Goal: Task Accomplishment & Management: Manage account settings

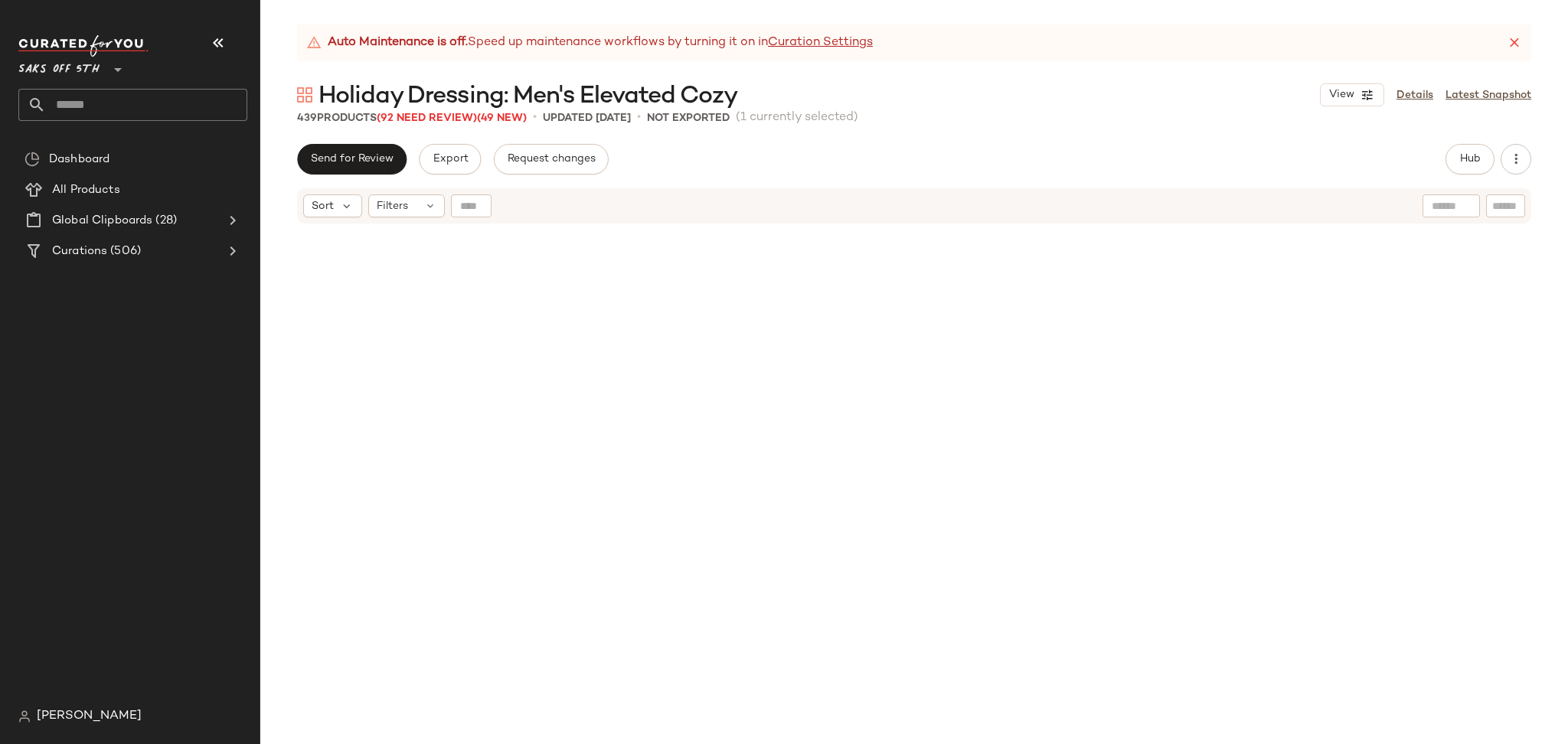
scroll to position [3912, 0]
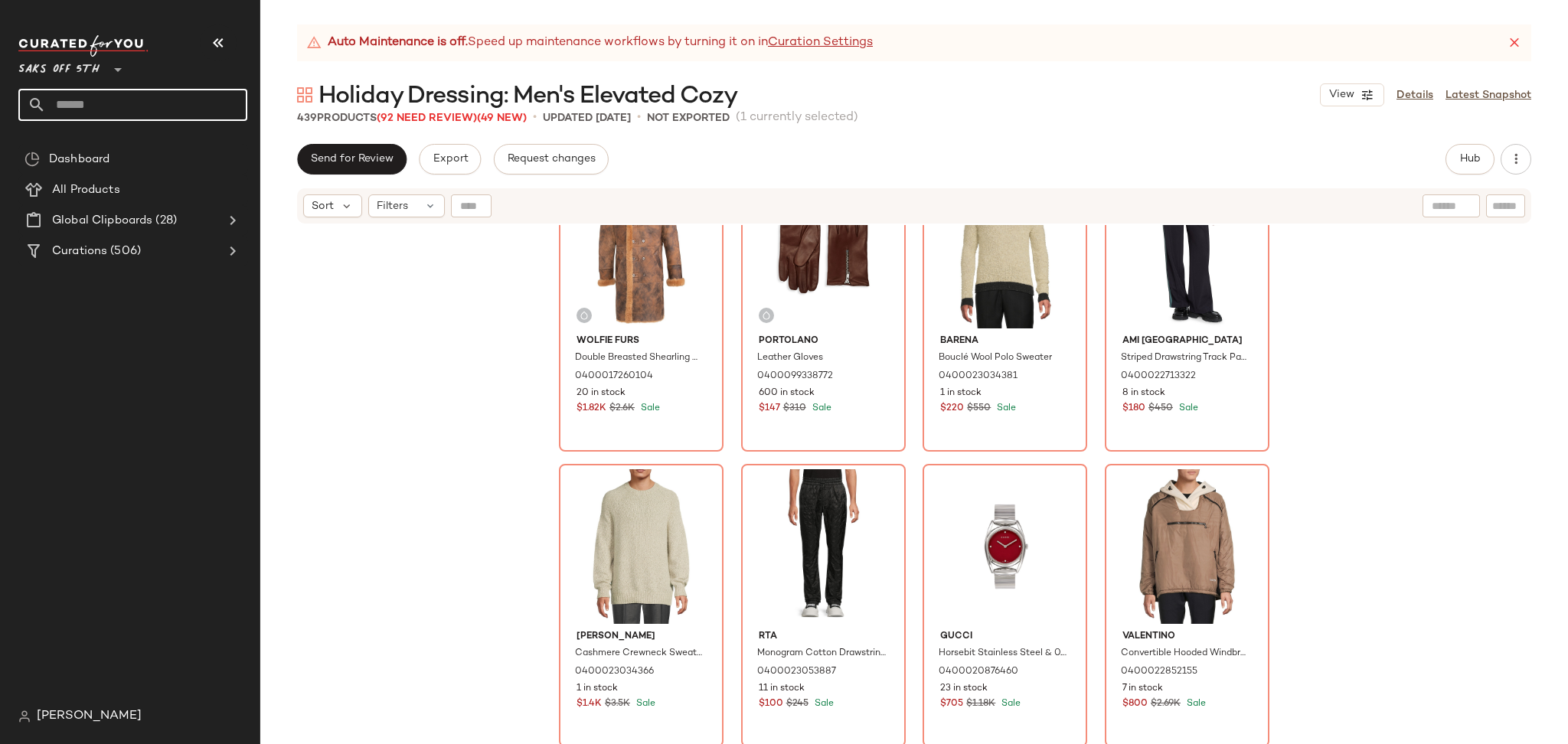
click at [188, 107] on input "text" at bounding box center [147, 105] width 202 height 32
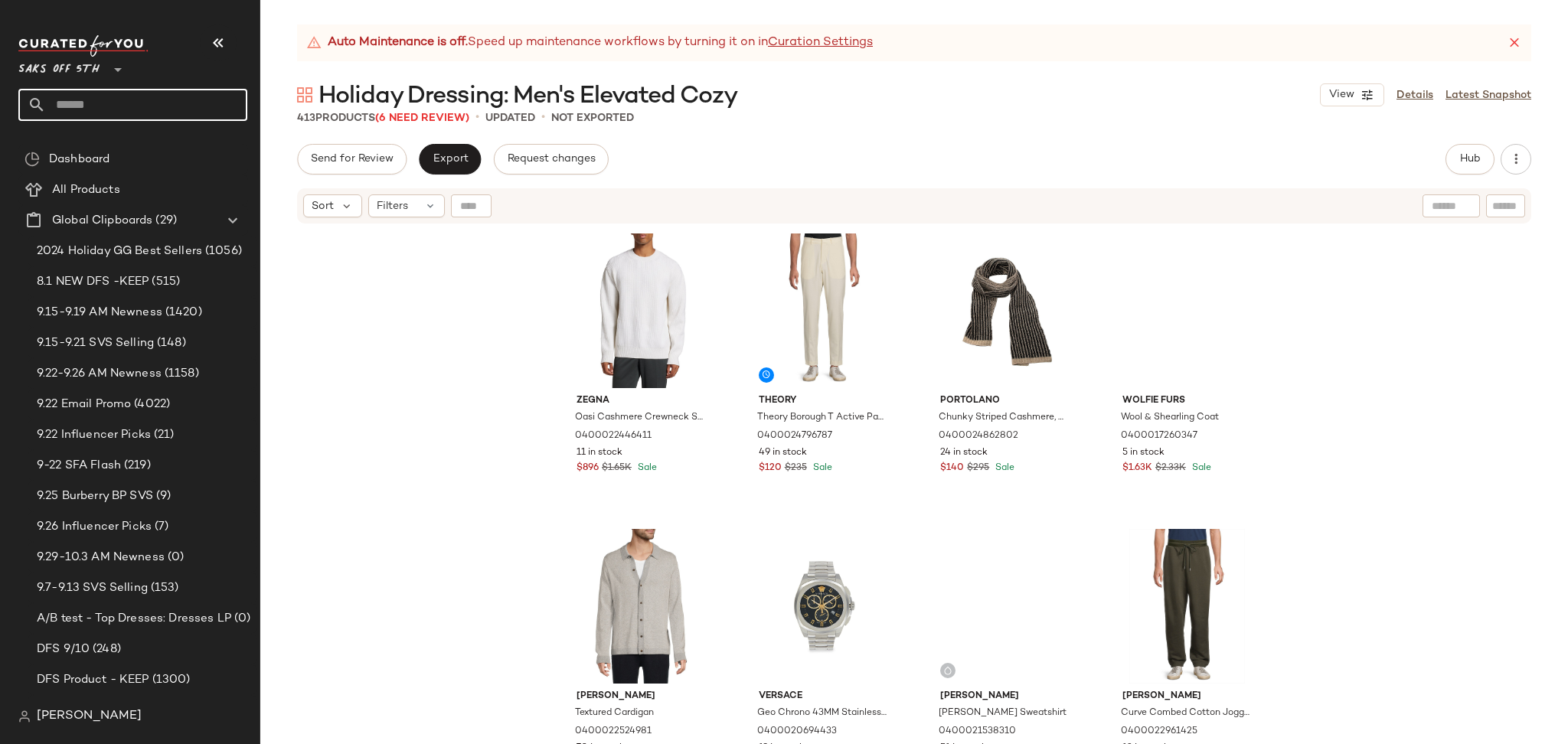
click at [95, 101] on input "text" at bounding box center [147, 105] width 202 height 32
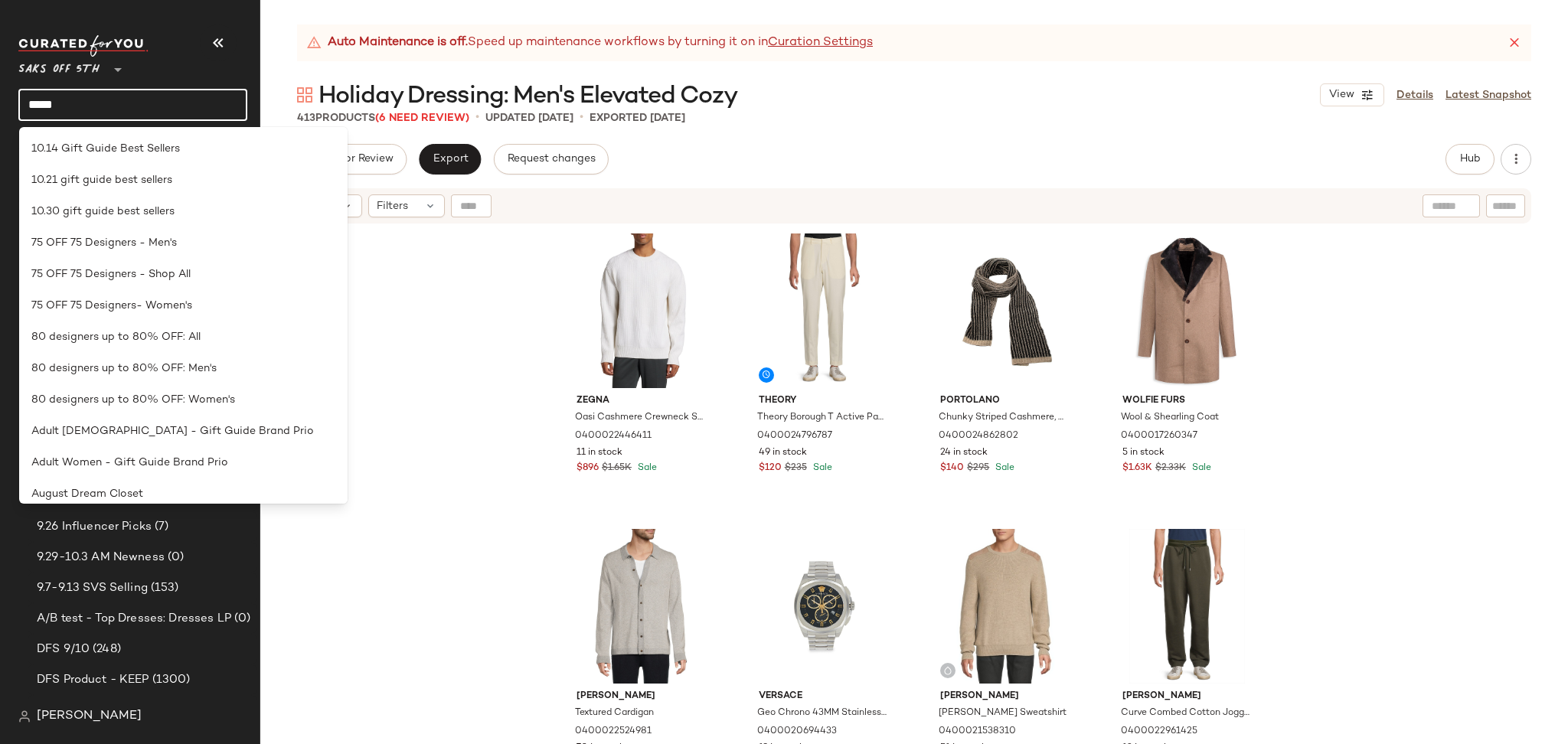
type input "*****"
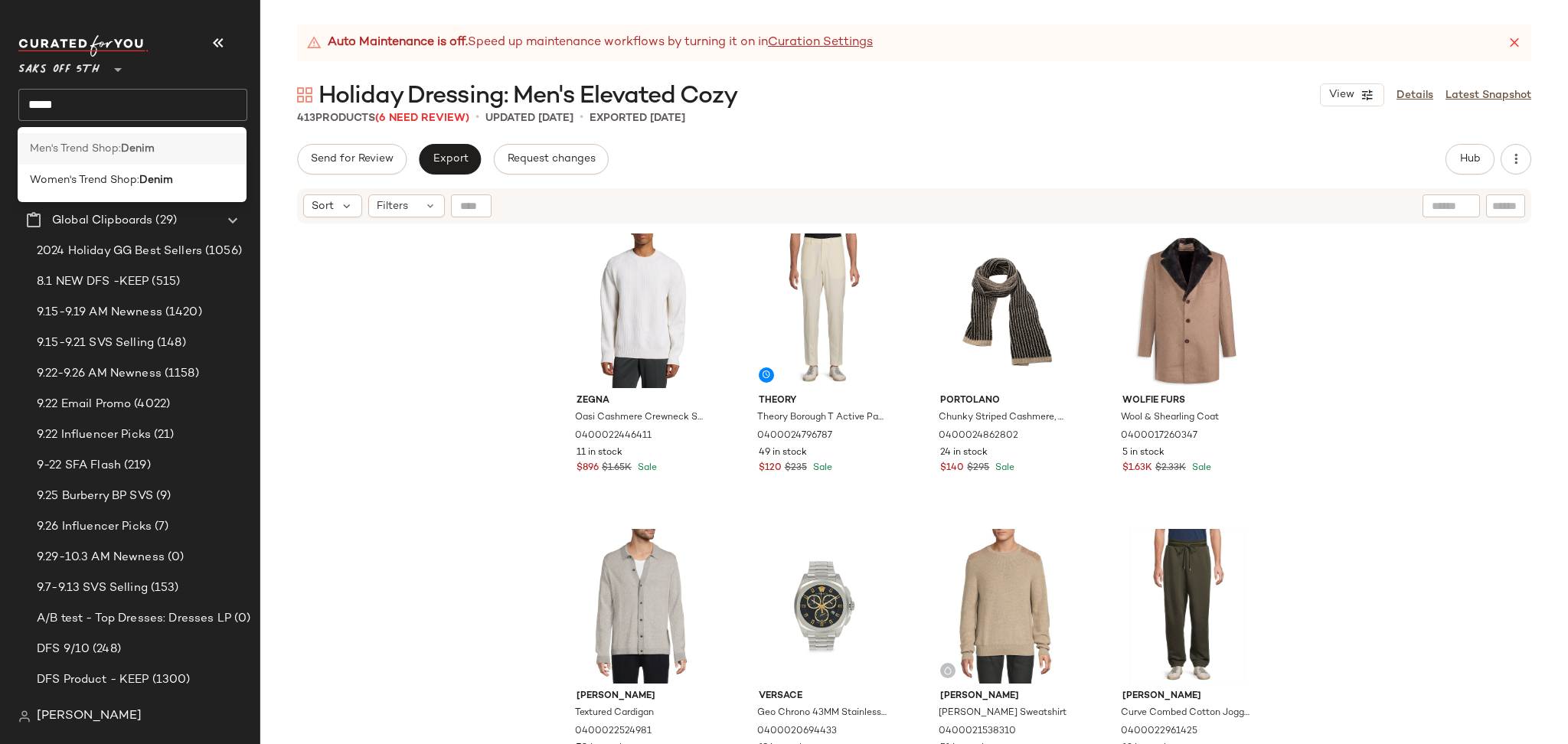
click at [121, 145] on span "Men's Trend Shop:" at bounding box center [75, 149] width 91 height 16
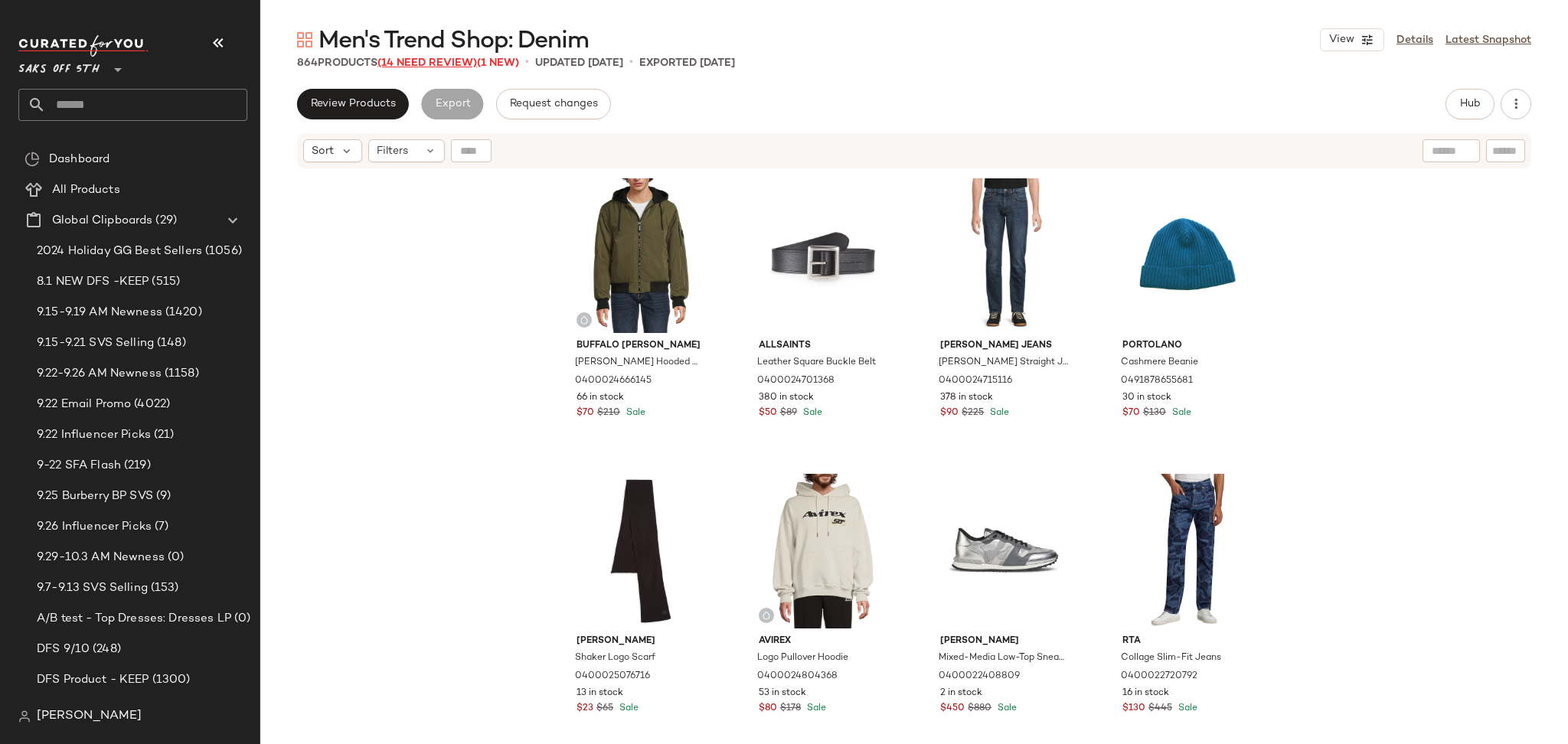
click at [430, 65] on span "(14 Need Review)" at bounding box center [427, 64] width 99 height 12
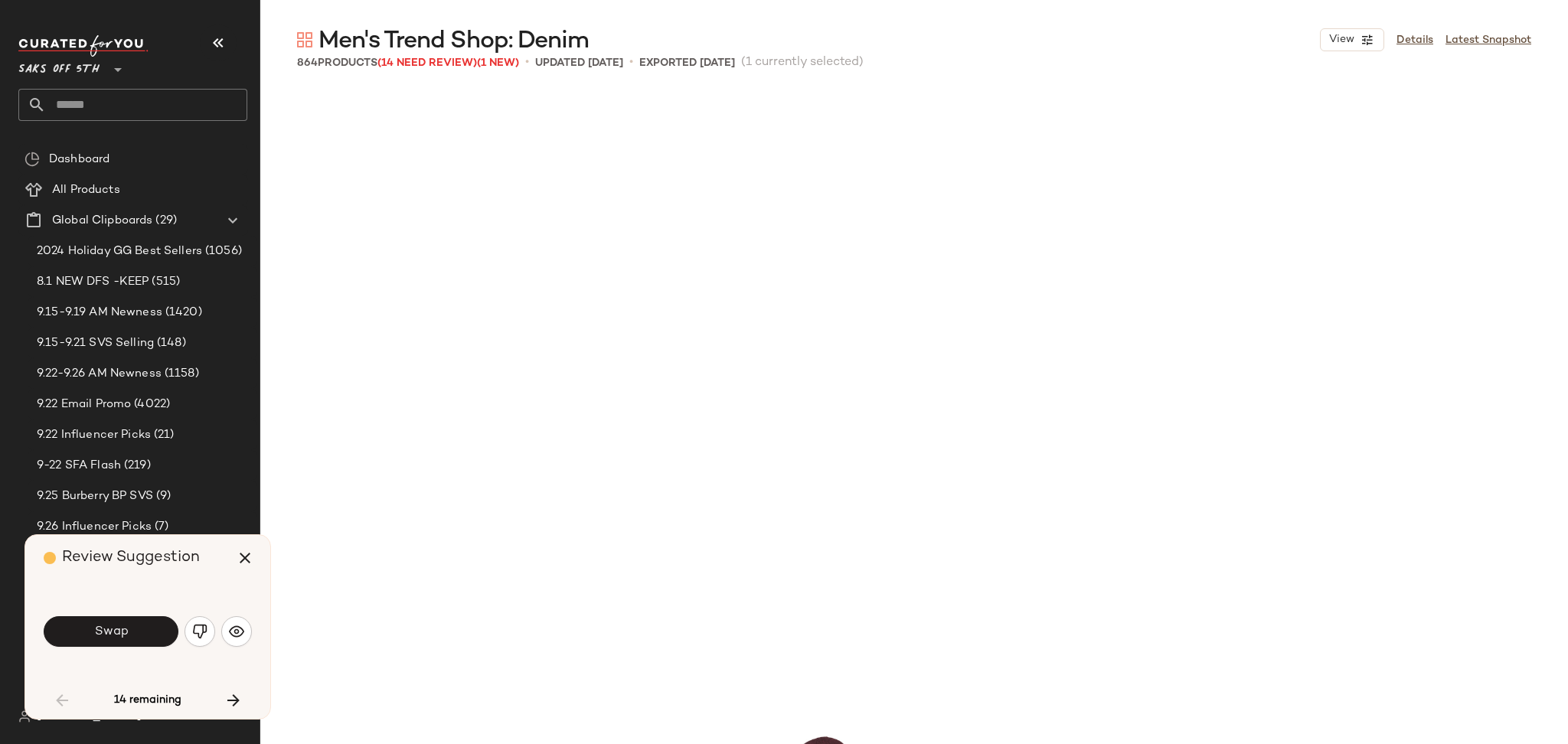
scroll to position [603, 0]
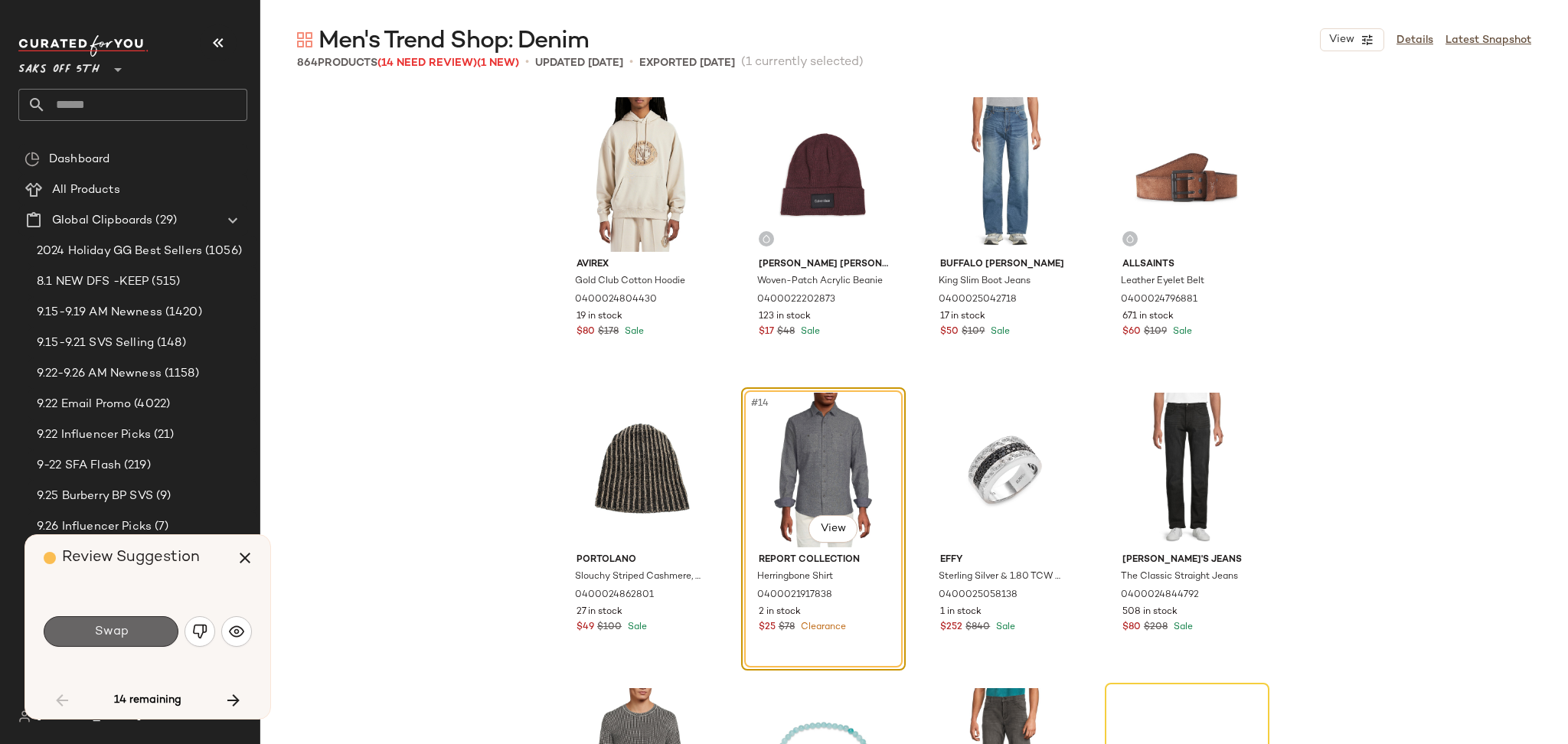
click at [150, 626] on button "Swap" at bounding box center [111, 631] width 135 height 31
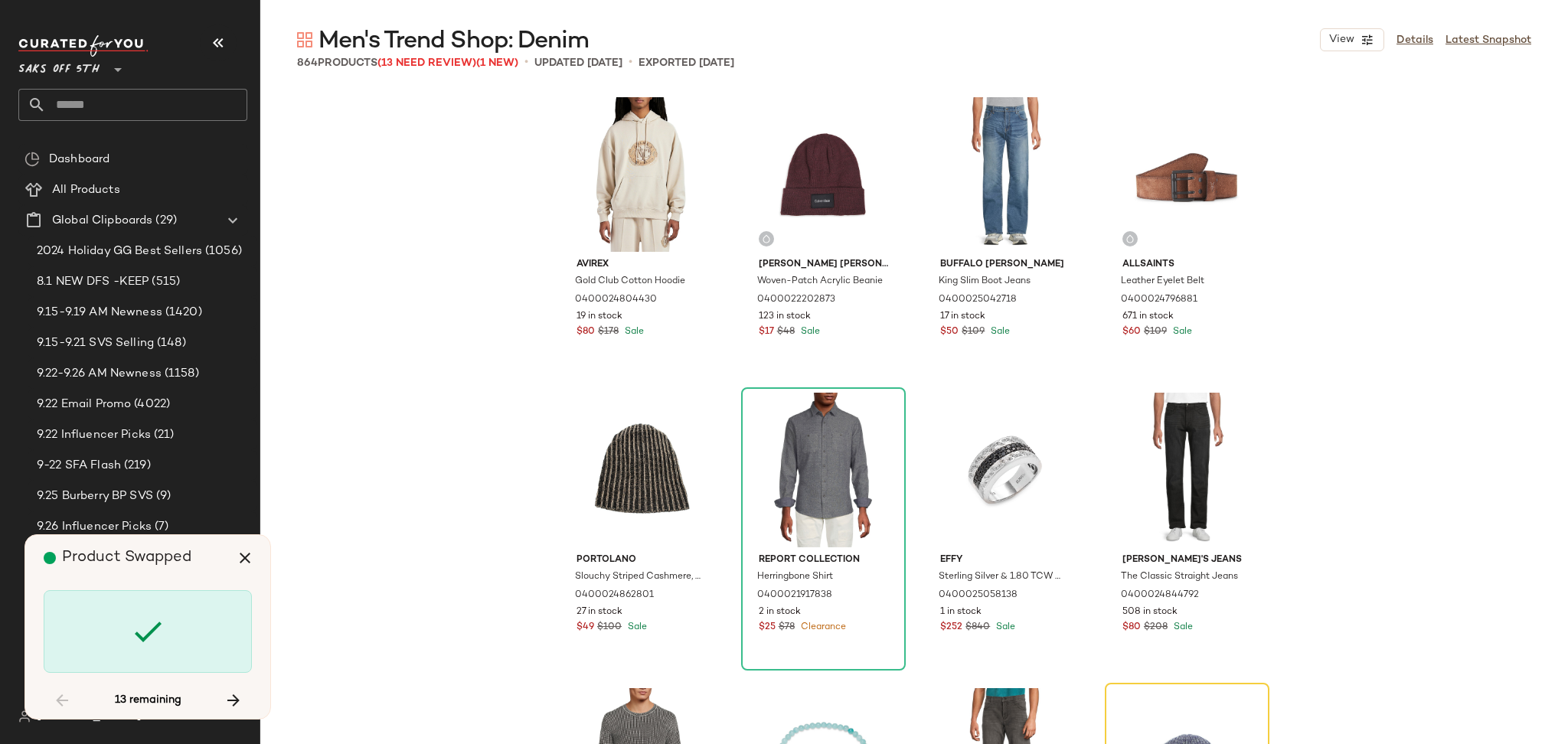
scroll to position [886, 0]
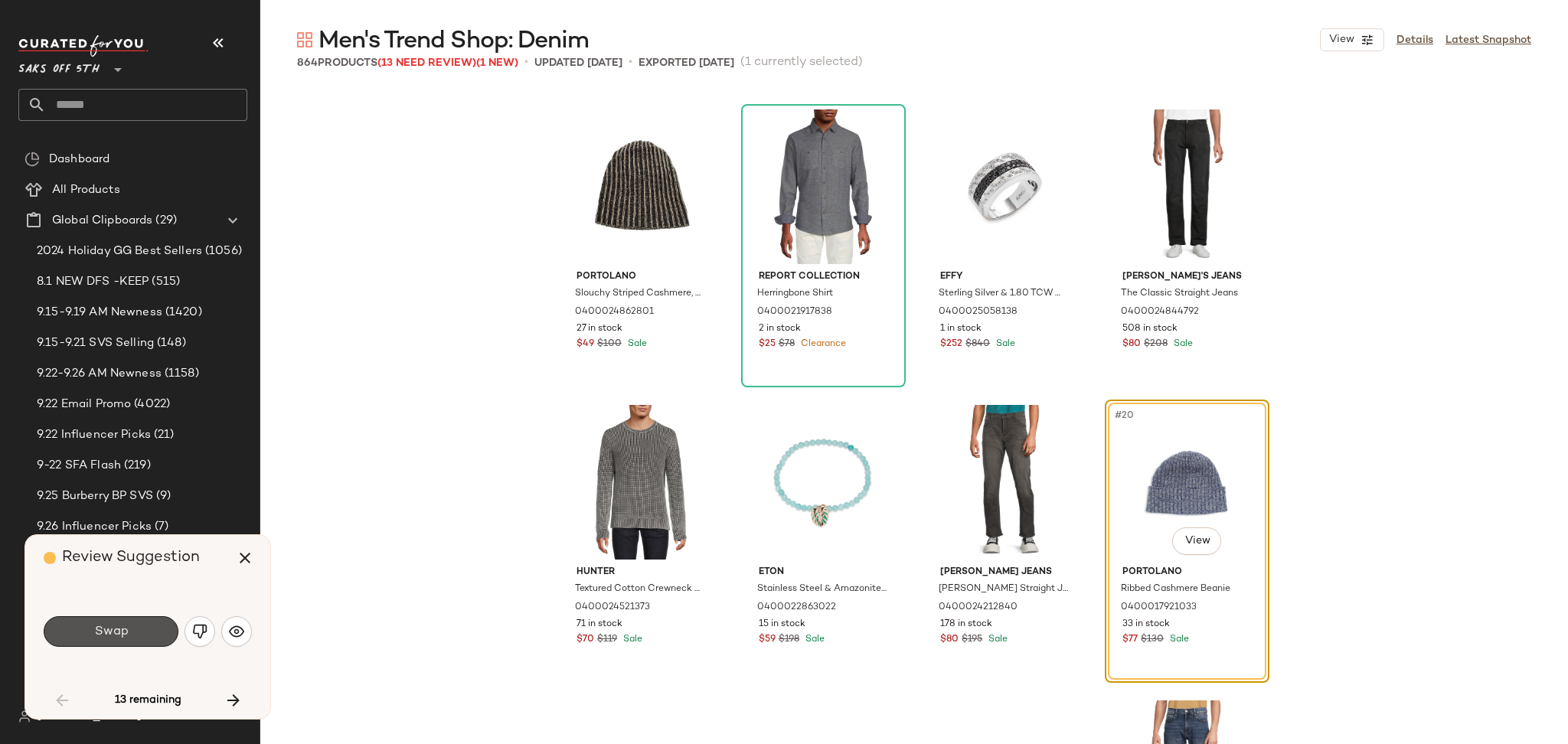
click at [150, 626] on button "Swap" at bounding box center [111, 631] width 135 height 31
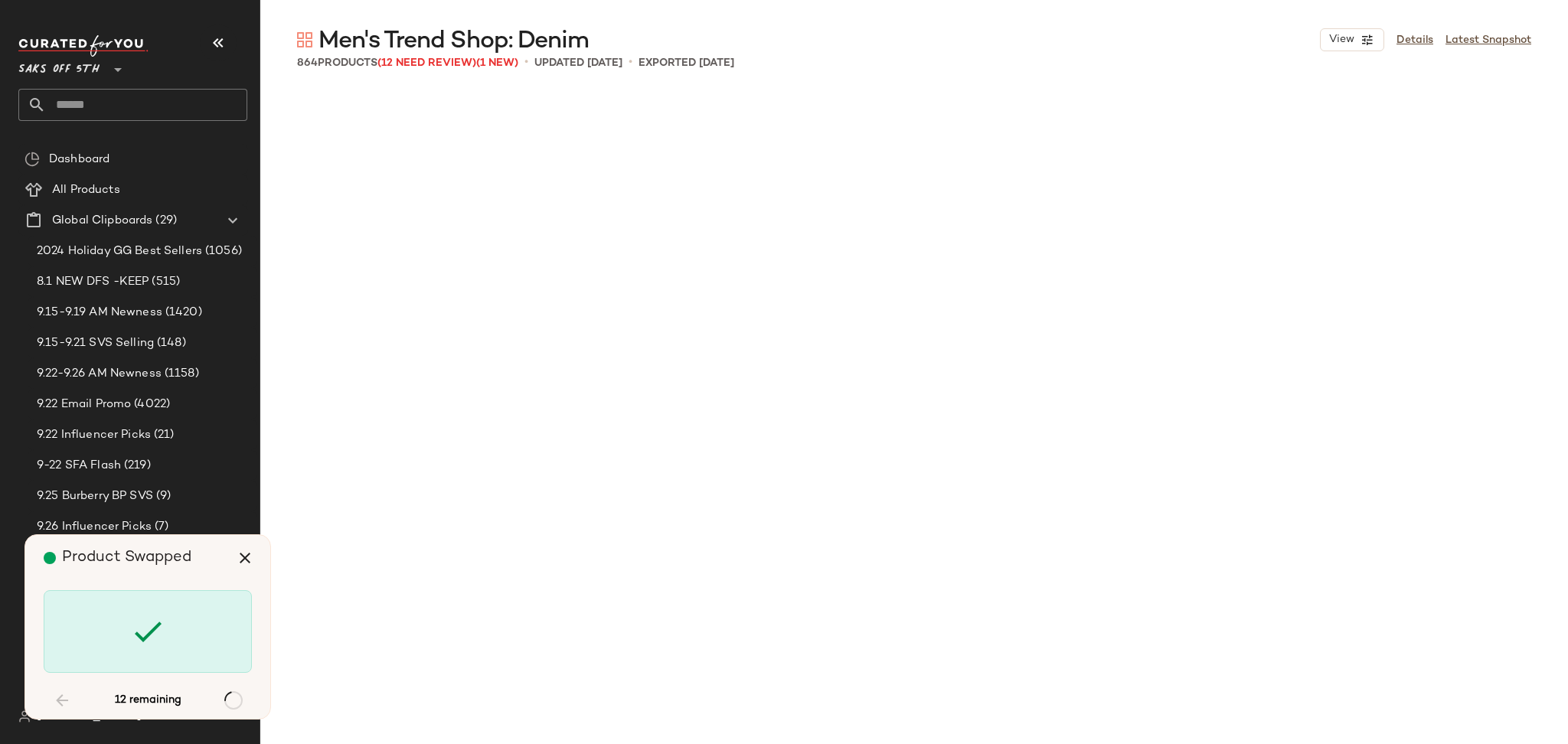
scroll to position [4135, 0]
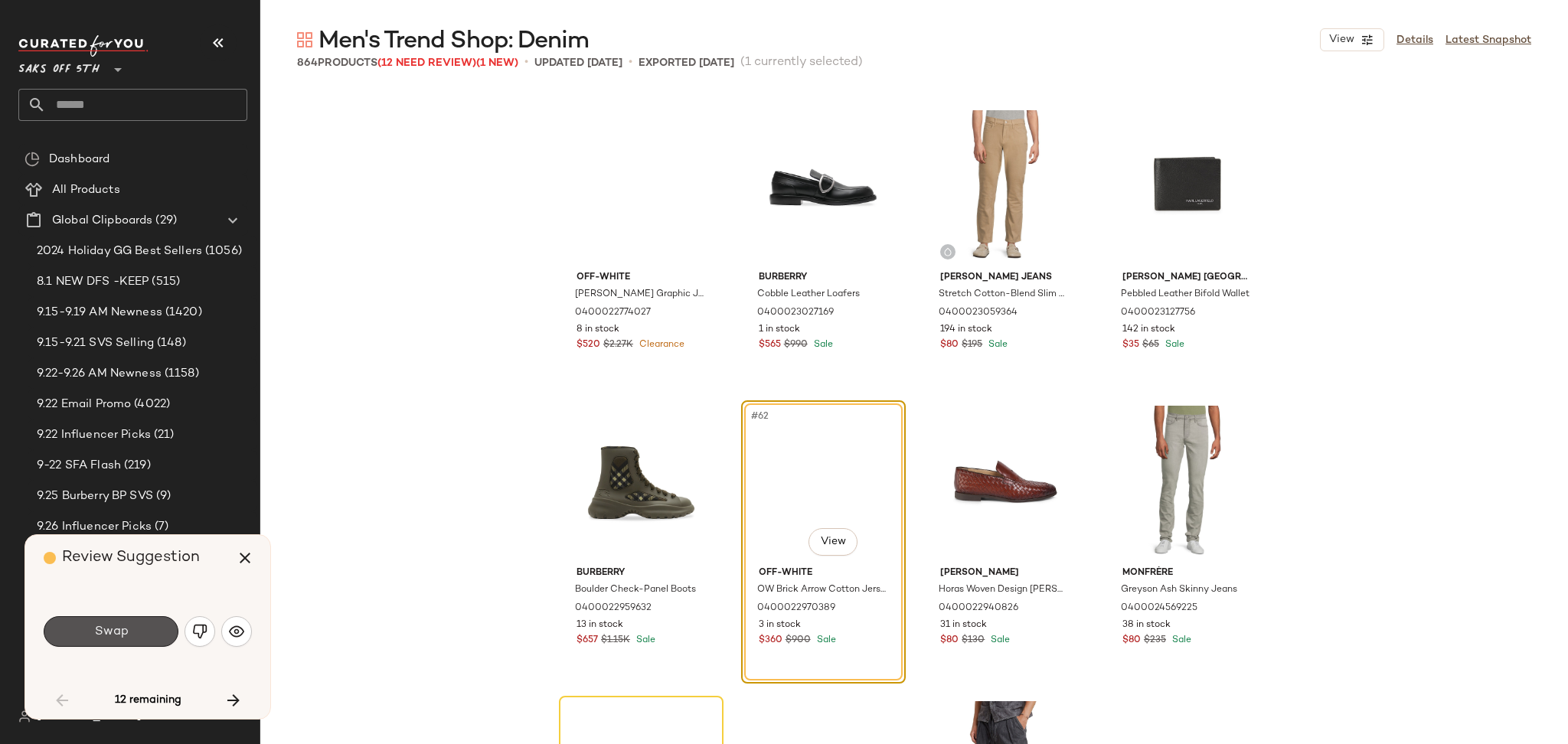
click at [145, 634] on button "Swap" at bounding box center [111, 631] width 135 height 31
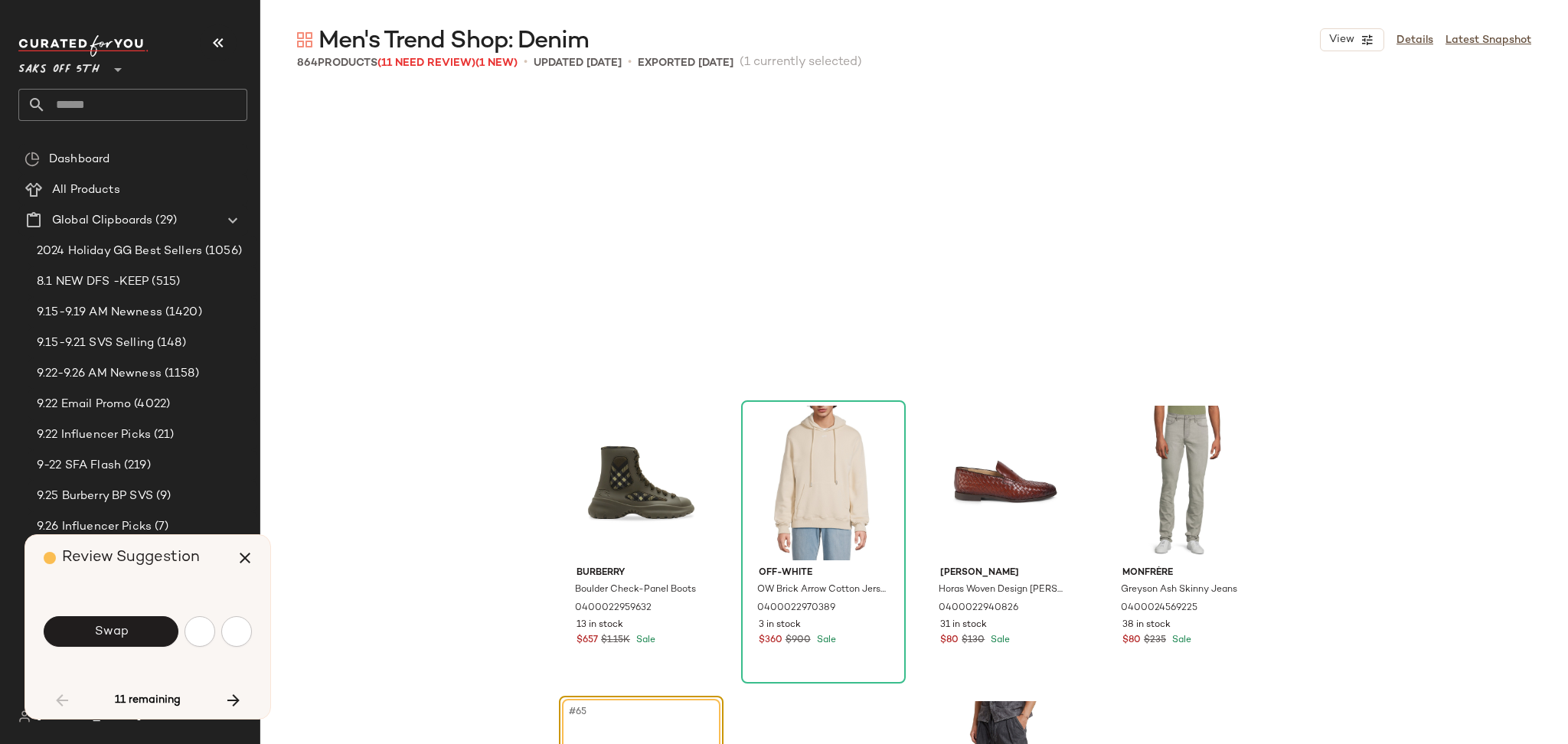
scroll to position [4430, 0]
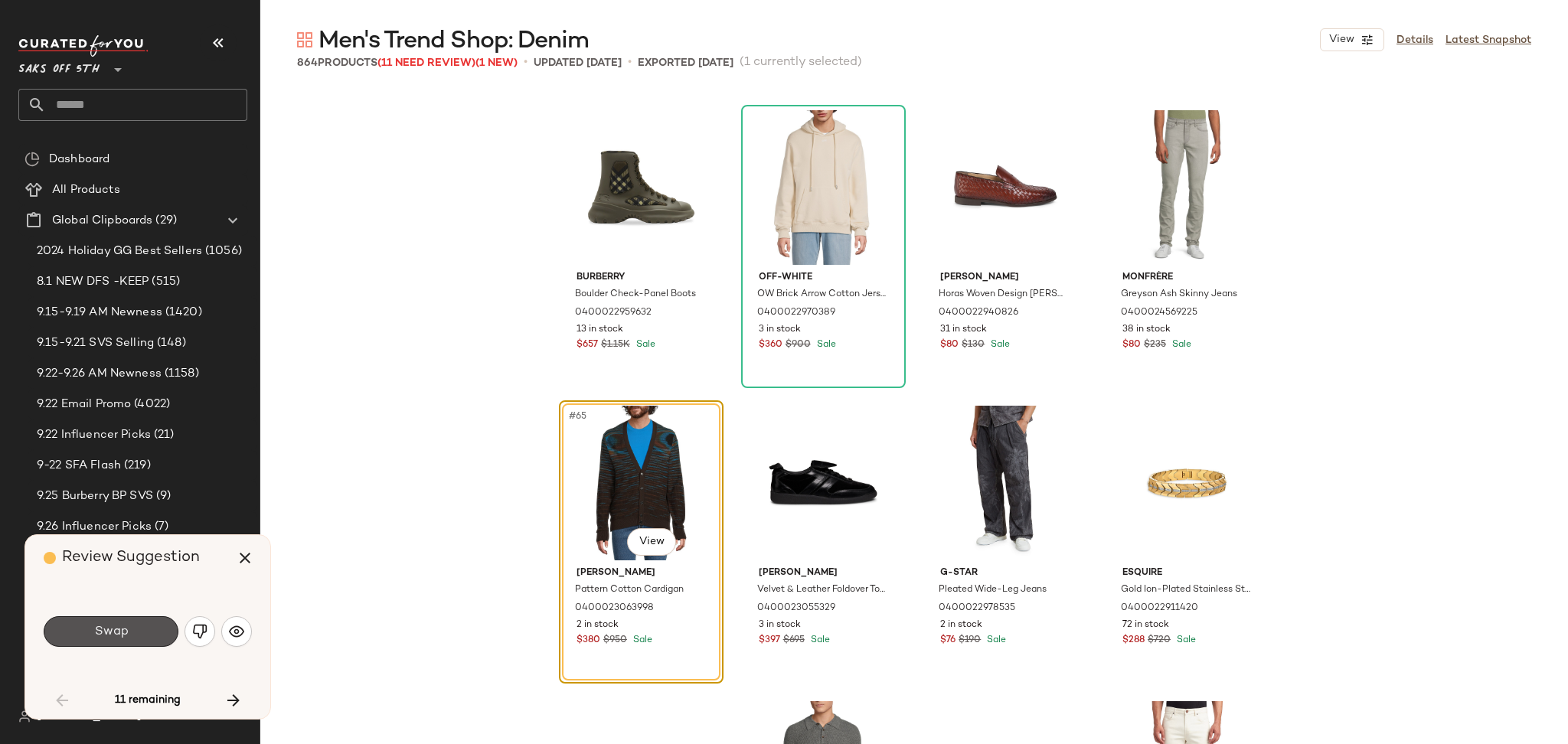
click at [145, 634] on button "Swap" at bounding box center [111, 631] width 135 height 31
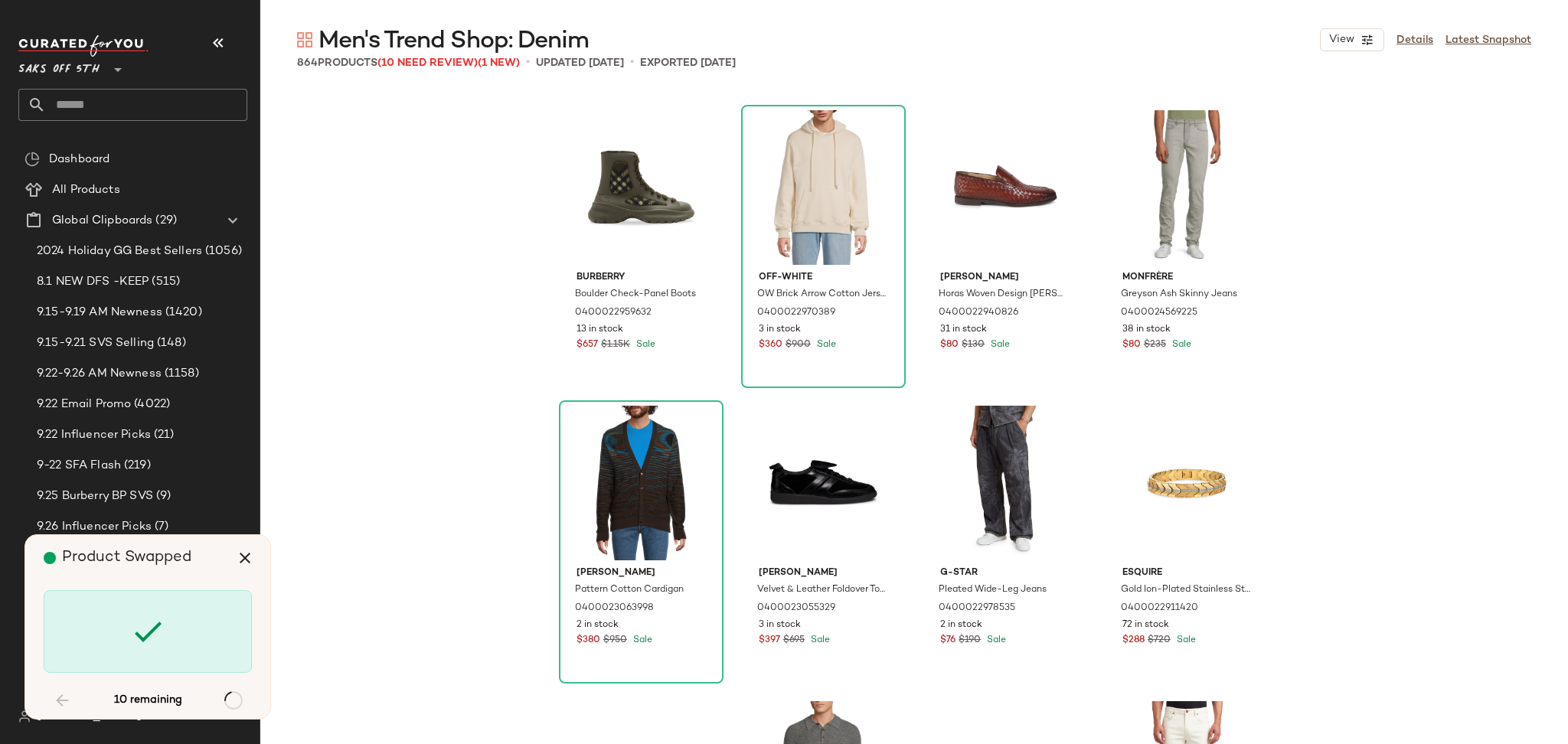
scroll to position [18019, 0]
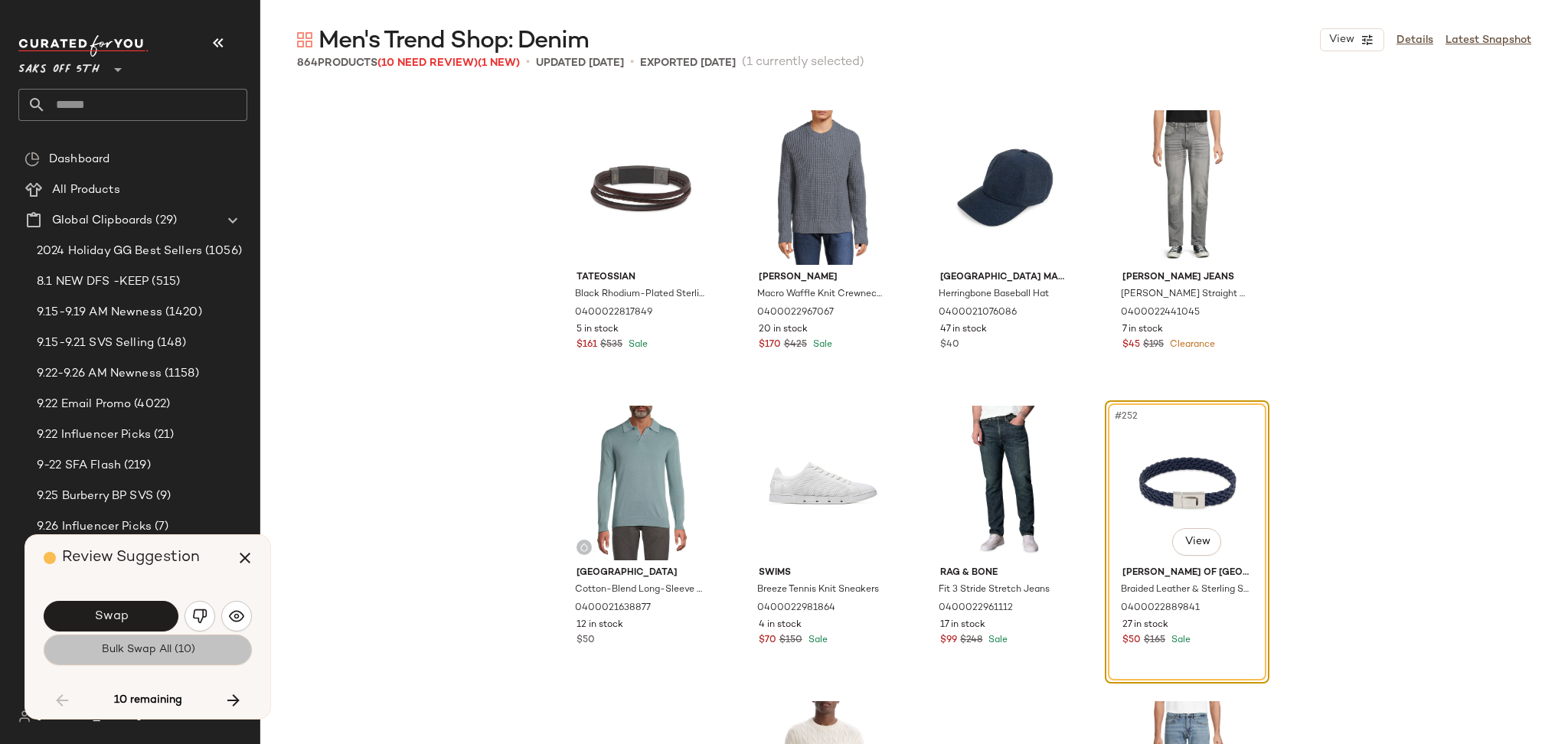
click at [148, 643] on span "Bulk Swap All (10)" at bounding box center [147, 649] width 94 height 12
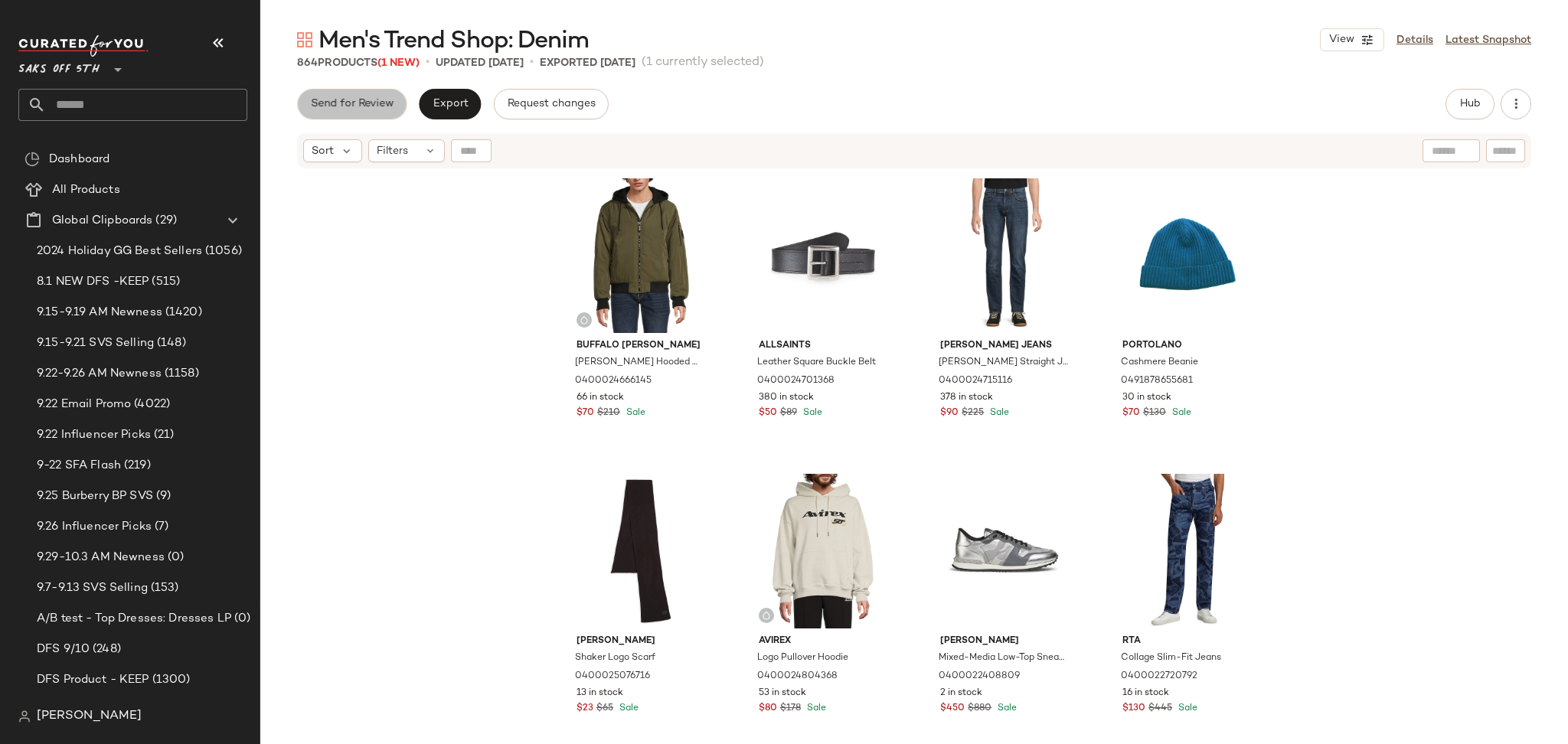
click at [378, 115] on button "Send for Review" at bounding box center [352, 104] width 110 height 31
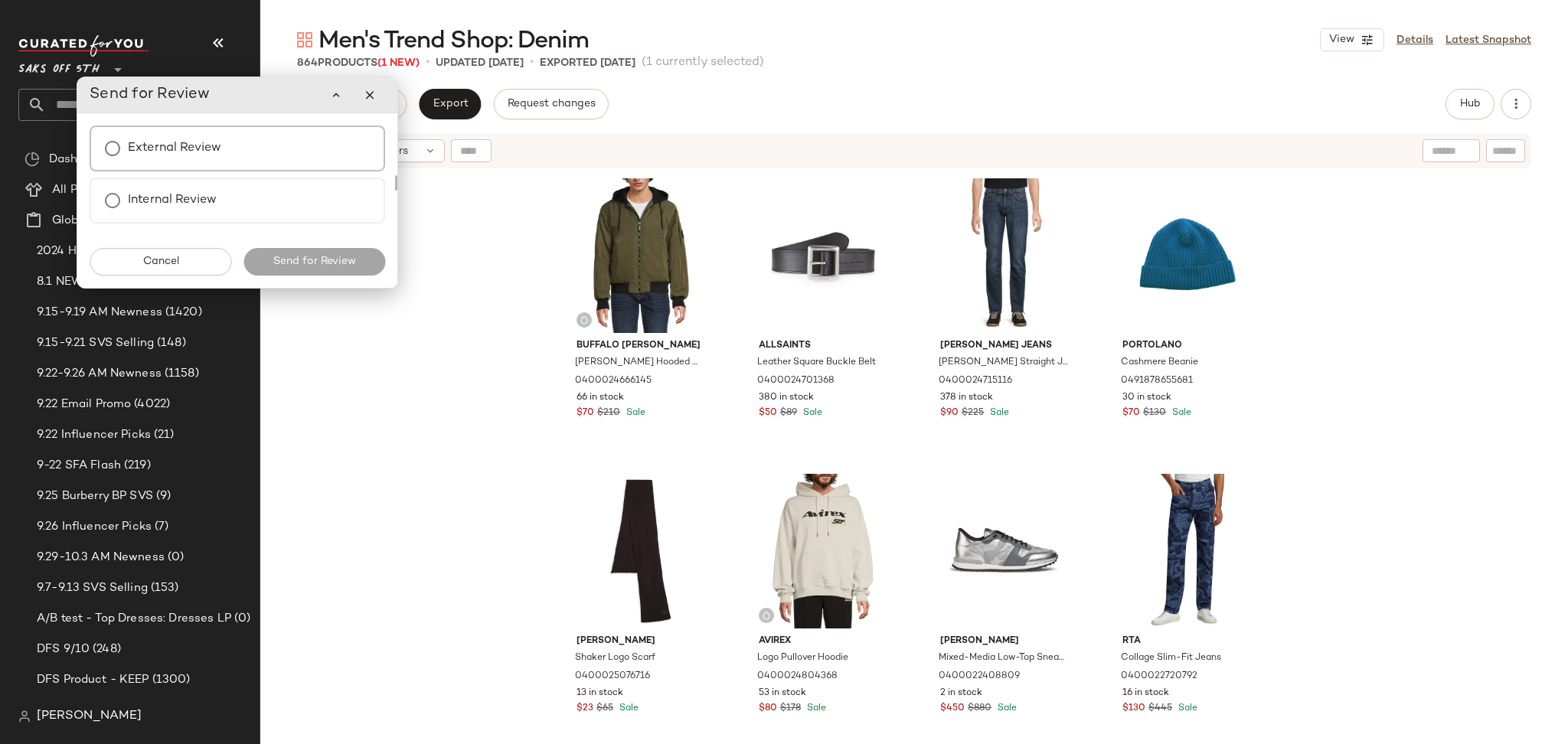
click at [289, 169] on div "External Review" at bounding box center [237, 149] width 296 height 46
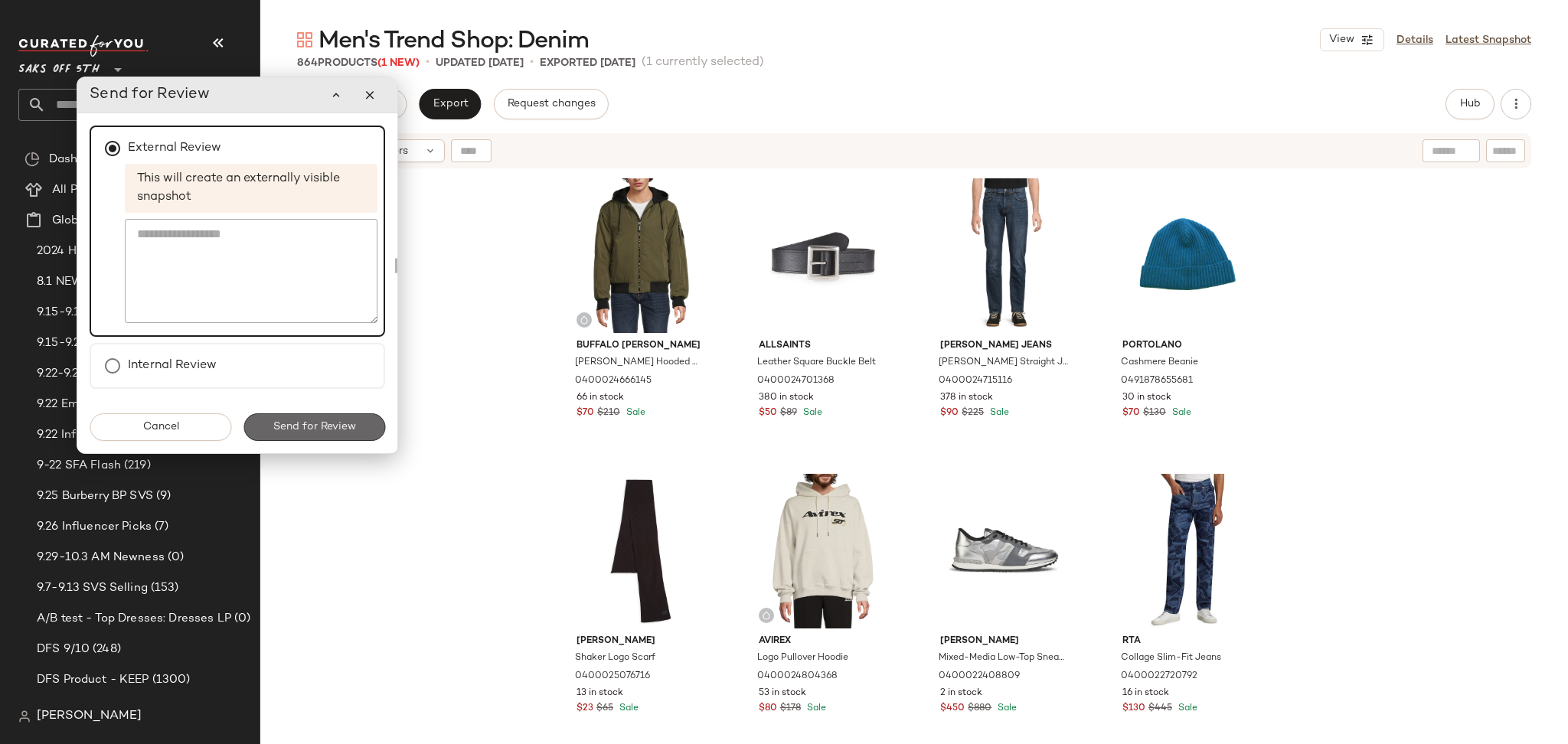
click at [370, 424] on button "Send for Review" at bounding box center [314, 426] width 141 height 27
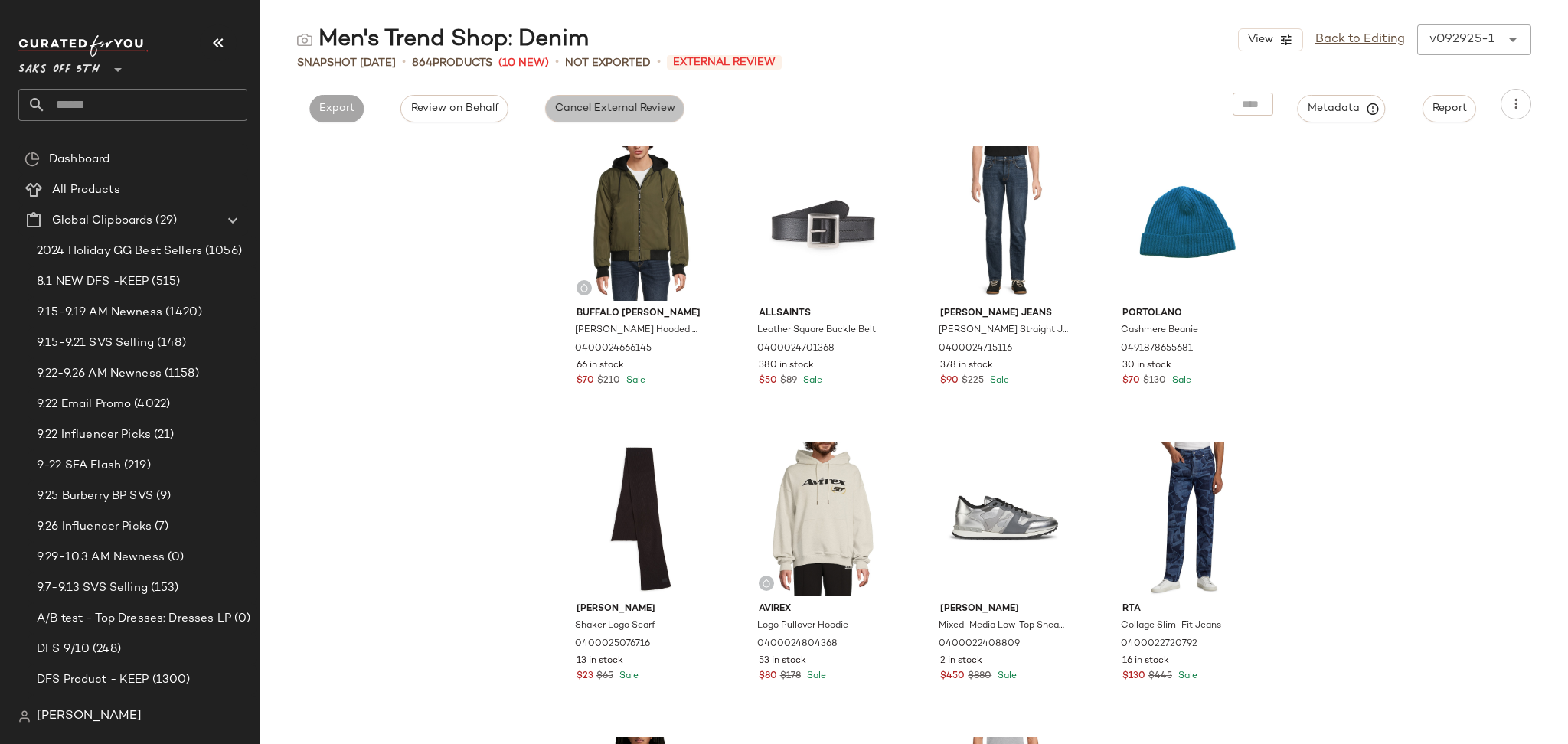
click at [606, 112] on span "Cancel External Review" at bounding box center [615, 108] width 121 height 12
click at [468, 111] on span "Export" at bounding box center [475, 108] width 36 height 12
click at [481, 116] on button "Export" at bounding box center [475, 108] width 55 height 27
click at [476, 110] on span "Export" at bounding box center [475, 108] width 36 height 12
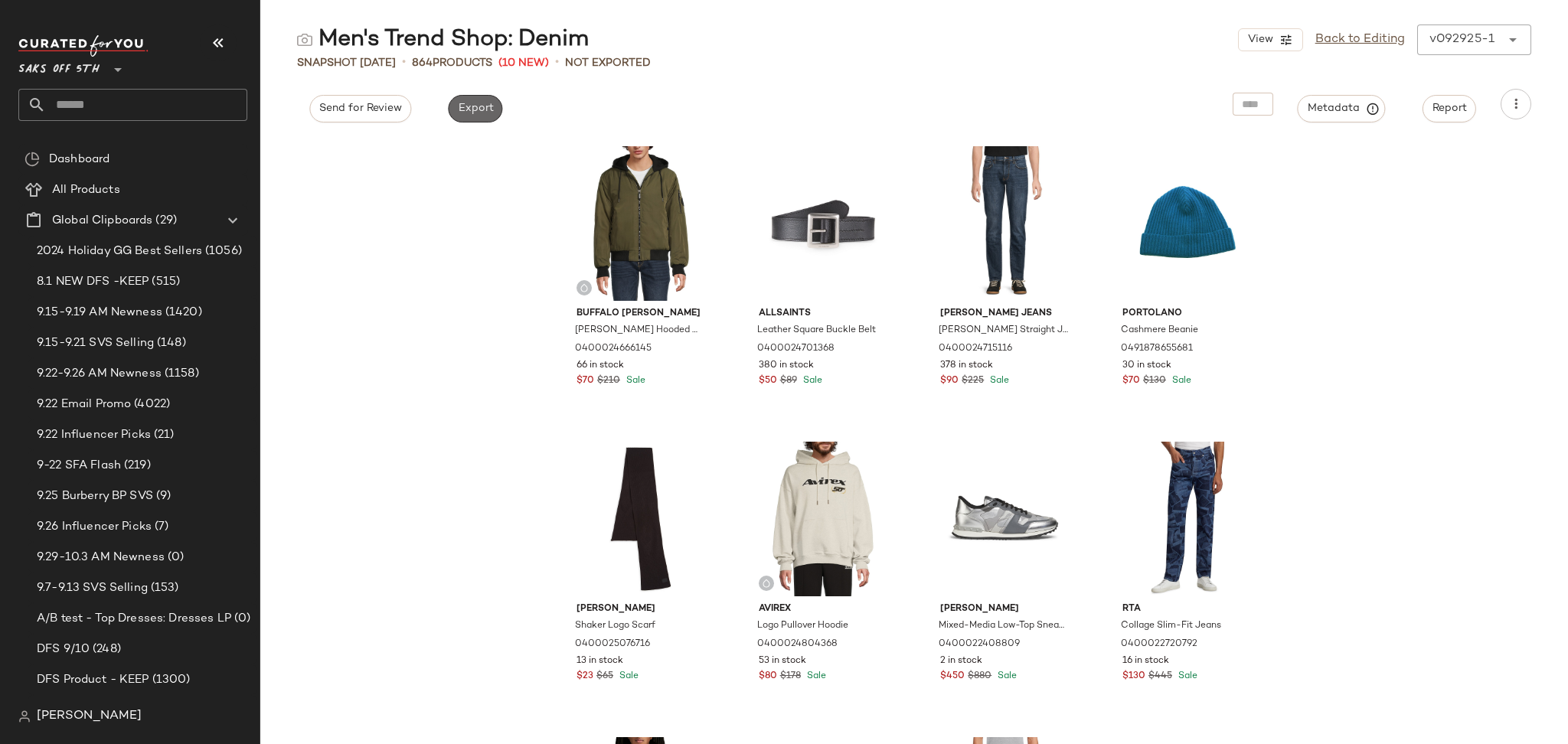
click at [475, 110] on span "Export" at bounding box center [475, 108] width 36 height 12
click at [1344, 41] on link "Back to Editing" at bounding box center [1360, 40] width 89 height 18
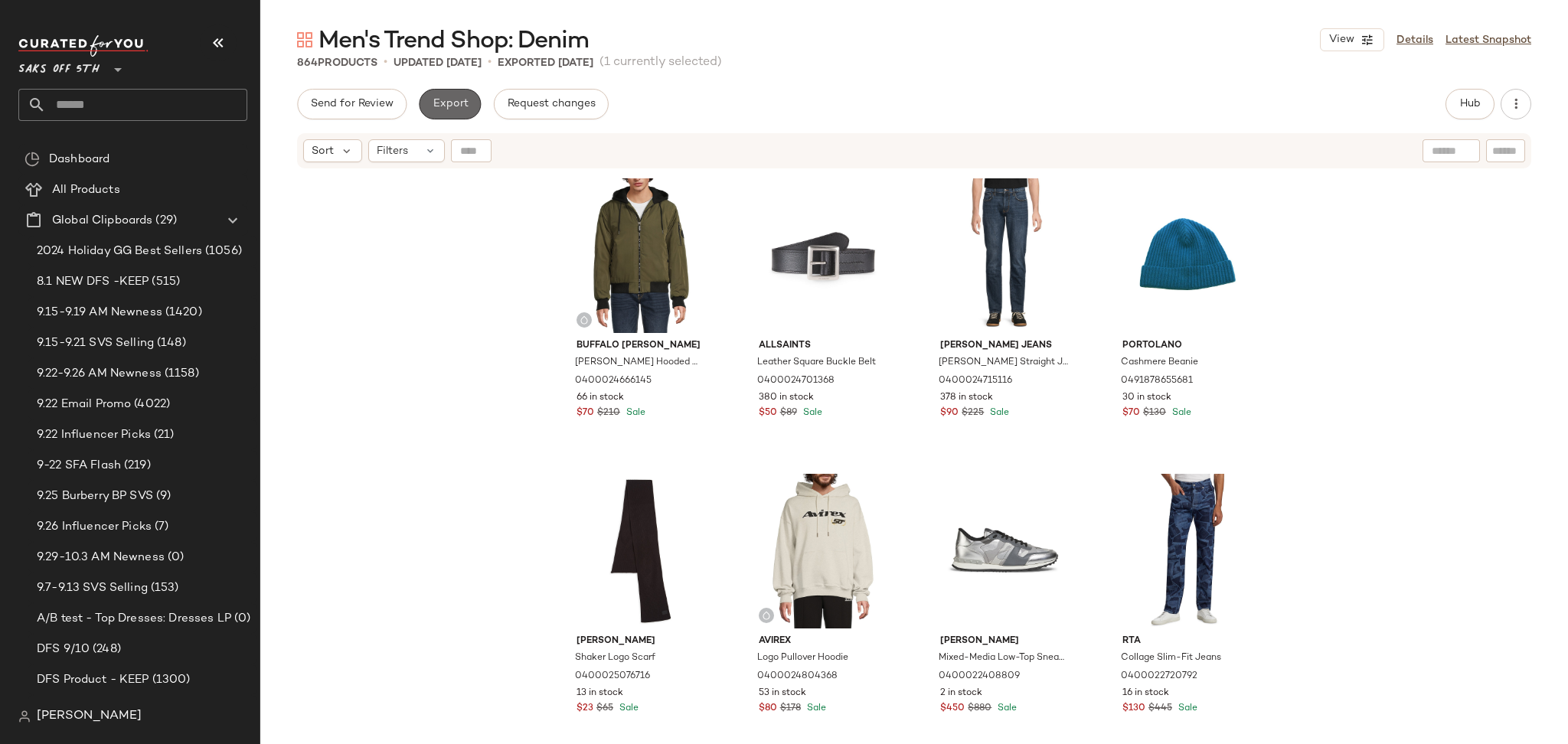
click at [451, 106] on span "Export" at bounding box center [450, 104] width 36 height 12
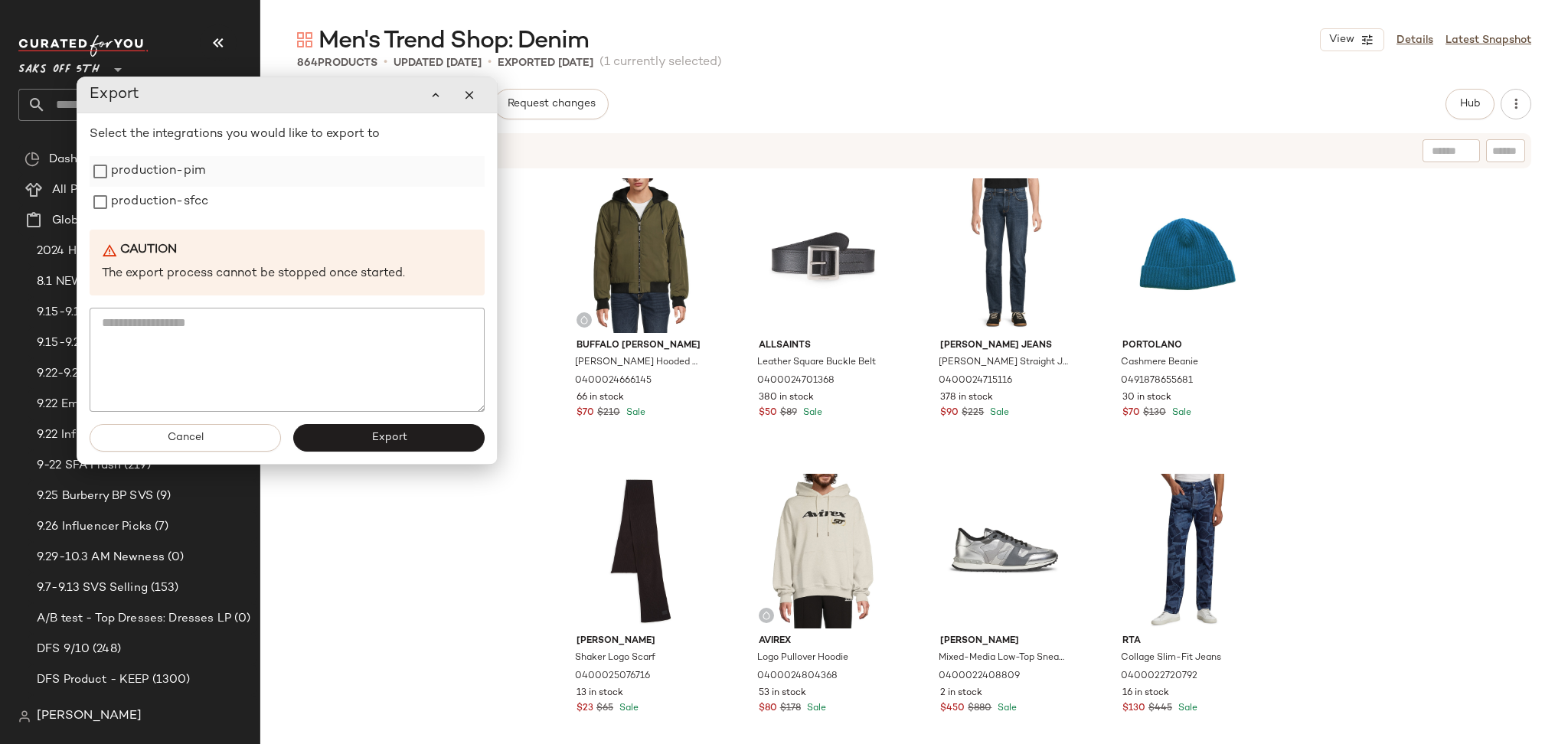
click at [188, 173] on label "production-pim" at bounding box center [158, 171] width 94 height 31
click at [177, 214] on label "production-sfcc" at bounding box center [159, 201] width 97 height 31
click at [377, 443] on span "Export" at bounding box center [389, 438] width 36 height 12
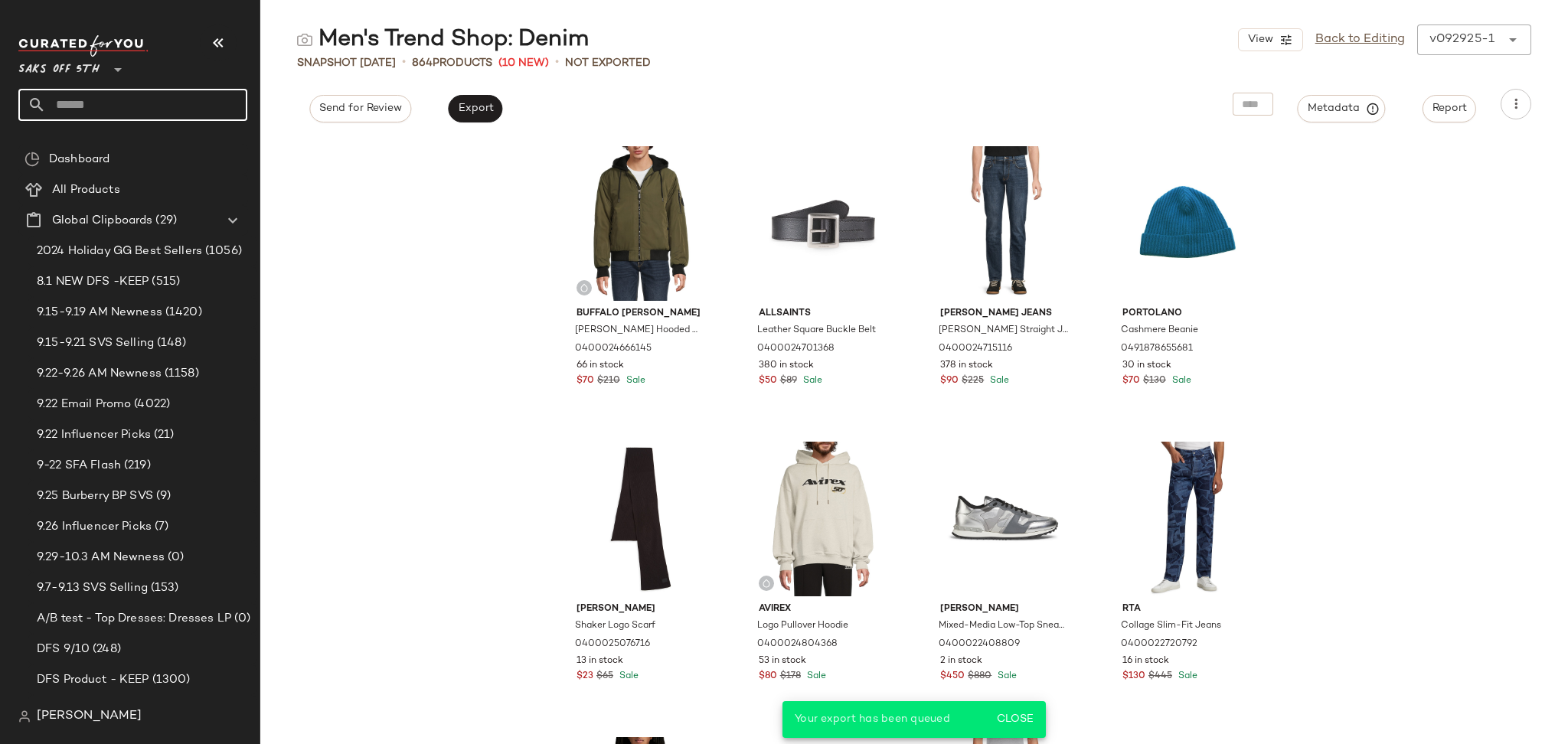
click at [173, 100] on input "text" at bounding box center [147, 105] width 202 height 32
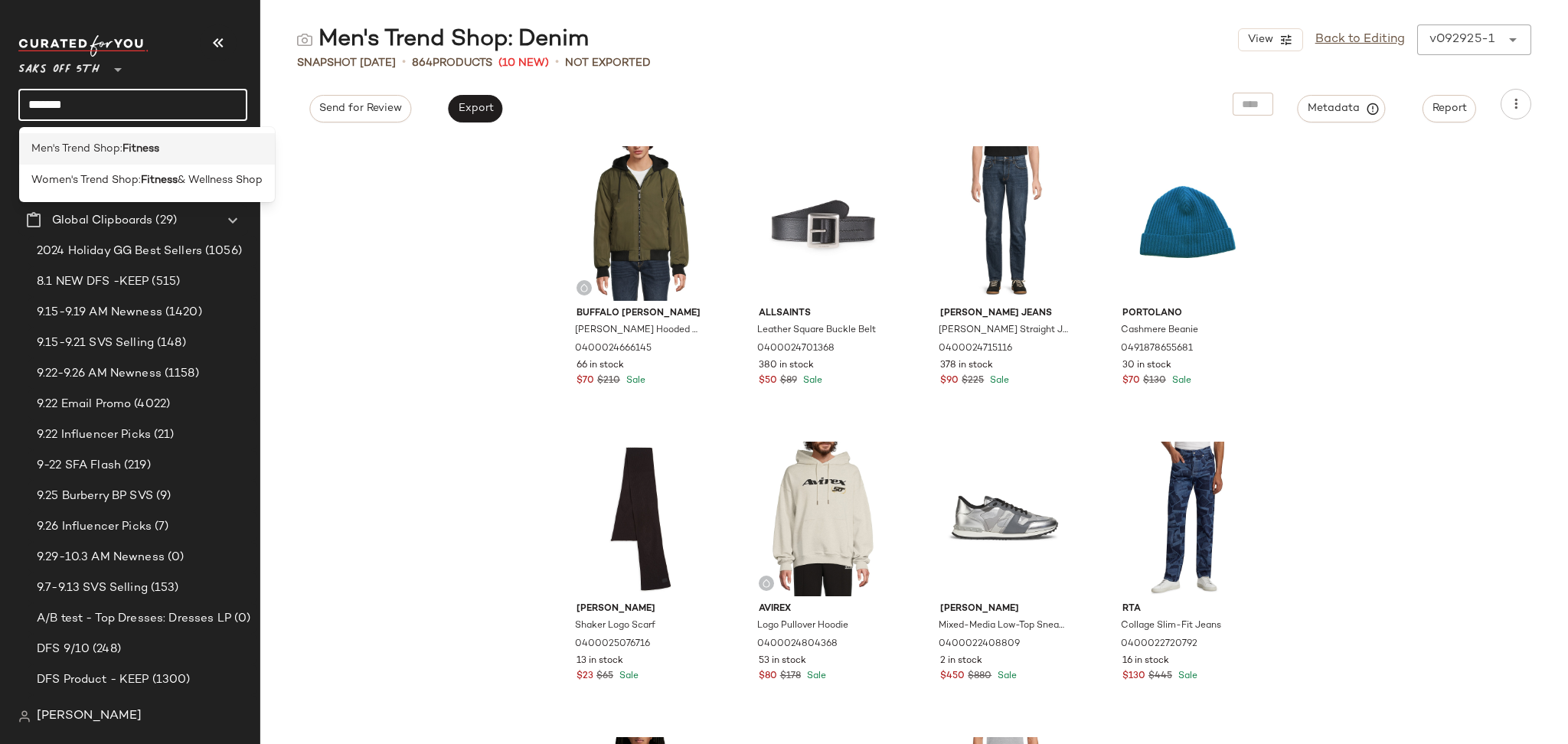
type input "*******"
click at [122, 146] on span "Men's Trend Shop:" at bounding box center [77, 149] width 91 height 16
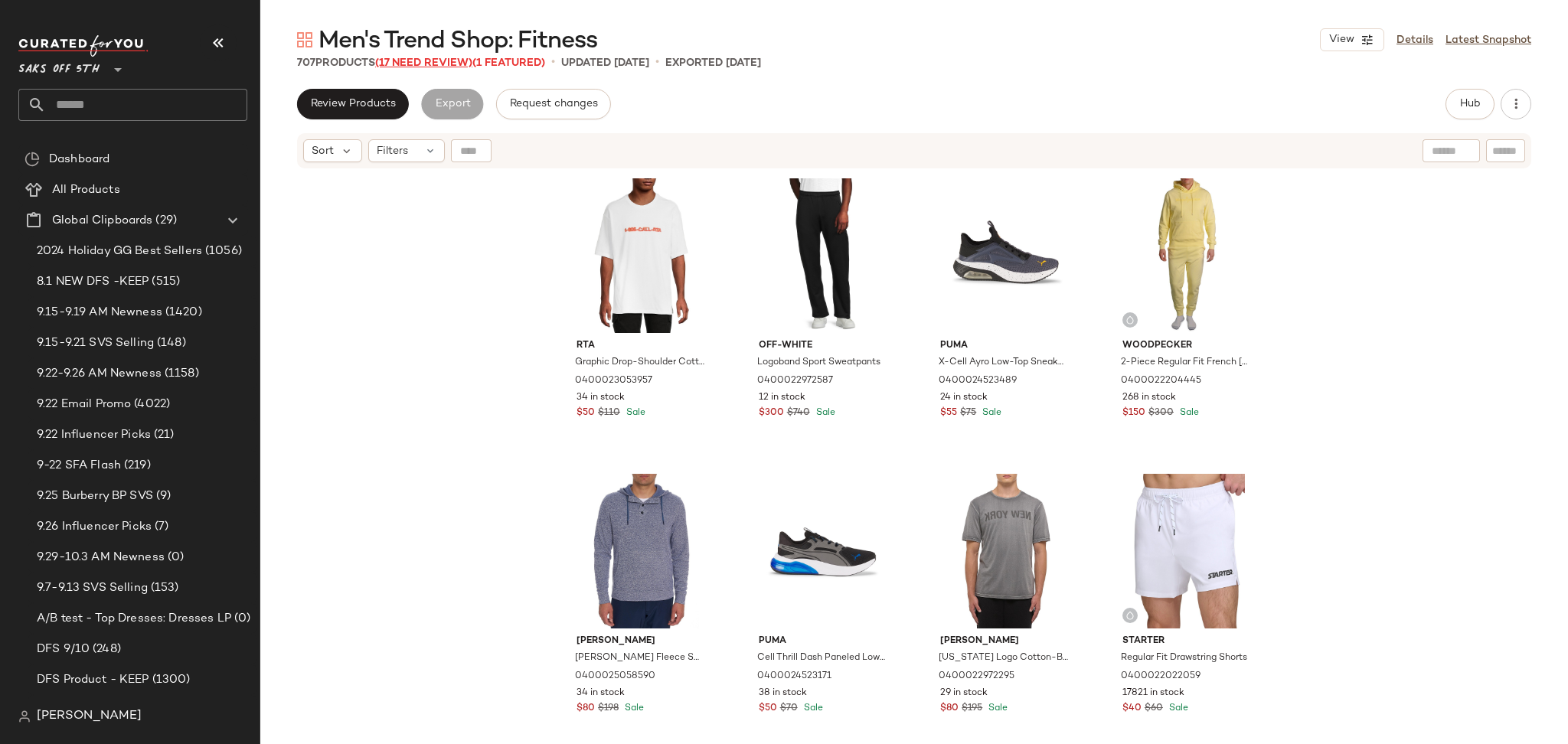
click at [433, 62] on span "(17 Need Review)" at bounding box center [424, 64] width 97 height 12
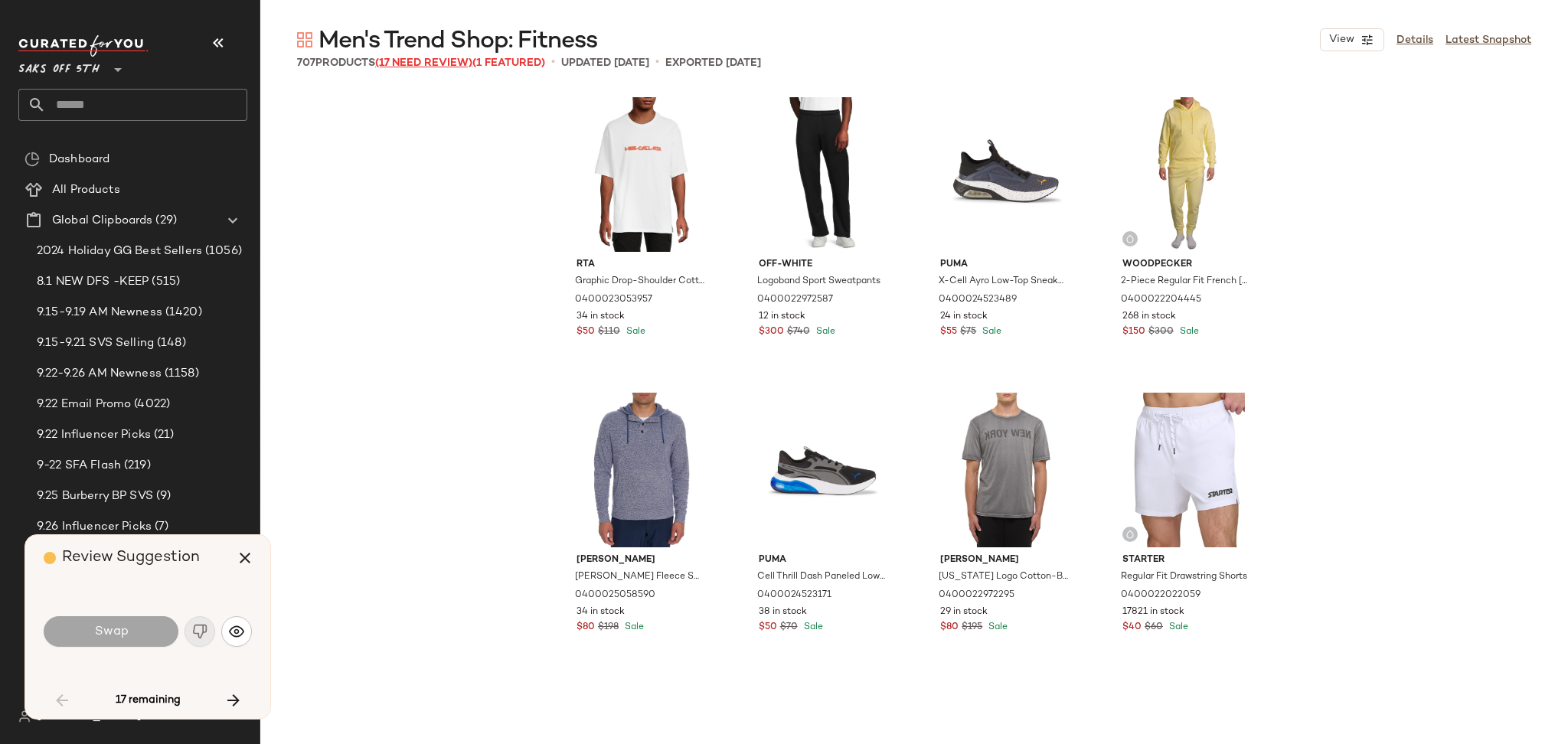
scroll to position [1771, 0]
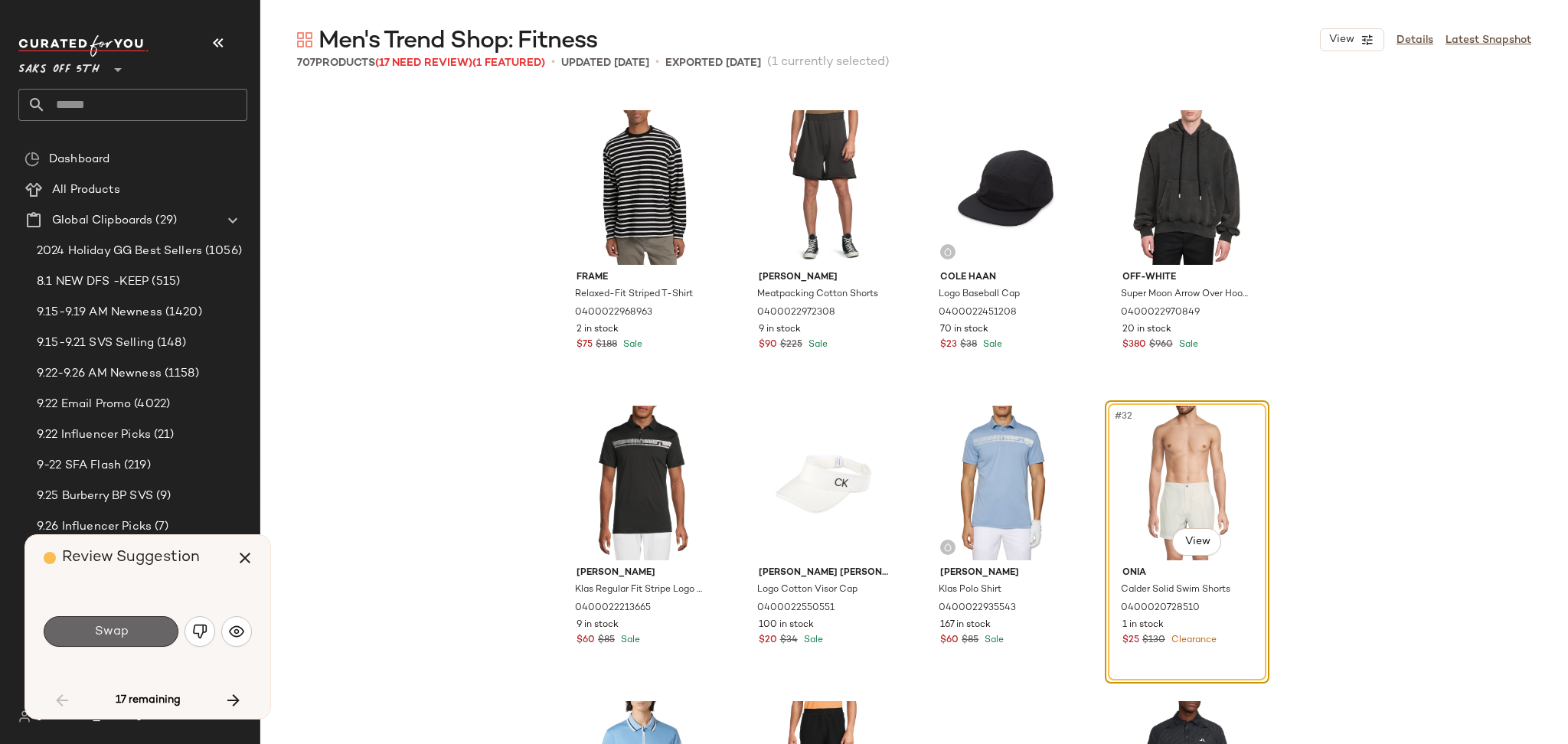
click at [94, 633] on span "Swap" at bounding box center [111, 632] width 35 height 15
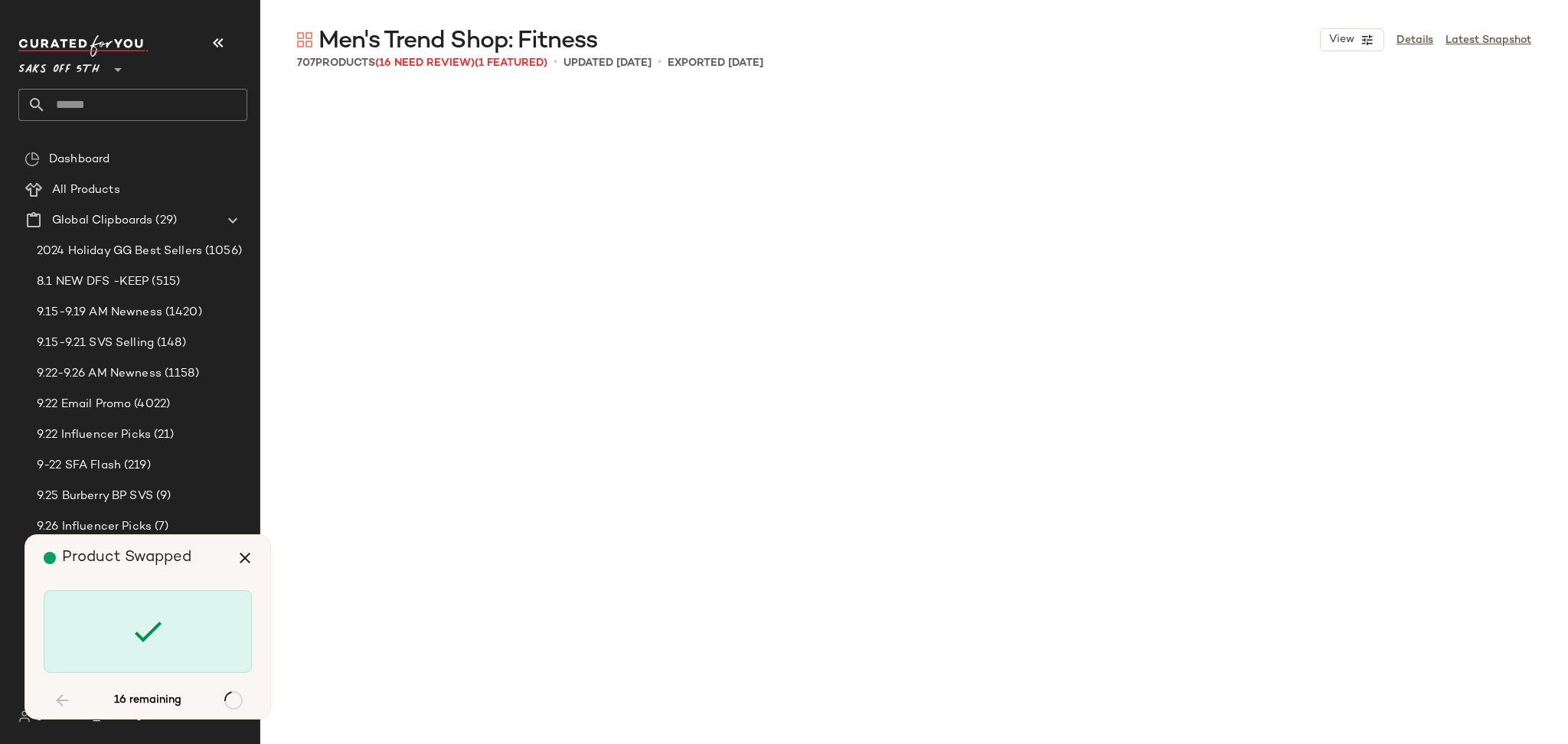
scroll to position [11520, 0]
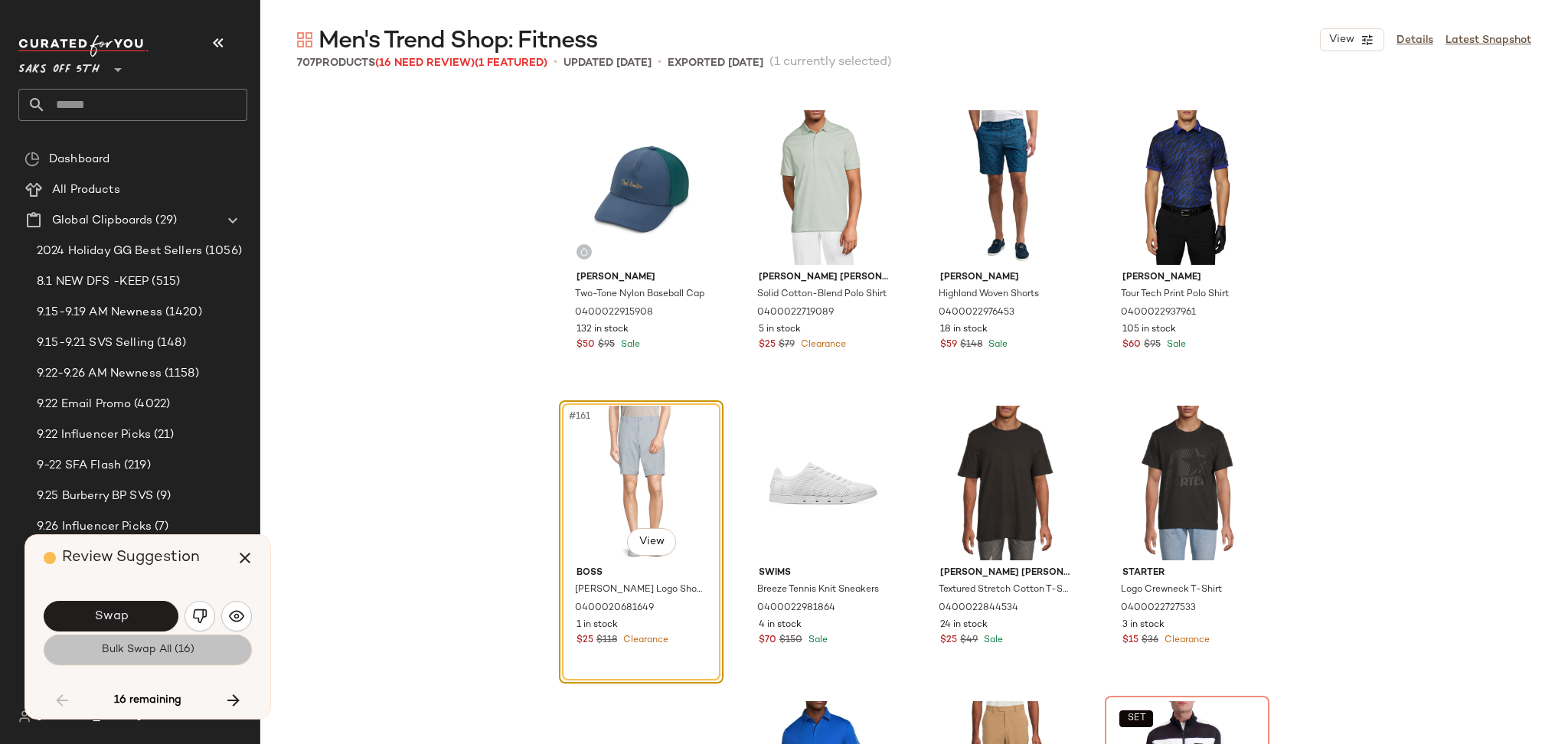
click at [117, 652] on span "Bulk Swap All (16)" at bounding box center [147, 649] width 93 height 12
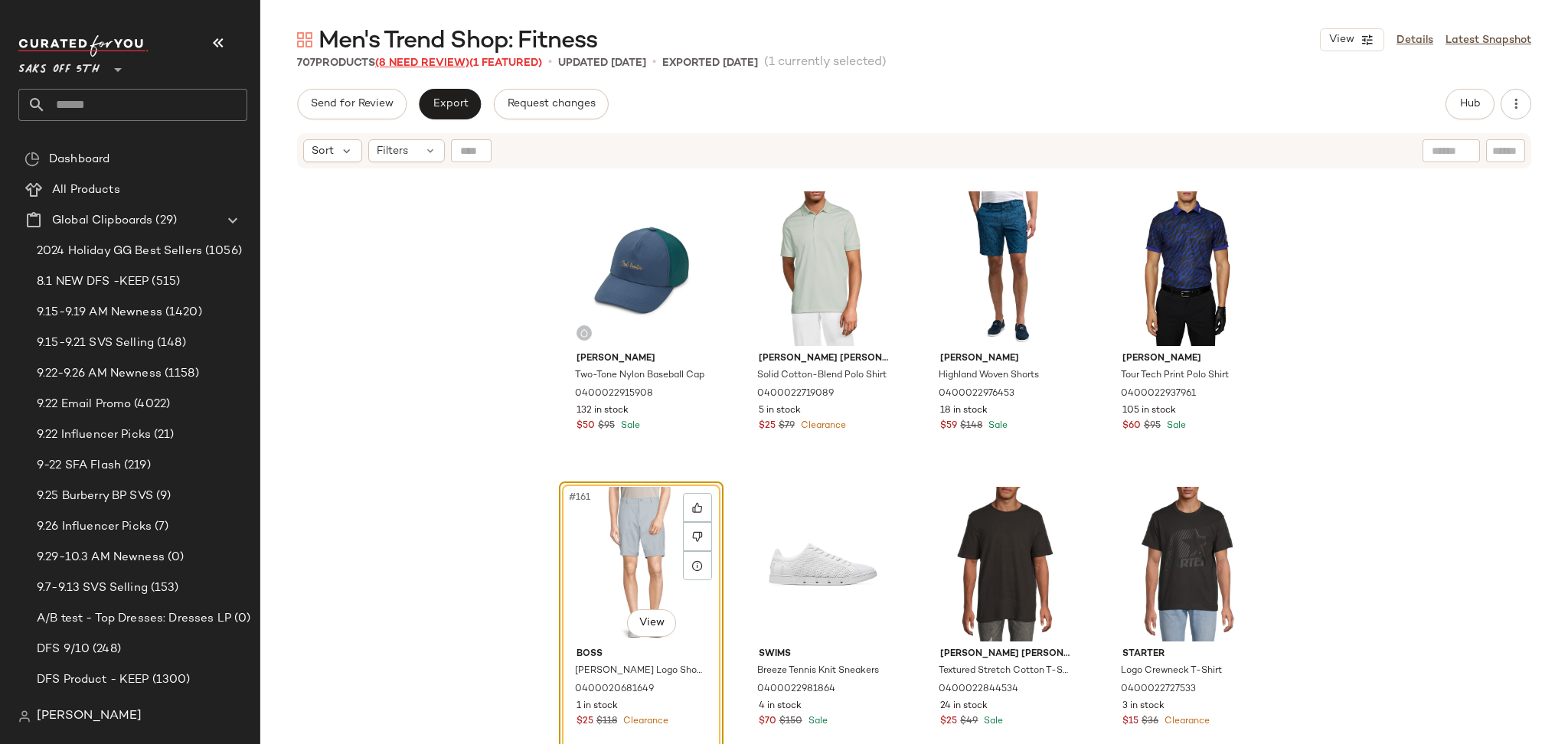
click at [440, 63] on span "(8 Need Review)" at bounding box center [422, 64] width 94 height 12
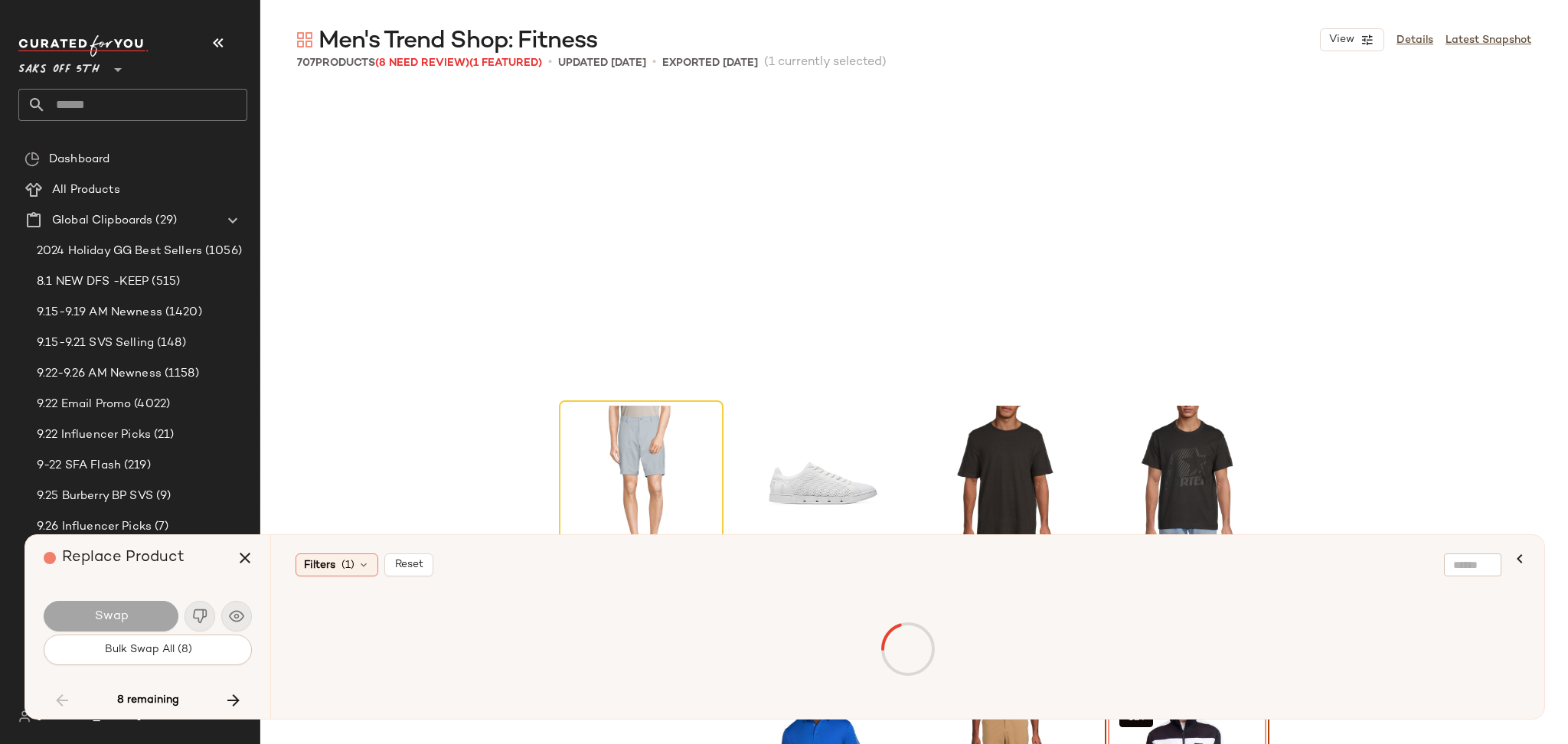
scroll to position [11816, 0]
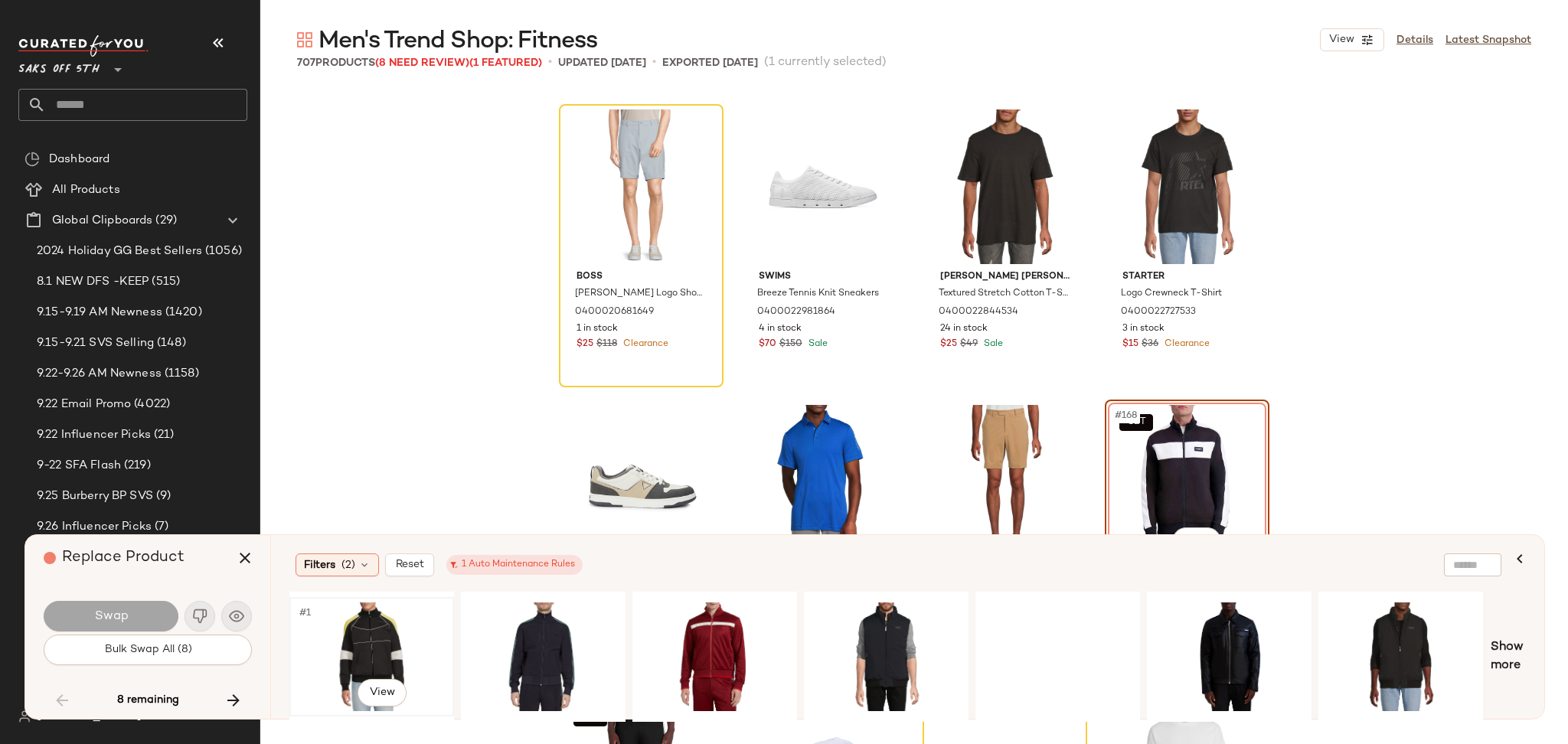
click at [352, 614] on div "#1 View" at bounding box center [372, 656] width 154 height 109
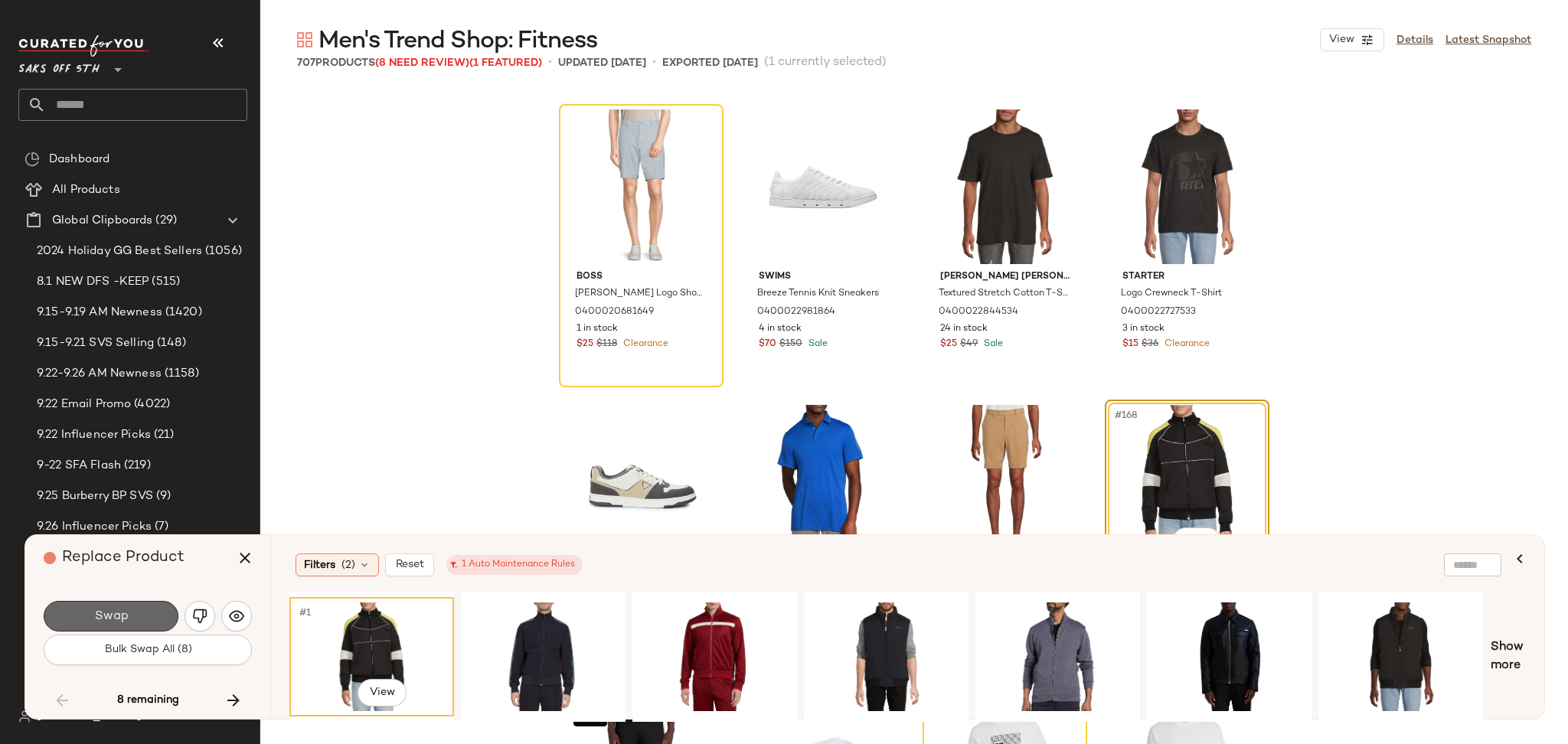
click at [148, 624] on button "Swap" at bounding box center [111, 616] width 135 height 31
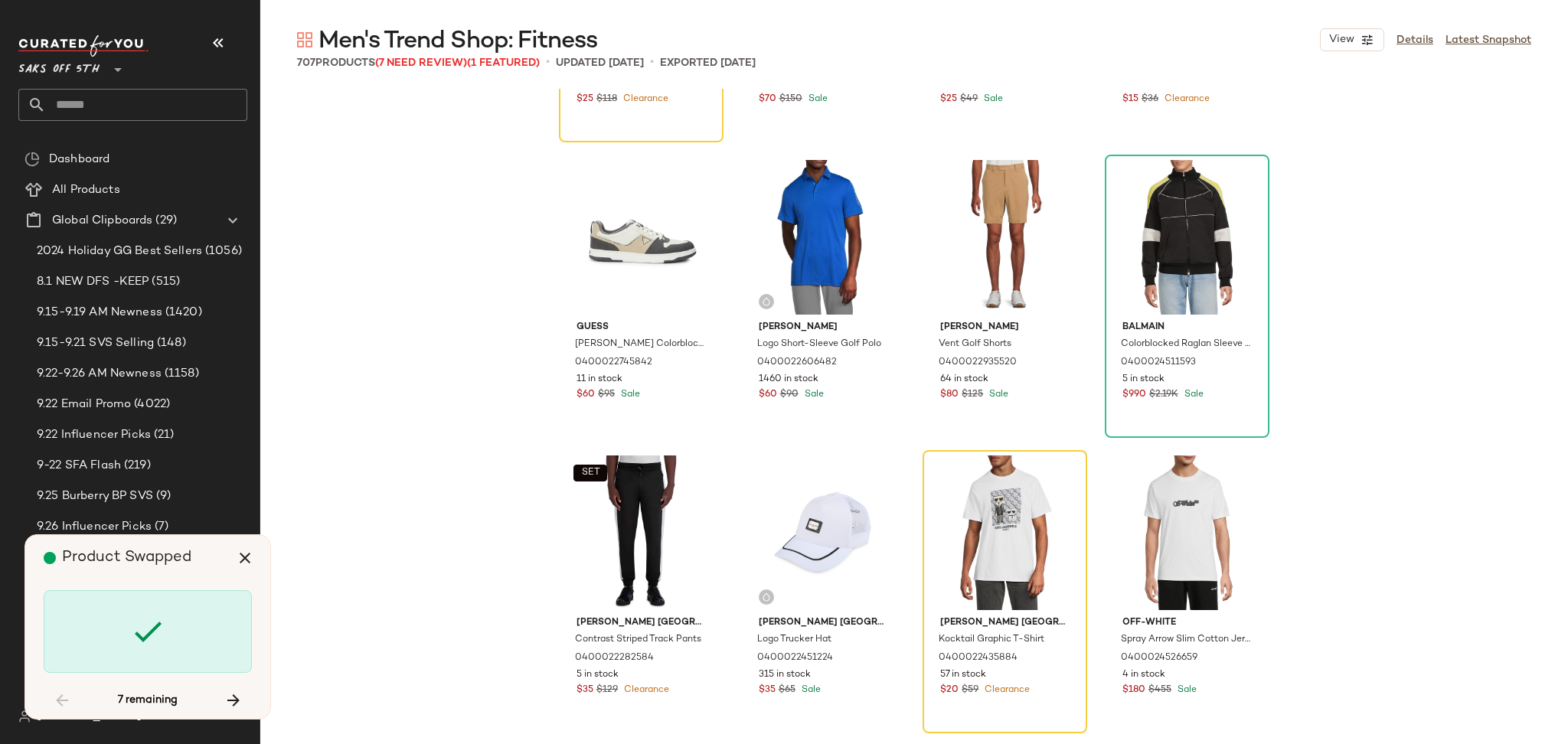
scroll to position [12067, 0]
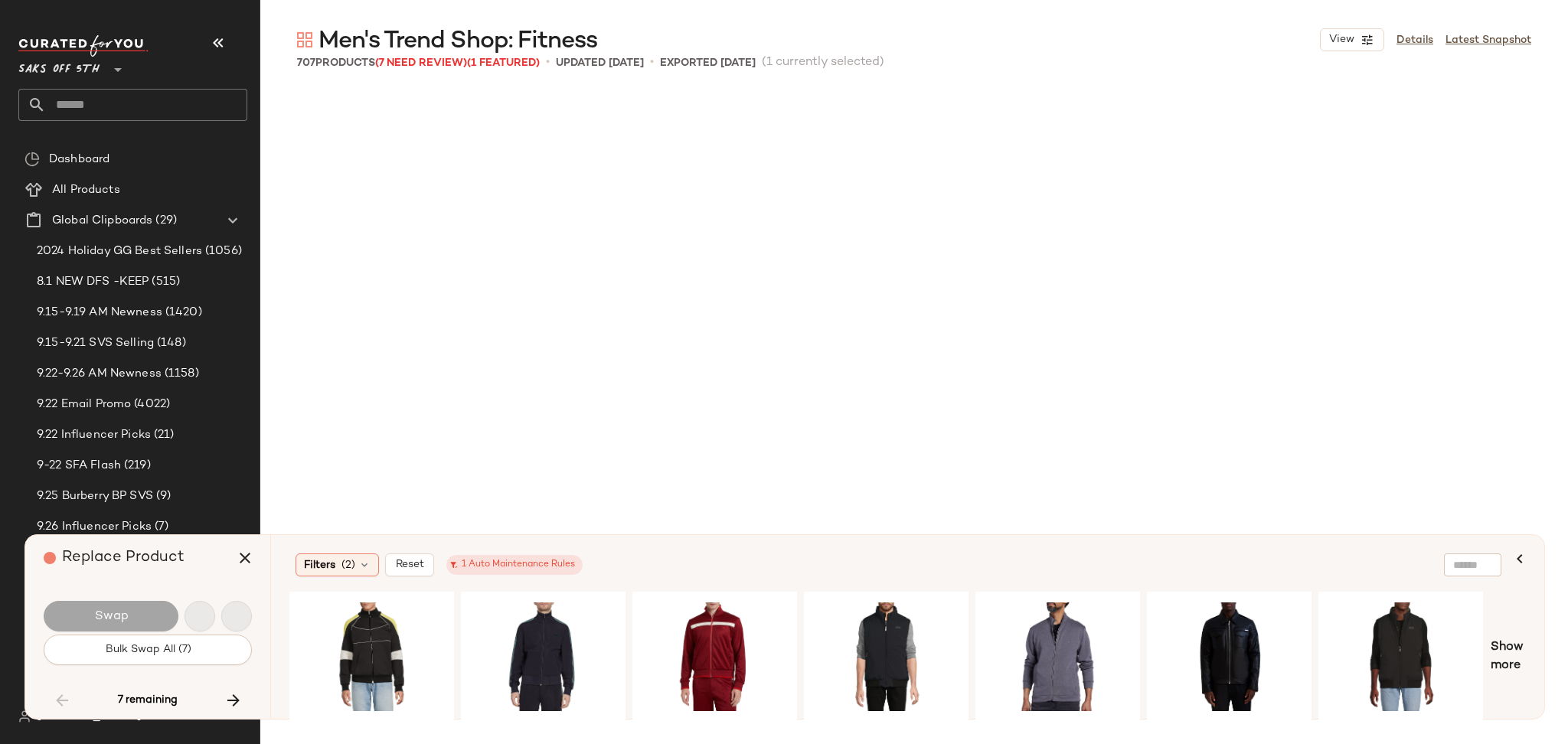
scroll to position [17428, 0]
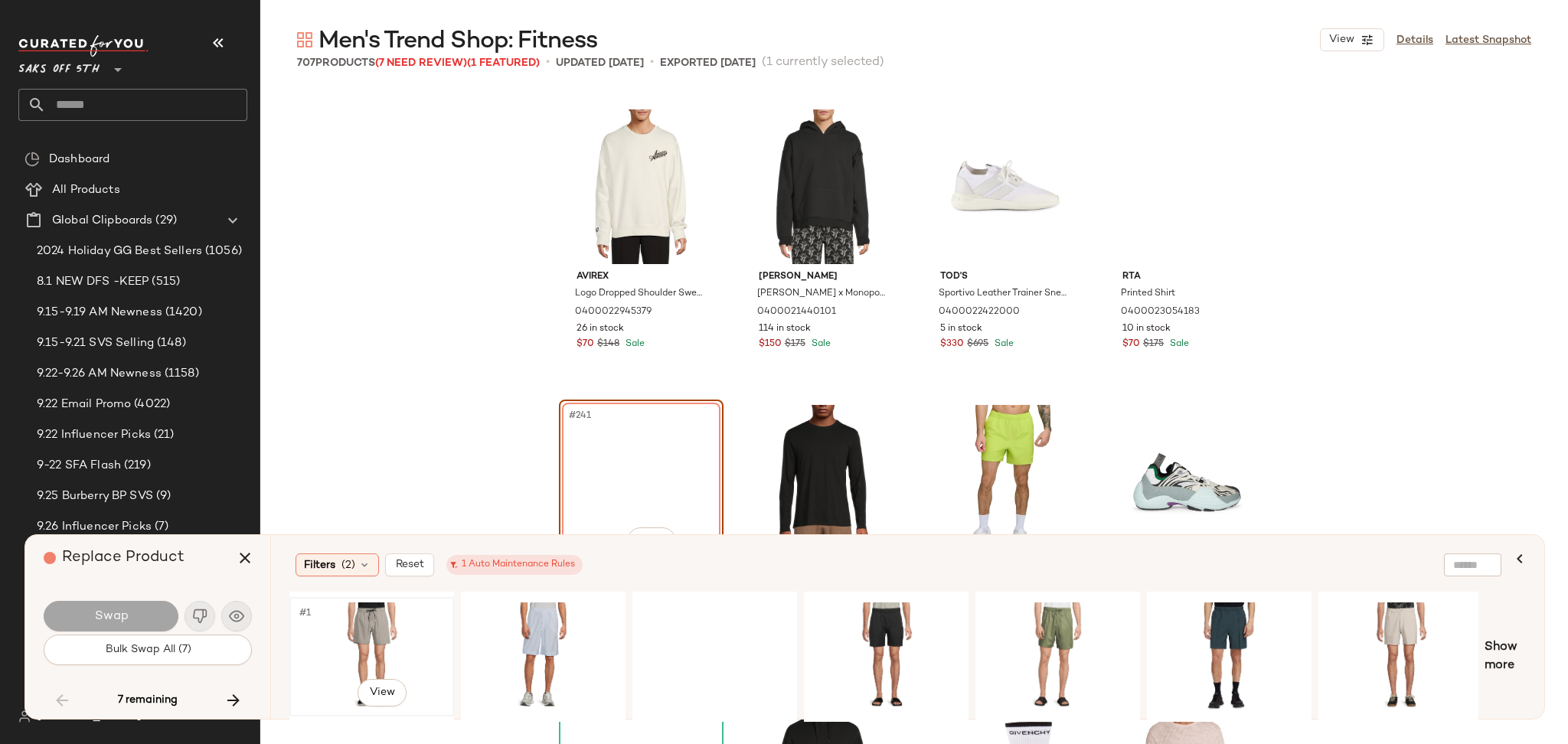
click at [351, 627] on div "#1 View" at bounding box center [372, 656] width 154 height 109
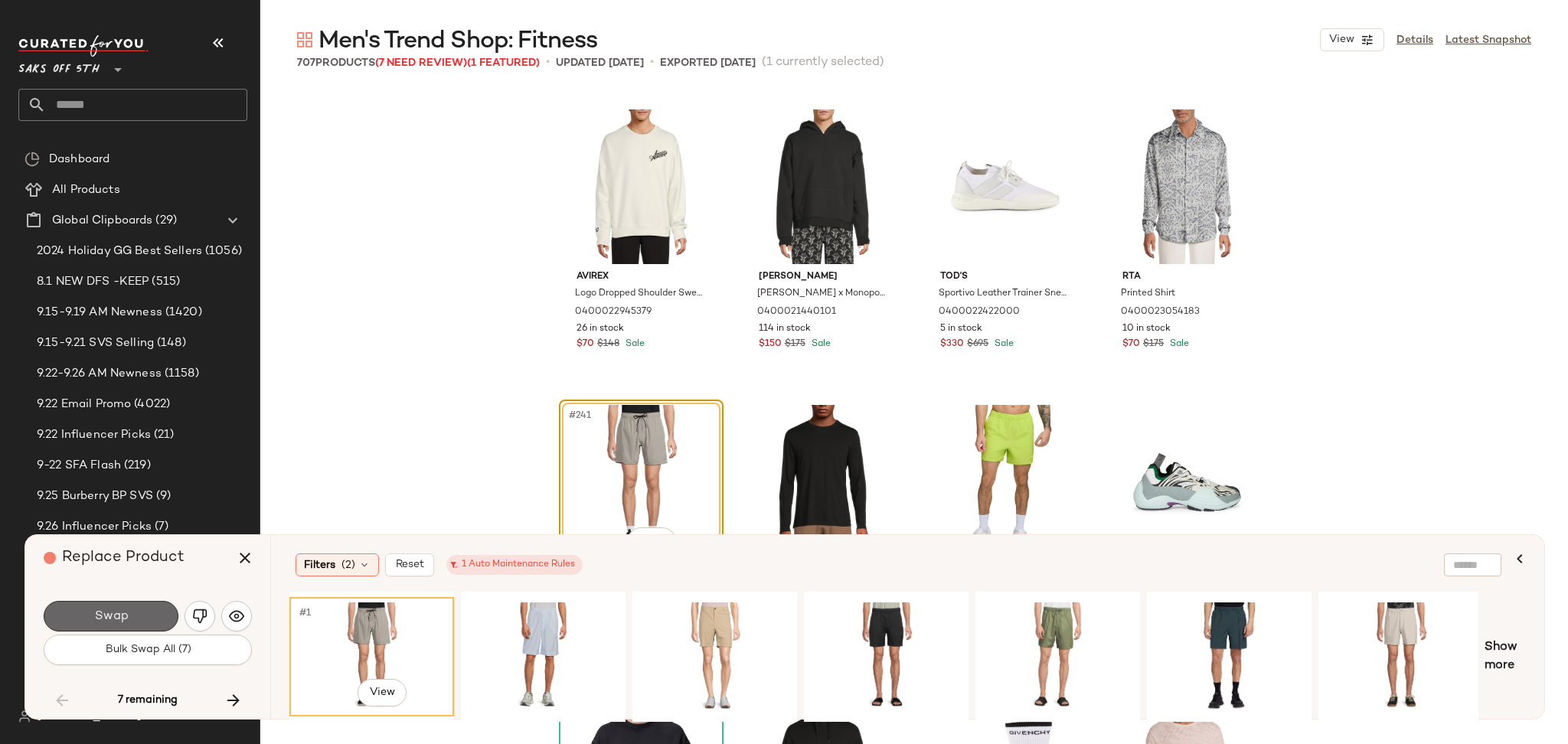
click at [133, 608] on button "Swap" at bounding box center [111, 616] width 135 height 31
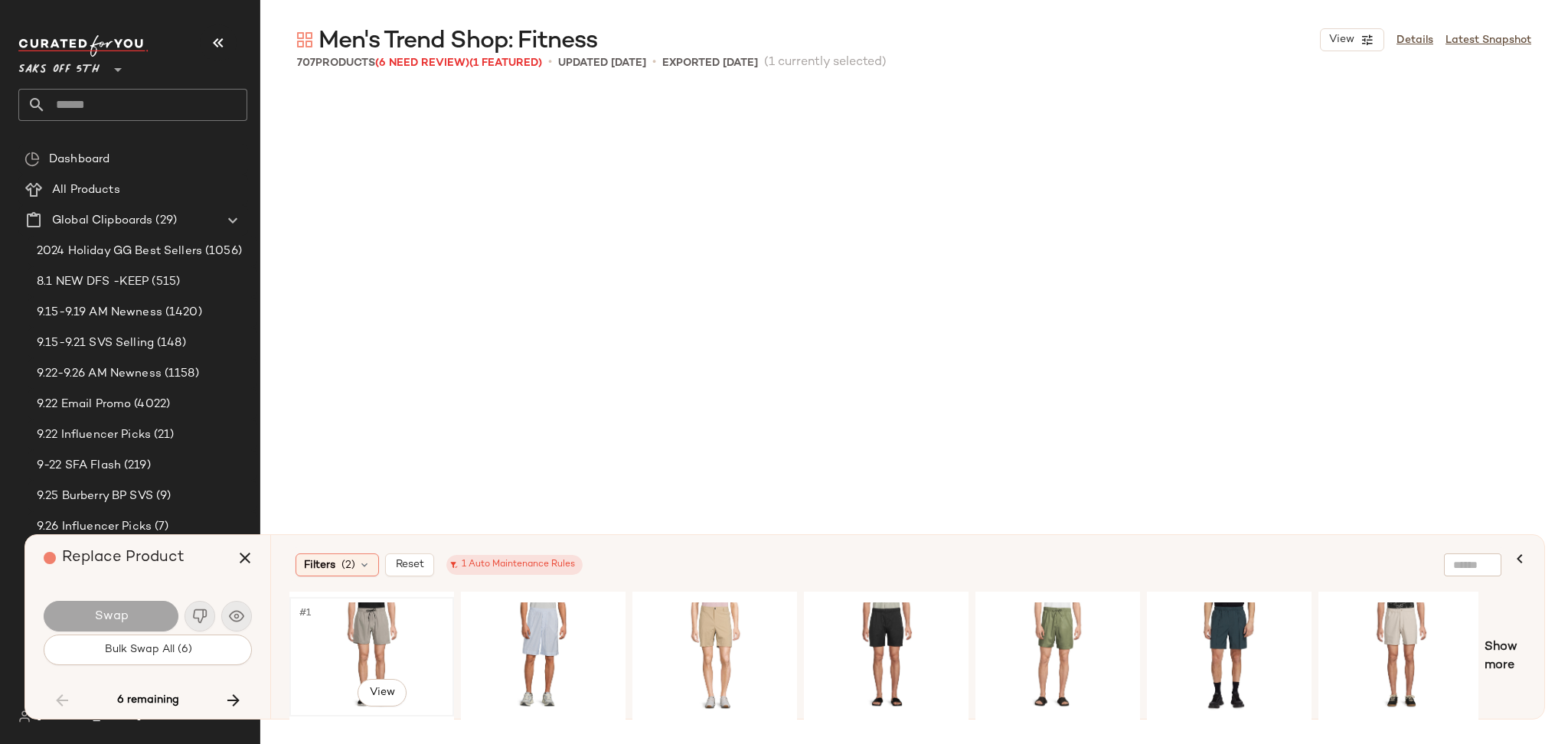
scroll to position [24223, 0]
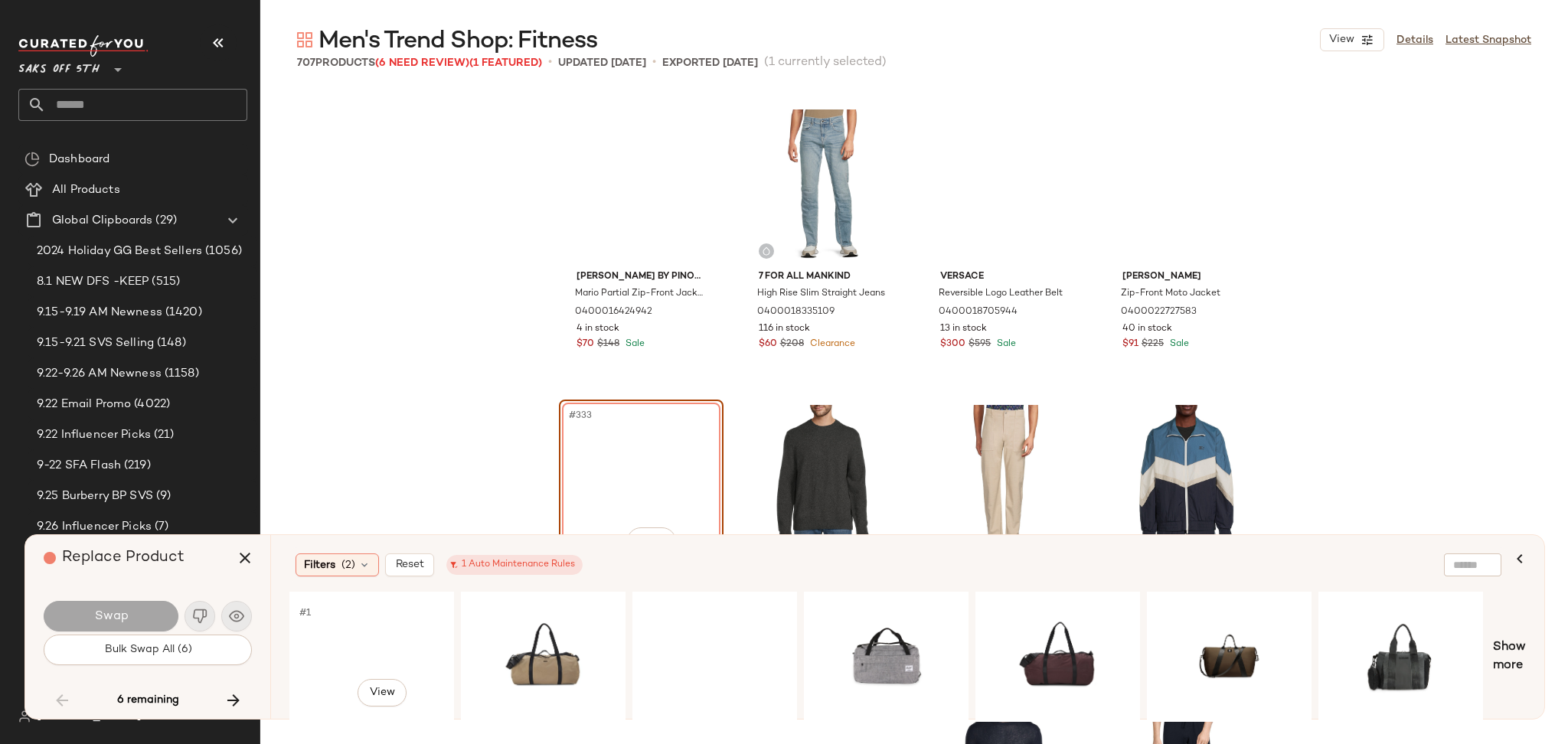
click at [350, 636] on div "#1 View" at bounding box center [372, 656] width 154 height 109
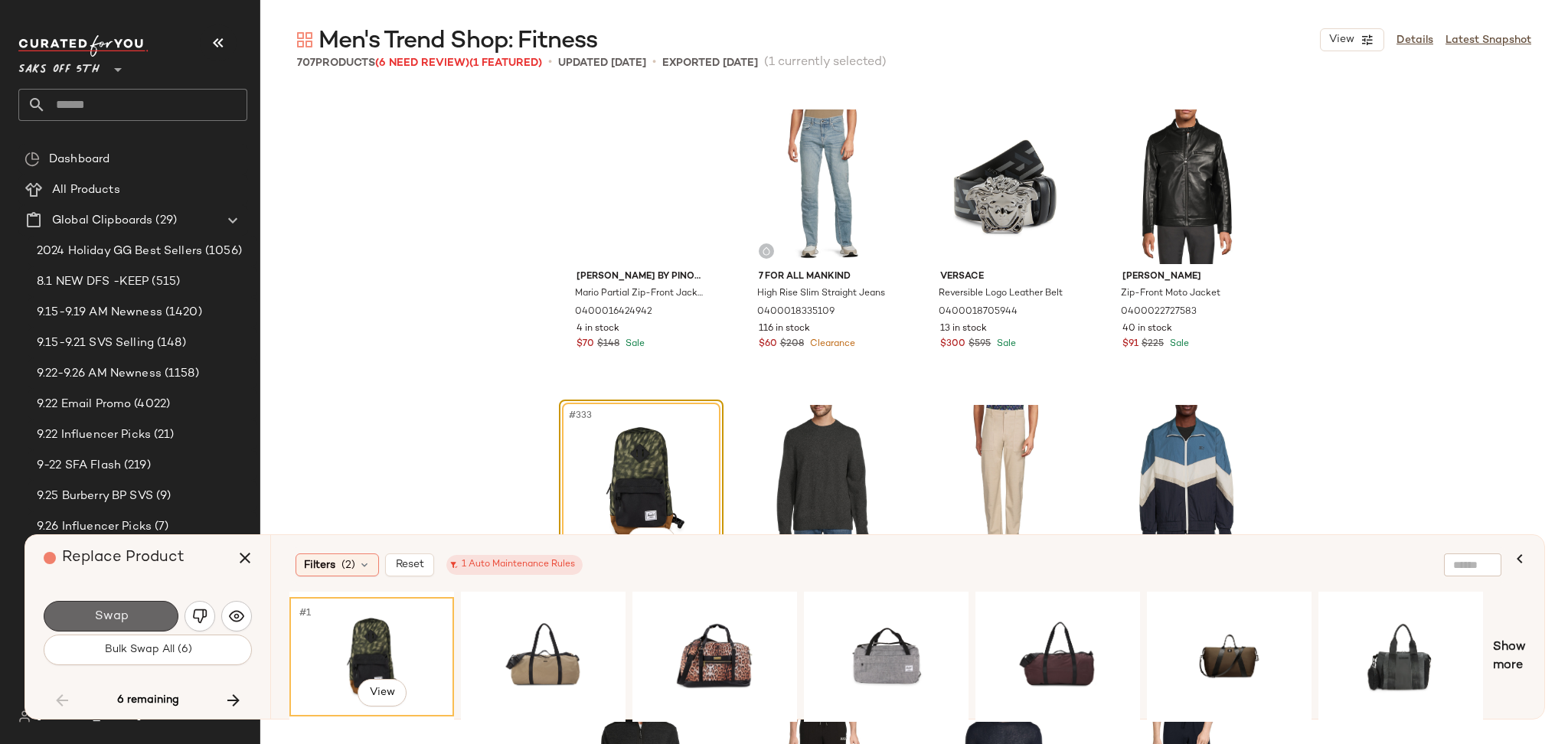
click at [137, 610] on button "Swap" at bounding box center [111, 616] width 135 height 31
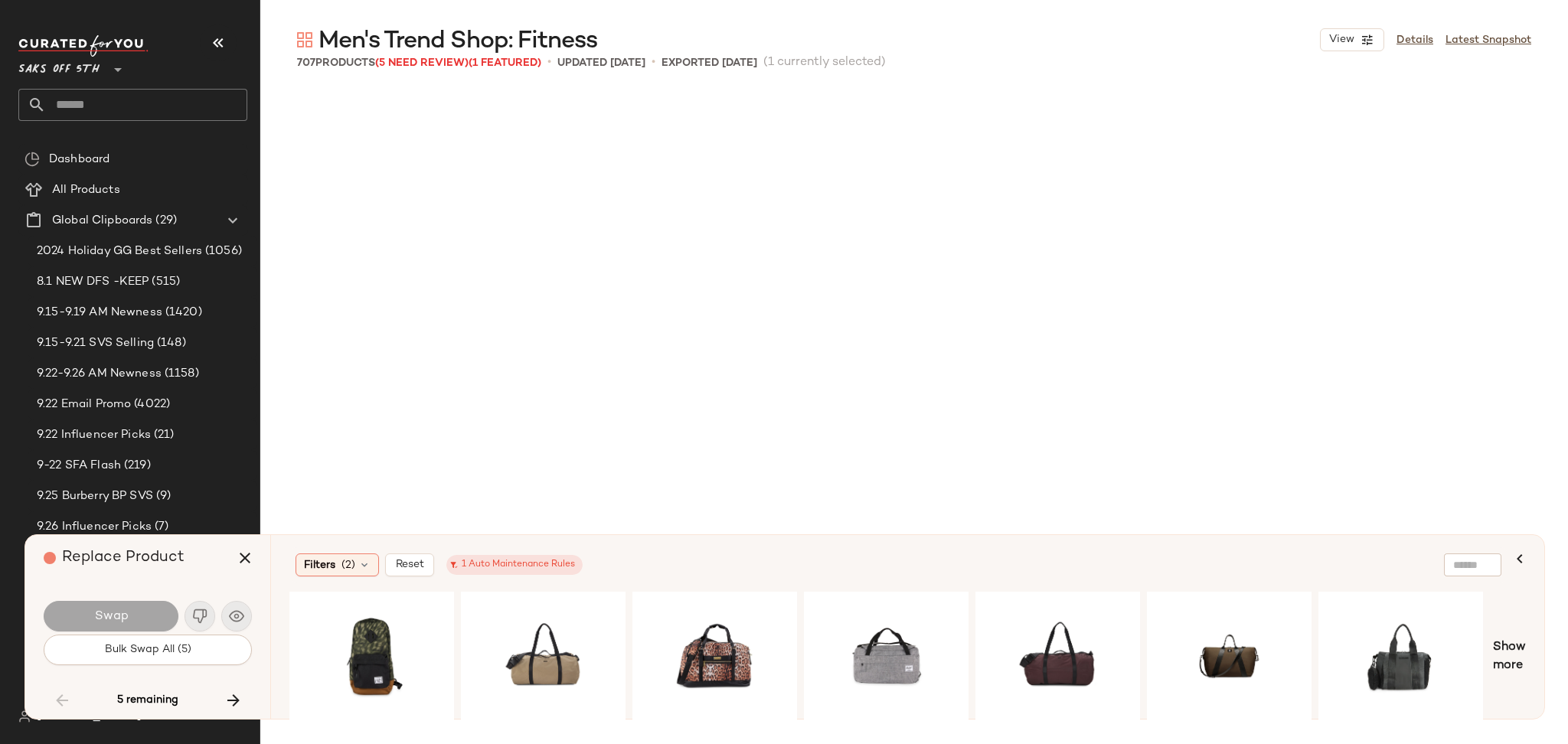
scroll to position [25699, 0]
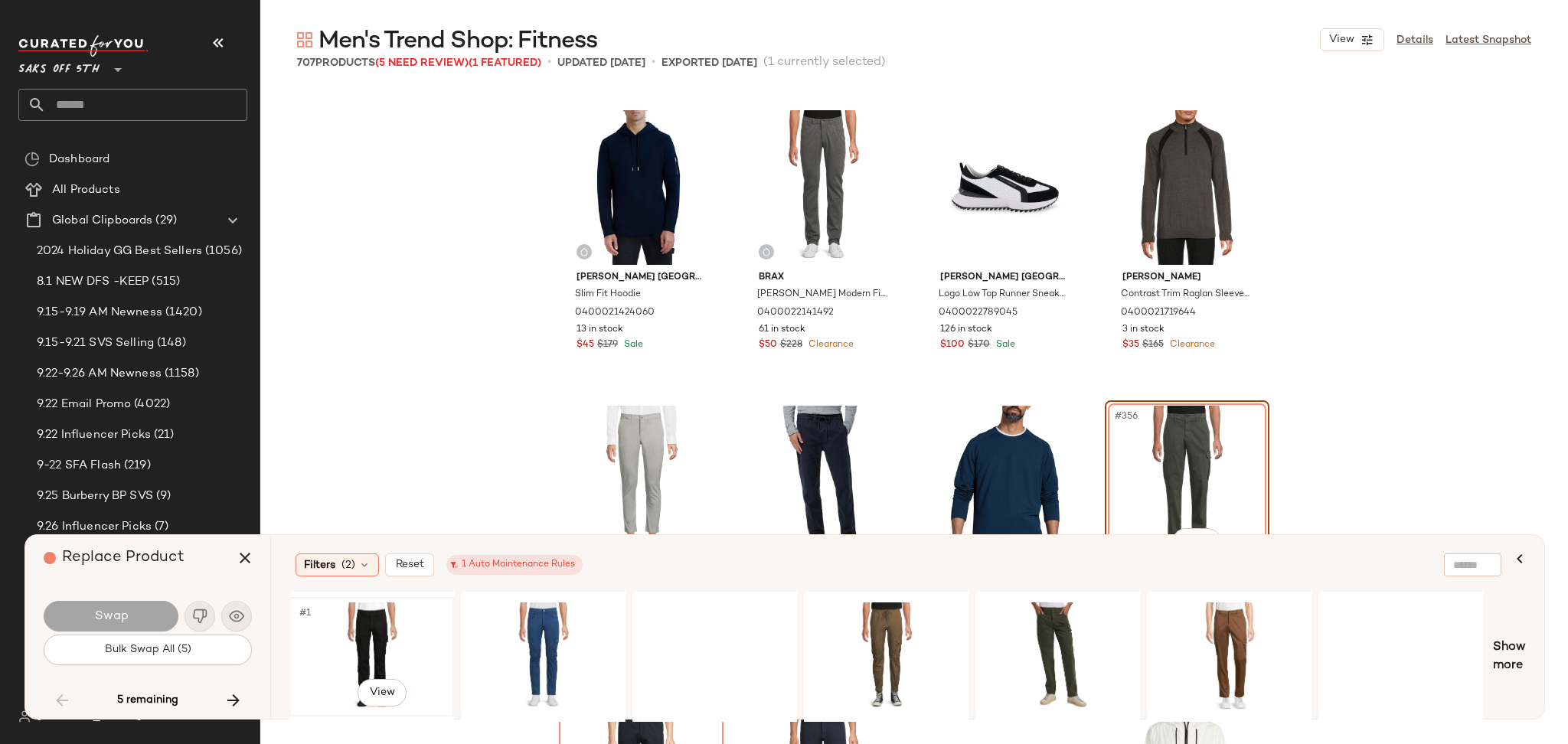
click at [331, 627] on div "#1 View" at bounding box center [372, 656] width 154 height 109
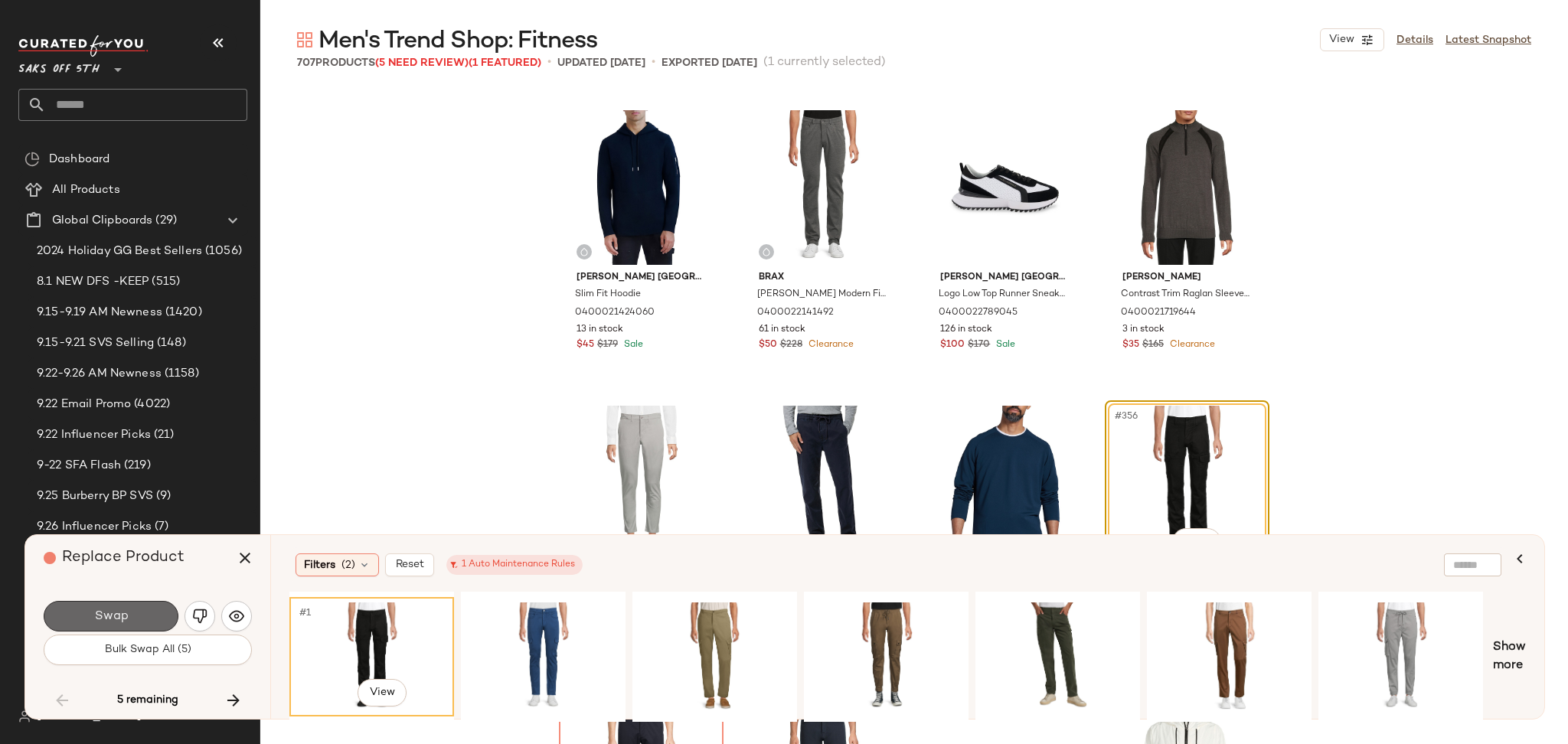
click at [162, 610] on button "Swap" at bounding box center [111, 616] width 135 height 31
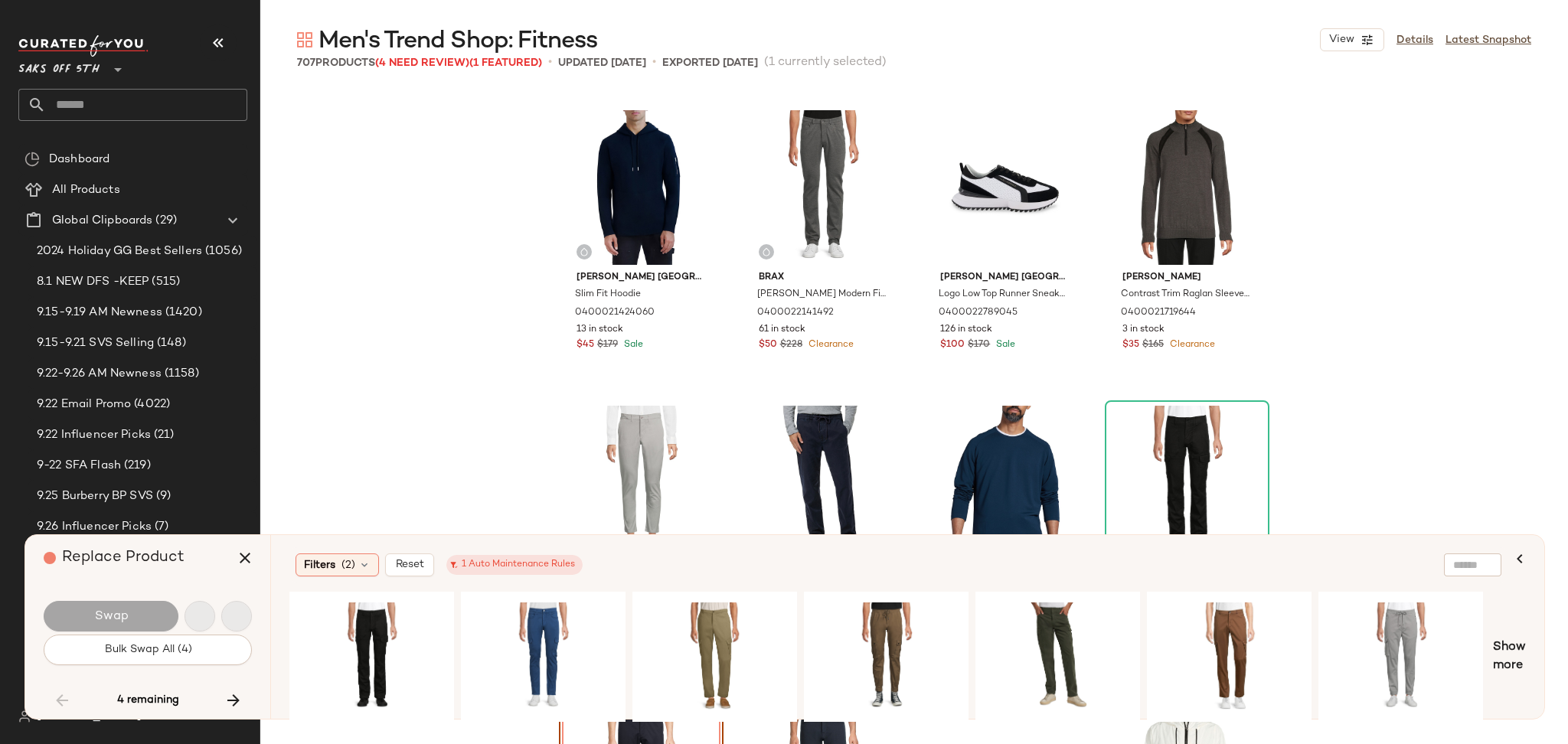
scroll to position [25995, 0]
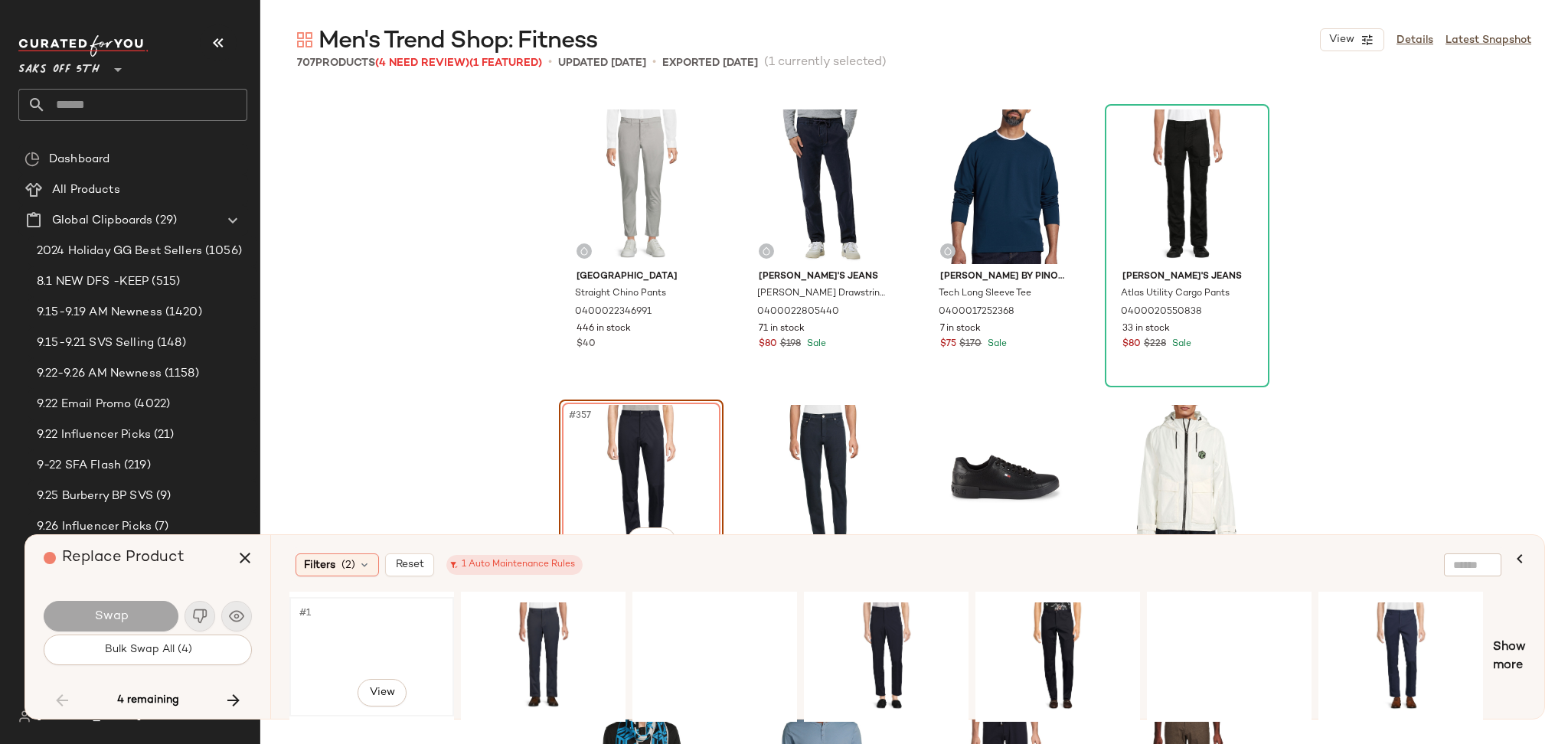
click at [336, 616] on div "#1 View" at bounding box center [372, 656] width 154 height 109
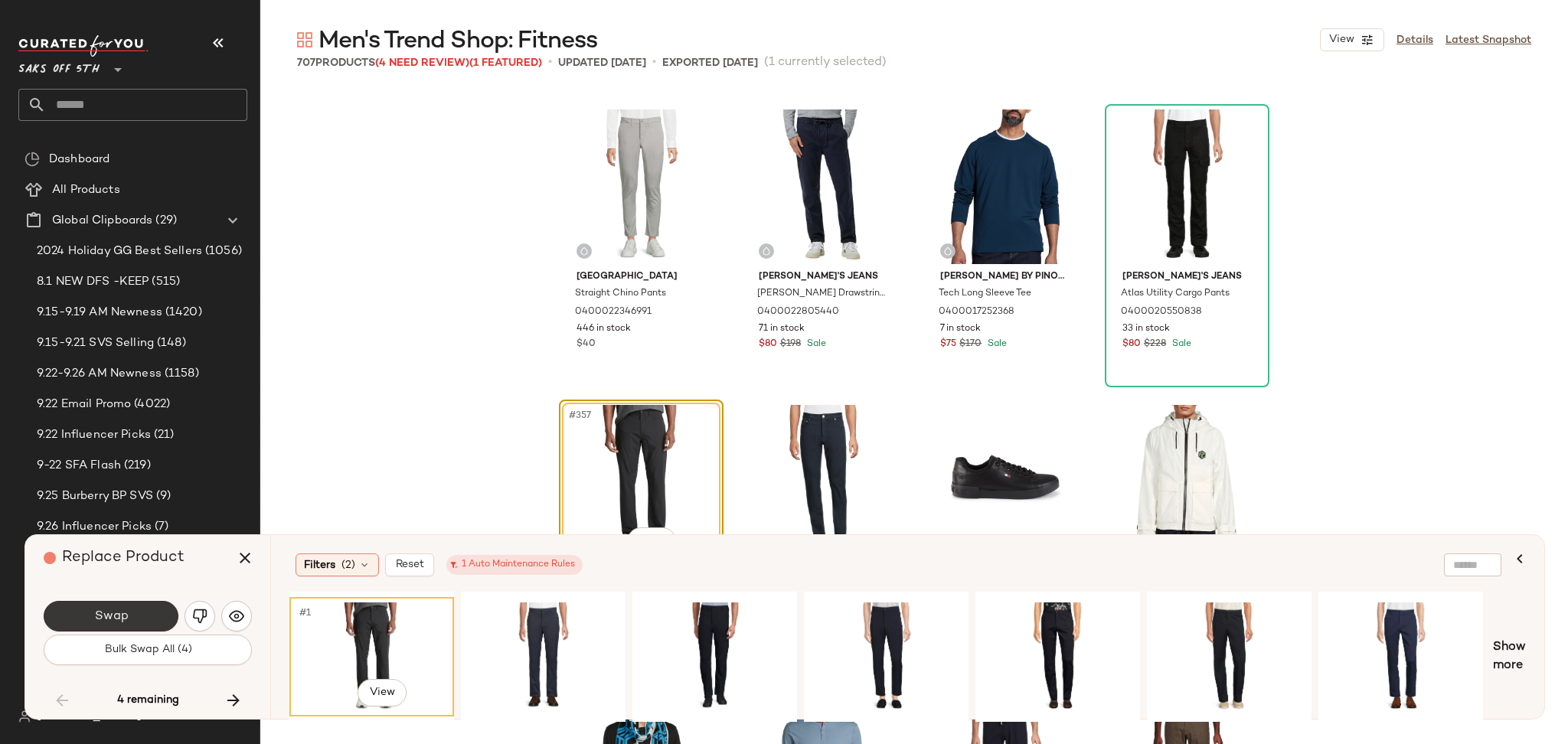
click at [158, 620] on button "Swap" at bounding box center [111, 616] width 135 height 31
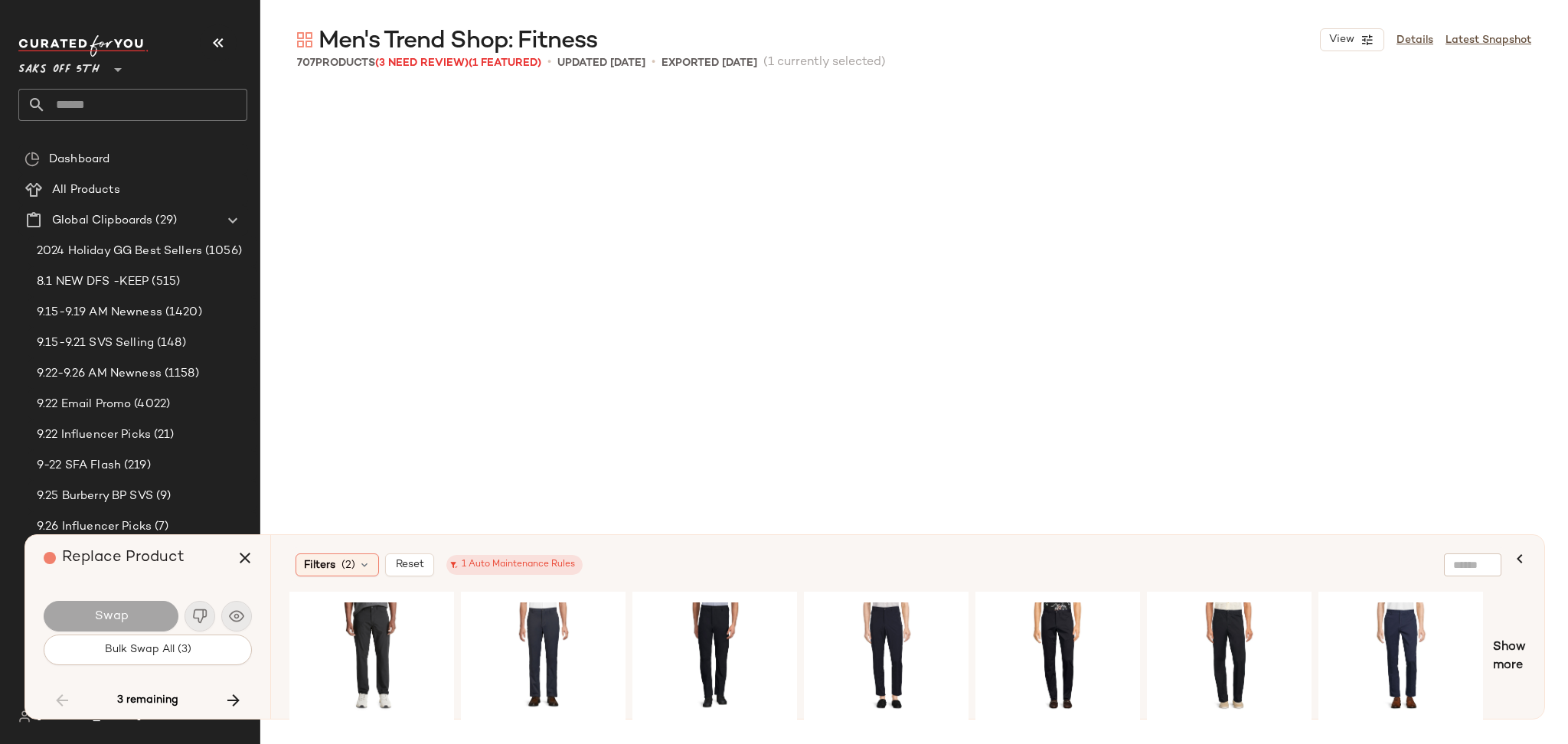
scroll to position [33084, 0]
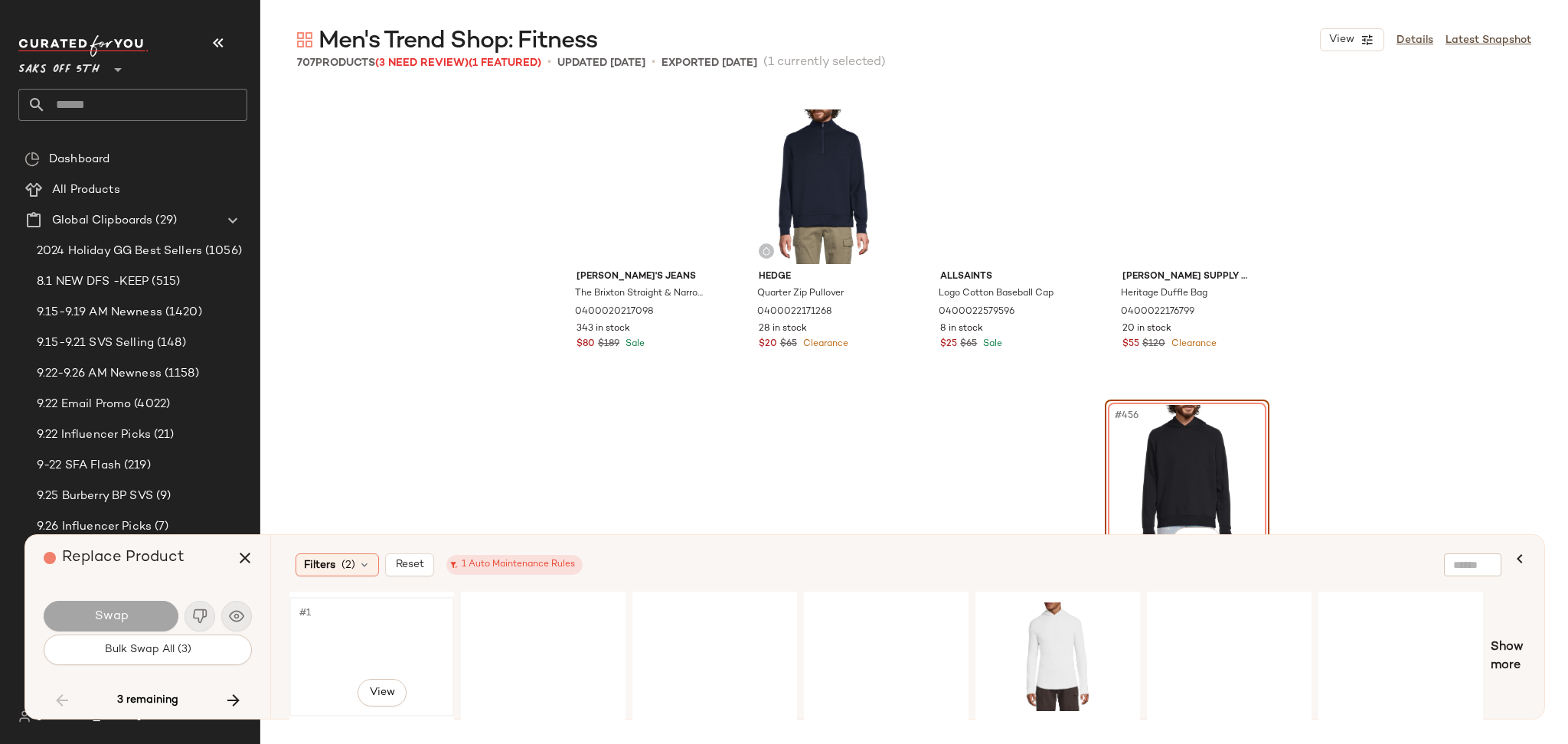
click at [322, 622] on div "#1 View" at bounding box center [372, 656] width 154 height 109
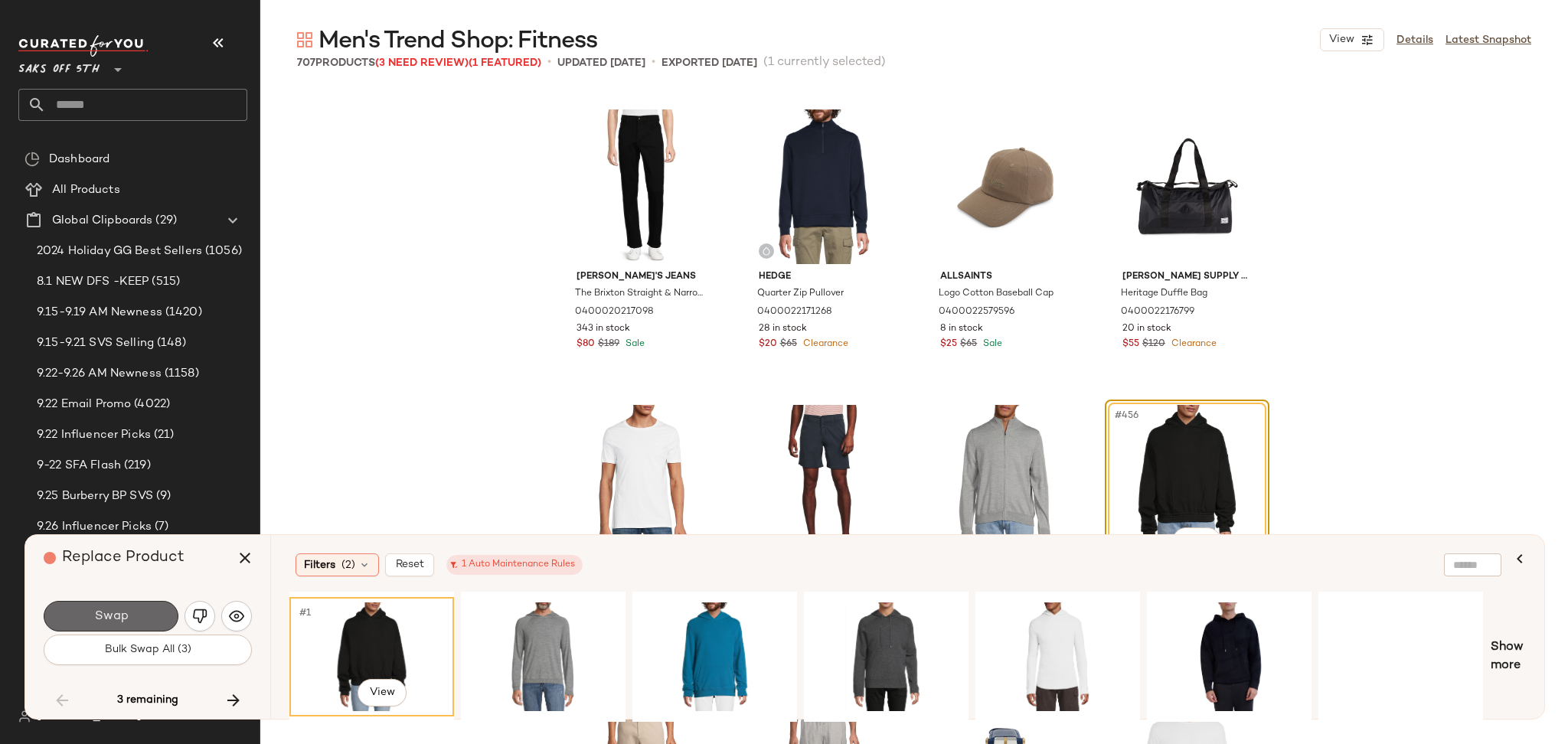
click at [129, 631] on button "Swap" at bounding box center [111, 616] width 135 height 31
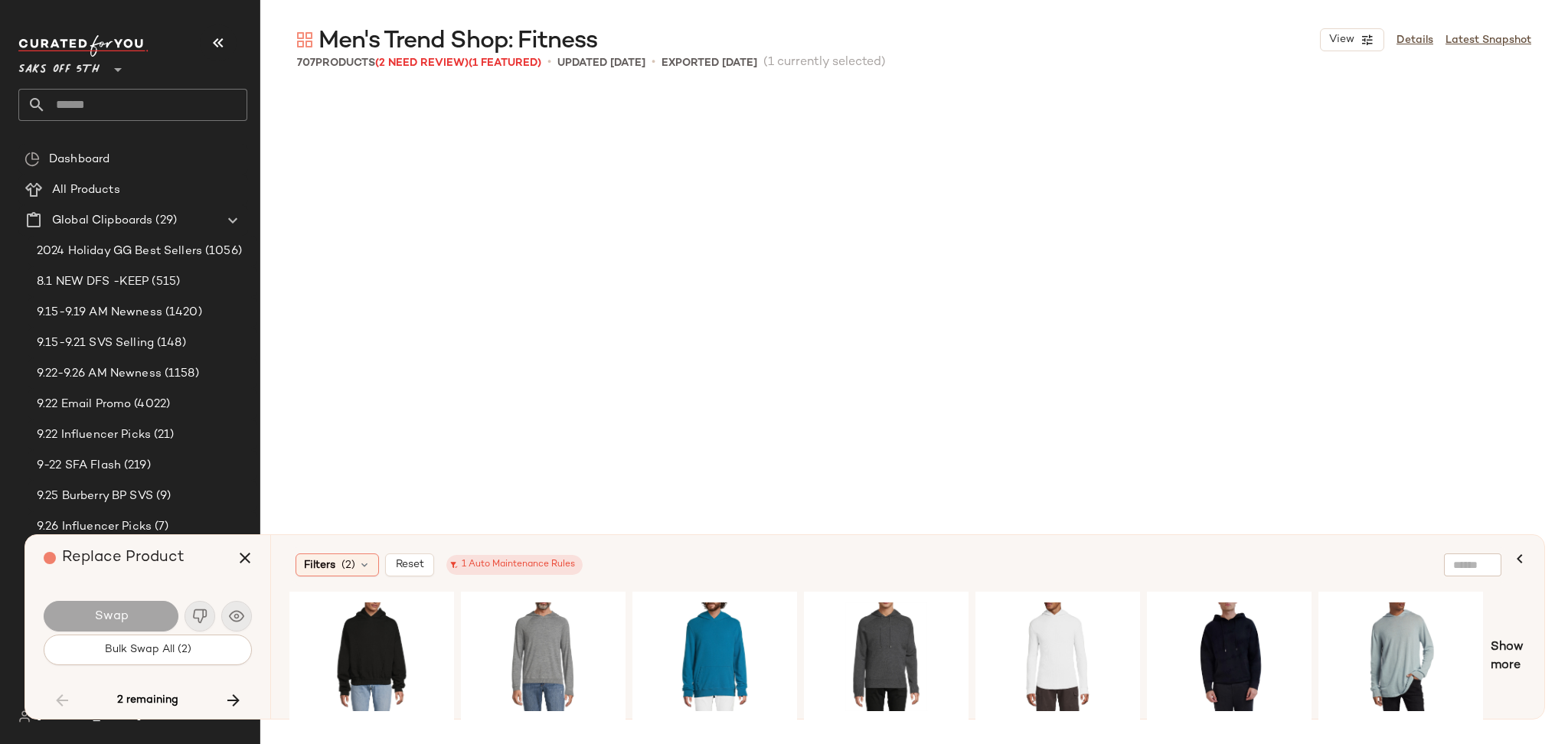
scroll to position [37810, 0]
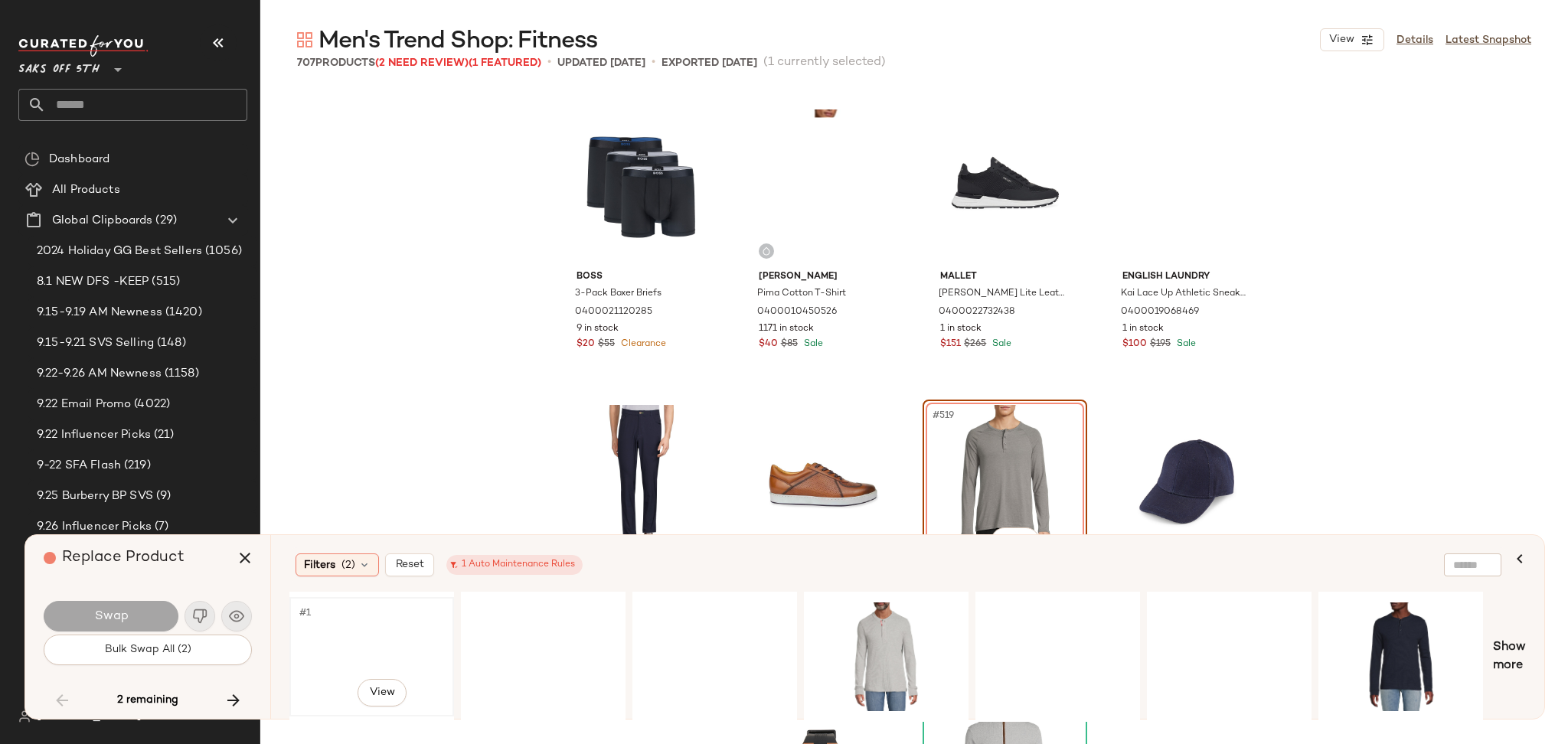
click at [339, 623] on div "#1 View" at bounding box center [372, 656] width 154 height 109
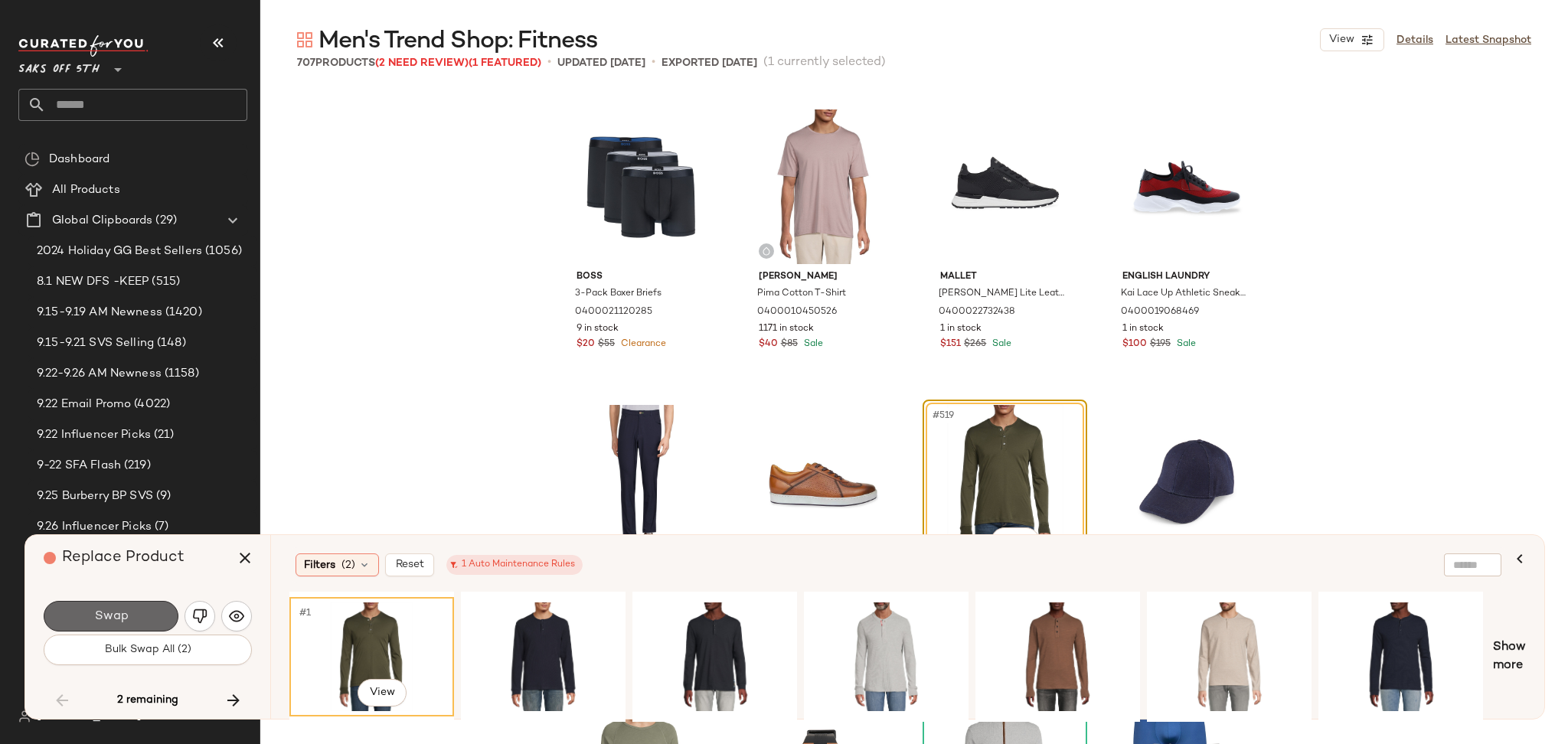
click at [139, 618] on button "Swap" at bounding box center [111, 616] width 135 height 31
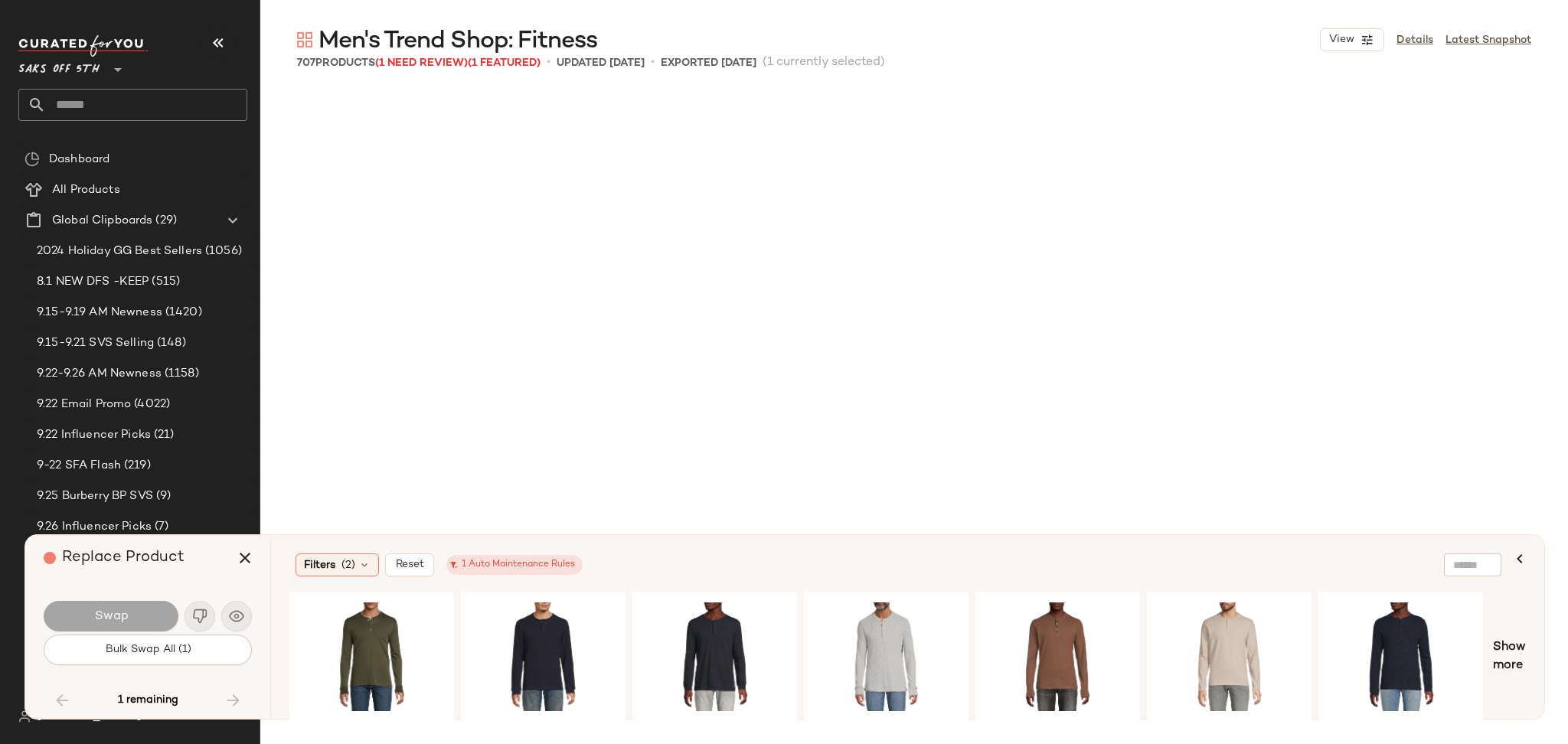
scroll to position [51398, 0]
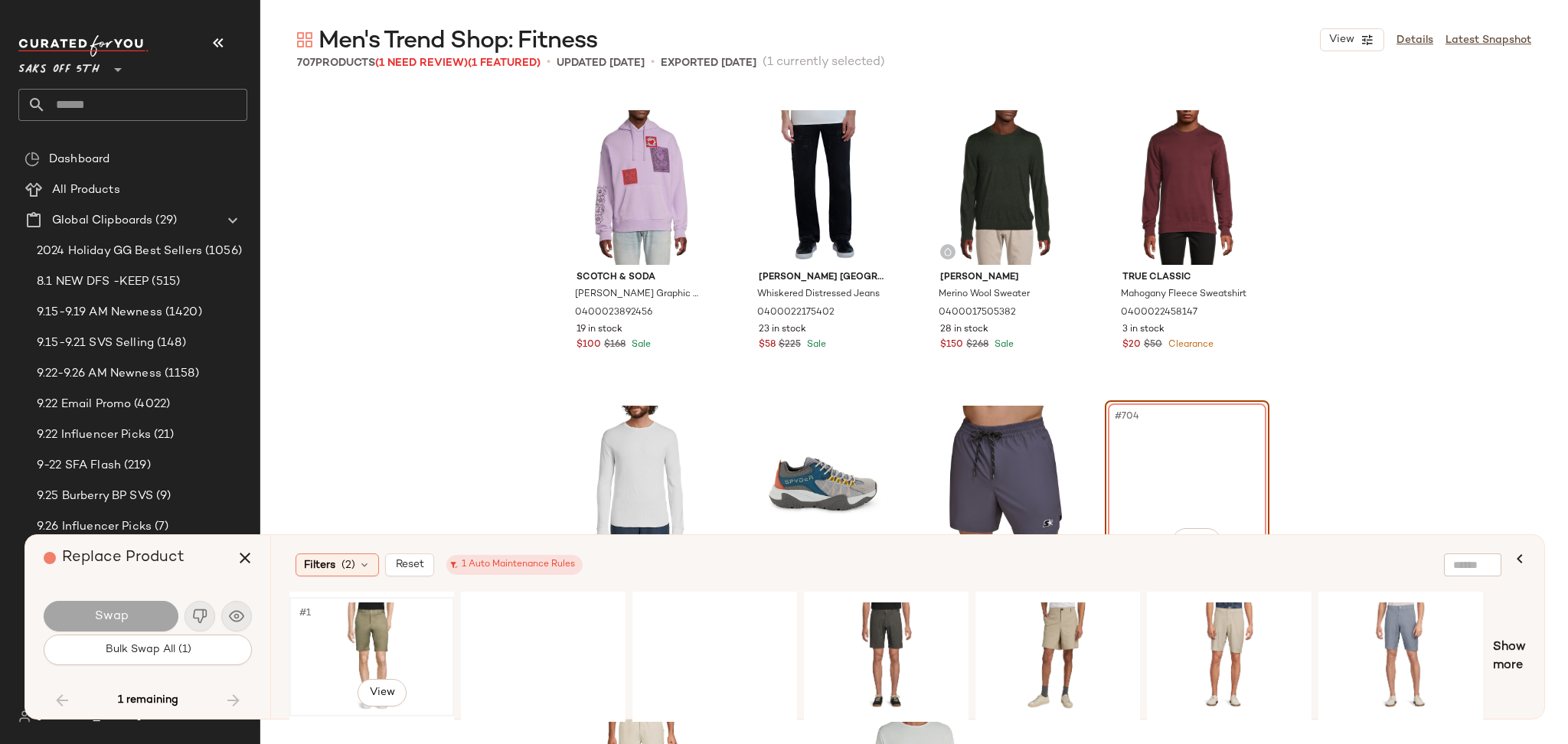
click at [347, 636] on div "#1 View" at bounding box center [372, 656] width 154 height 109
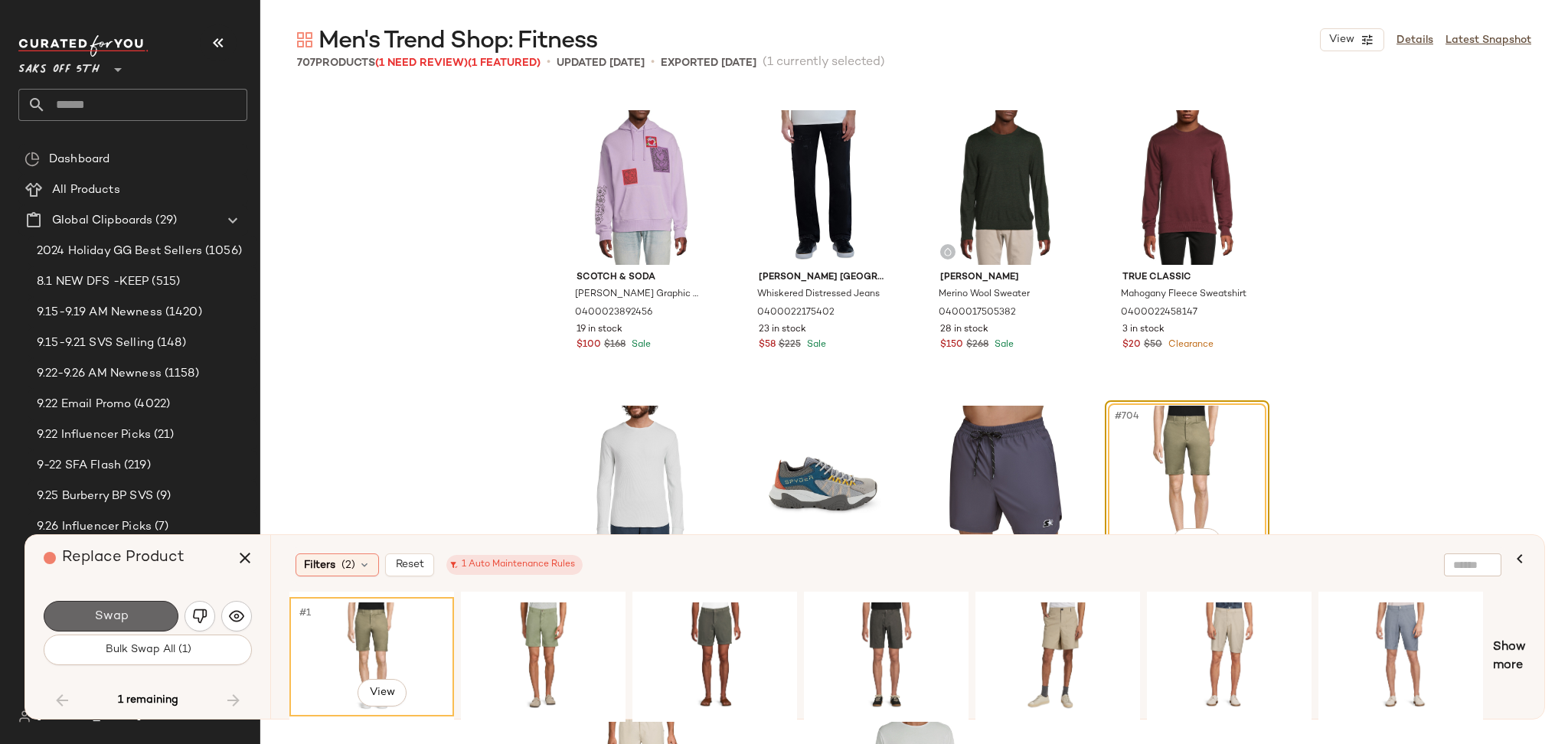
click at [142, 609] on button "Swap" at bounding box center [111, 616] width 135 height 31
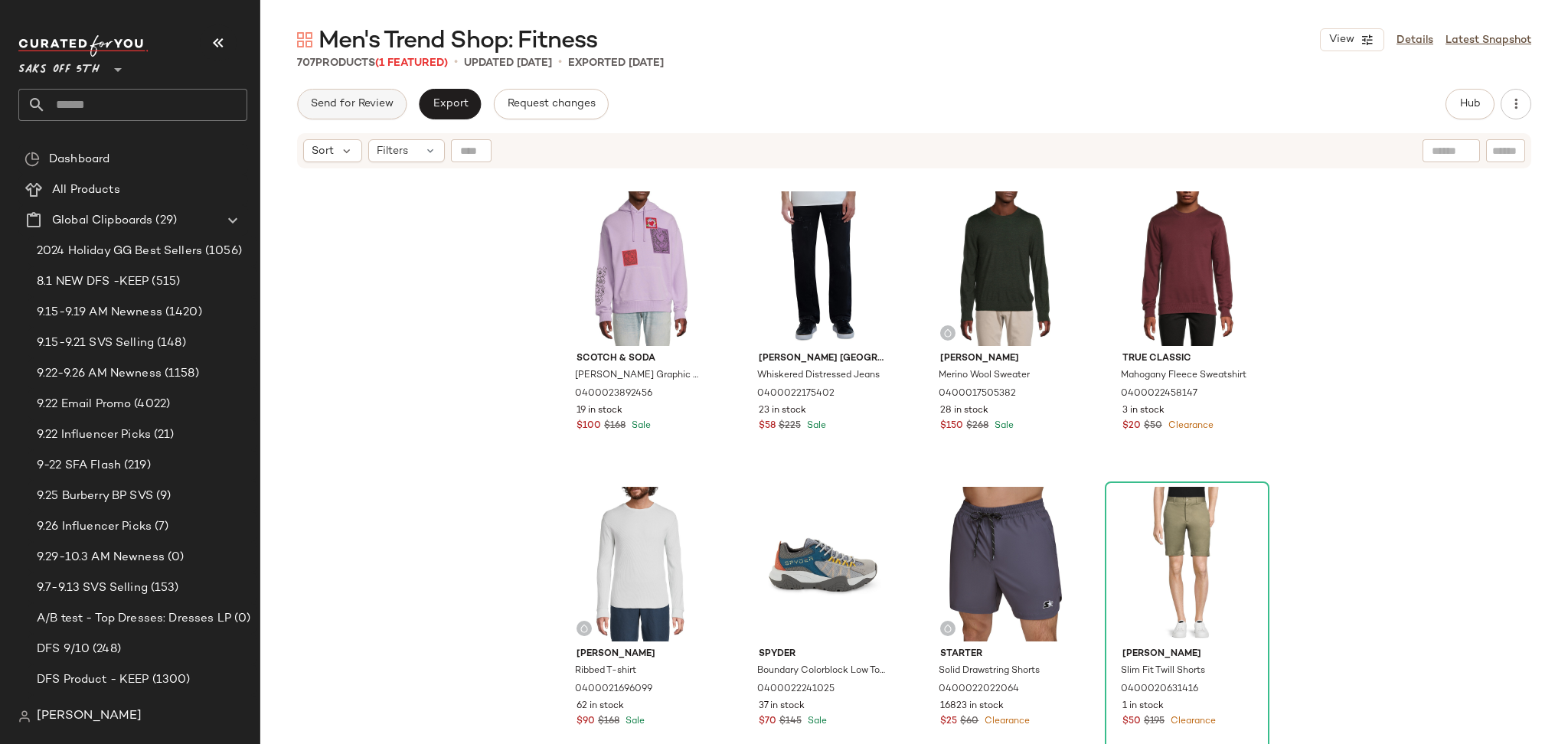
click at [359, 99] on span "Send for Review" at bounding box center [351, 104] width 83 height 12
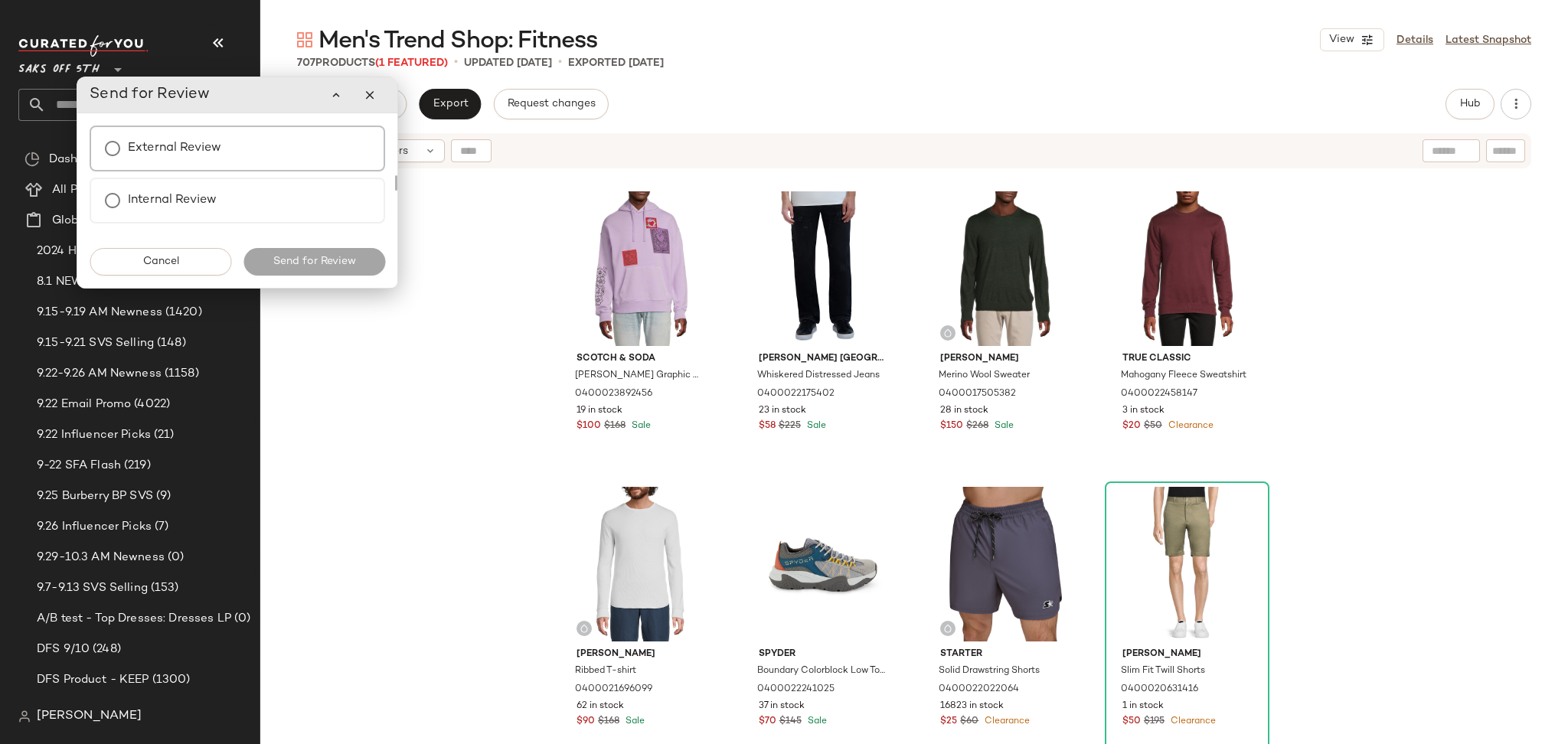
click at [210, 159] on label "External Review" at bounding box center [174, 148] width 93 height 31
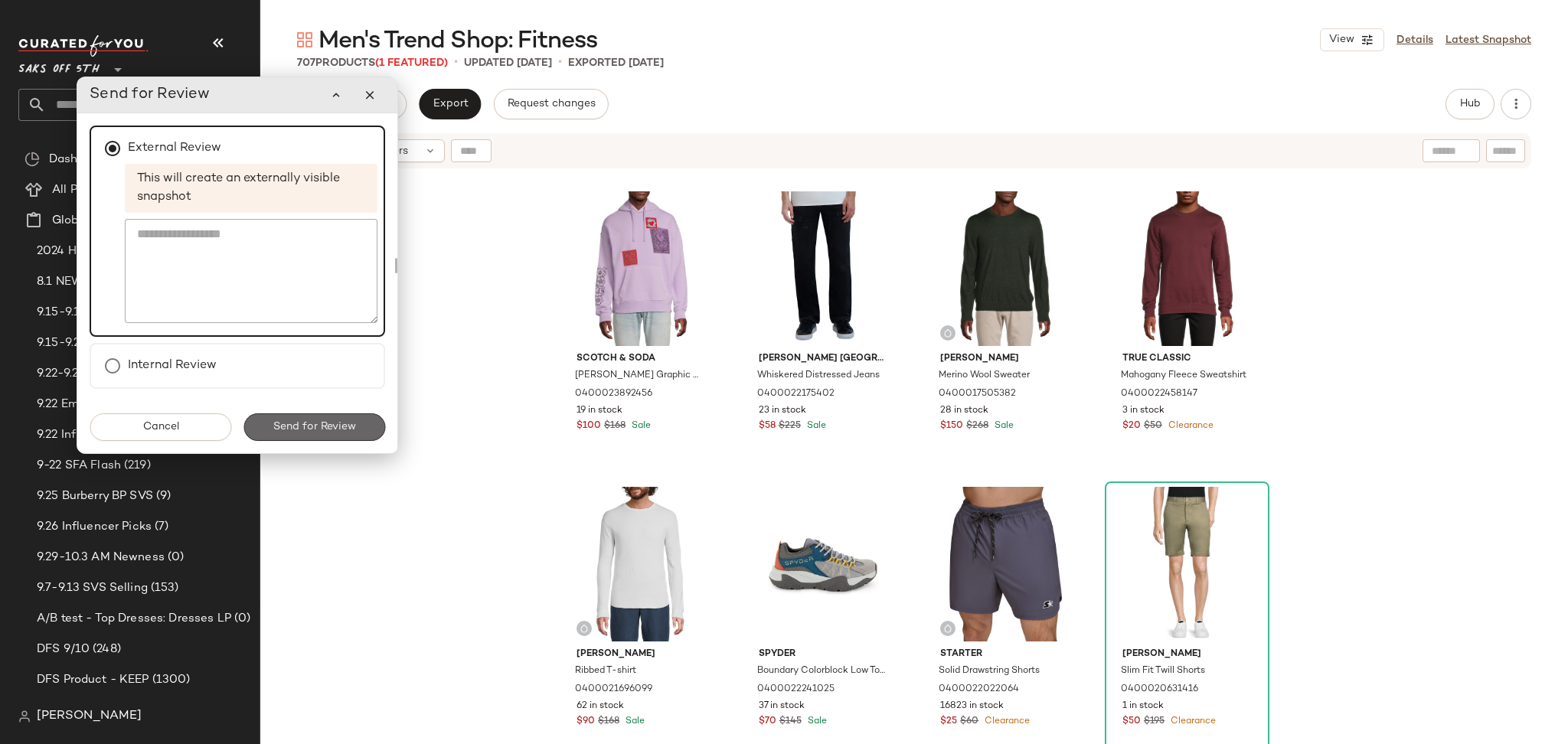
click at [349, 416] on button "Send for Review" at bounding box center [314, 426] width 141 height 27
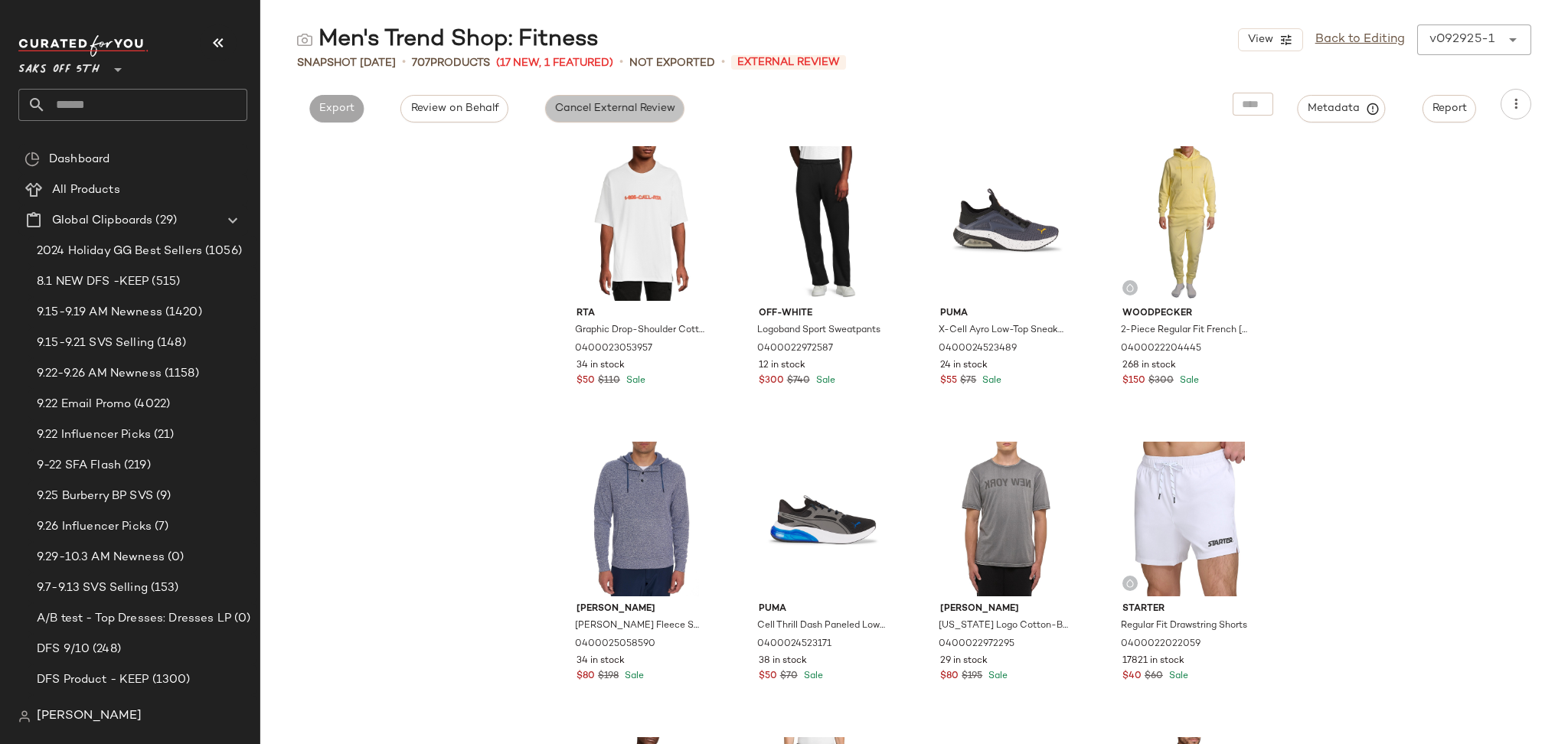
click at [616, 110] on span "Cancel External Review" at bounding box center [615, 108] width 121 height 12
click at [468, 113] on span "Export" at bounding box center [475, 108] width 36 height 12
click at [478, 105] on span "Export" at bounding box center [475, 108] width 36 height 12
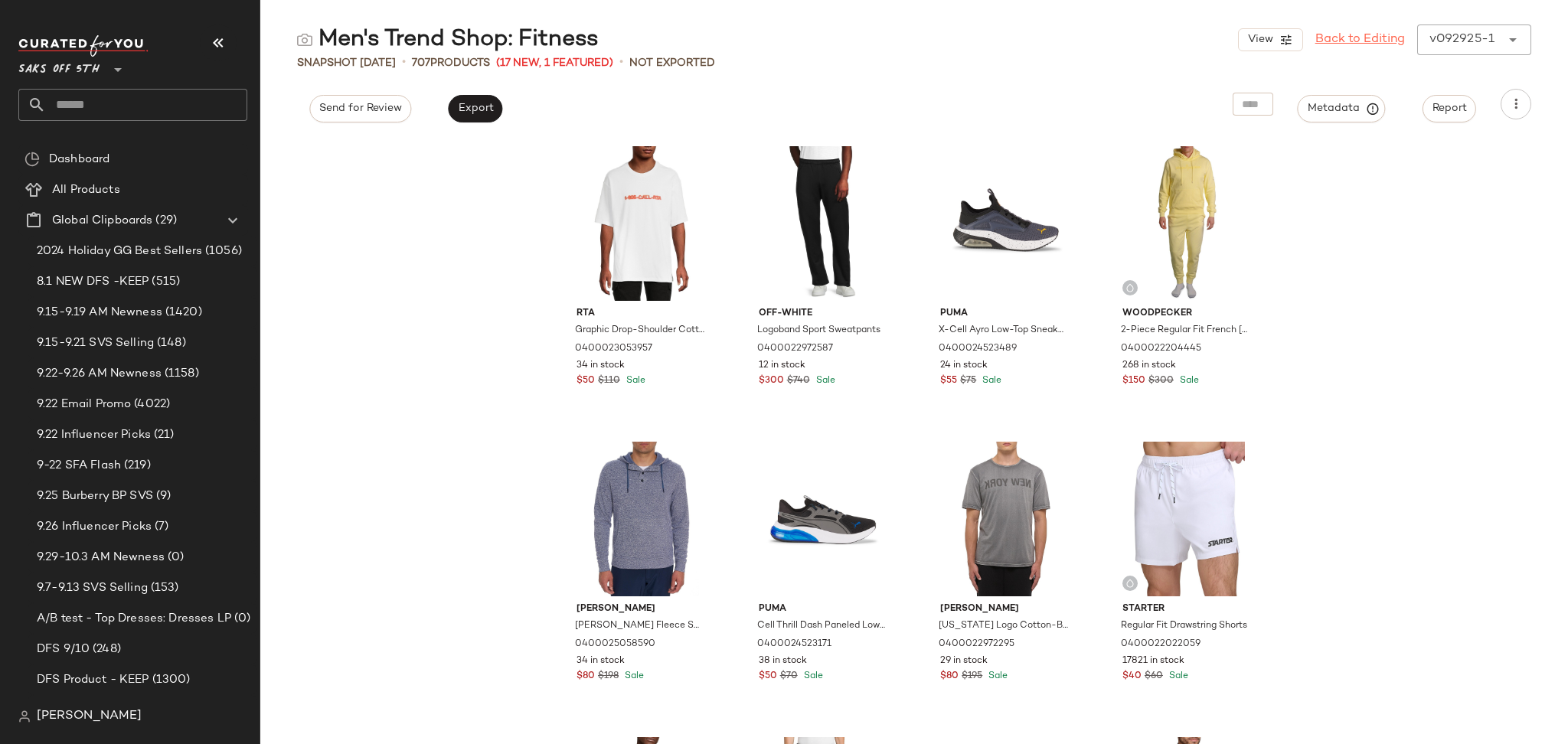
click at [1357, 39] on link "Back to Editing" at bounding box center [1360, 40] width 89 height 18
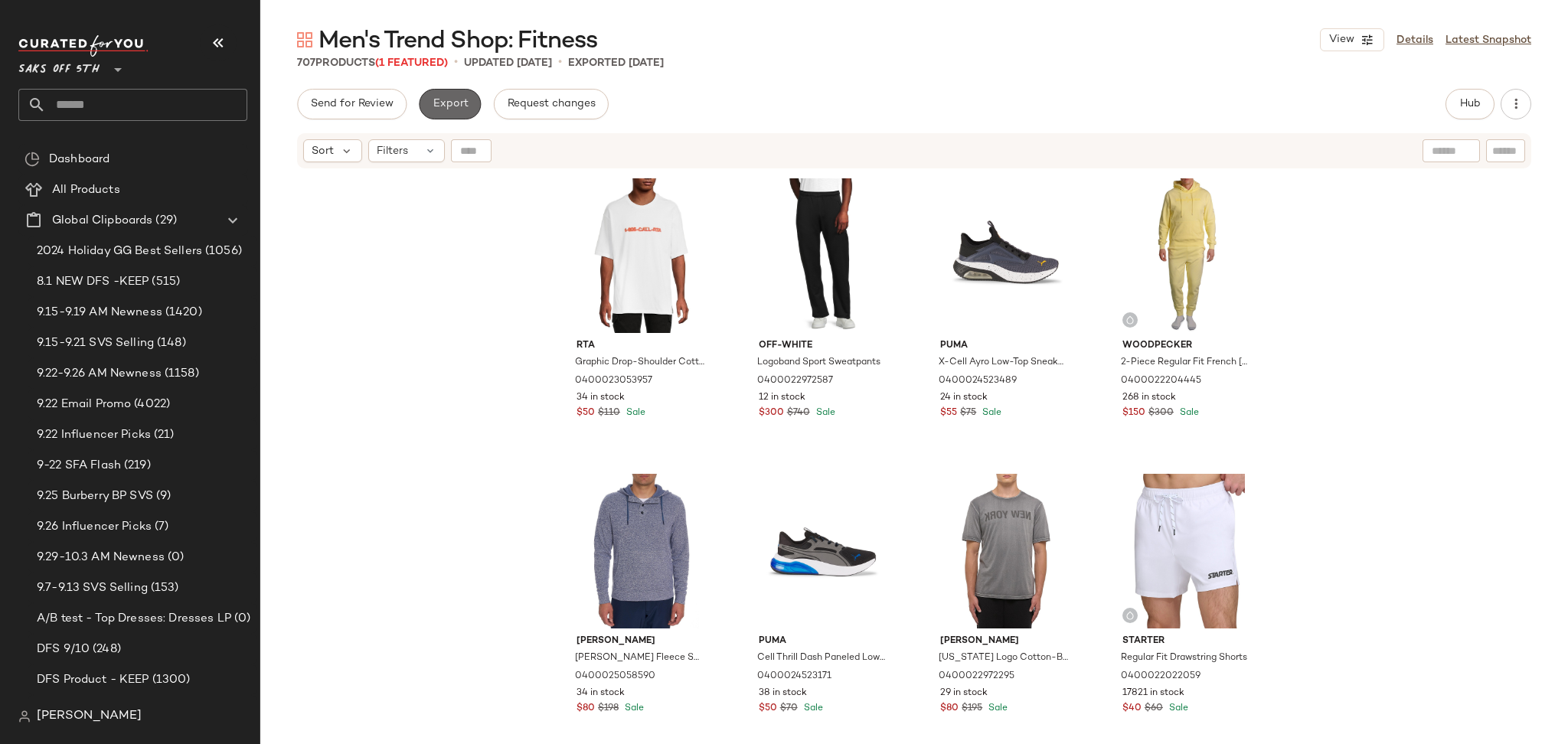
click at [445, 110] on span "Export" at bounding box center [450, 104] width 36 height 12
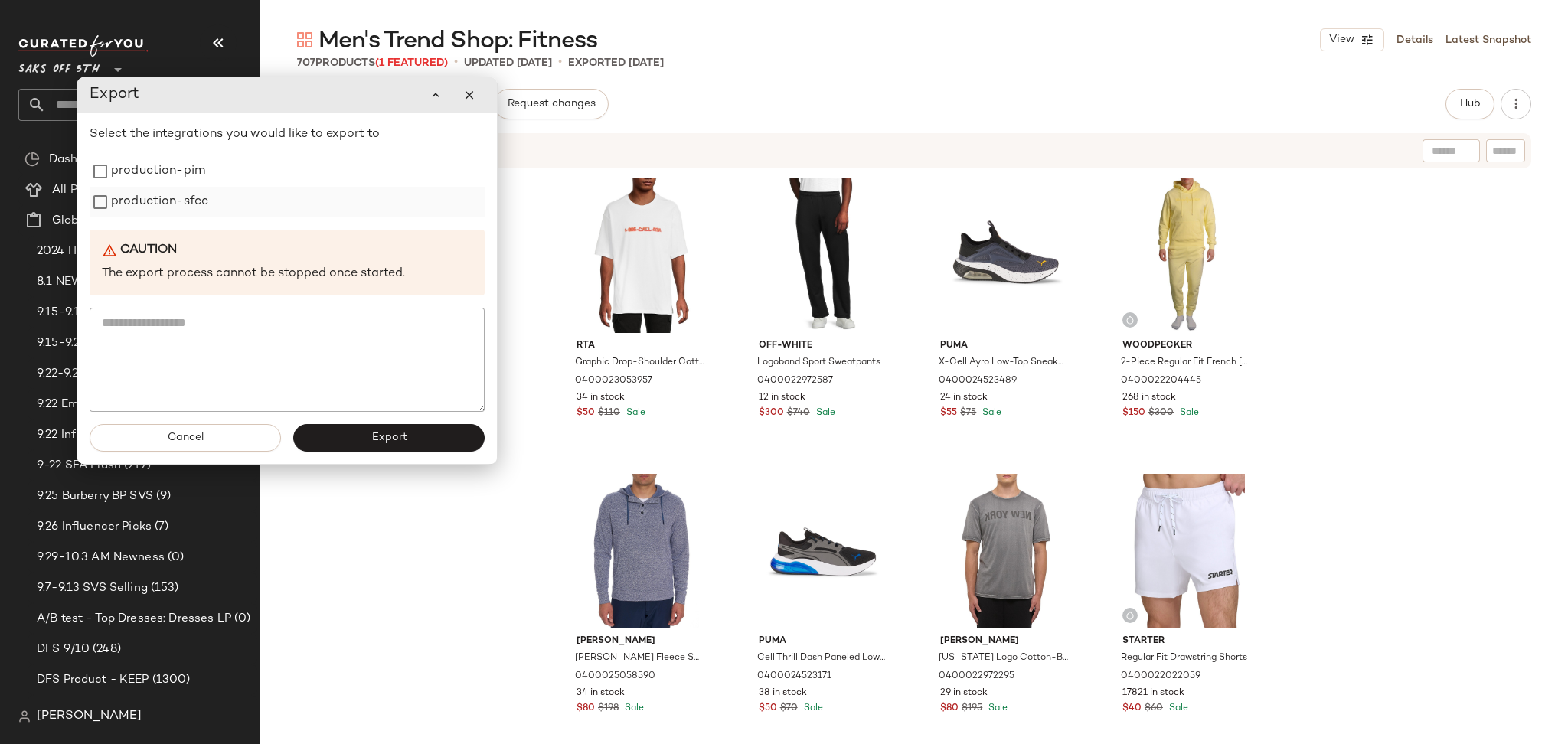
click at [303, 187] on div "production-sfcc" at bounding box center [287, 201] width 395 height 31
click at [265, 181] on div "production-pim" at bounding box center [287, 171] width 395 height 31
click at [248, 200] on div "production-sfcc" at bounding box center [287, 201] width 395 height 31
click at [350, 427] on button "Export" at bounding box center [389, 437] width 192 height 27
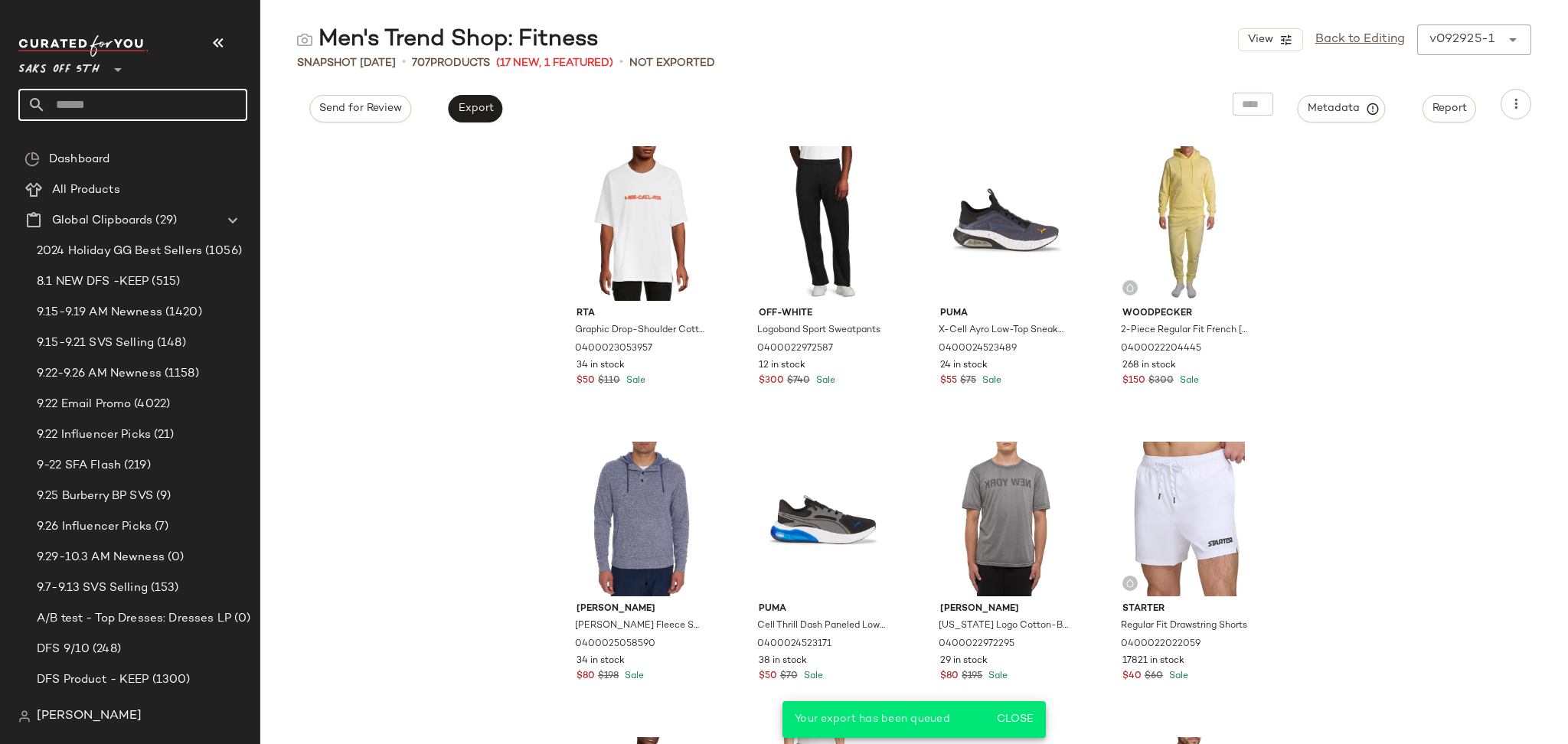
click at [183, 108] on input "text" at bounding box center [147, 105] width 202 height 32
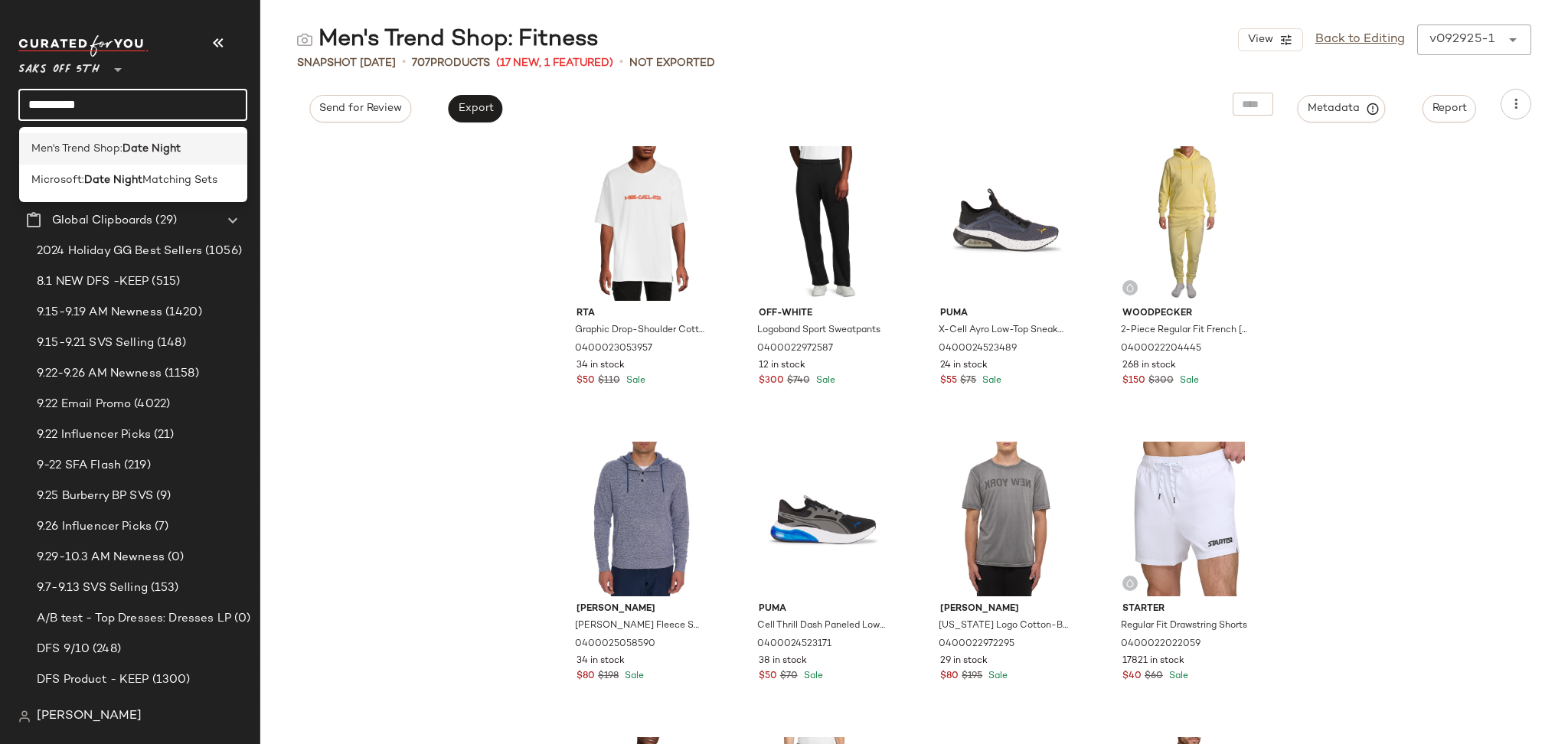
type input "**********"
click at [150, 141] on b "Date Night" at bounding box center [151, 149] width 58 height 16
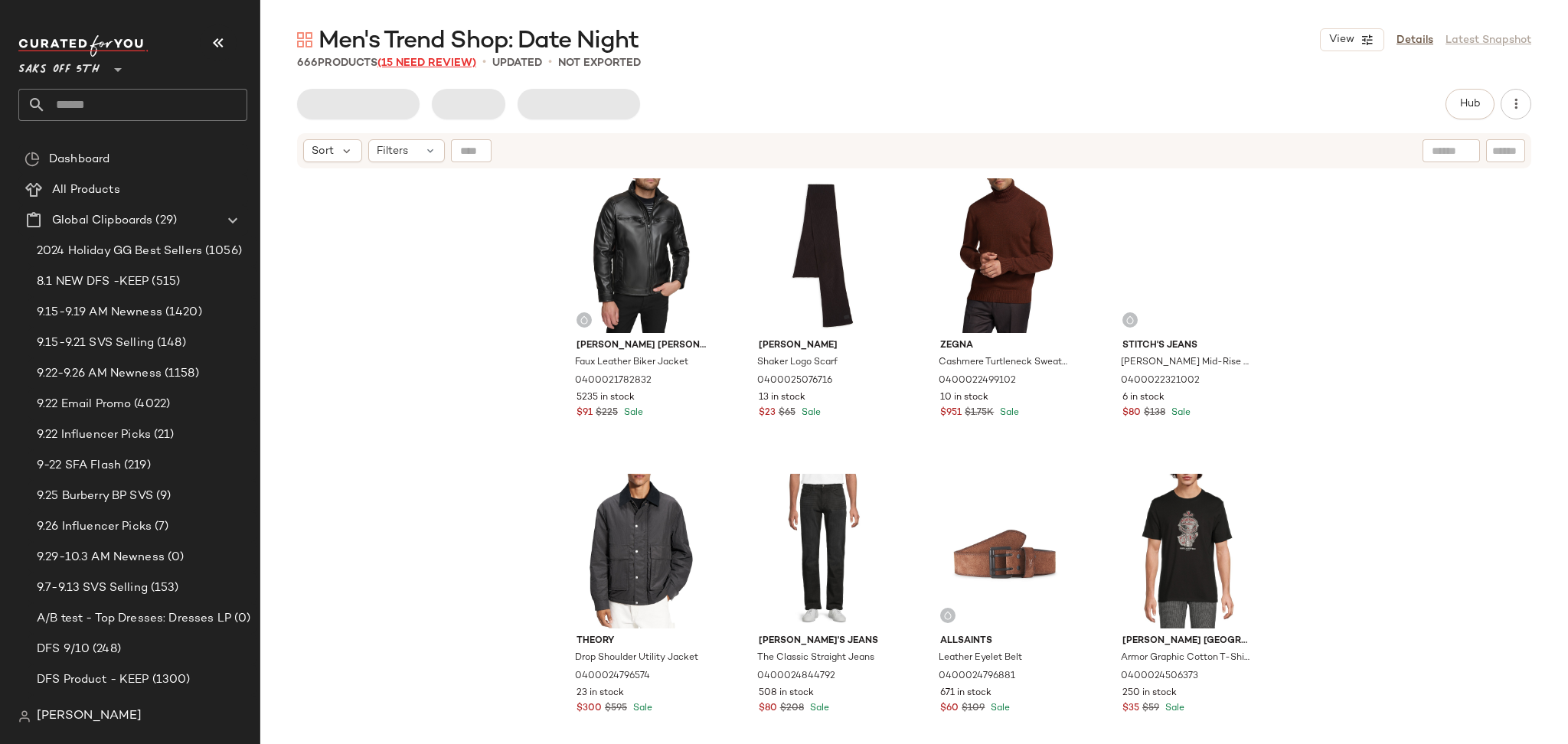
click at [451, 64] on span "(15 Need Review)" at bounding box center [427, 64] width 99 height 12
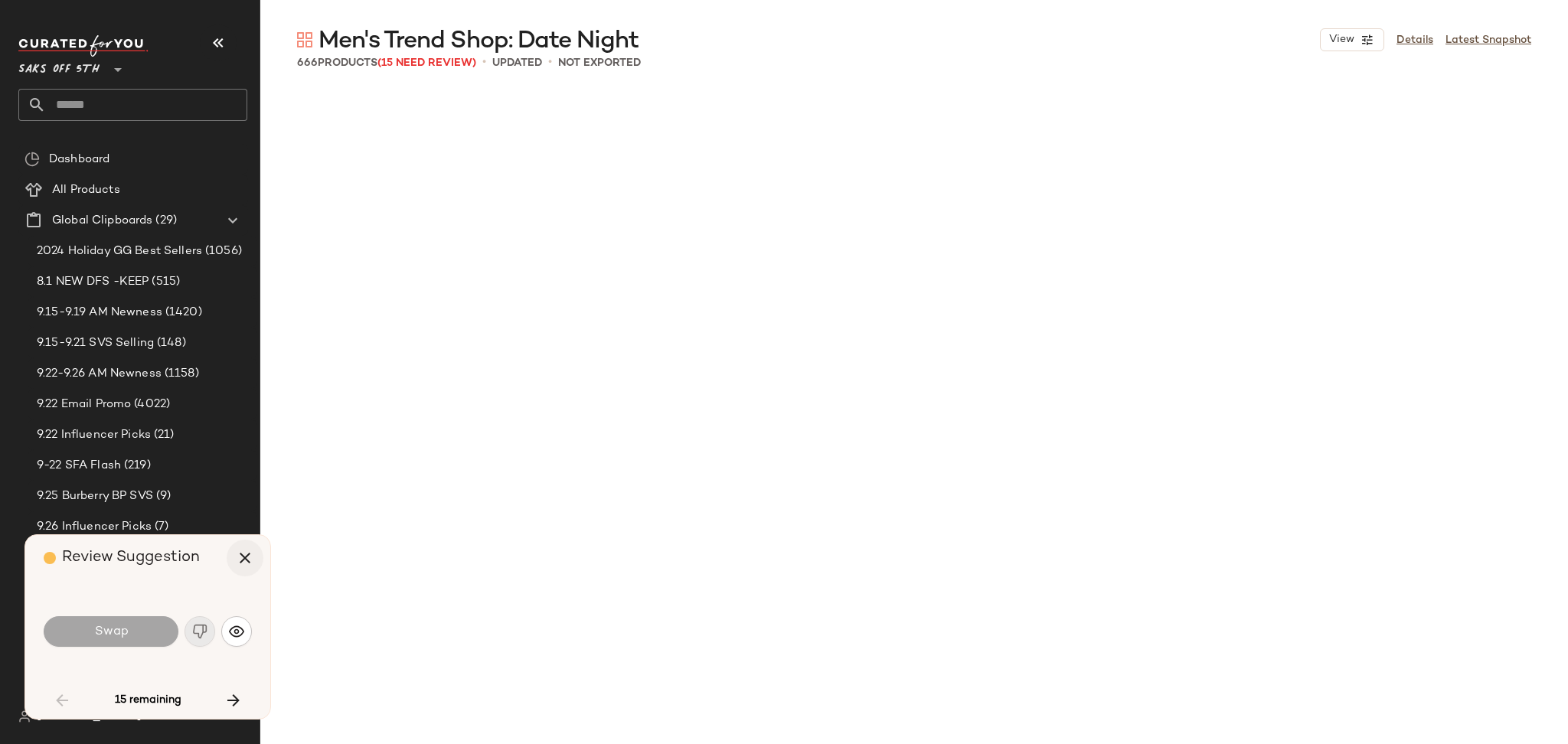
scroll to position [2363, 0]
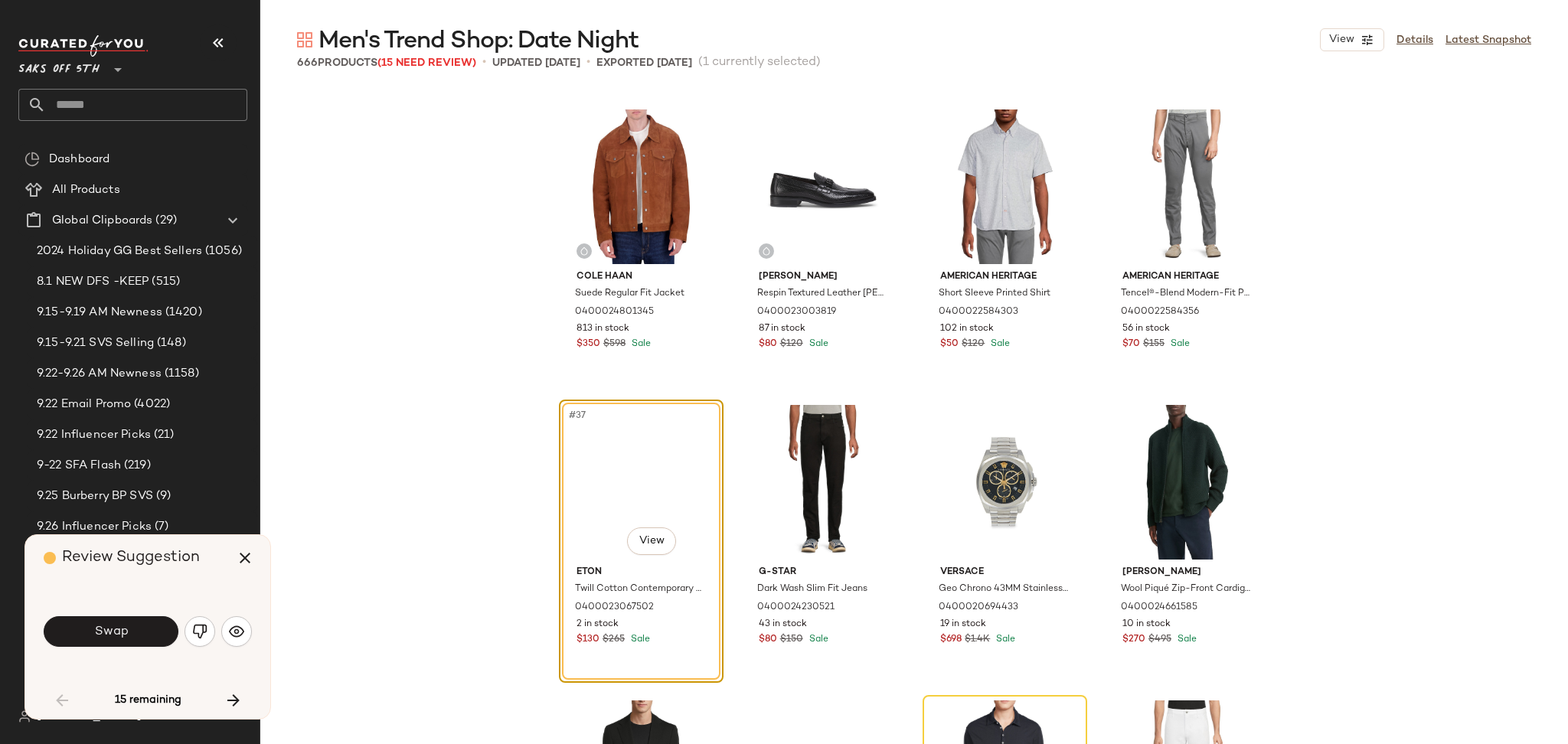
click at [133, 647] on div "Swap" at bounding box center [148, 631] width 208 height 36
click at [141, 635] on button "Swap" at bounding box center [111, 631] width 135 height 31
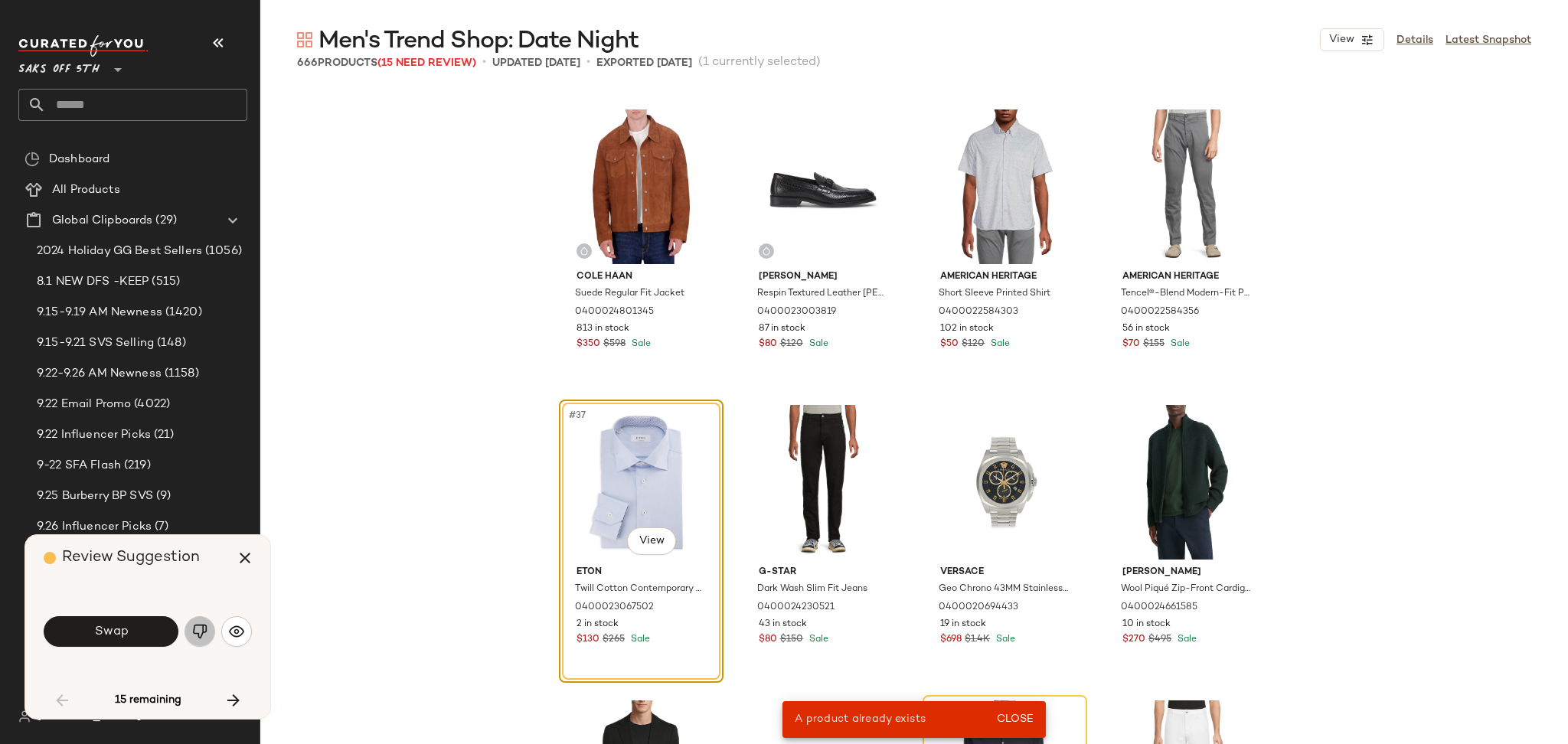
click at [205, 628] on img "button" at bounding box center [200, 631] width 16 height 16
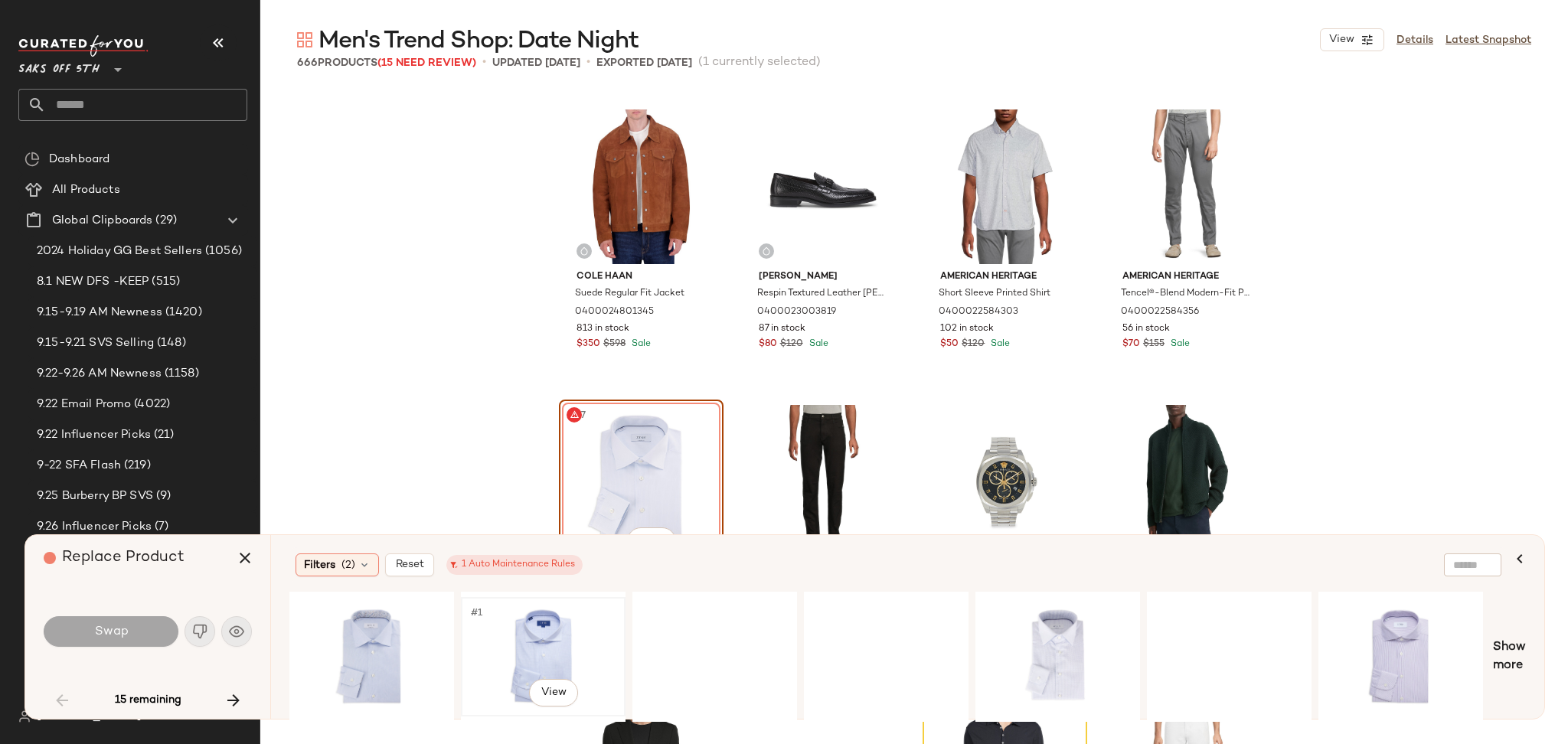
click at [530, 623] on div "#1 View" at bounding box center [543, 656] width 154 height 109
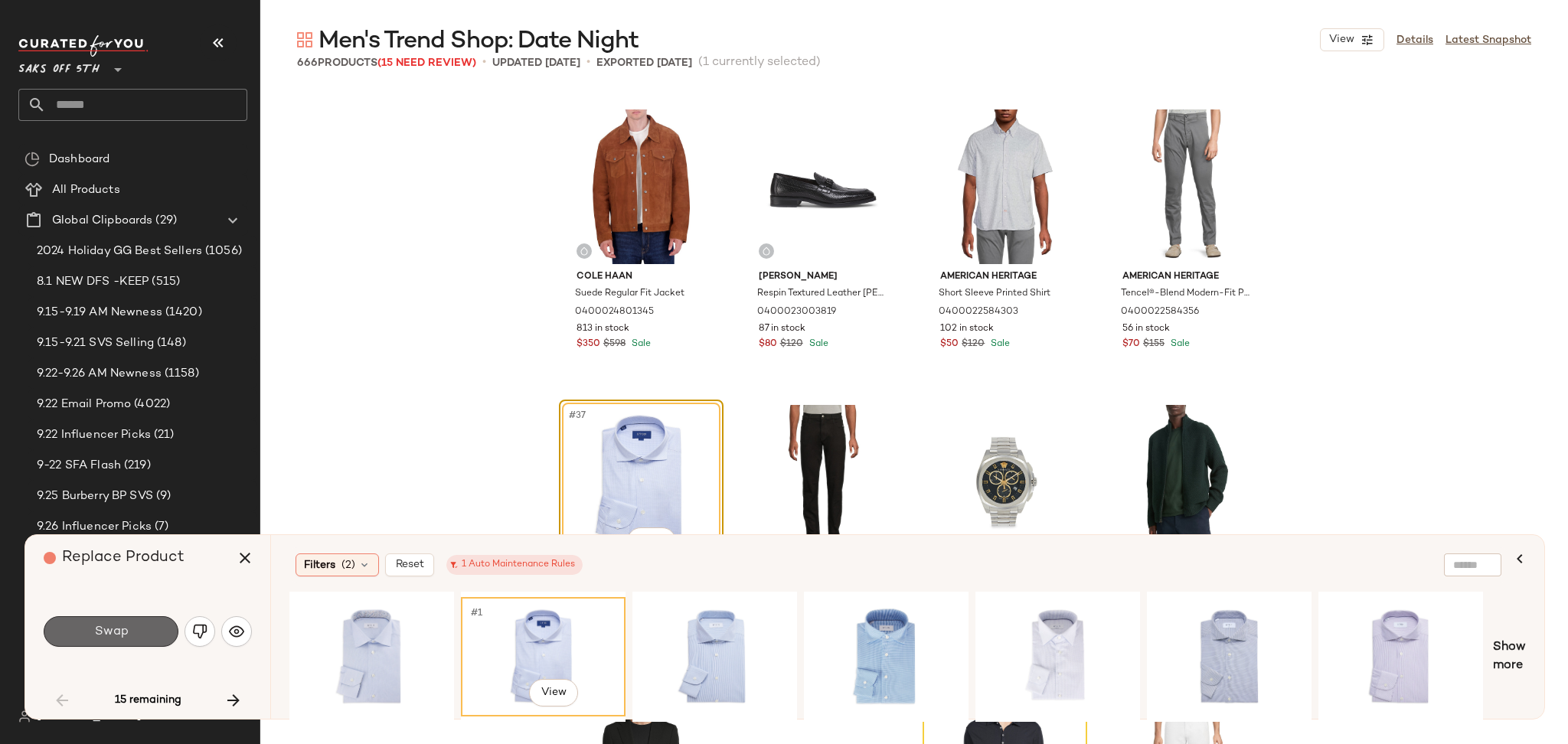
click at [142, 627] on button "Swap" at bounding box center [111, 631] width 135 height 31
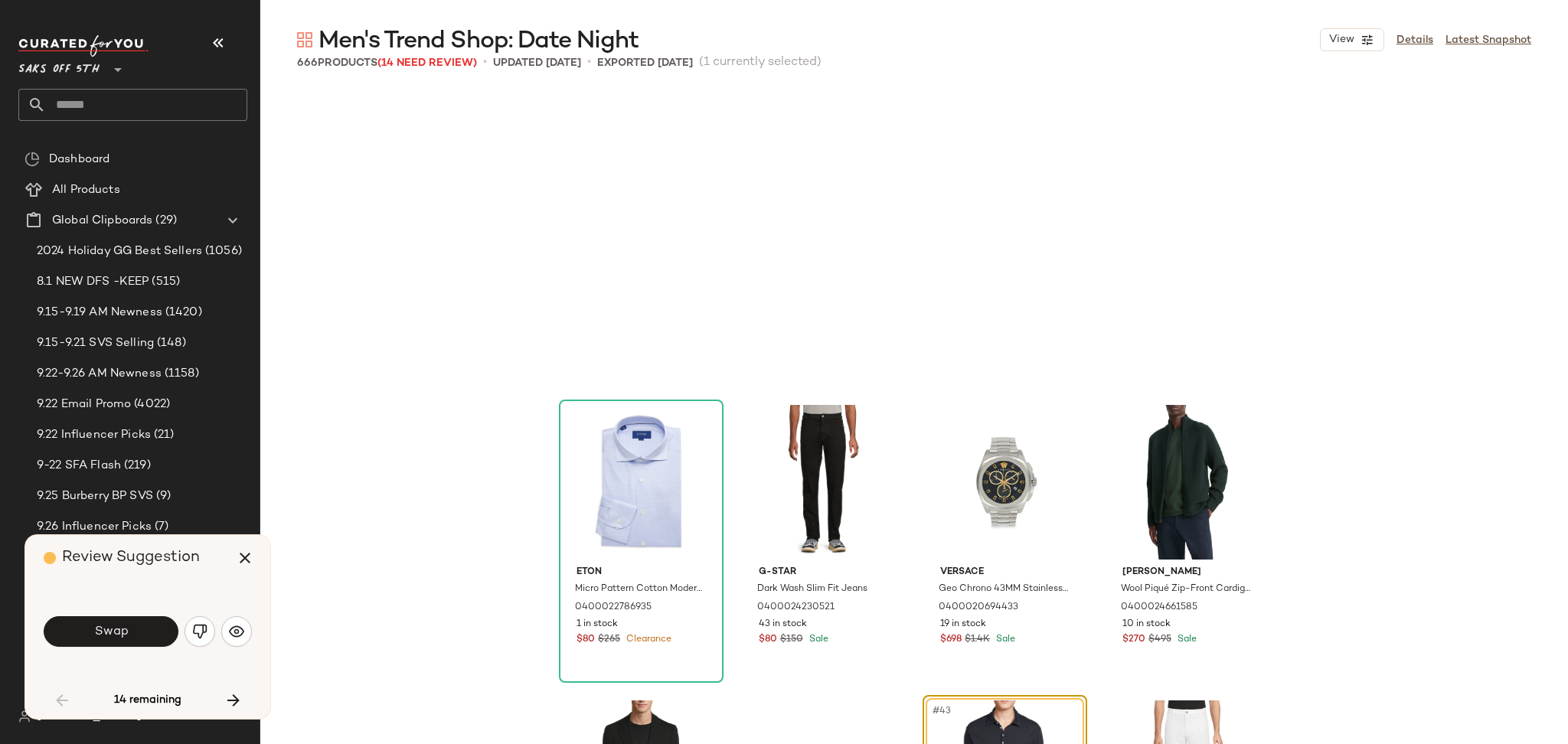
scroll to position [2659, 0]
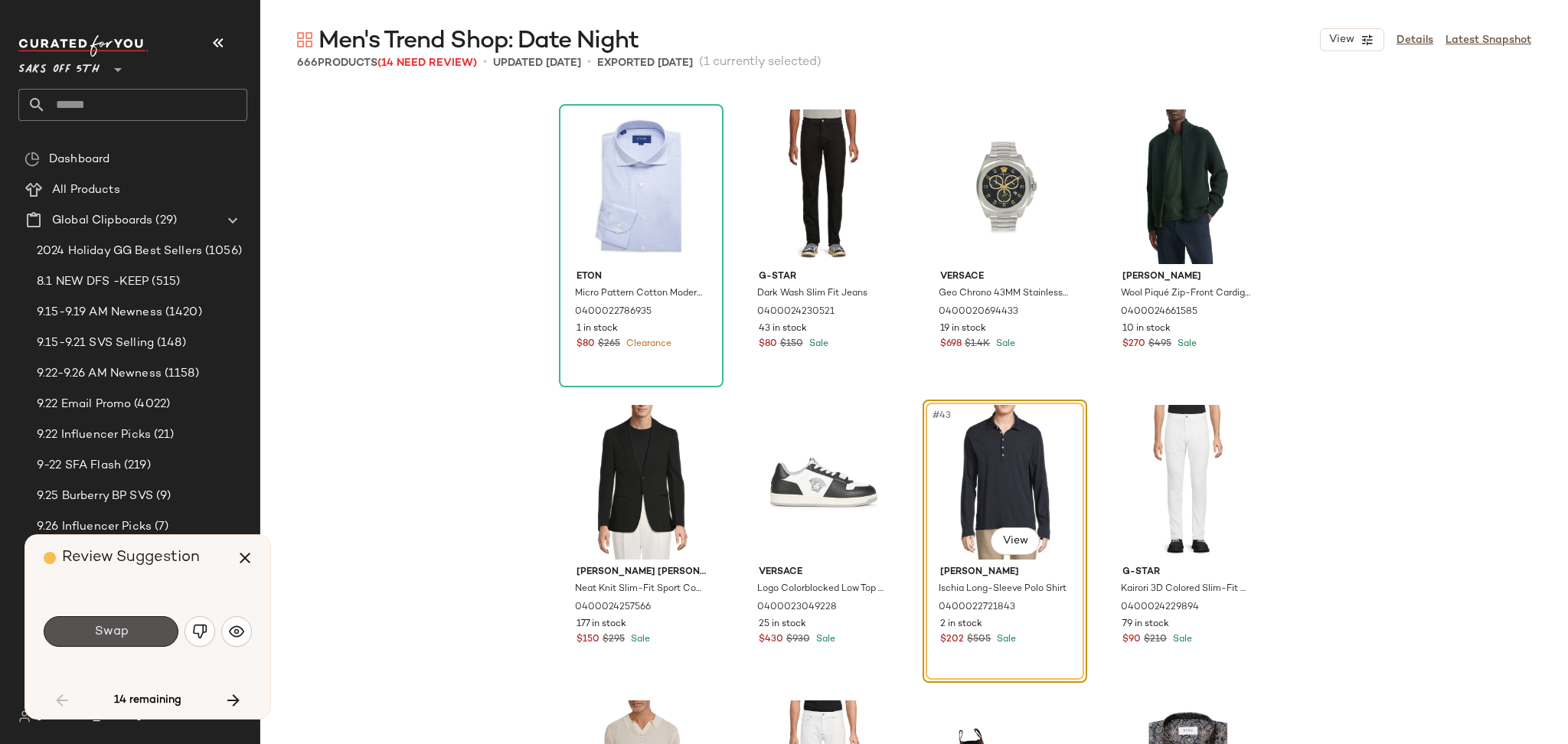
click at [142, 627] on button "Swap" at bounding box center [111, 631] width 135 height 31
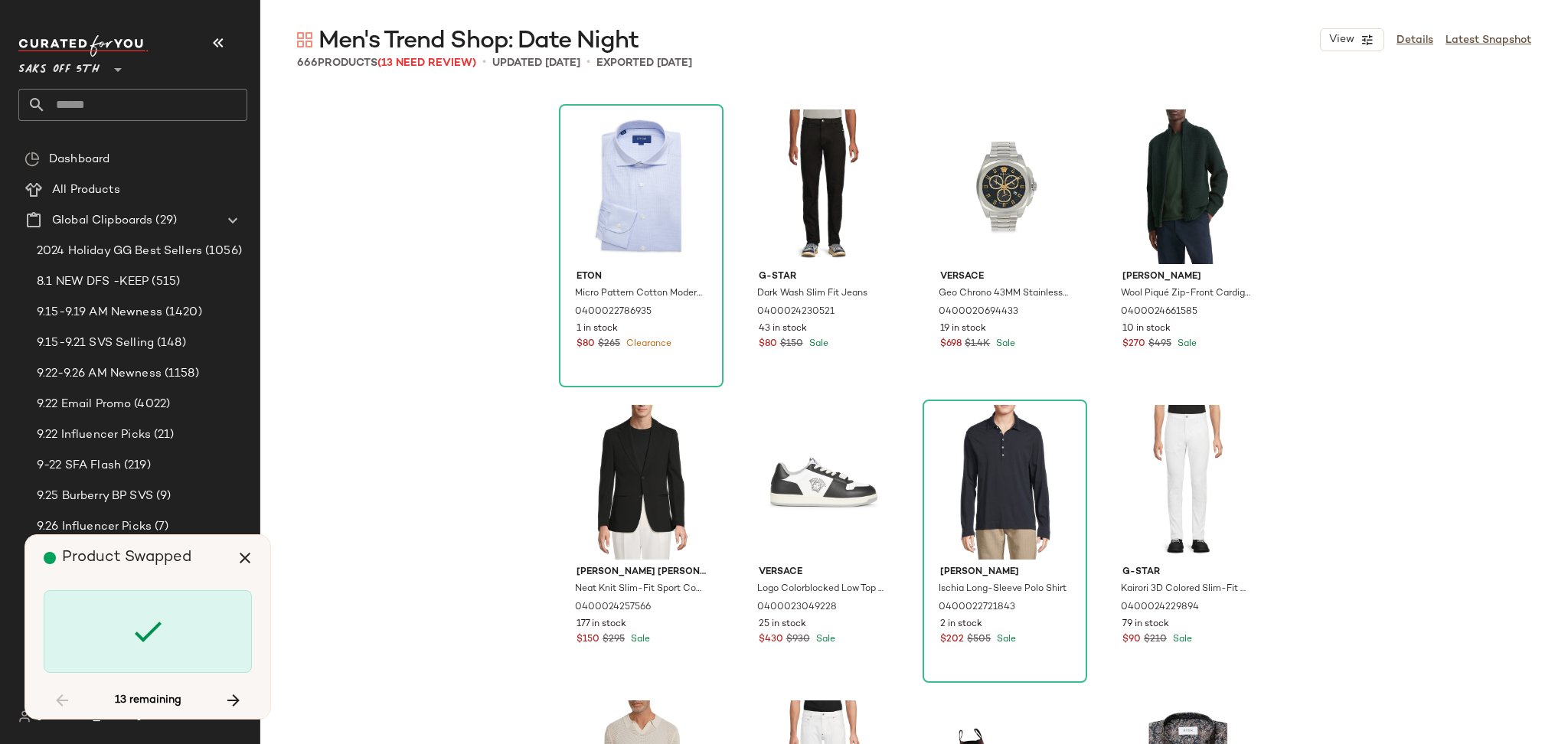
scroll to position [15361, 0]
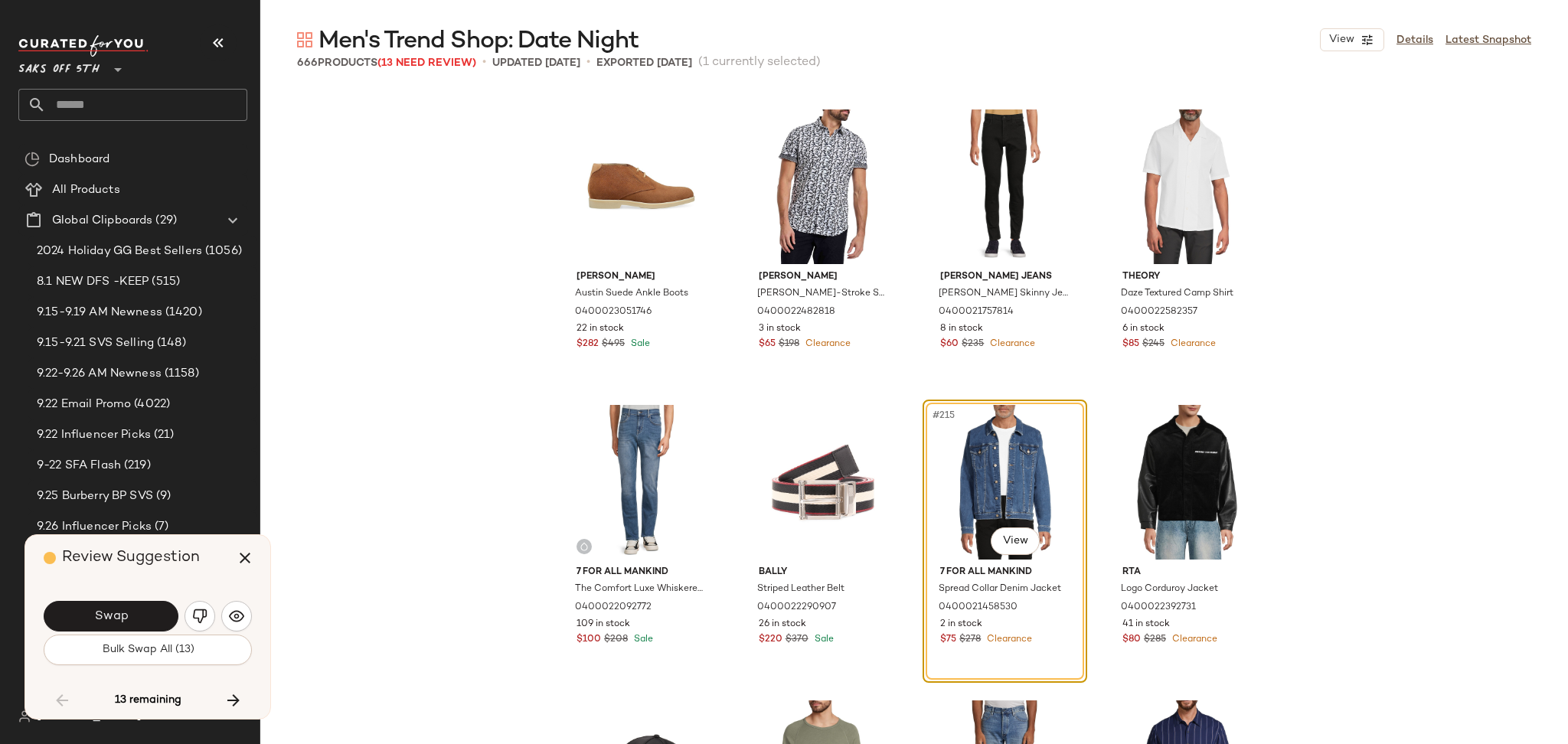
click at [143, 647] on span "Bulk Swap All (13)" at bounding box center [147, 649] width 93 height 12
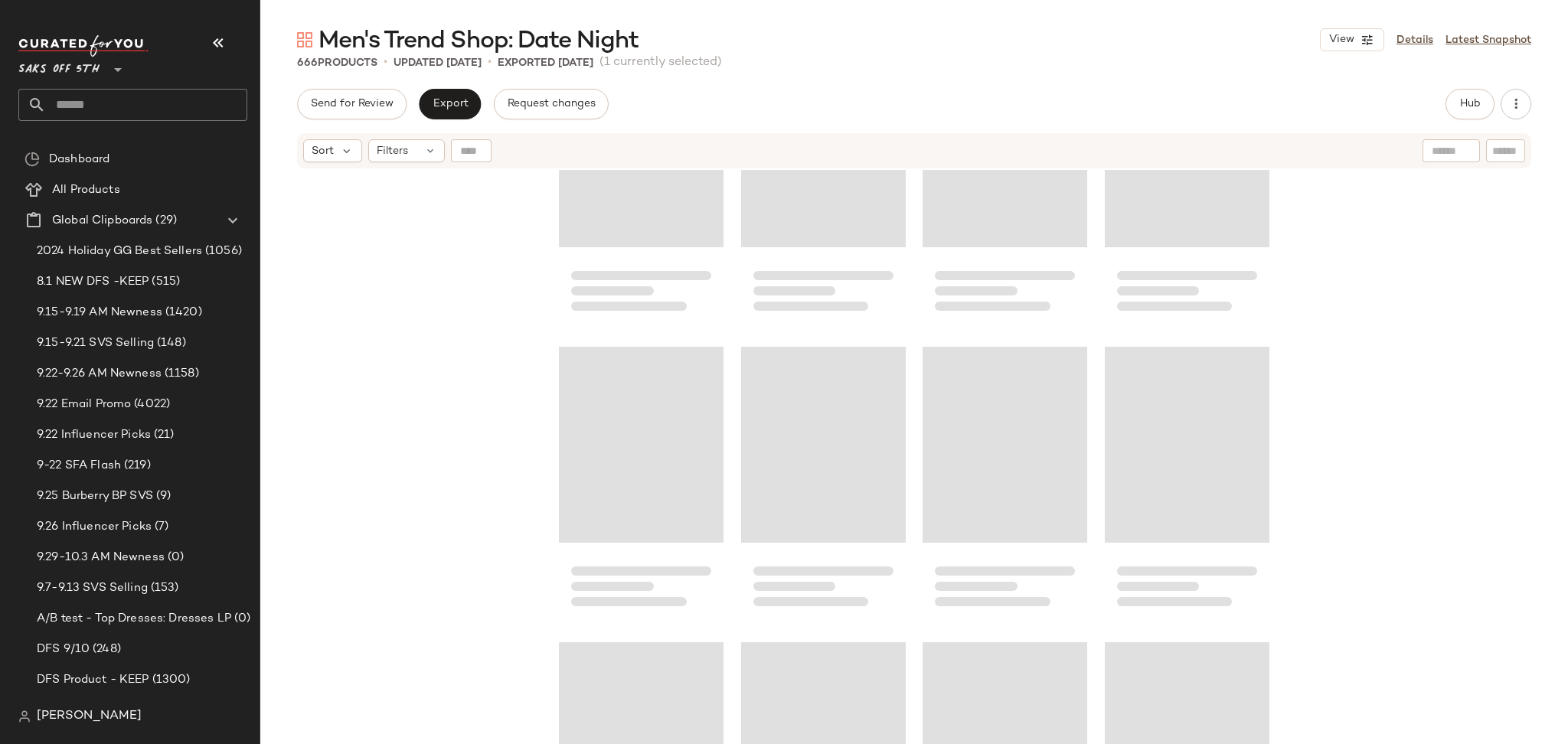
scroll to position [14430, 0]
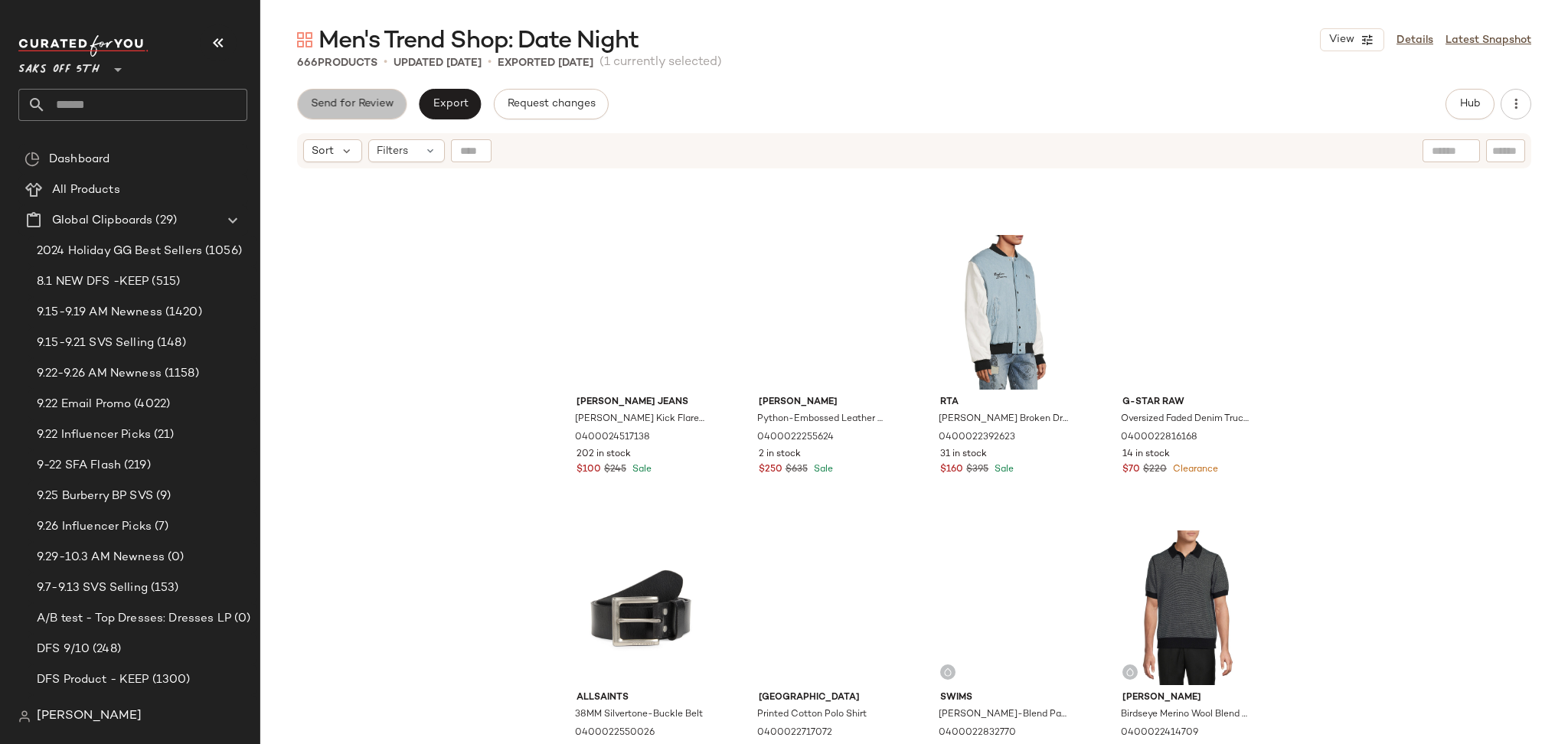
click at [375, 112] on button "Send for Review" at bounding box center [352, 104] width 110 height 31
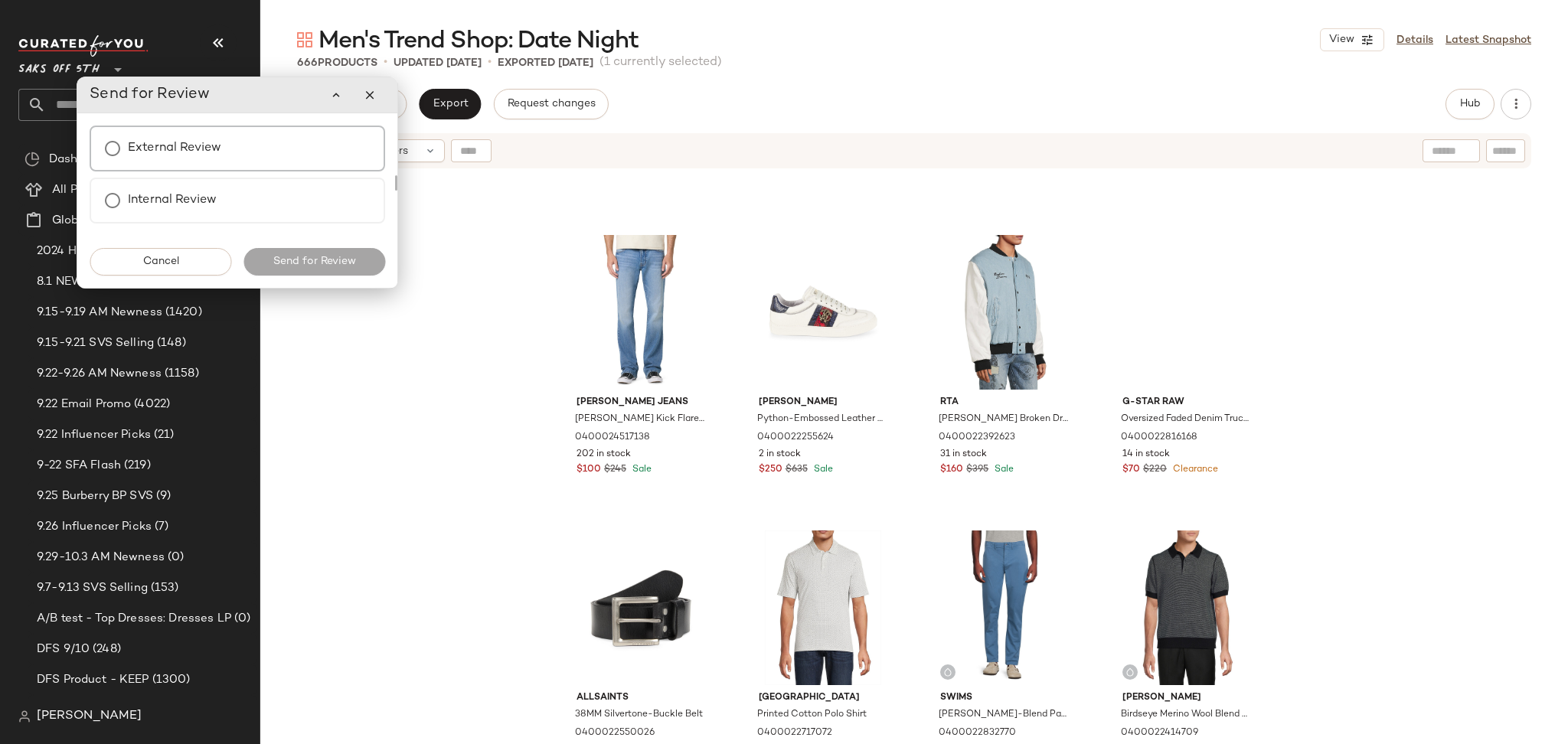
click at [282, 140] on div "External Review" at bounding box center [237, 149] width 296 height 46
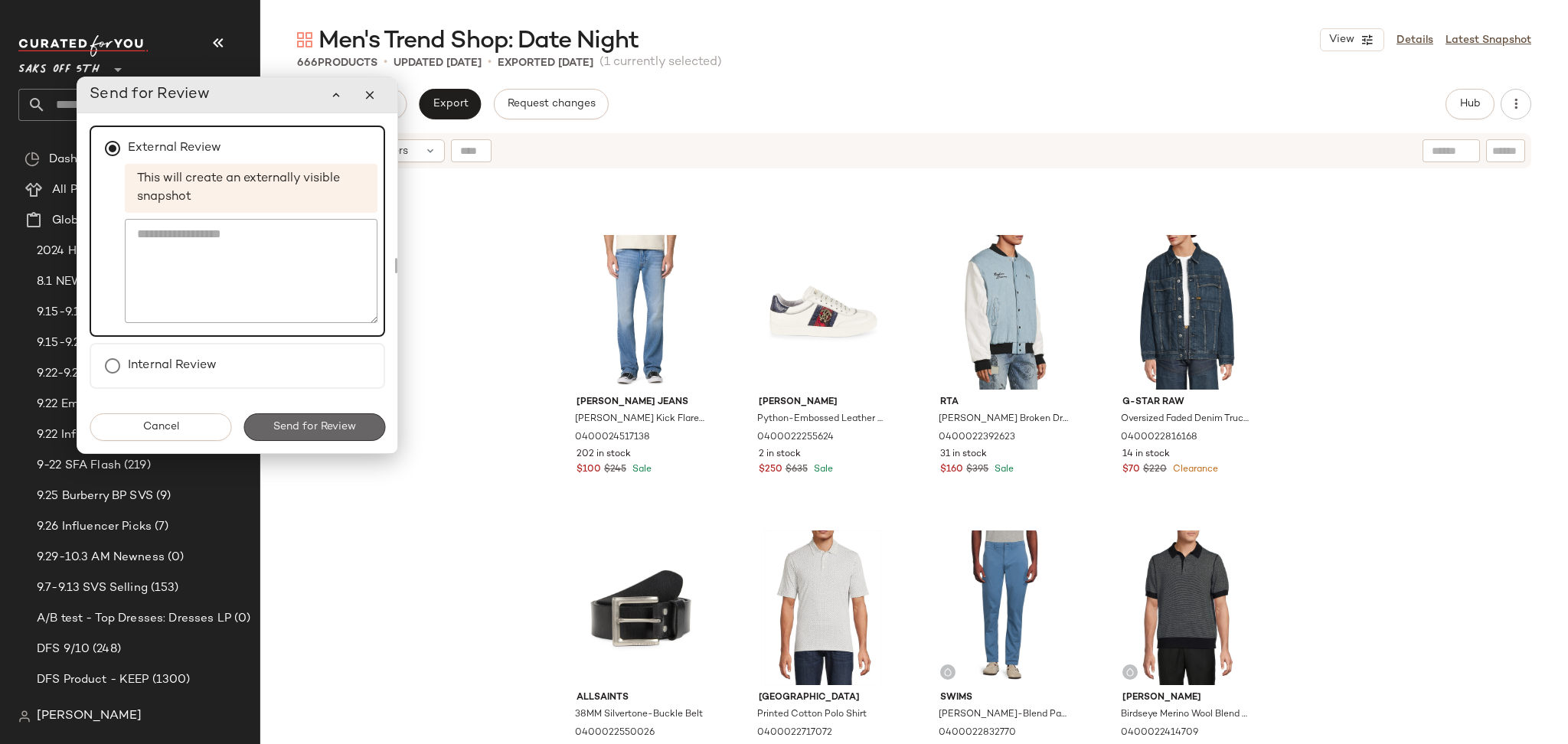
click at [349, 423] on span "Send for Review" at bounding box center [314, 427] width 83 height 12
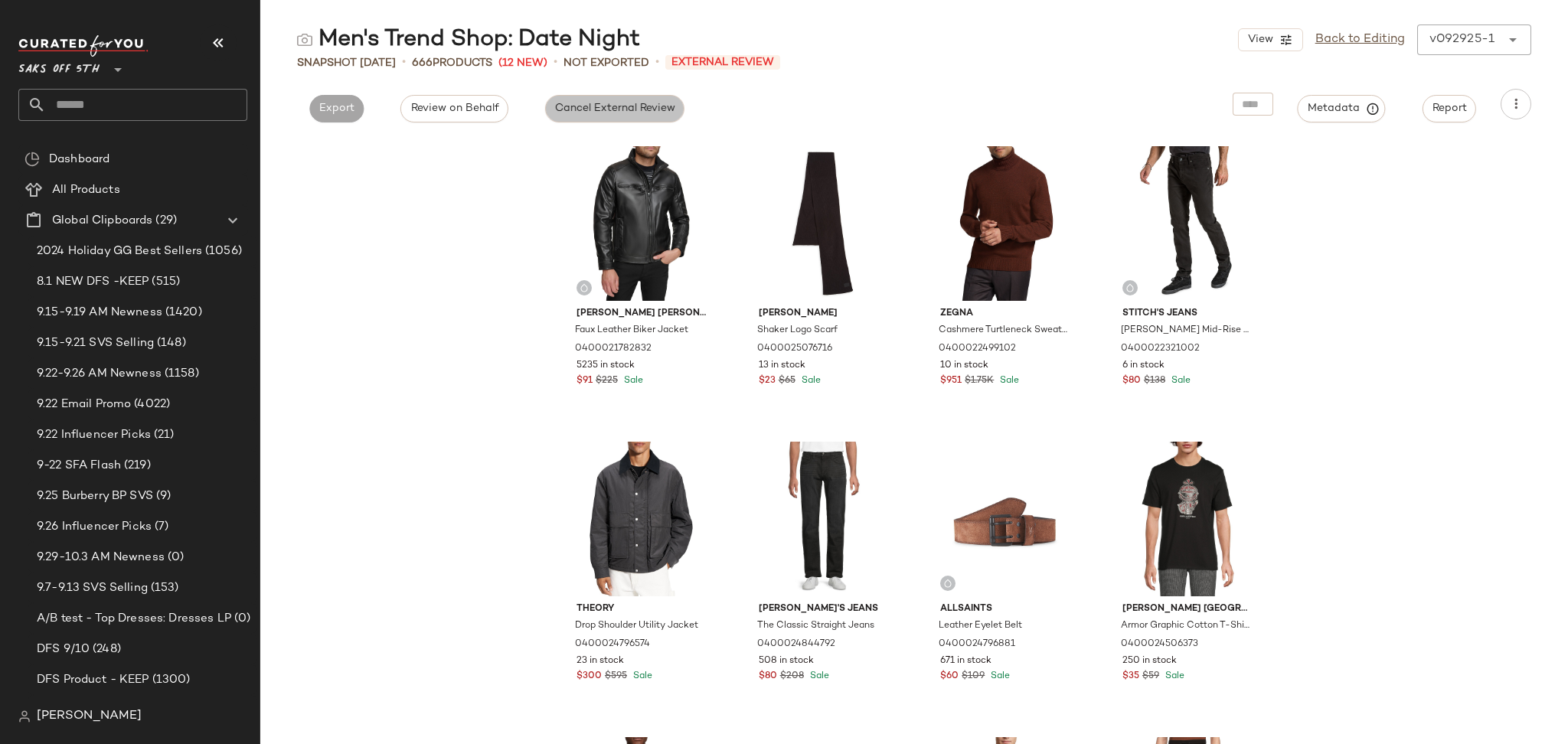
click at [587, 110] on span "Cancel External Review" at bounding box center [615, 108] width 121 height 12
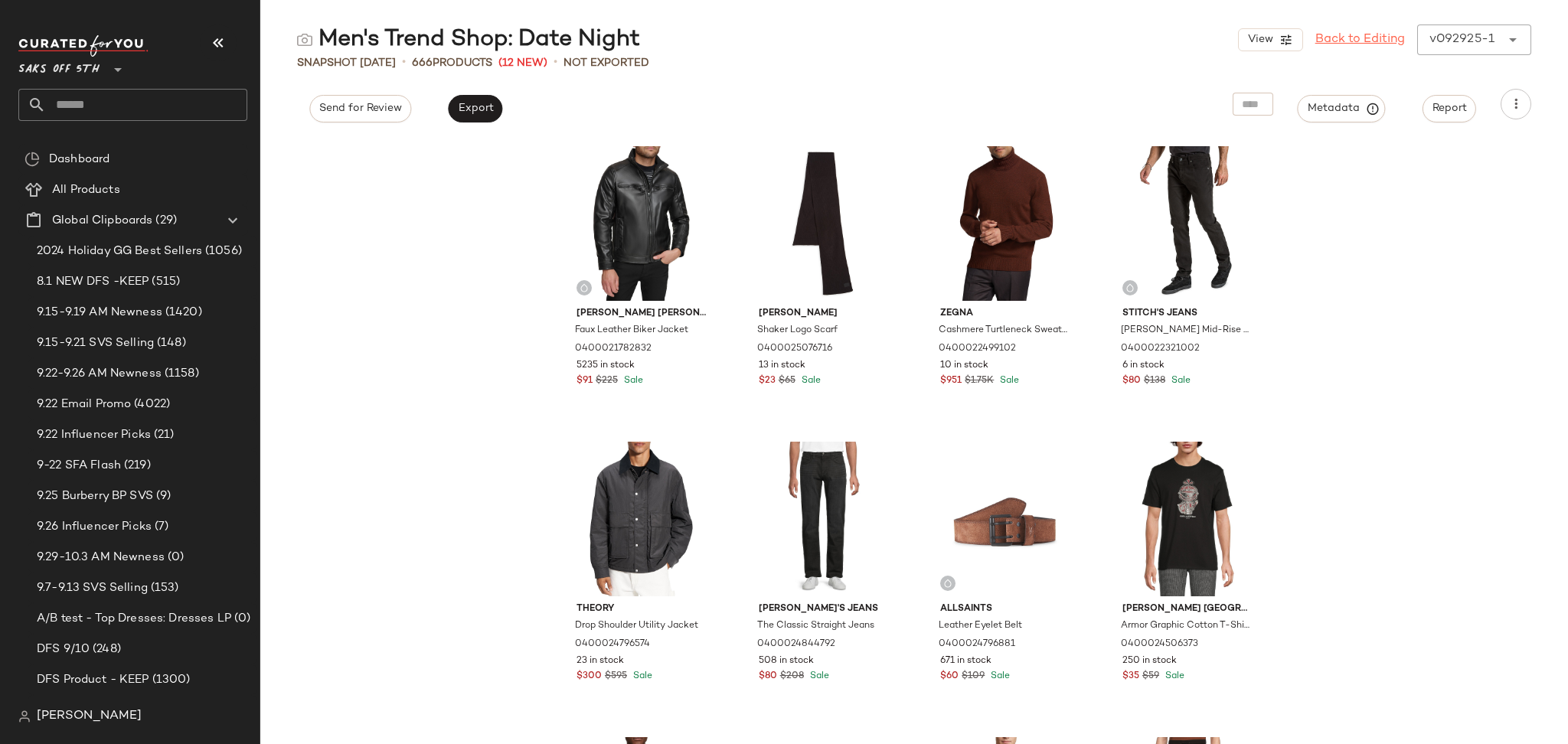
click at [1344, 31] on link "Back to Editing" at bounding box center [1360, 40] width 89 height 18
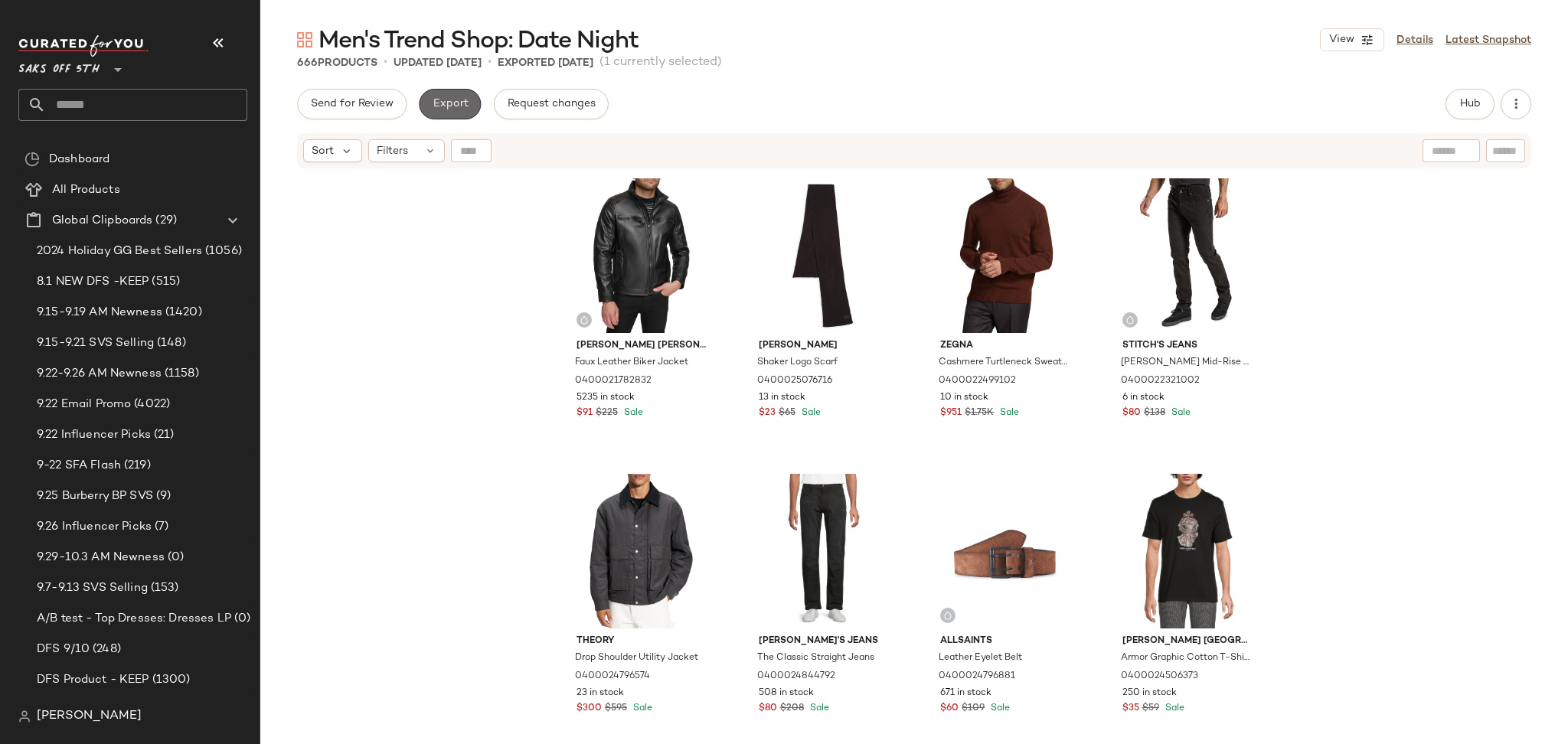
click at [446, 106] on span "Export" at bounding box center [450, 104] width 36 height 12
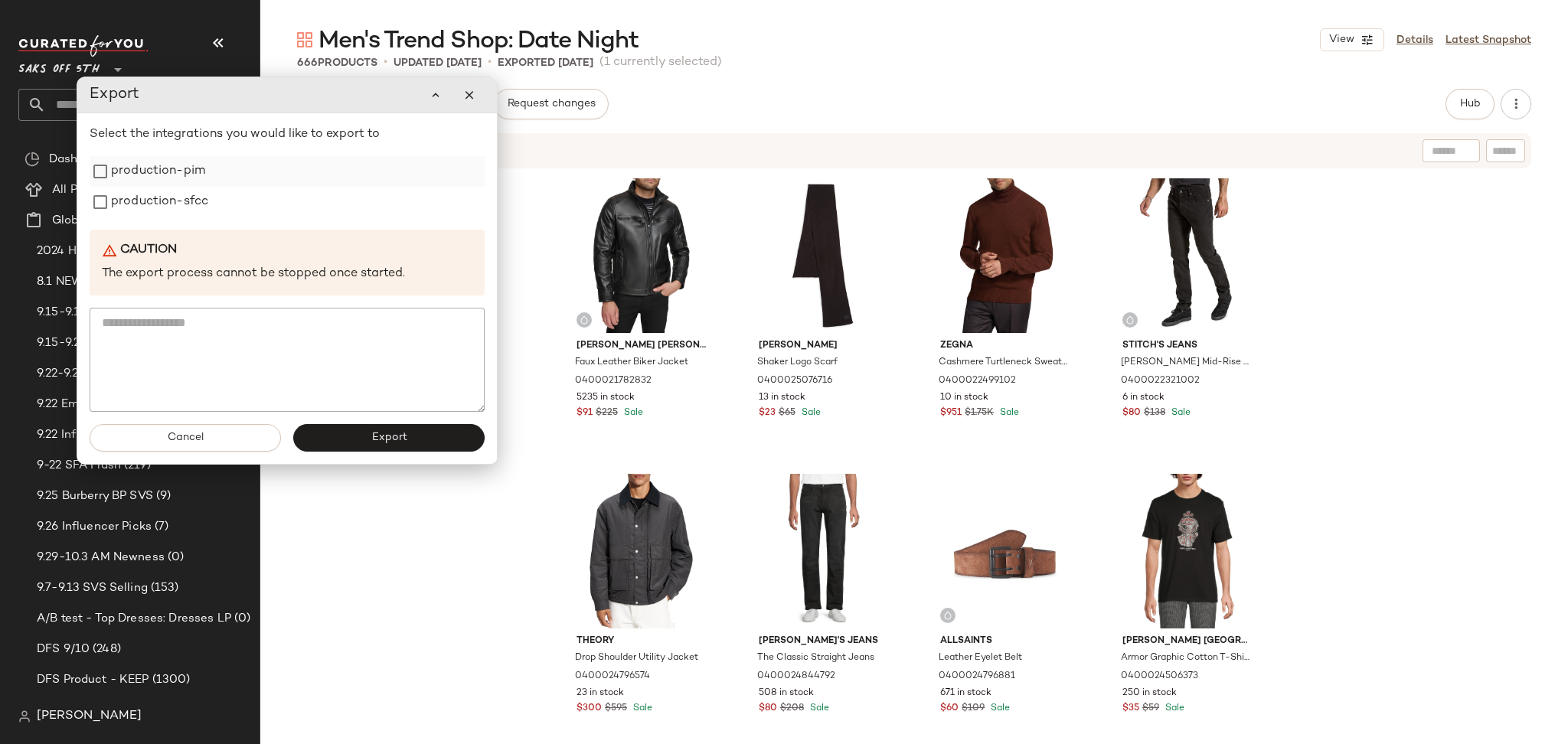
click at [197, 177] on label "production-pim" at bounding box center [158, 171] width 94 height 31
click at [186, 203] on label "production-sfcc" at bounding box center [159, 201] width 97 height 31
click at [324, 436] on button "Export" at bounding box center [389, 437] width 192 height 27
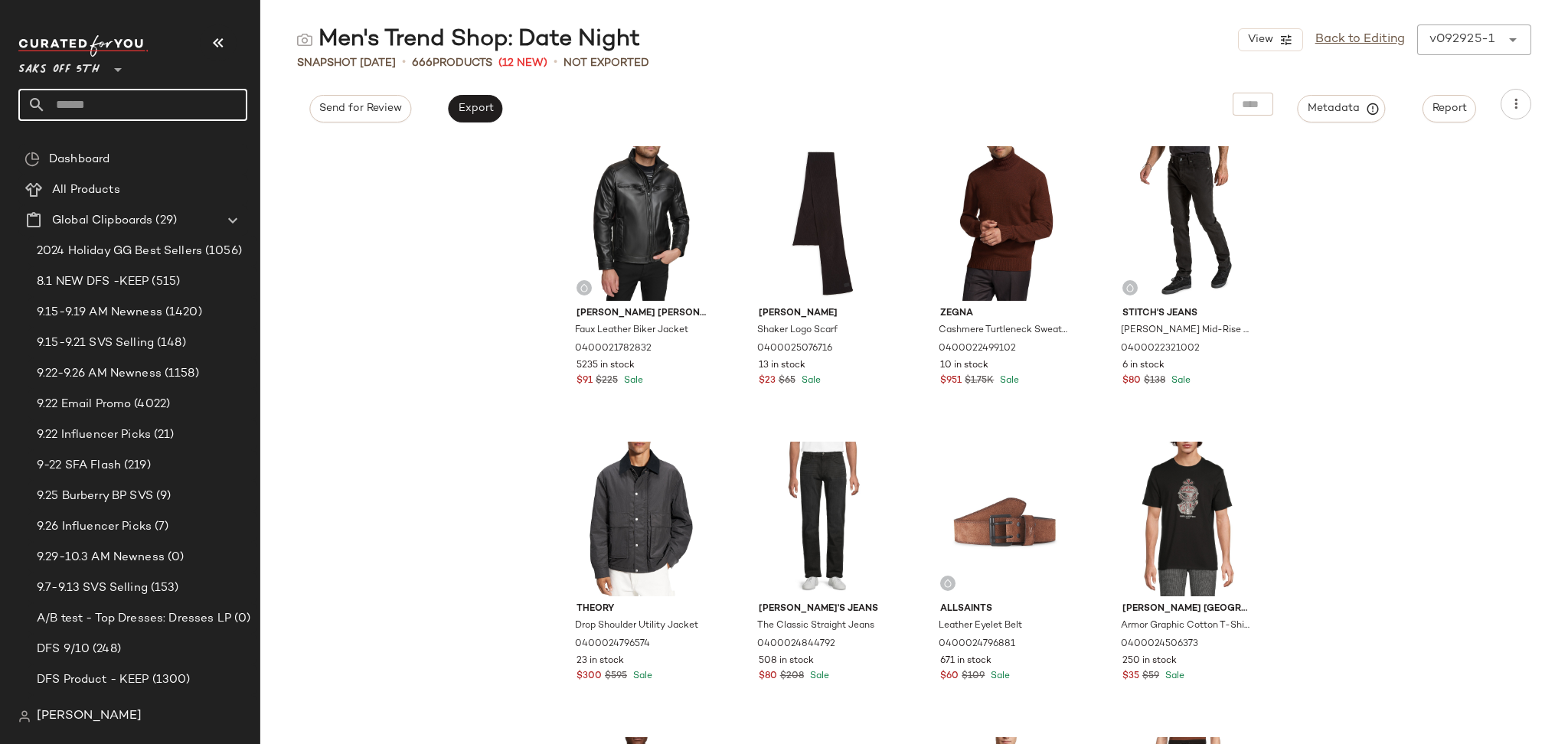
click at [142, 103] on input "text" at bounding box center [147, 105] width 202 height 32
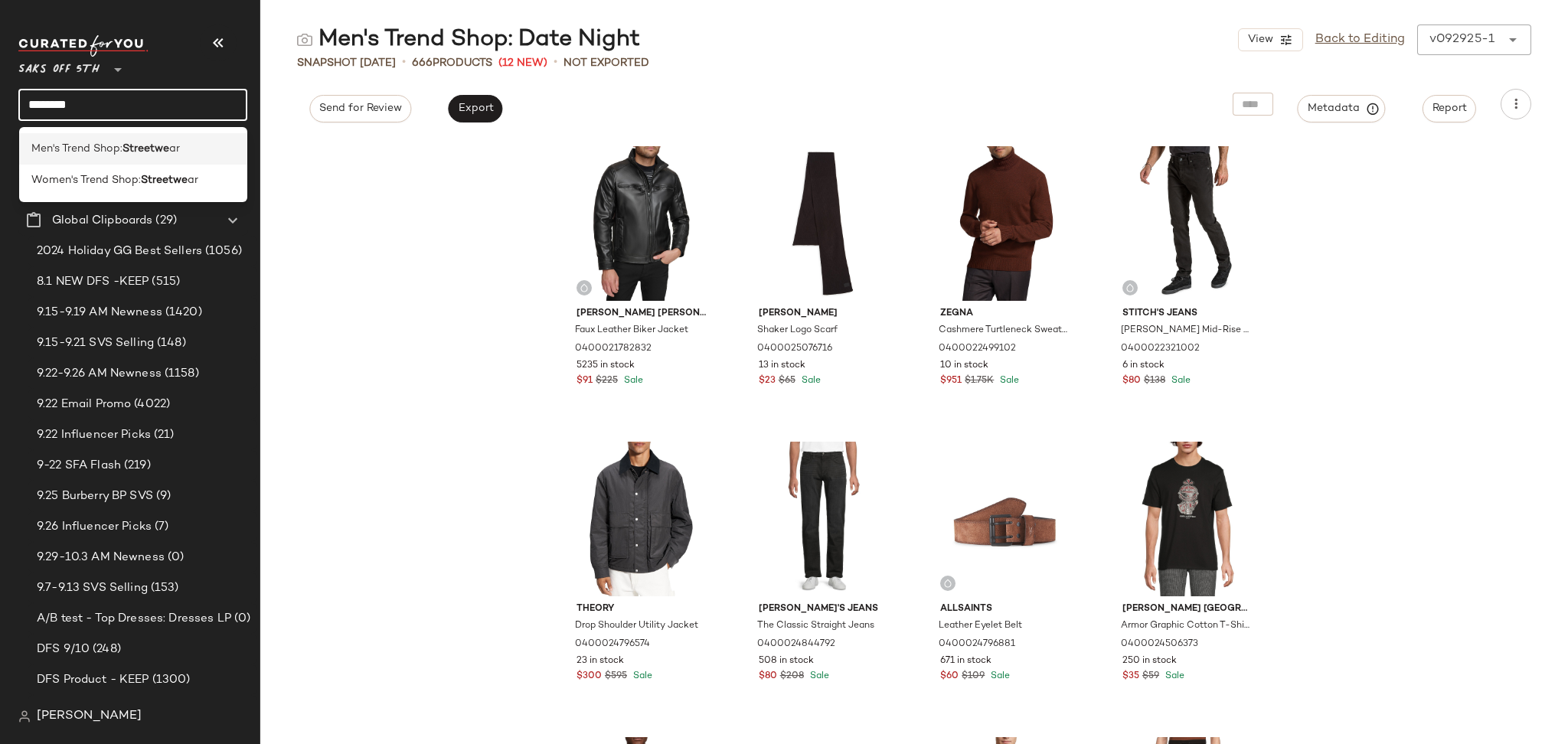
type input "********"
click at [131, 140] on div "Men's Trend Shop: Streetwe ar" at bounding box center [133, 149] width 229 height 31
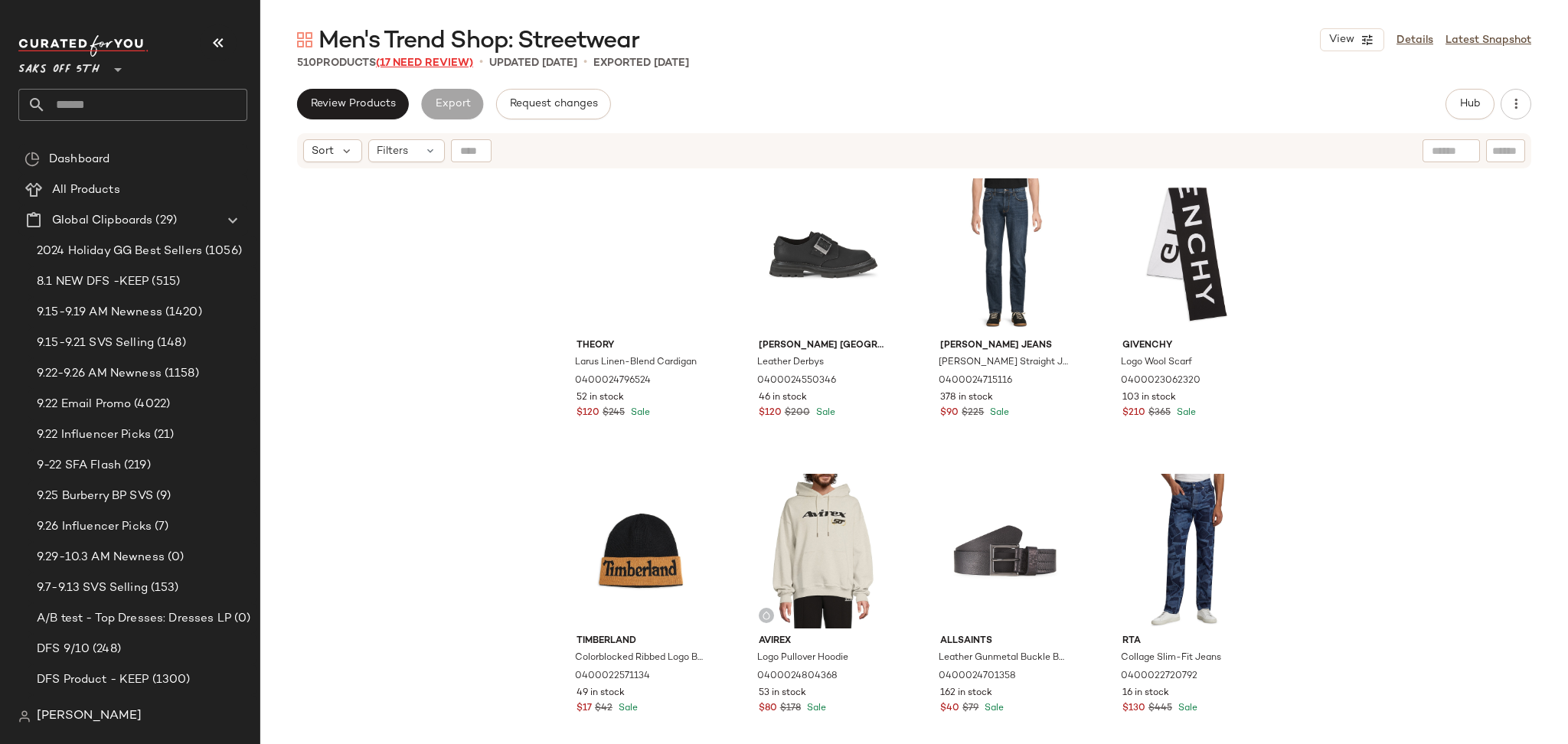
click at [405, 58] on span "(17 Need Review)" at bounding box center [425, 64] width 97 height 12
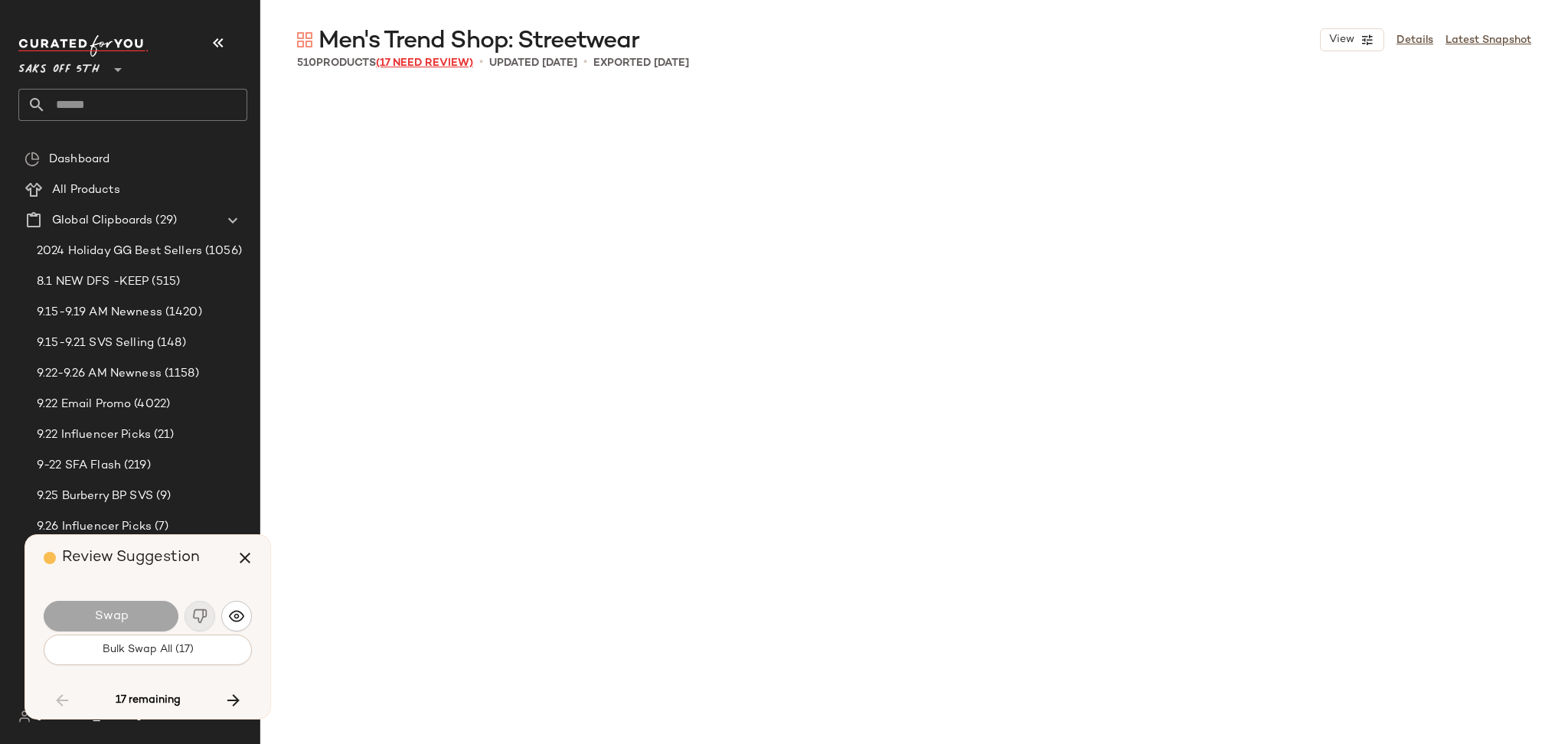
scroll to position [7680, 0]
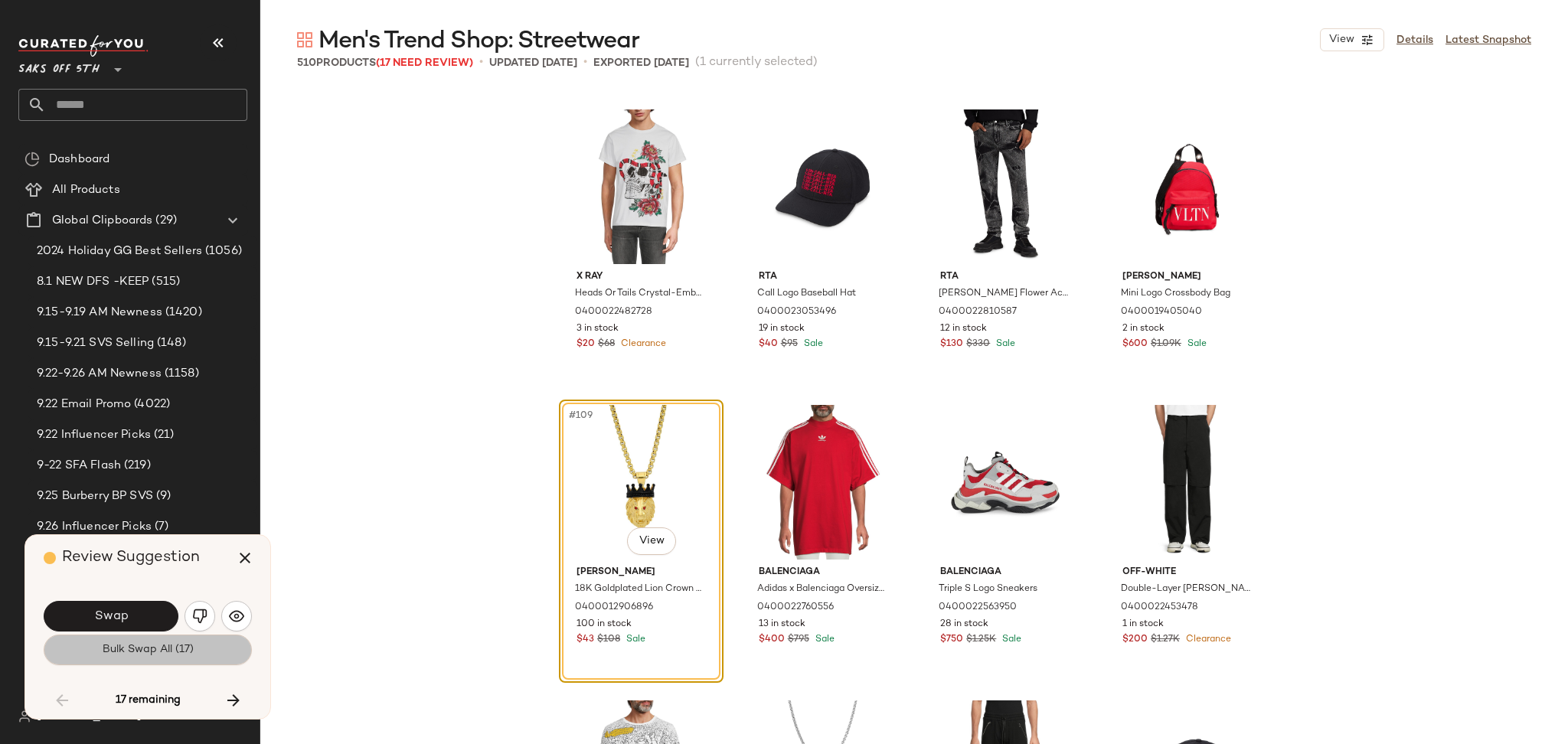
click at [215, 649] on button "Bulk Swap All (17)" at bounding box center [148, 649] width 208 height 31
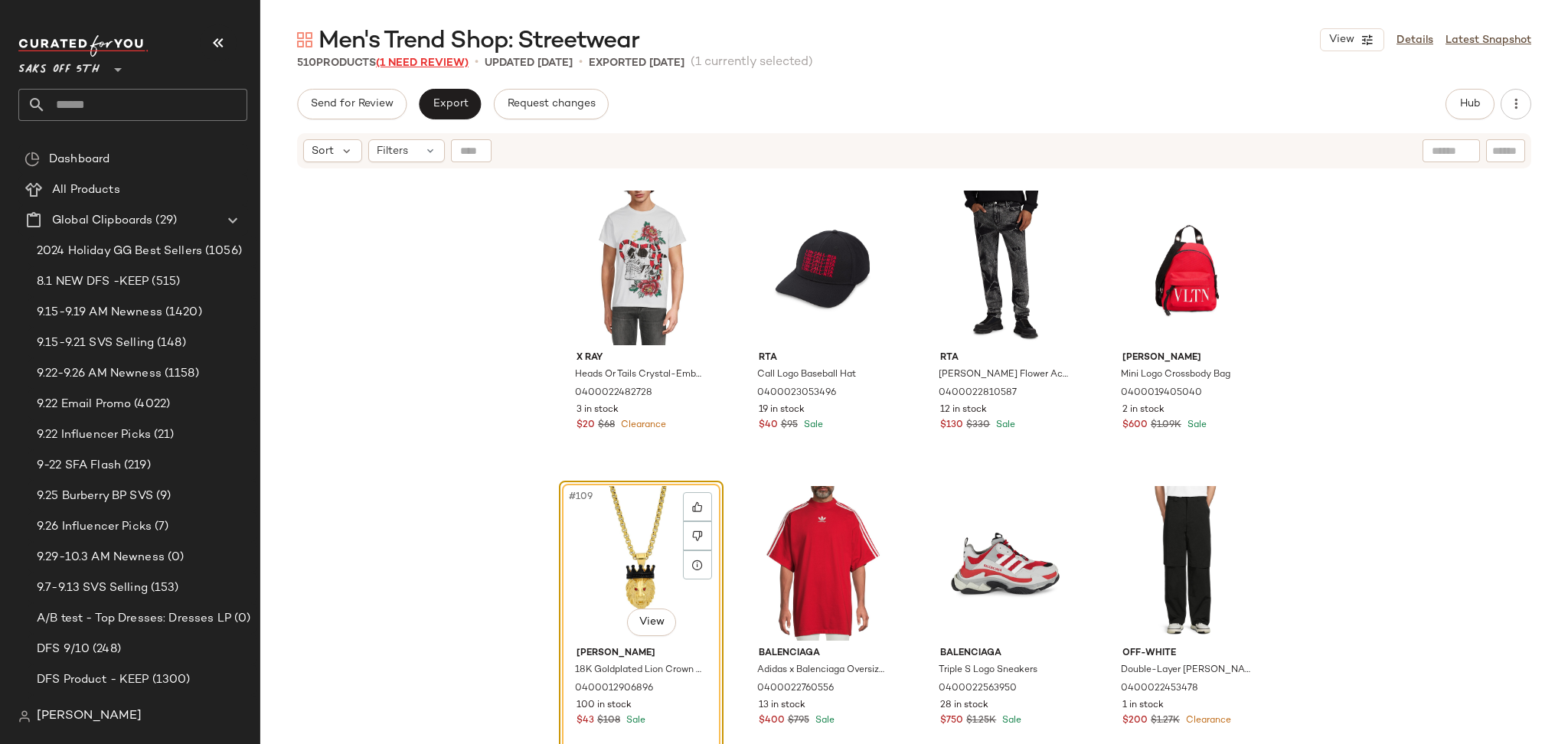
click at [423, 66] on span "(1 Need Review)" at bounding box center [422, 64] width 93 height 12
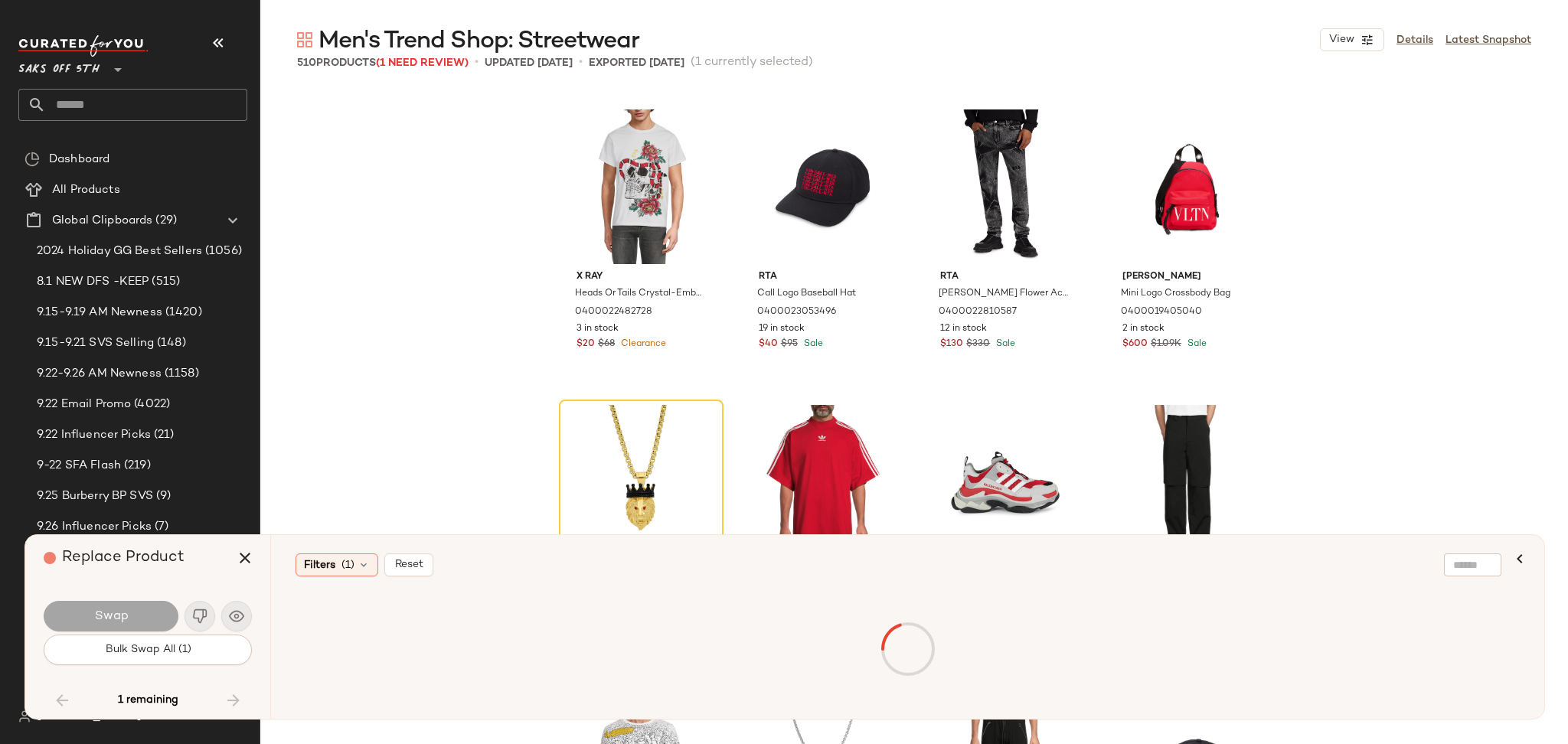
scroll to position [21269, 0]
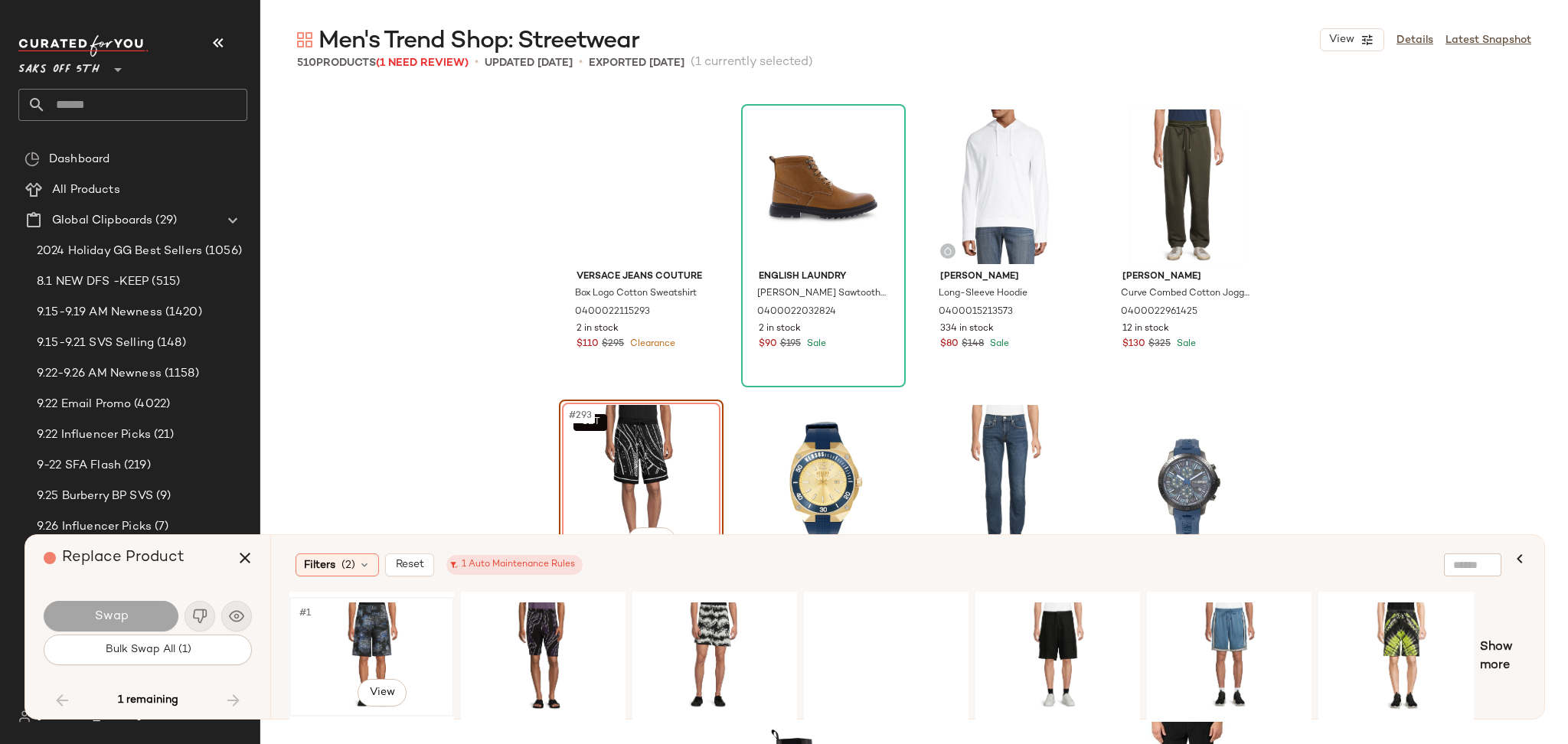
click at [364, 603] on div "#1 View" at bounding box center [372, 656] width 154 height 109
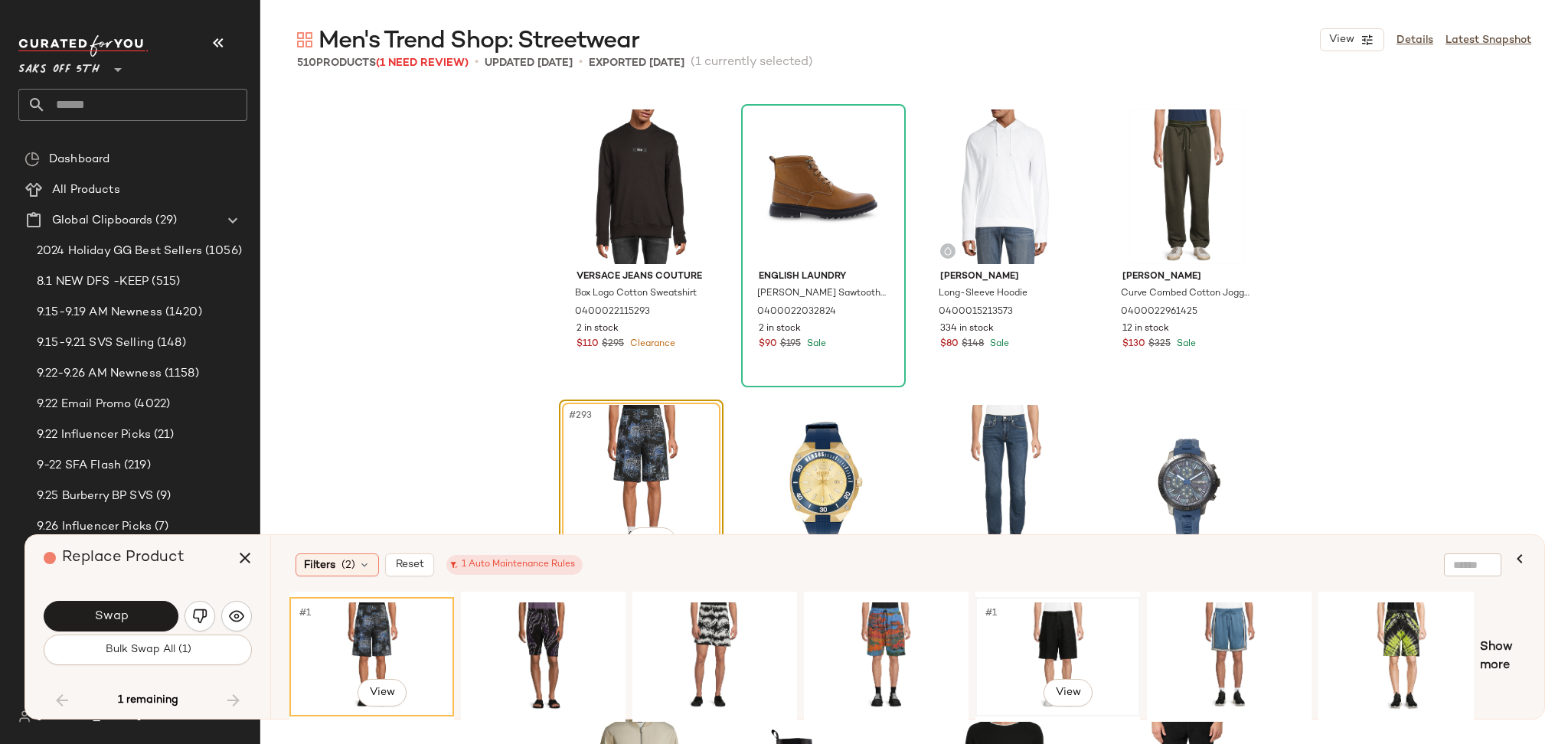
click at [1056, 623] on div "#1 View" at bounding box center [1057, 656] width 154 height 109
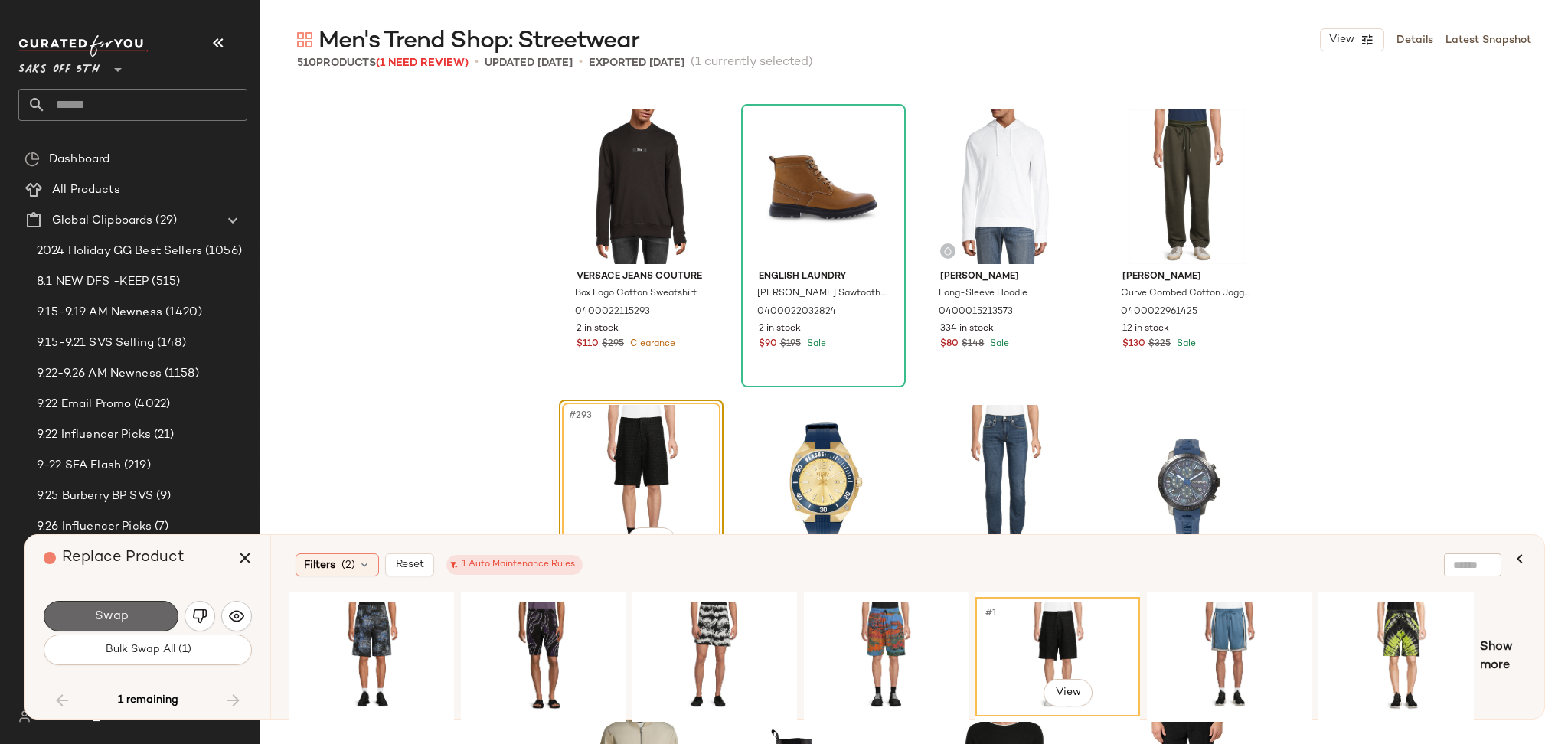
click at [141, 609] on button "Swap" at bounding box center [111, 616] width 135 height 31
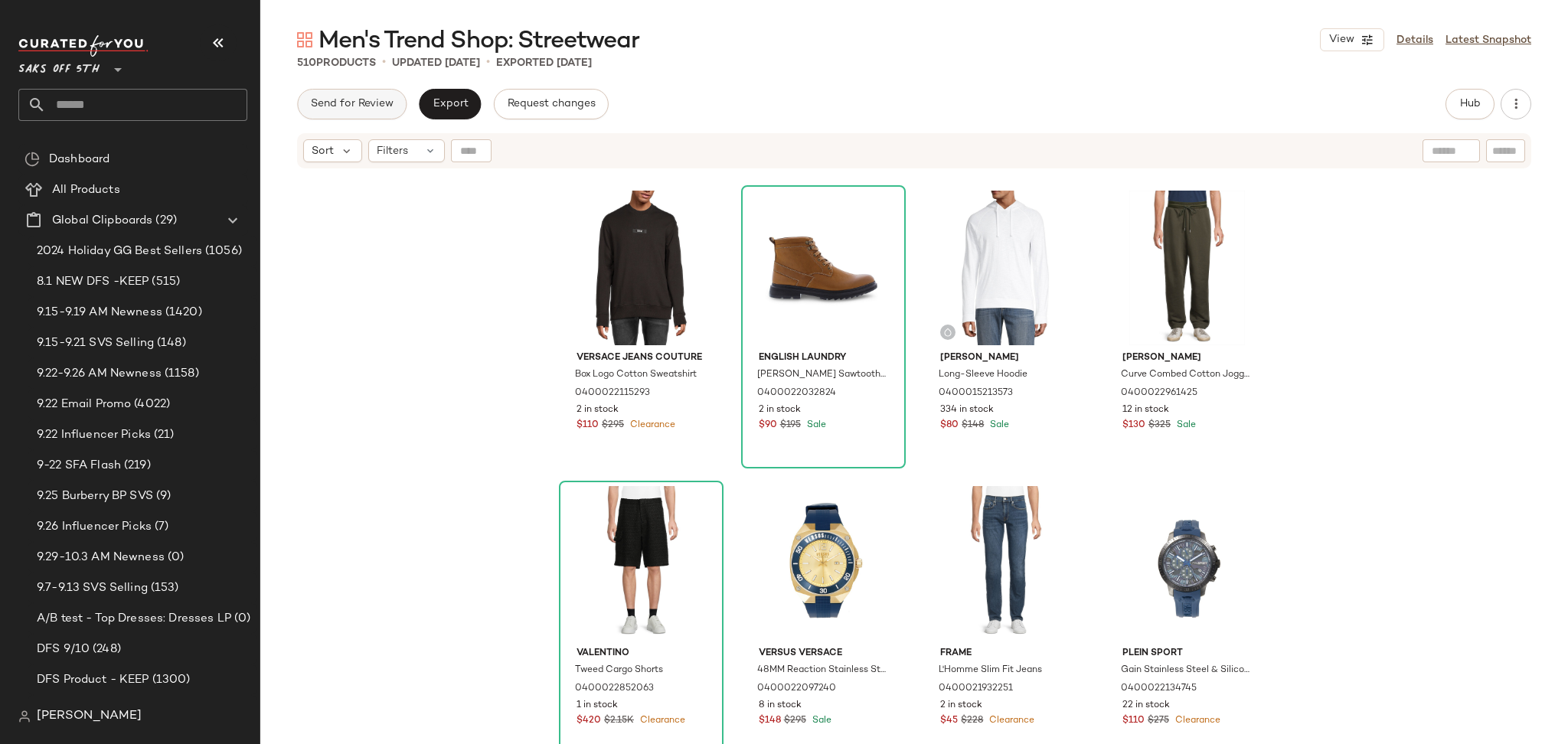
drag, startPoint x: 384, startPoint y: 121, endPoint x: 382, endPoint y: 111, distance: 10.2
click at [382, 111] on div "Send for Review Export Request changes Hub Send for Review External Review Inte…" at bounding box center [914, 416] width 1308 height 655
click at [382, 111] on button "Send for Review" at bounding box center [352, 104] width 110 height 31
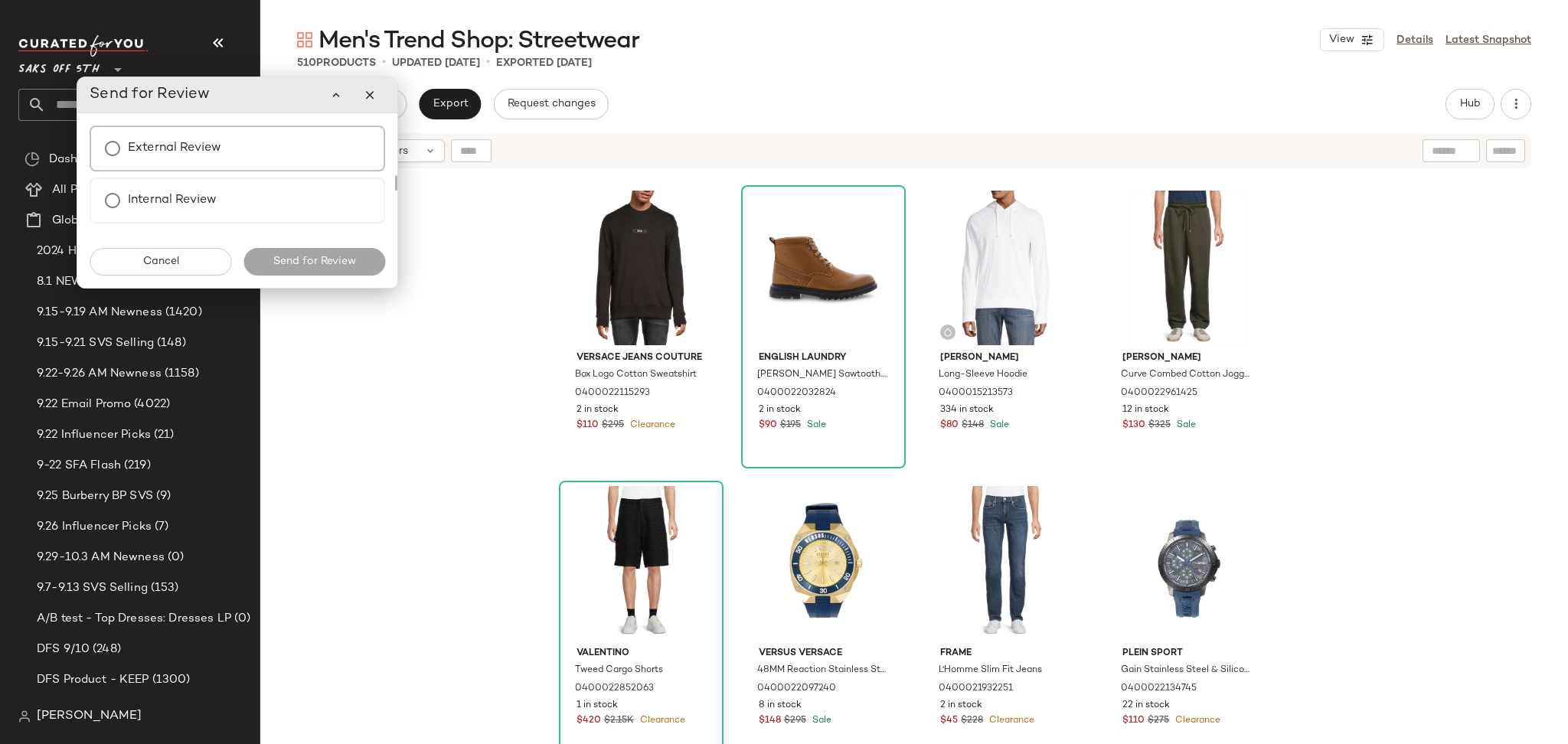
click at [266, 130] on div "External Review" at bounding box center [237, 149] width 296 height 46
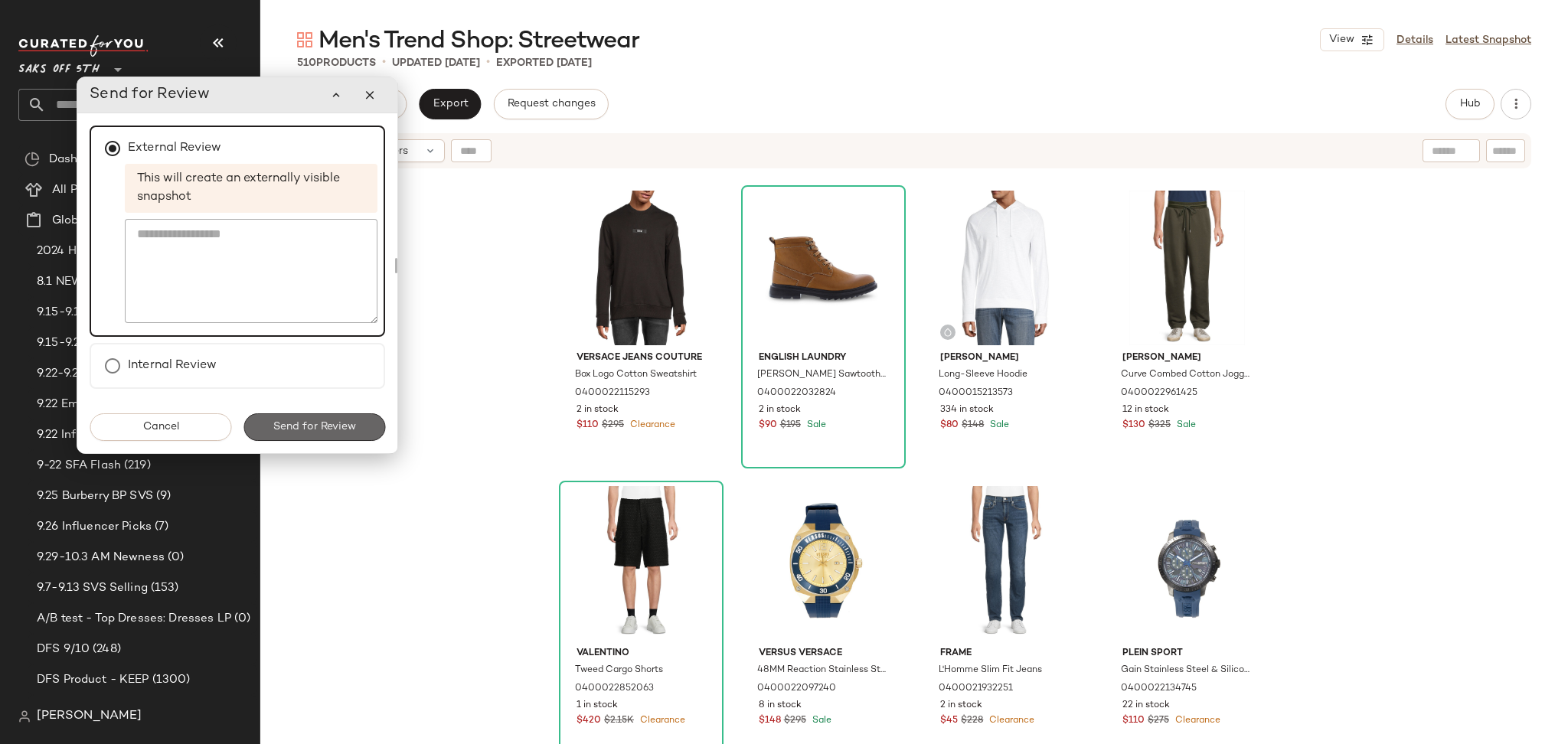
click at [357, 428] on button "Send for Review" at bounding box center [314, 426] width 141 height 27
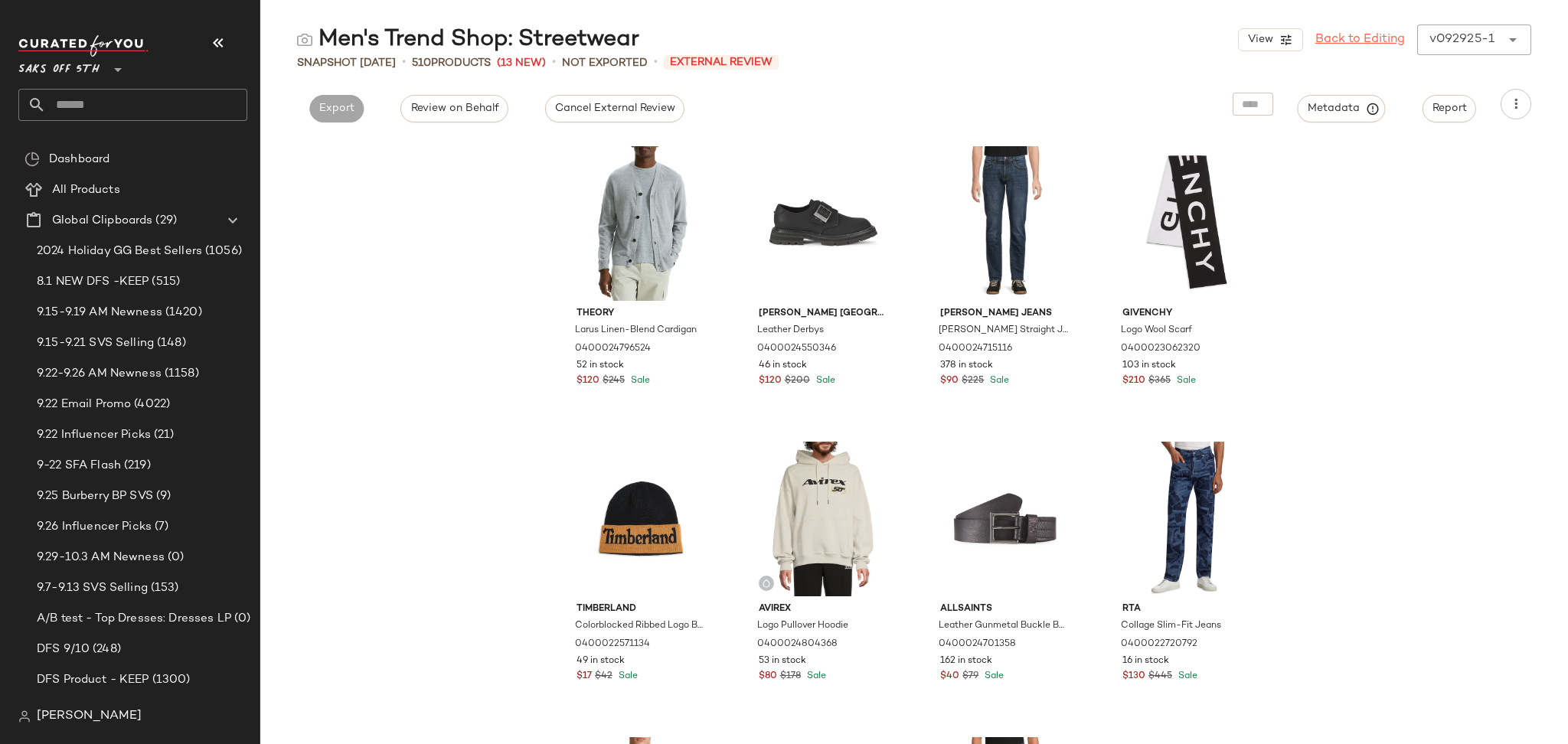
click at [1356, 36] on link "Back to Editing" at bounding box center [1360, 40] width 89 height 18
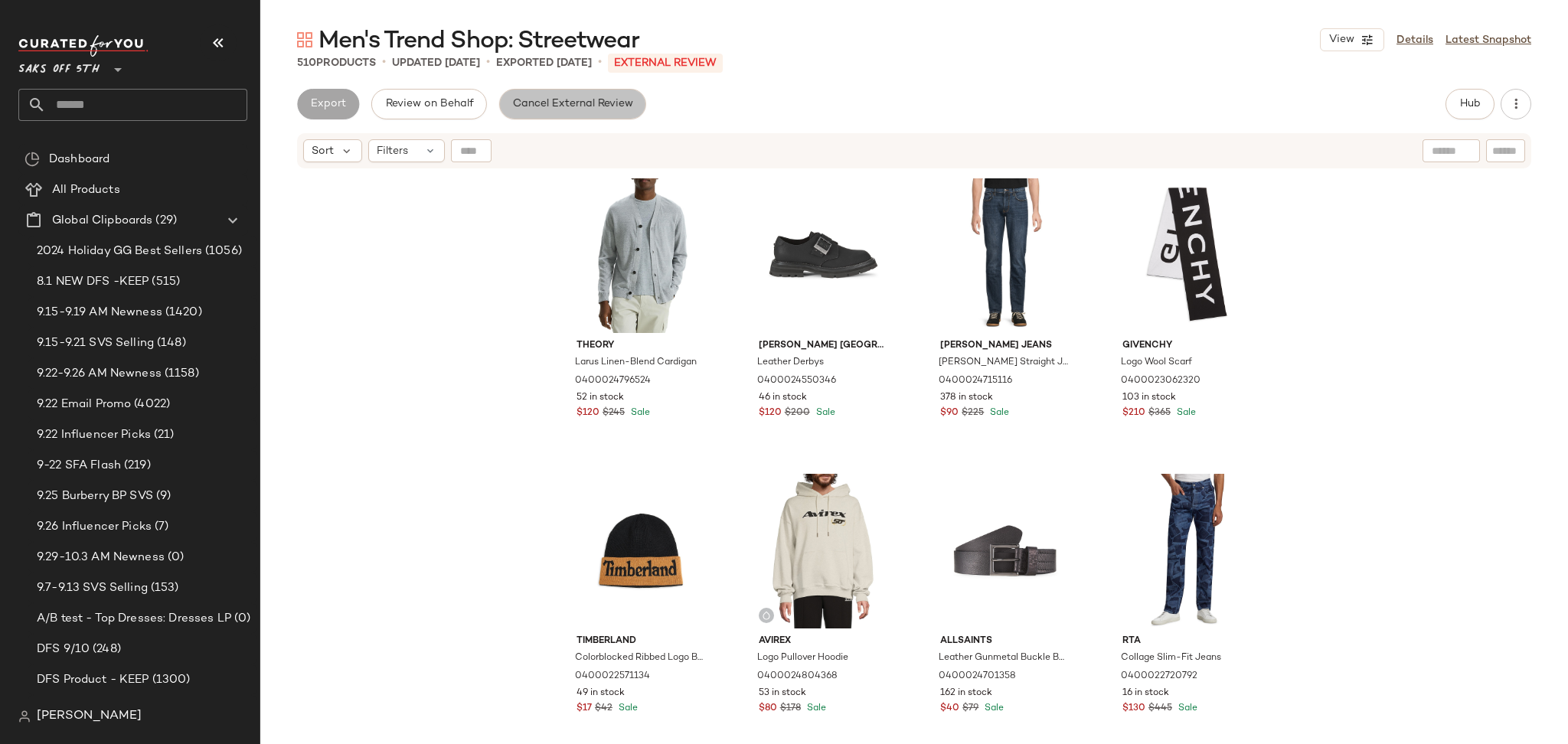
click at [581, 100] on span "Cancel External Review" at bounding box center [573, 104] width 121 height 12
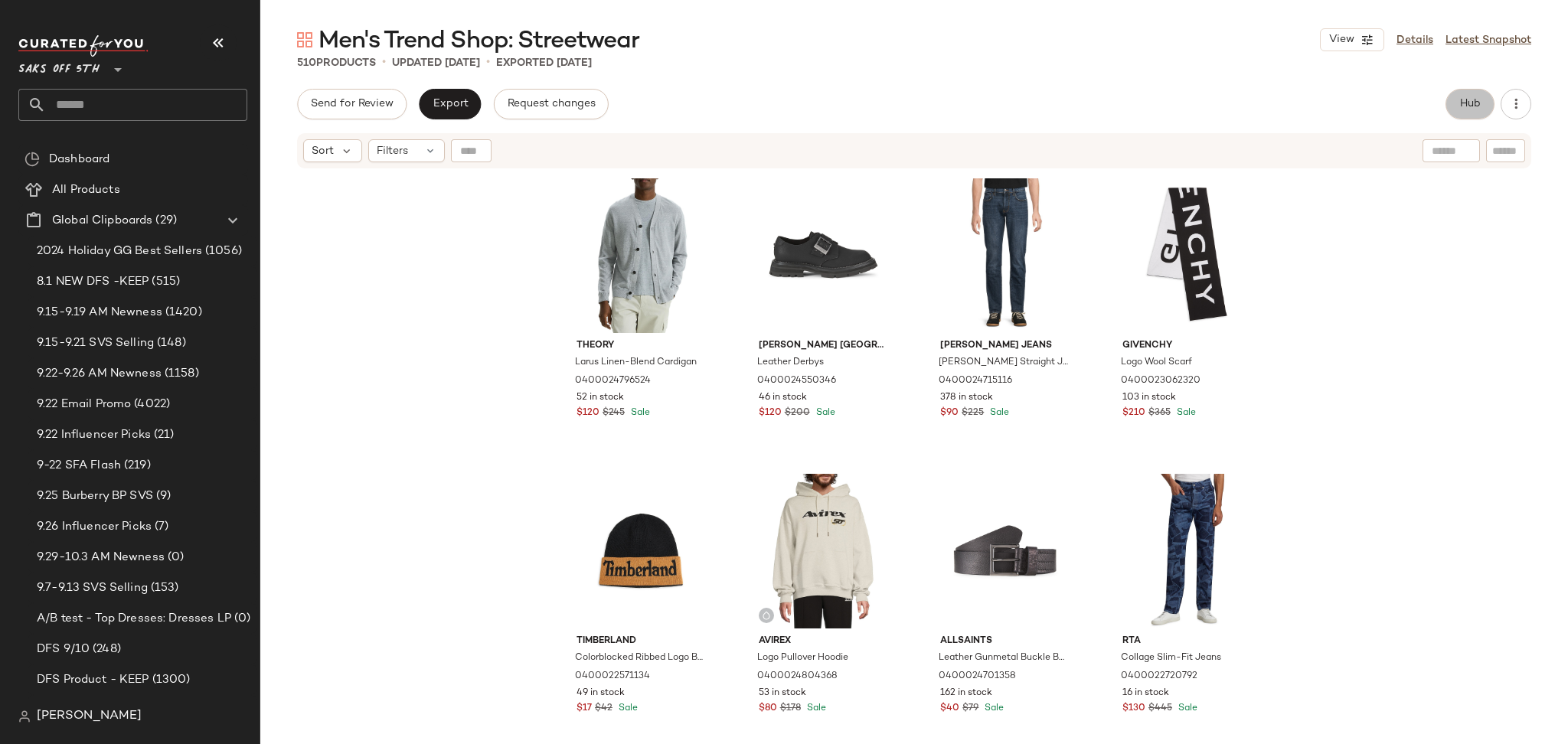
click at [1454, 103] on button "Hub" at bounding box center [1470, 104] width 49 height 31
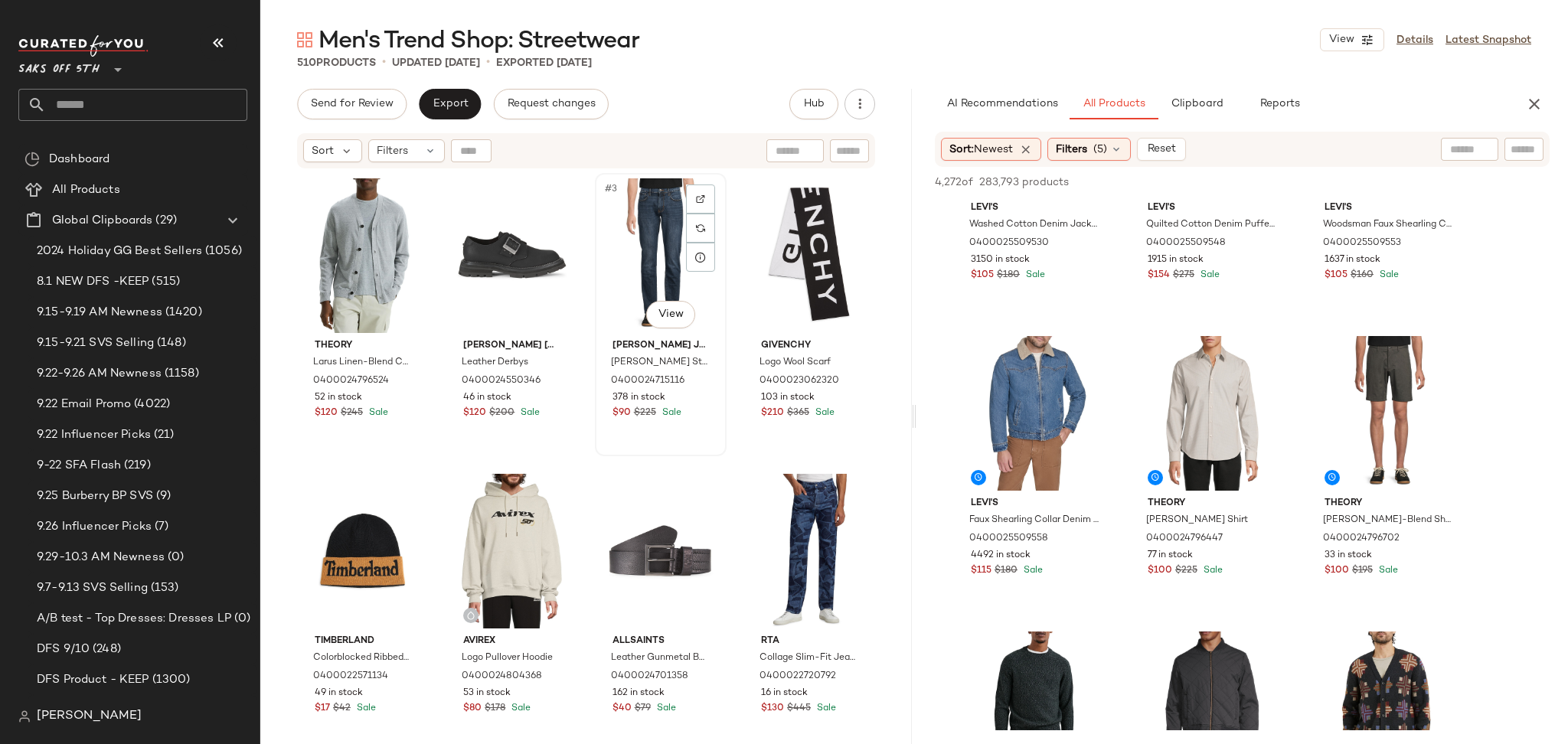
scroll to position [3713, 0]
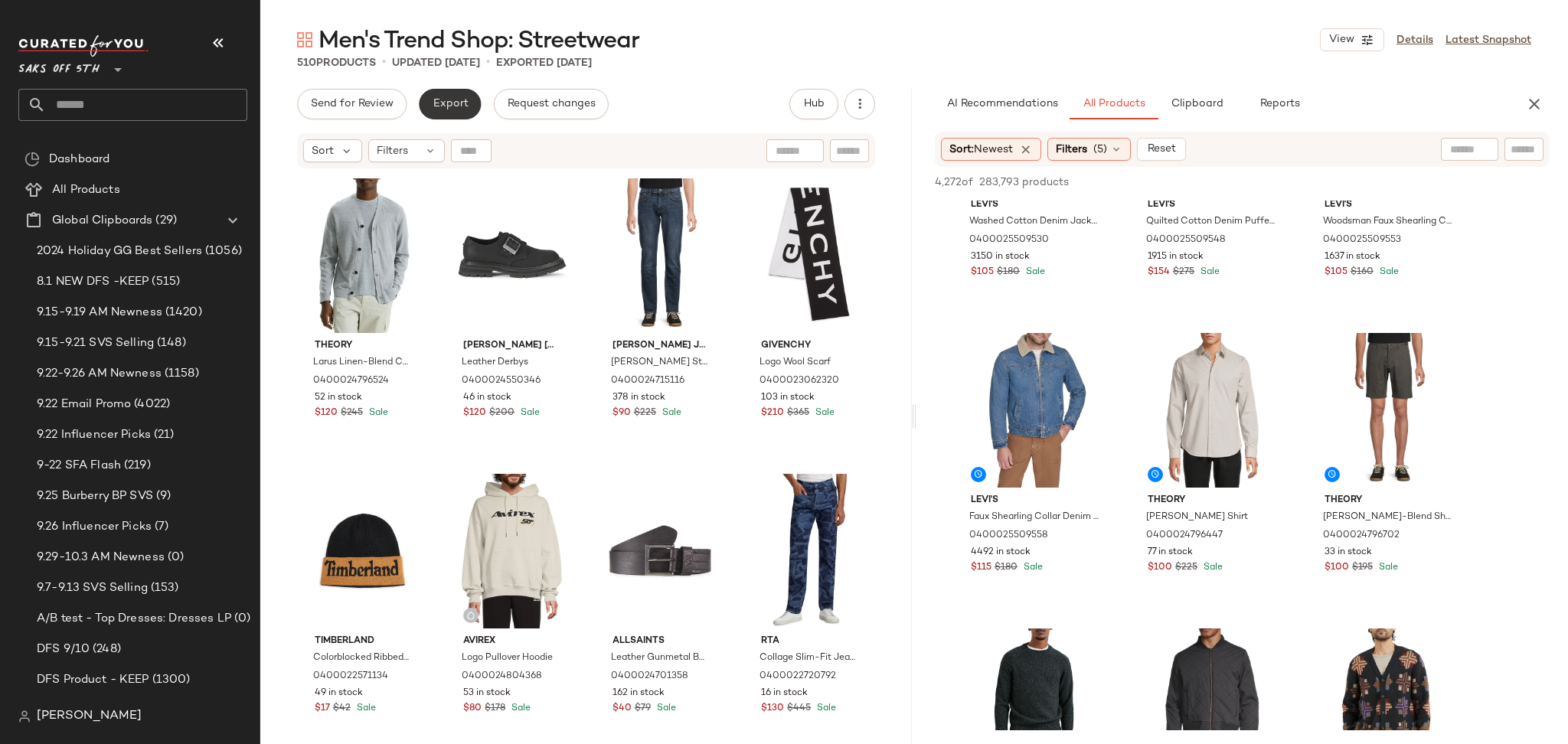
click at [435, 110] on span "Export" at bounding box center [450, 104] width 36 height 12
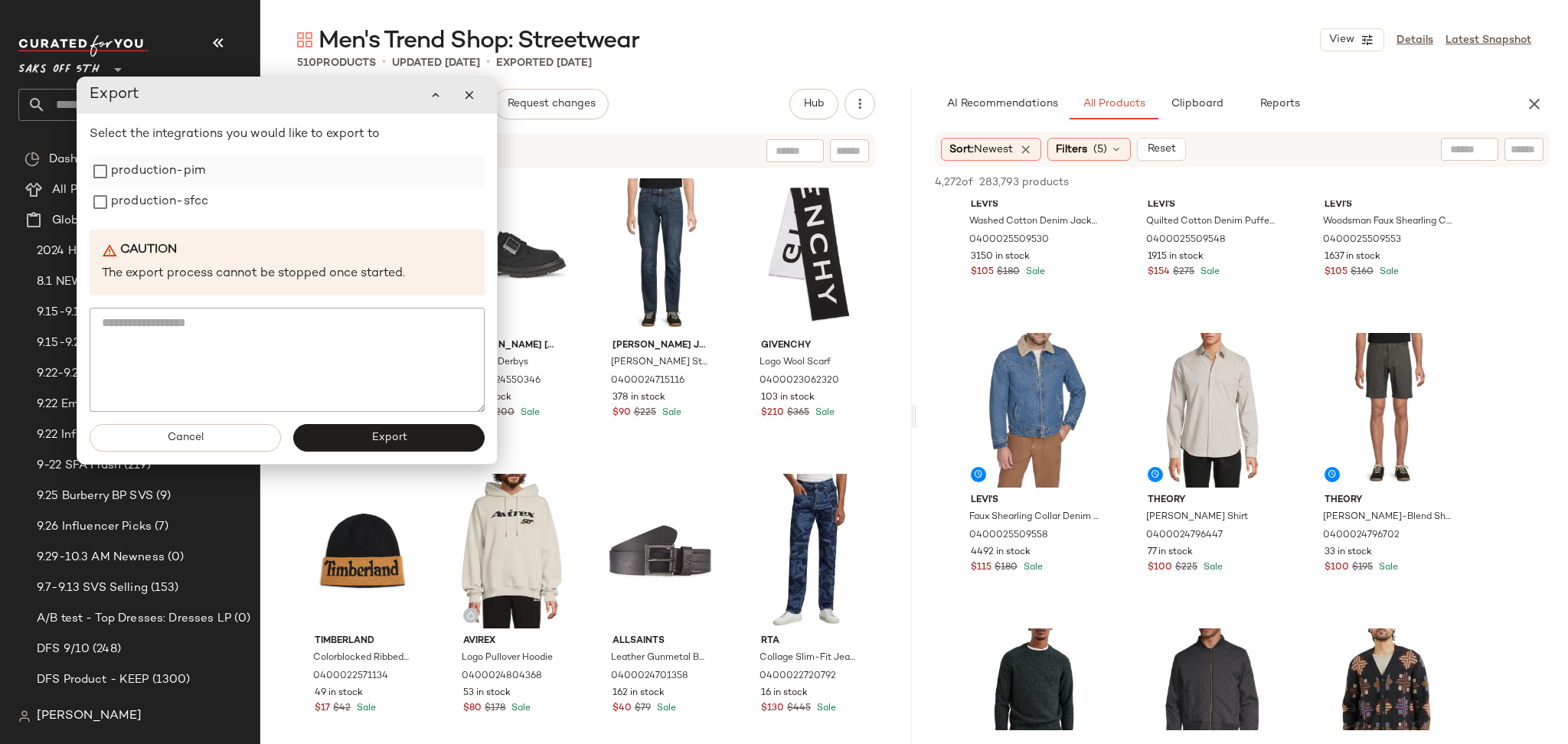
click at [254, 182] on div "production-pim" at bounding box center [287, 171] width 395 height 31
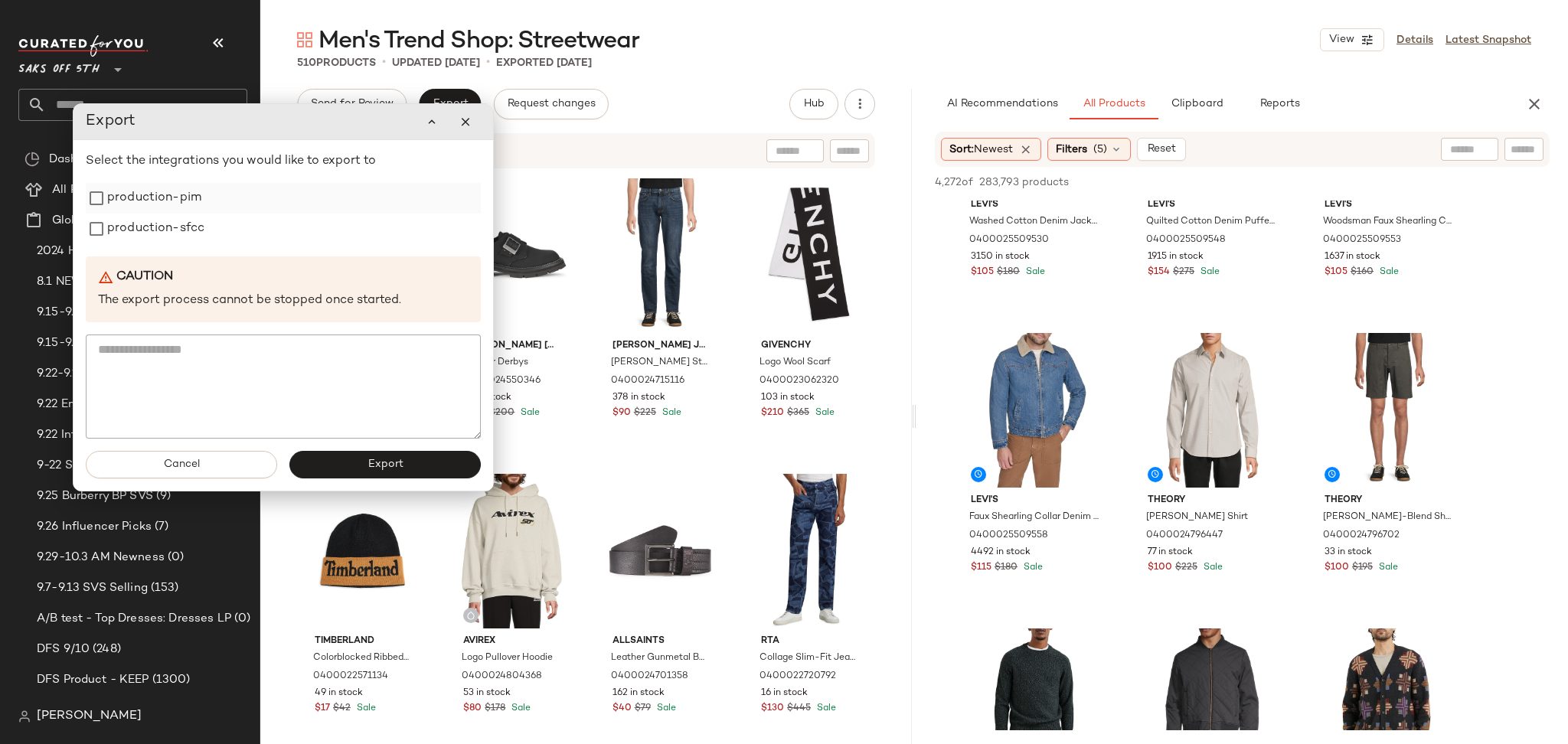
drag, startPoint x: 112, startPoint y: 172, endPoint x: 106, endPoint y: 205, distance: 33.5
click at [107, 205] on label "production-pim" at bounding box center [154, 197] width 94 height 31
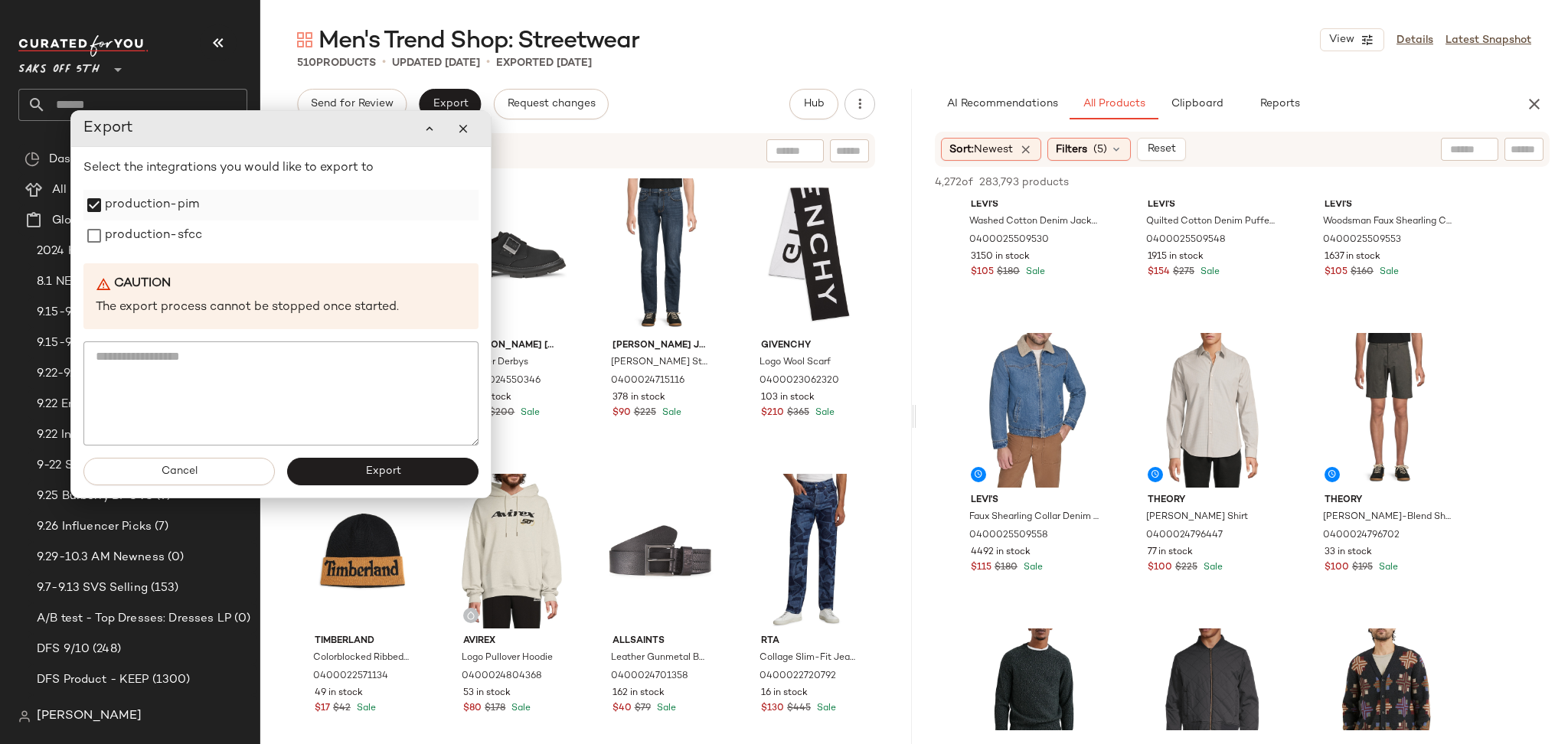
click at [106, 205] on label "production-pim" at bounding box center [152, 205] width 94 height 31
click at [105, 214] on label "production-pim" at bounding box center [152, 205] width 94 height 31
click at [105, 218] on label "production-pim" at bounding box center [152, 205] width 94 height 31
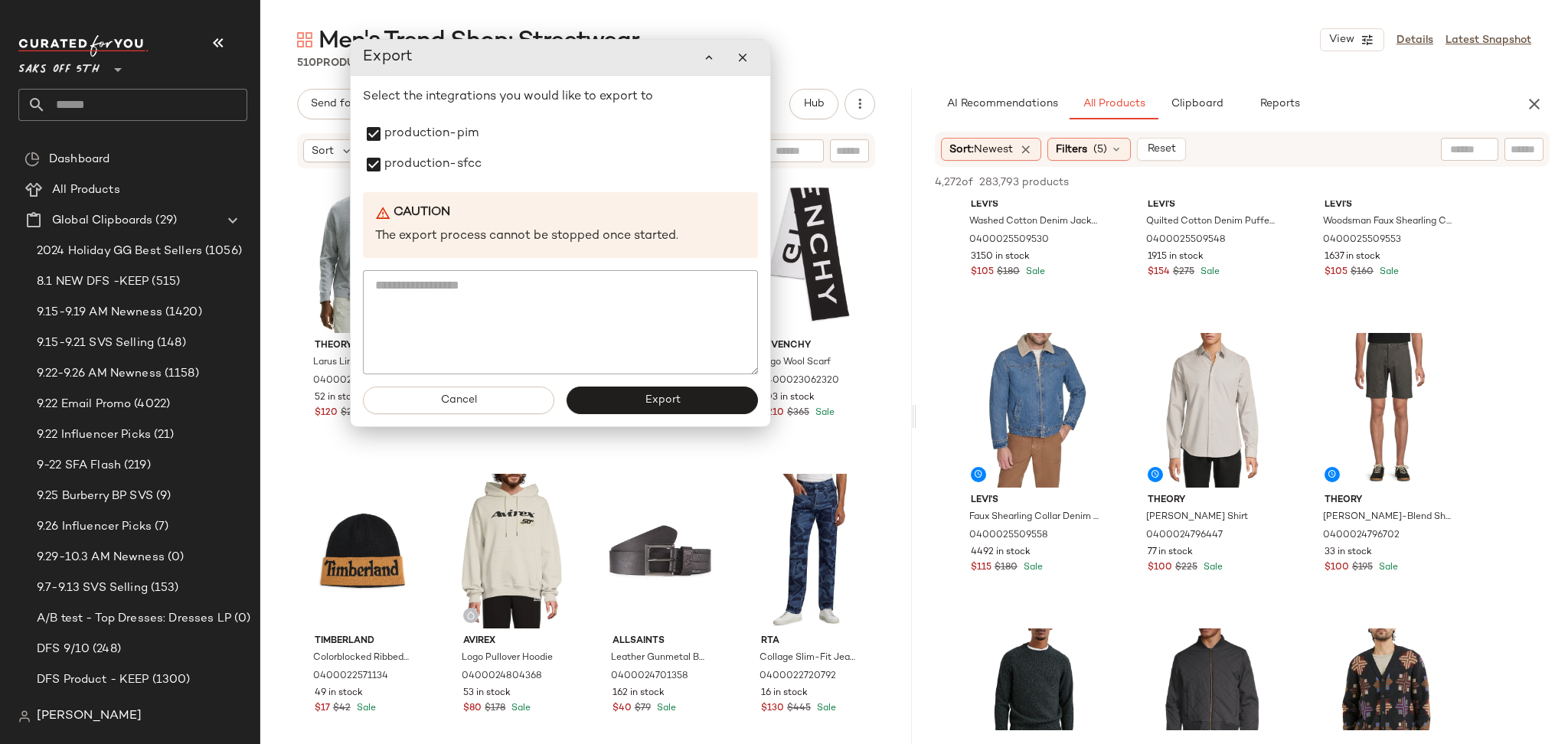
drag, startPoint x: 250, startPoint y: 132, endPoint x: 530, endPoint y: 61, distance: 288.9
click at [530, 61] on div "Export" at bounding box center [560, 57] width 395 height 31
click at [699, 400] on button "Export" at bounding box center [663, 400] width 192 height 27
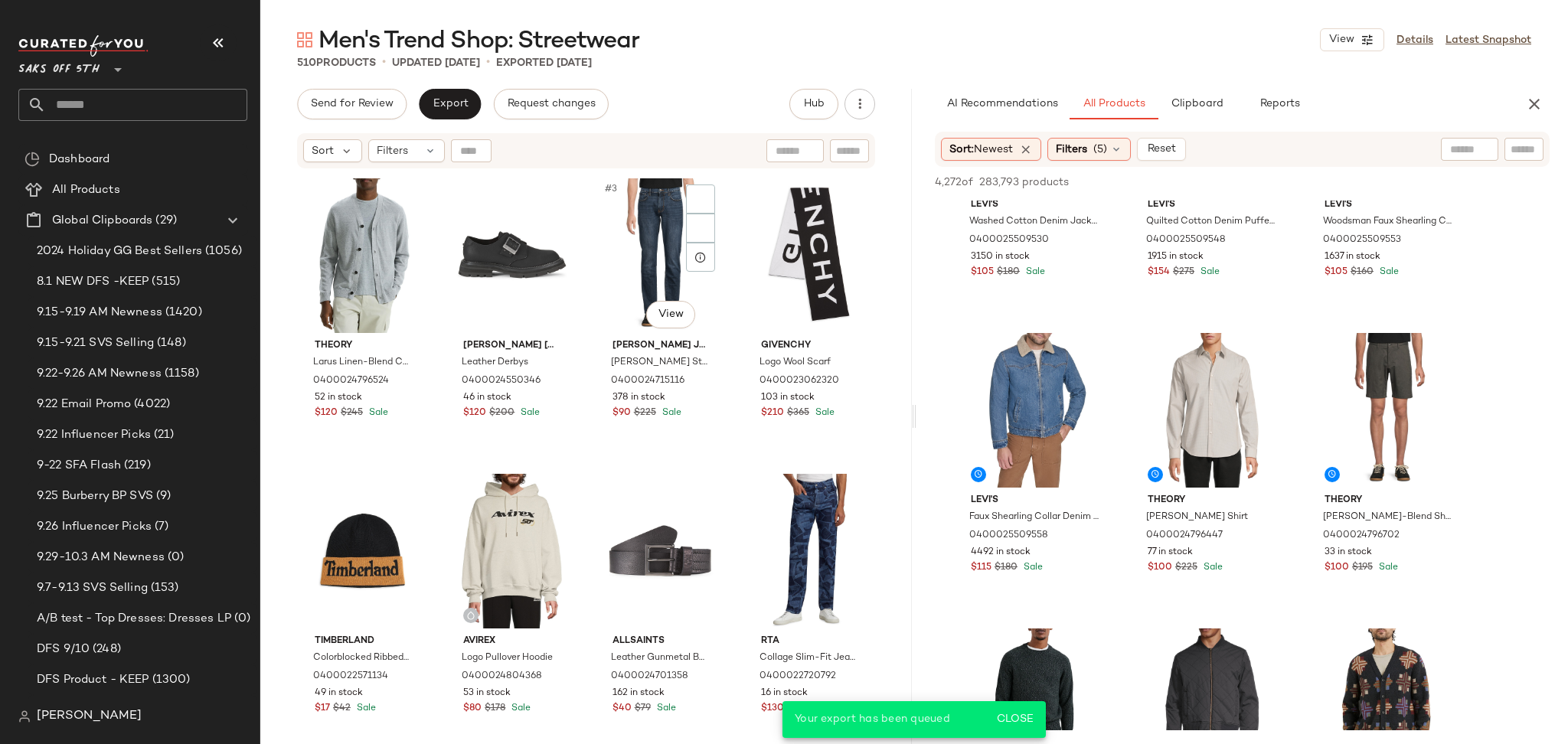
scroll to position [5485, 0]
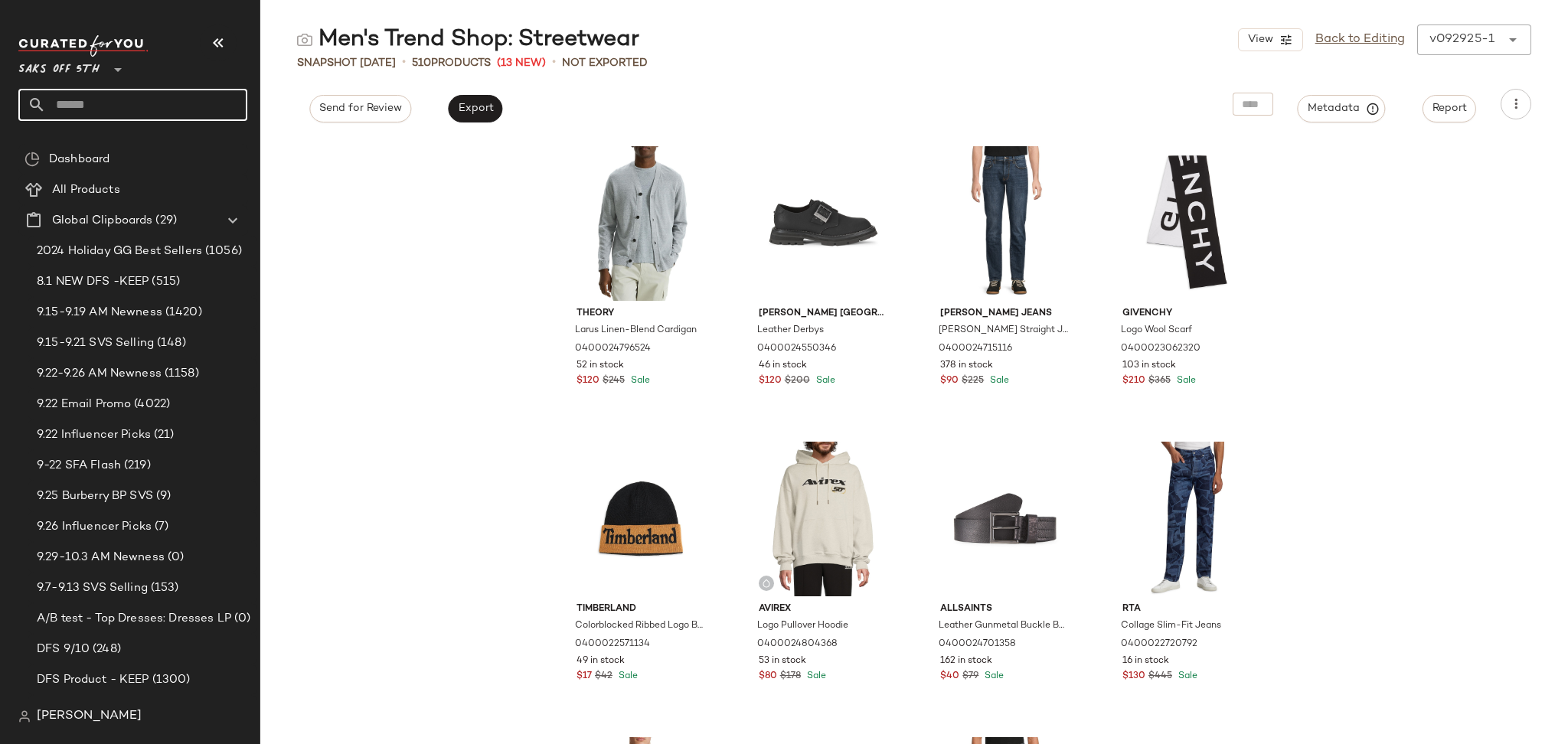
click at [183, 92] on input "text" at bounding box center [147, 105] width 202 height 32
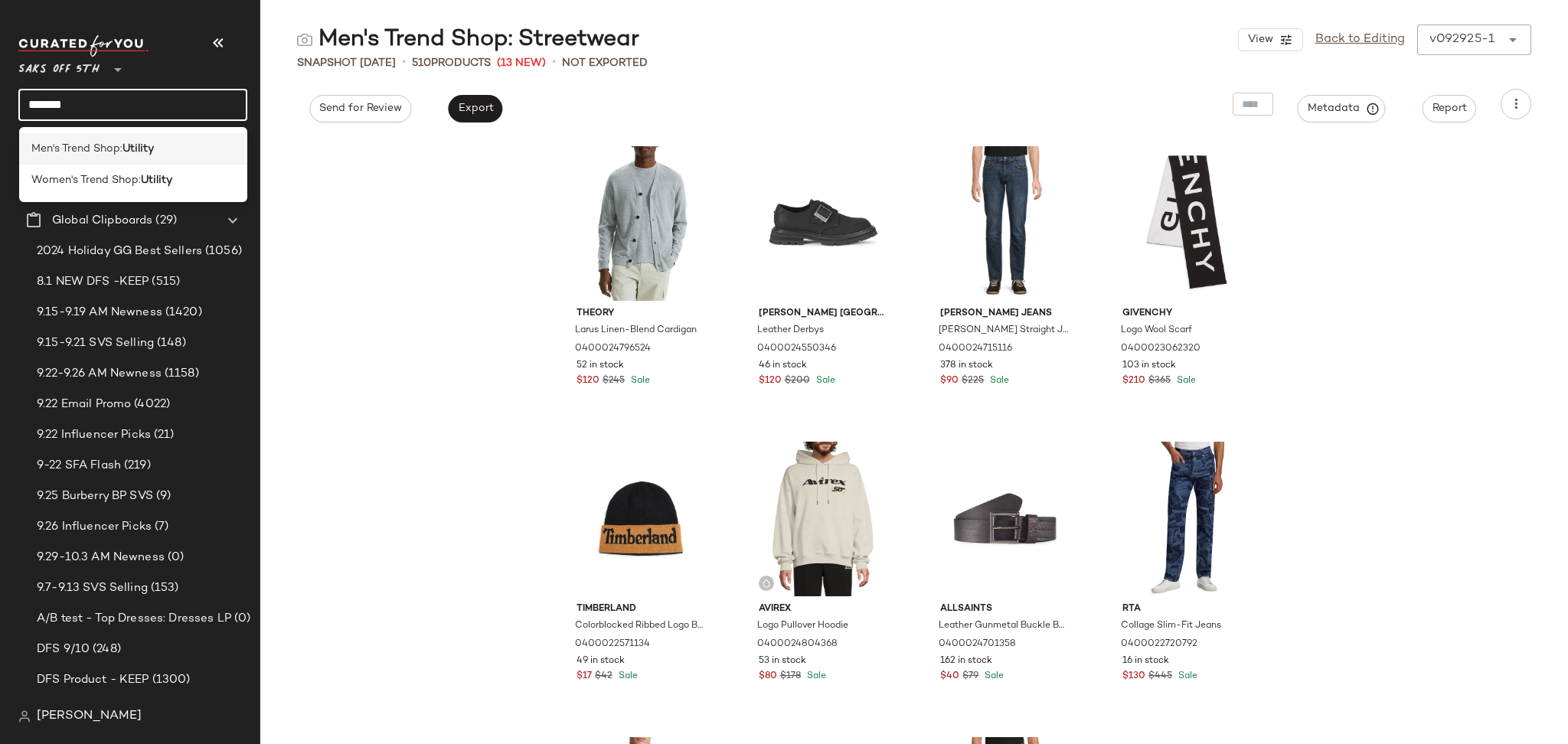
type input "*******"
click at [154, 150] on b "Utility" at bounding box center [138, 149] width 31 height 16
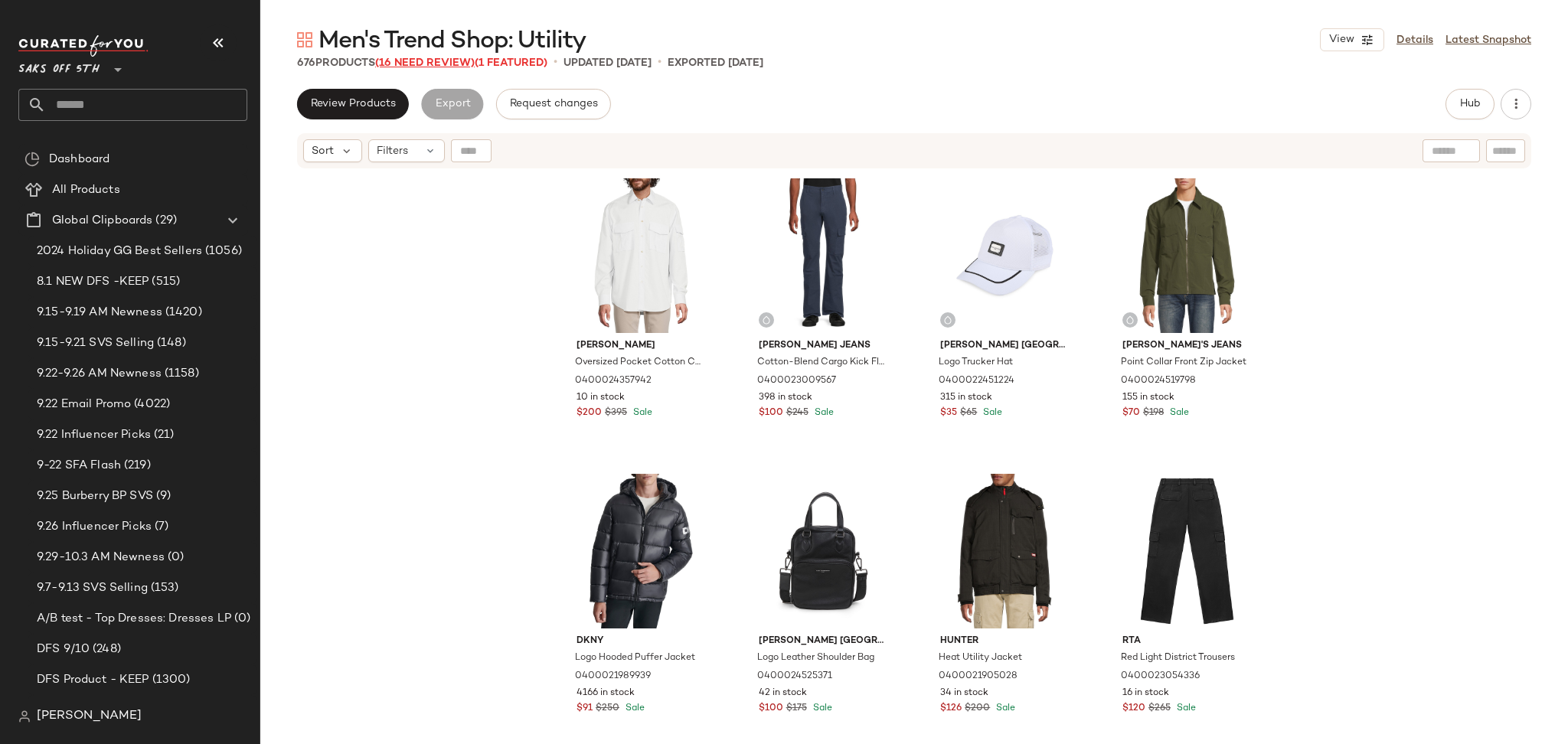
click at [434, 65] on span "(16 Need Review)" at bounding box center [425, 64] width 99 height 12
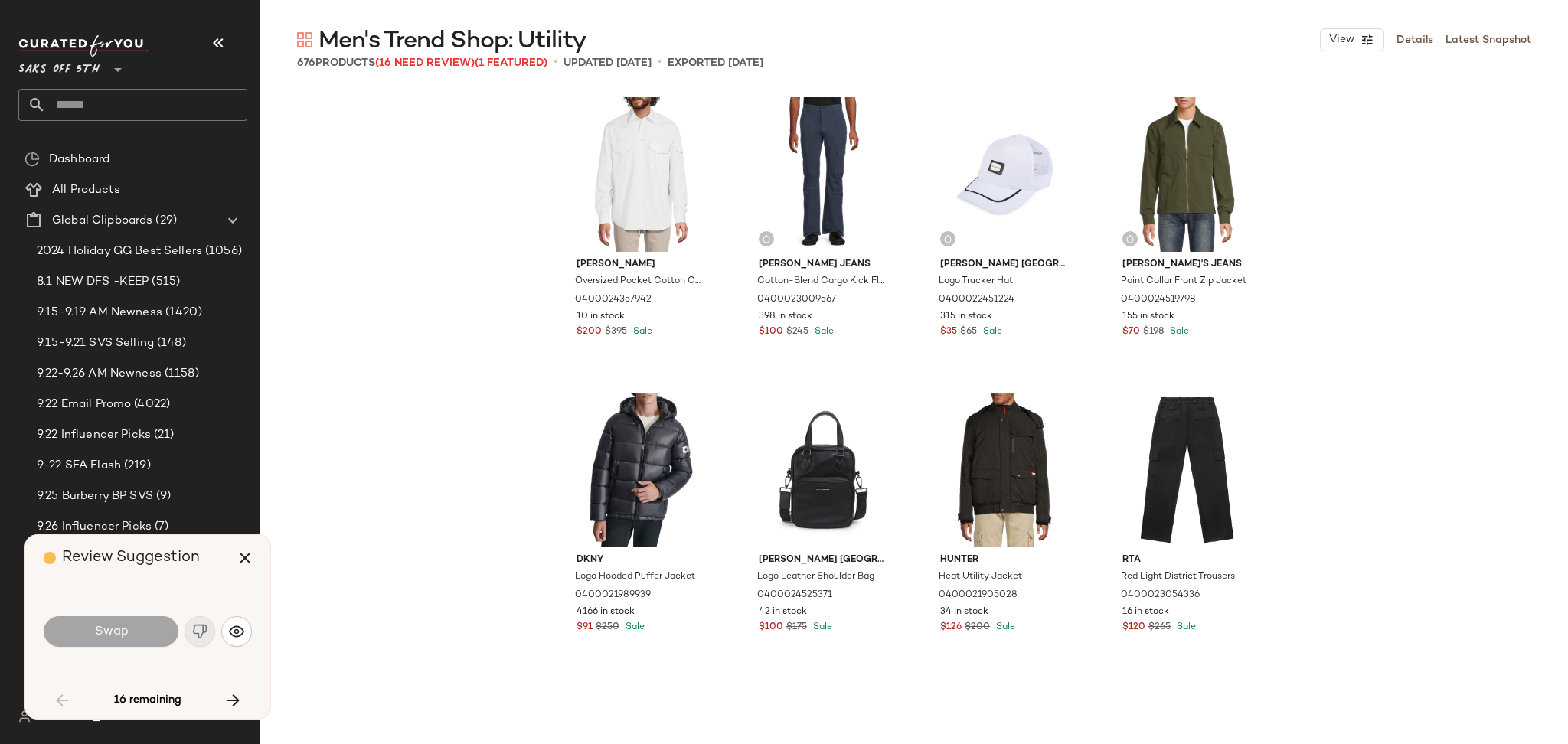
scroll to position [1476, 0]
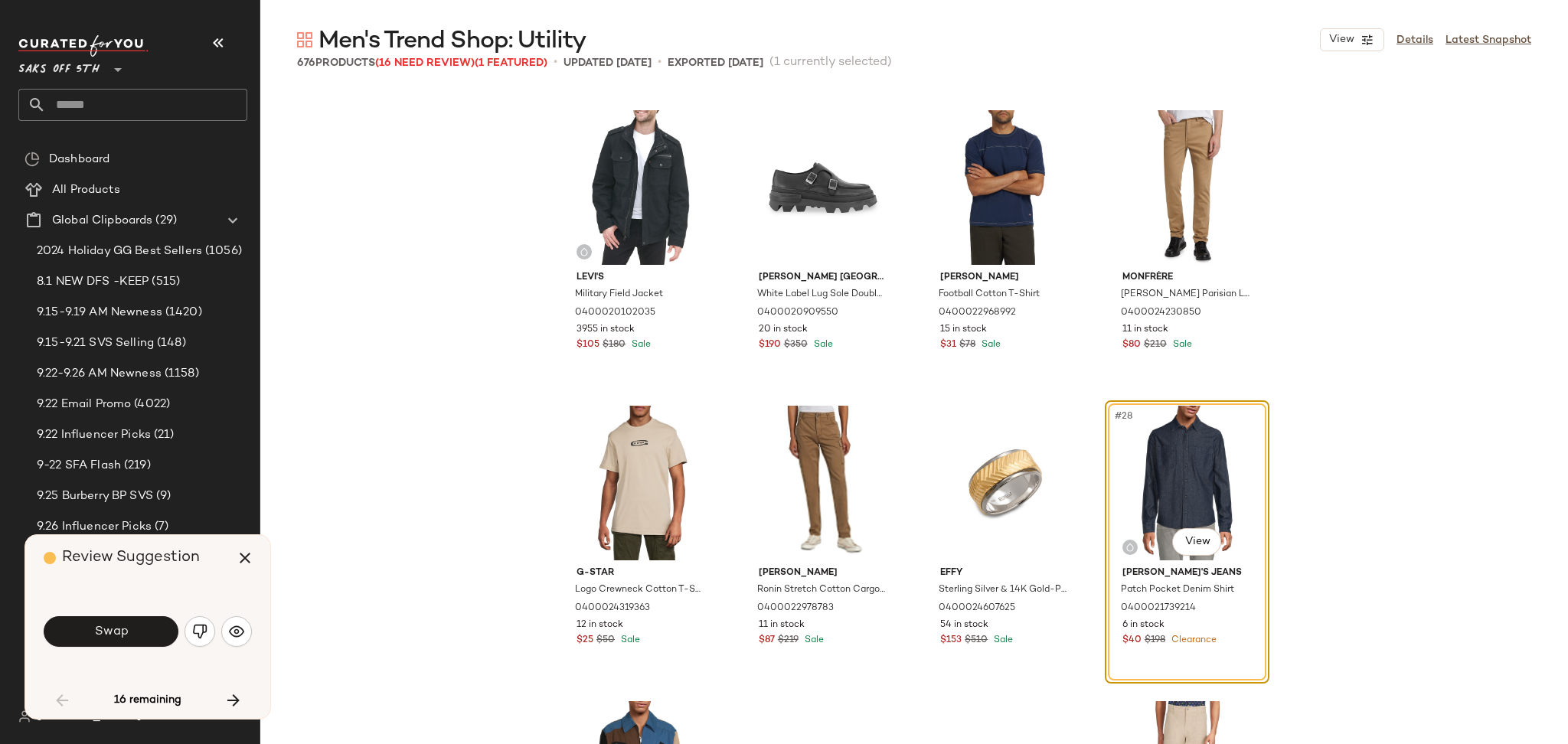
click at [131, 614] on div "Swap" at bounding box center [148, 631] width 208 height 36
click at [131, 631] on button "Swap" at bounding box center [111, 631] width 135 height 31
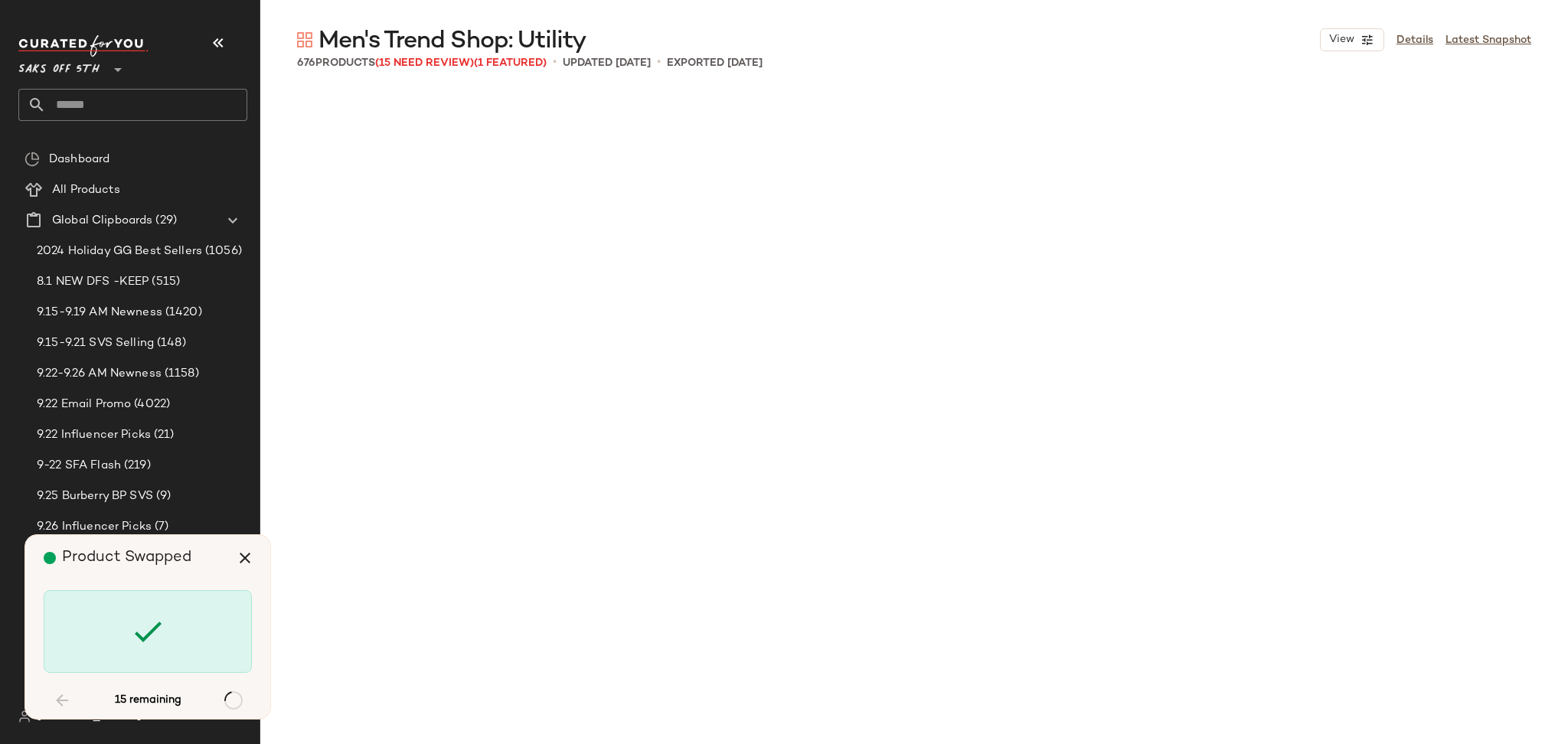
scroll to position [15065, 0]
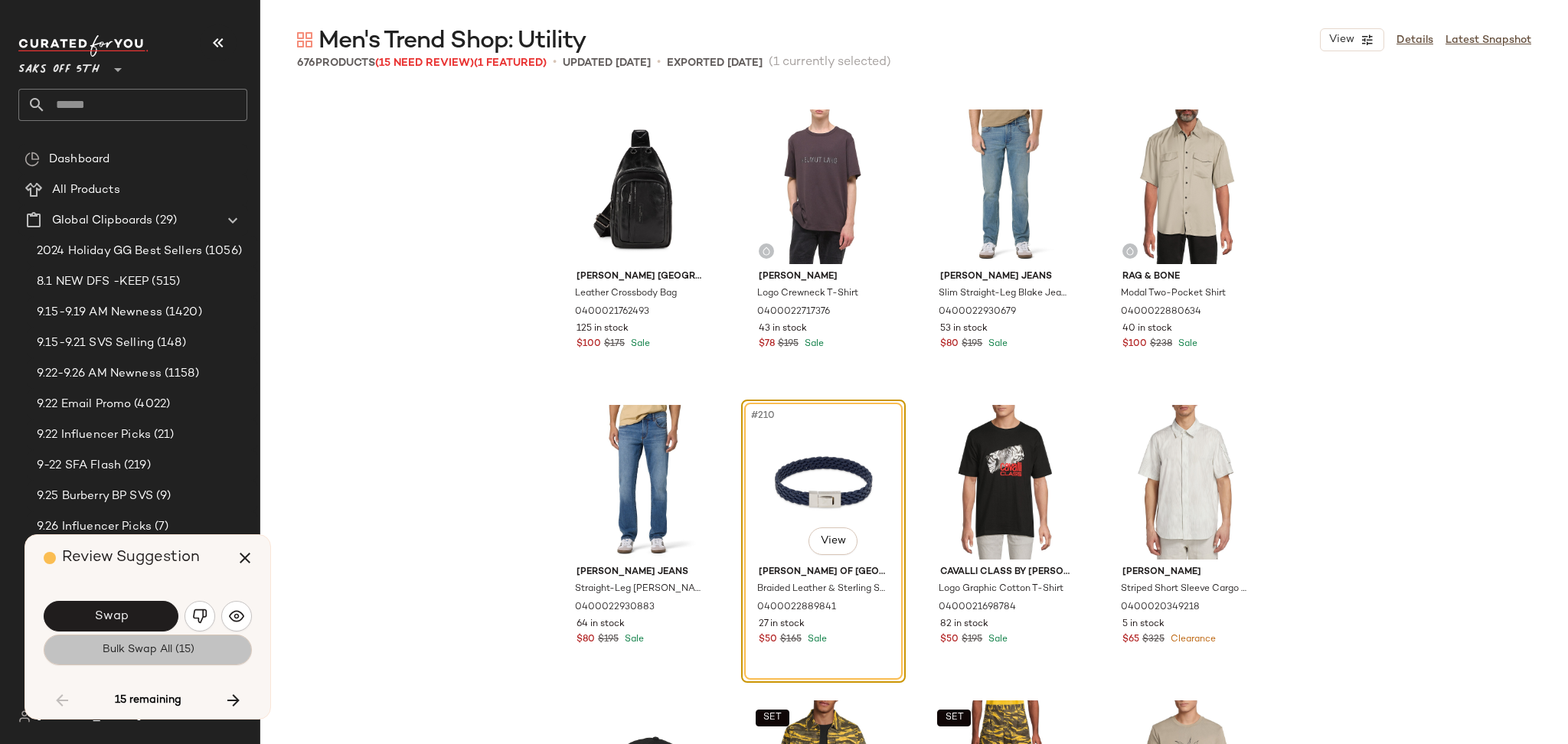
click at [132, 651] on span "Bulk Swap All (15)" at bounding box center [147, 649] width 93 height 12
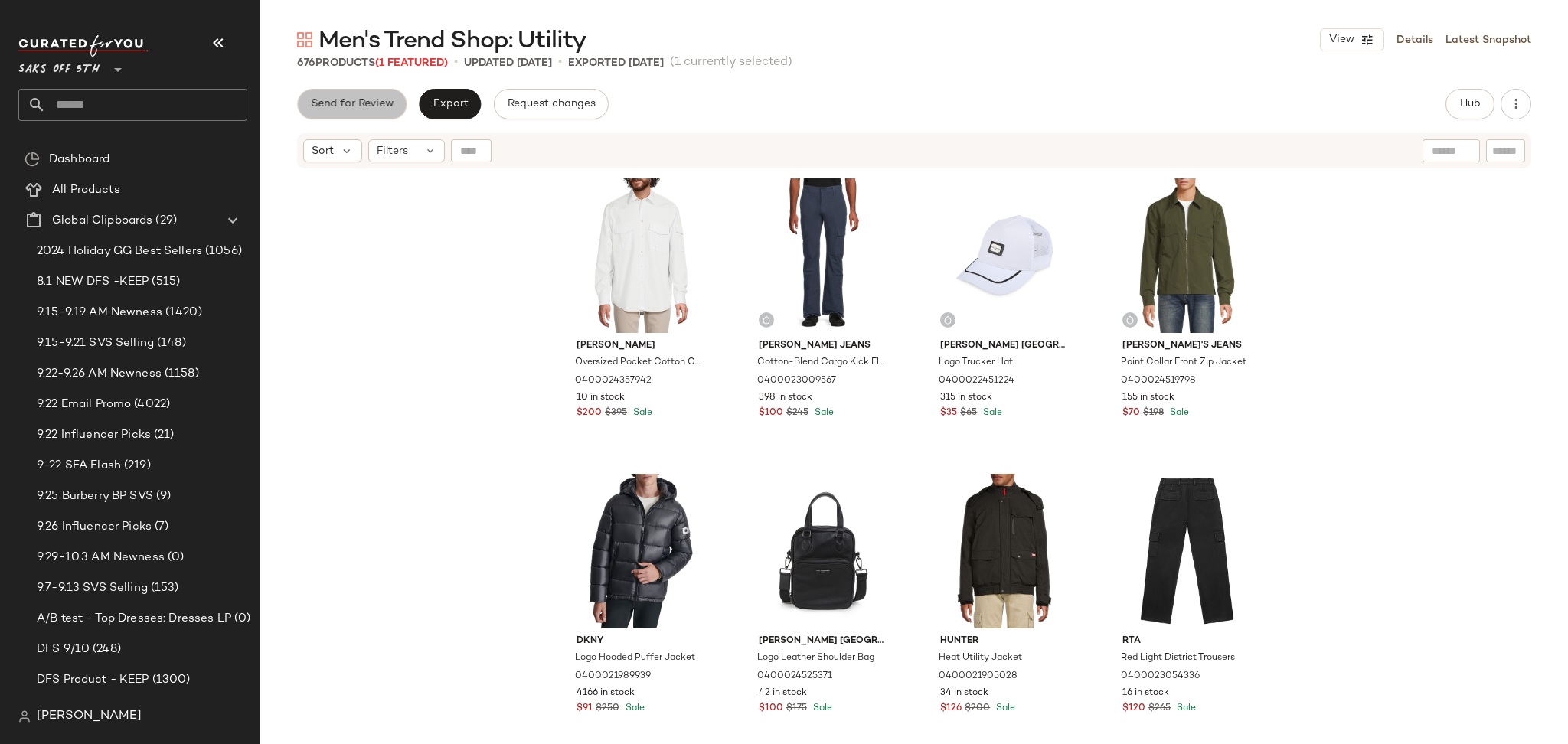
click at [377, 110] on span "Send for Review" at bounding box center [351, 104] width 83 height 12
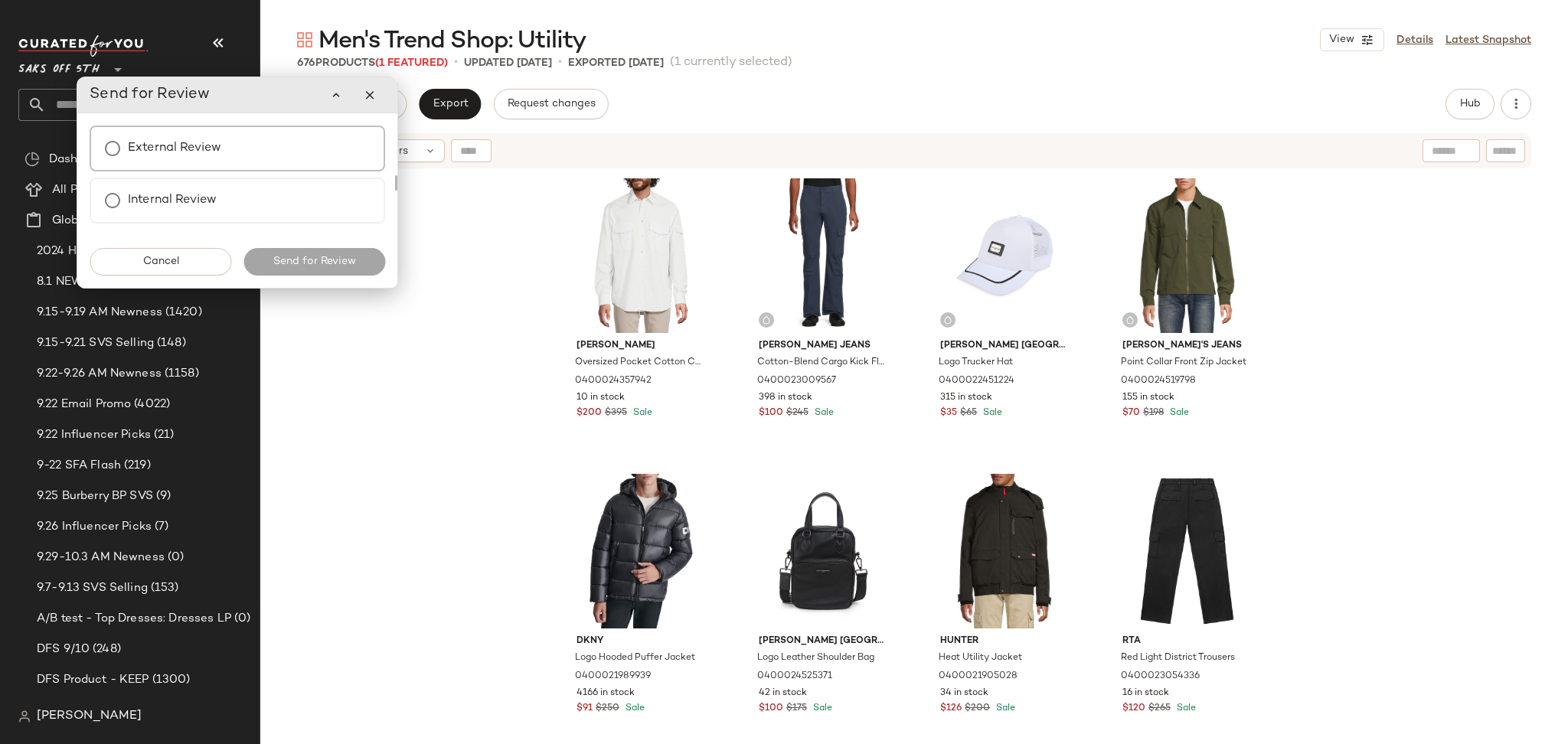
click at [194, 151] on label "External Review" at bounding box center [174, 148] width 93 height 31
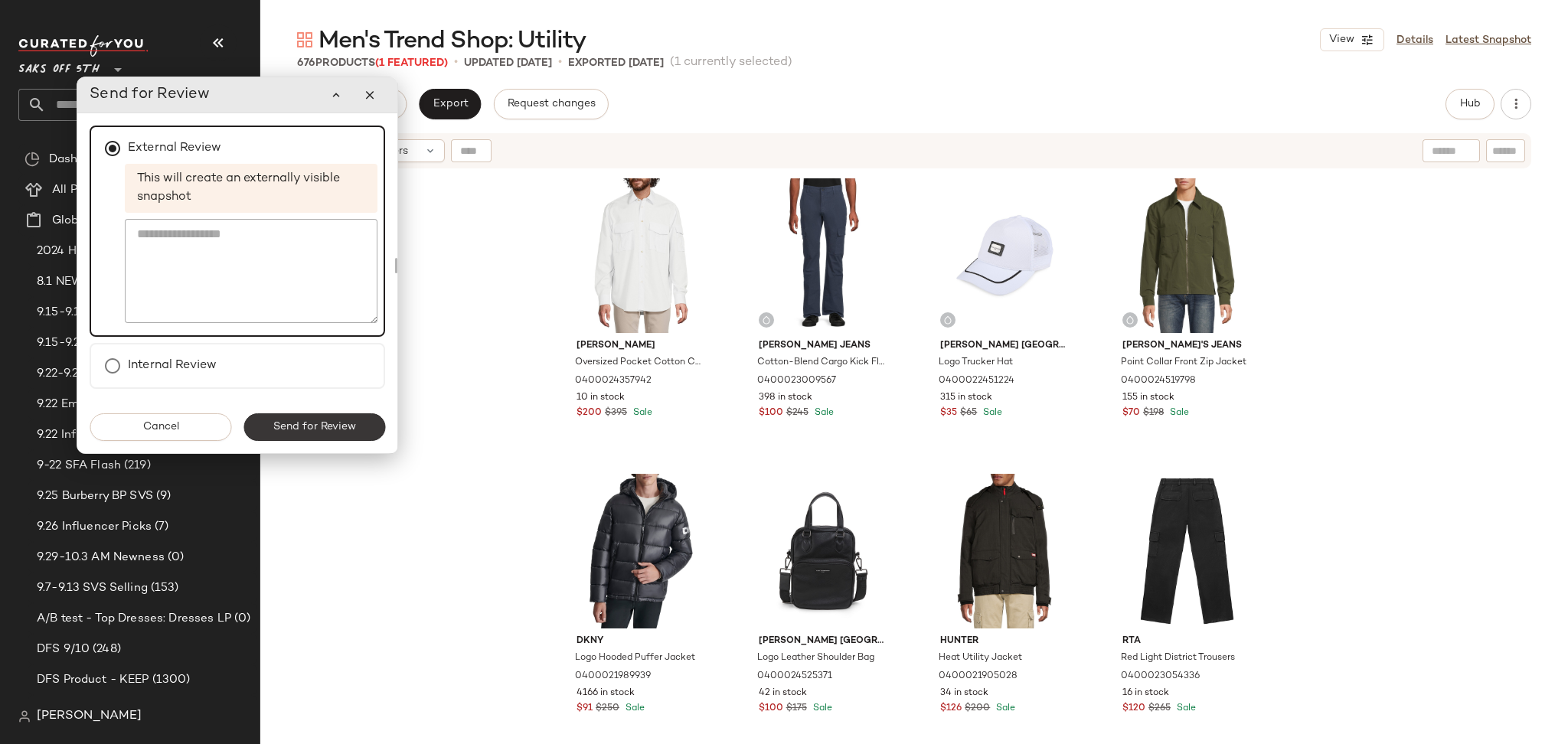
click at [355, 438] on div "Cancel Send for Review" at bounding box center [237, 427] width 320 height 52
click at [319, 429] on span "Send for Review" at bounding box center [314, 427] width 83 height 12
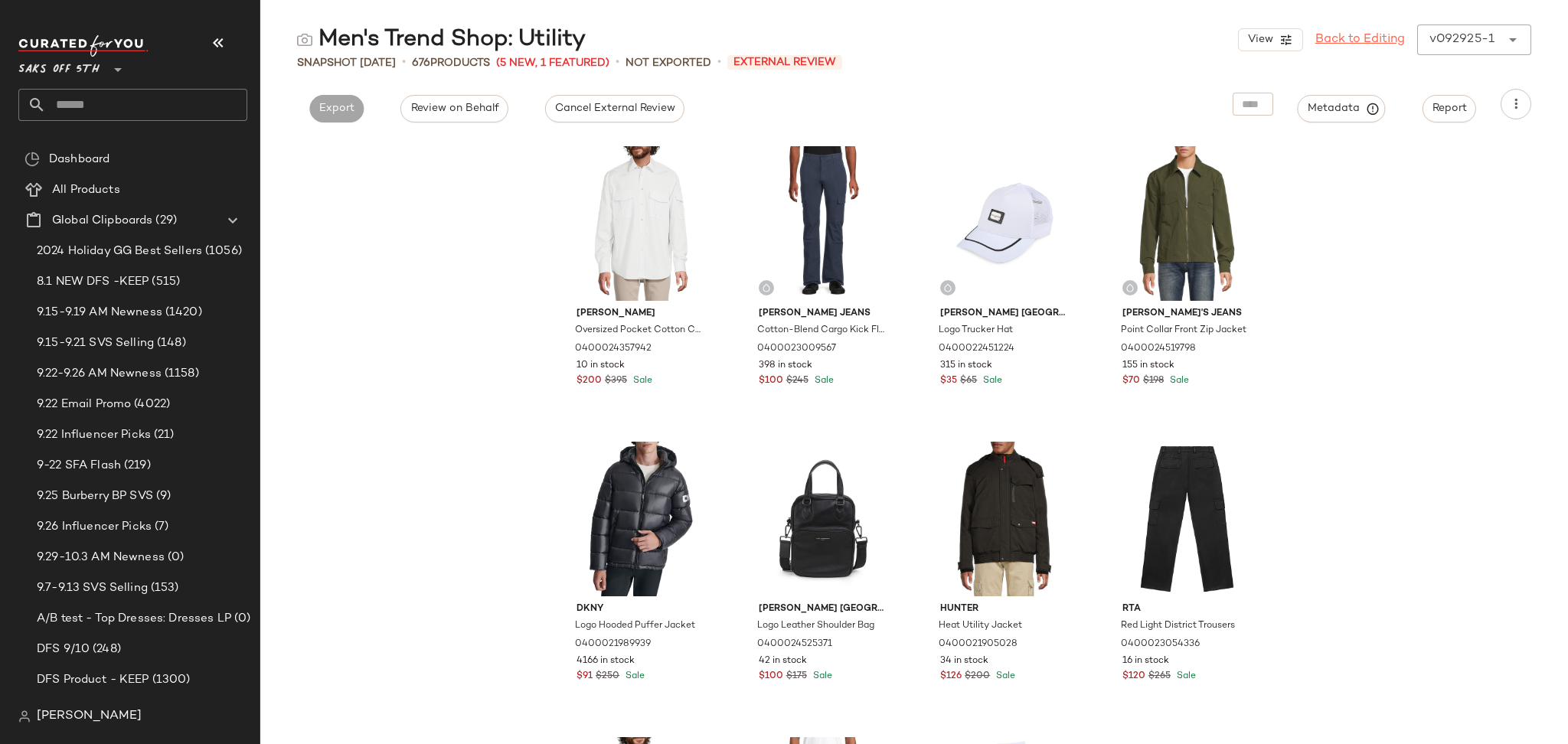
click at [1351, 45] on link "Back to Editing" at bounding box center [1360, 40] width 89 height 18
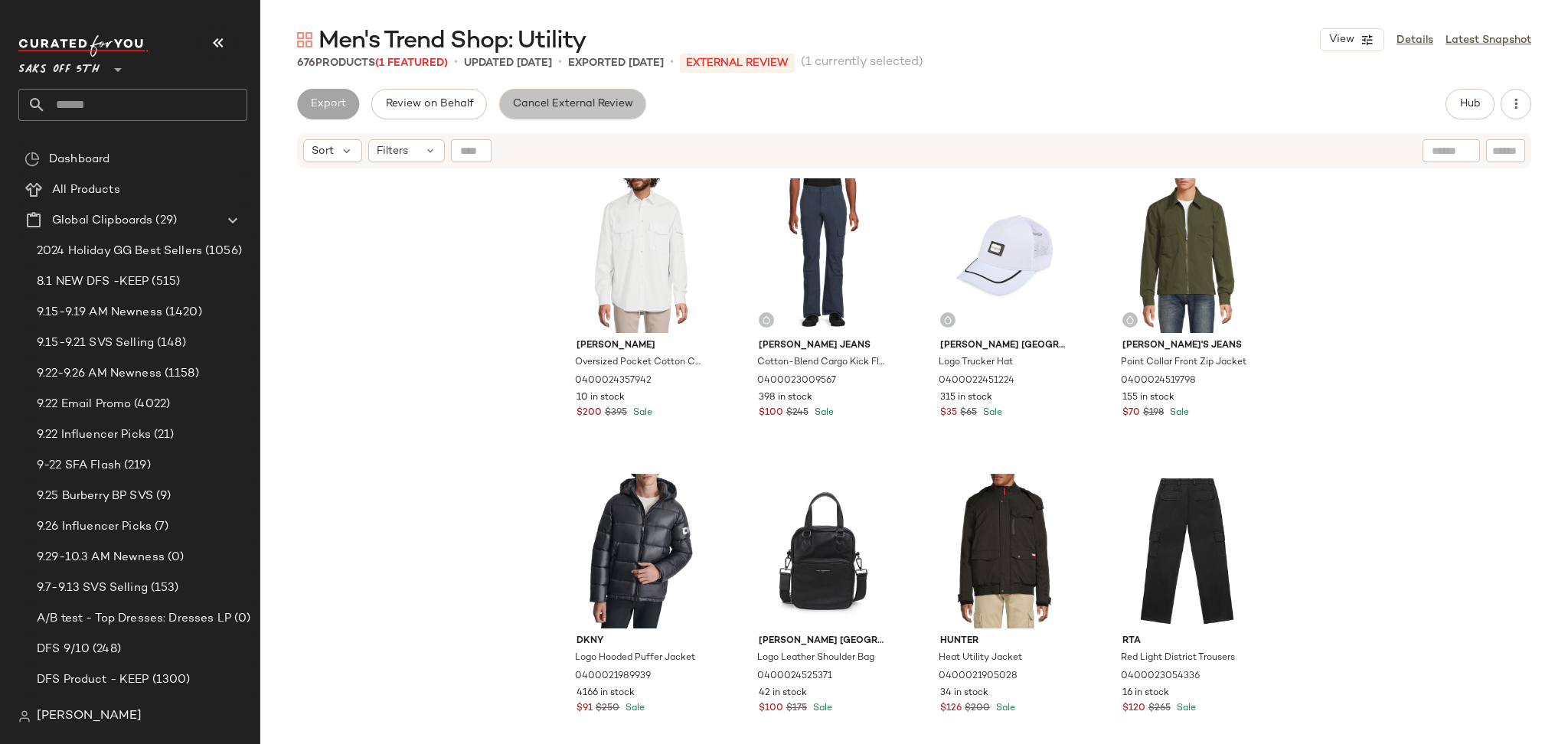
click at [544, 104] on span "Cancel External Review" at bounding box center [573, 104] width 121 height 12
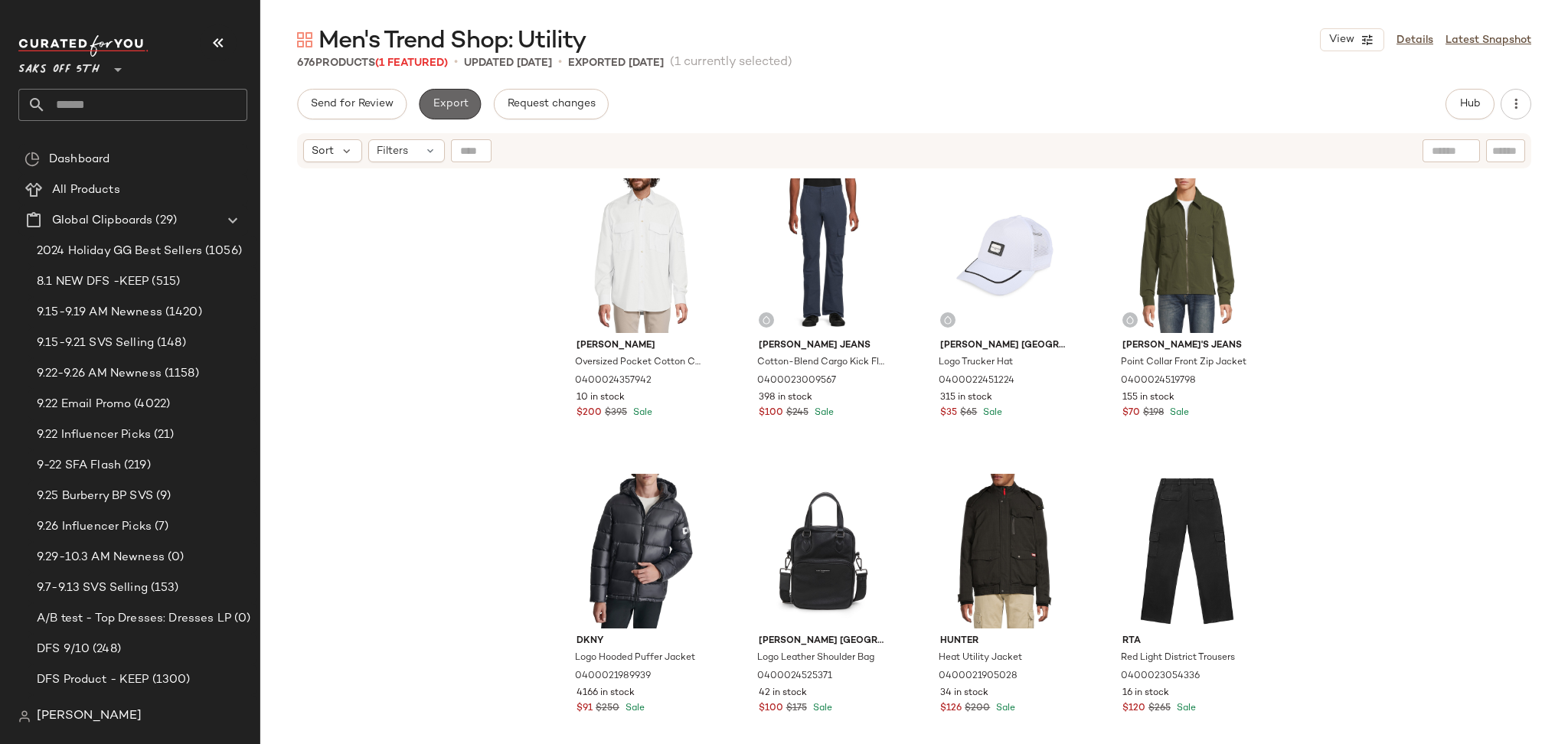
click at [472, 102] on button "Export" at bounding box center [449, 104] width 62 height 31
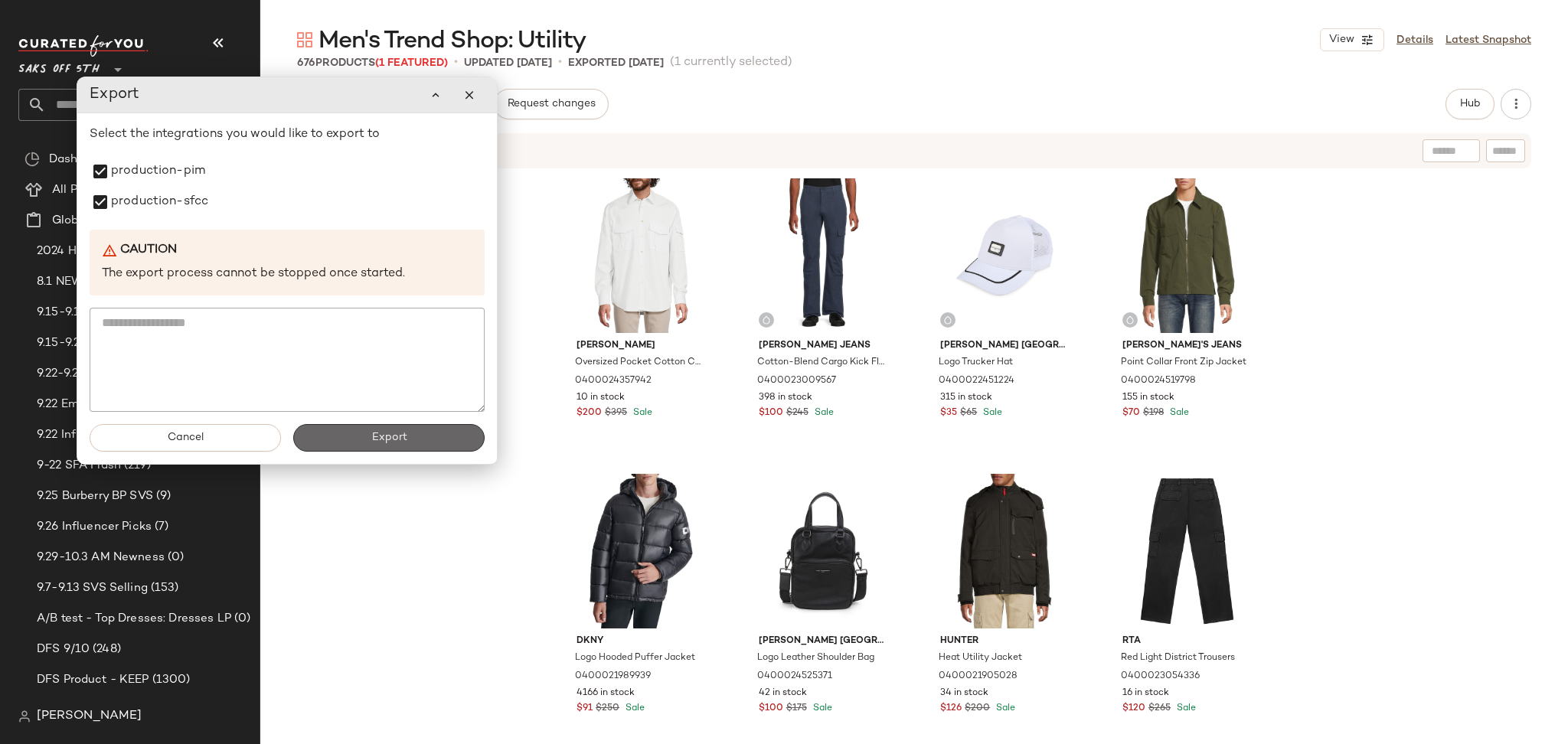
click at [336, 442] on button "Export" at bounding box center [389, 437] width 192 height 27
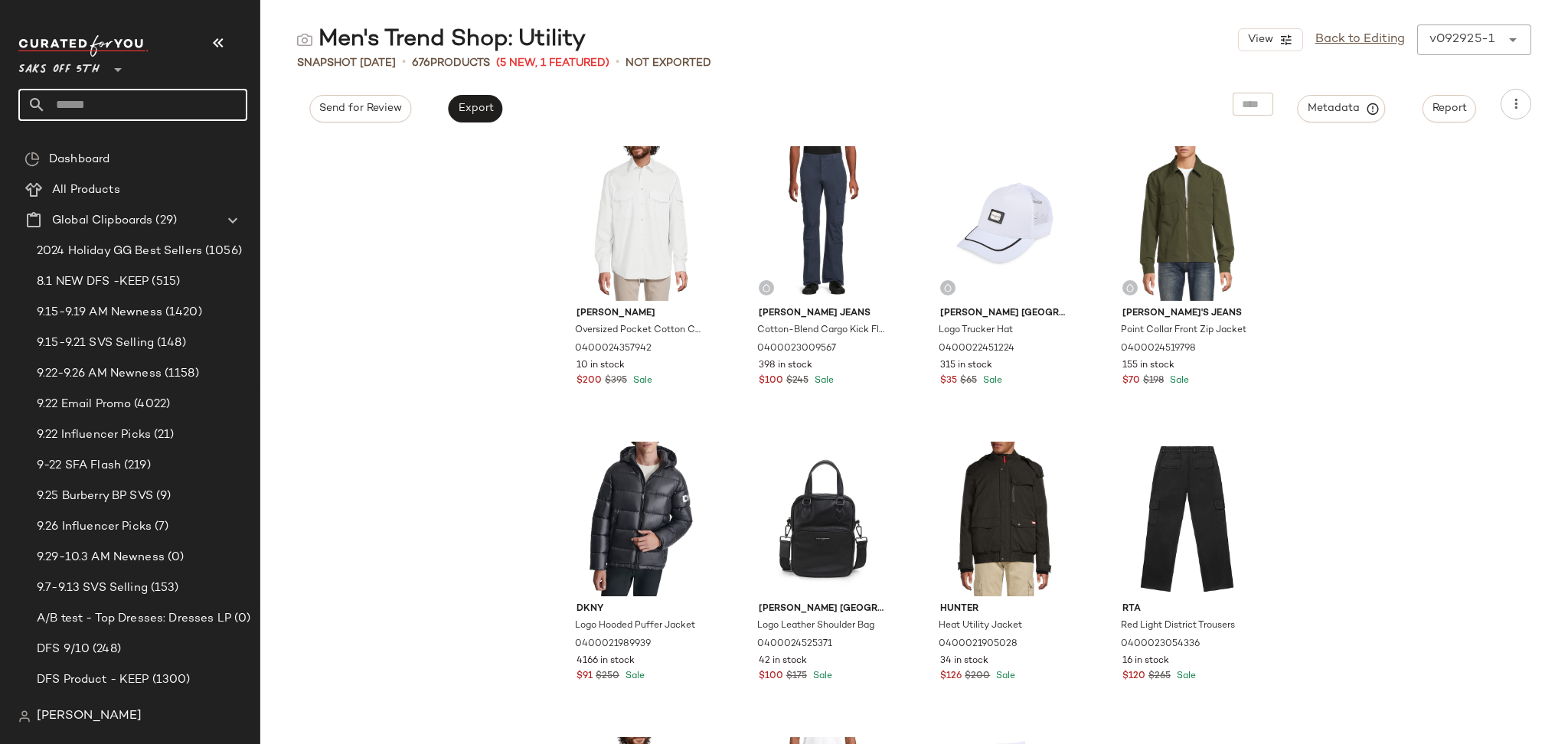
click at [158, 111] on input "text" at bounding box center [147, 105] width 202 height 32
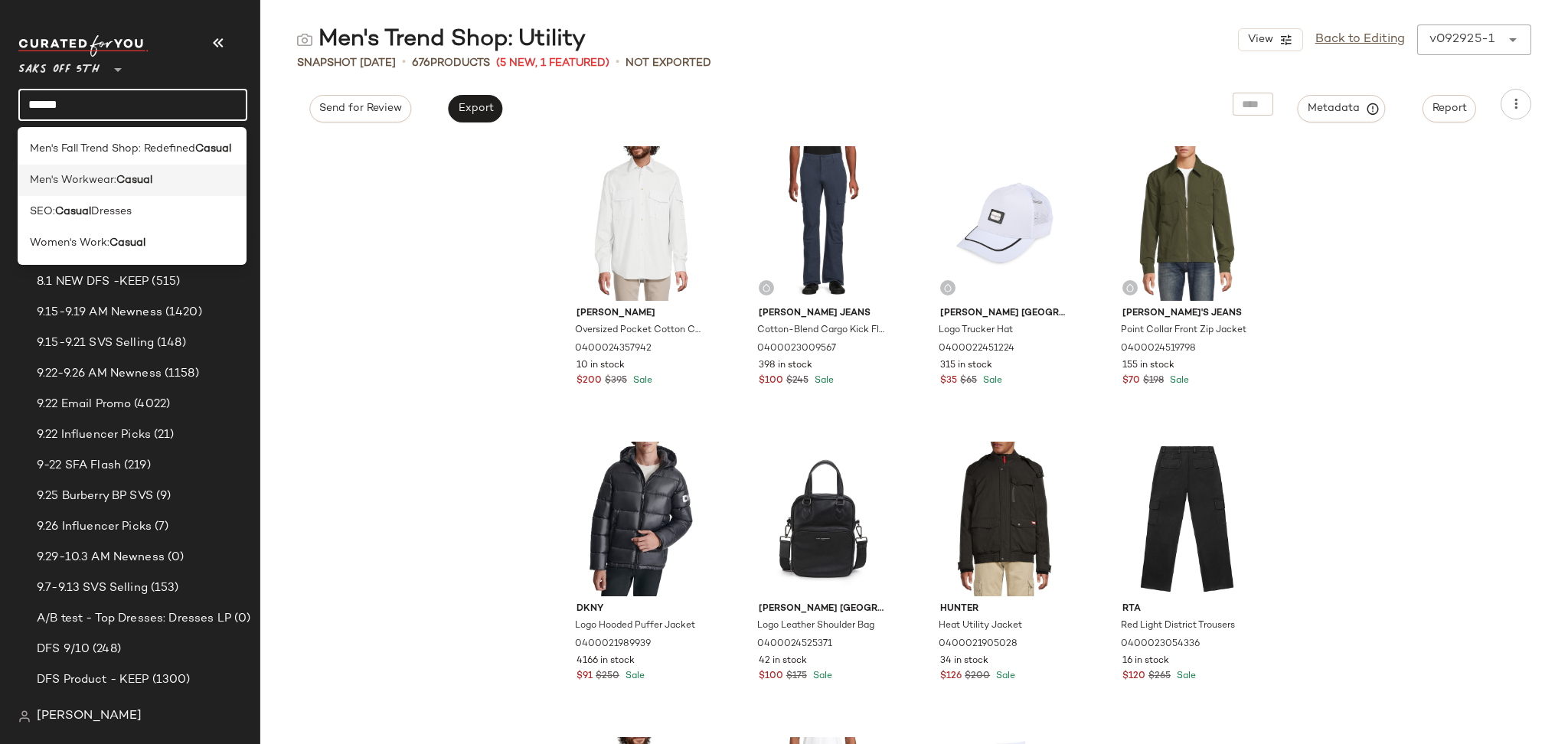
type input "******"
click at [111, 189] on div "Men's Workwear: Casual" at bounding box center [131, 180] width 229 height 31
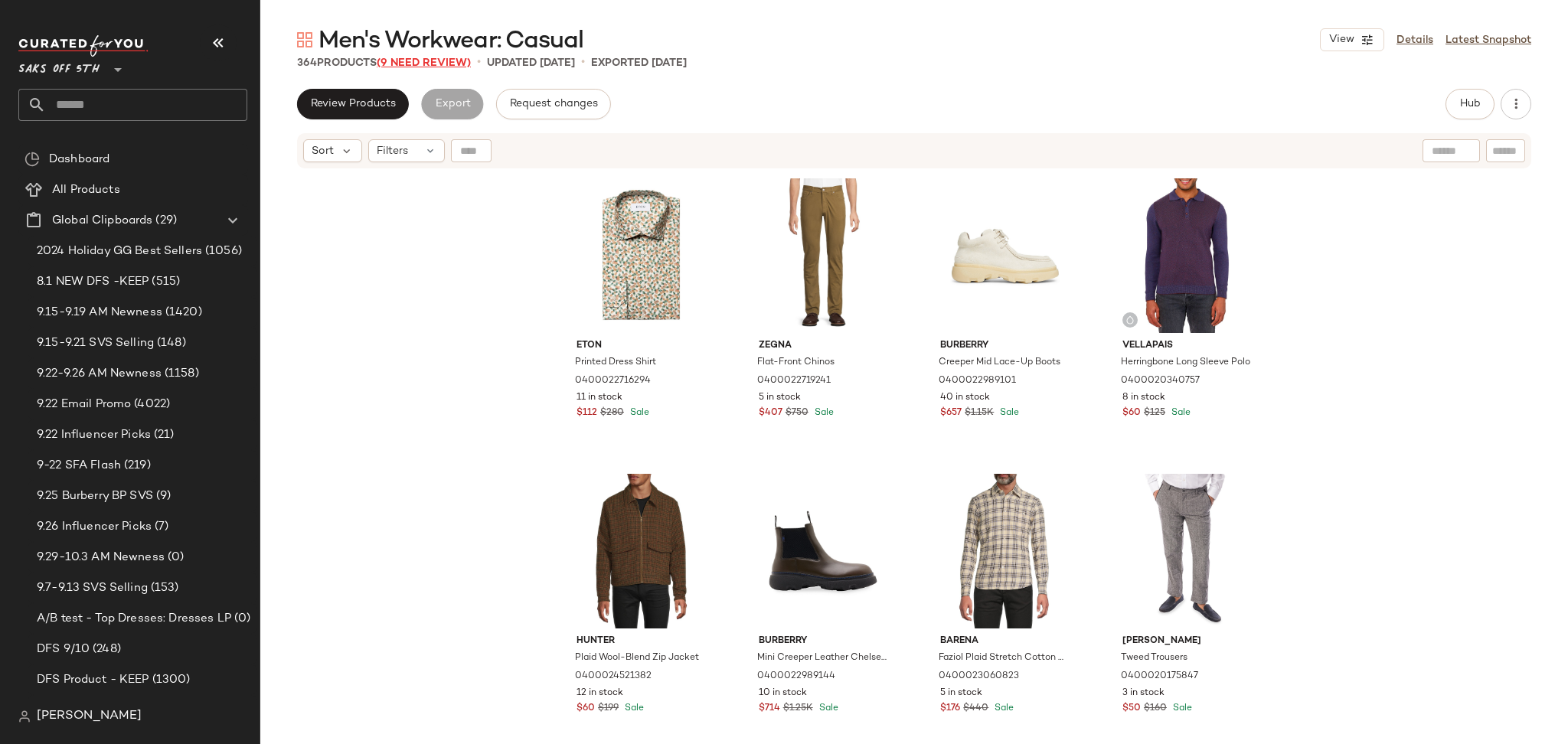
click at [436, 62] on span "(9 Need Review)" at bounding box center [424, 64] width 94 height 12
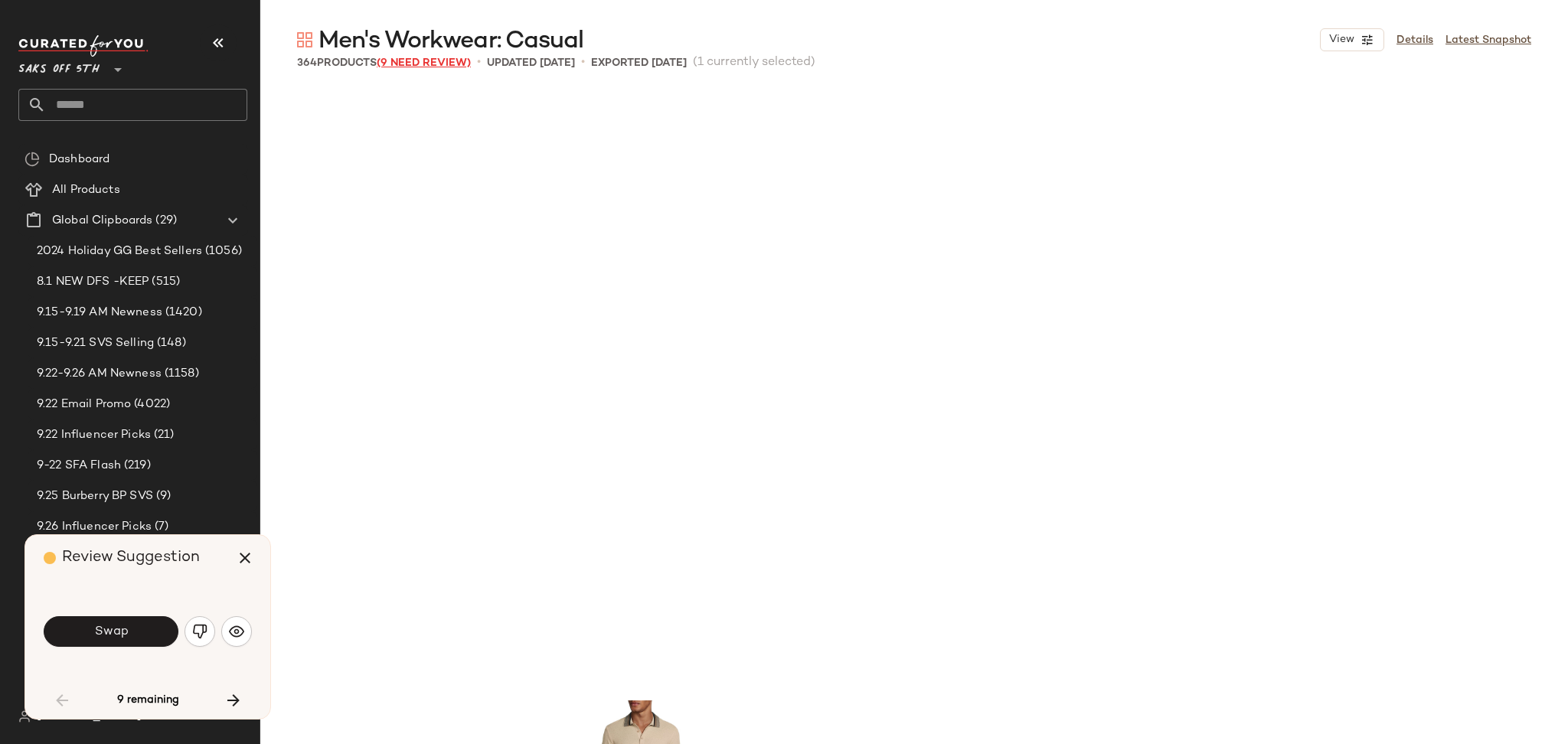
scroll to position [603, 0]
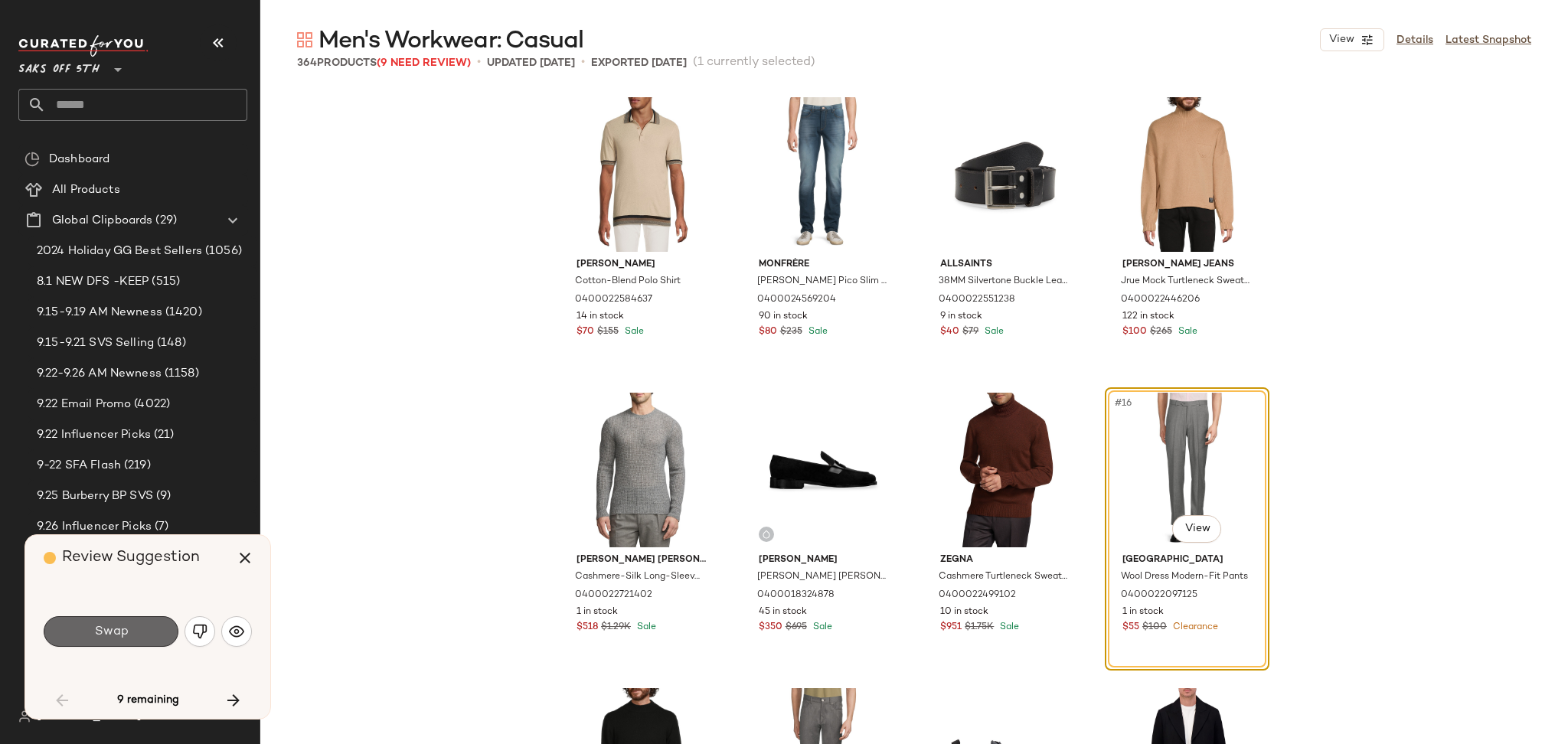
click at [139, 622] on button "Swap" at bounding box center [111, 631] width 135 height 31
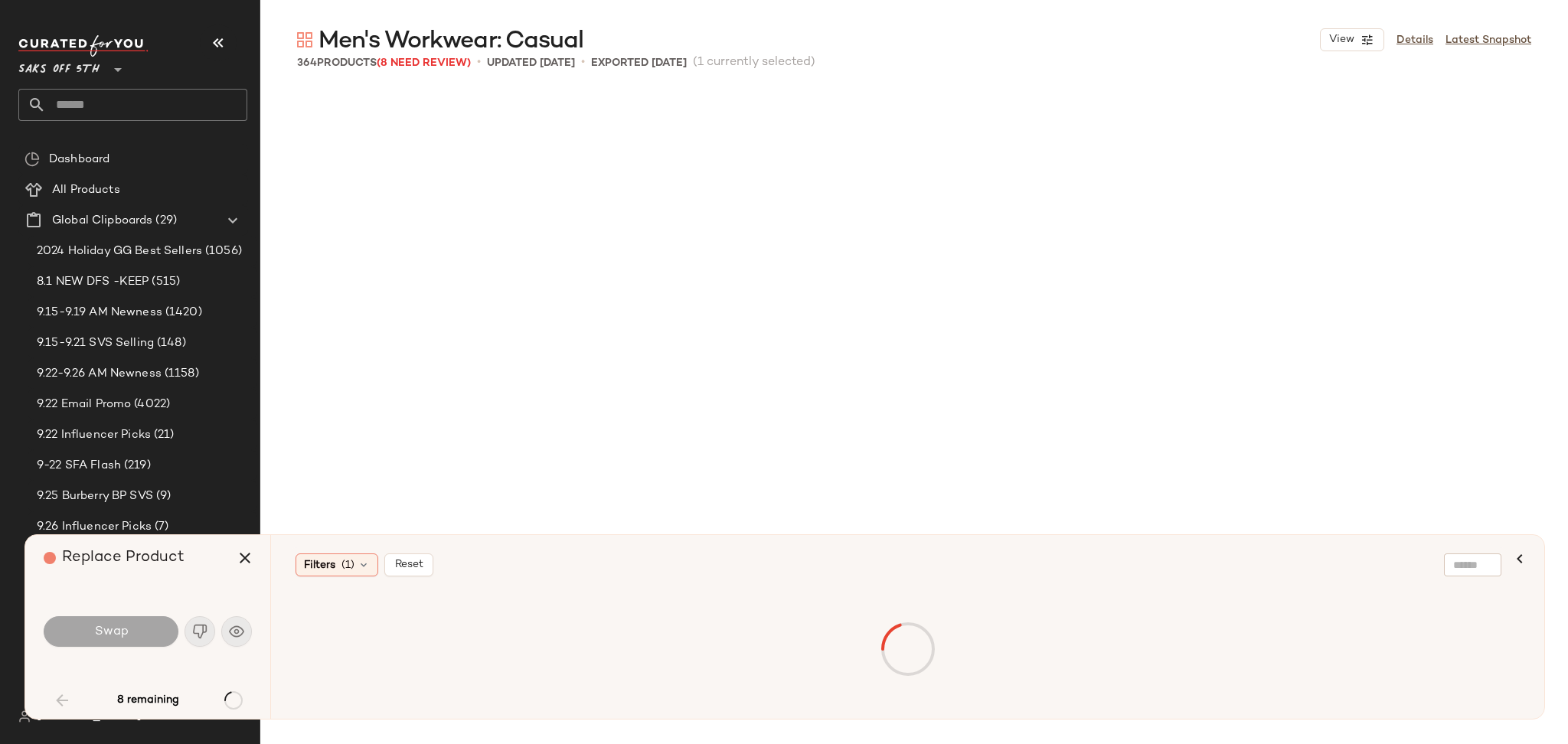
scroll to position [2363, 0]
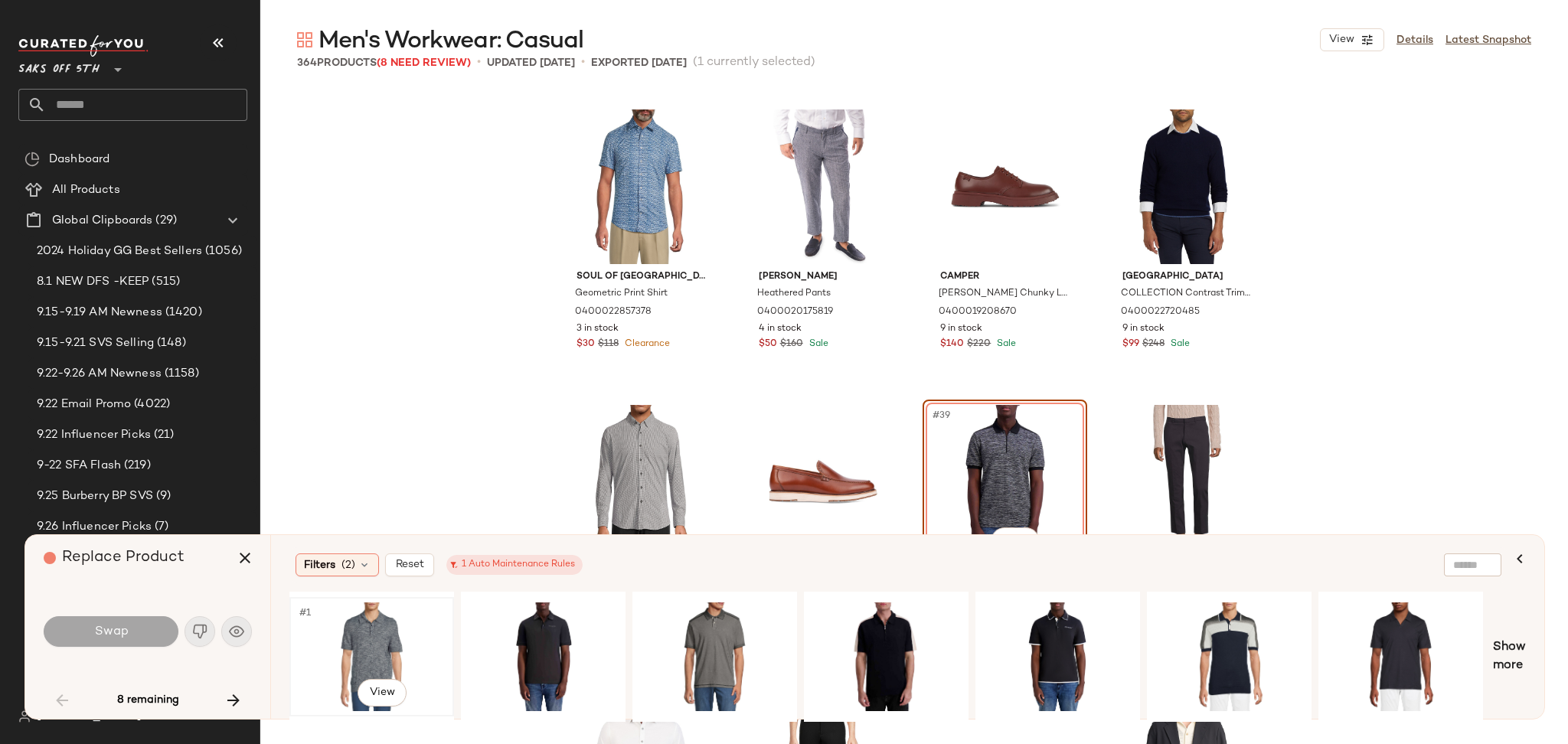
click at [381, 644] on div "#1 View" at bounding box center [372, 656] width 154 height 109
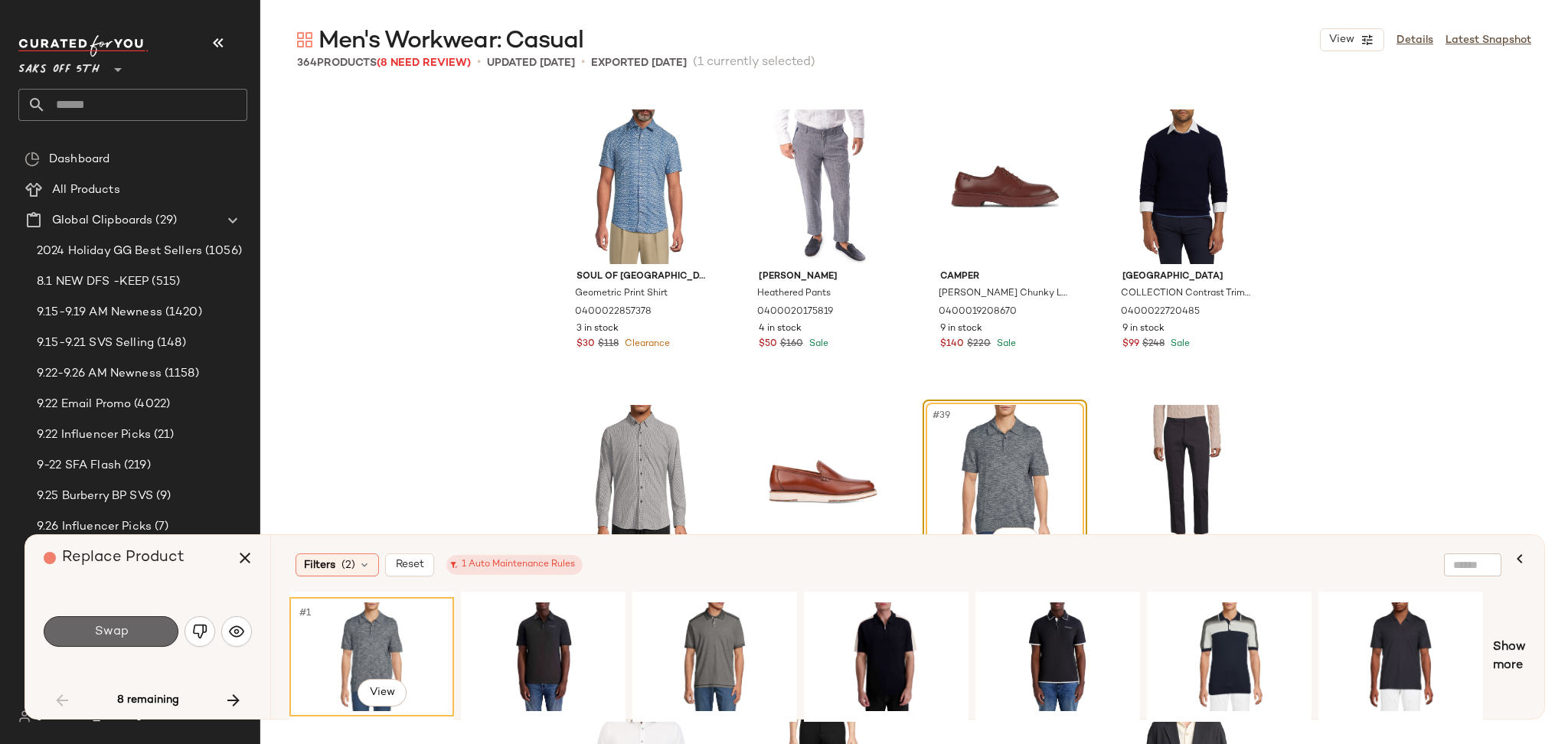
click at [144, 637] on button "Swap" at bounding box center [111, 631] width 135 height 31
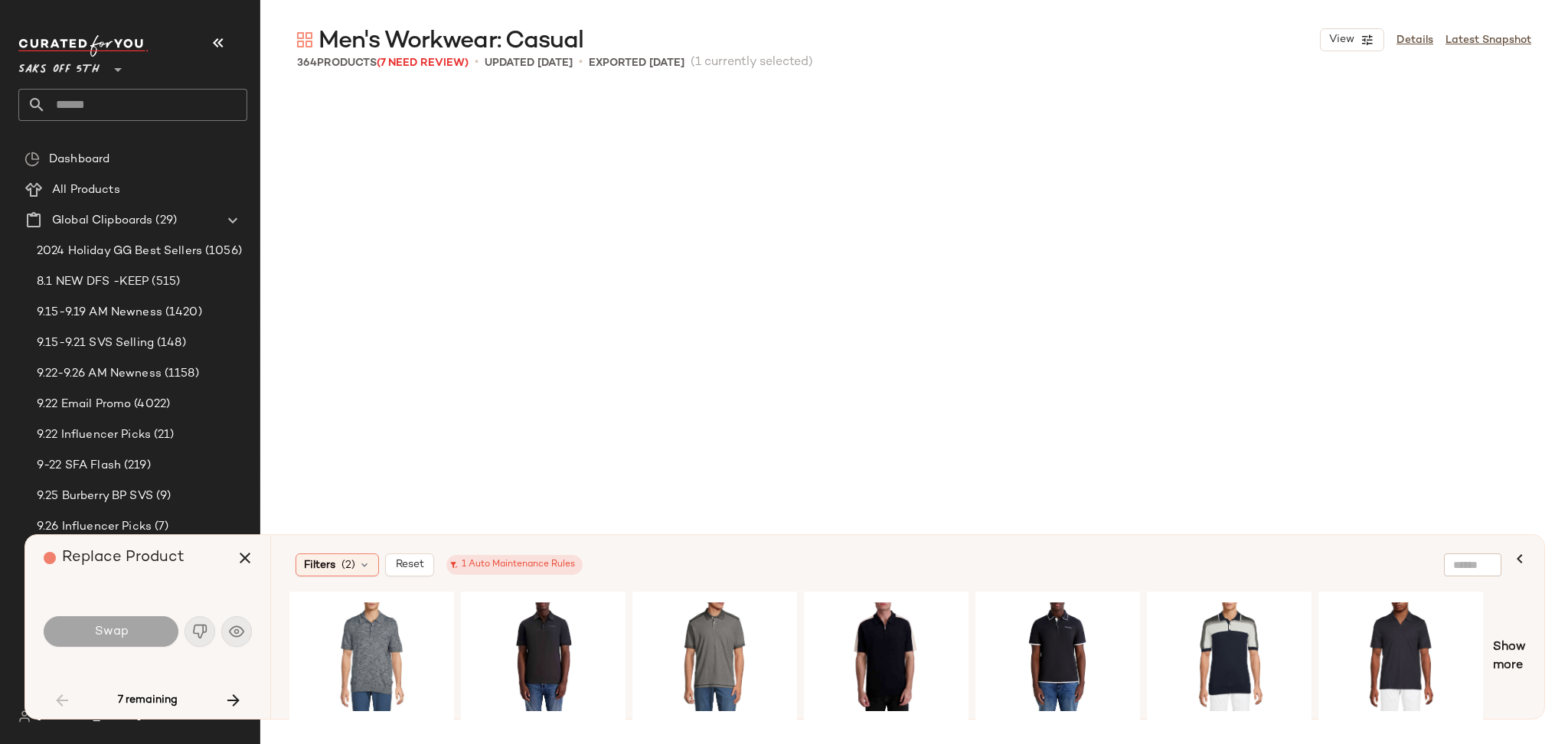
scroll to position [3545, 0]
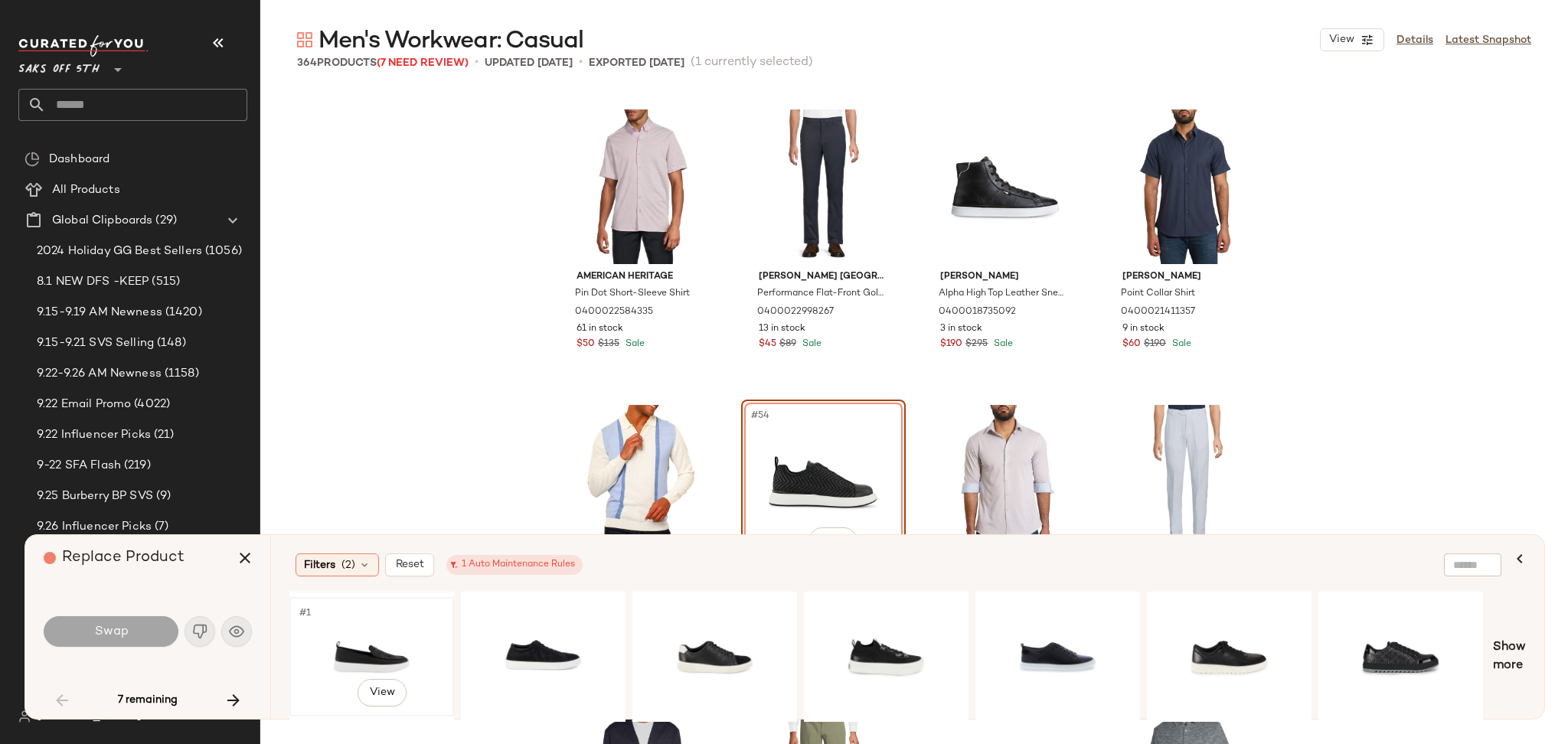
click at [364, 636] on div "#1 View" at bounding box center [372, 656] width 154 height 109
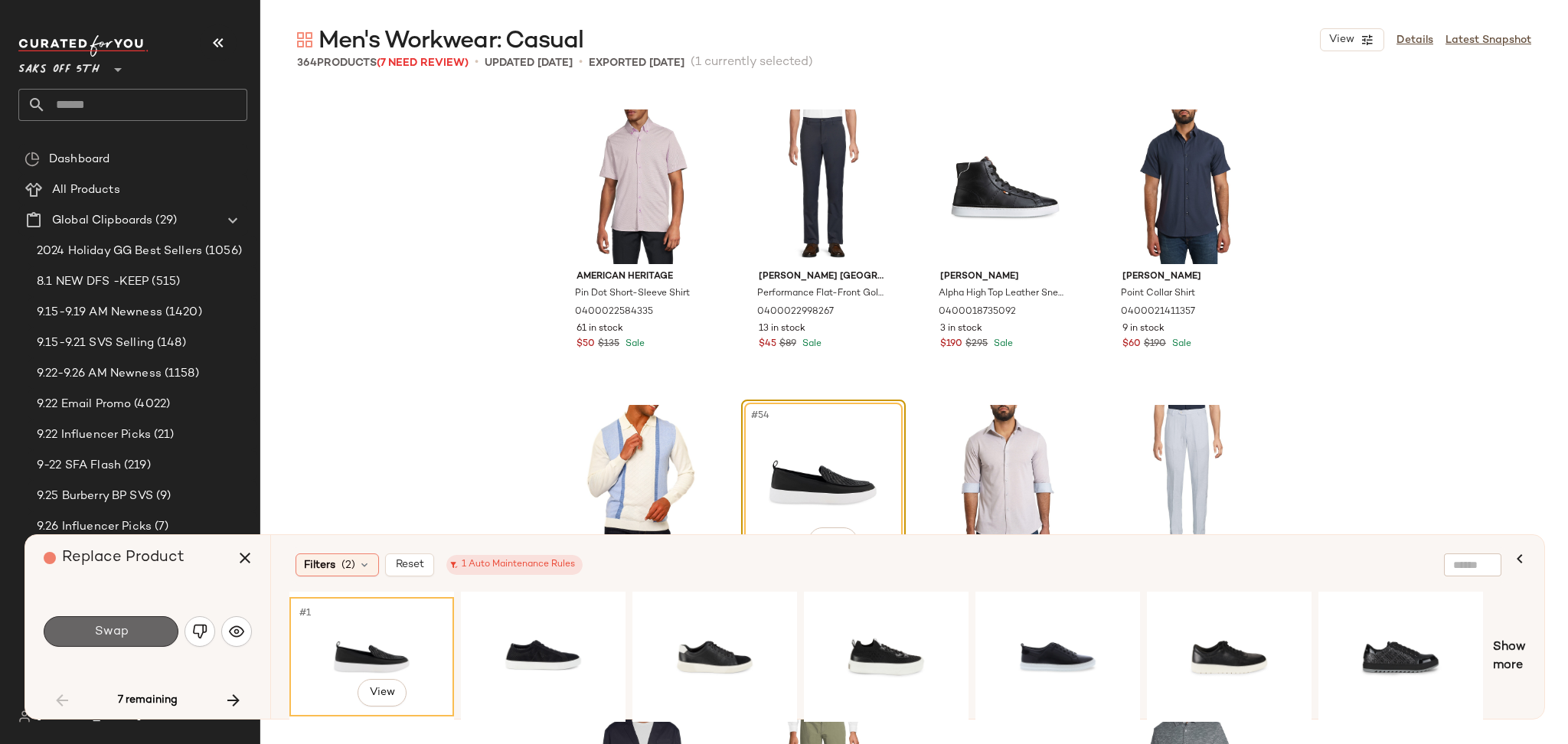
click at [107, 626] on span "Swap" at bounding box center [111, 632] width 35 height 15
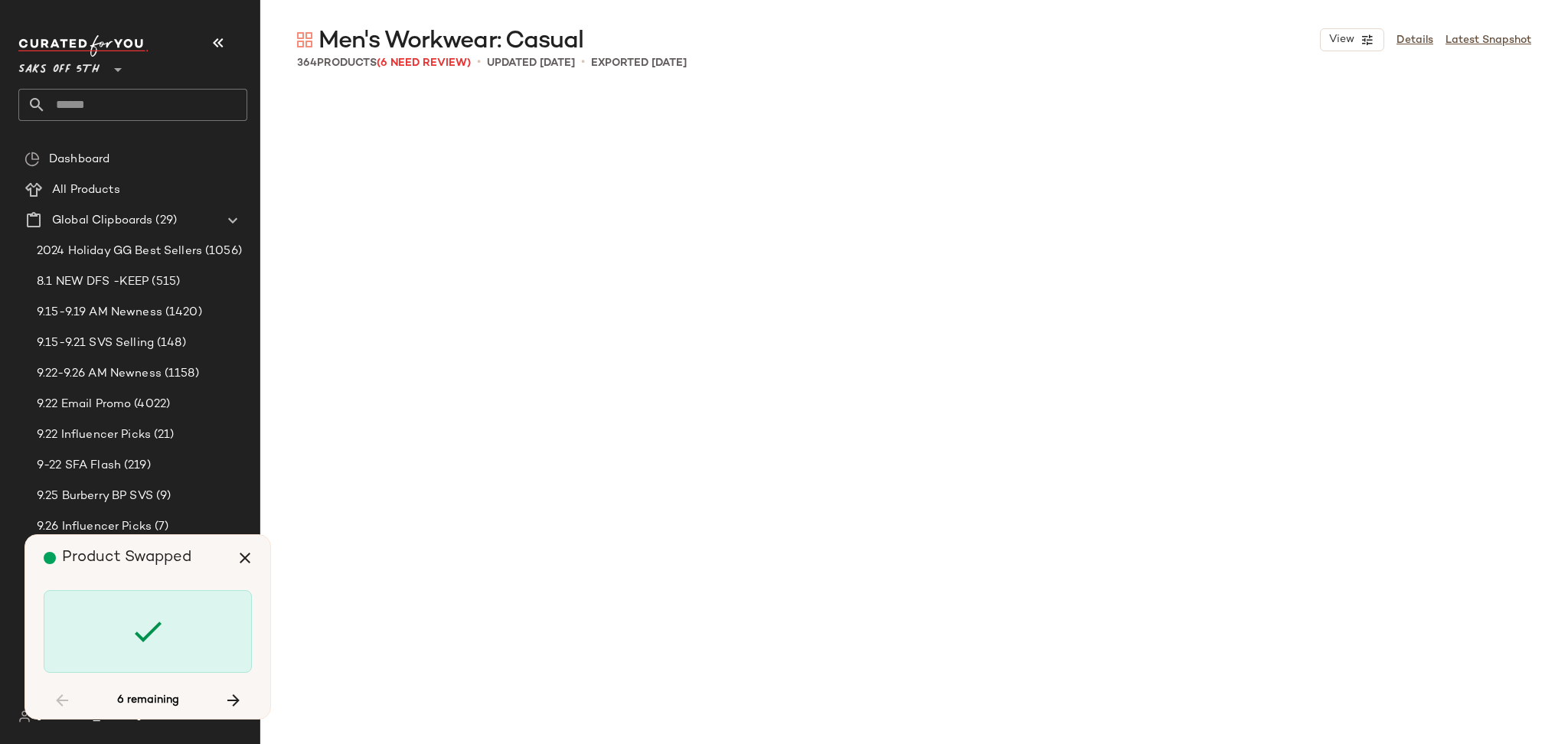
scroll to position [9157, 0]
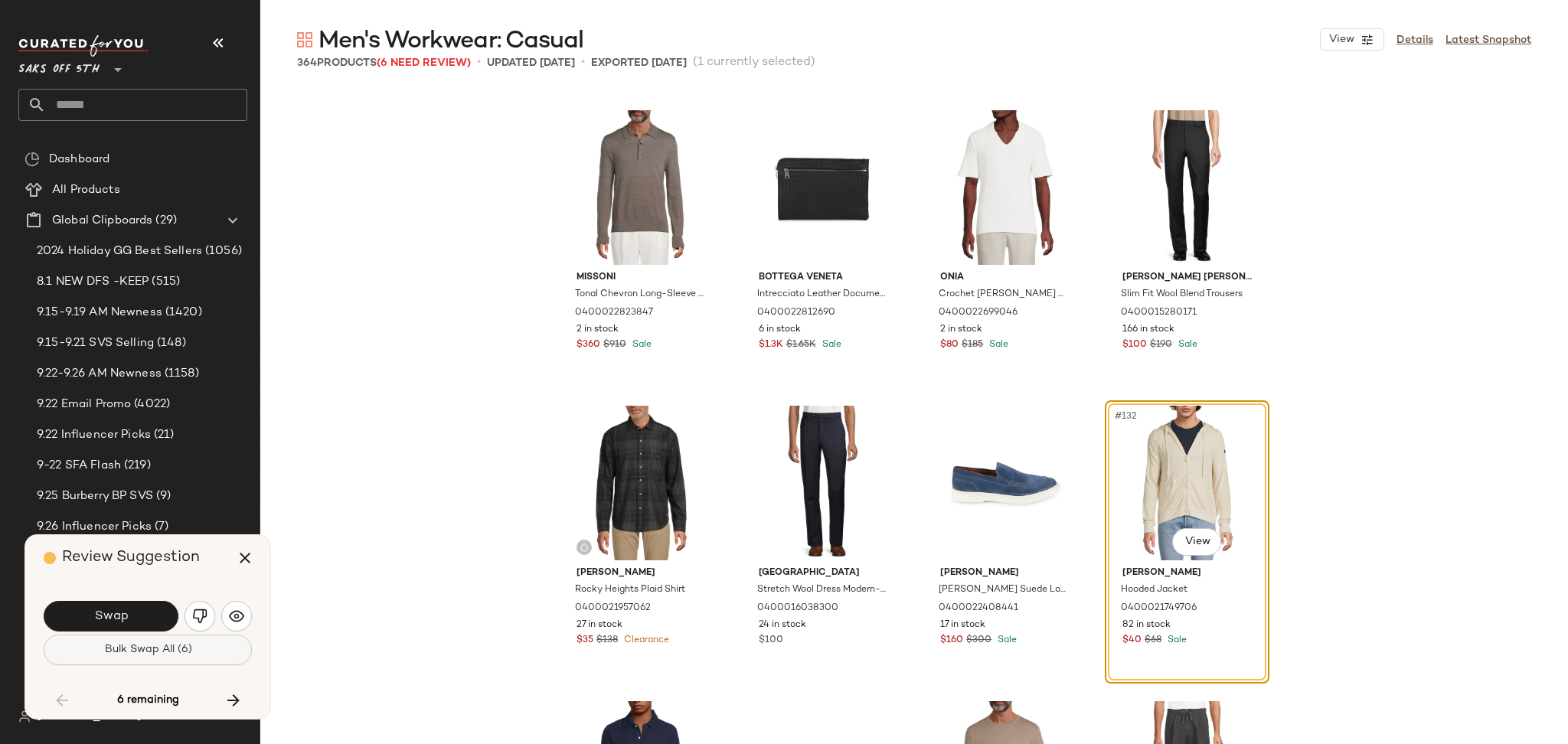
click at [162, 662] on button "Bulk Swap All (6)" at bounding box center [148, 649] width 208 height 31
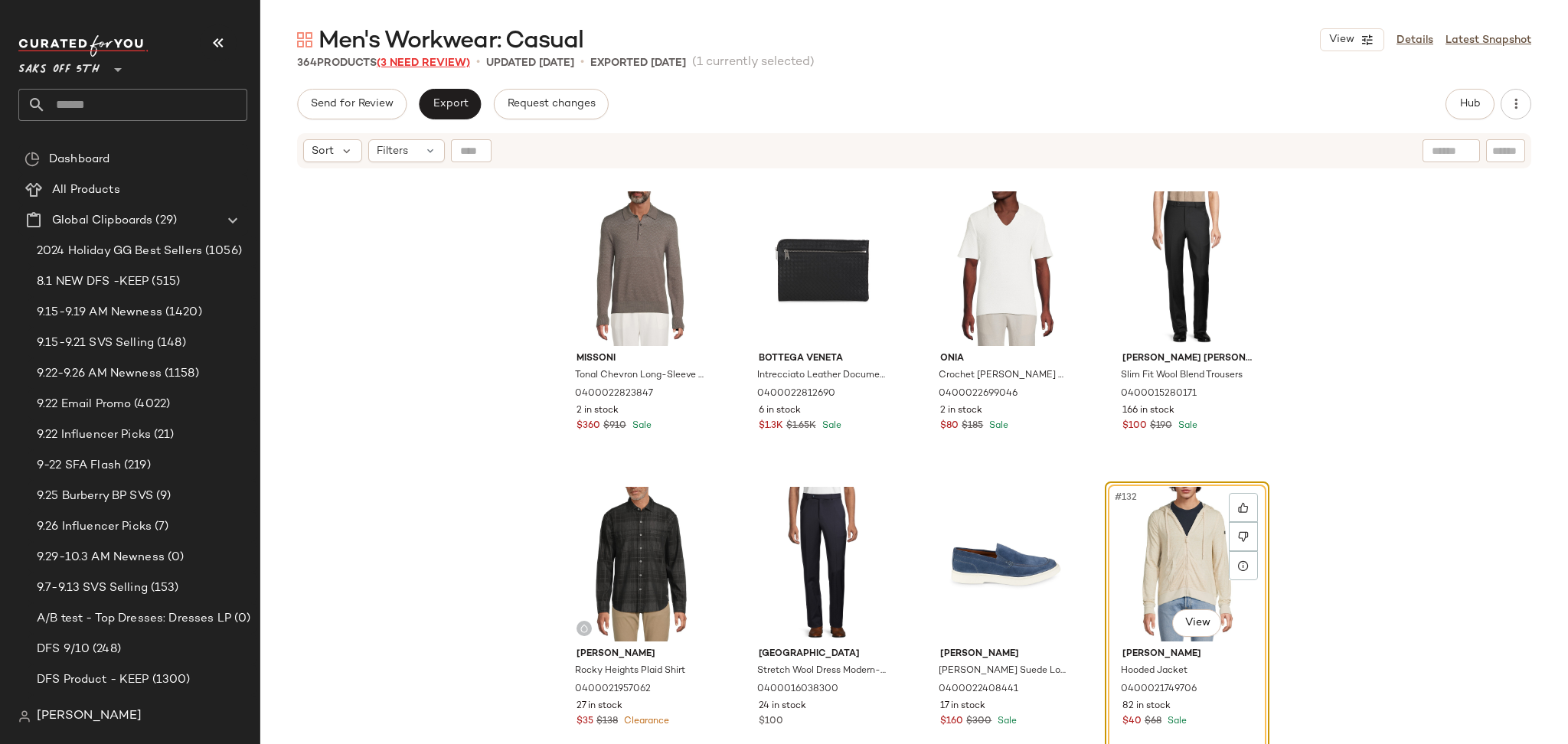
click at [414, 64] on span "(3 Need Review)" at bounding box center [423, 64] width 93 height 12
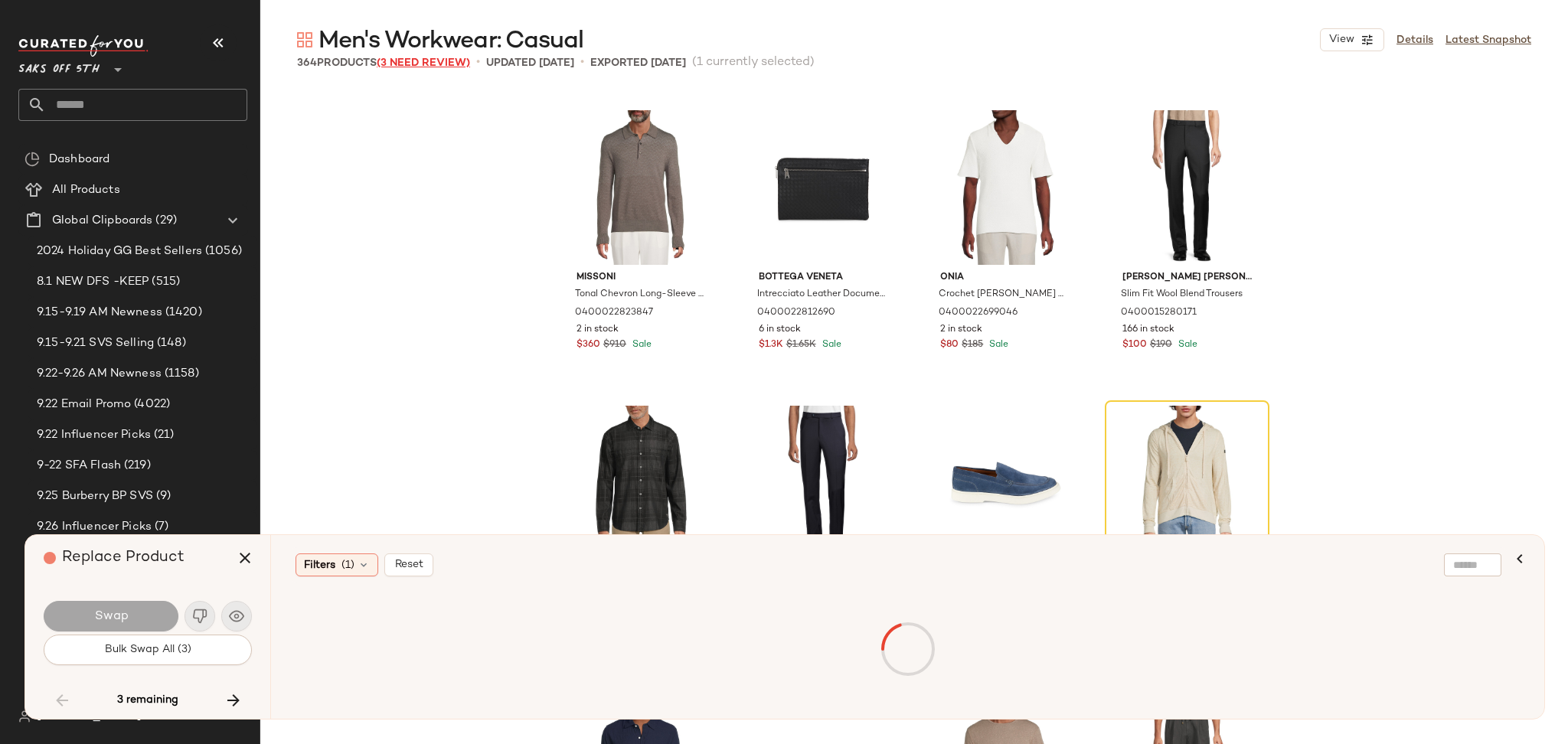
scroll to position [19496, 0]
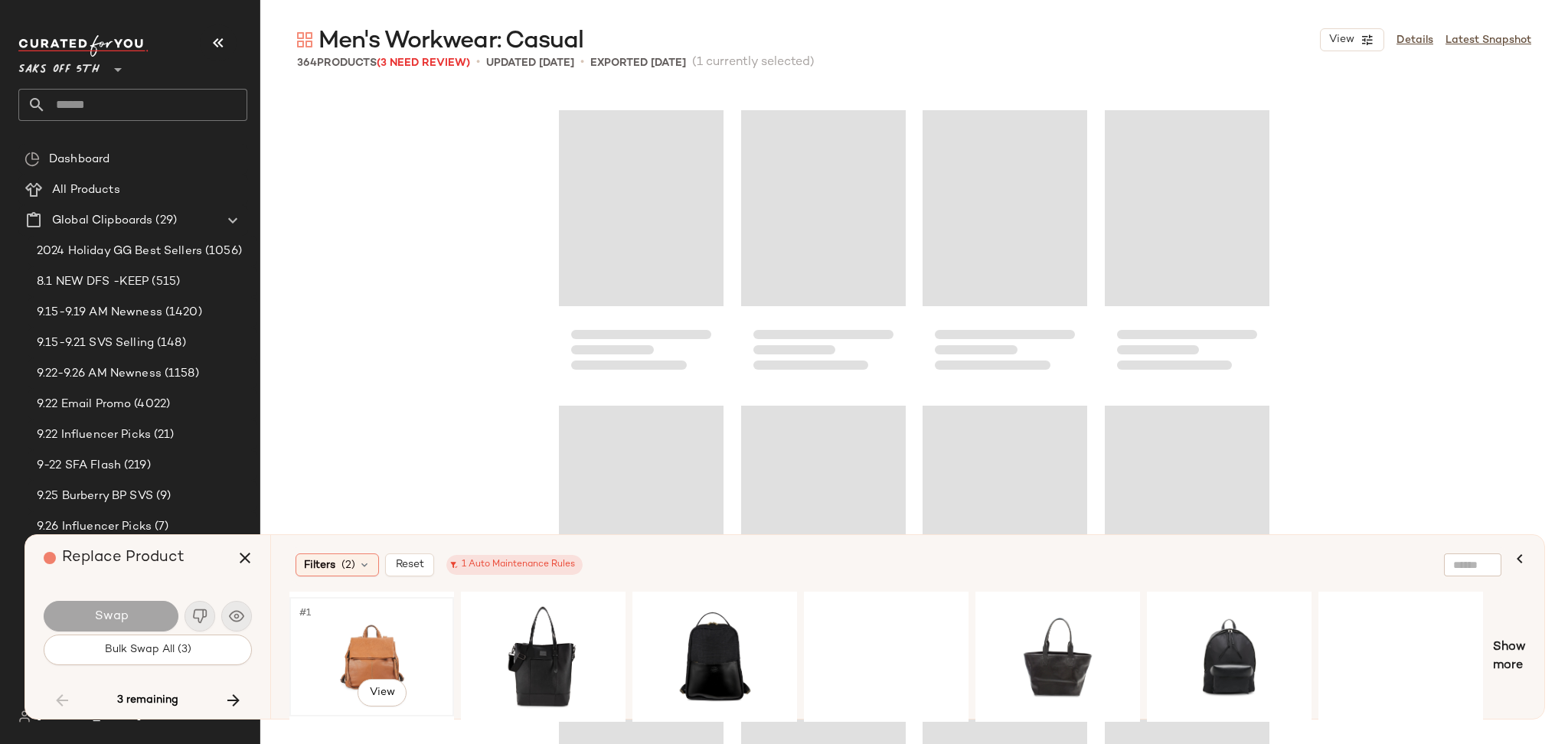
click at [352, 619] on div "#1 View" at bounding box center [372, 656] width 154 height 109
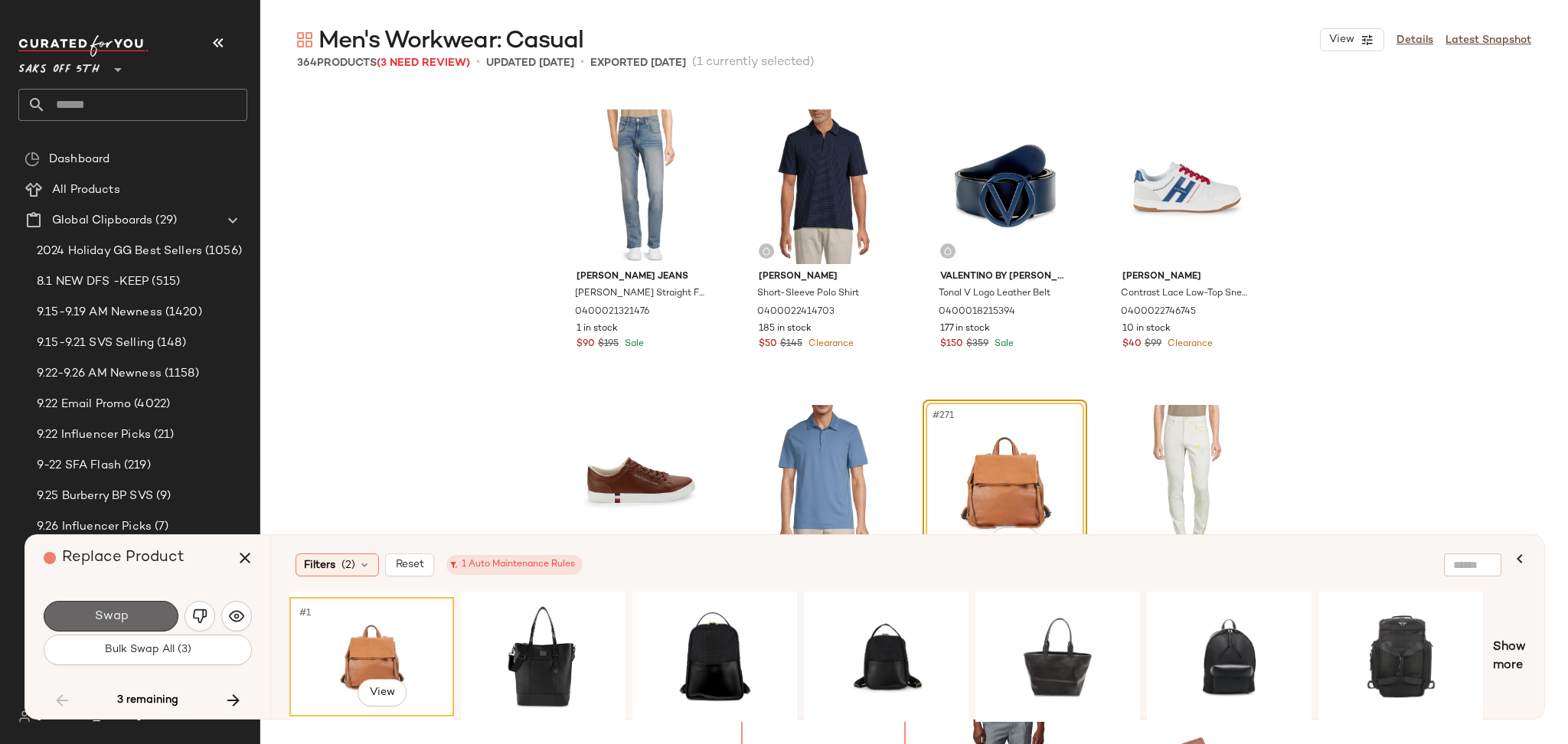
click at [159, 619] on button "Swap" at bounding box center [111, 616] width 135 height 31
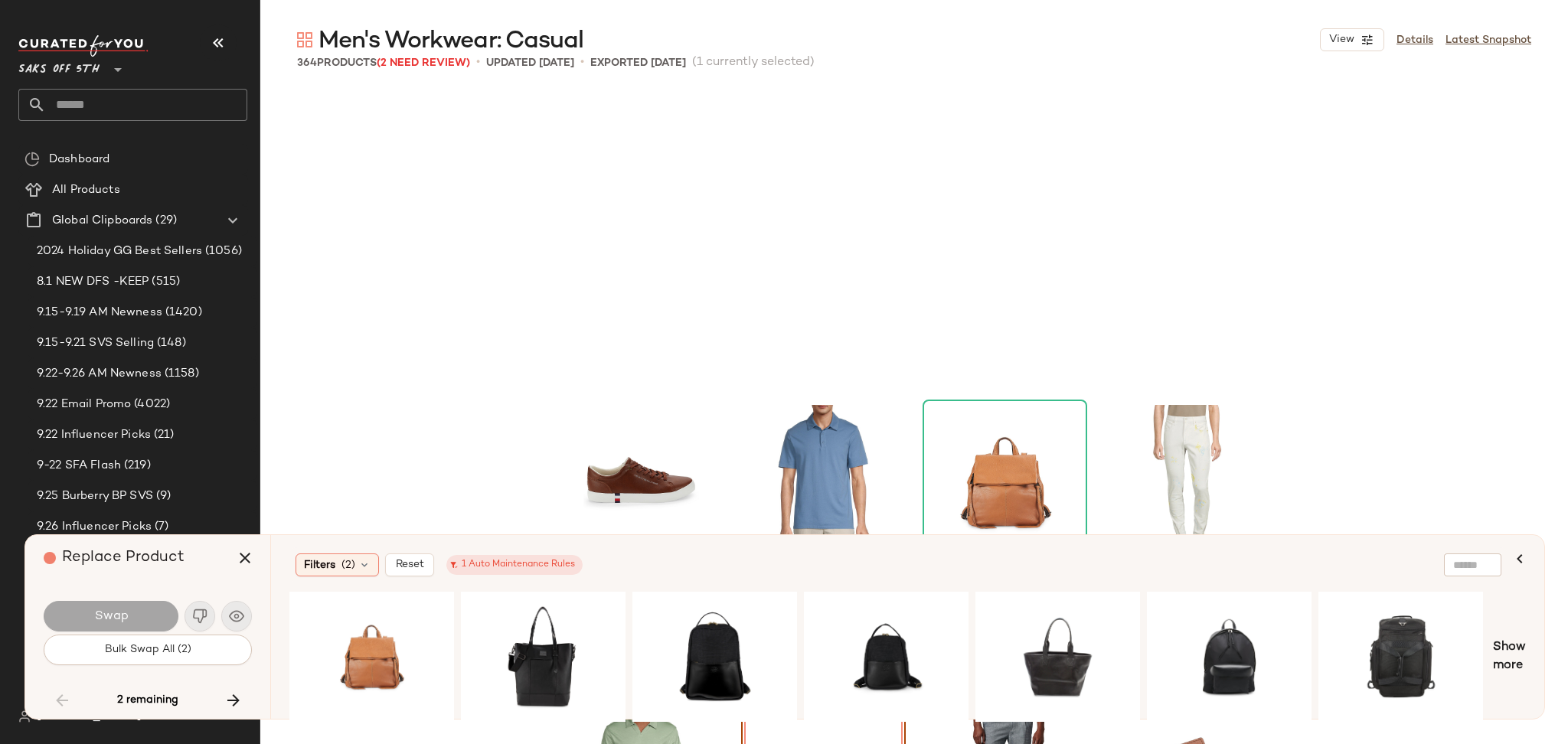
scroll to position [19792, 0]
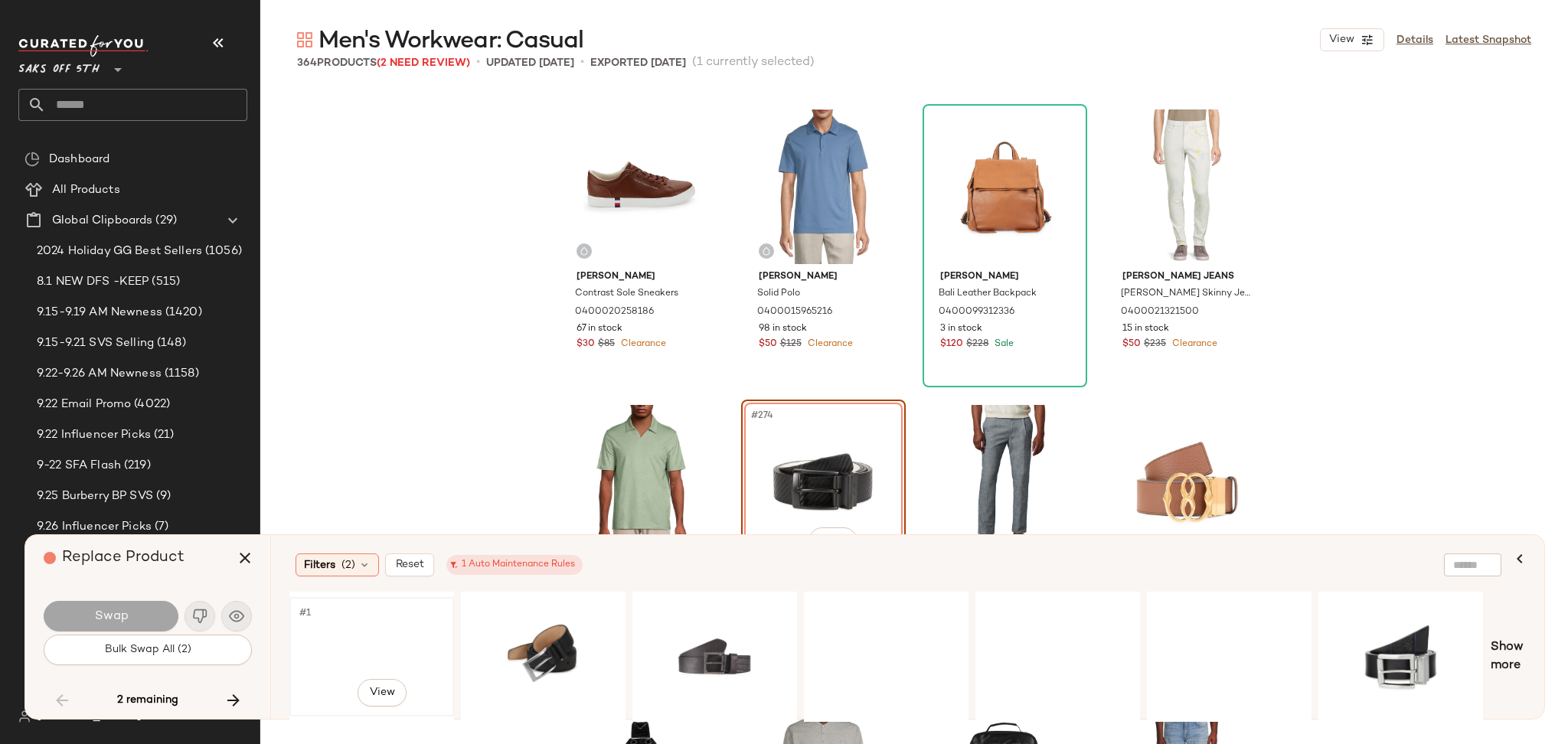
click at [335, 631] on div "#1 View" at bounding box center [372, 656] width 154 height 109
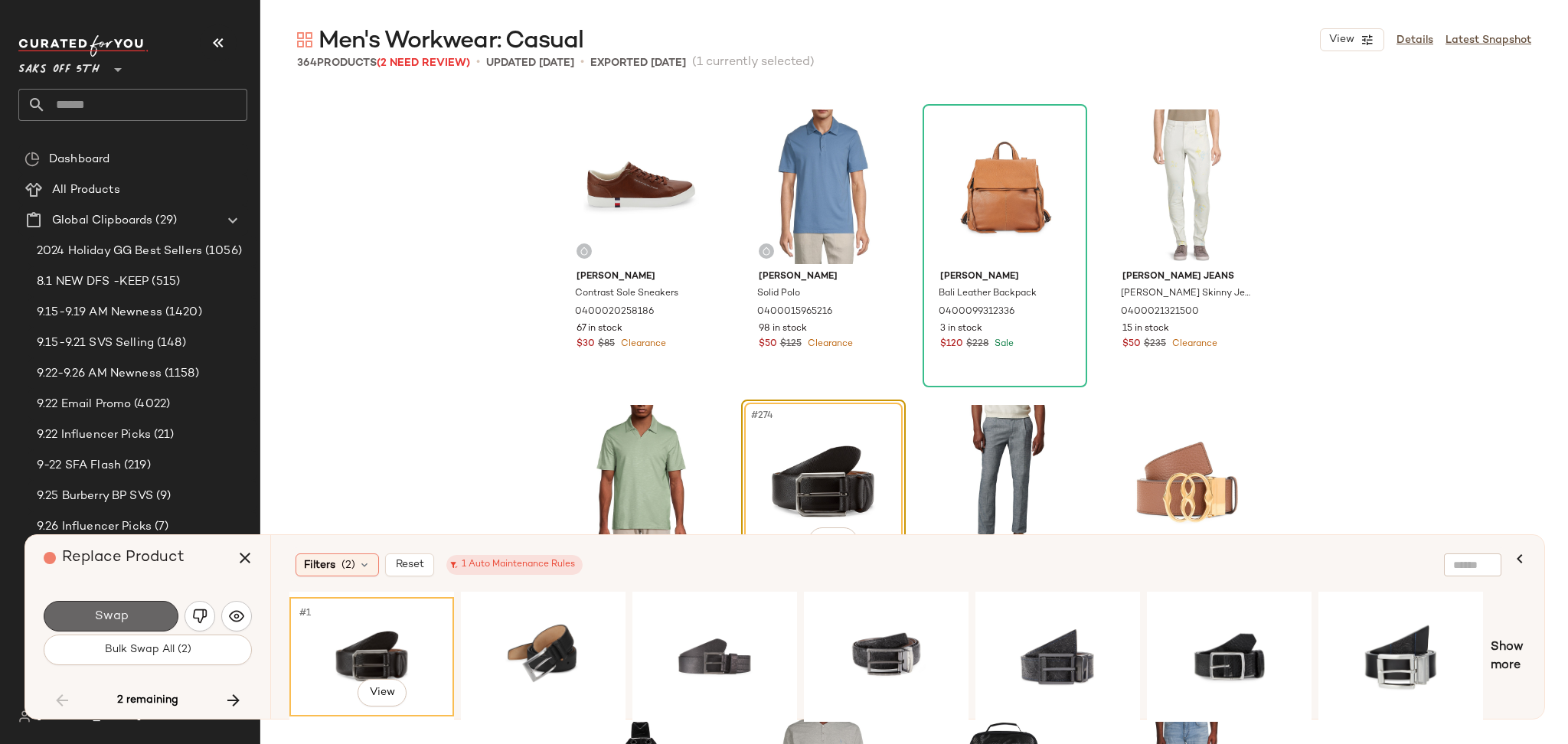
click at [149, 615] on button "Swap" at bounding box center [111, 616] width 135 height 31
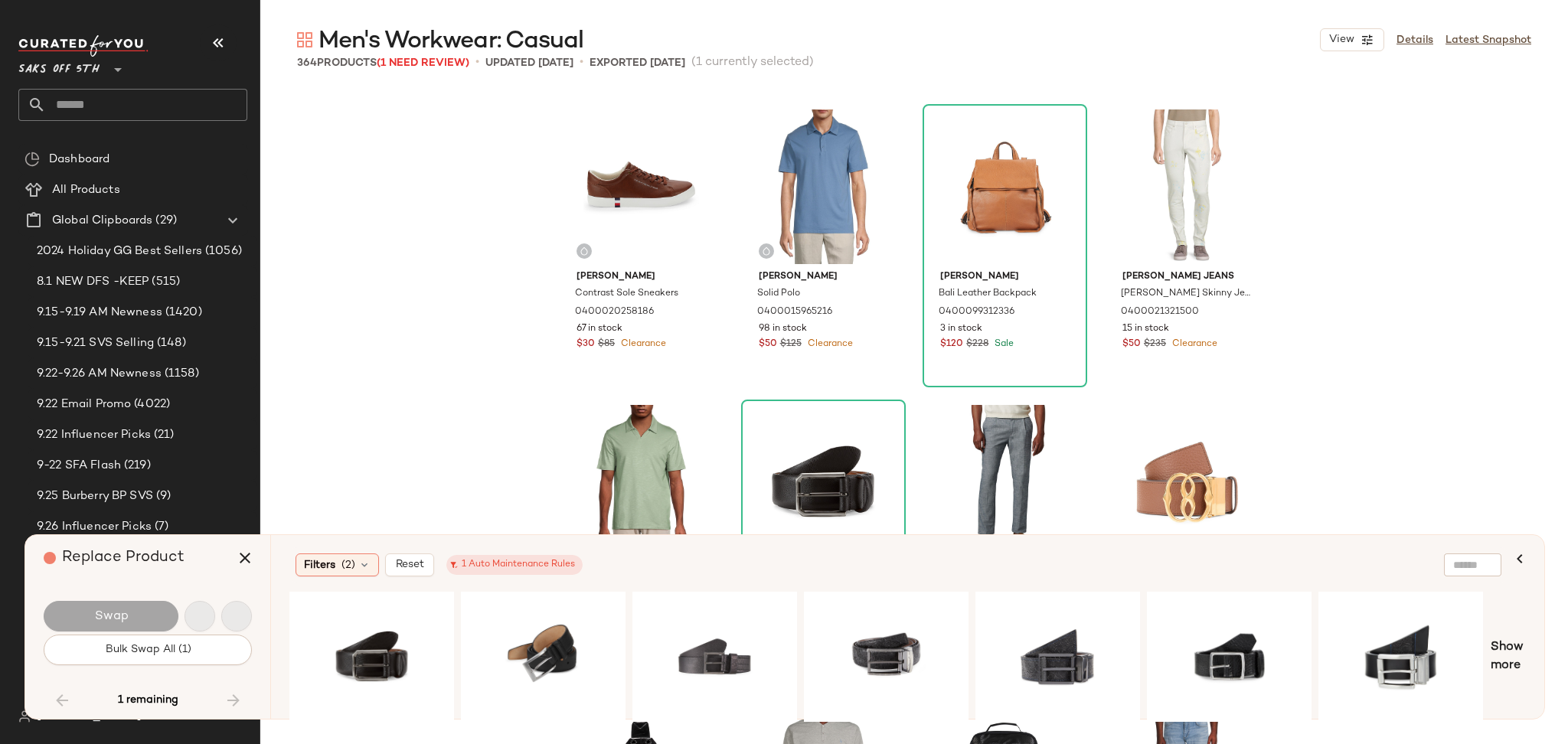
scroll to position [23927, 0]
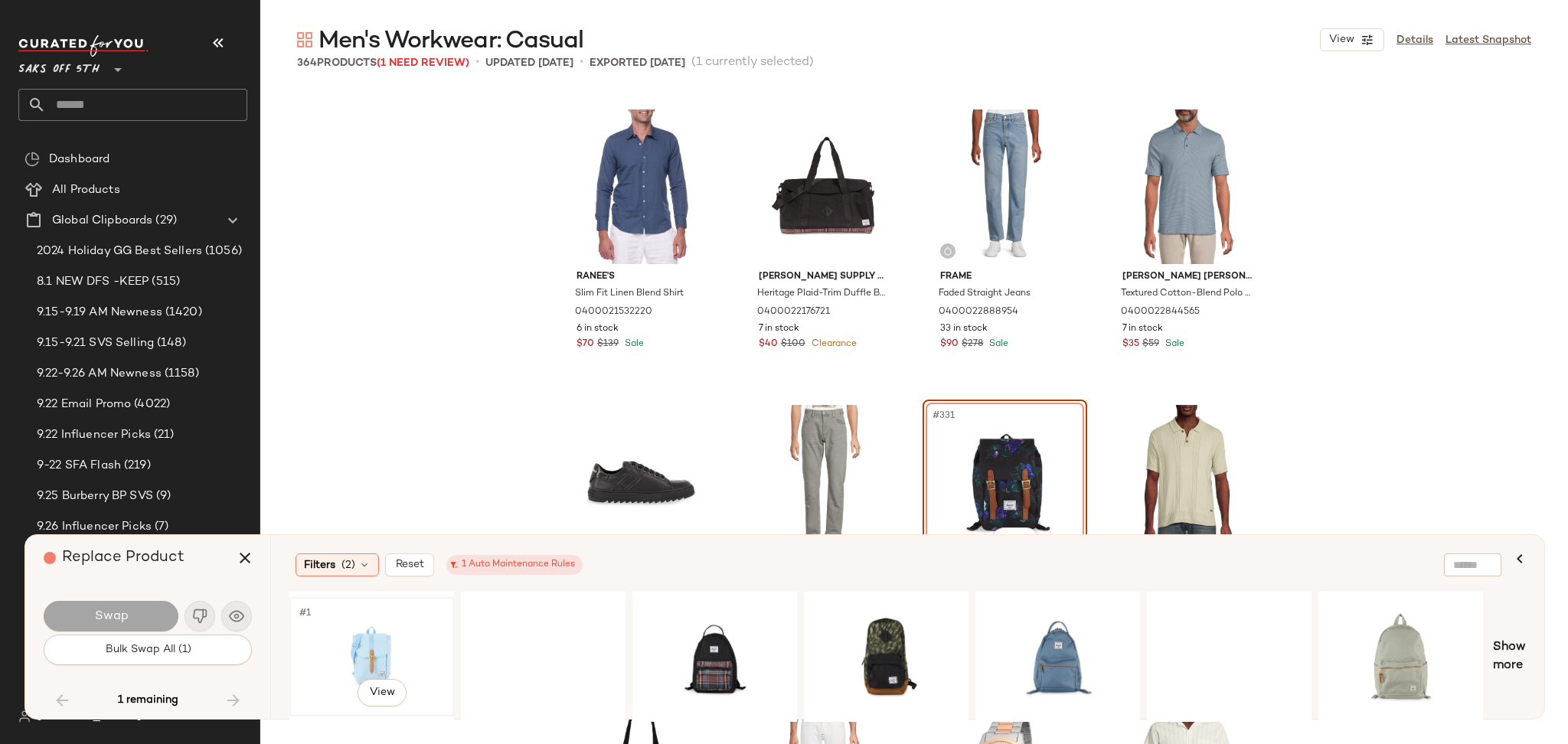
click at [370, 655] on div "#1 View" at bounding box center [372, 656] width 154 height 109
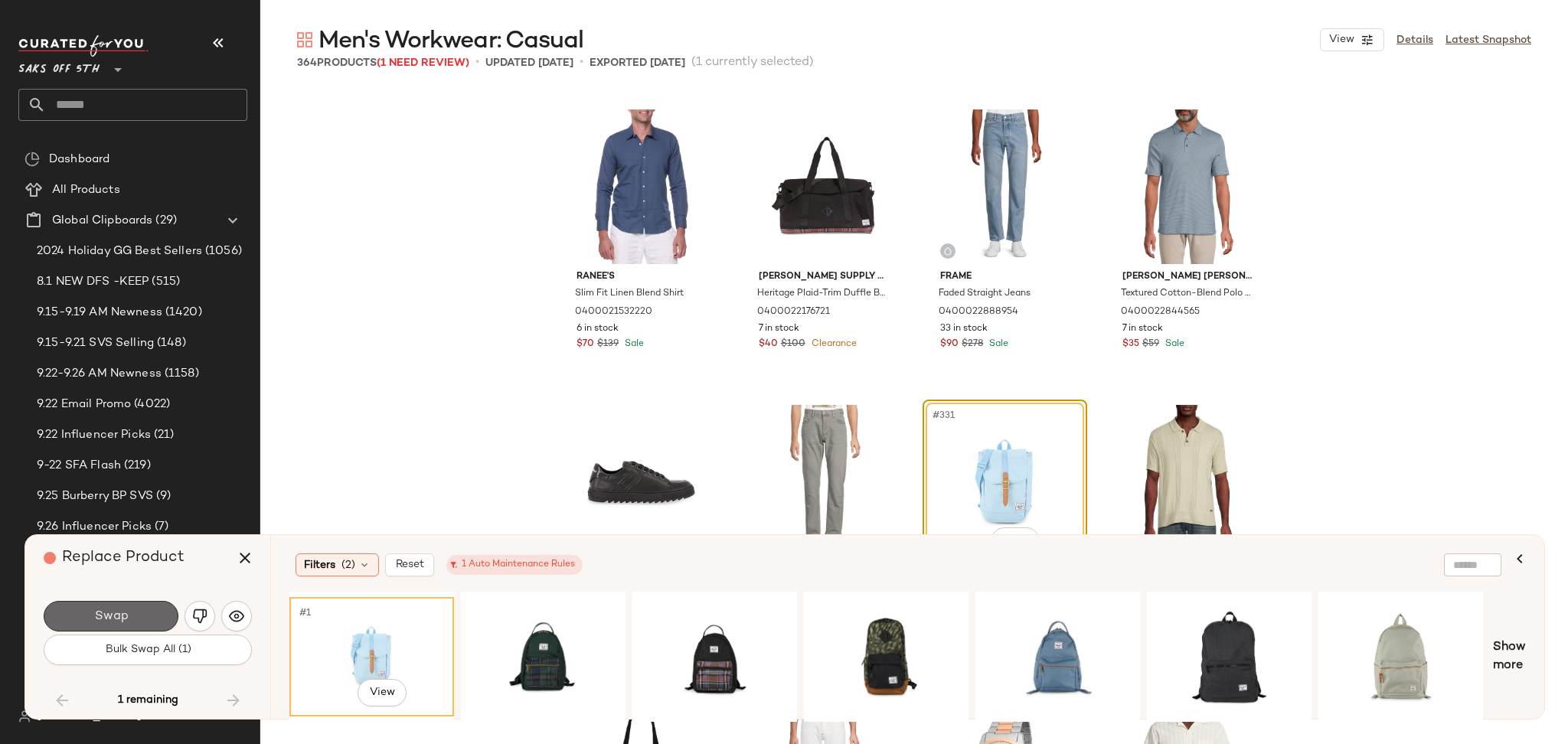
click at [140, 614] on button "Swap" at bounding box center [111, 616] width 135 height 31
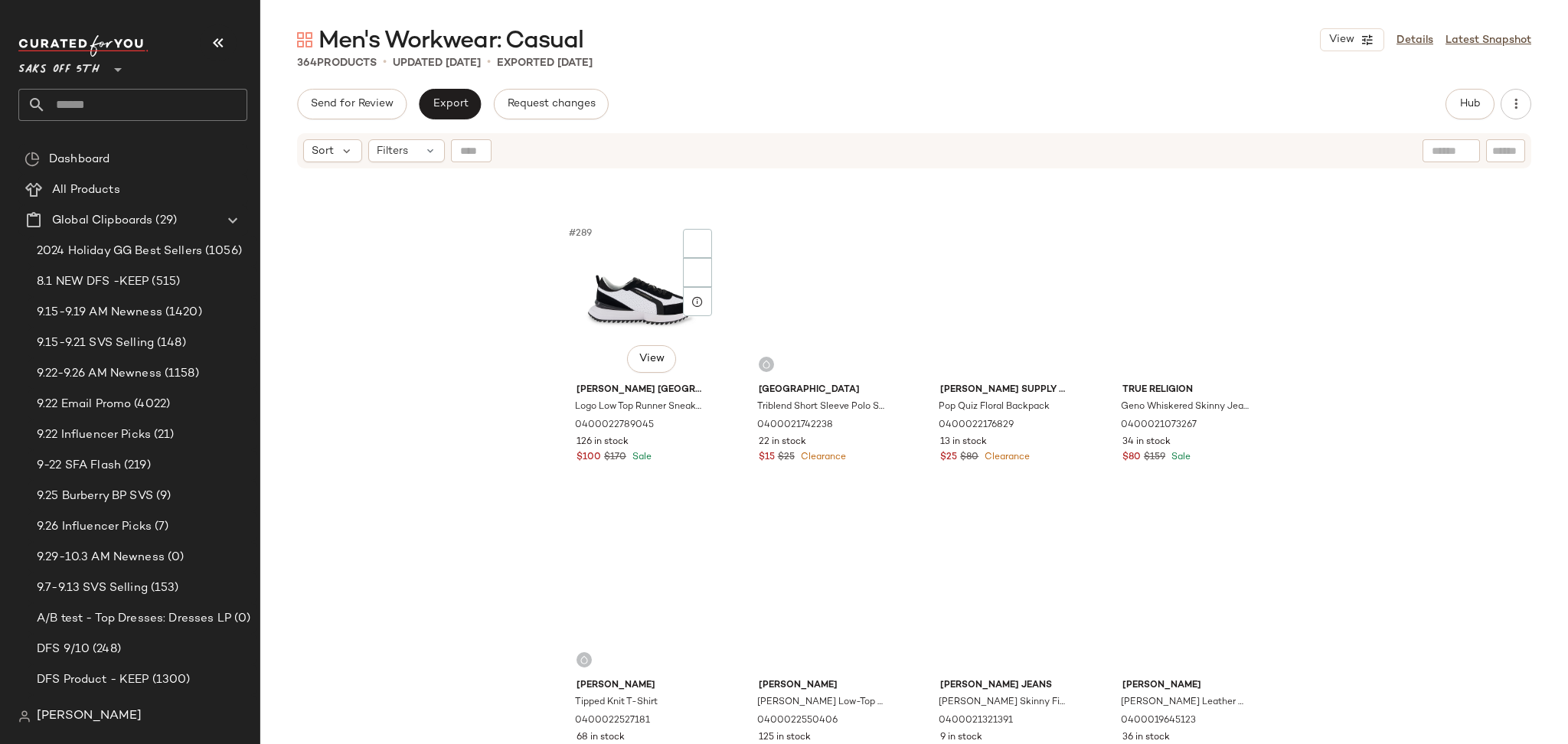
scroll to position [21111, 0]
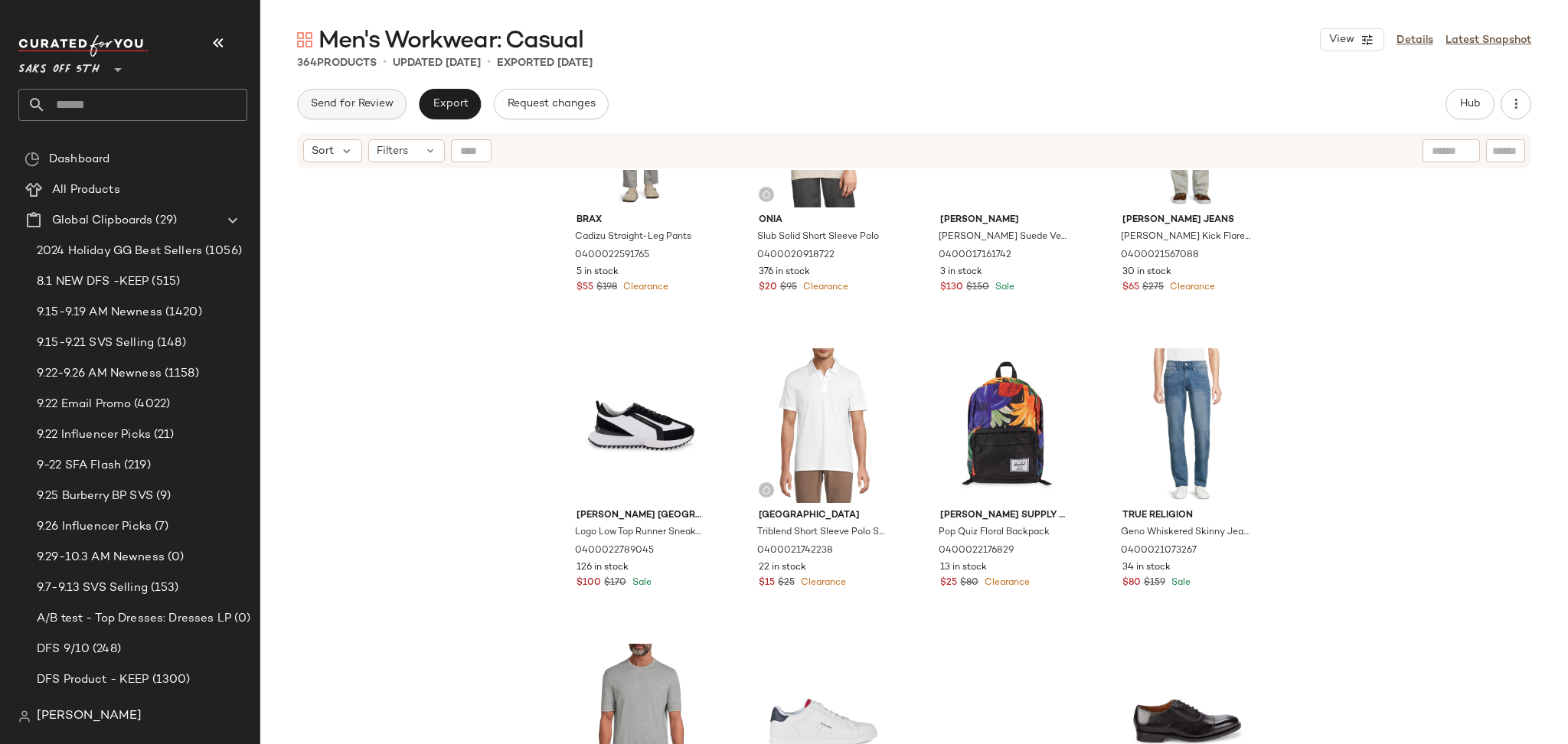
click at [388, 103] on span "Send for Review" at bounding box center [351, 104] width 83 height 12
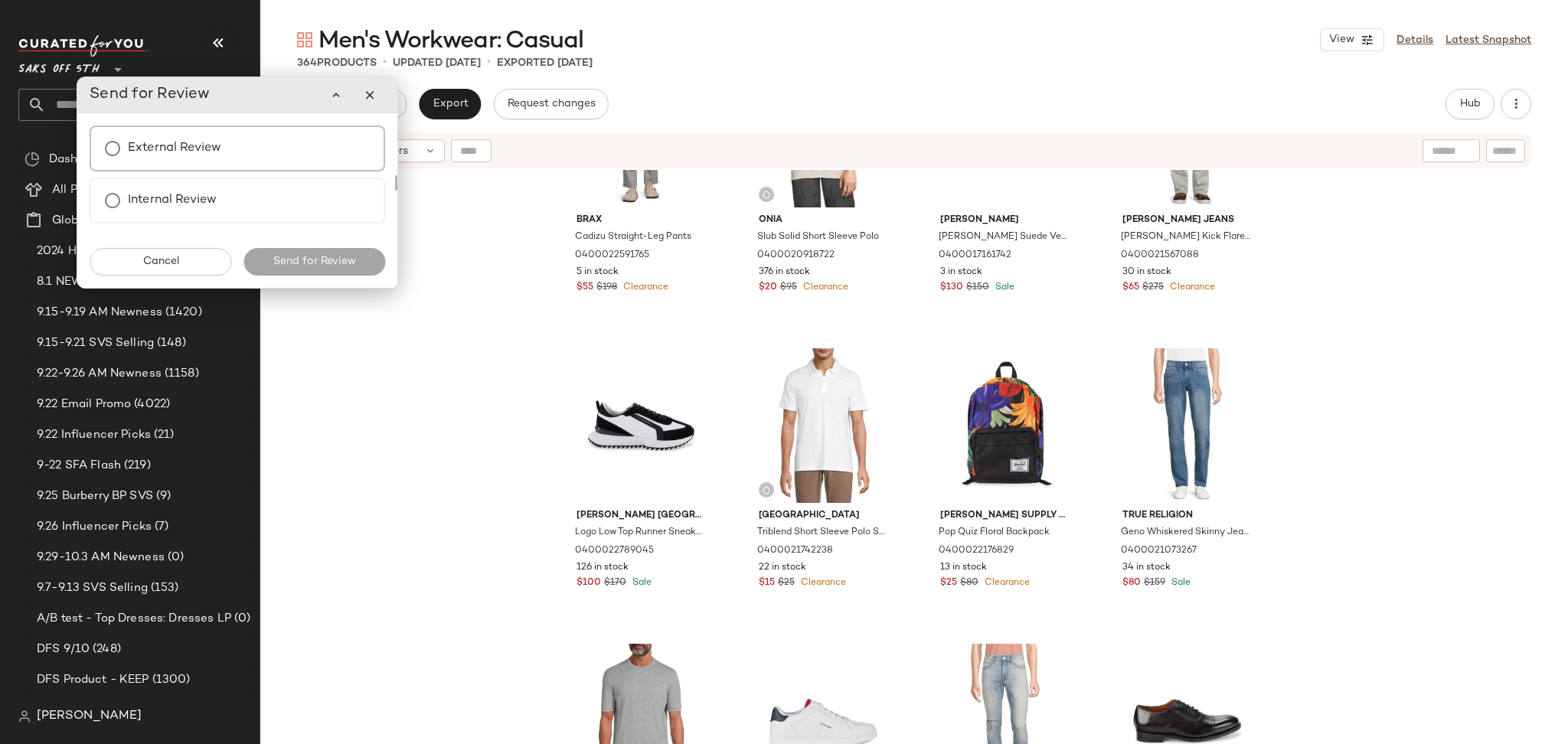
click at [284, 159] on div "External Review" at bounding box center [237, 149] width 296 height 46
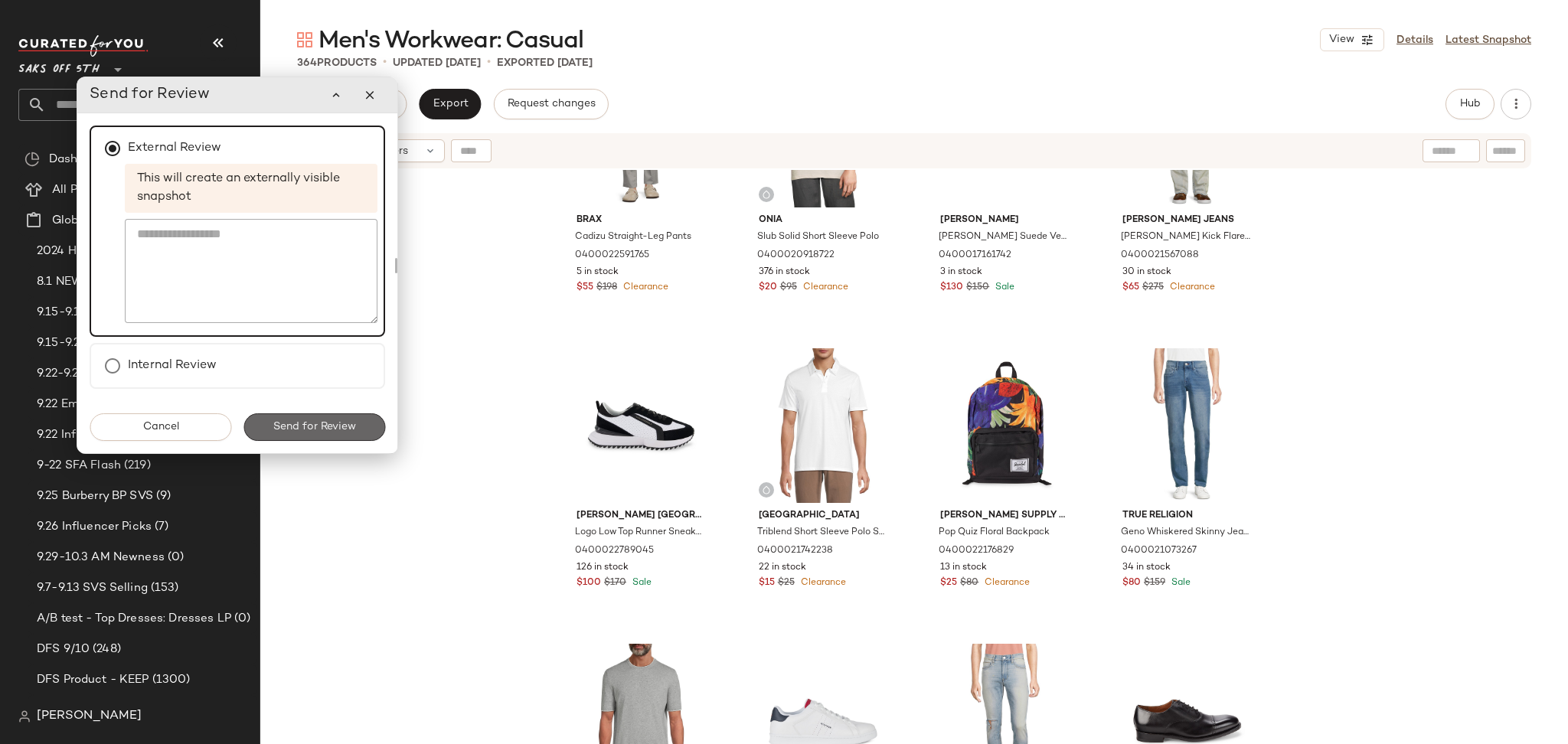
click at [321, 432] on button "Send for Review" at bounding box center [314, 426] width 141 height 27
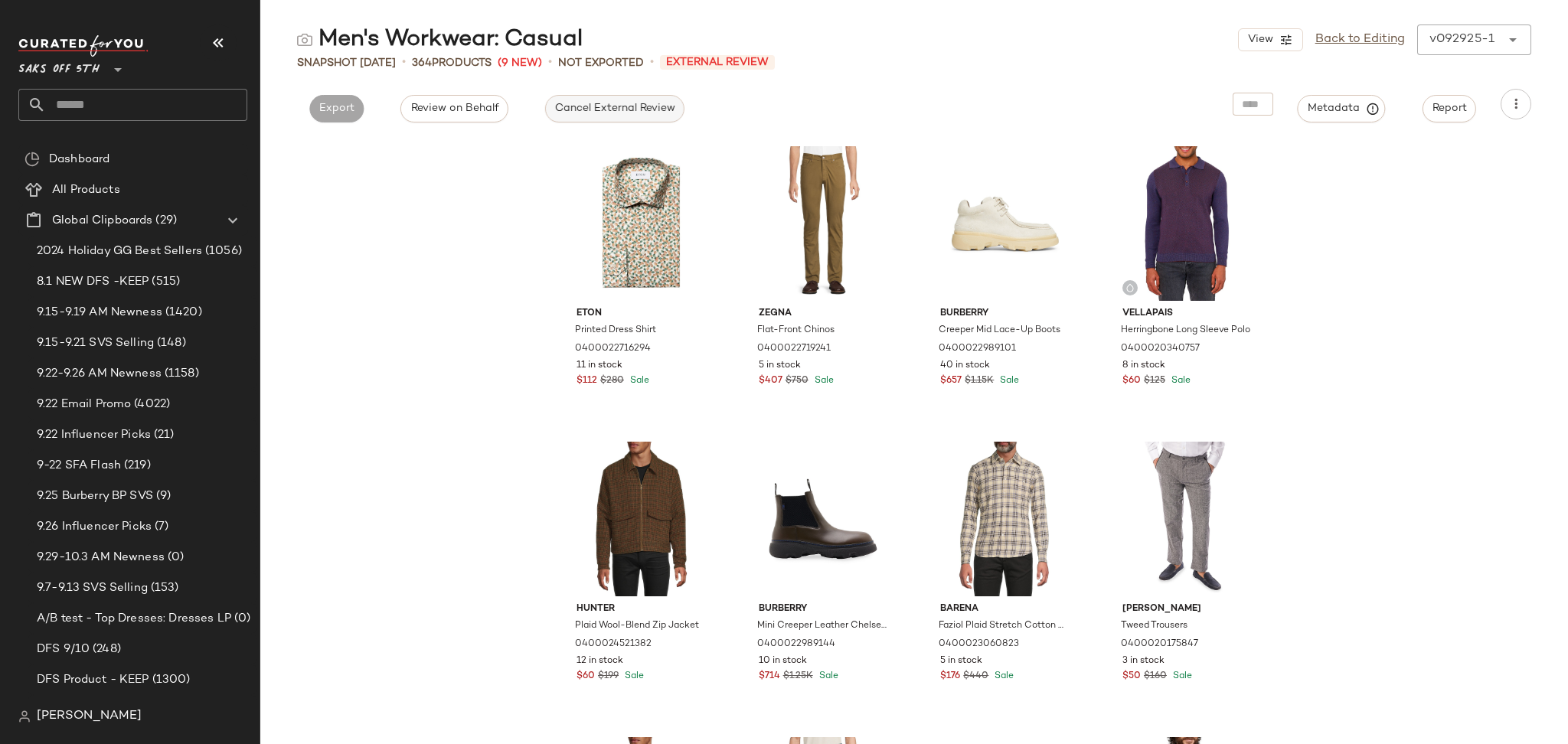
click at [570, 110] on span "Cancel External Review" at bounding box center [615, 108] width 121 height 12
click at [478, 102] on span "Export" at bounding box center [475, 108] width 36 height 12
click at [476, 110] on span "Export" at bounding box center [475, 108] width 36 height 12
click at [1343, 44] on link "Back to Editing" at bounding box center [1360, 40] width 89 height 18
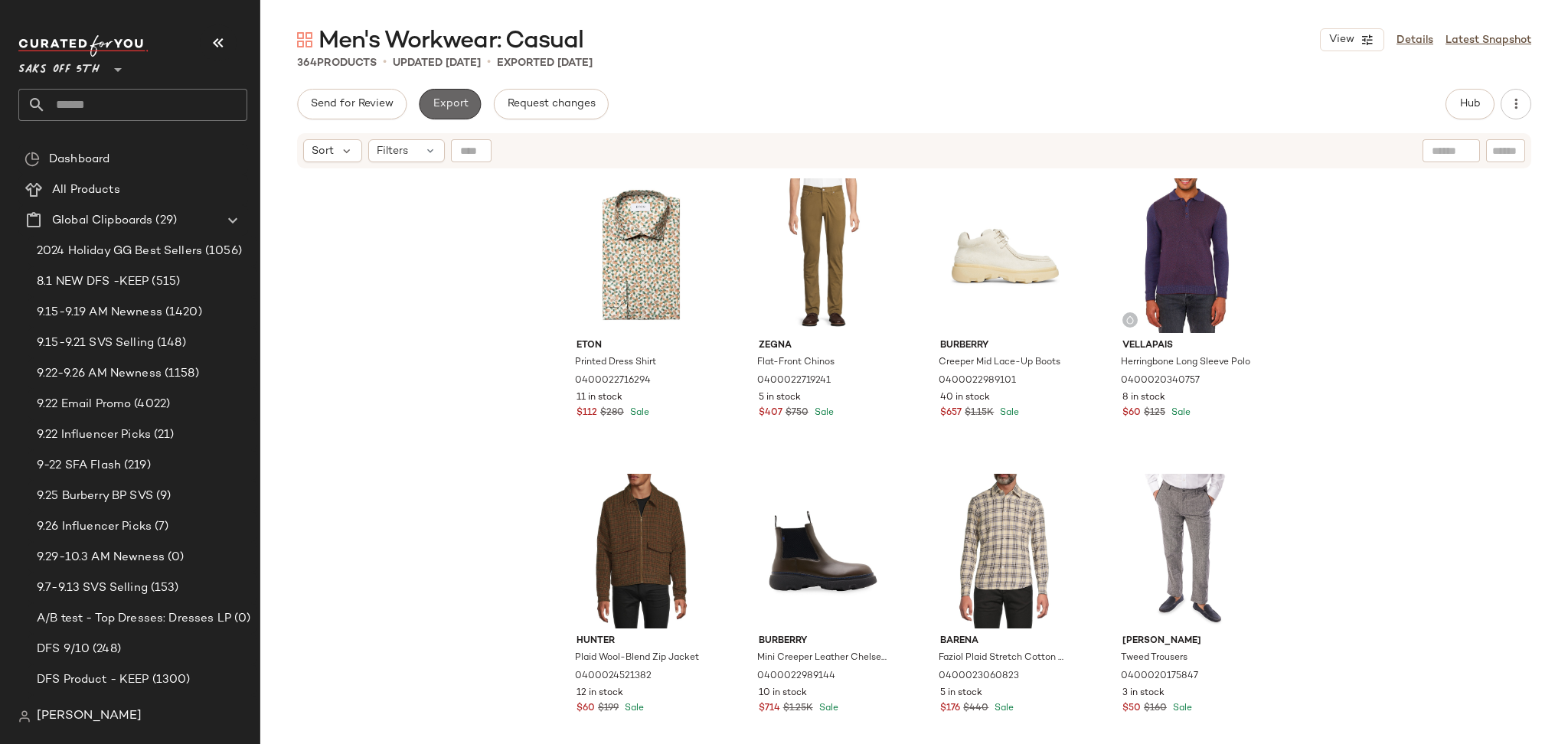
click at [445, 101] on span "Export" at bounding box center [450, 104] width 36 height 12
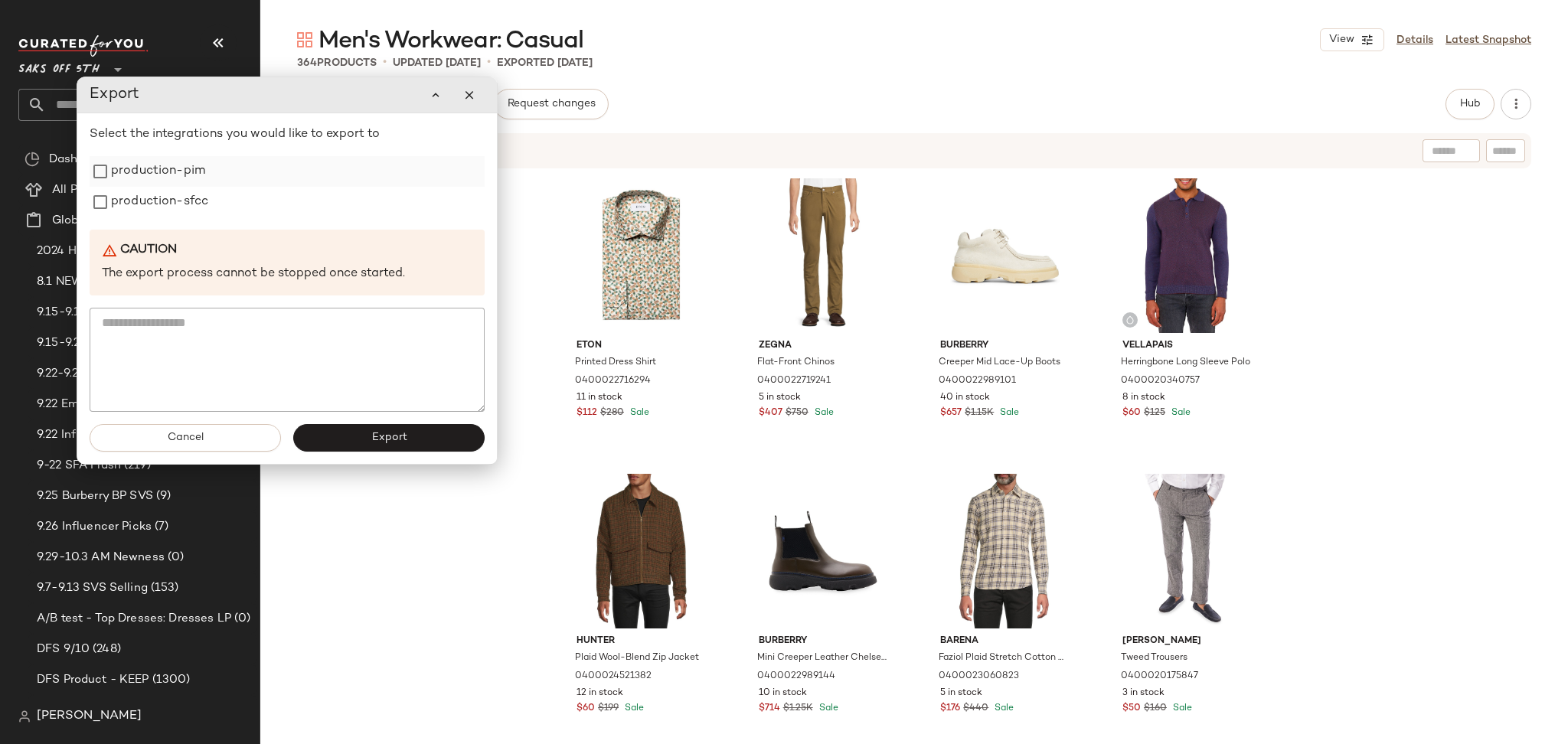
click at [131, 172] on label "production-pim" at bounding box center [158, 171] width 94 height 31
click at [131, 200] on label "production-sfcc" at bounding box center [159, 201] width 97 height 31
click at [346, 443] on button "Export" at bounding box center [389, 437] width 192 height 27
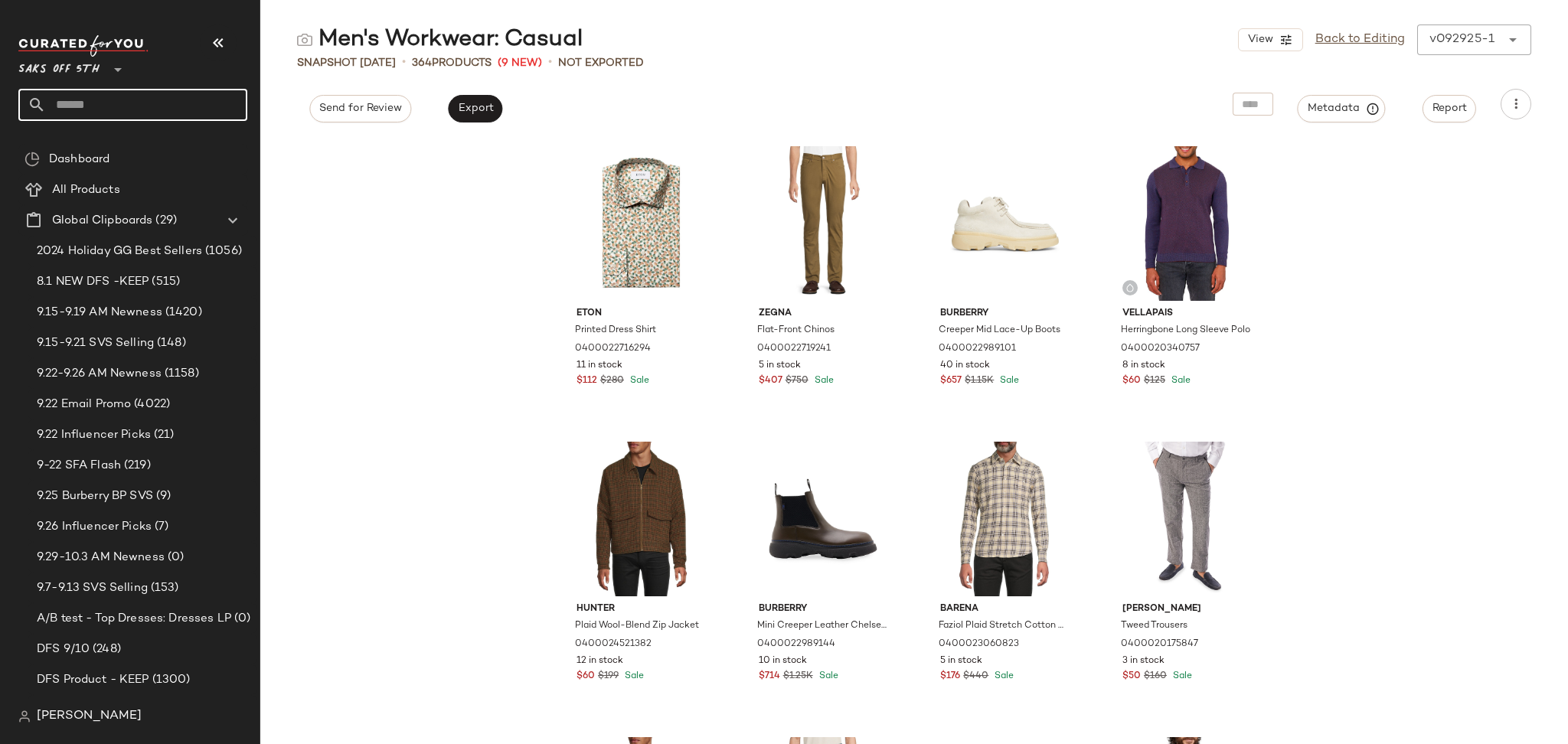
click at [176, 106] on input "text" at bounding box center [147, 105] width 202 height 32
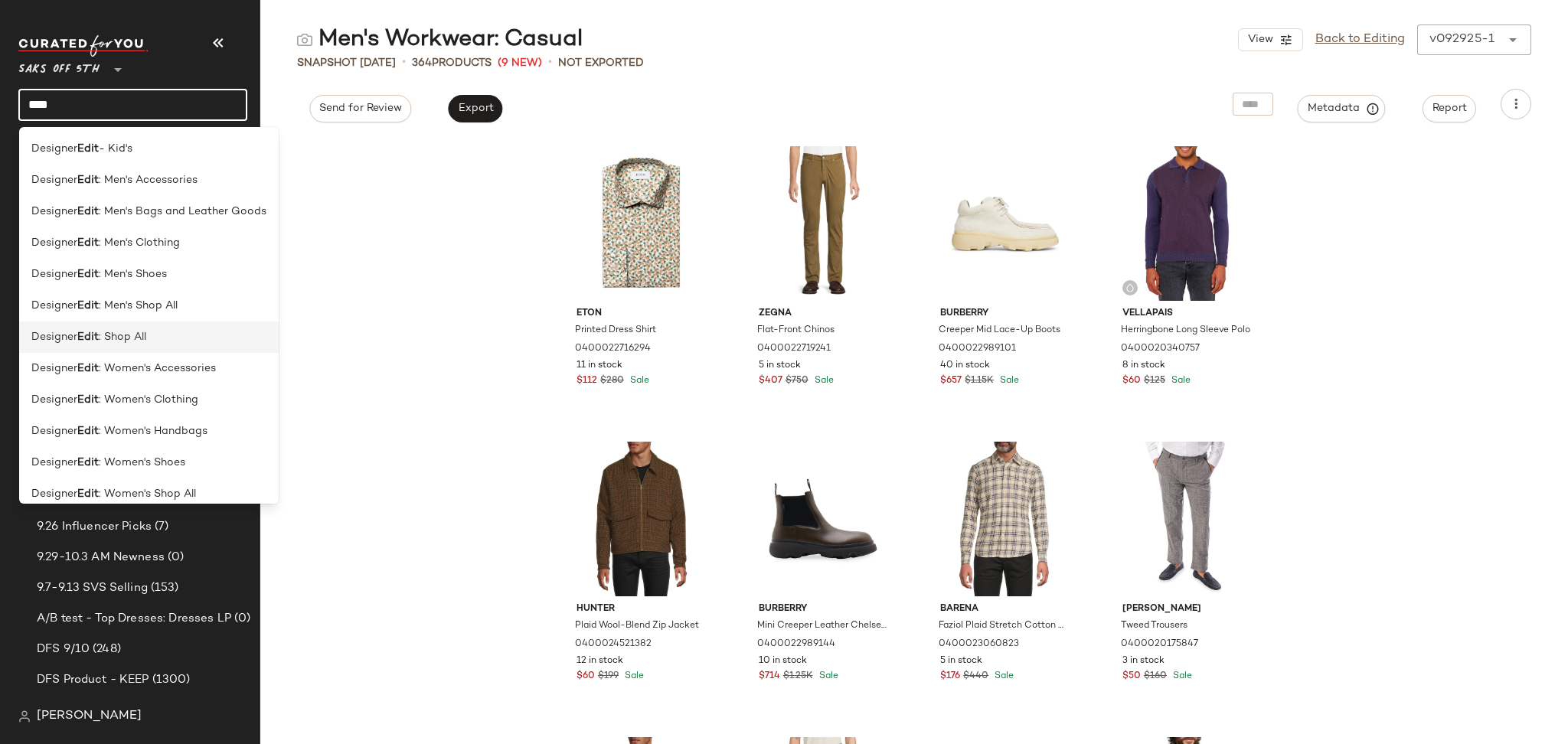
scroll to position [263, 0]
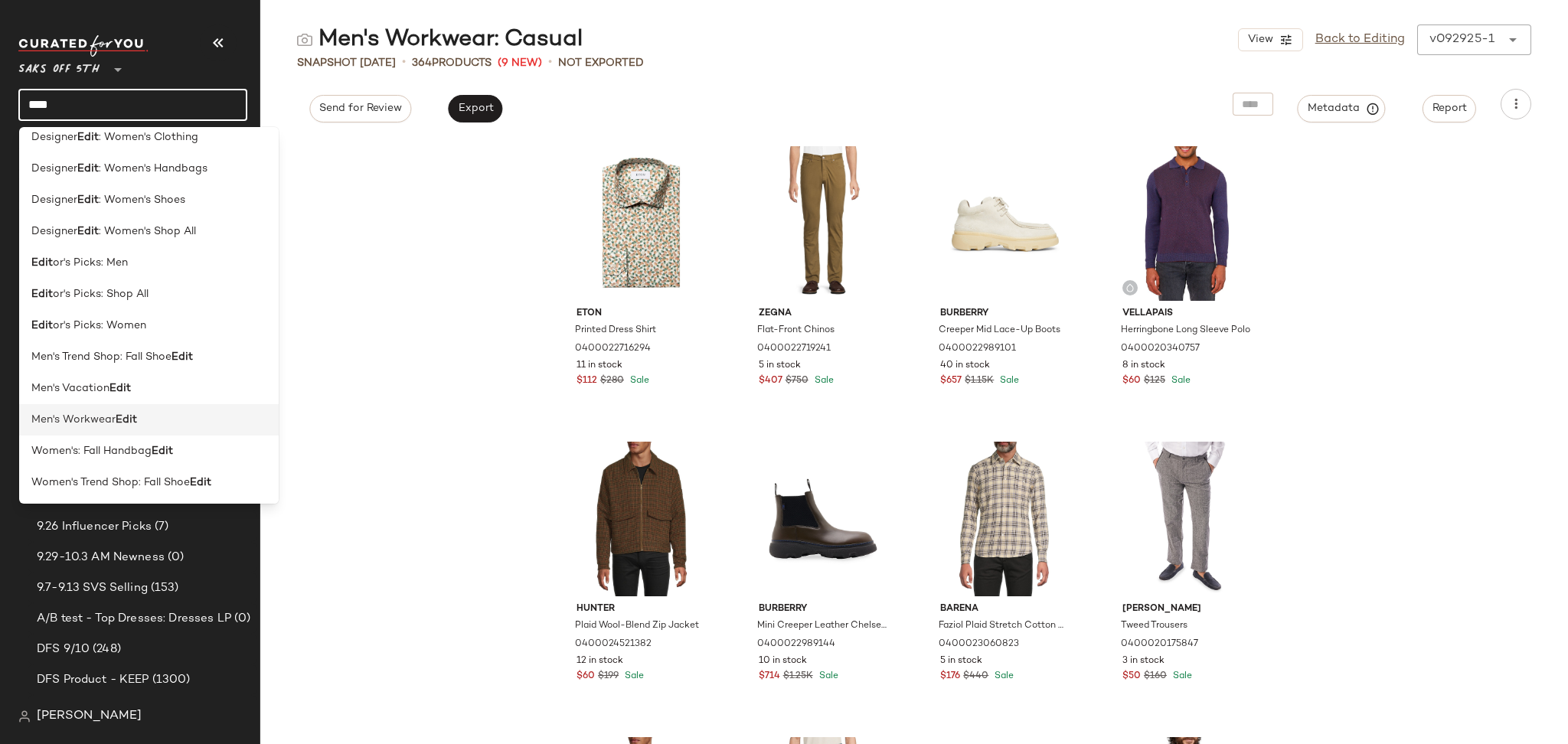
type input "****"
click at [119, 421] on b "Edit" at bounding box center [126, 419] width 21 height 16
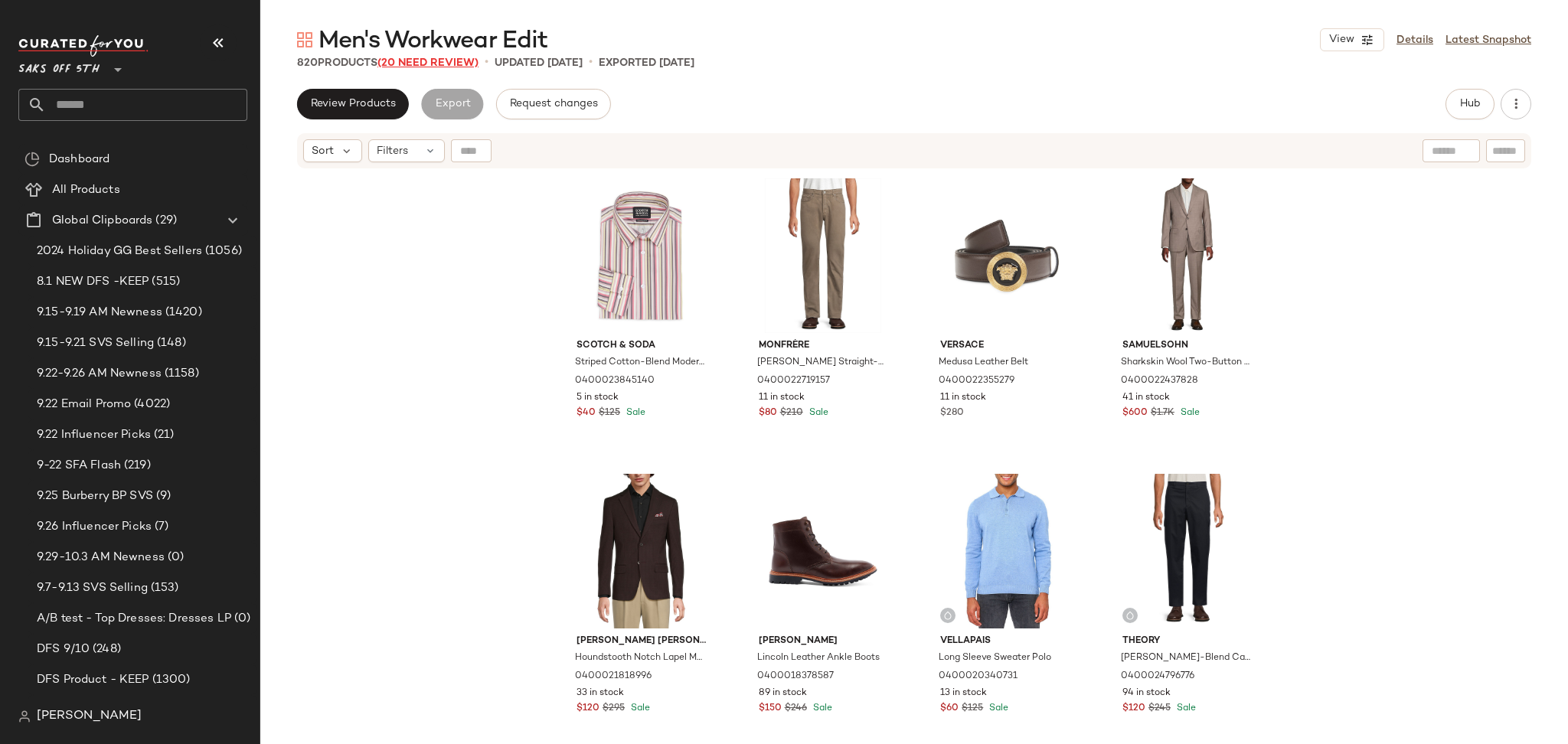
click at [438, 62] on span "(20 Need Review)" at bounding box center [428, 64] width 101 height 12
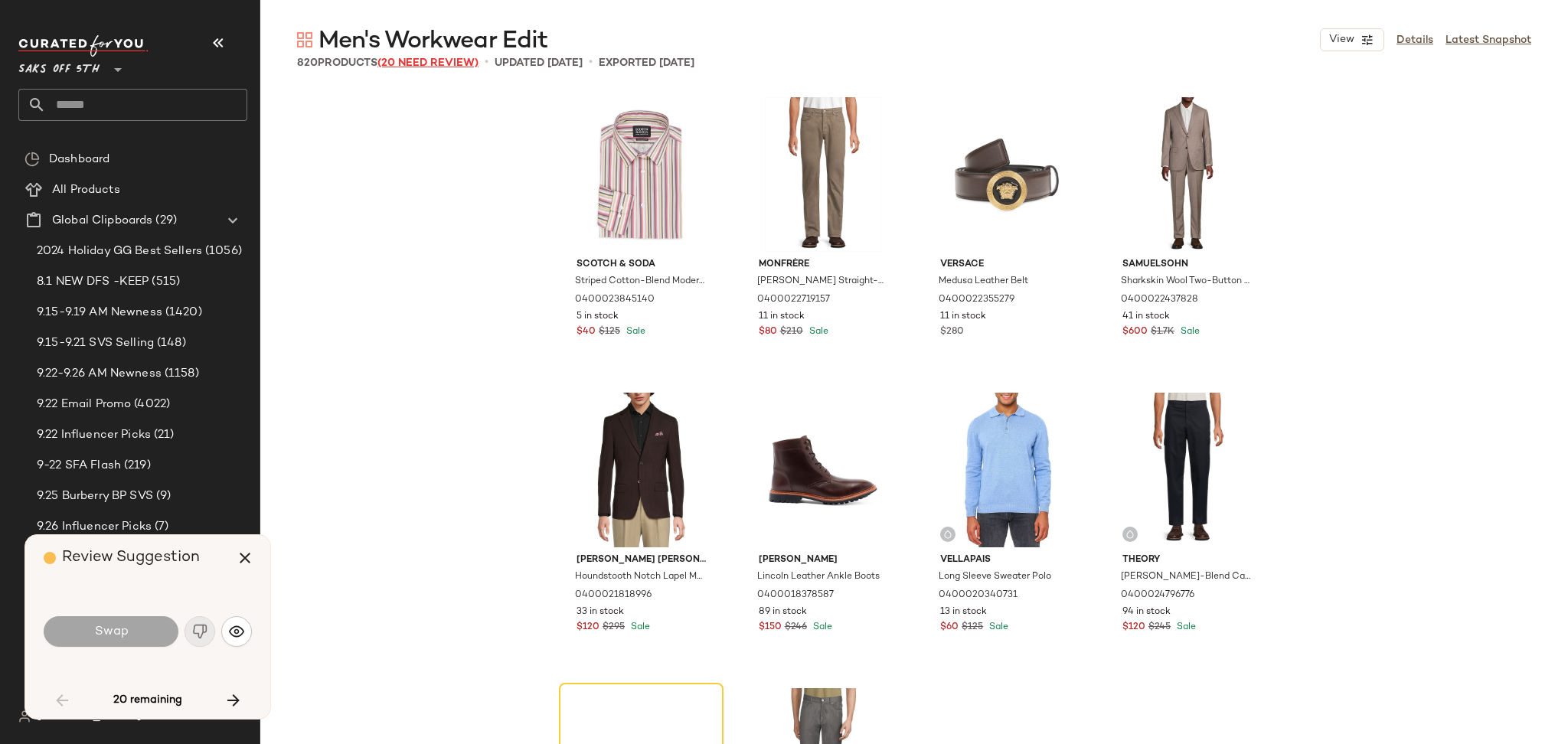
scroll to position [308, 0]
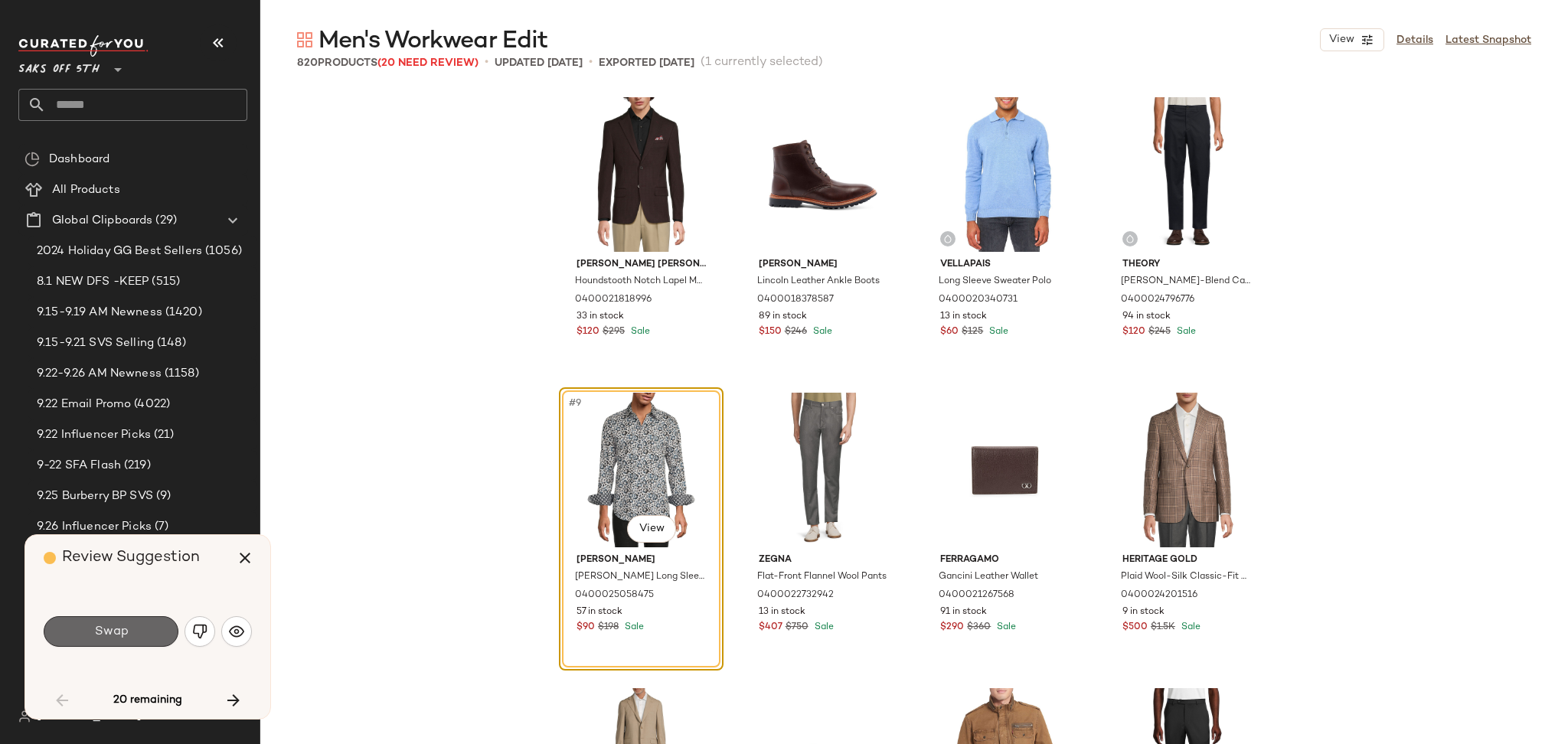
click at [75, 630] on button "Swap" at bounding box center [111, 631] width 135 height 31
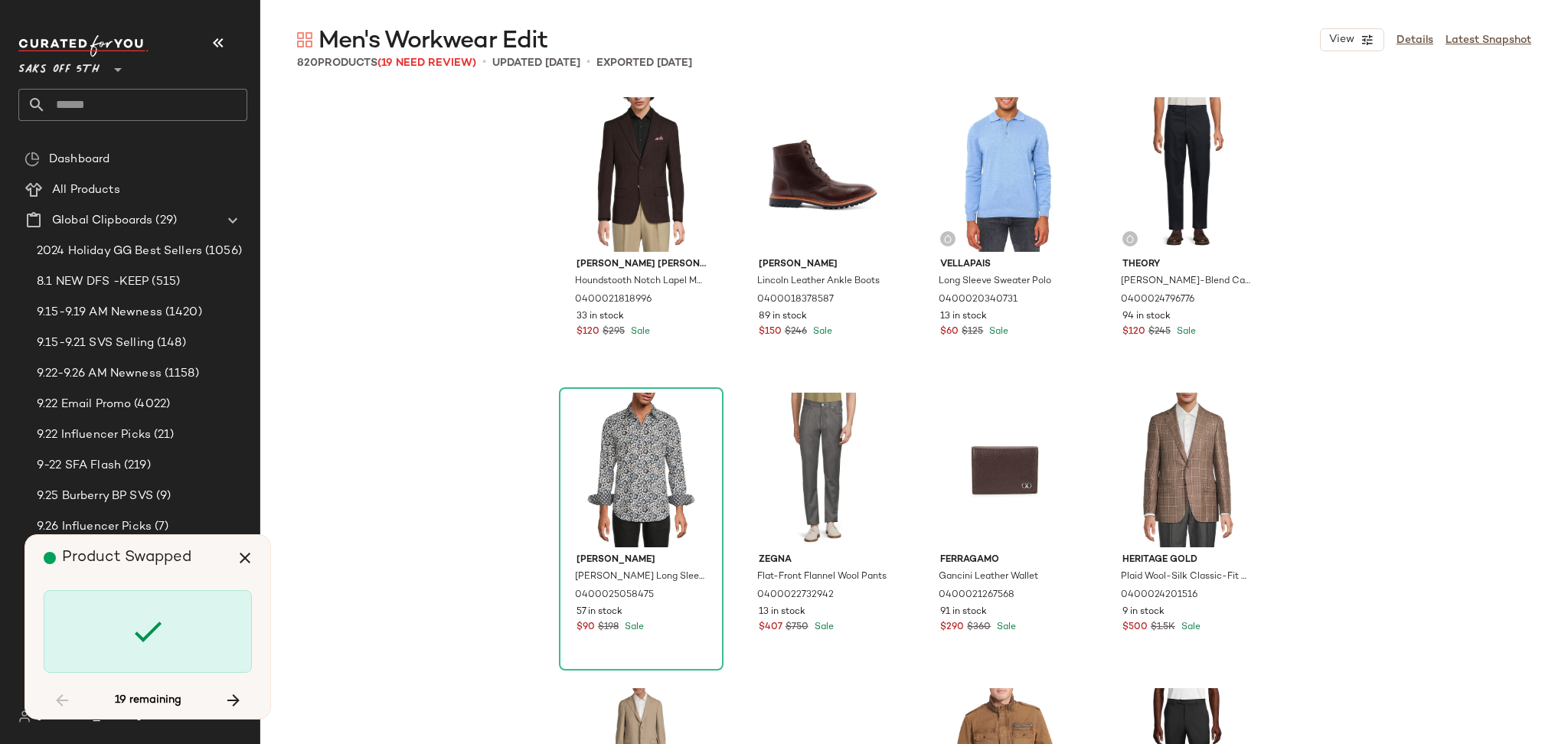
click at [75, 630] on div at bounding box center [148, 632] width 208 height 83
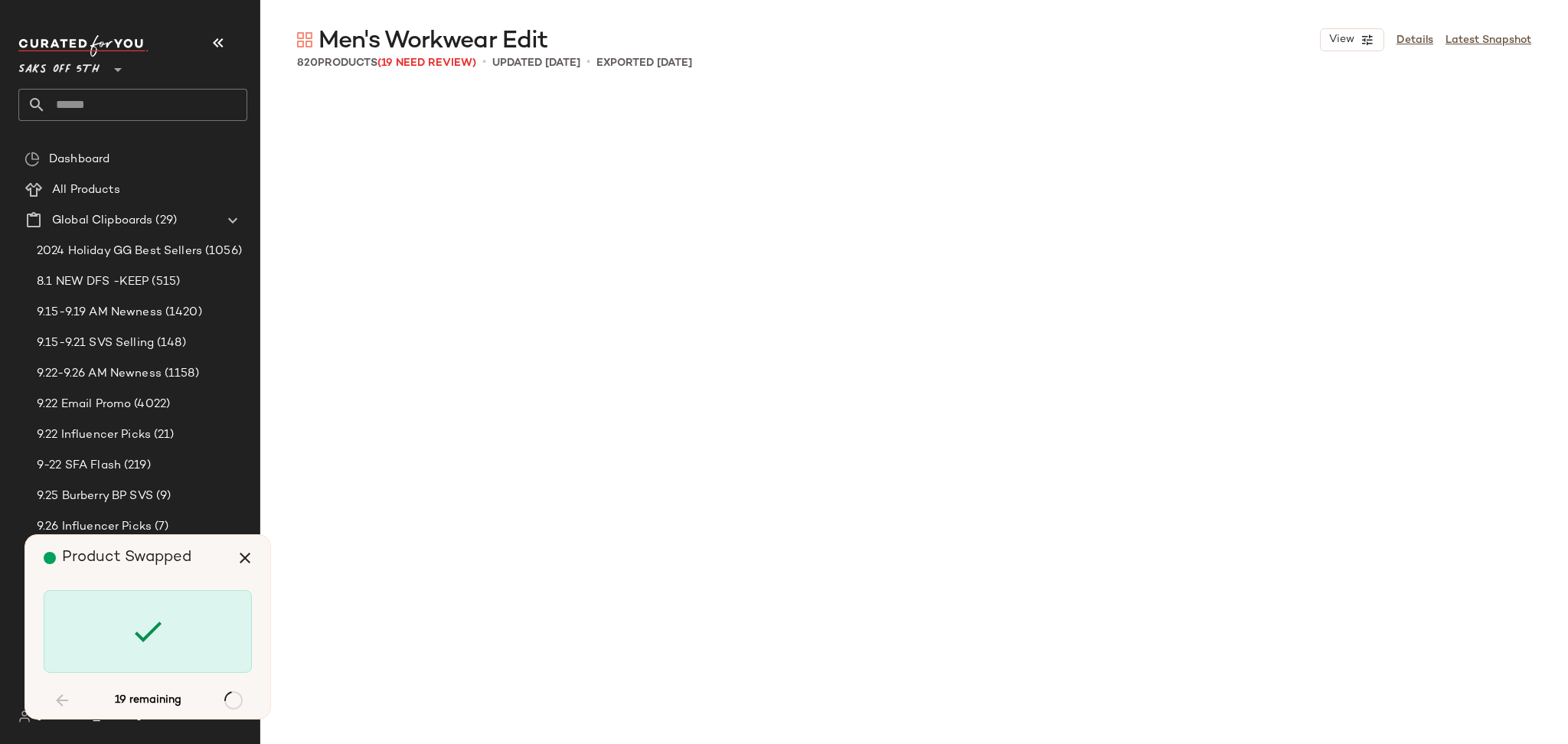
scroll to position [3249, 0]
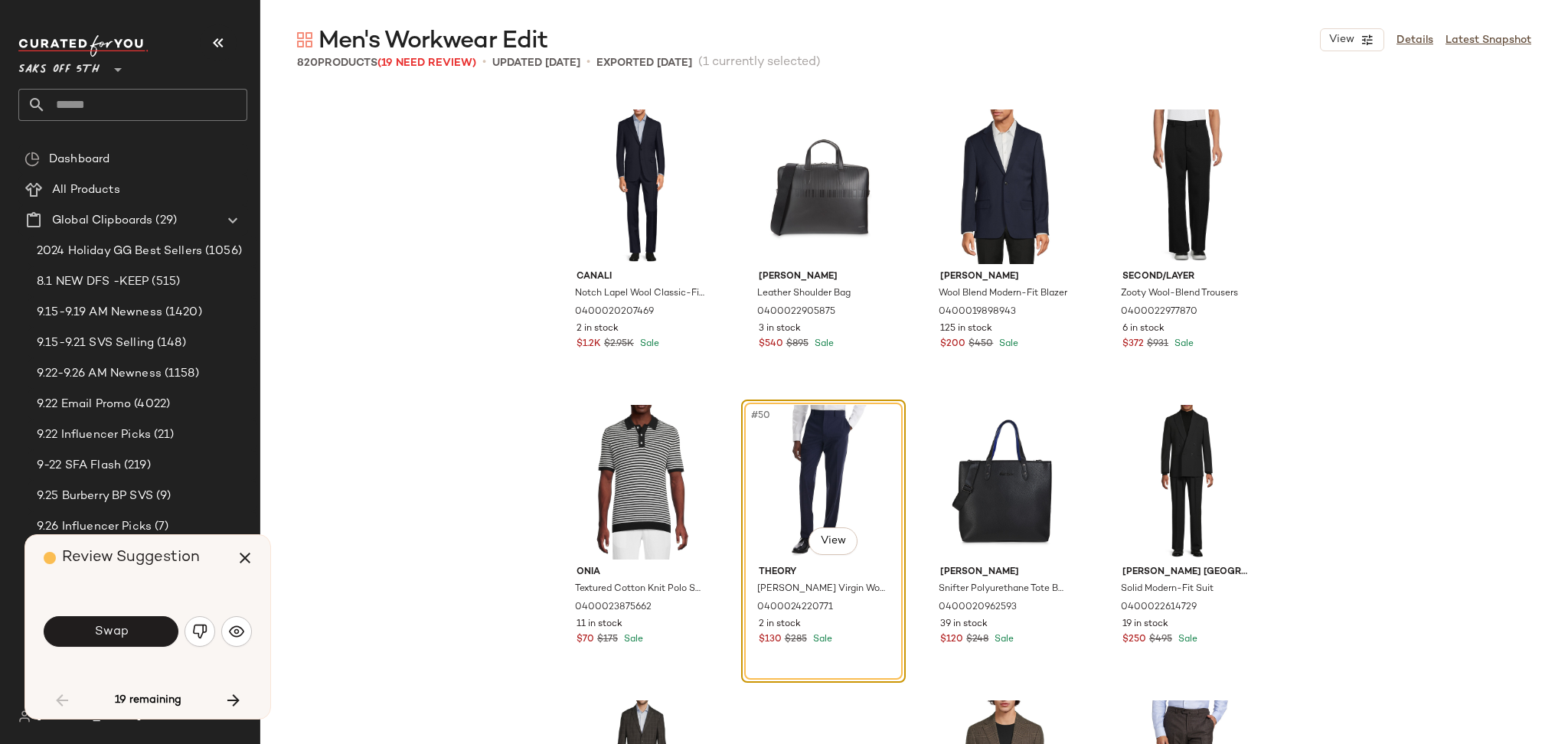
click at [75, 630] on button "Swap" at bounding box center [111, 631] width 135 height 31
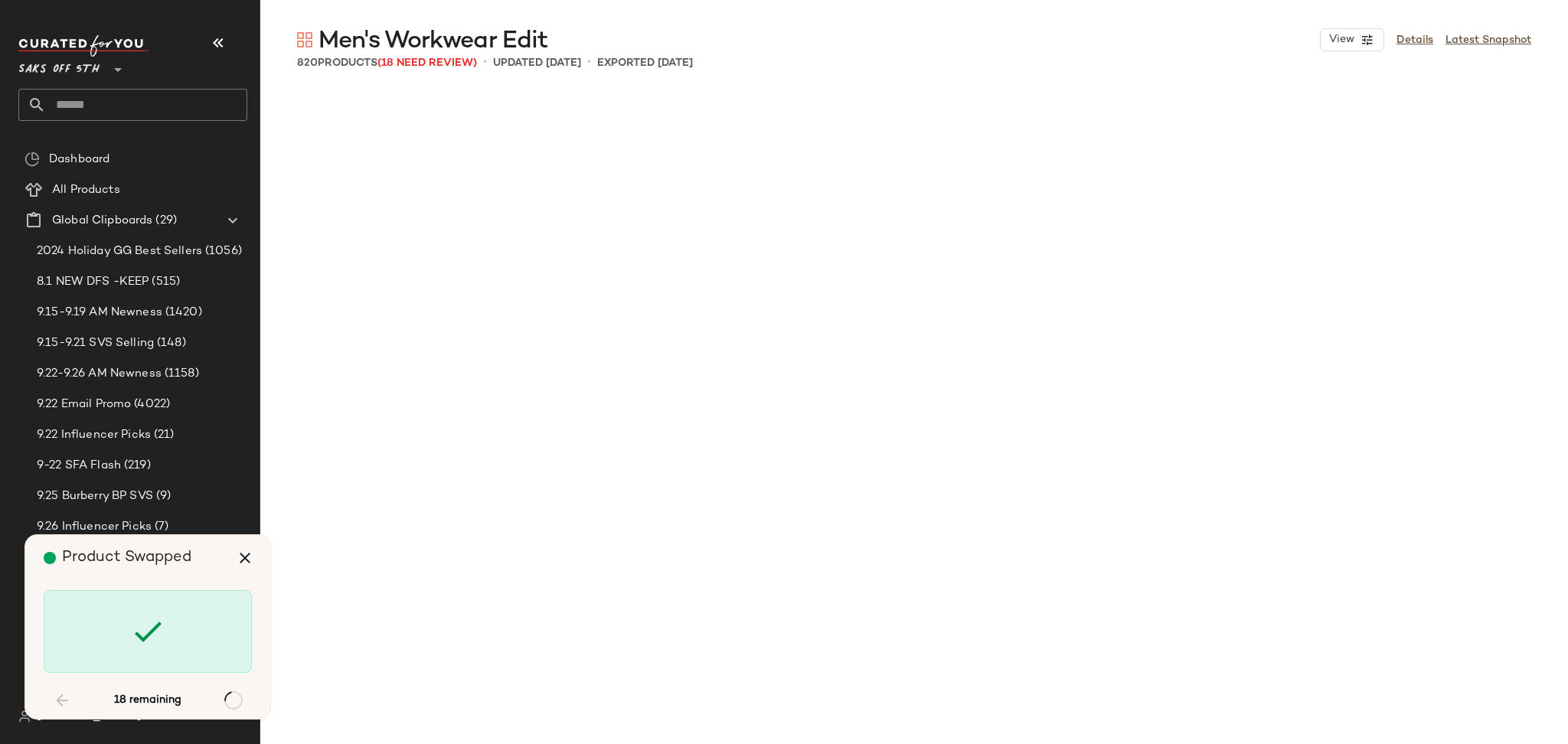
scroll to position [4727, 0]
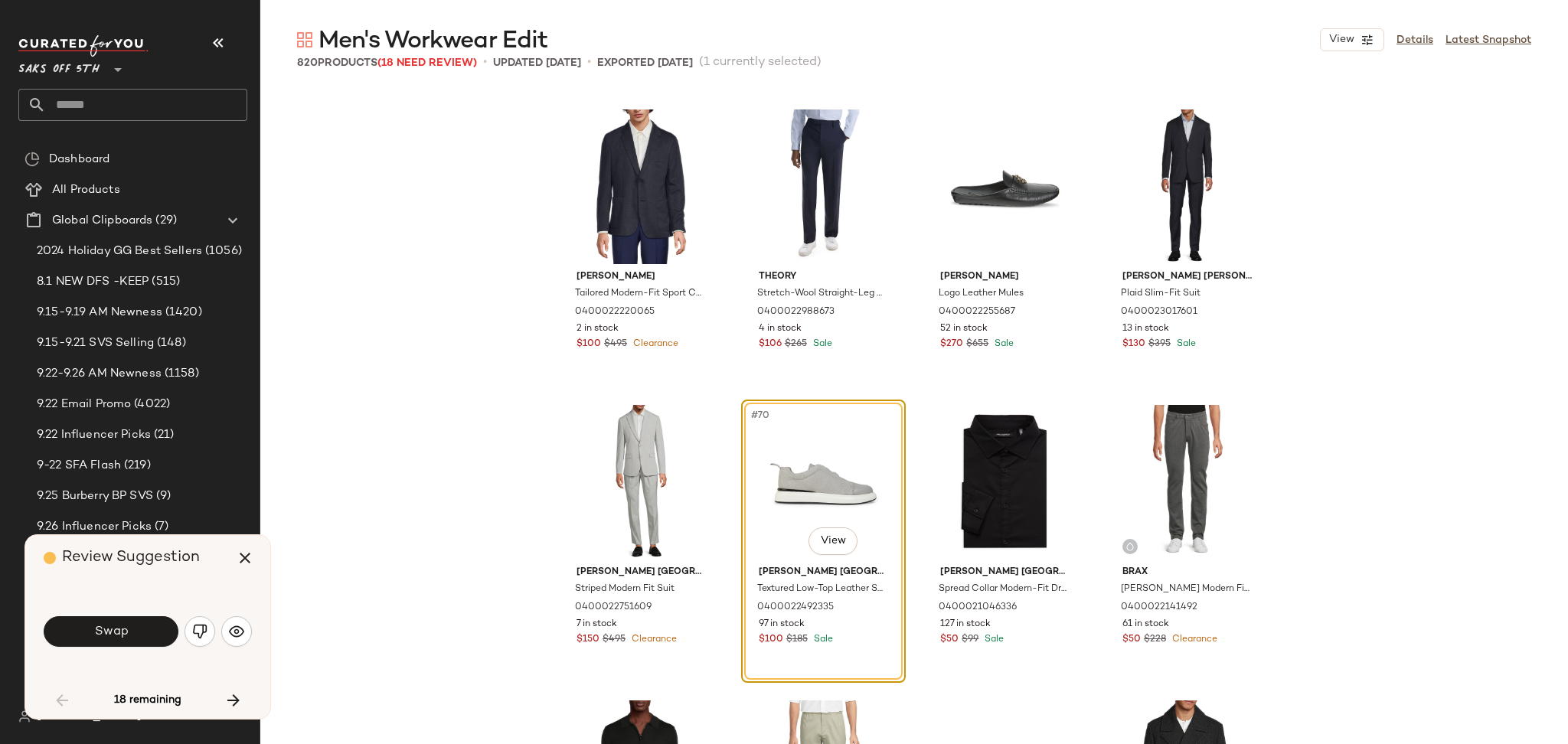
click at [75, 630] on button "Swap" at bounding box center [111, 631] width 135 height 31
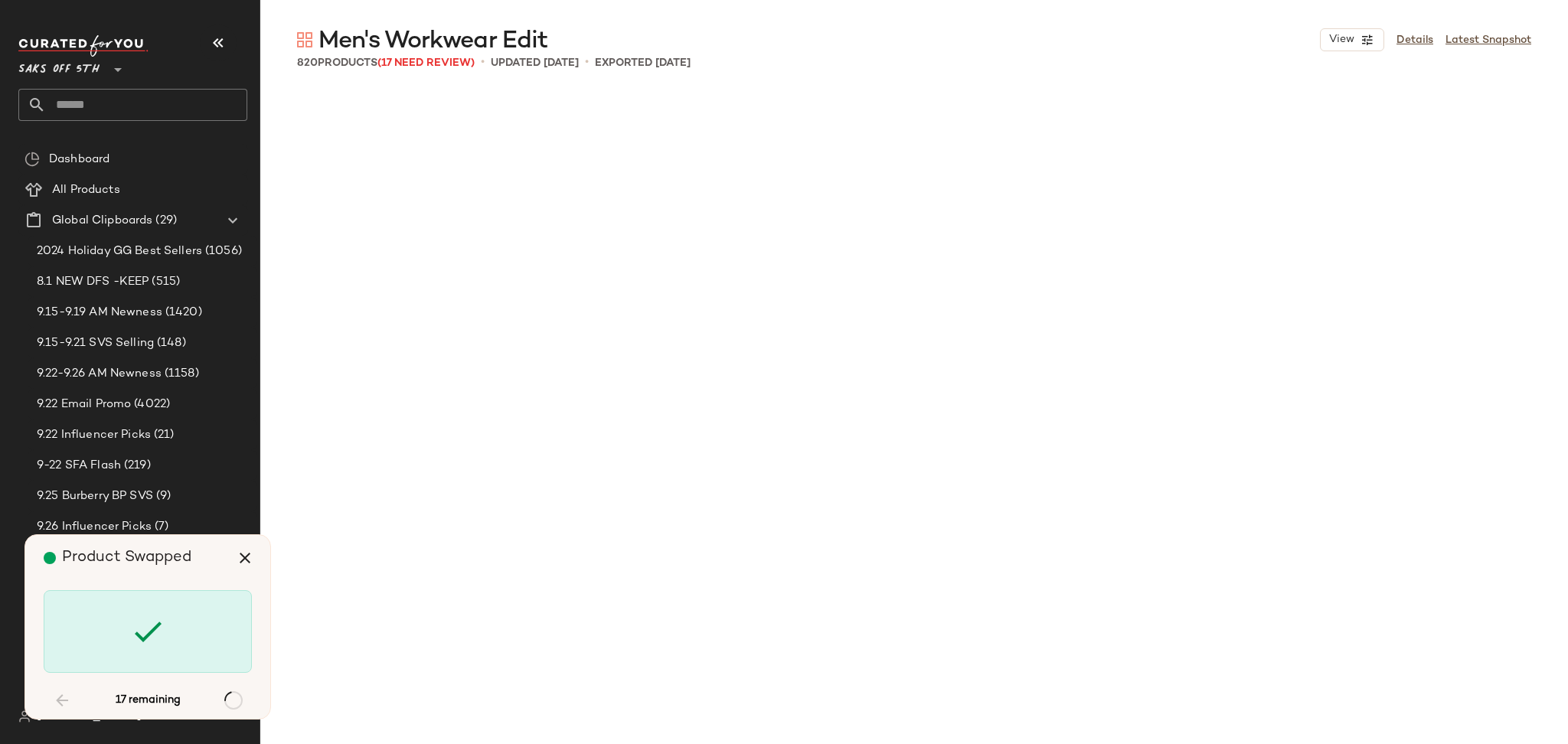
scroll to position [6498, 0]
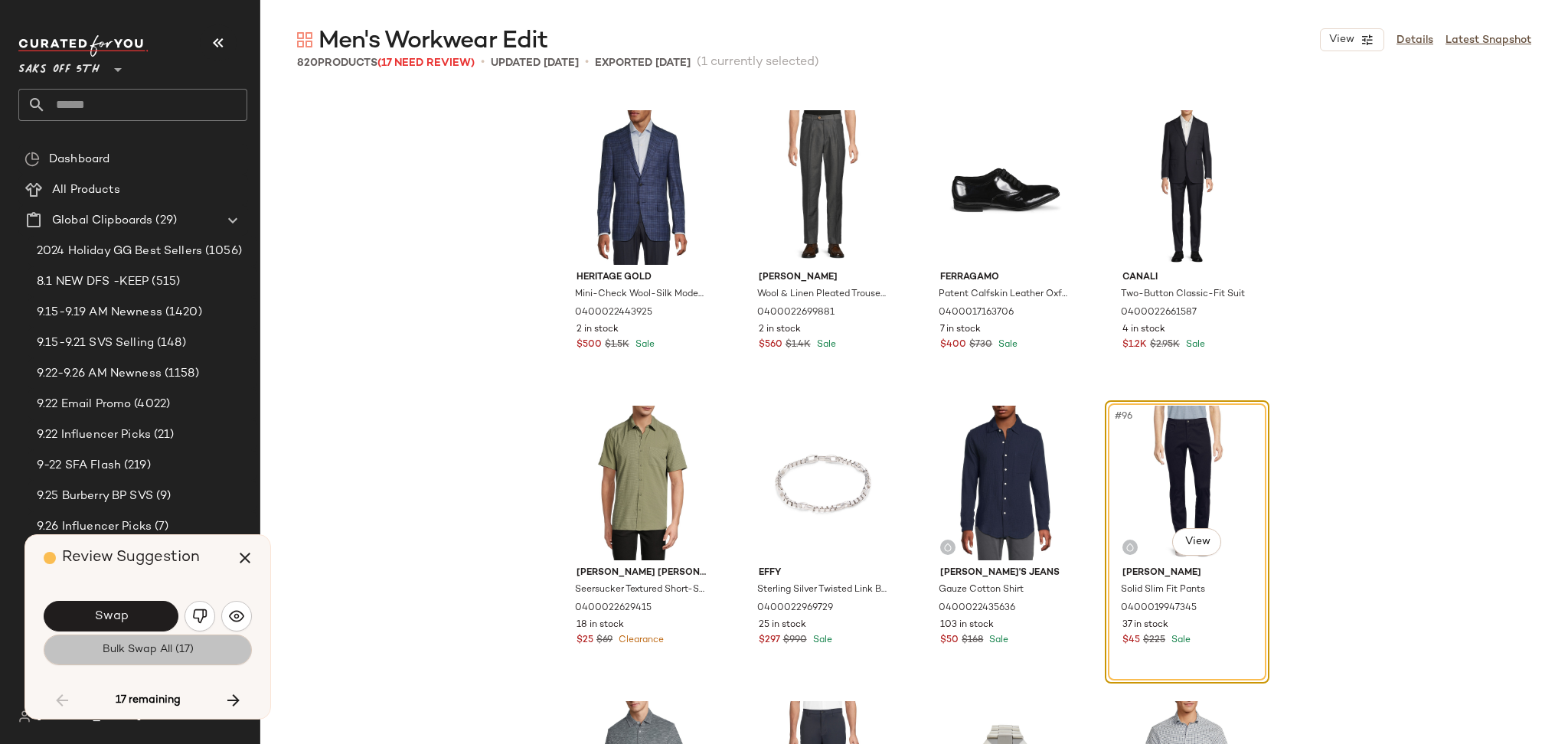
click at [126, 659] on button "Bulk Swap All (17)" at bounding box center [148, 649] width 208 height 31
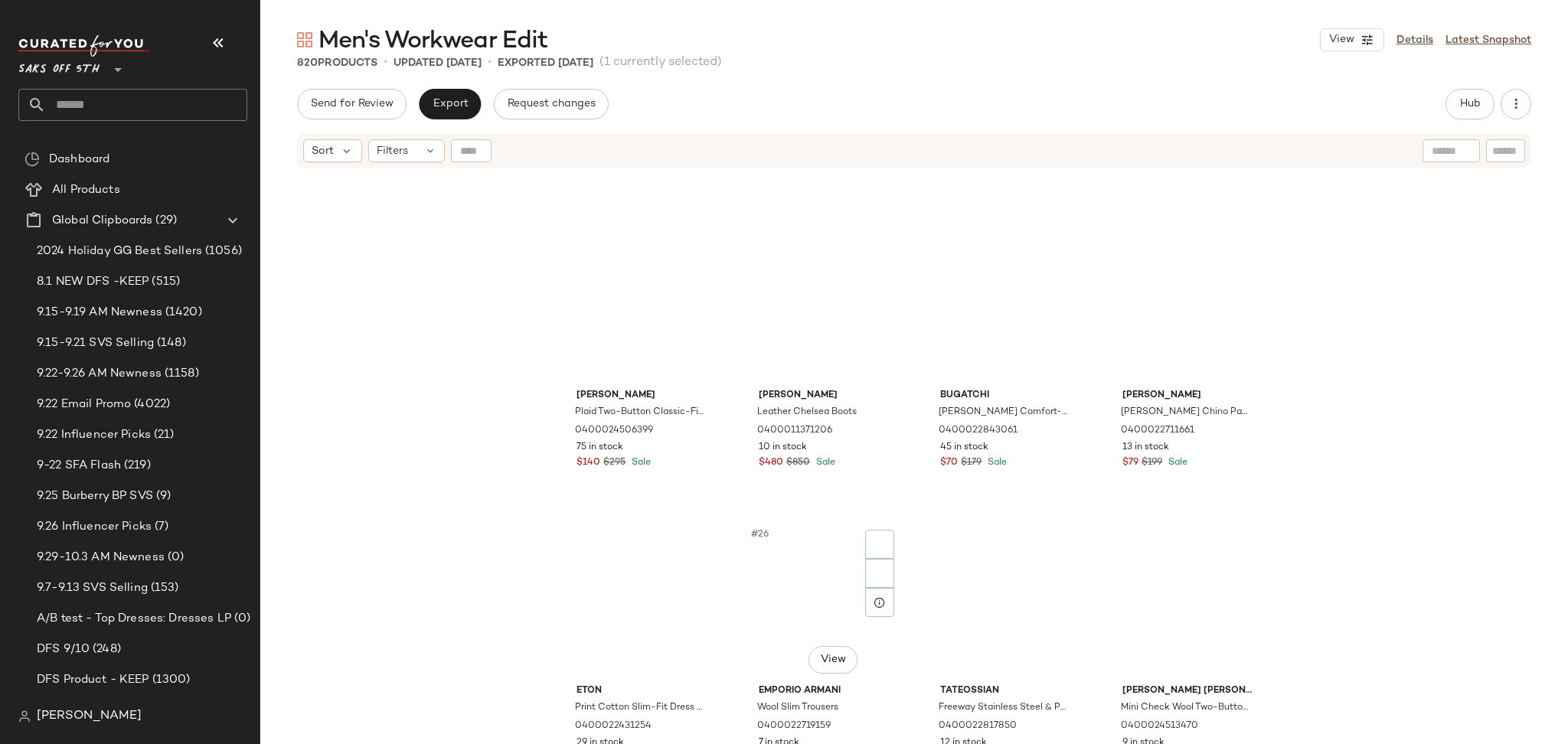
scroll to position [1368, 0]
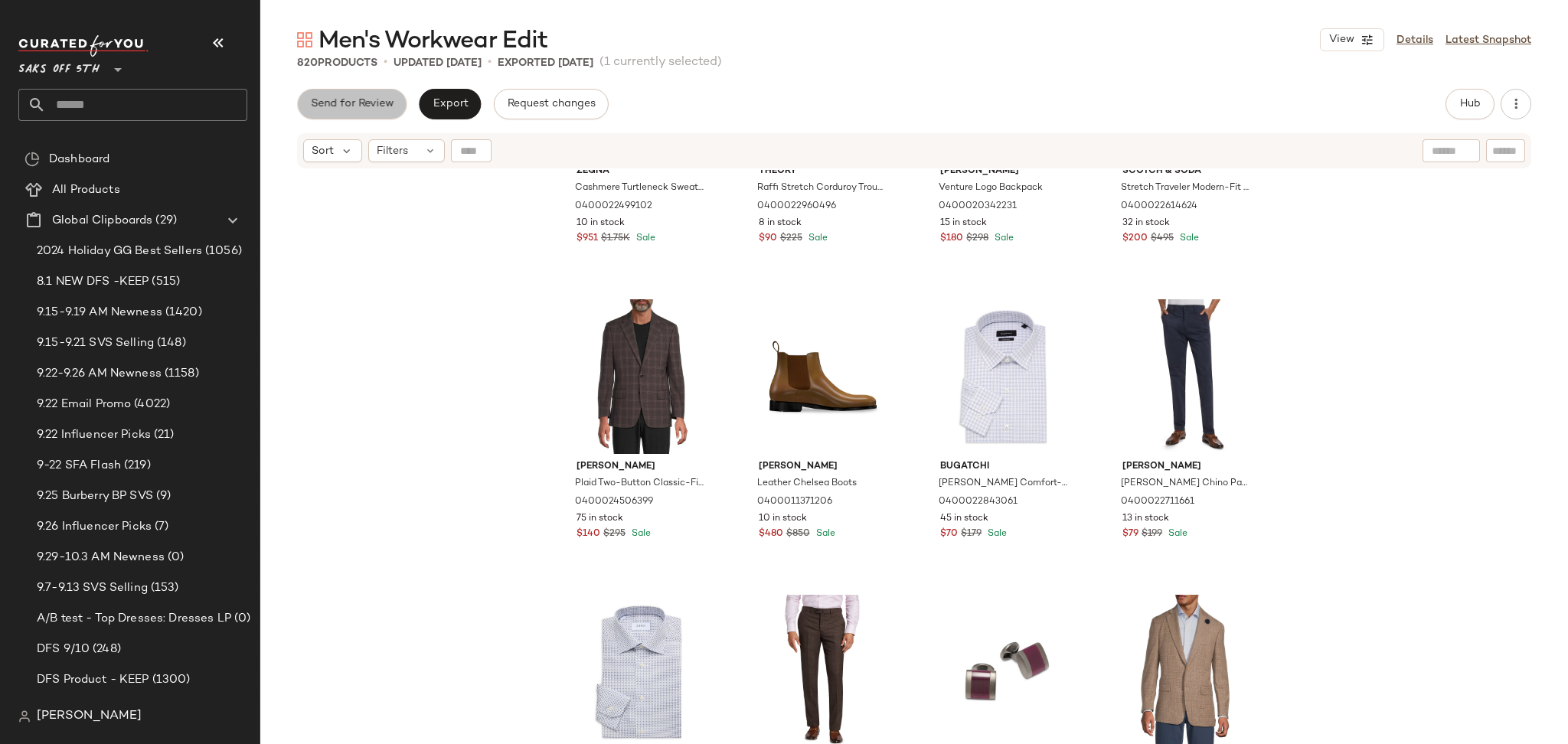
click at [369, 102] on span "Send for Review" at bounding box center [351, 104] width 83 height 12
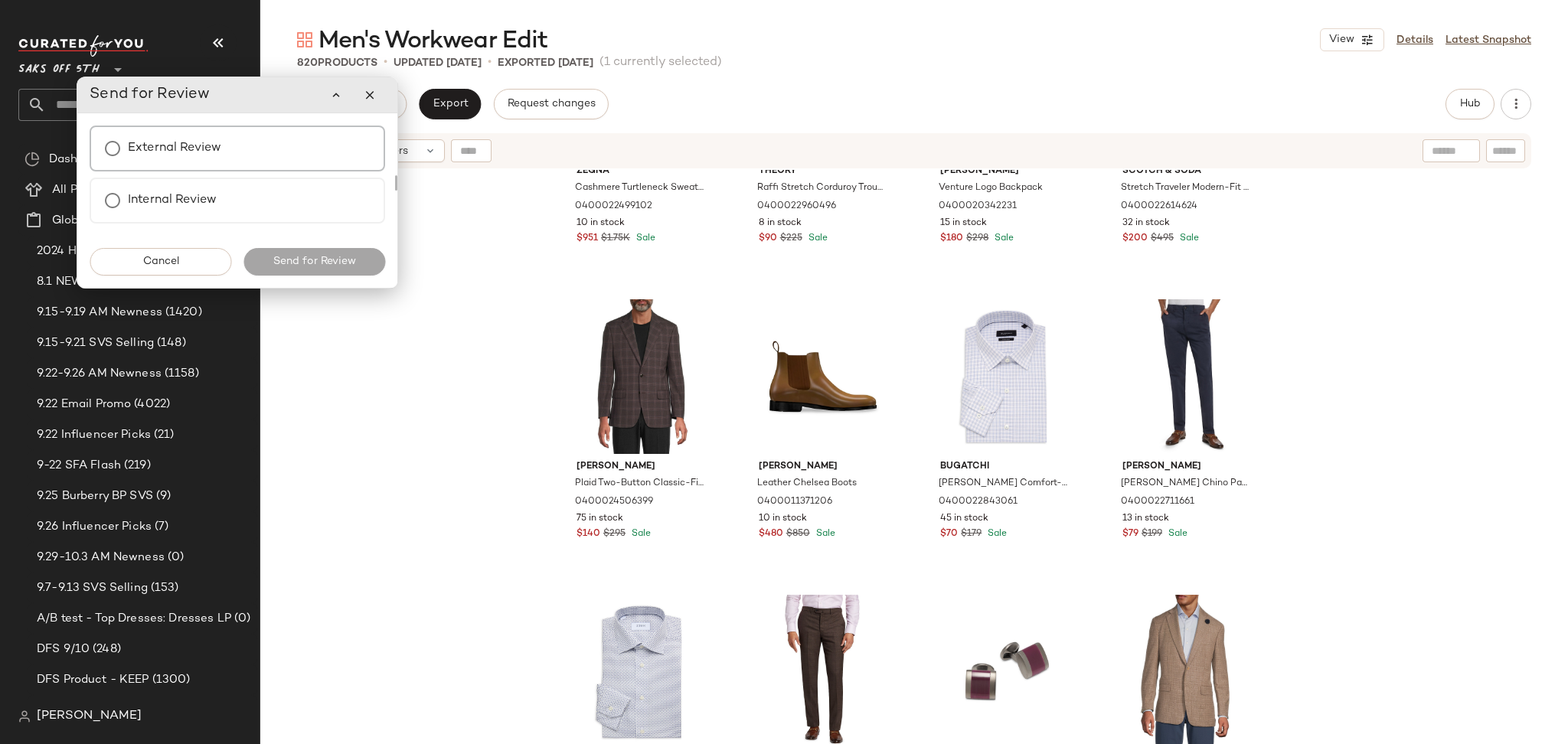
click at [213, 153] on label "External Review" at bounding box center [174, 148] width 93 height 31
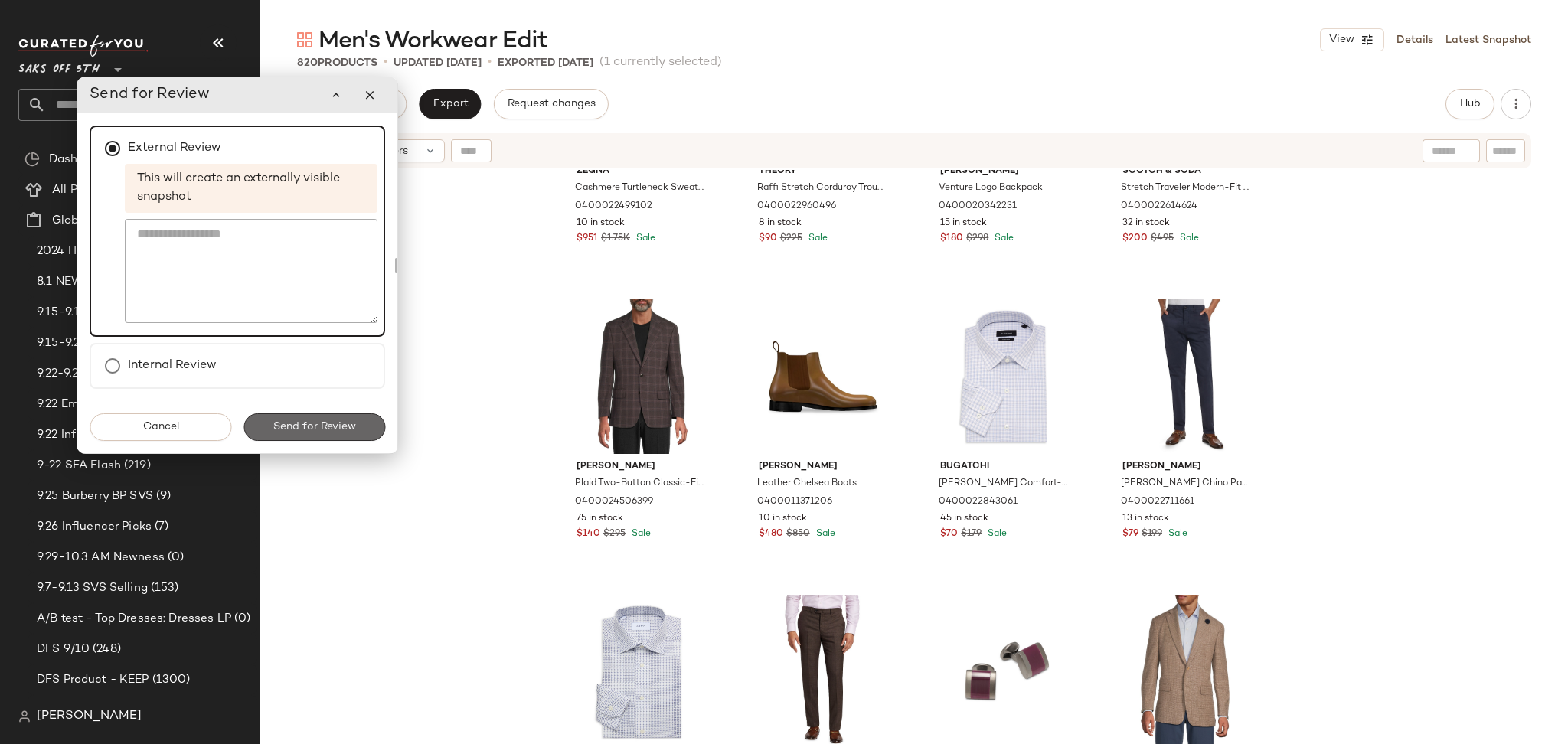
click at [287, 421] on span "Send for Review" at bounding box center [314, 427] width 83 height 12
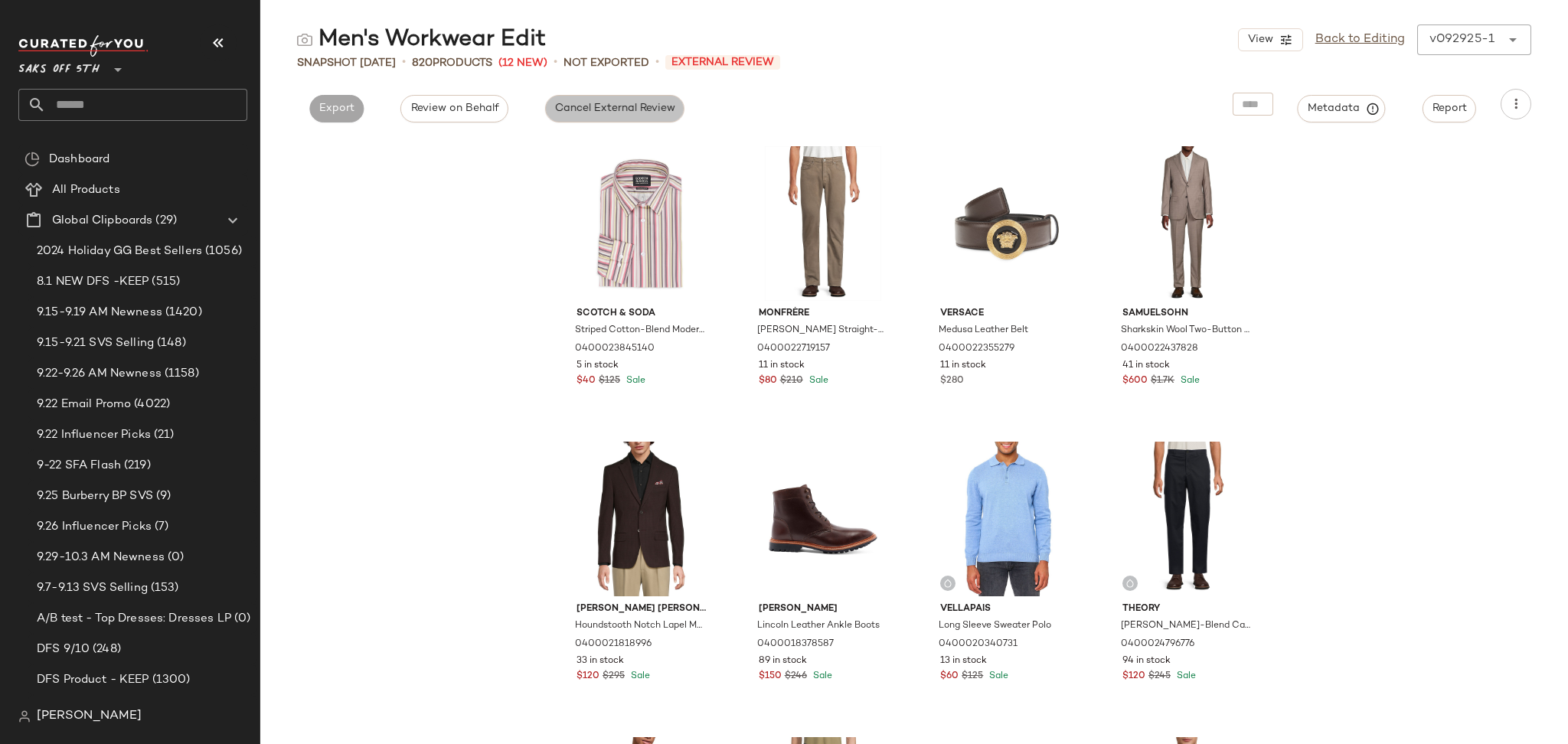
click at [609, 112] on span "Cancel External Review" at bounding box center [615, 108] width 121 height 12
click at [474, 109] on span "Export" at bounding box center [475, 108] width 36 height 12
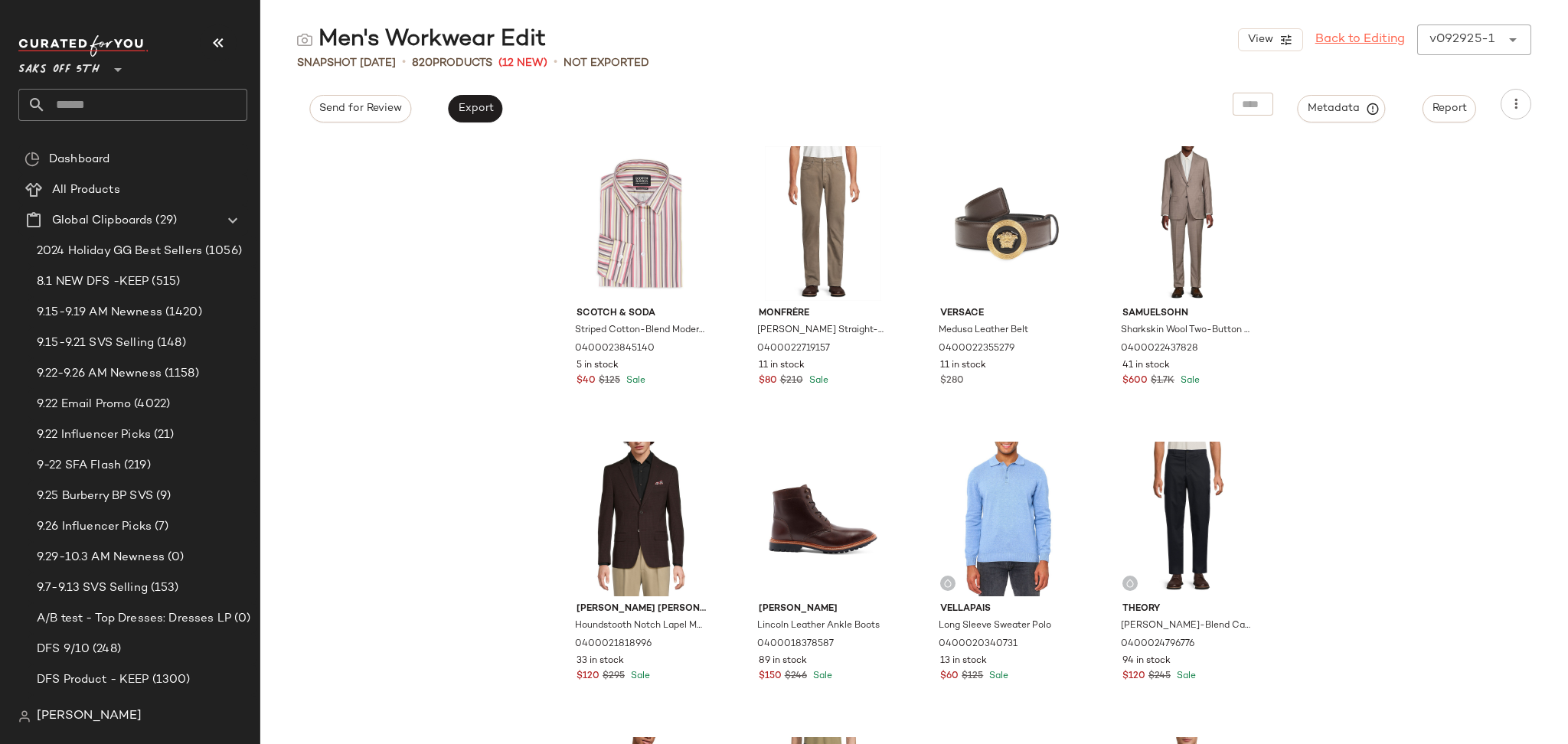
click at [1362, 36] on link "Back to Editing" at bounding box center [1360, 40] width 89 height 18
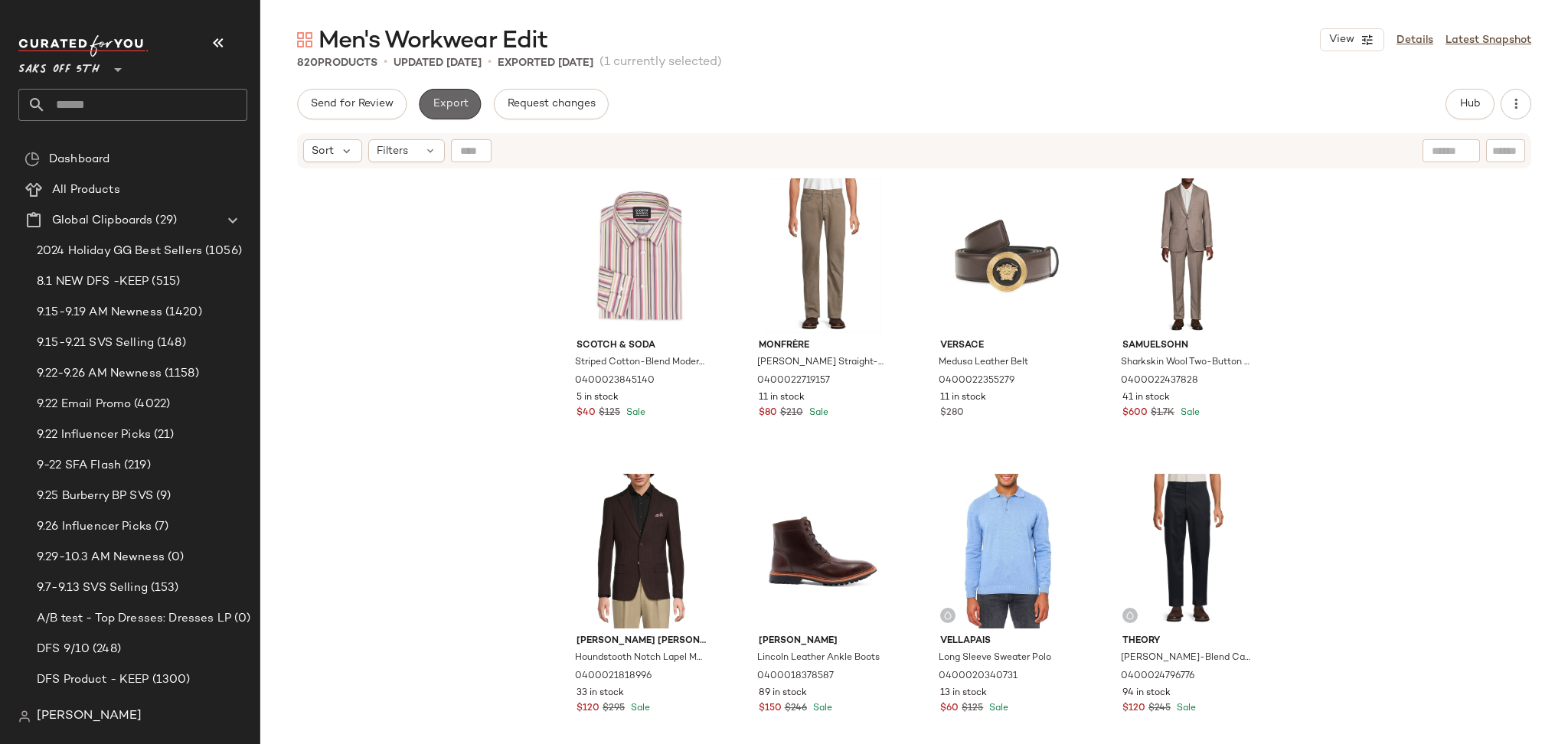
click at [455, 109] on span "Export" at bounding box center [450, 104] width 36 height 12
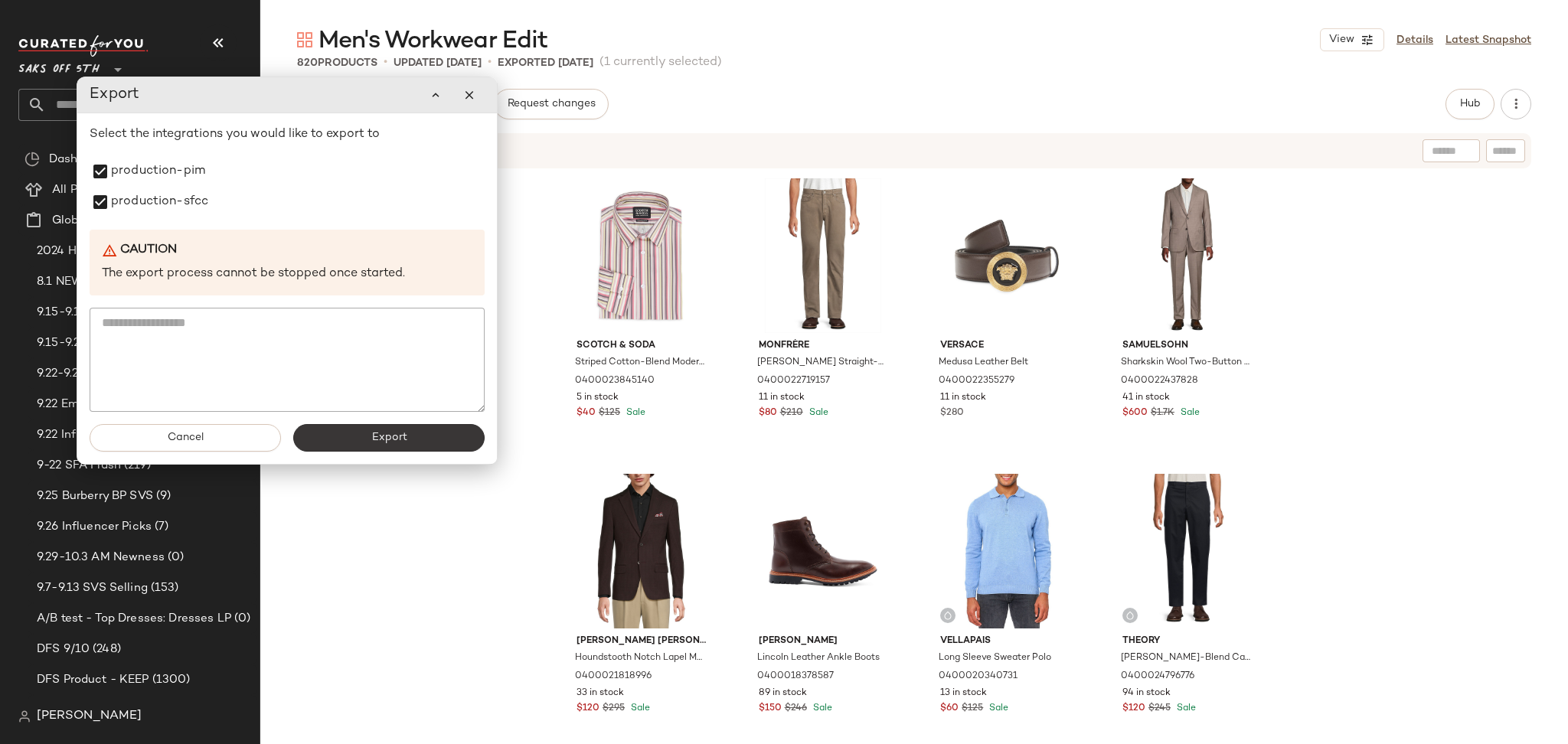
click at [333, 436] on button "Export" at bounding box center [389, 437] width 192 height 27
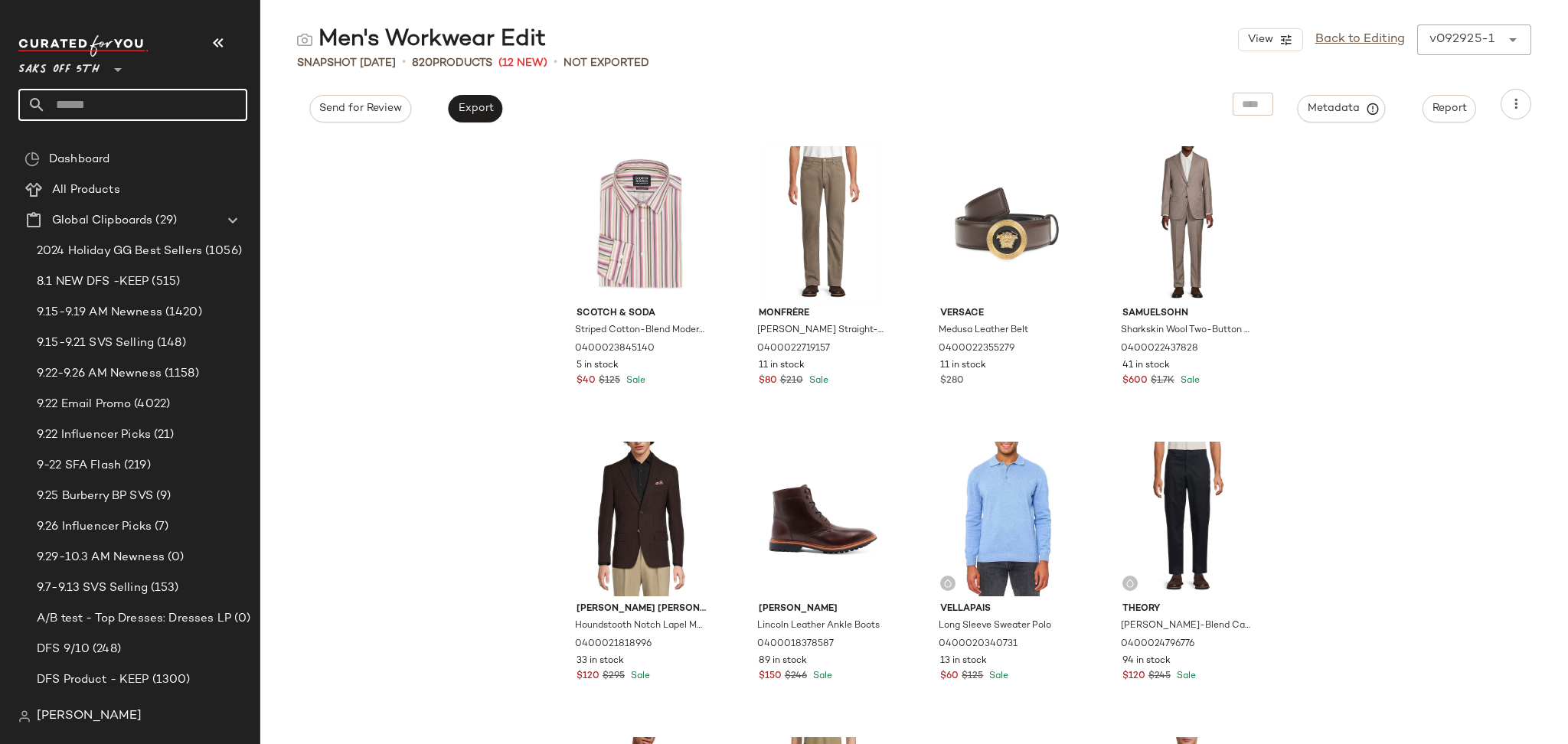
click at [107, 114] on input "text" at bounding box center [147, 105] width 202 height 32
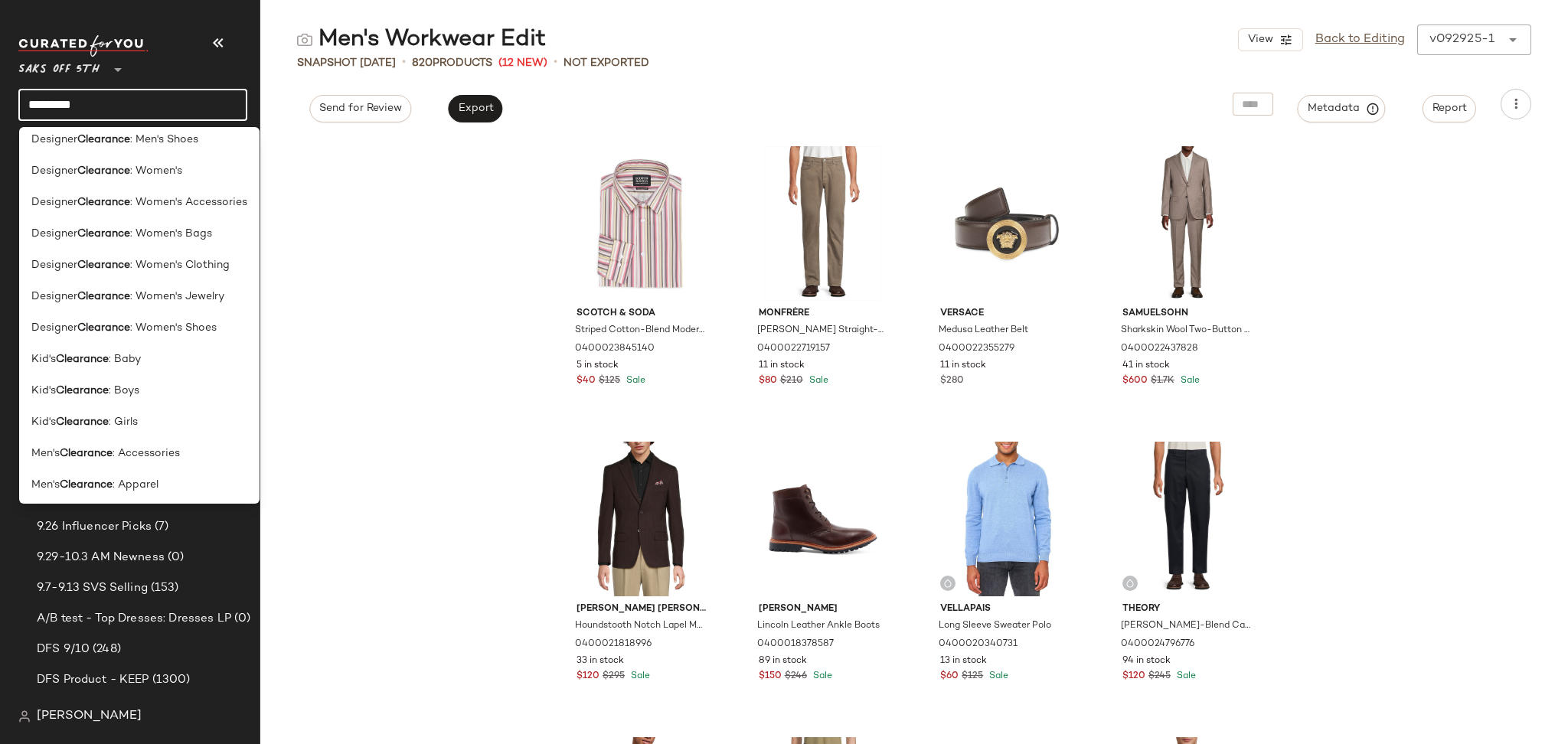
scroll to position [796, 0]
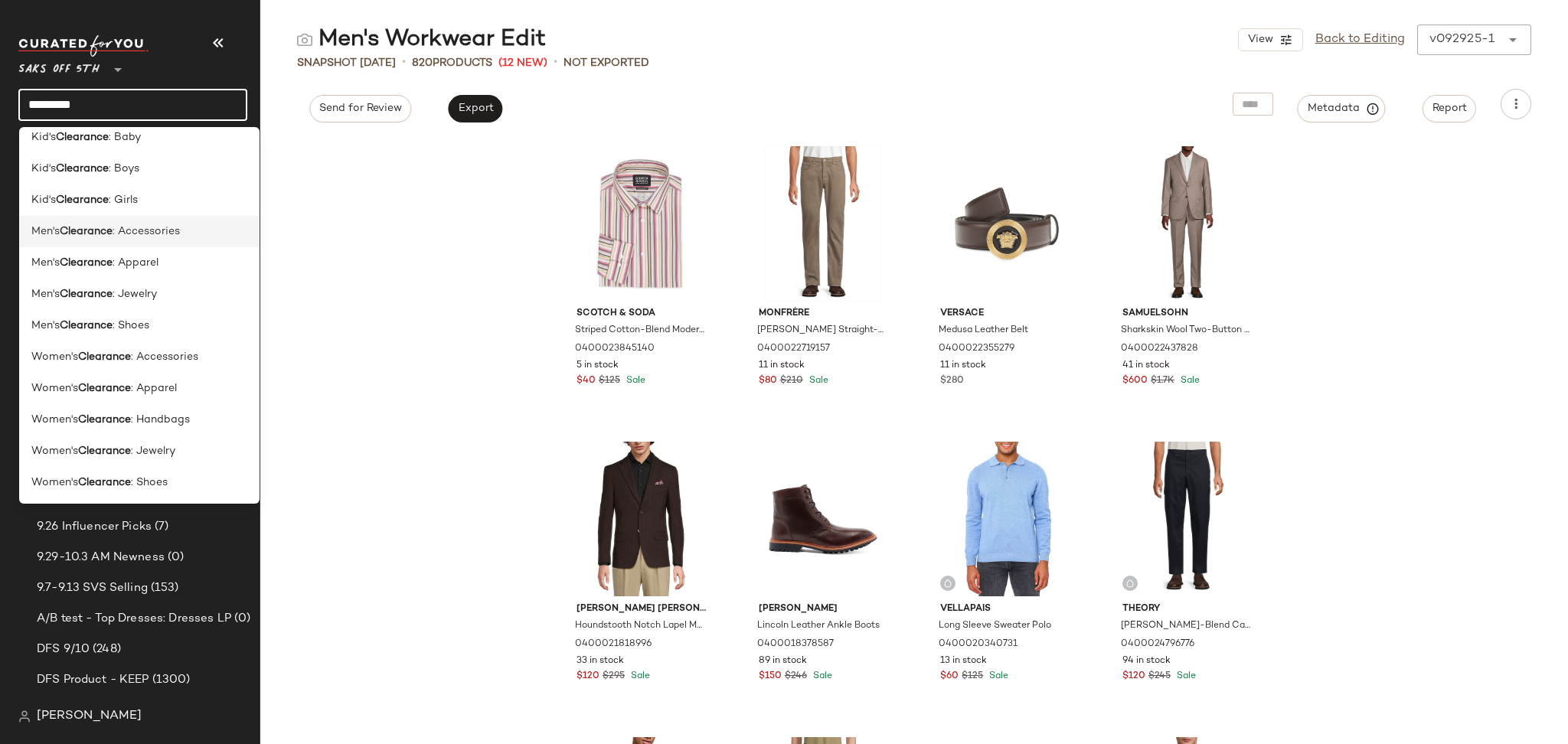
type input "*********"
click at [168, 234] on span ": Accessories" at bounding box center [146, 231] width 68 height 16
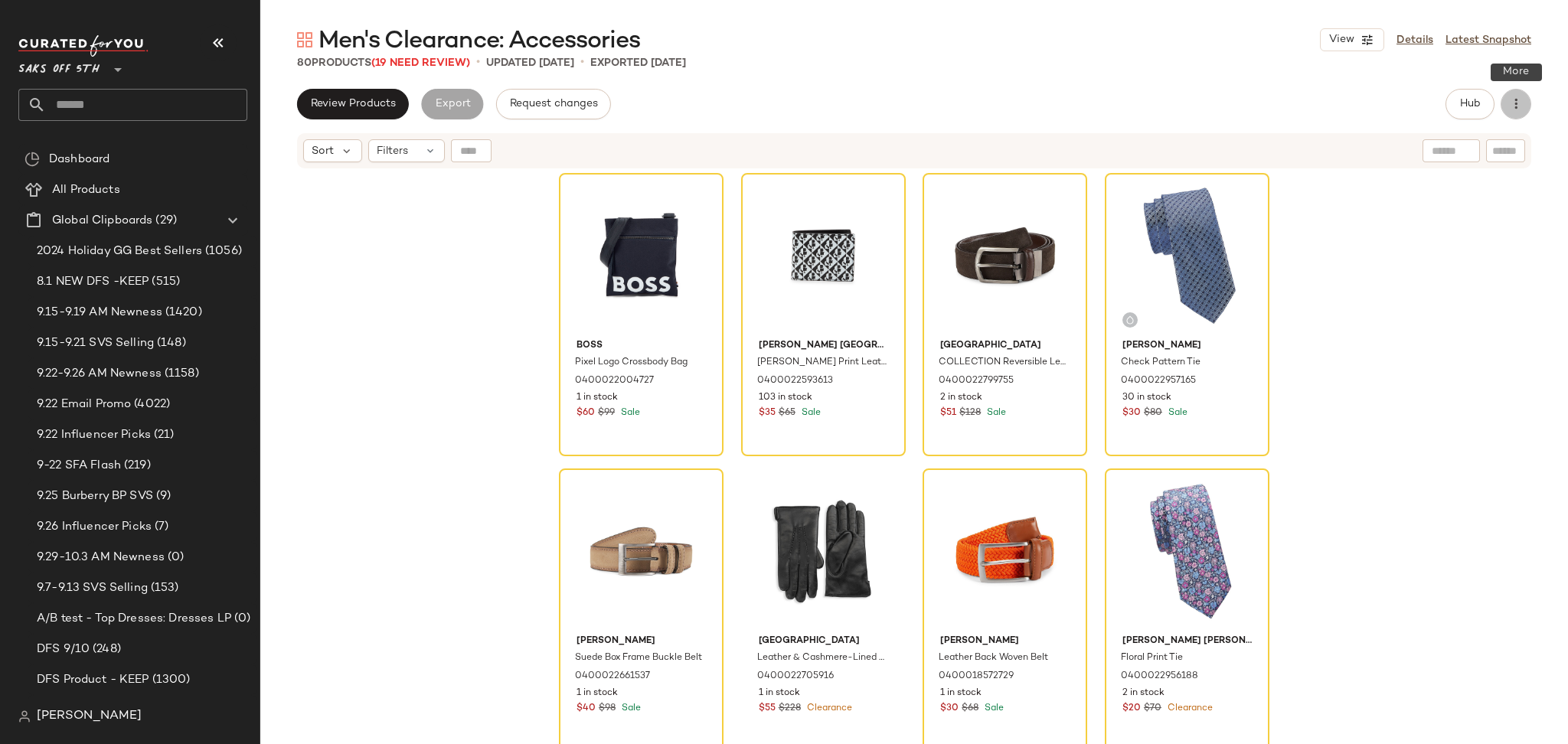
click at [1514, 102] on icon "button" at bounding box center [1516, 104] width 16 height 16
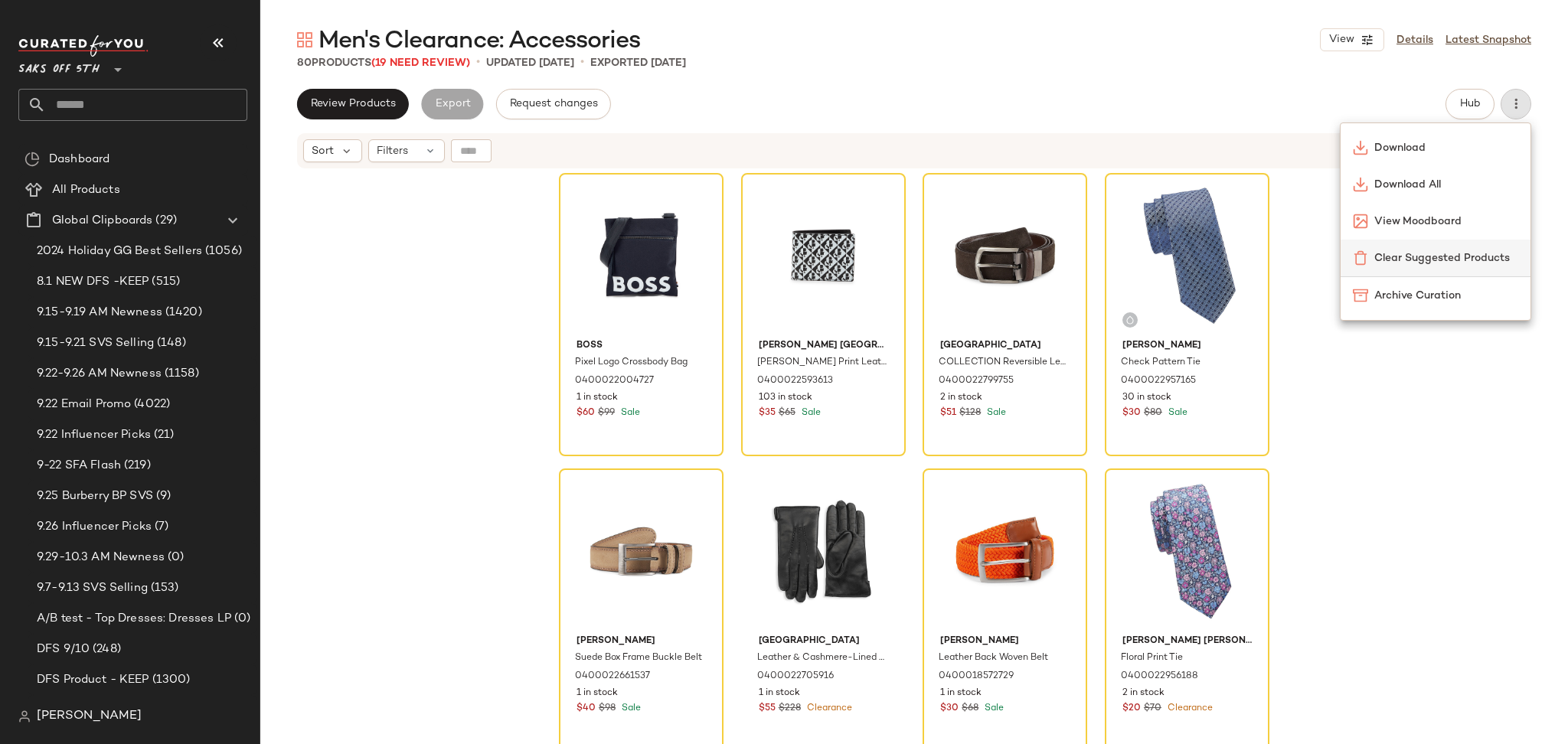
click at [1412, 257] on span "Clear Suggested Products" at bounding box center [1447, 258] width 144 height 16
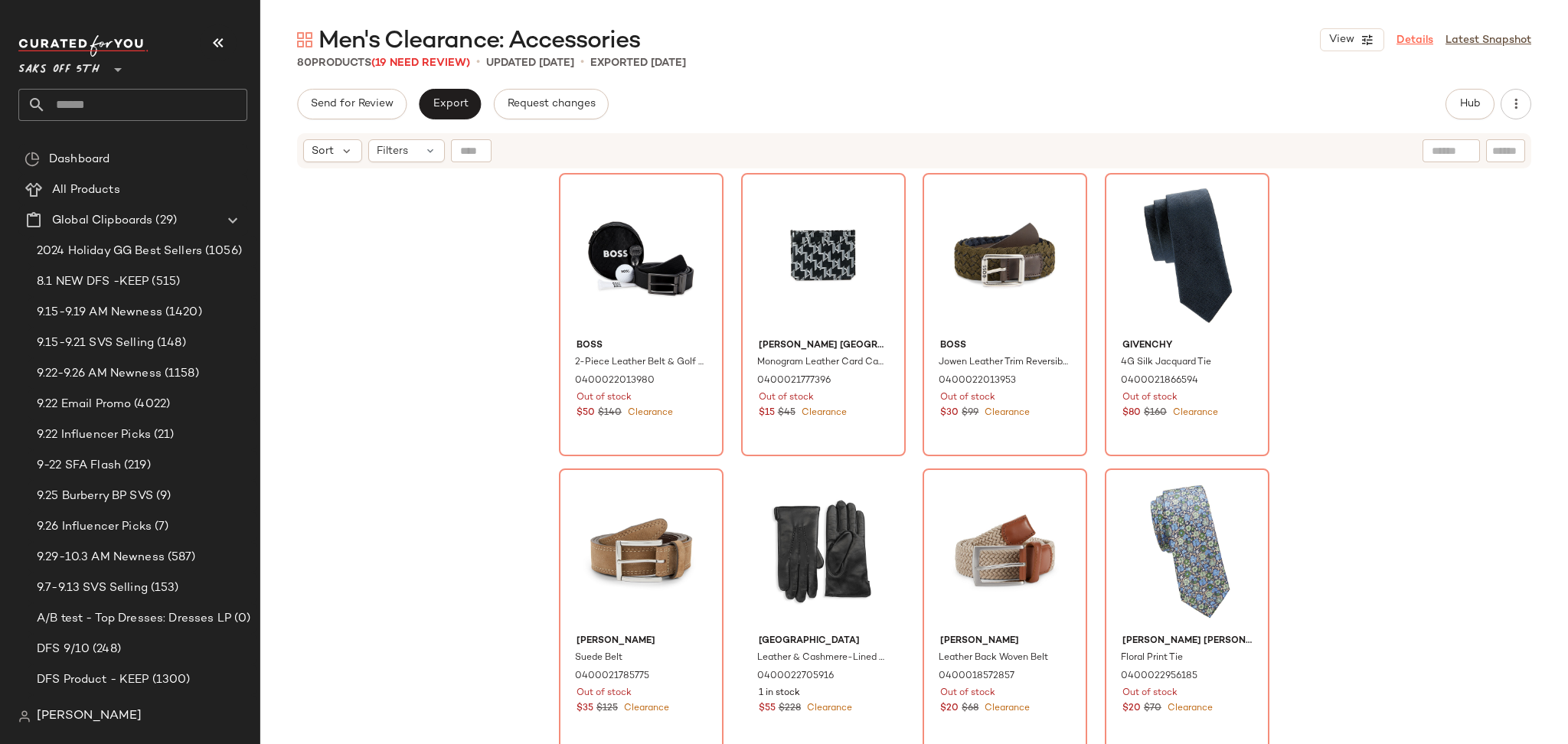
click at [1414, 47] on link "Details" at bounding box center [1414, 40] width 36 height 16
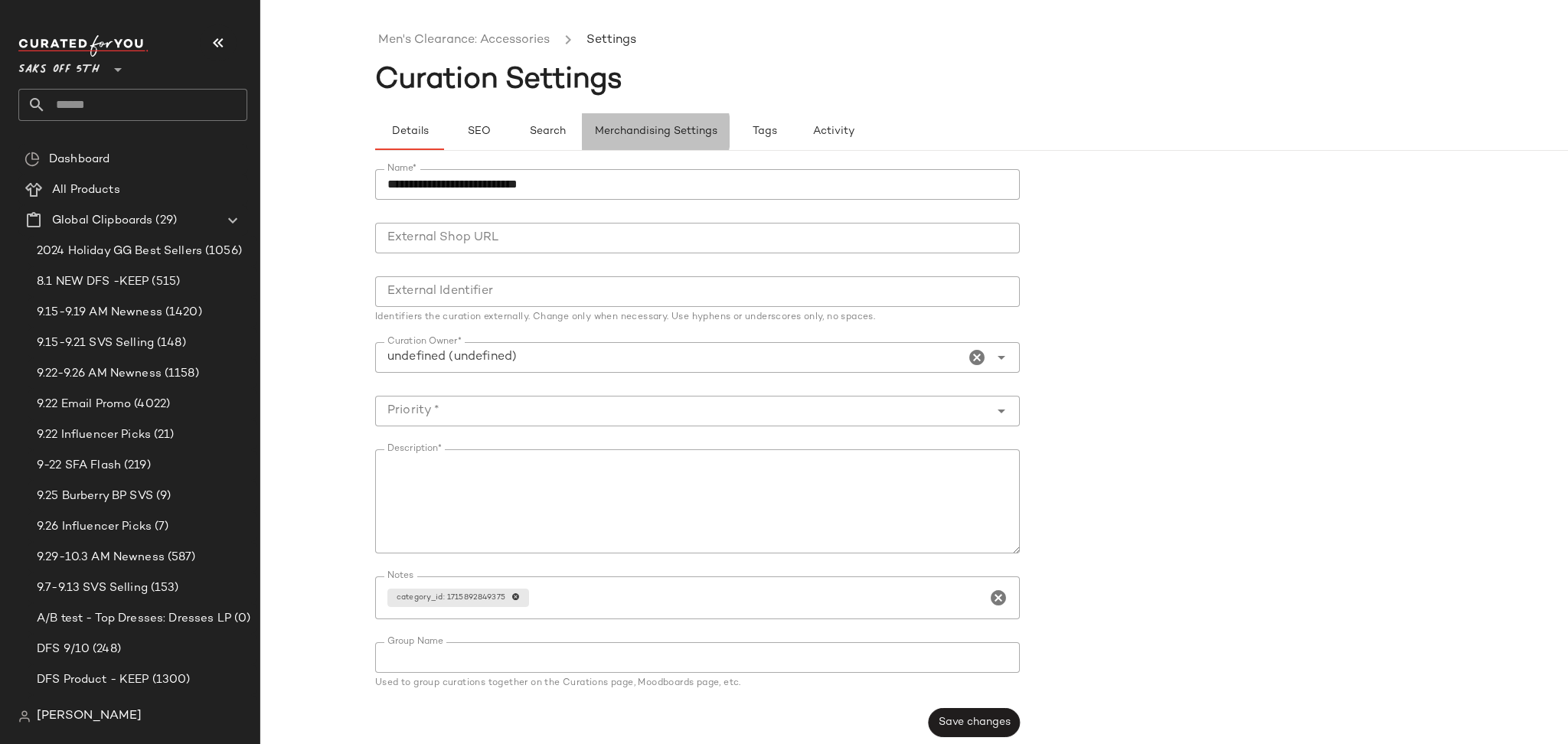
click at [670, 137] on span "Merchandising Settings" at bounding box center [655, 131] width 123 height 12
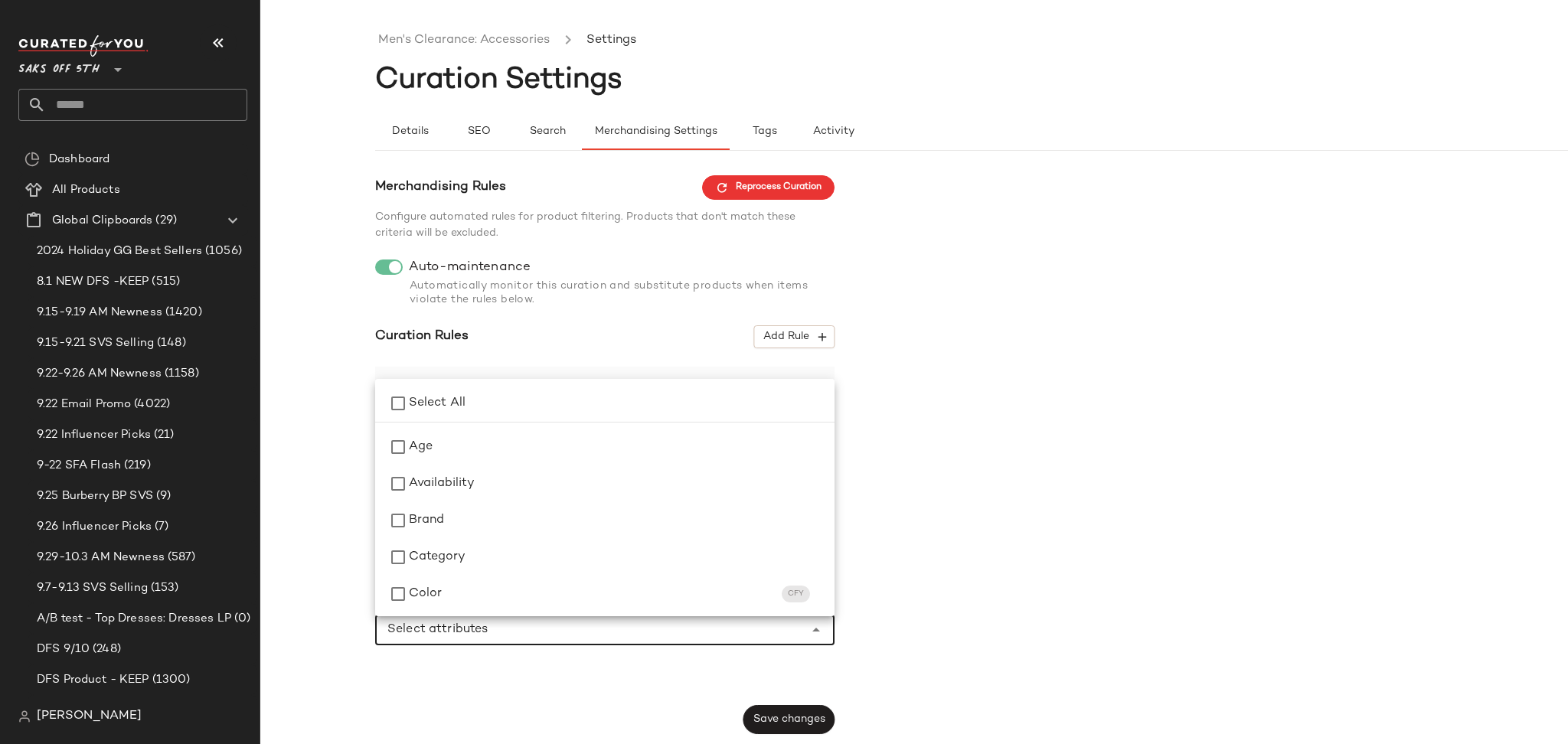
click at [608, 633] on input "Select attributes" at bounding box center [593, 630] width 412 height 18
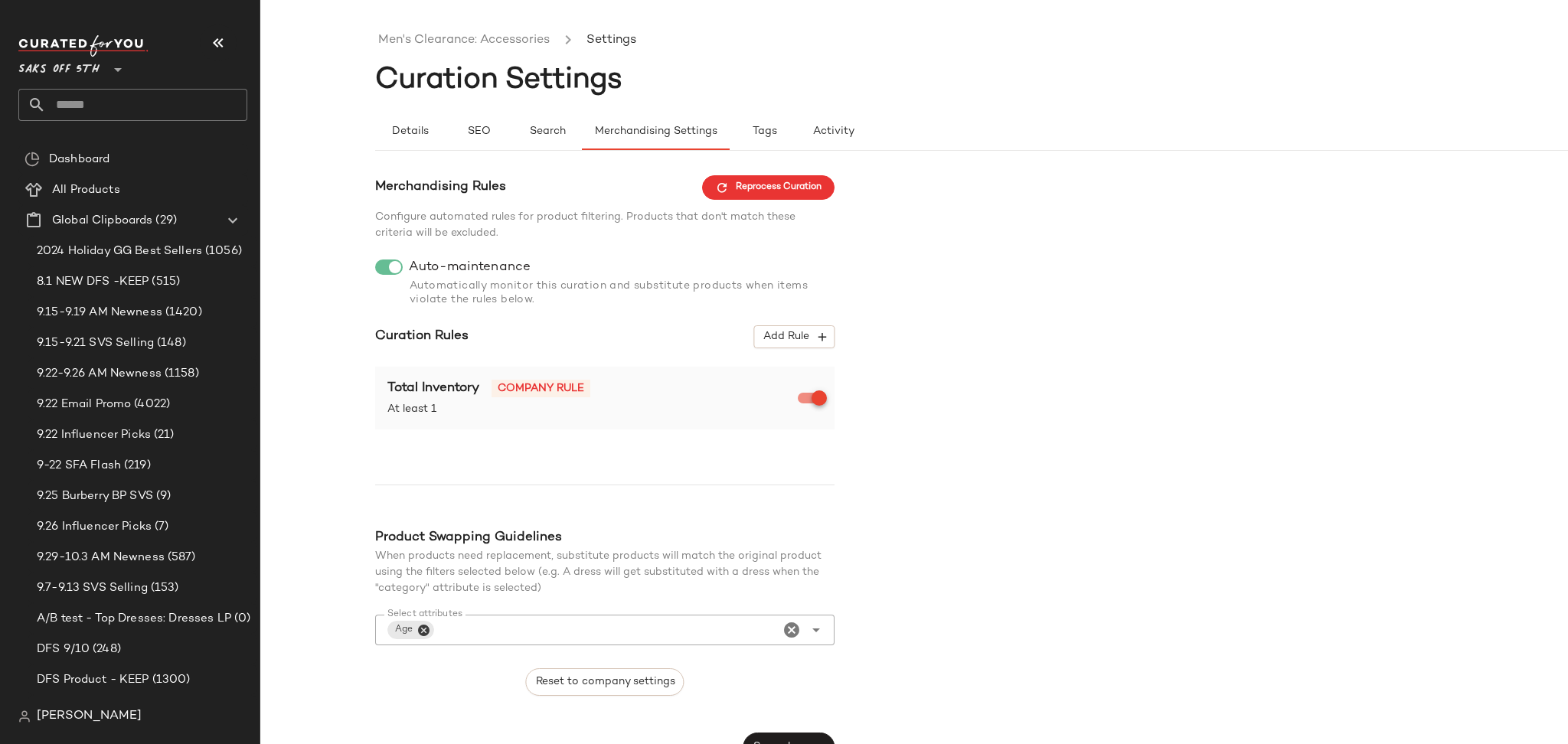
click at [368, 470] on div "Men's Clearance: Accessories Settings Curation Settings Details SEO Search Merc…" at bounding box center [784, 384] width 1568 height 719
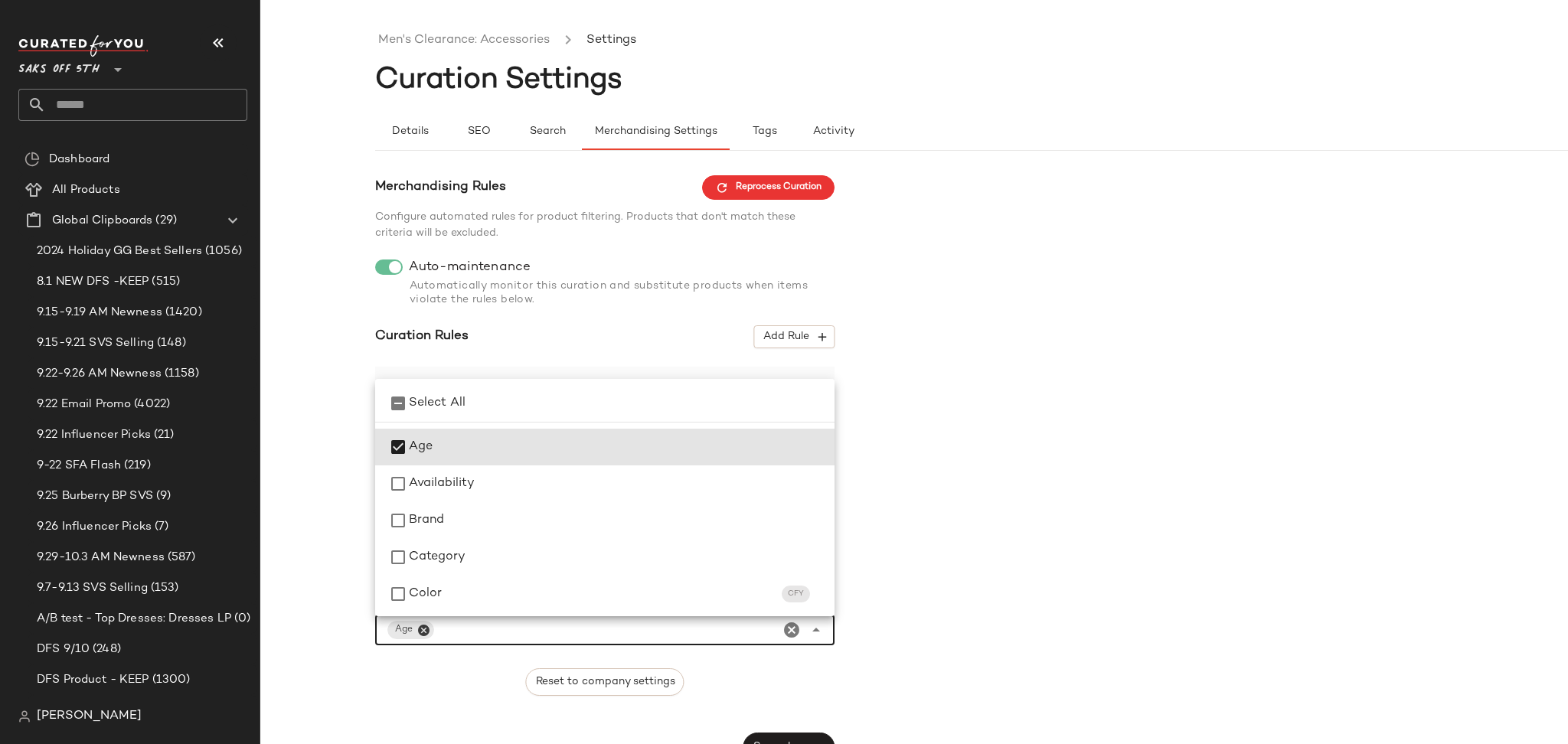
click at [674, 636] on input "Select attributes" at bounding box center [606, 630] width 338 height 18
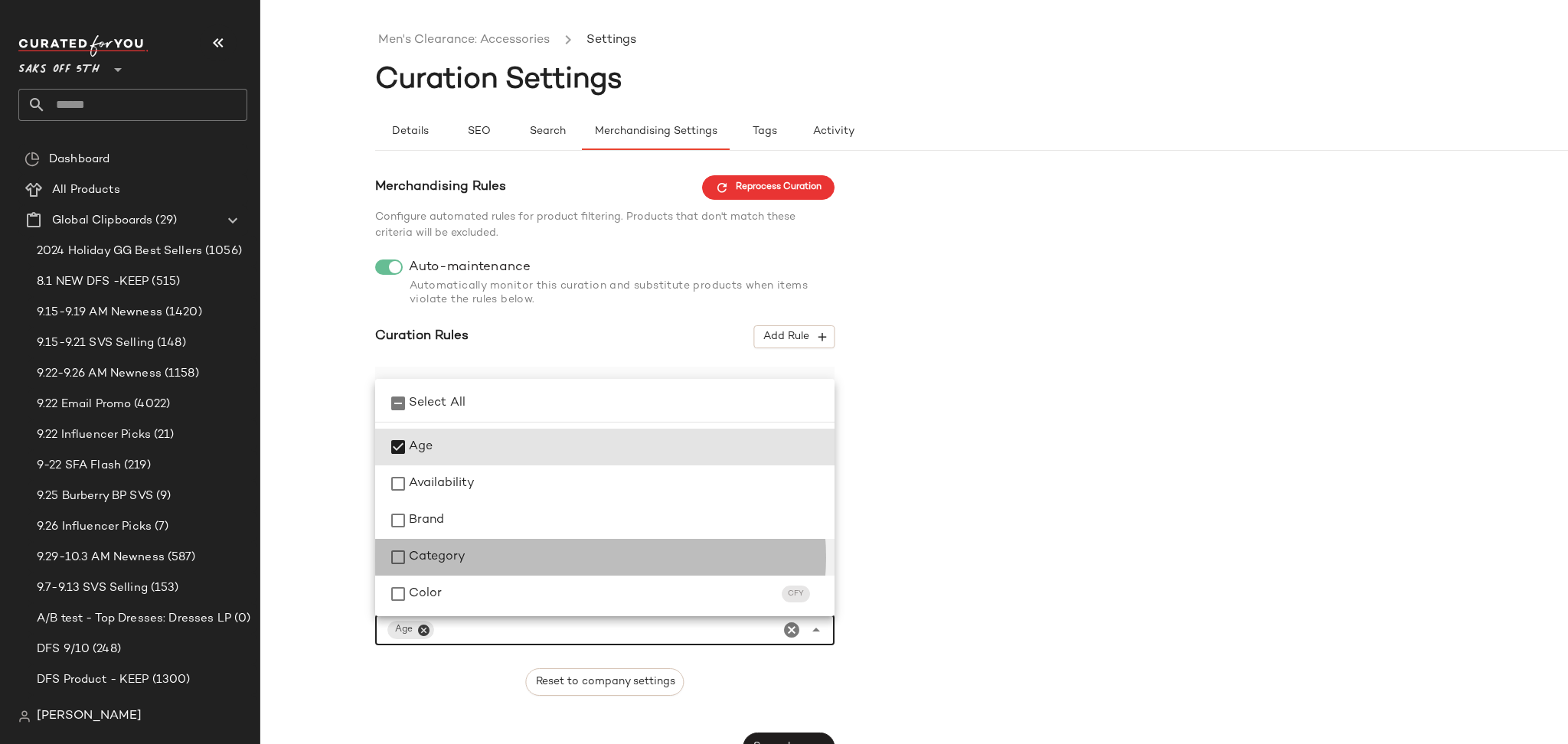
click at [439, 552] on span "Category" at bounding box center [437, 557] width 57 height 18
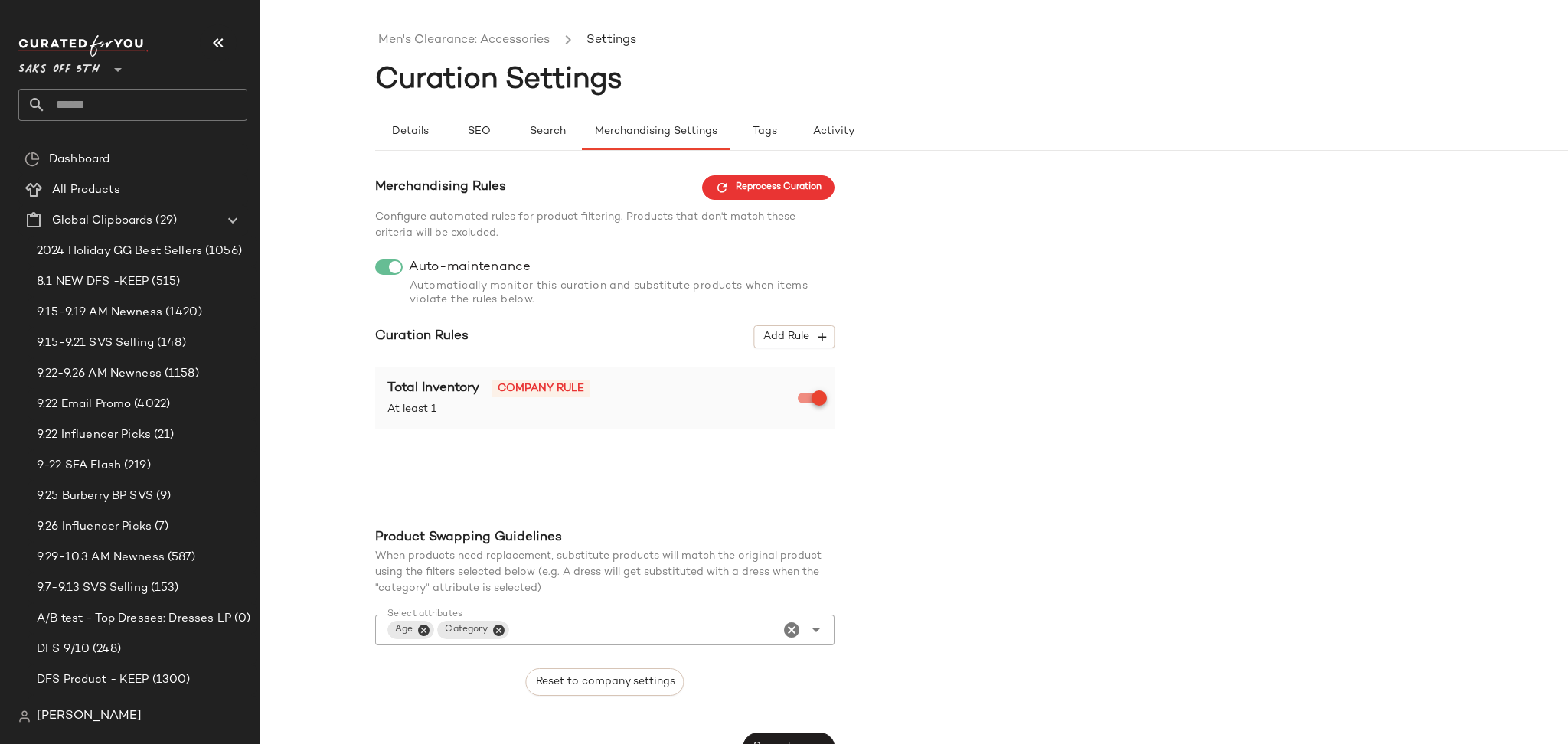
click at [336, 348] on div "Men's Clearance: Accessories Settings Curation Settings Details SEO Search Merc…" at bounding box center [784, 384] width 1568 height 719
click at [802, 335] on span "Add Rule" at bounding box center [794, 336] width 64 height 14
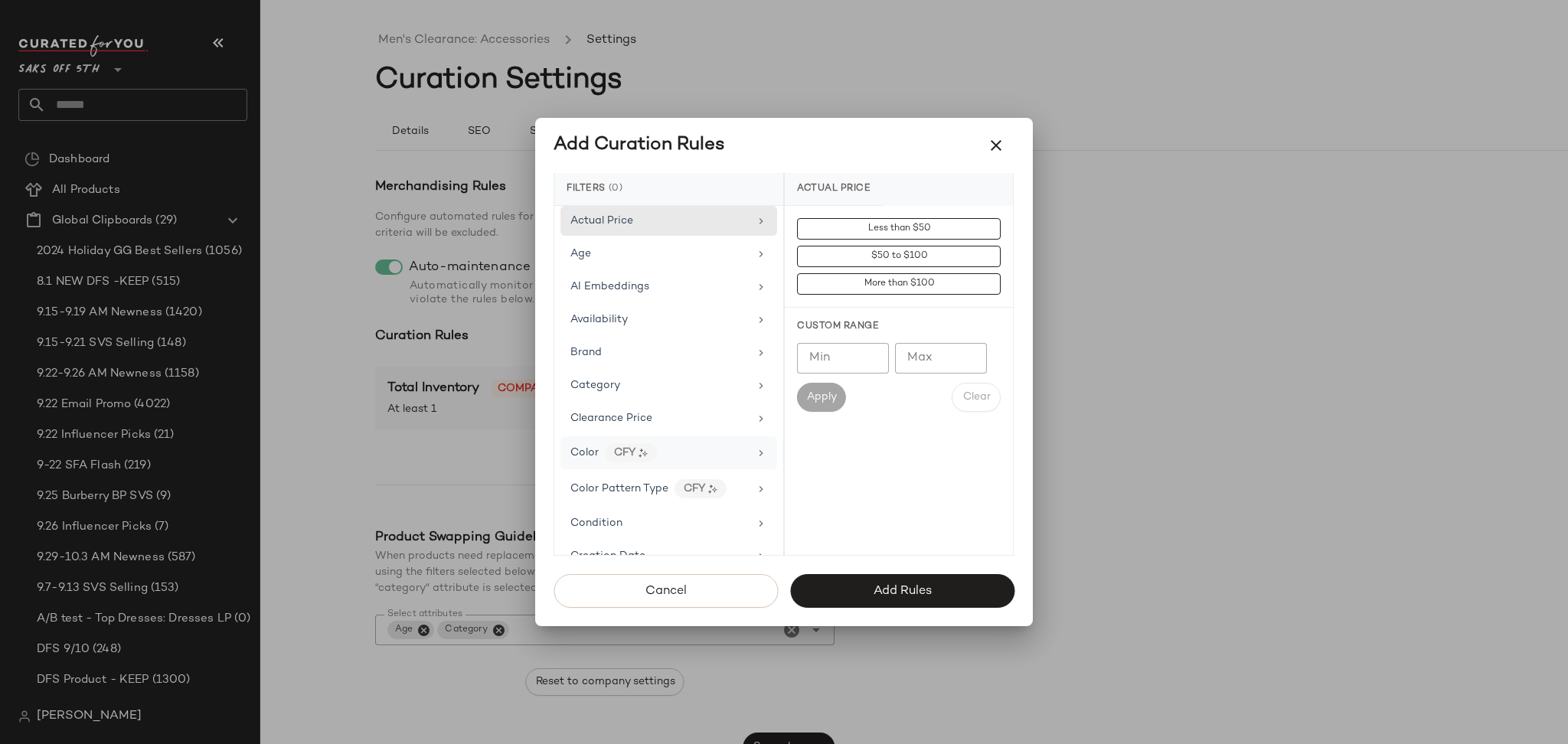
scroll to position [59, 0]
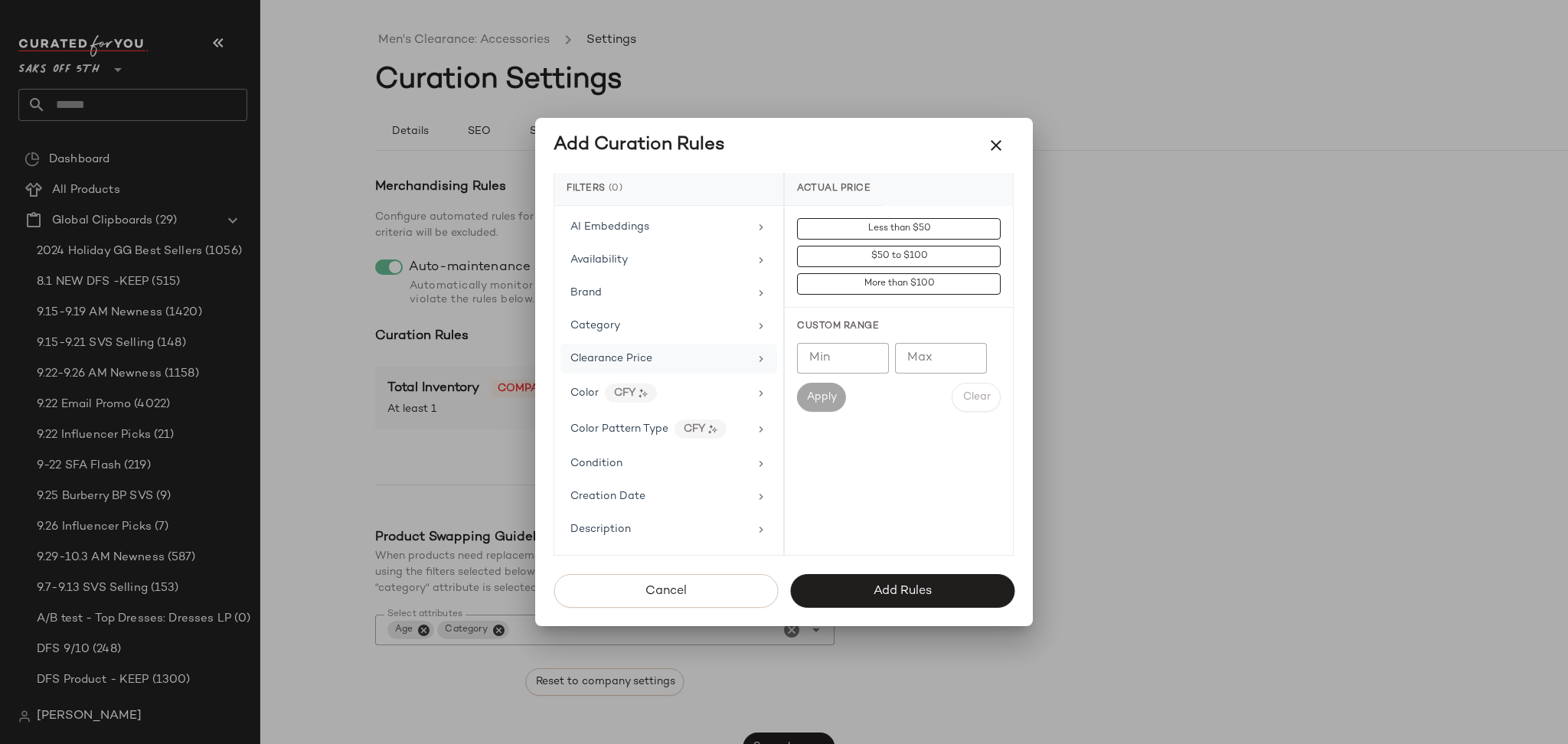
click at [730, 362] on div "Clearance Price" at bounding box center [659, 358] width 178 height 16
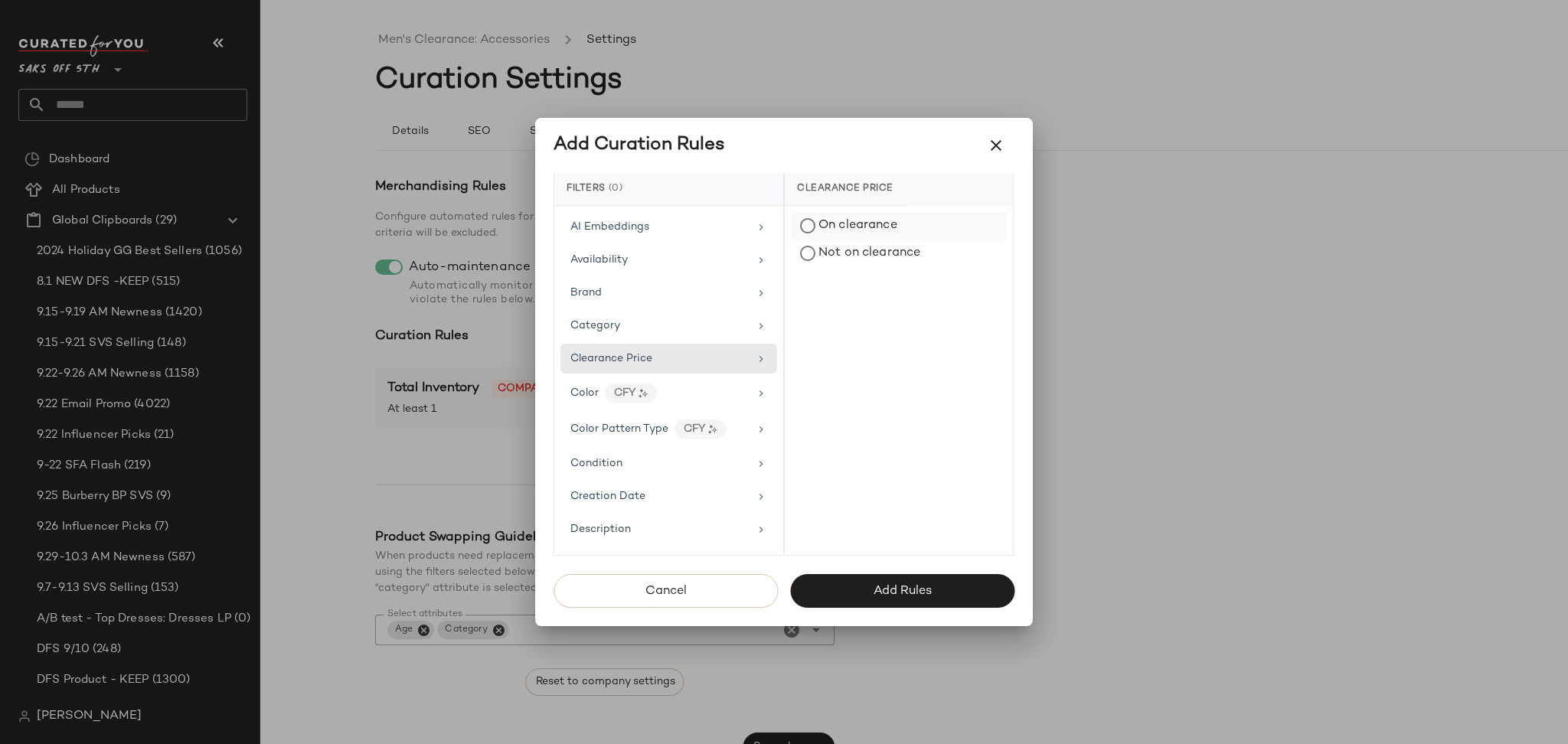
click at [839, 235] on div "On clearance" at bounding box center [898, 225] width 216 height 27
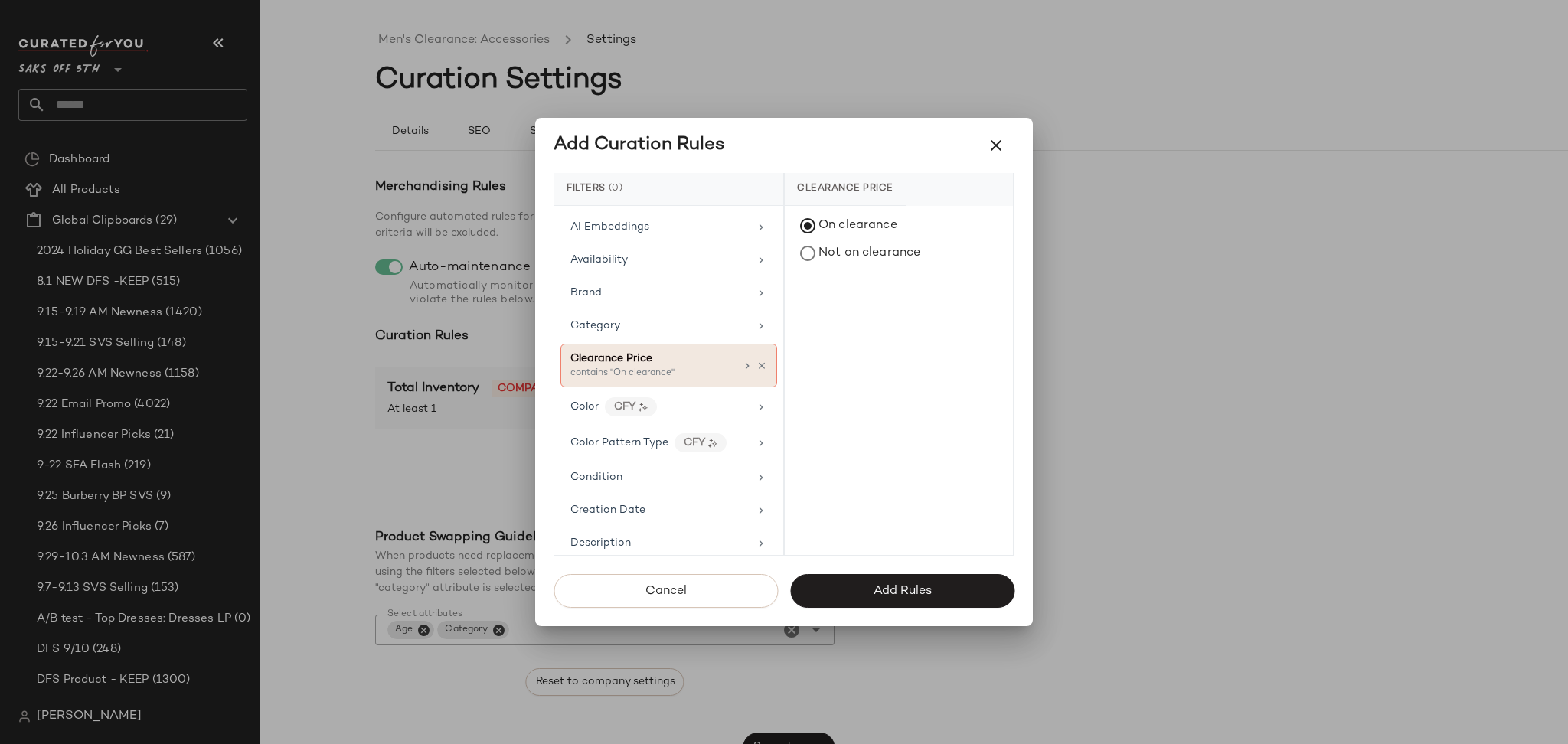
scroll to position [0, 0]
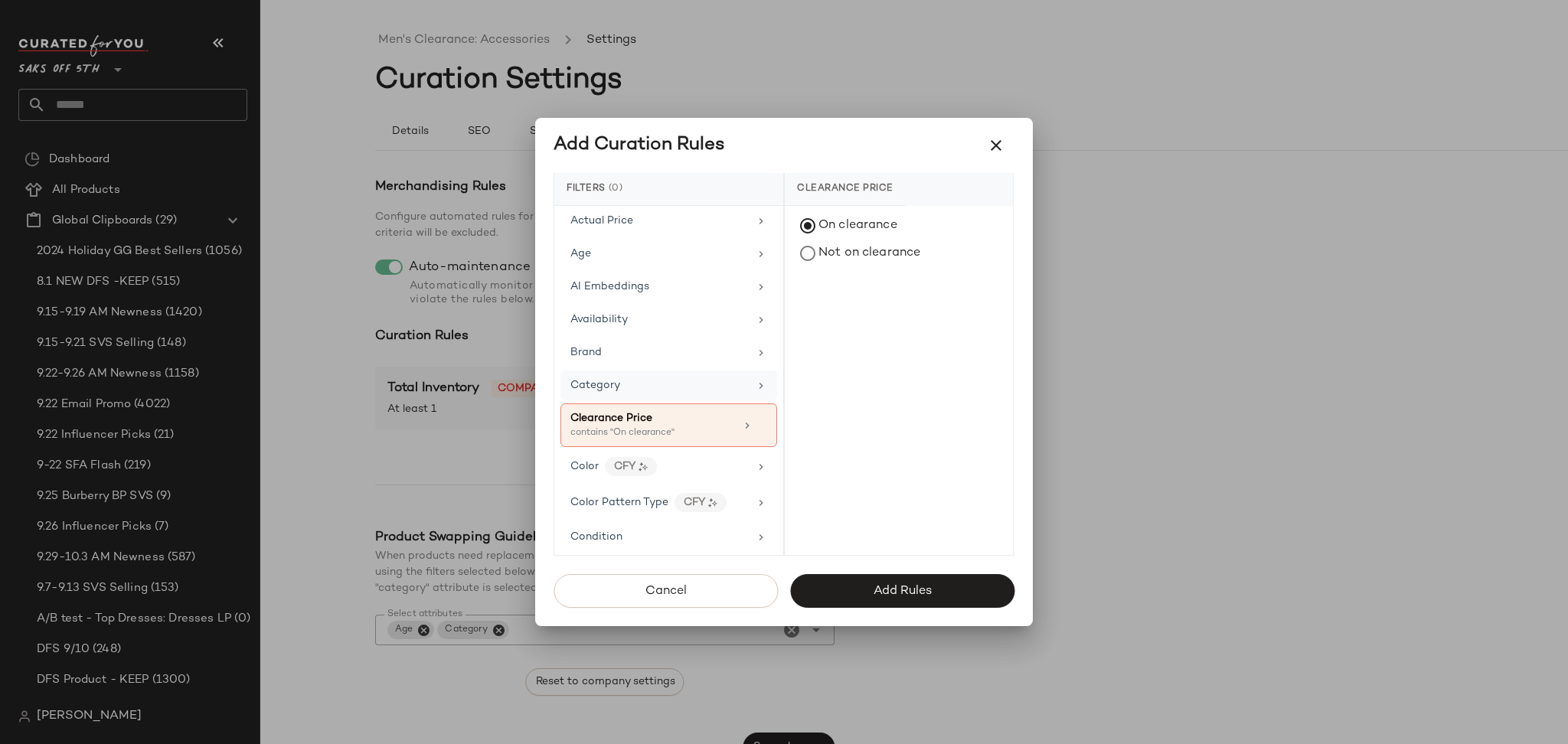
click at [663, 384] on div "Category" at bounding box center [659, 385] width 178 height 16
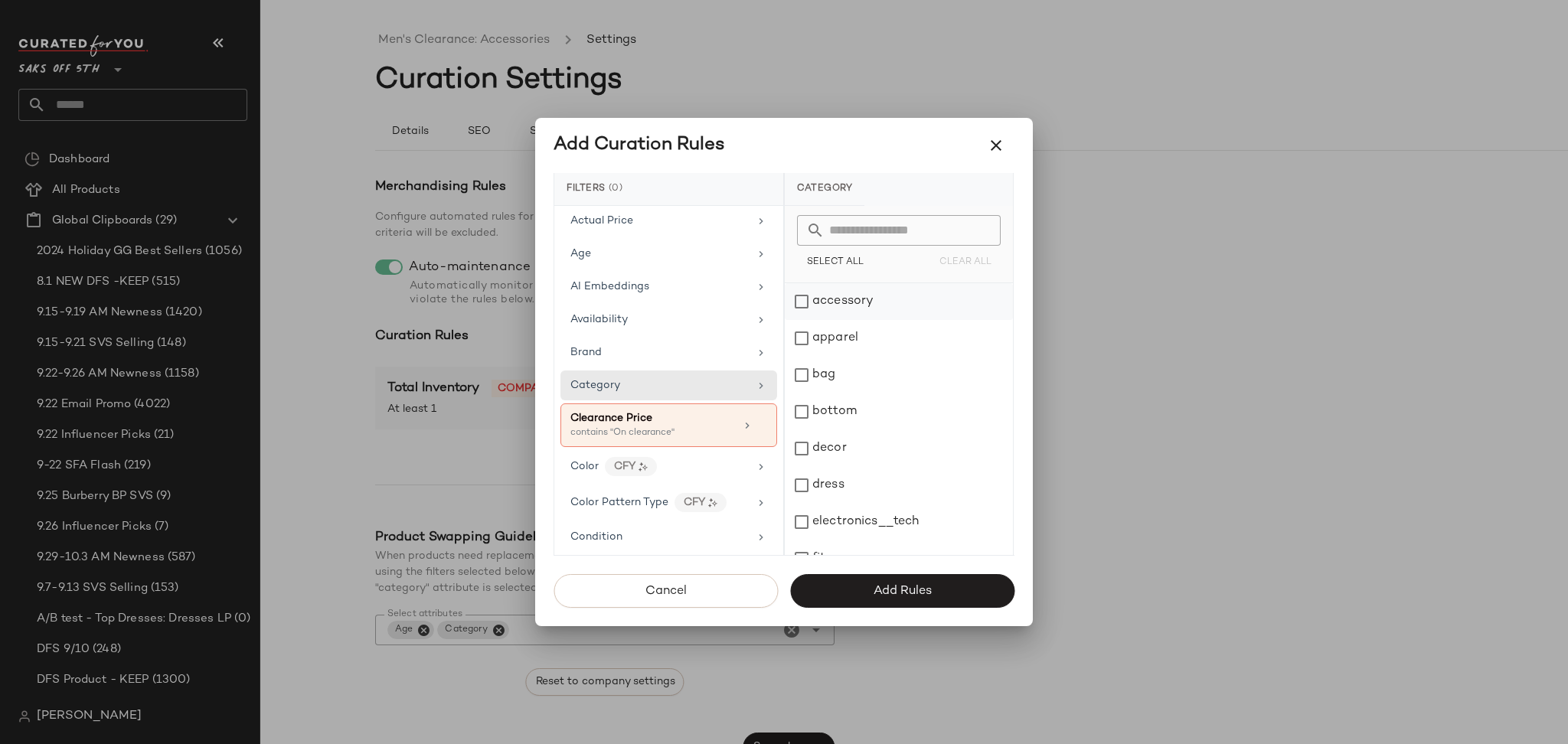
click at [807, 301] on div "accessory" at bounding box center [899, 301] width 228 height 36
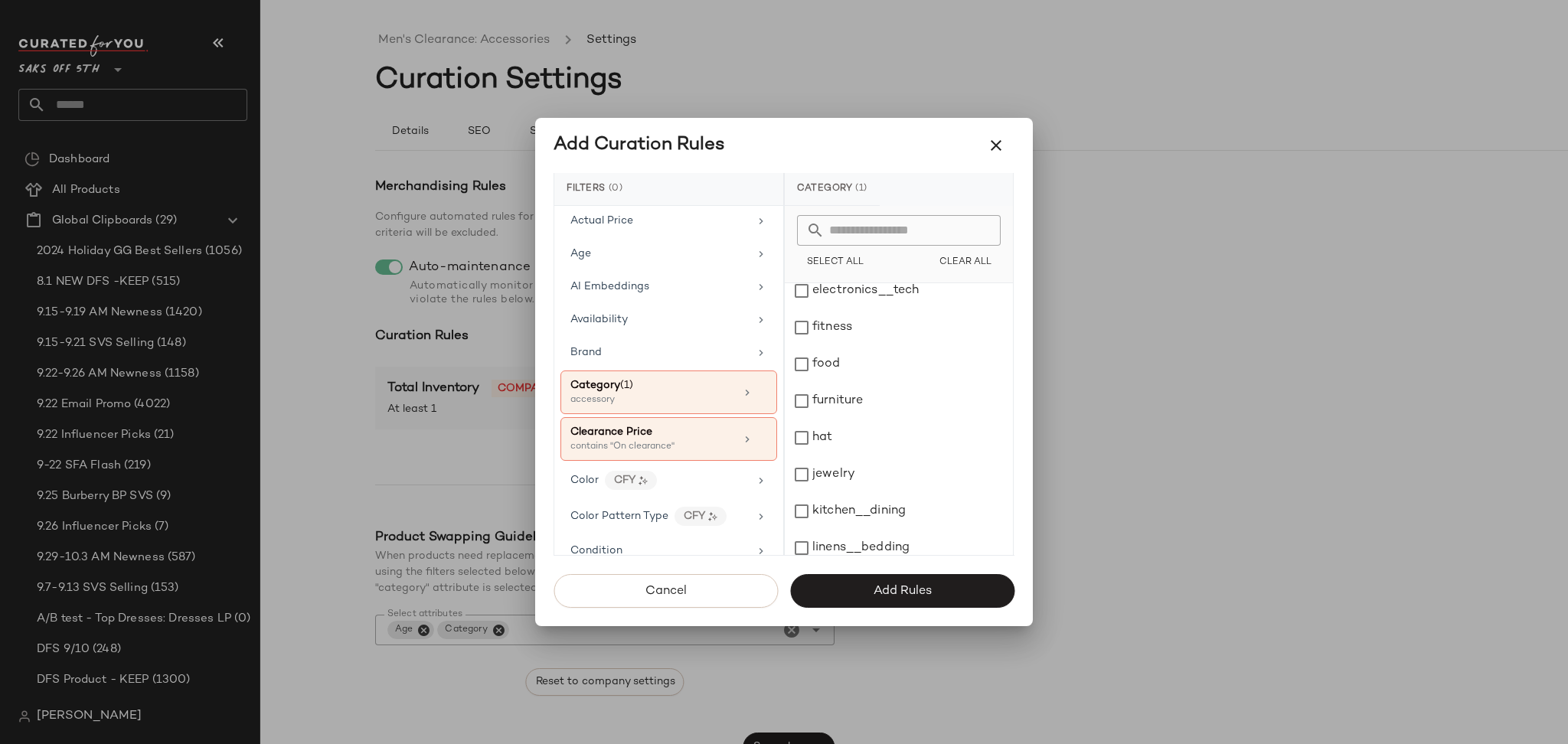
scroll to position [233, 0]
click at [801, 472] on div "jewelry" at bounding box center [899, 472] width 228 height 36
click at [806, 387] on div "shoe" at bounding box center [899, 390] width 228 height 36
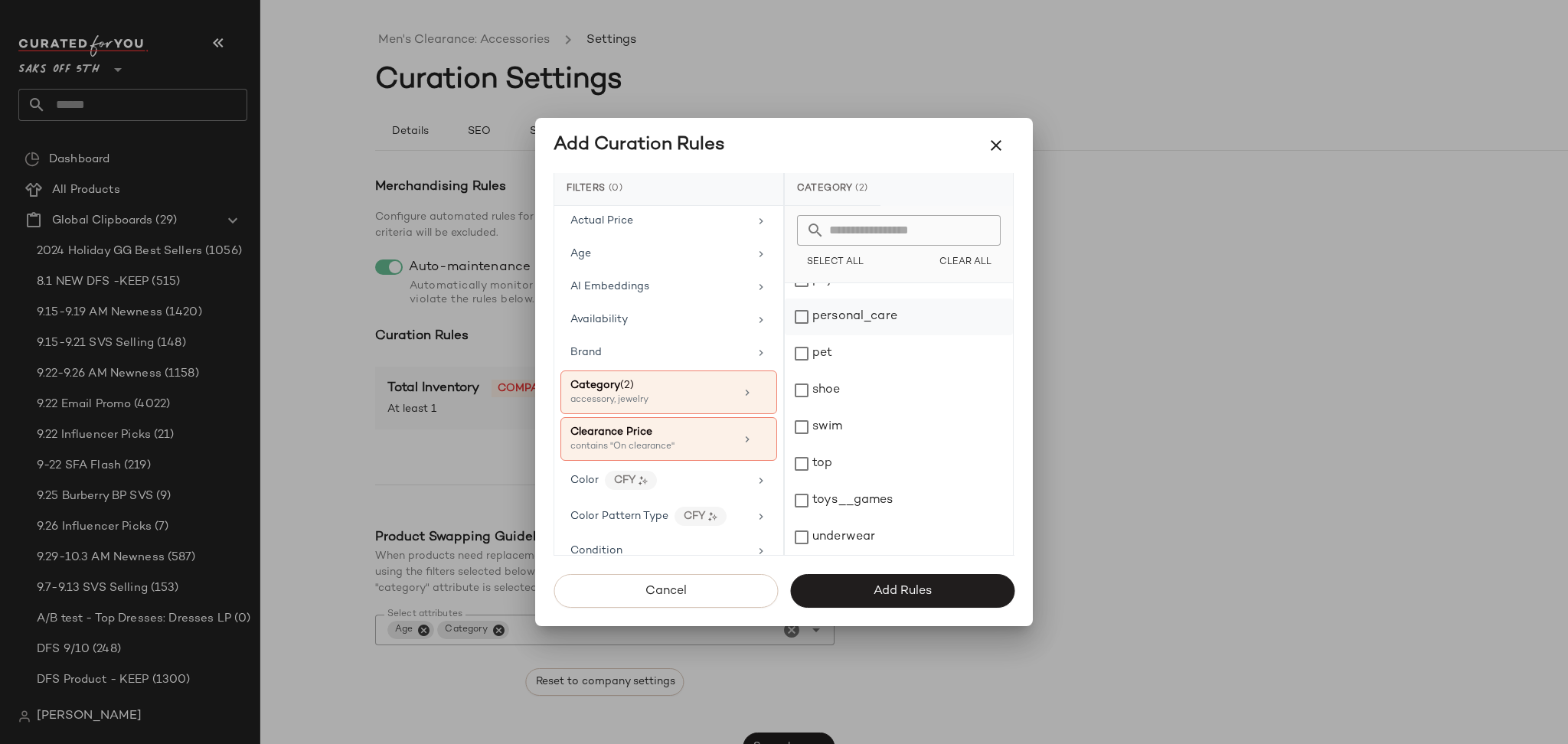
click at [805, 318] on div "personal_care" at bounding box center [899, 316] width 228 height 36
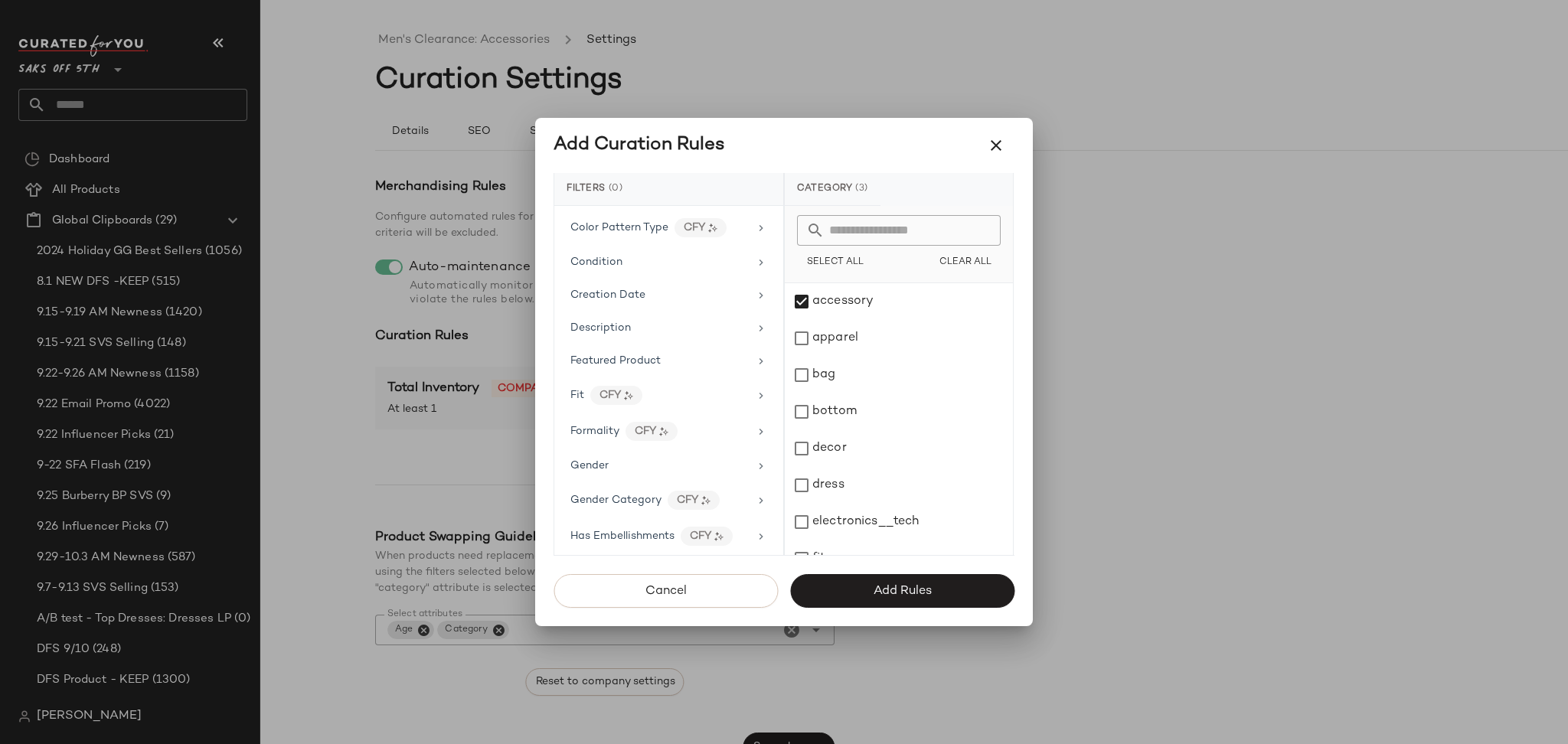
scroll to position [313, 0]
click at [685, 438] on div "Gender" at bounding box center [659, 441] width 178 height 16
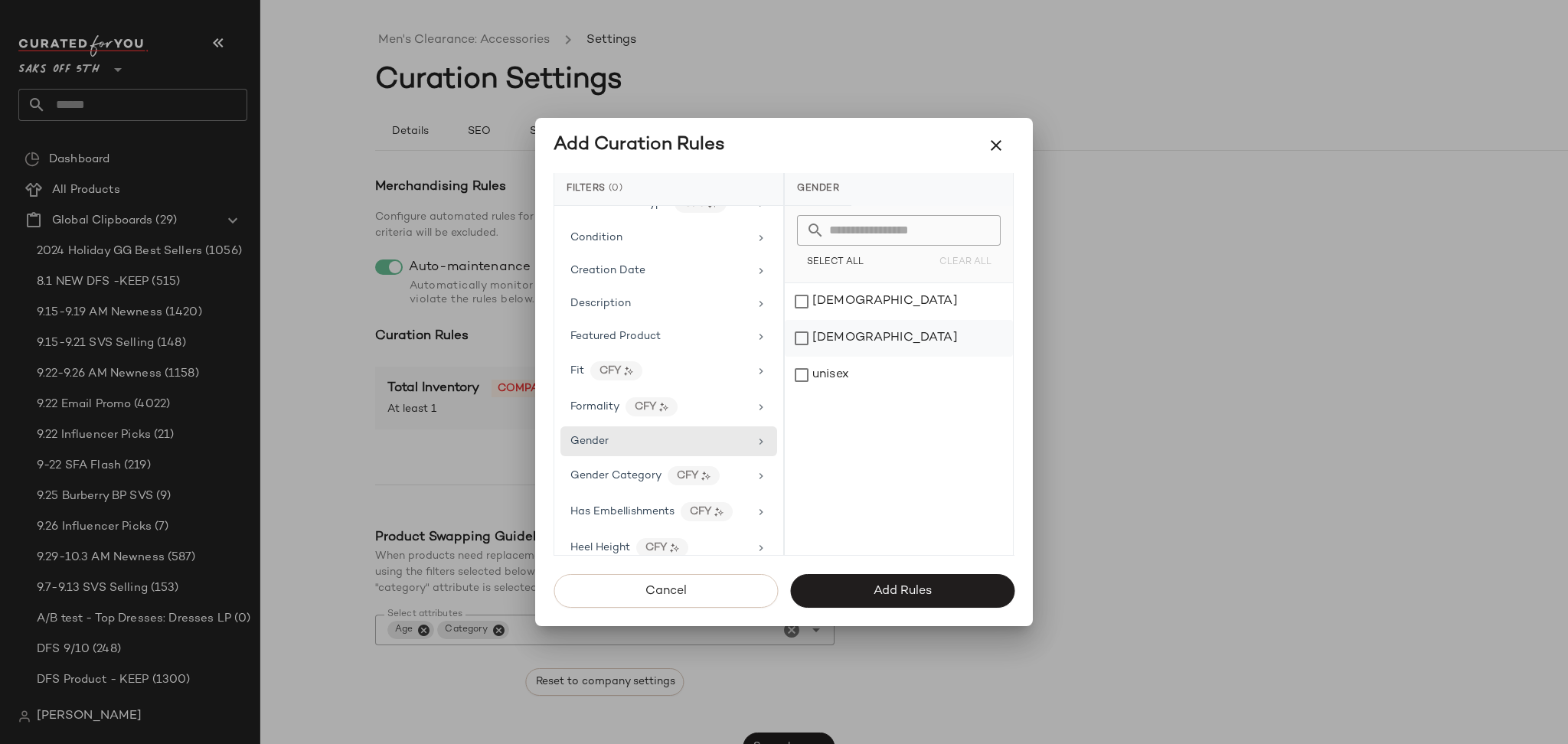
click at [823, 337] on div "male" at bounding box center [899, 338] width 228 height 36
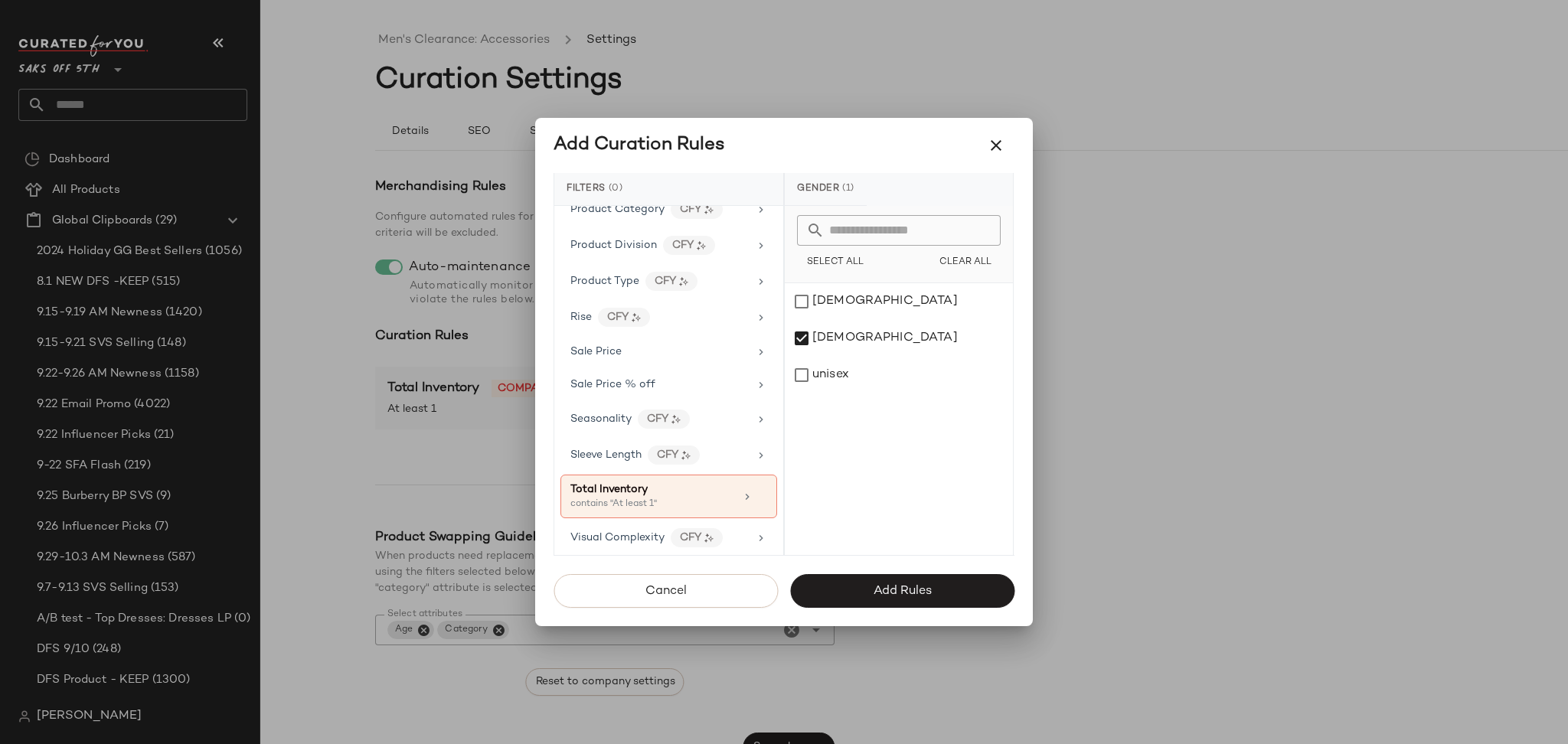
scroll to position [1050, 0]
click at [842, 591] on button "Add Rules" at bounding box center [902, 590] width 225 height 34
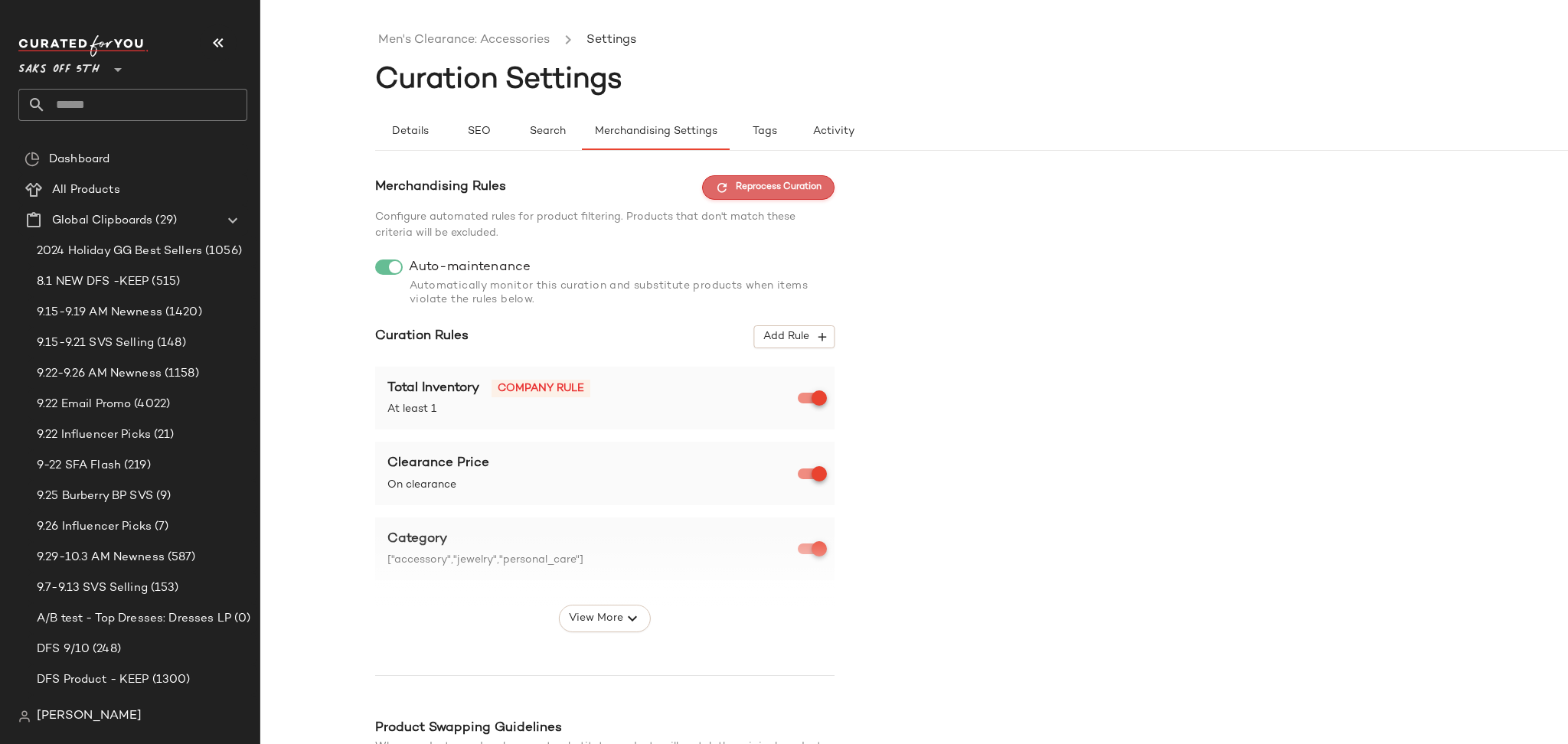
click at [774, 193] on span "Reprocess Curation" at bounding box center [768, 187] width 107 height 14
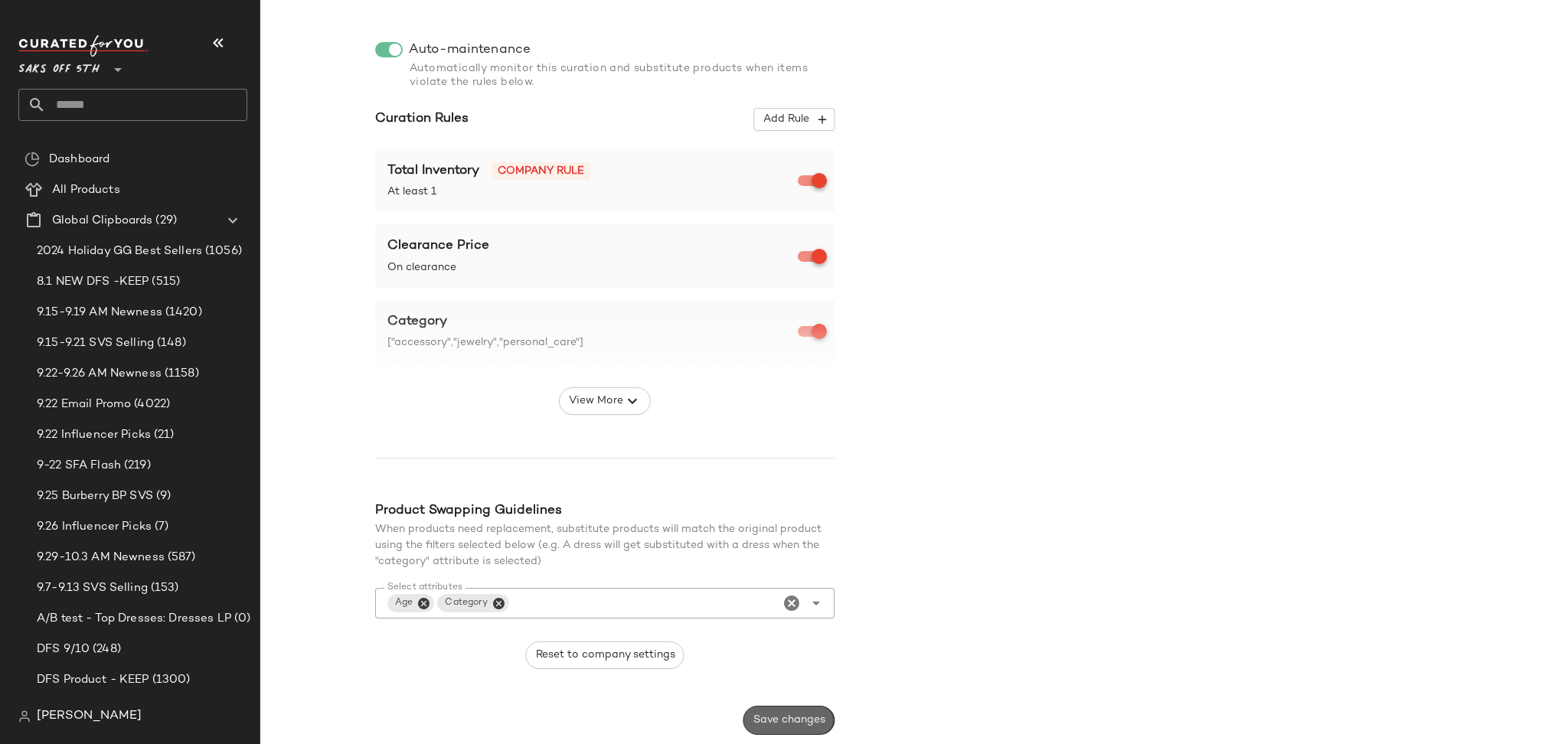
click at [777, 718] on span "Save changes" at bounding box center [789, 720] width 73 height 12
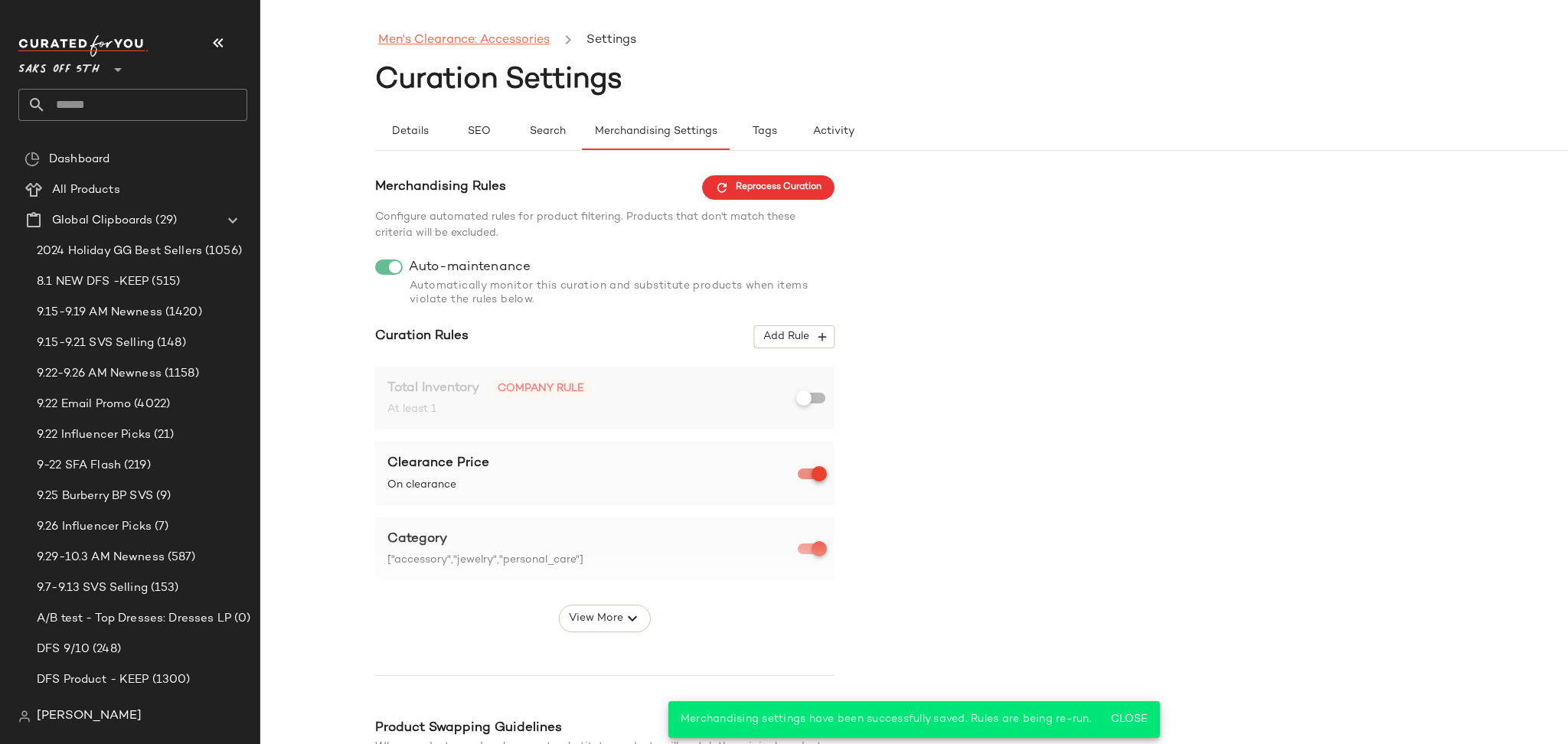
click at [511, 31] on link "Men's Clearance: Accessories" at bounding box center [464, 40] width 172 height 20
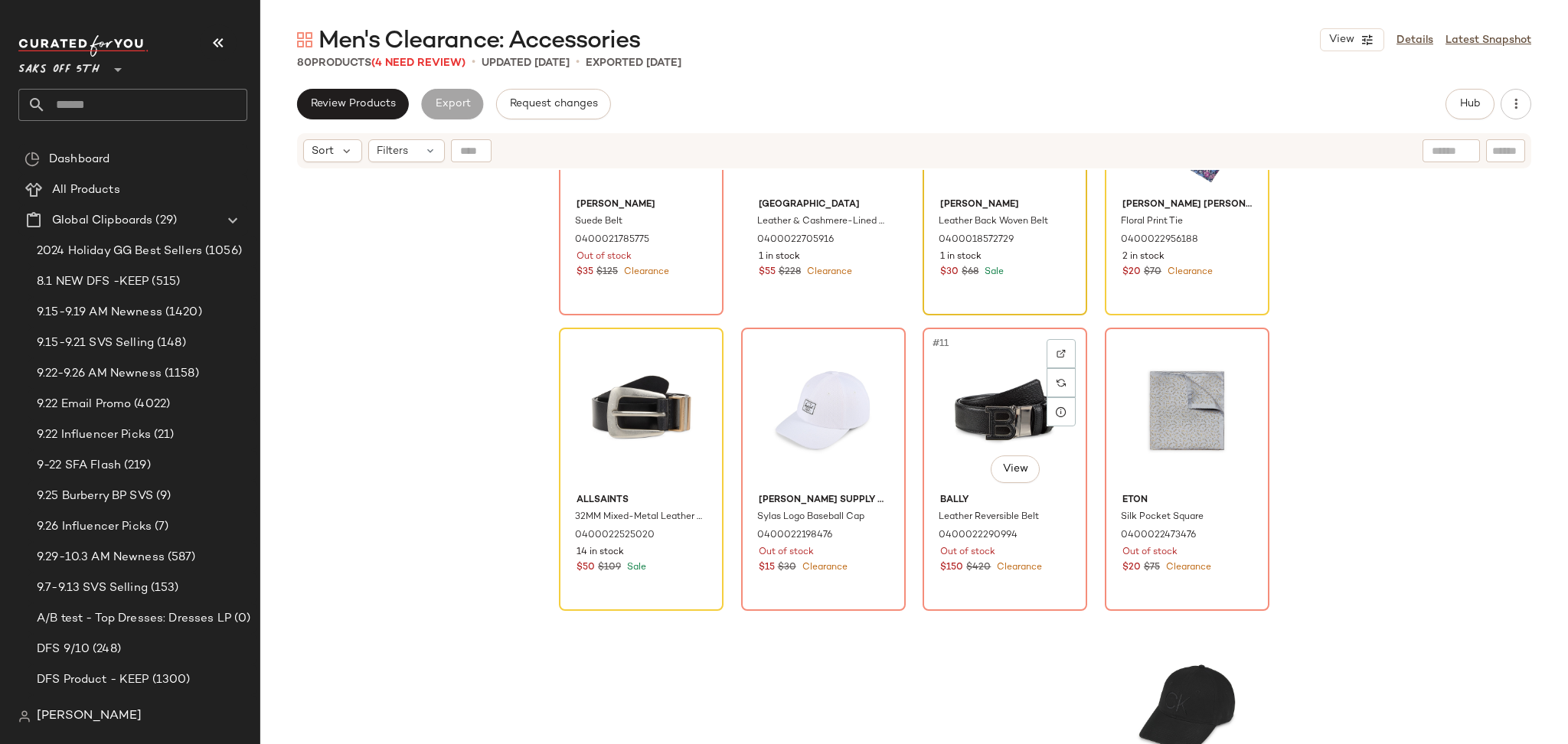
scroll to position [452, 0]
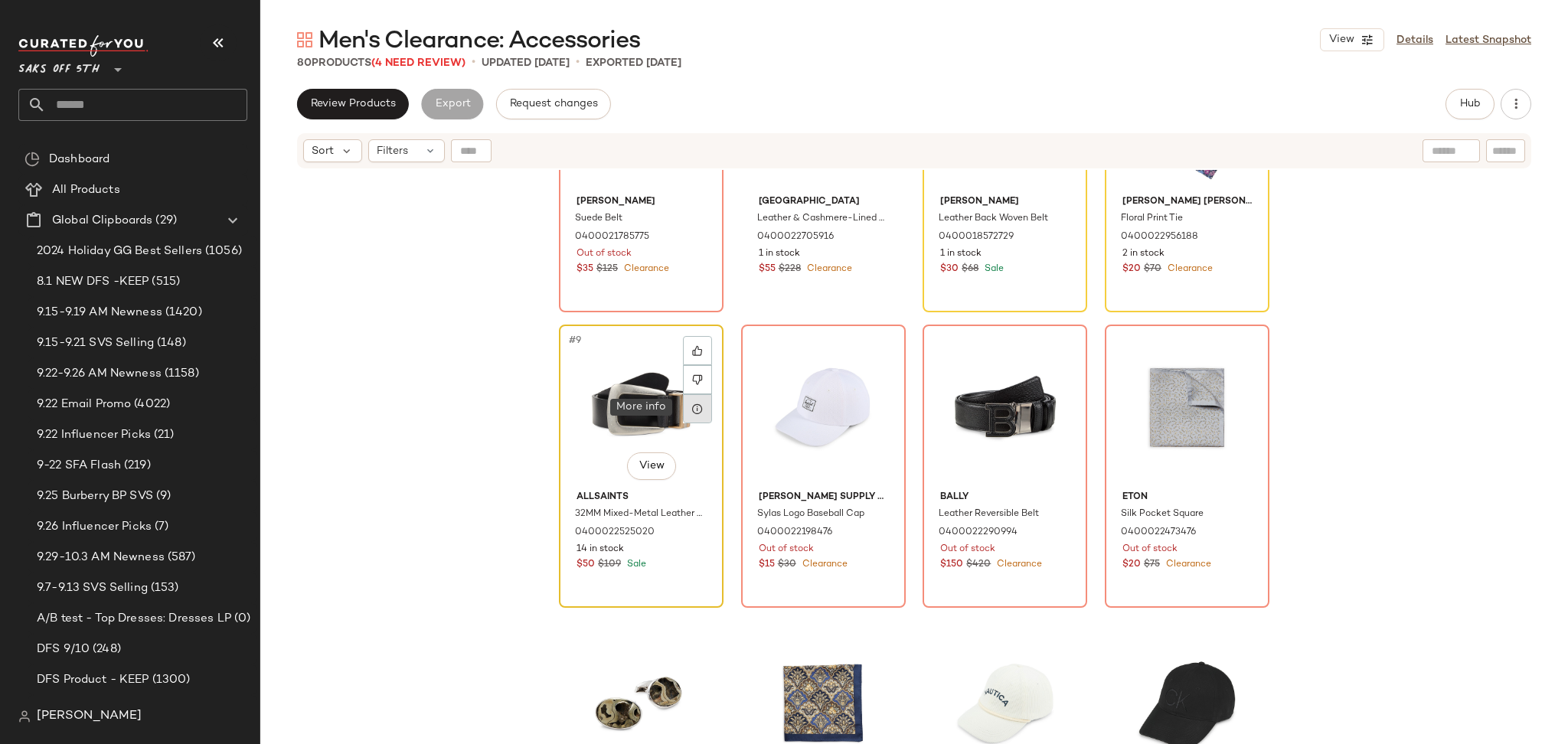
click at [696, 415] on div at bounding box center [697, 408] width 29 height 29
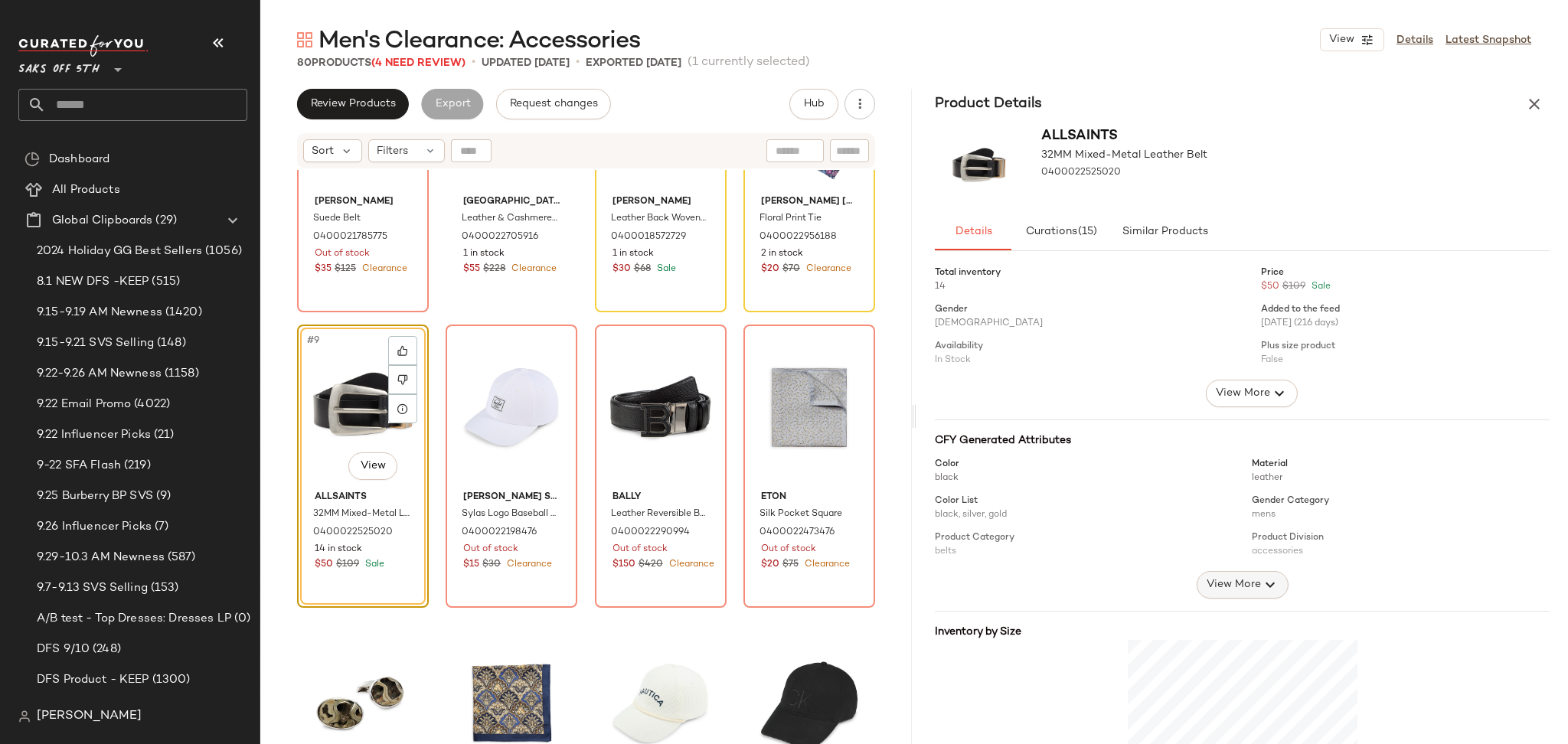
click at [1252, 586] on span "View More" at bounding box center [1233, 585] width 55 height 18
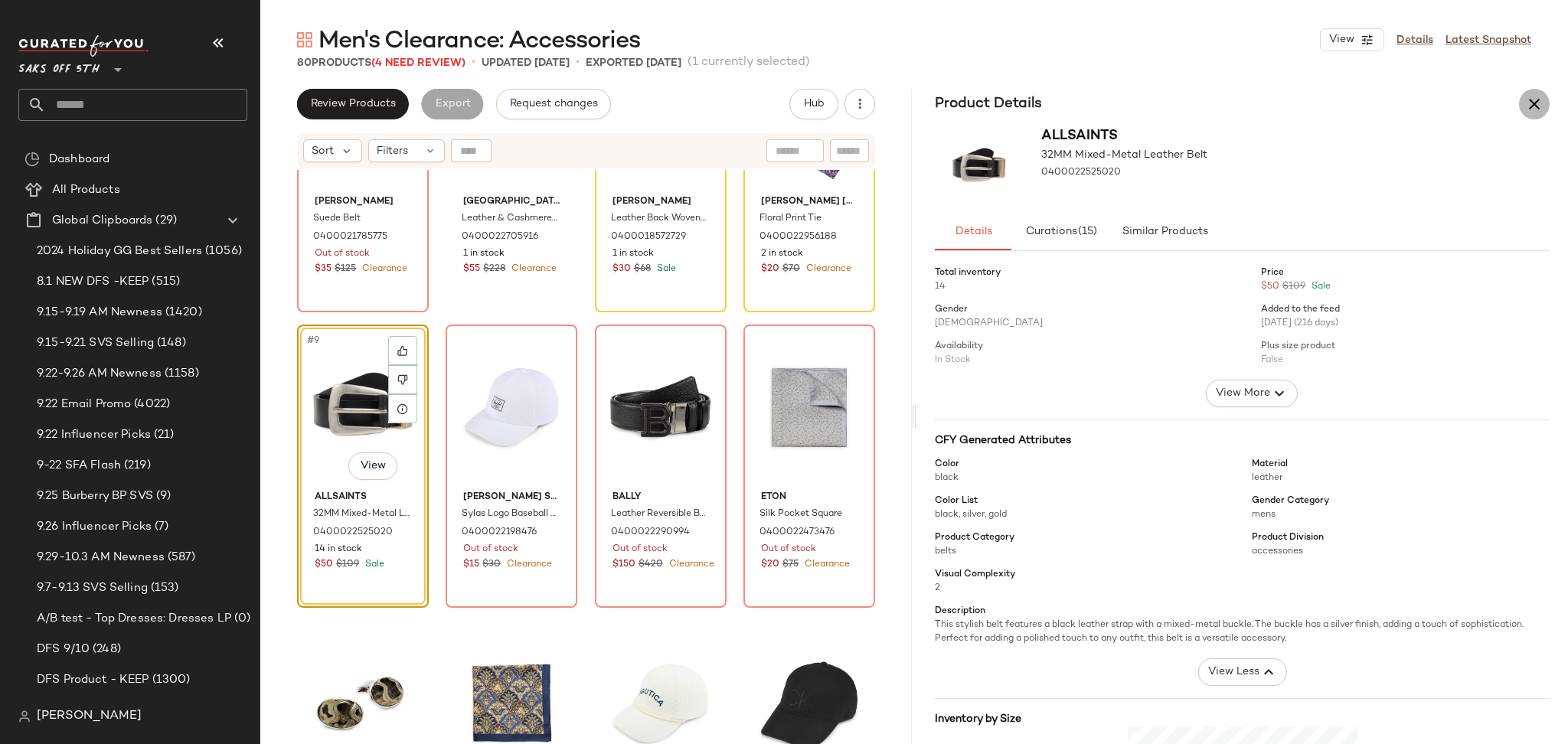
click at [1541, 105] on icon "button" at bounding box center [1534, 104] width 18 height 18
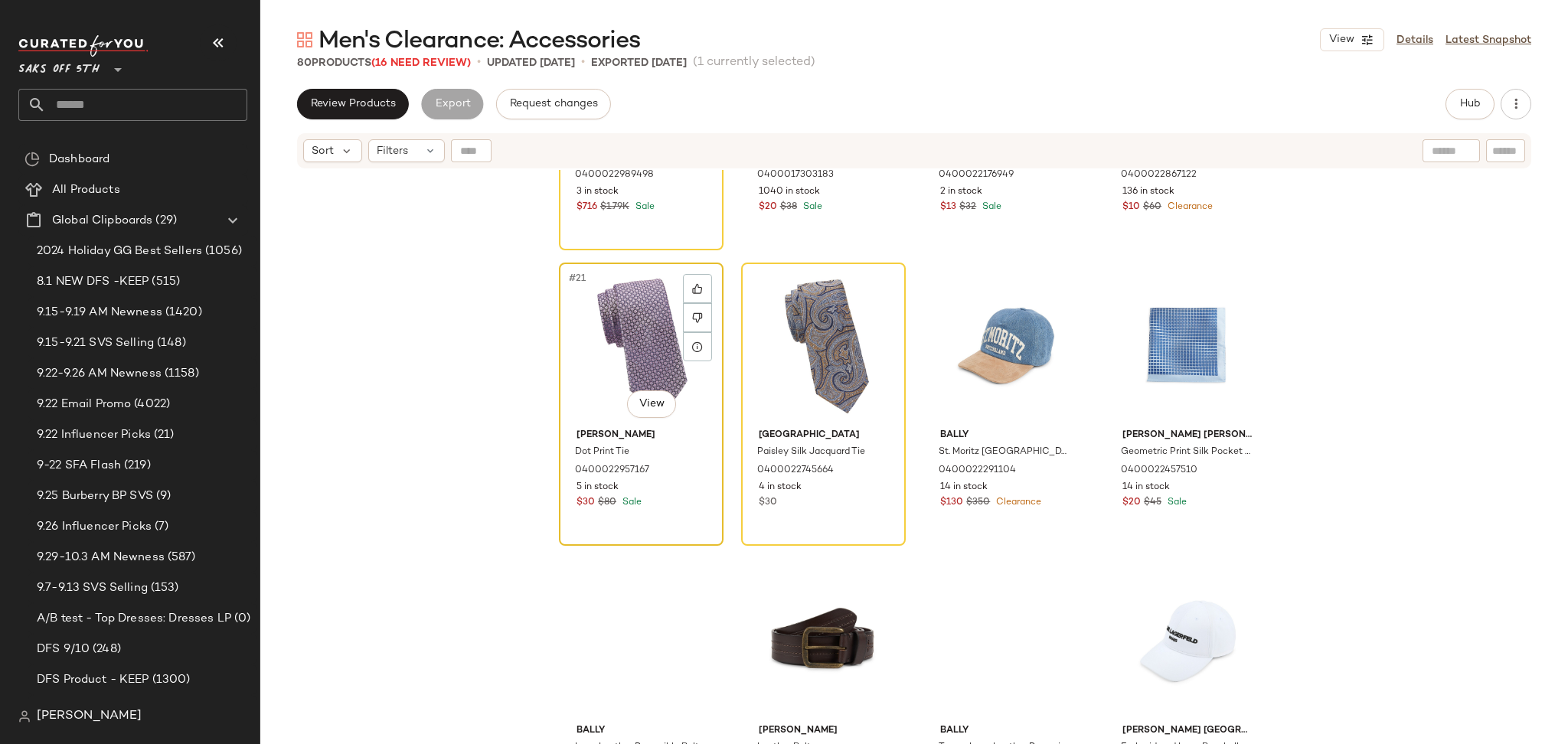
scroll to position [1400, 0]
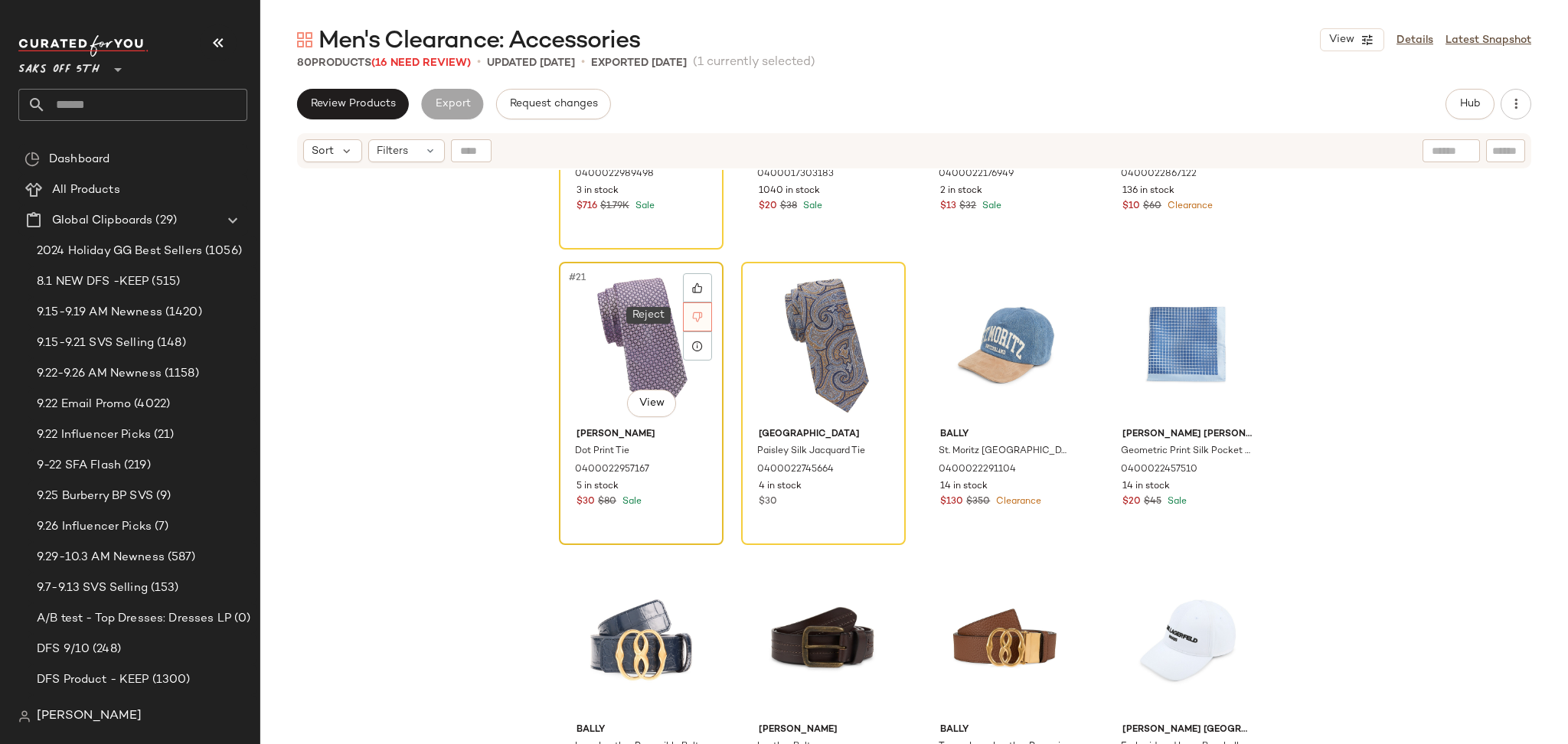
click at [693, 317] on icon at bounding box center [698, 317] width 10 height 10
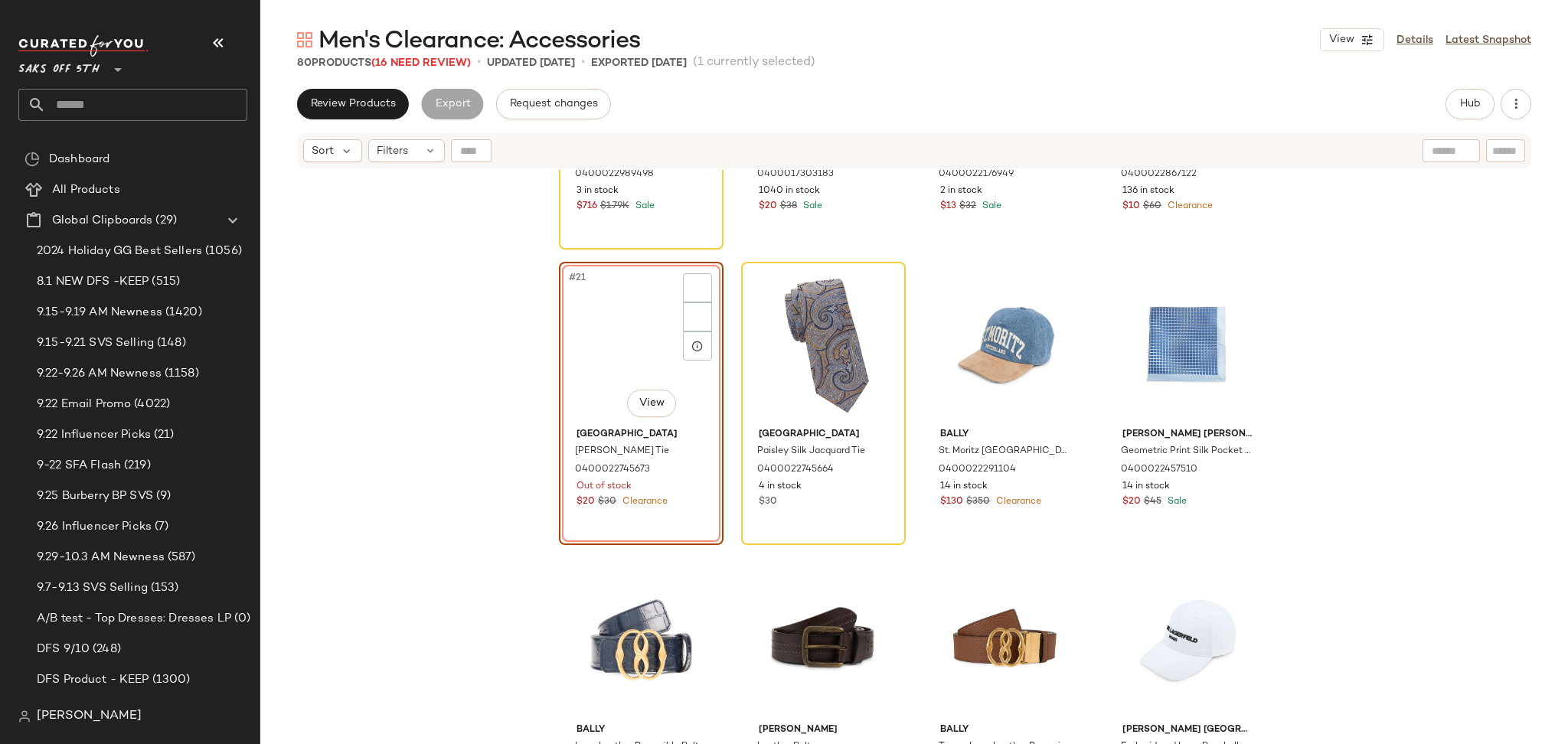
scroll to position [1182, 0]
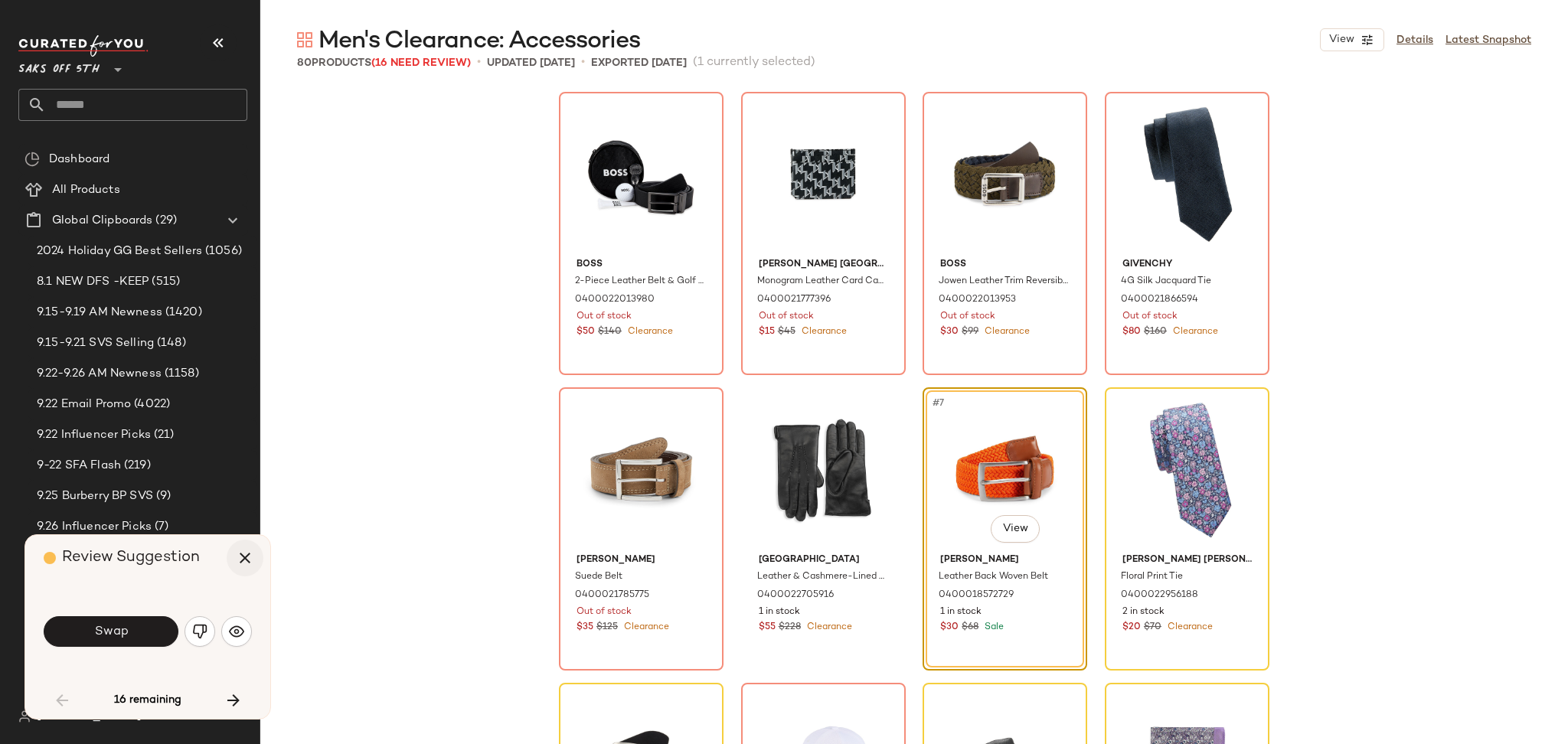
click at [246, 553] on icon "button" at bounding box center [245, 557] width 18 height 18
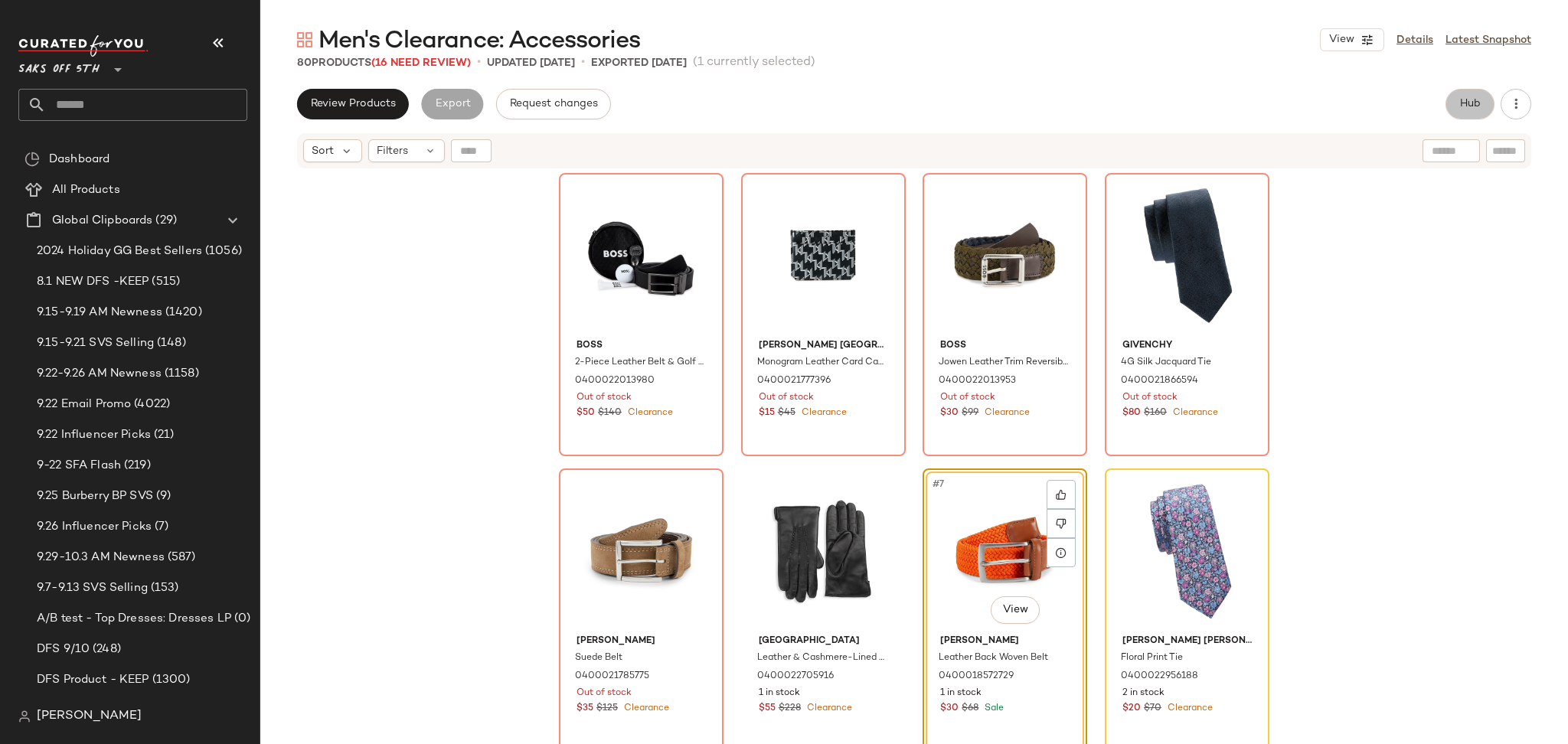
click at [1452, 92] on button "Hub" at bounding box center [1470, 104] width 49 height 31
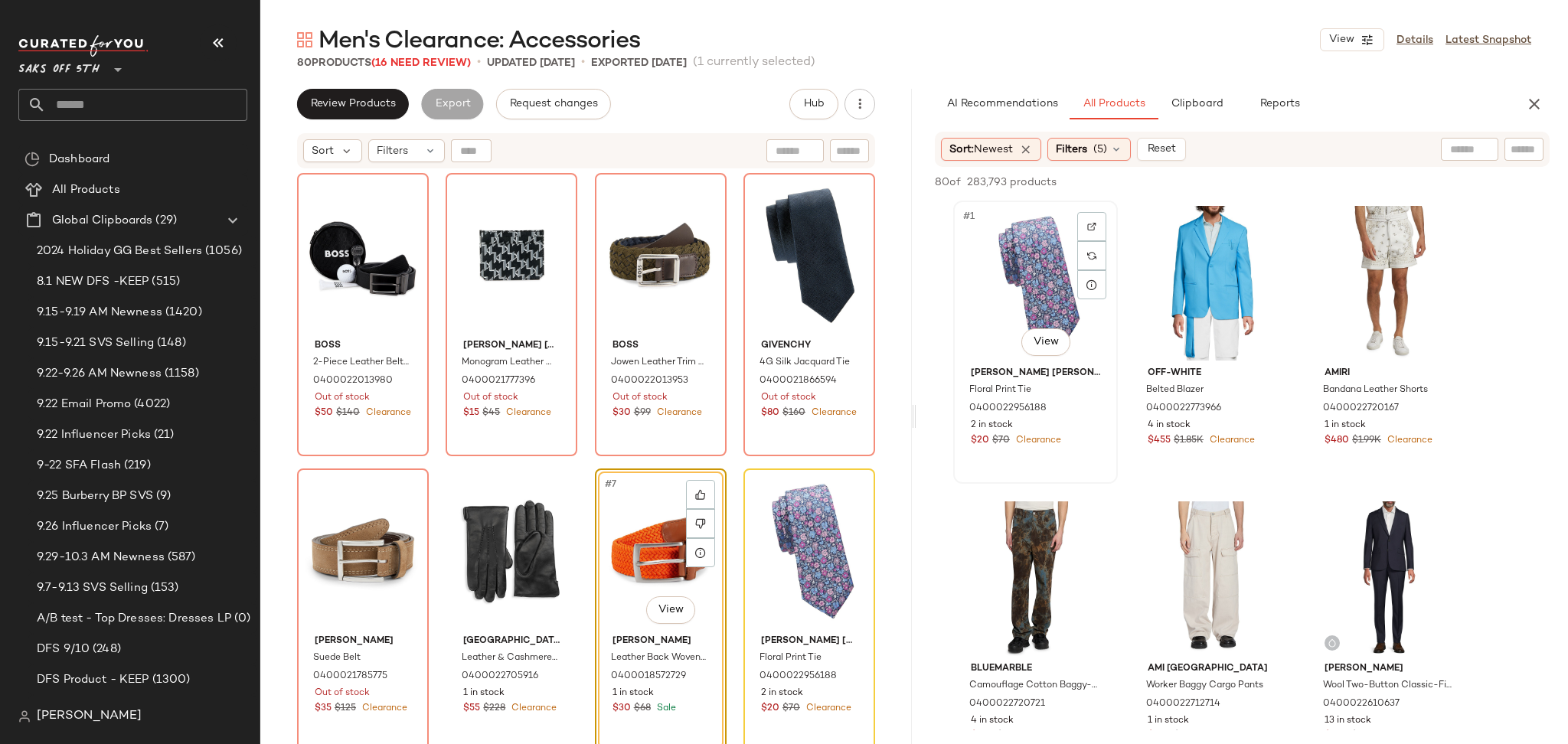
click at [1028, 265] on div "#1 View" at bounding box center [1035, 282] width 154 height 154
click at [1346, 169] on div "80 of 283,793 products • 1 selected Add to Top Add to Bottom Deselect All" at bounding box center [1242, 183] width 652 height 34
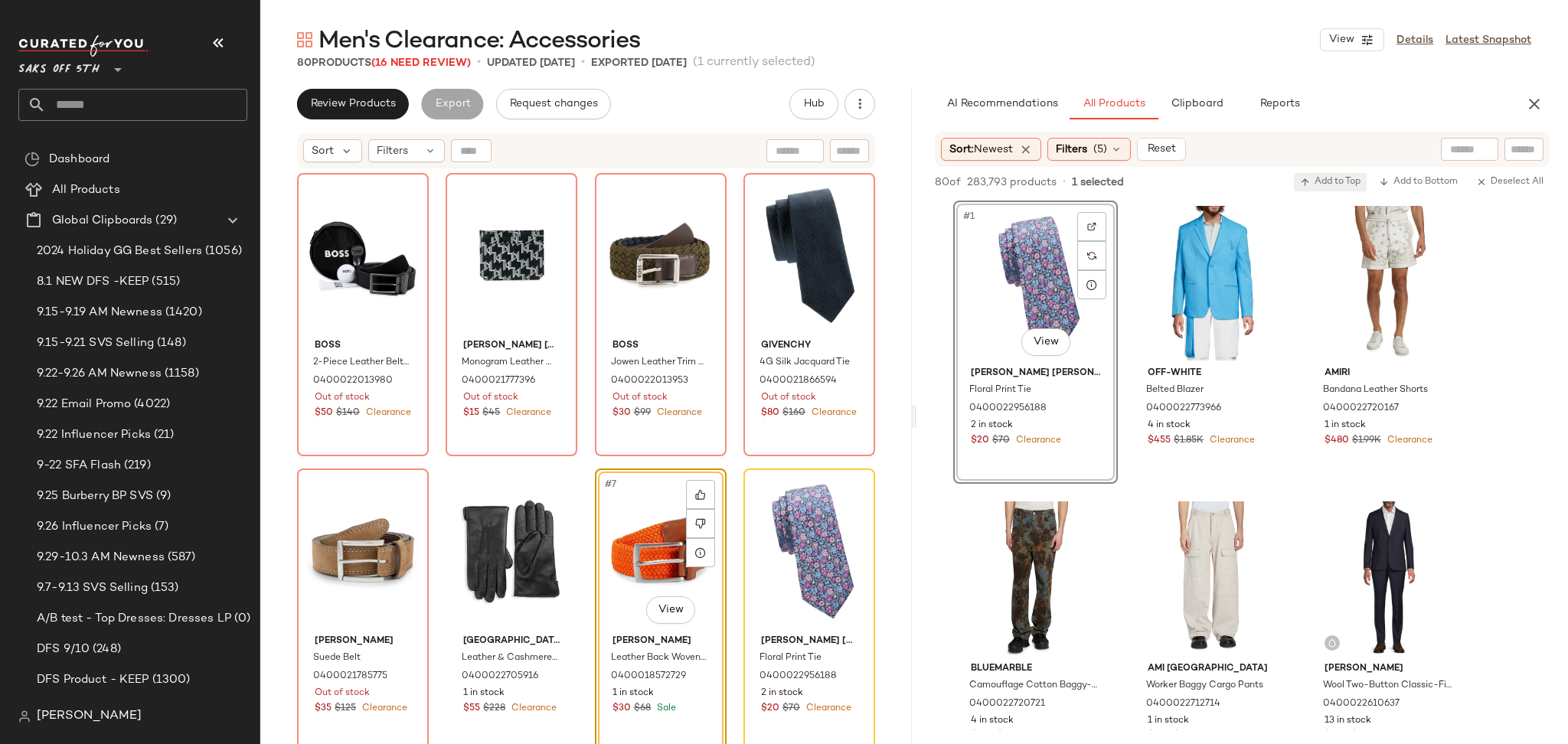
drag, startPoint x: 1347, startPoint y: 194, endPoint x: 1347, endPoint y: 183, distance: 11.0
click at [1347, 183] on div "80 of 283,793 products • 1 selected Add to Top Add to Bottom Deselect All" at bounding box center [1242, 183] width 652 height 34
click at [1347, 183] on span "Add to Top" at bounding box center [1330, 182] width 60 height 11
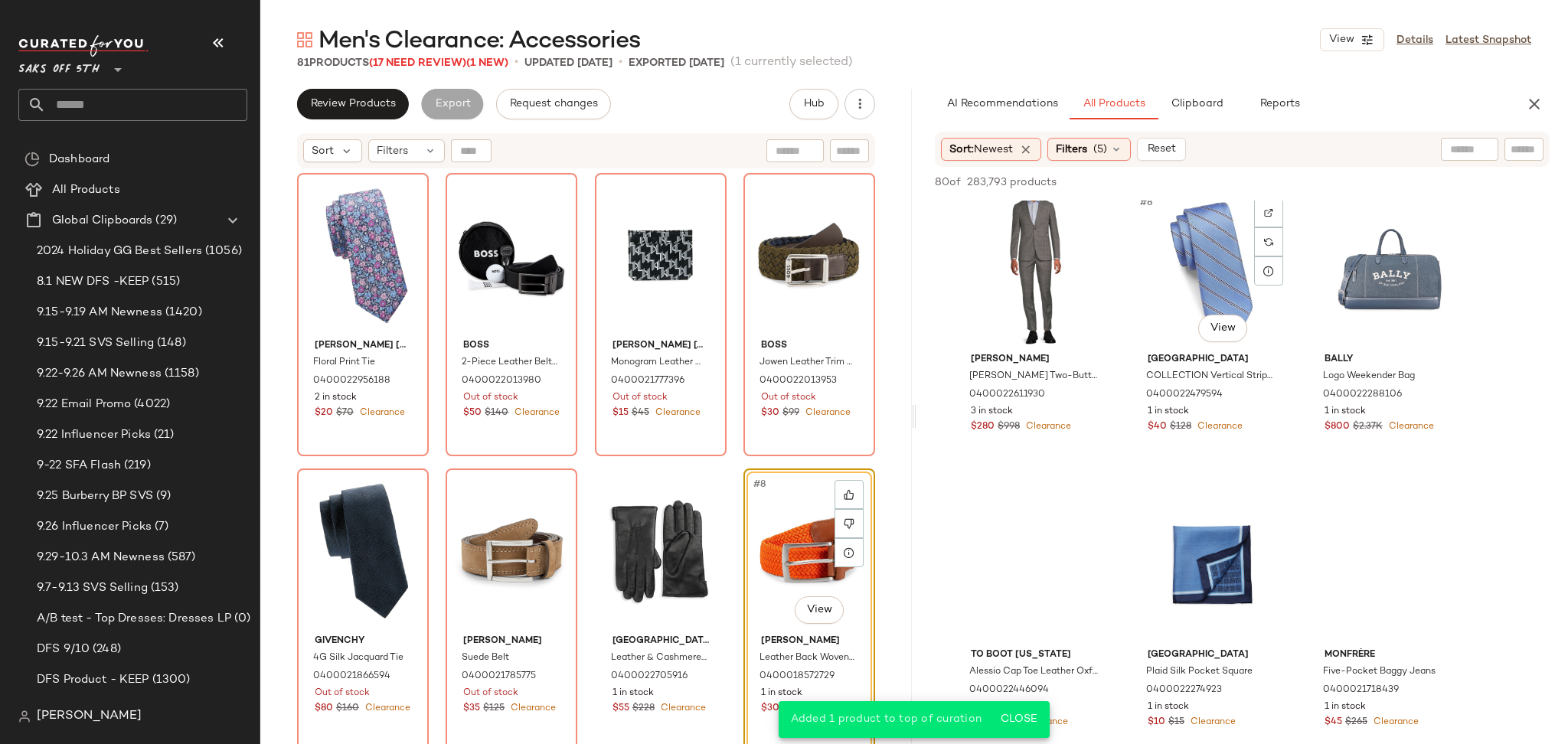
scroll to position [606, 0]
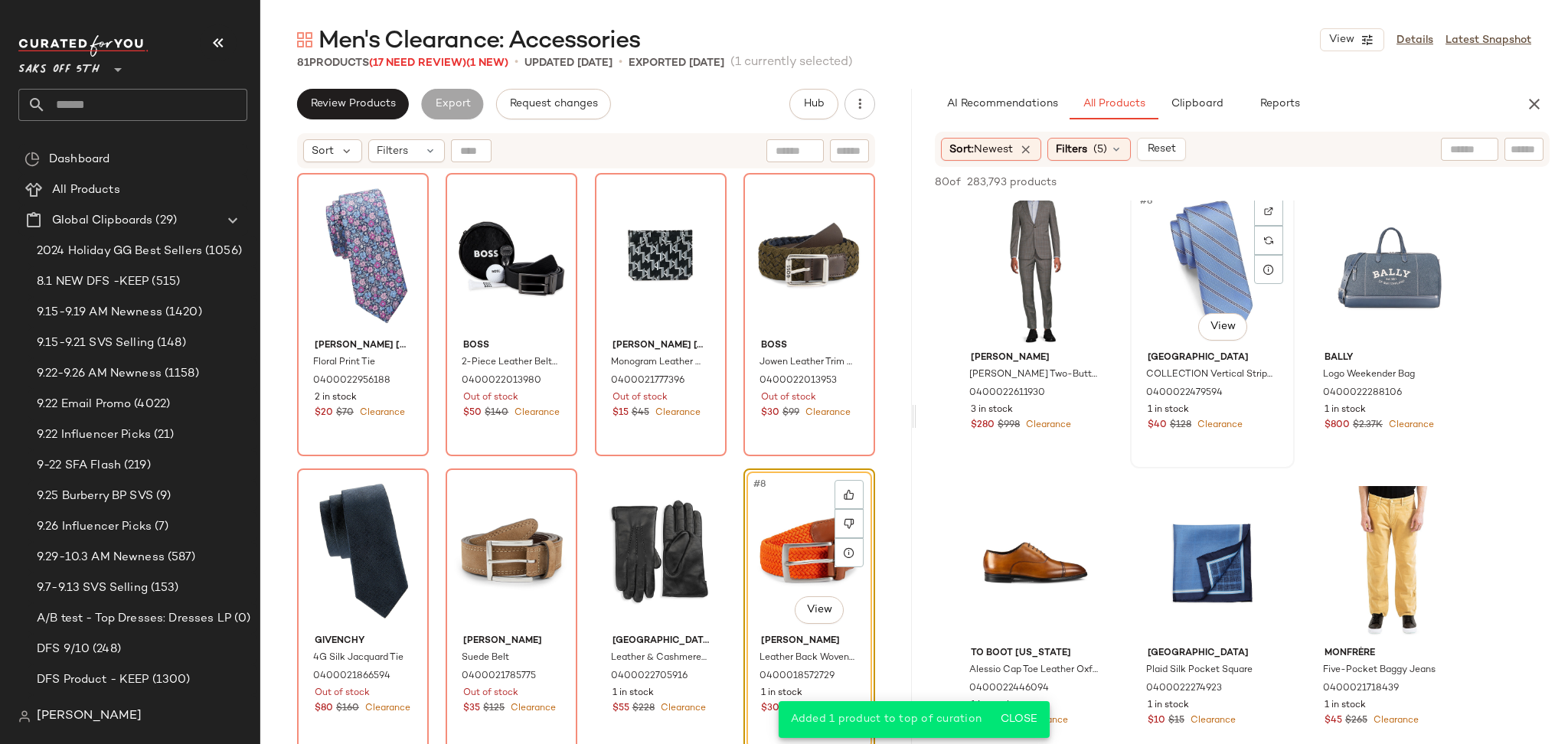
click at [1173, 243] on div "#8 View" at bounding box center [1212, 268] width 154 height 154
click at [1333, 183] on span "Add to Top" at bounding box center [1330, 182] width 60 height 11
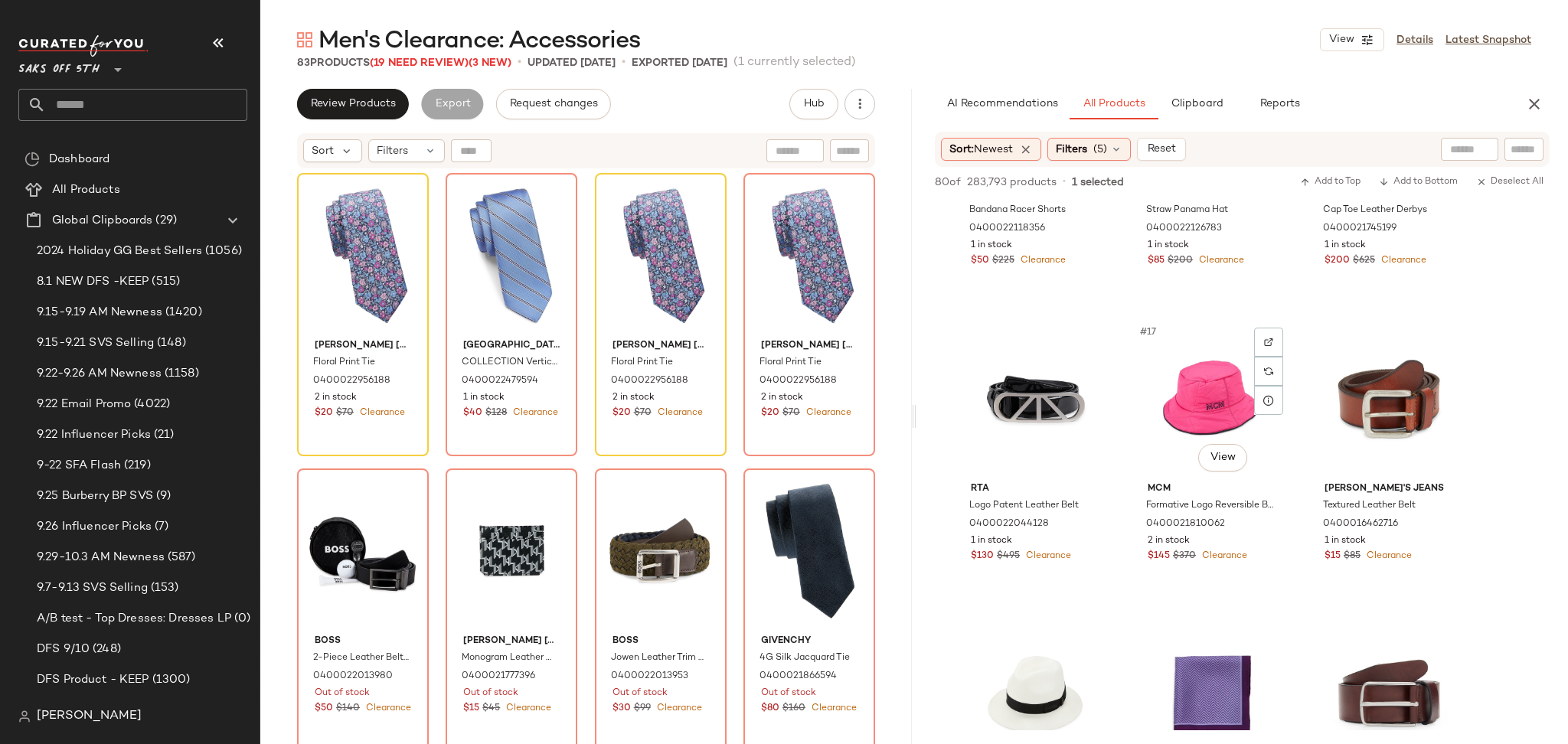
scroll to position [1362, 0]
click at [1013, 372] on div "#16 View" at bounding box center [1035, 397] width 154 height 154
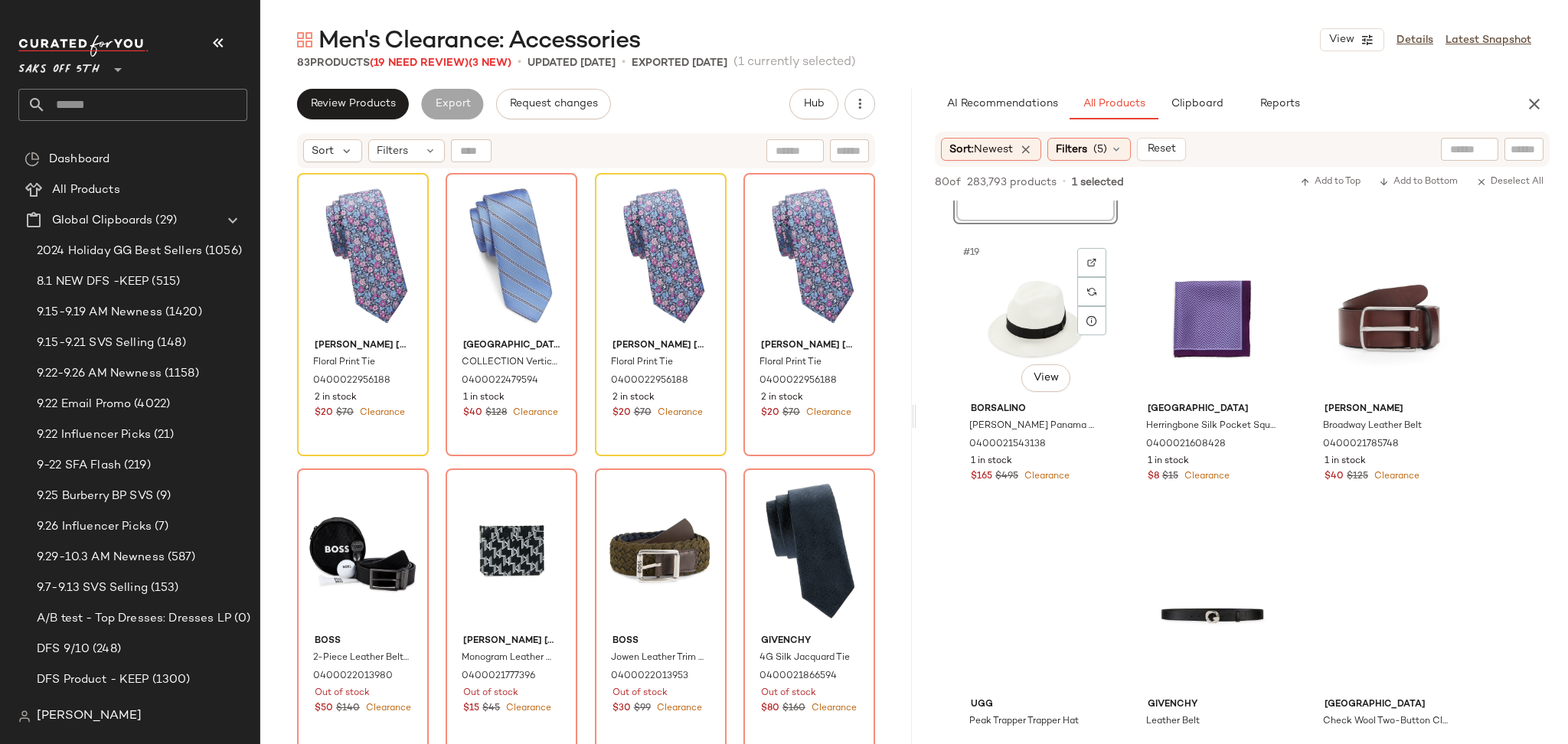
scroll to position [1737, 0]
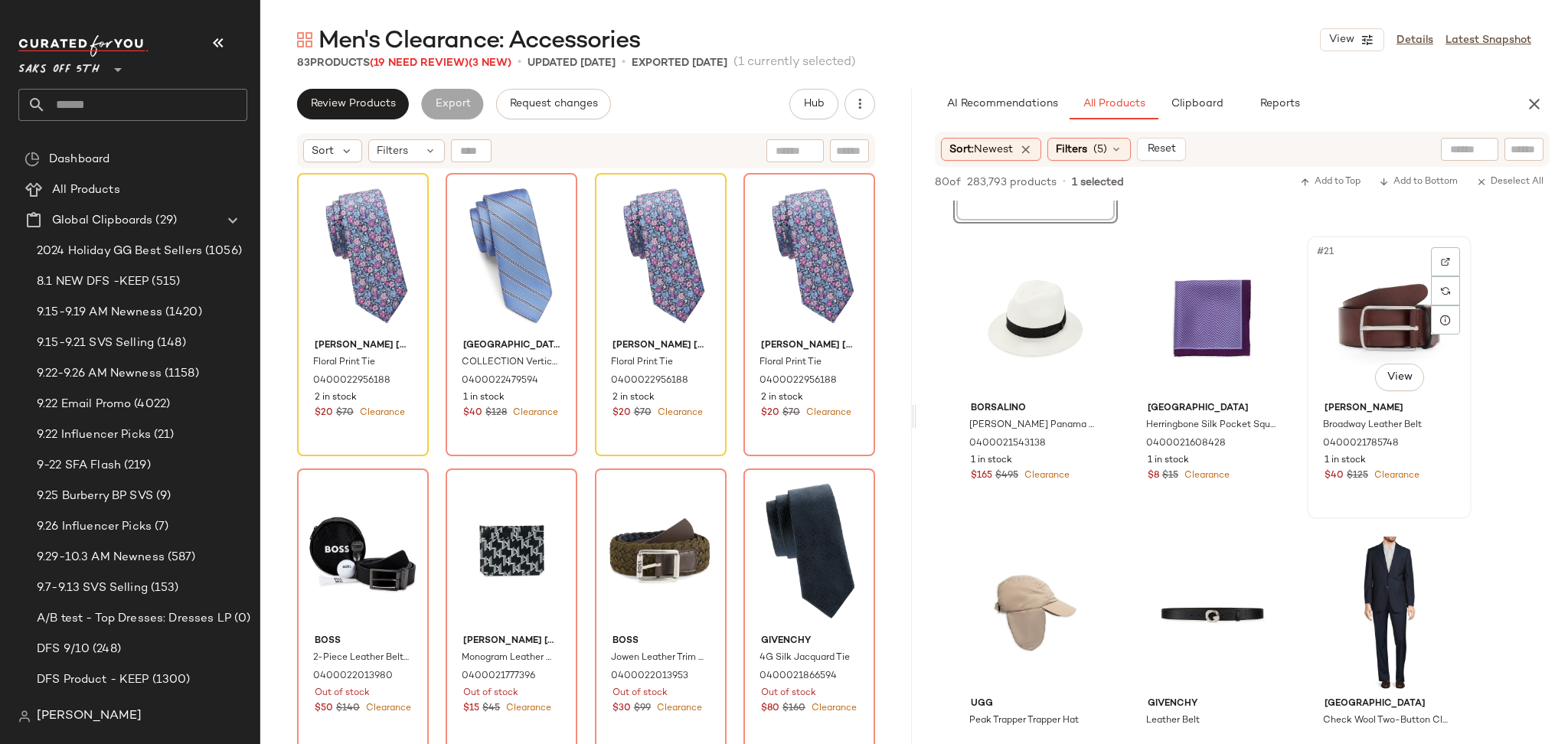
click at [1388, 319] on div "#21 View" at bounding box center [1389, 318] width 154 height 154
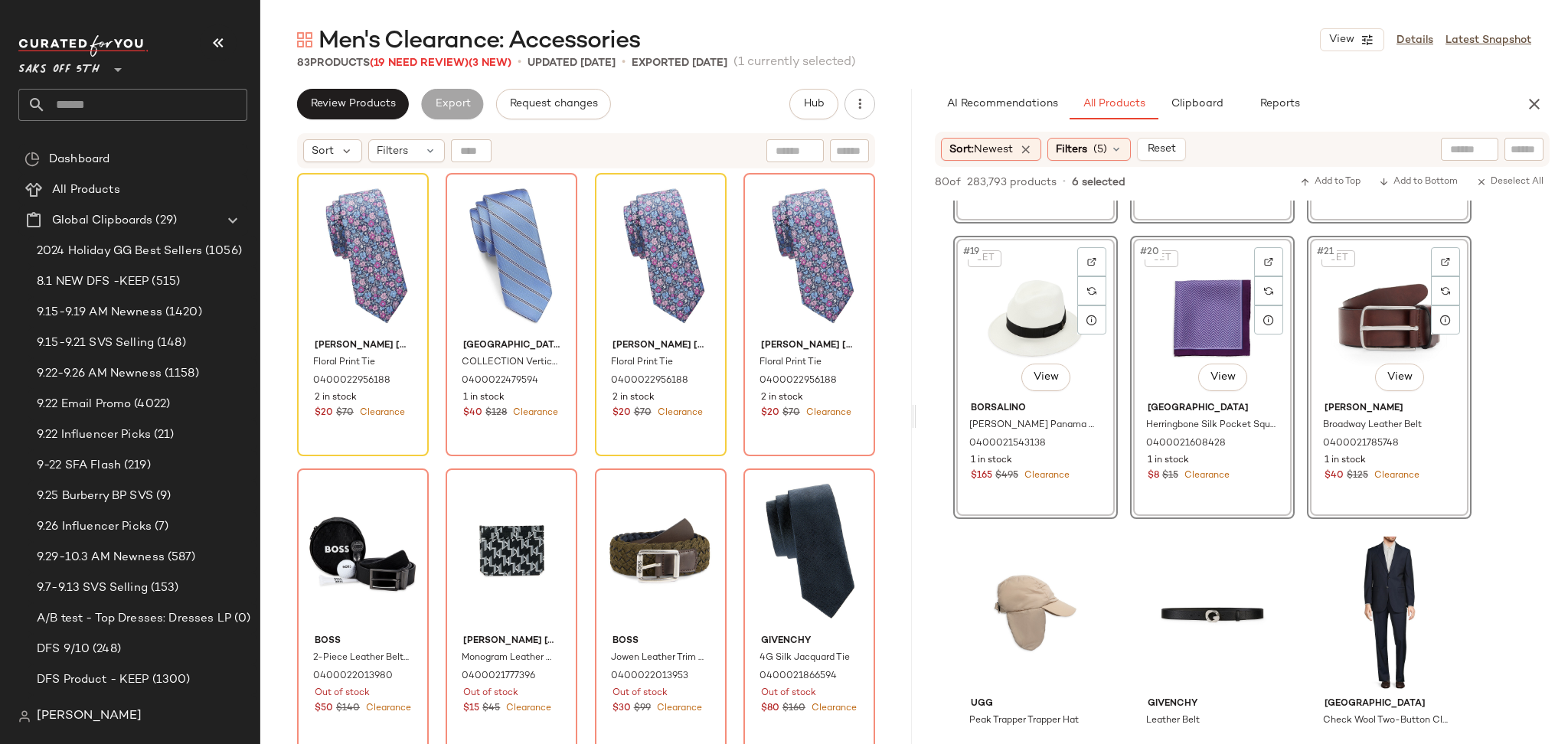
click at [1336, 168] on div "80 of 283,793 products • 6 selected Add to Top Add to Bottom Deselect All" at bounding box center [1242, 183] width 652 height 34
drag, startPoint x: 1336, startPoint y: 169, endPoint x: 1333, endPoint y: 181, distance: 12.4
click at [1333, 181] on div "80 of 283,793 products • 6 selected Add to Top Add to Bottom Deselect All" at bounding box center [1242, 183] width 652 height 34
click at [1333, 181] on span "Add to Top" at bounding box center [1330, 182] width 60 height 11
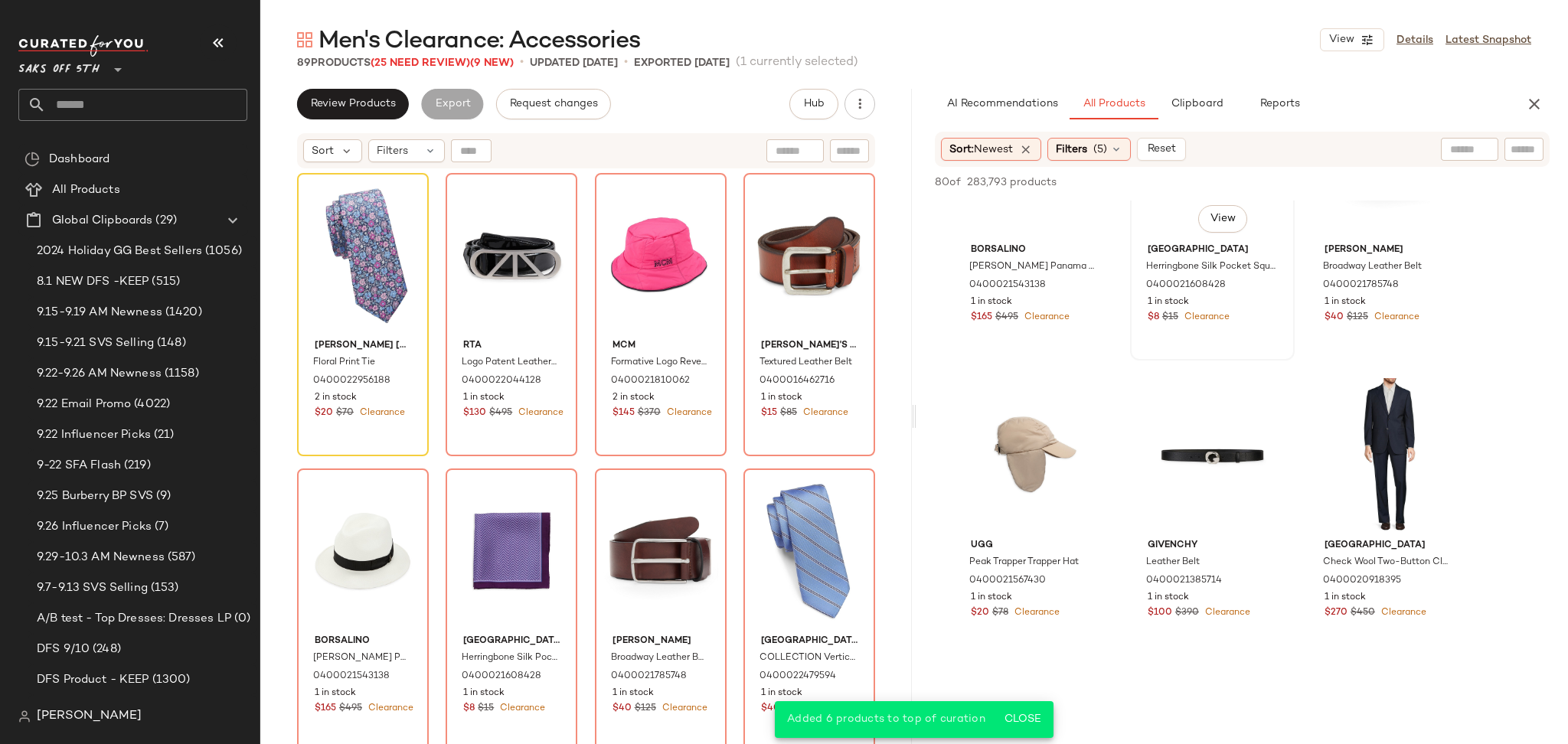
scroll to position [1897, 0]
click at [1012, 413] on div "#22 View" at bounding box center [1035, 454] width 154 height 154
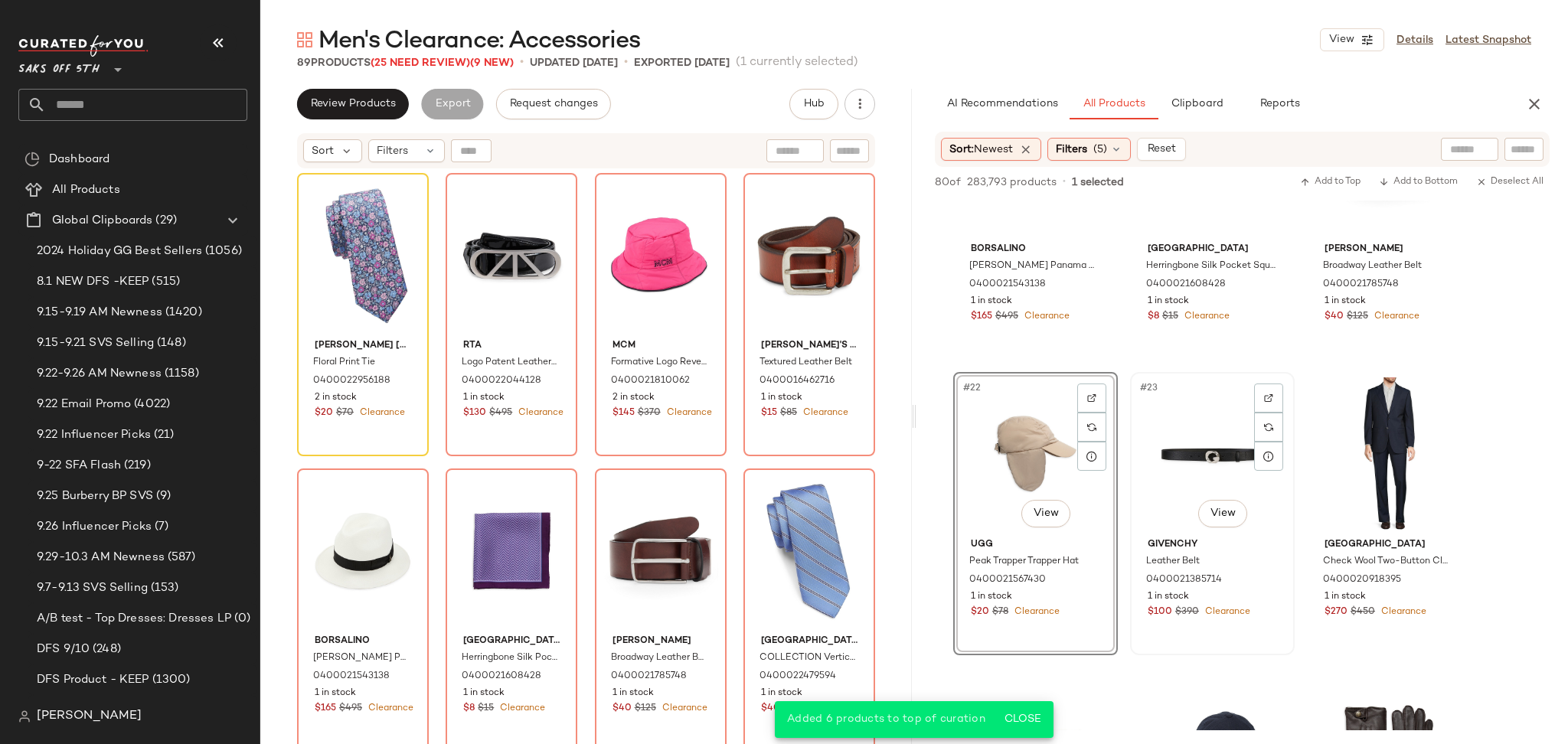
click at [1235, 444] on div "#23 View" at bounding box center [1212, 454] width 154 height 154
click at [1347, 178] on span "Add to Top" at bounding box center [1330, 182] width 60 height 11
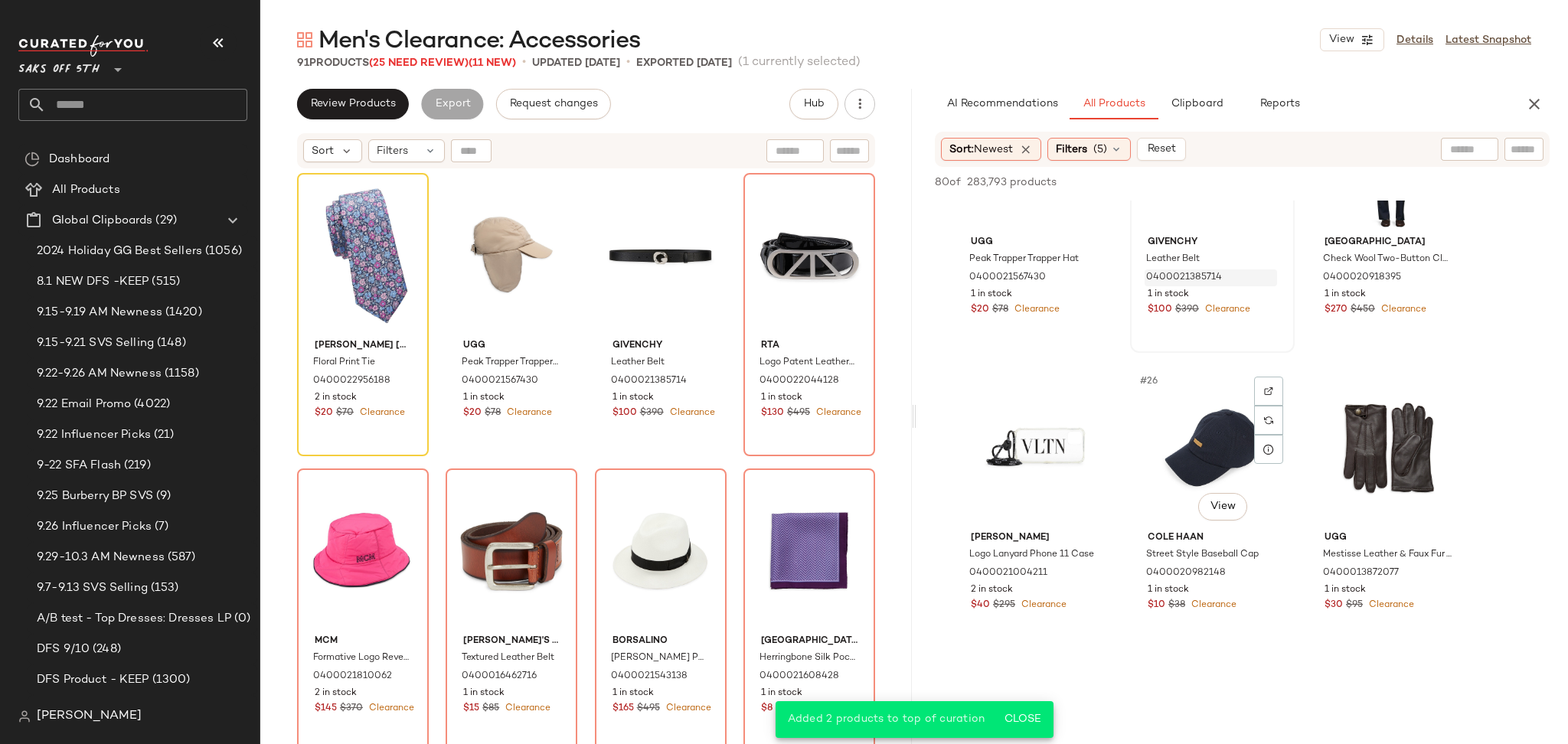
scroll to position [2200, 0]
click at [1210, 419] on div "#26 View" at bounding box center [1212, 446] width 154 height 154
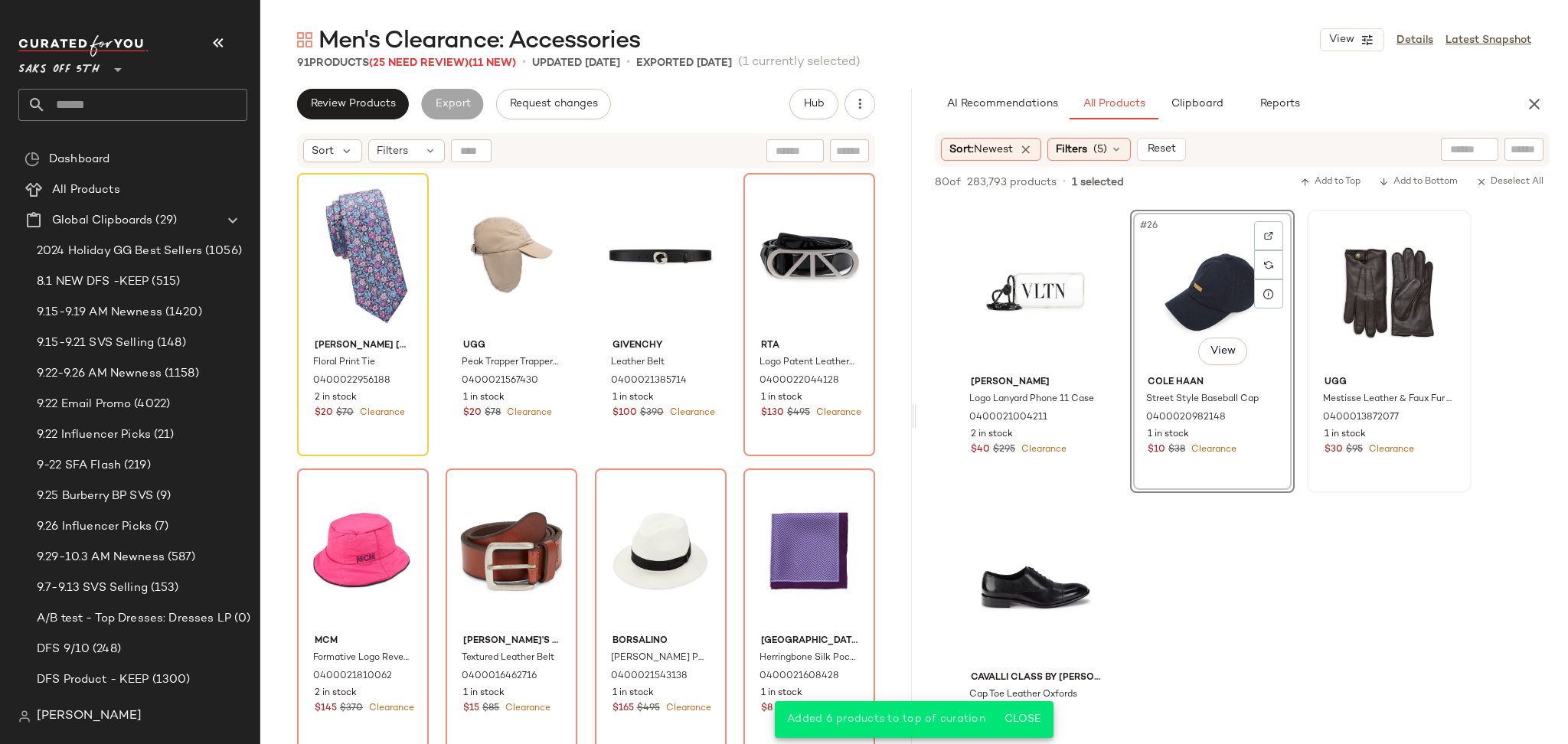
scroll to position [2353, 0]
click at [1379, 255] on div "#27 View" at bounding box center [1389, 292] width 154 height 154
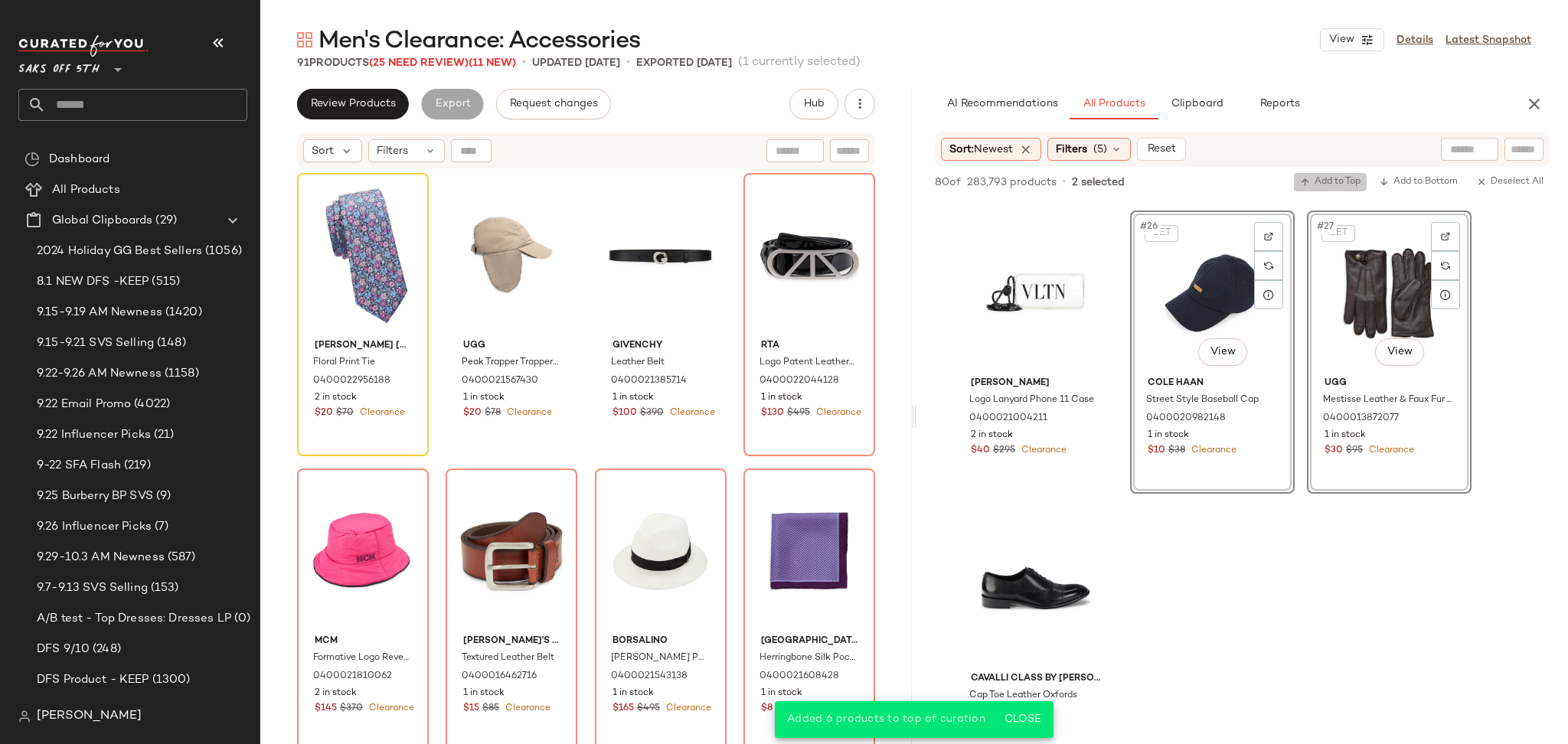
click at [1337, 177] on span "Add to Top" at bounding box center [1330, 182] width 60 height 11
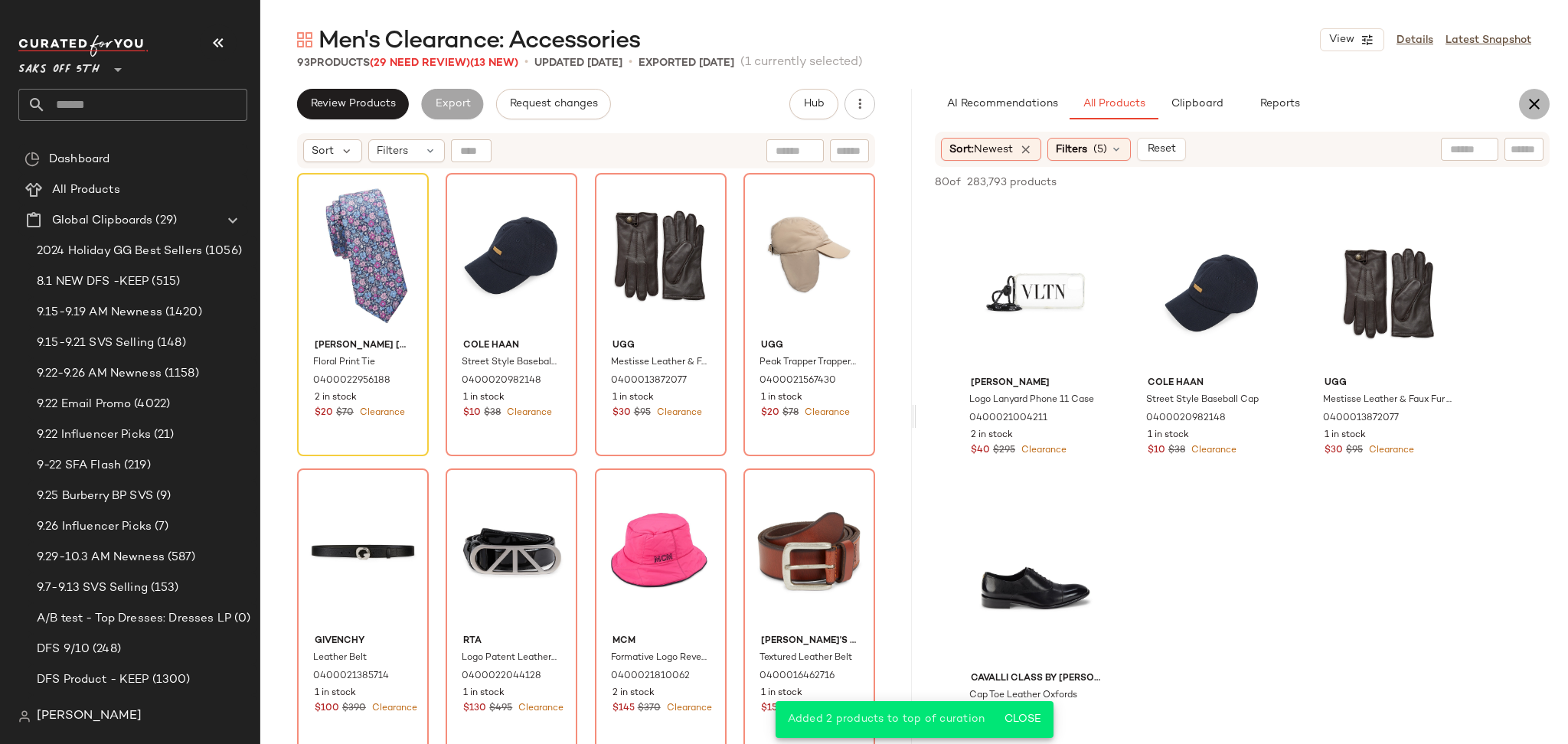
click at [1537, 102] on icon "button" at bounding box center [1534, 104] width 18 height 18
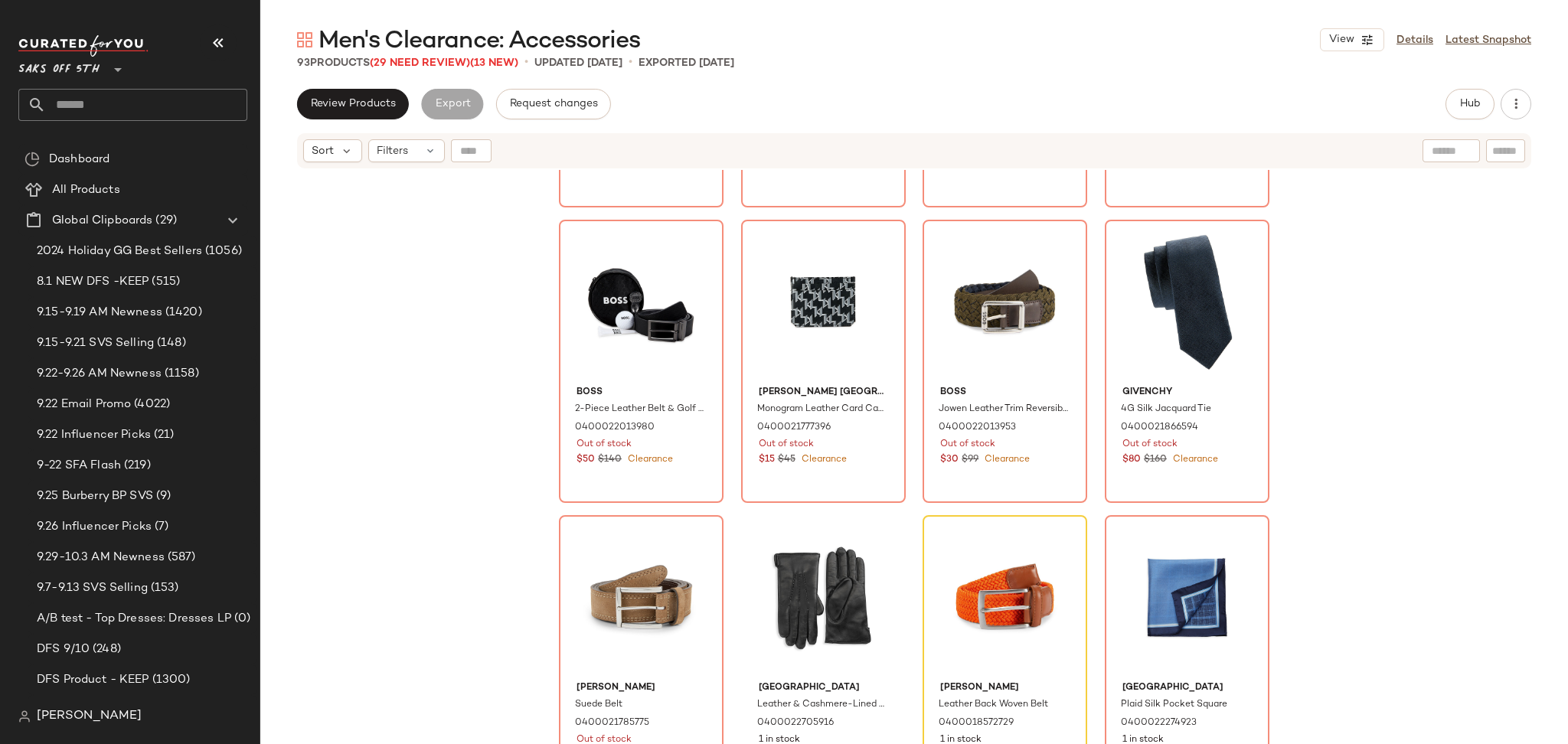
scroll to position [855, 0]
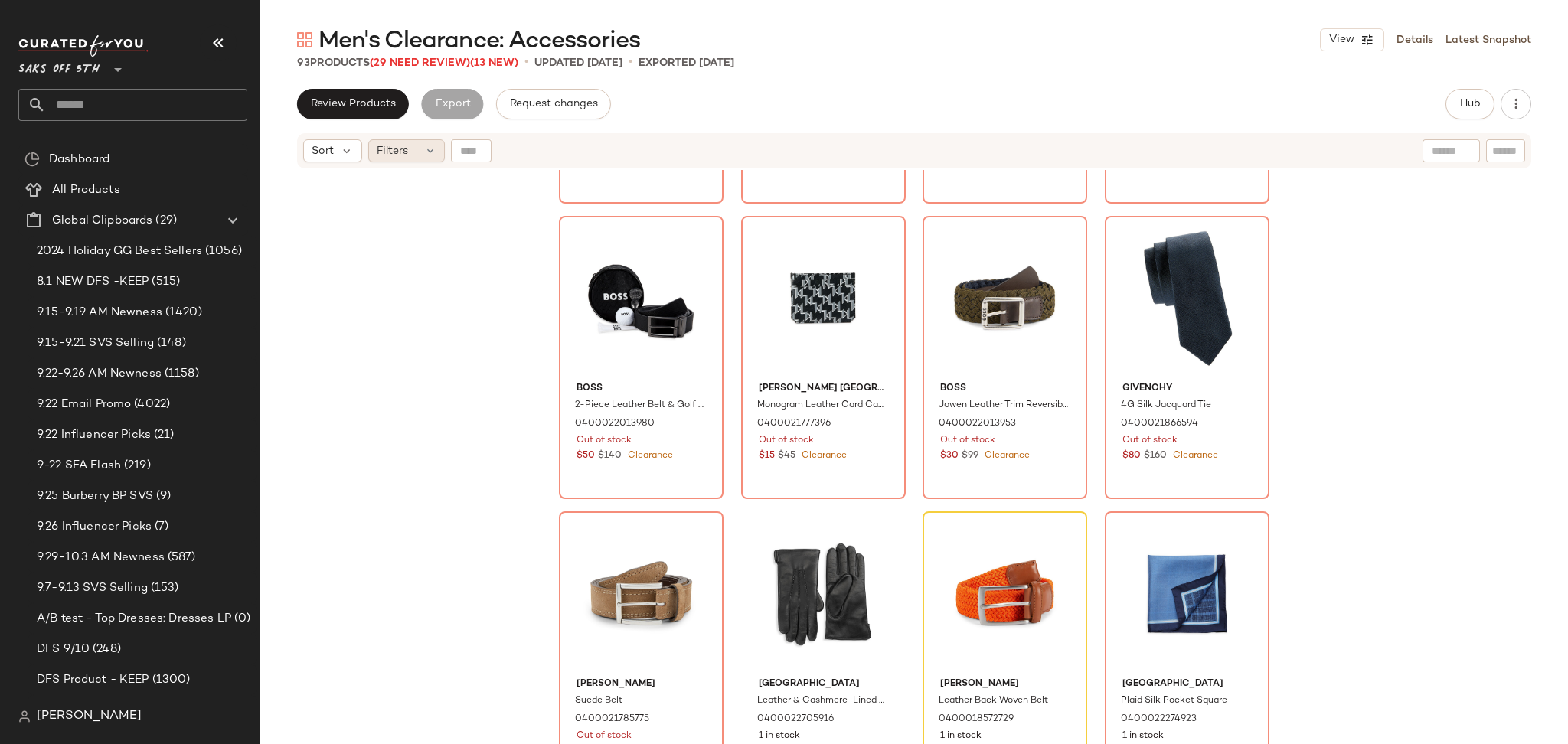
click at [402, 149] on span "Filters" at bounding box center [392, 150] width 31 height 16
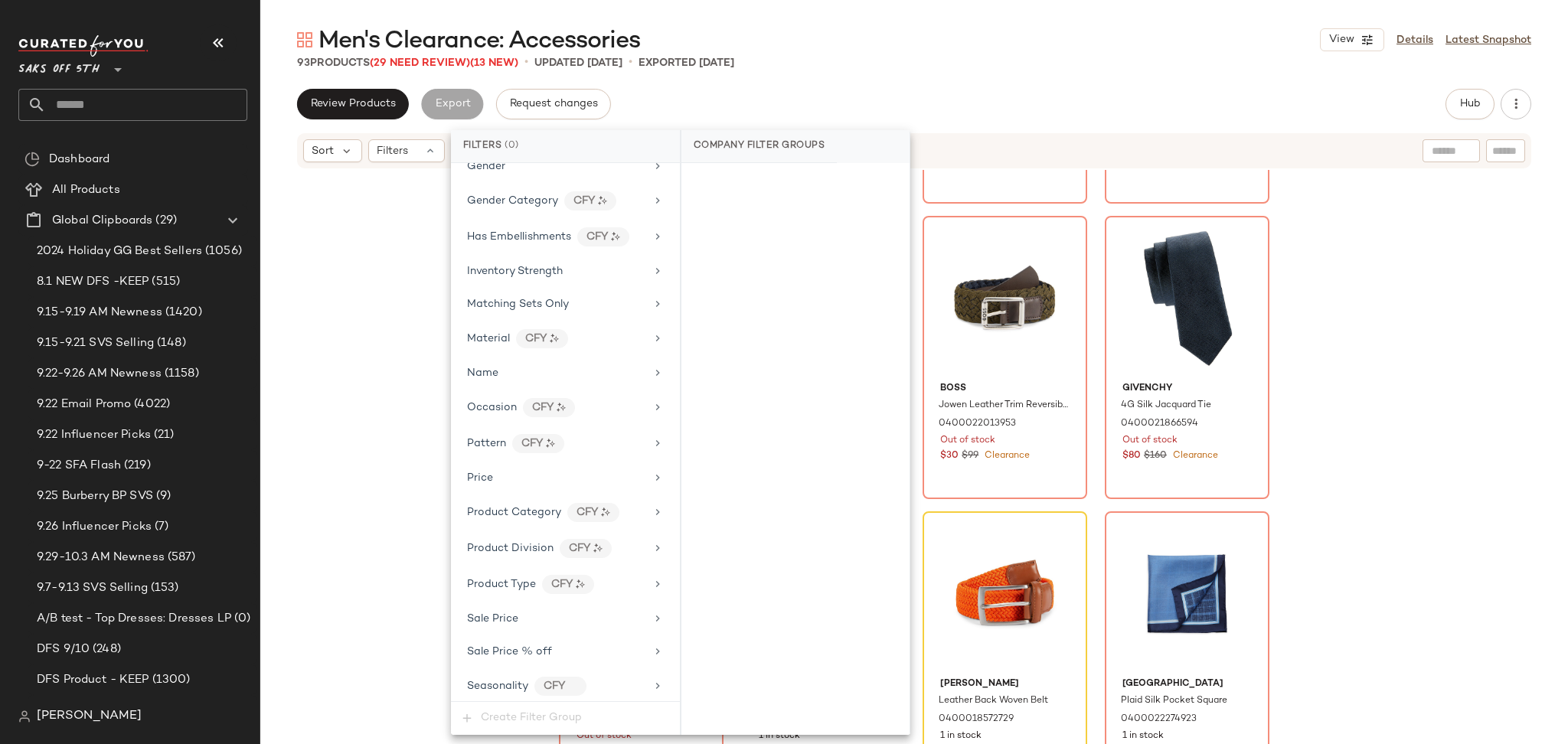
scroll to position [593, 0]
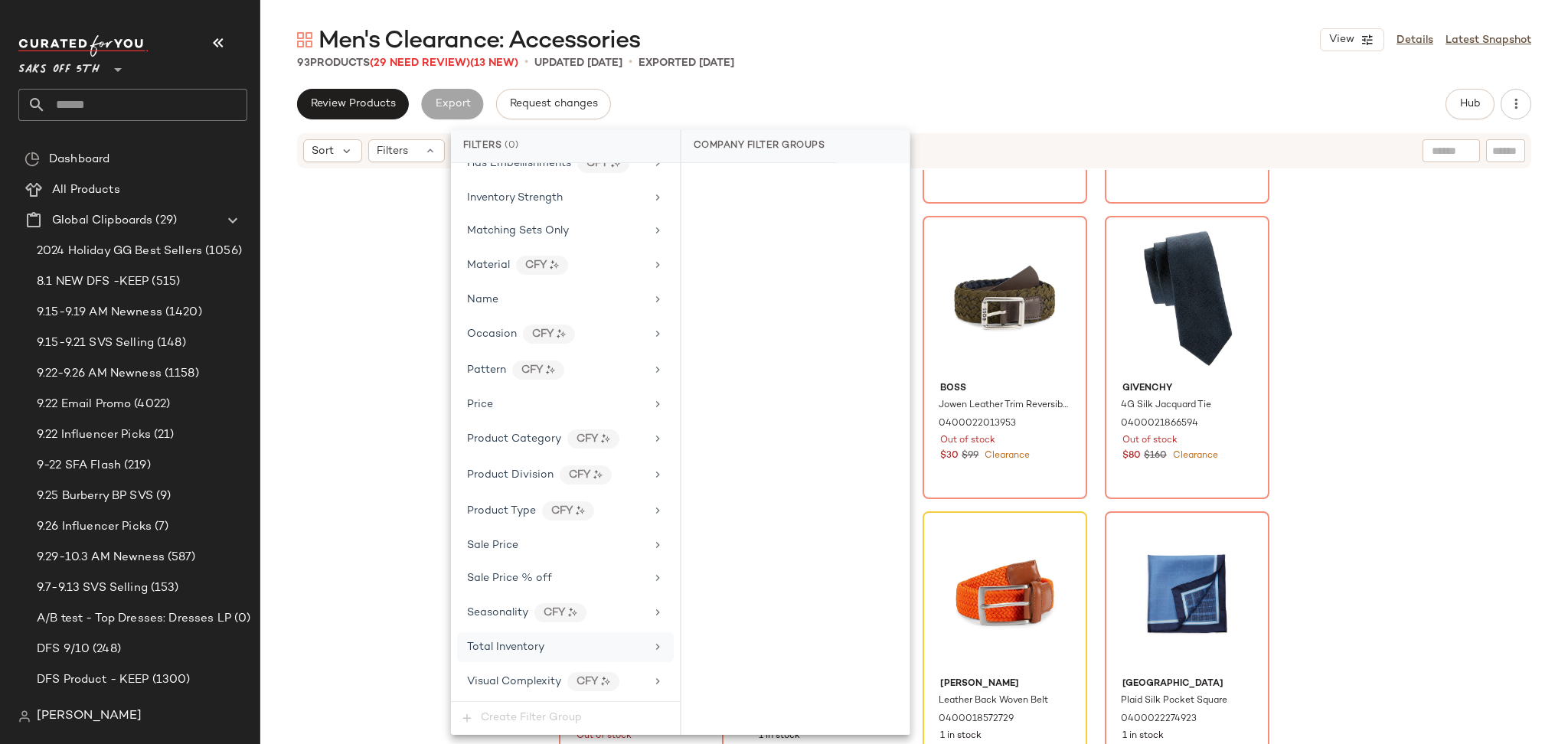
click at [552, 642] on div "Total Inventory" at bounding box center [556, 647] width 178 height 16
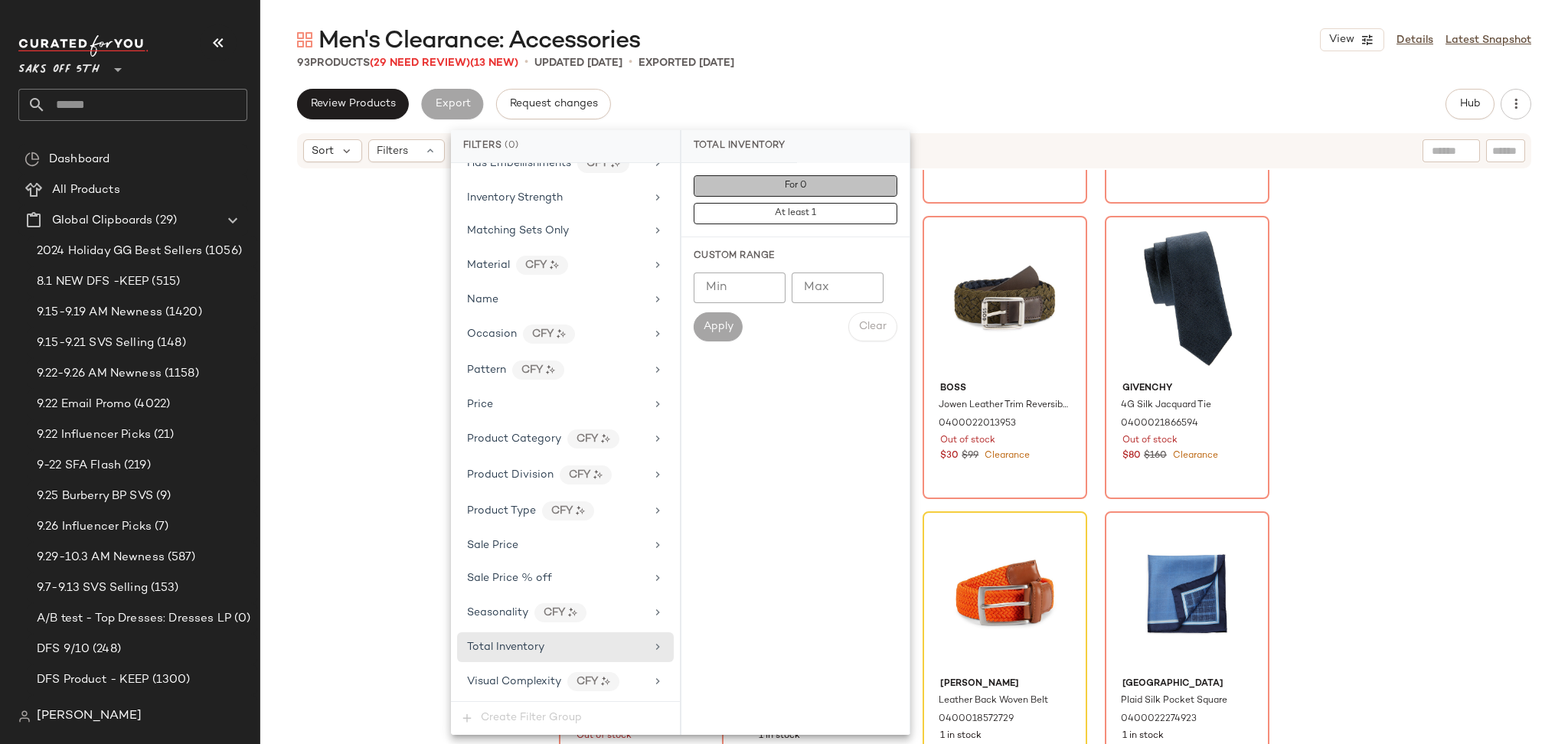
click at [779, 189] on button "For 0" at bounding box center [796, 186] width 204 height 21
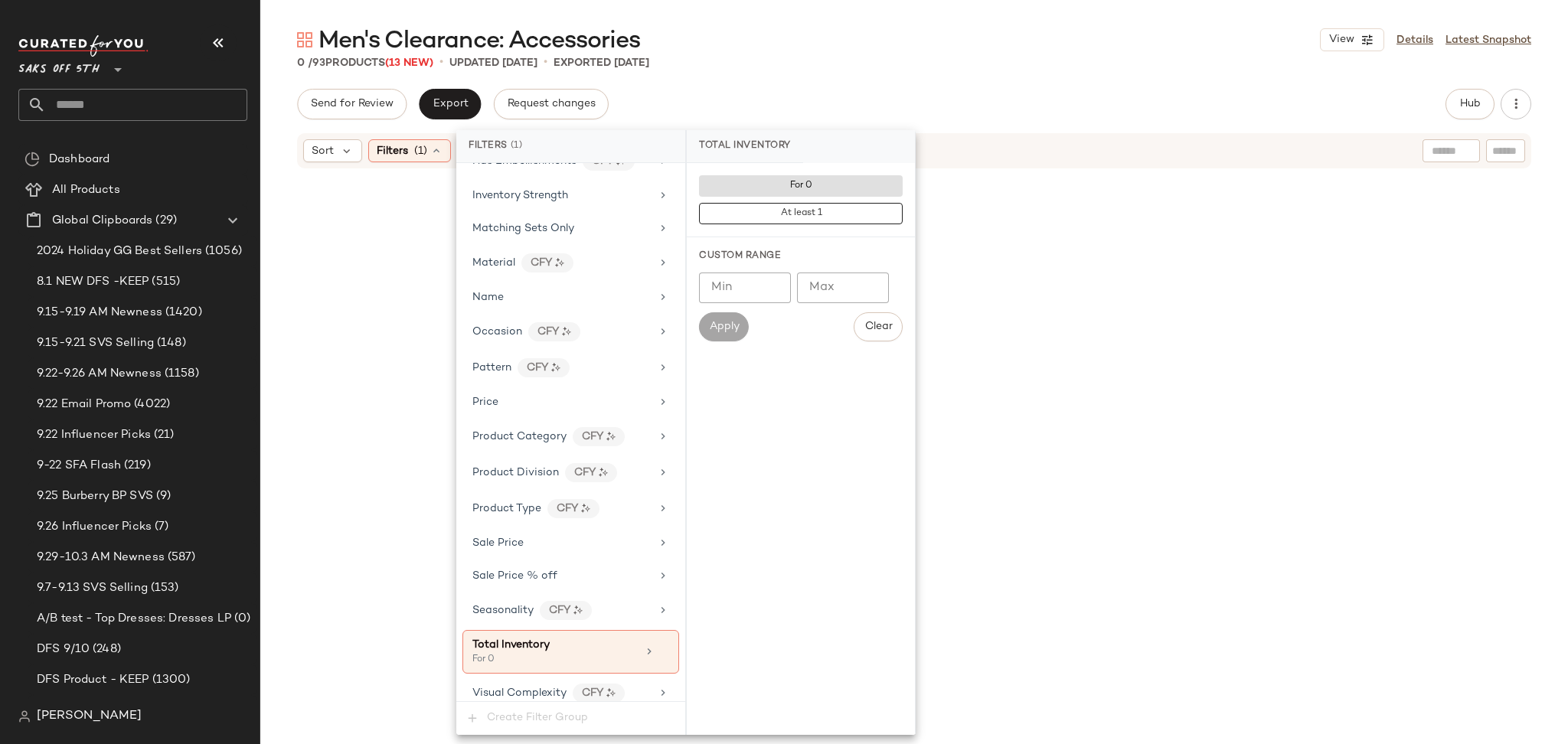
click at [934, 96] on div "Send for Review Export Request changes Hub Send for Review External Review Inte…" at bounding box center [915, 104] width 1234 height 31
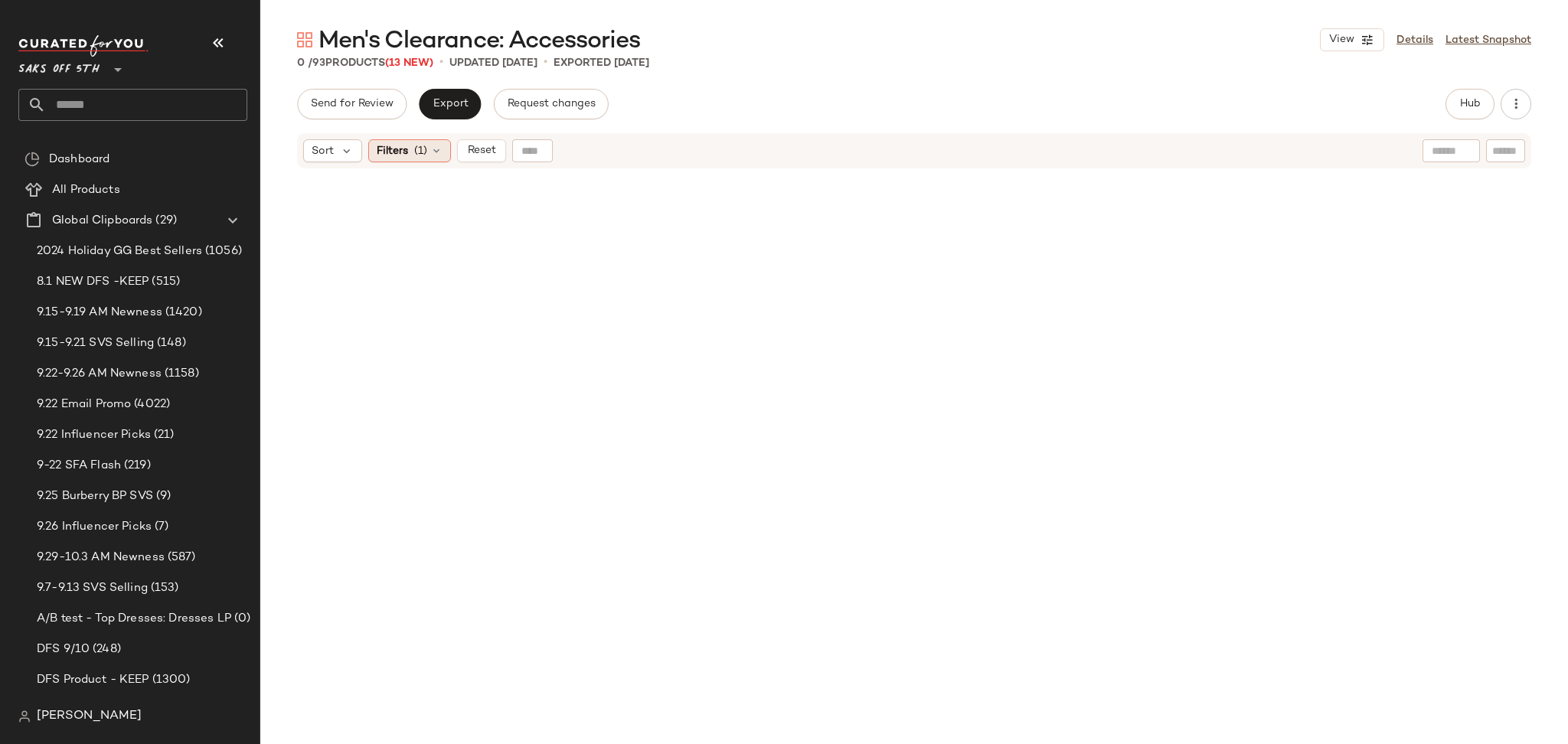
click at [435, 141] on div "Filters (1)" at bounding box center [410, 151] width 83 height 23
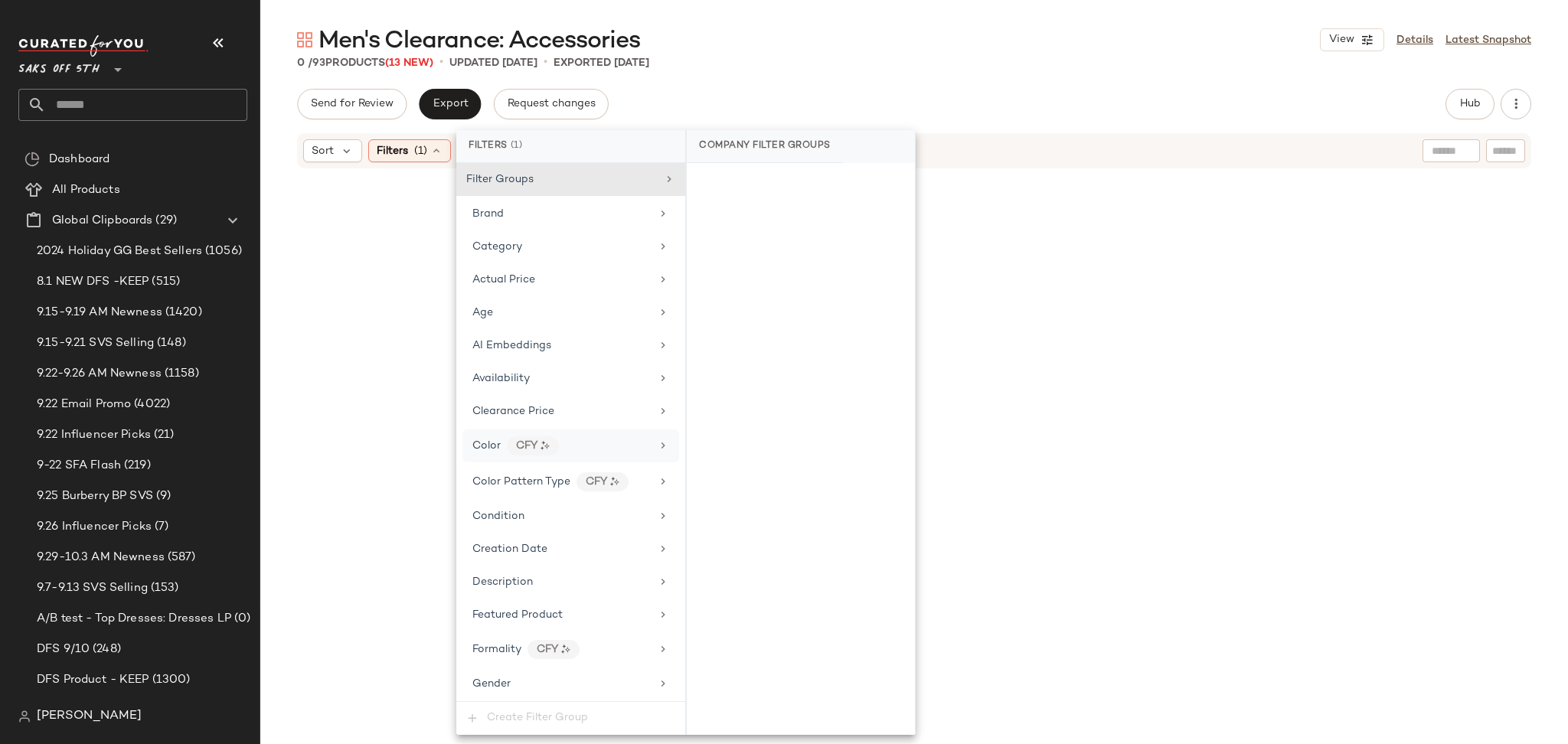
scroll to position [607, 0]
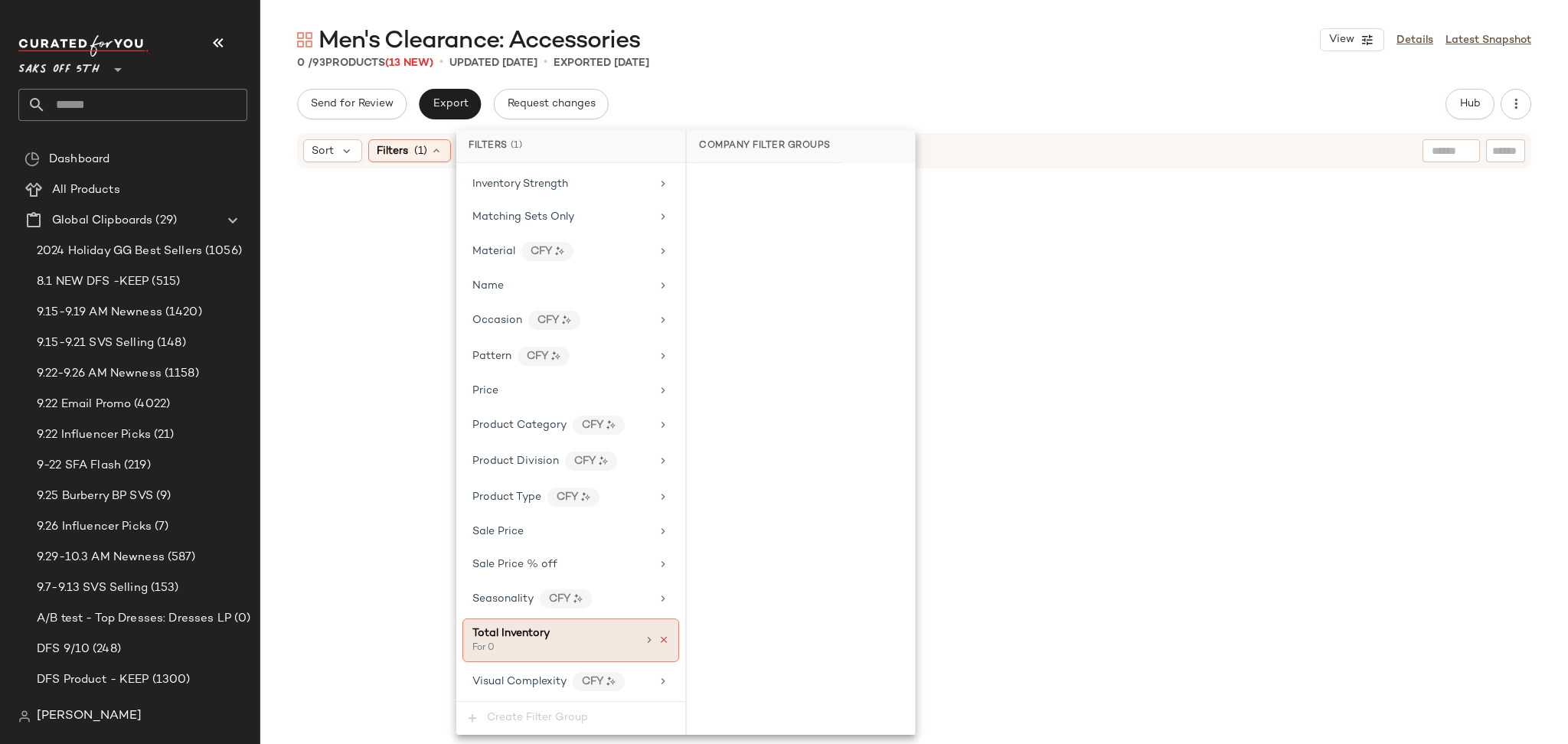
click at [659, 637] on icon at bounding box center [663, 639] width 11 height 11
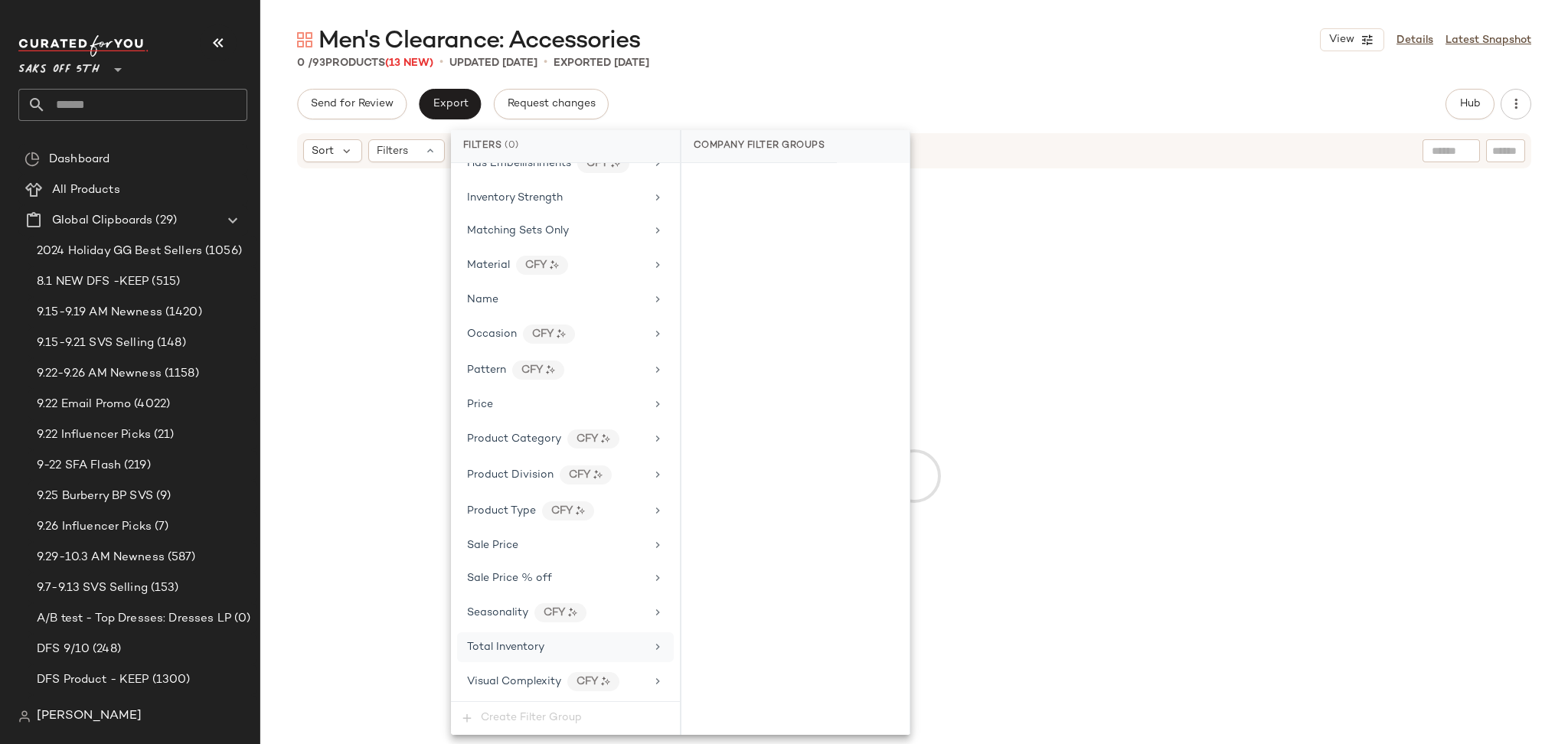
scroll to position [593, 0]
click at [909, 97] on div "Send for Review Export Request changes Hub Send for Review External Review Inte…" at bounding box center [915, 104] width 1234 height 31
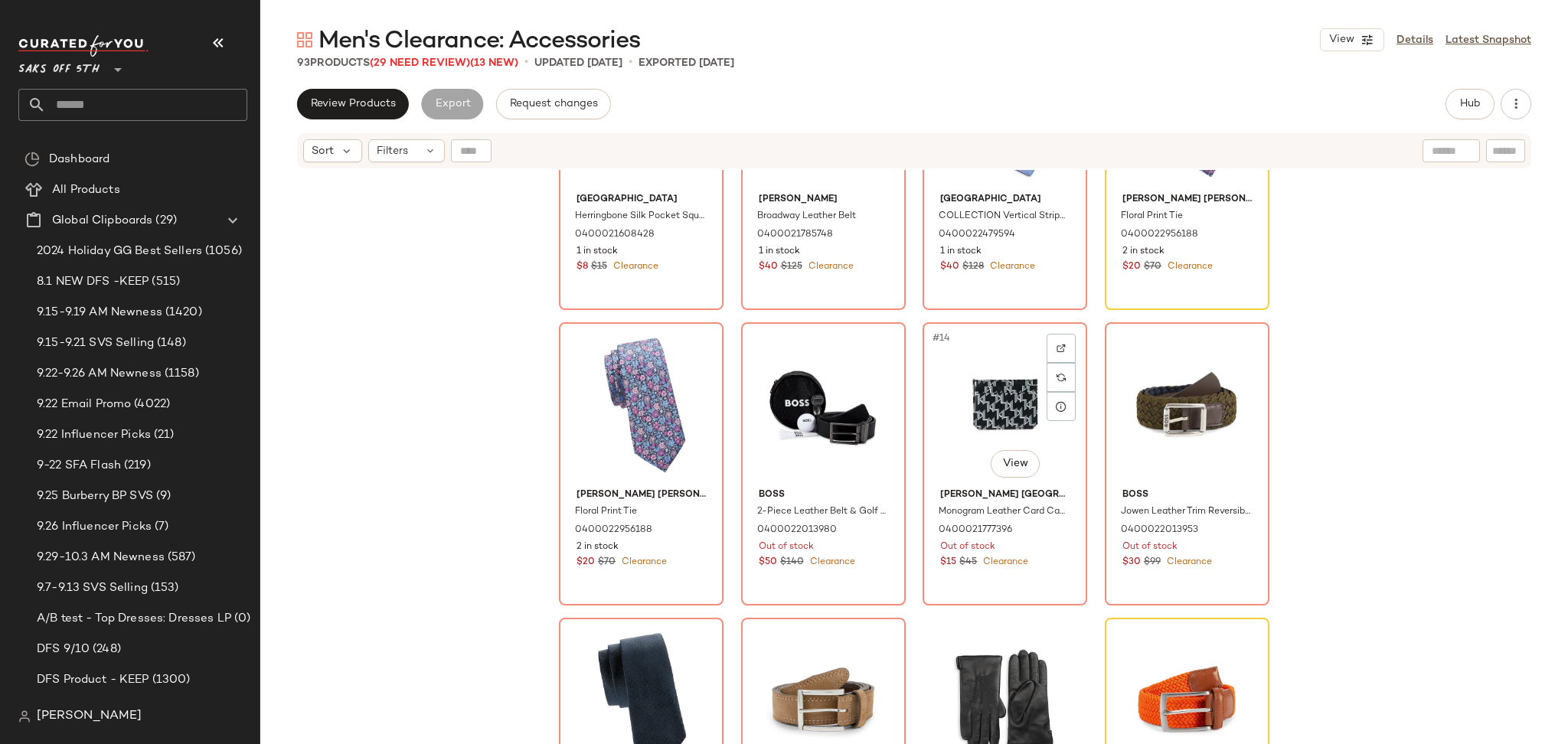
scroll to position [750, 0]
click at [800, 394] on div "#13 View" at bounding box center [824, 404] width 154 height 154
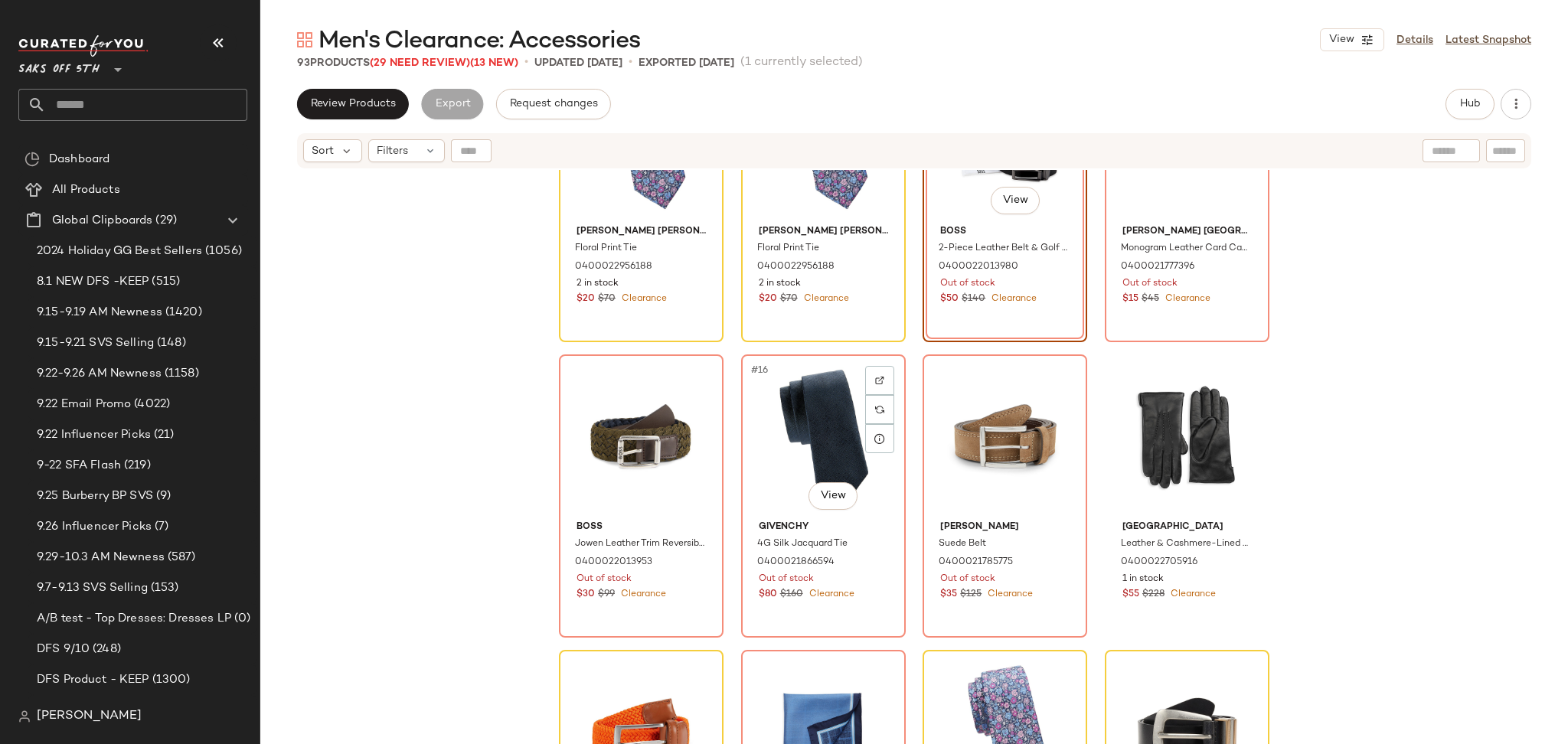
scroll to position [1025, 0]
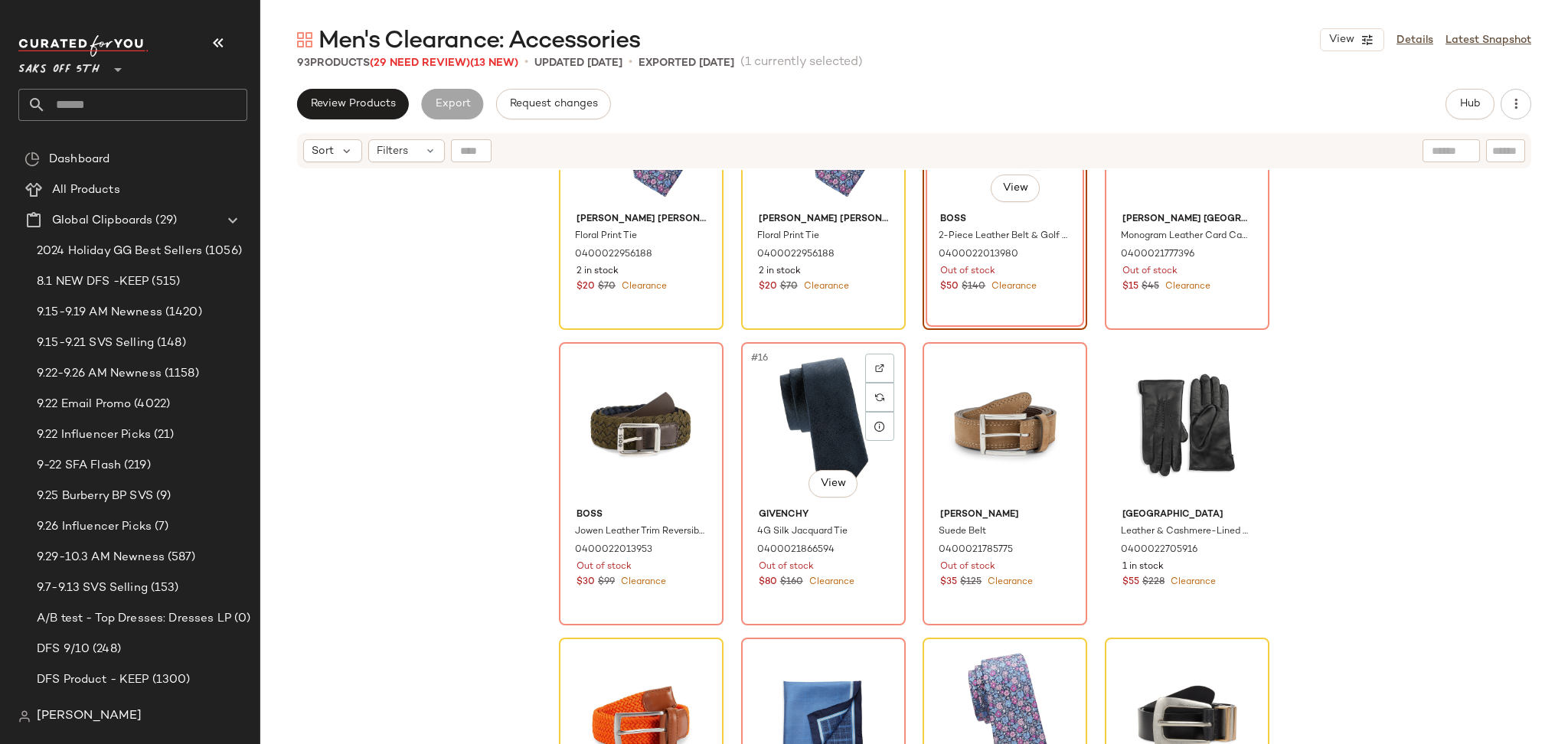
click at [800, 394] on div "#16 View" at bounding box center [824, 424] width 154 height 154
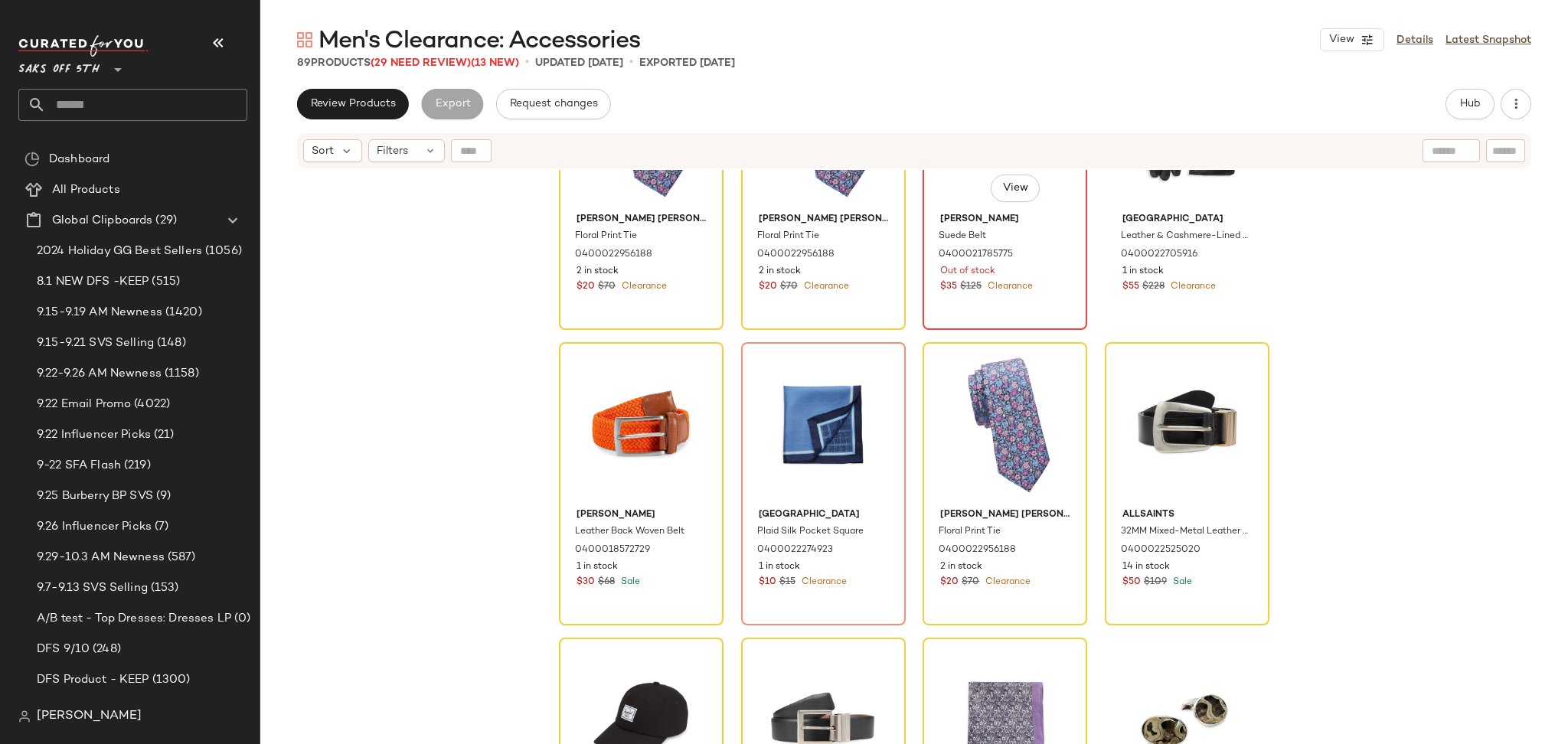
scroll to position [873, 0]
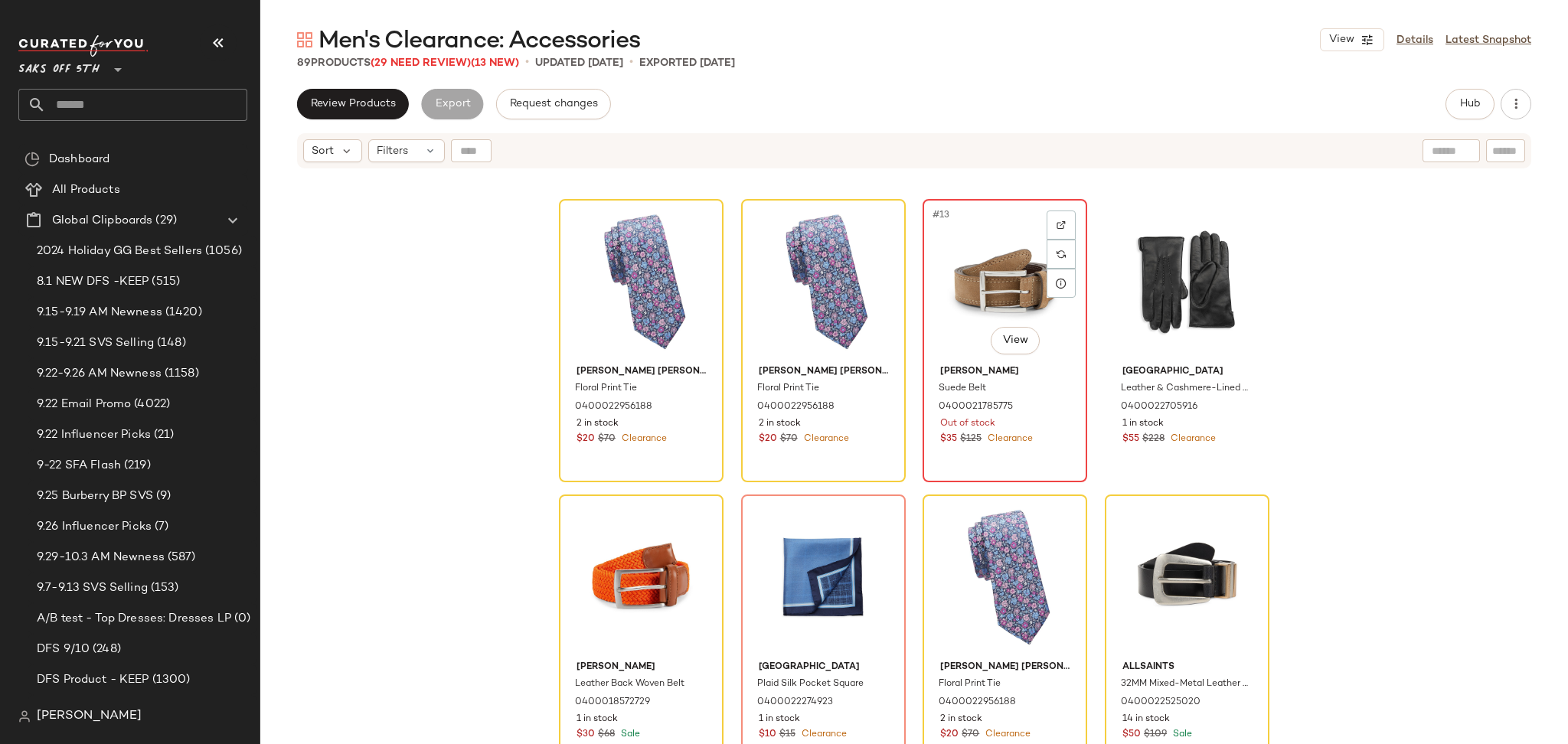
click at [992, 244] on div "#13 View" at bounding box center [1005, 281] width 154 height 154
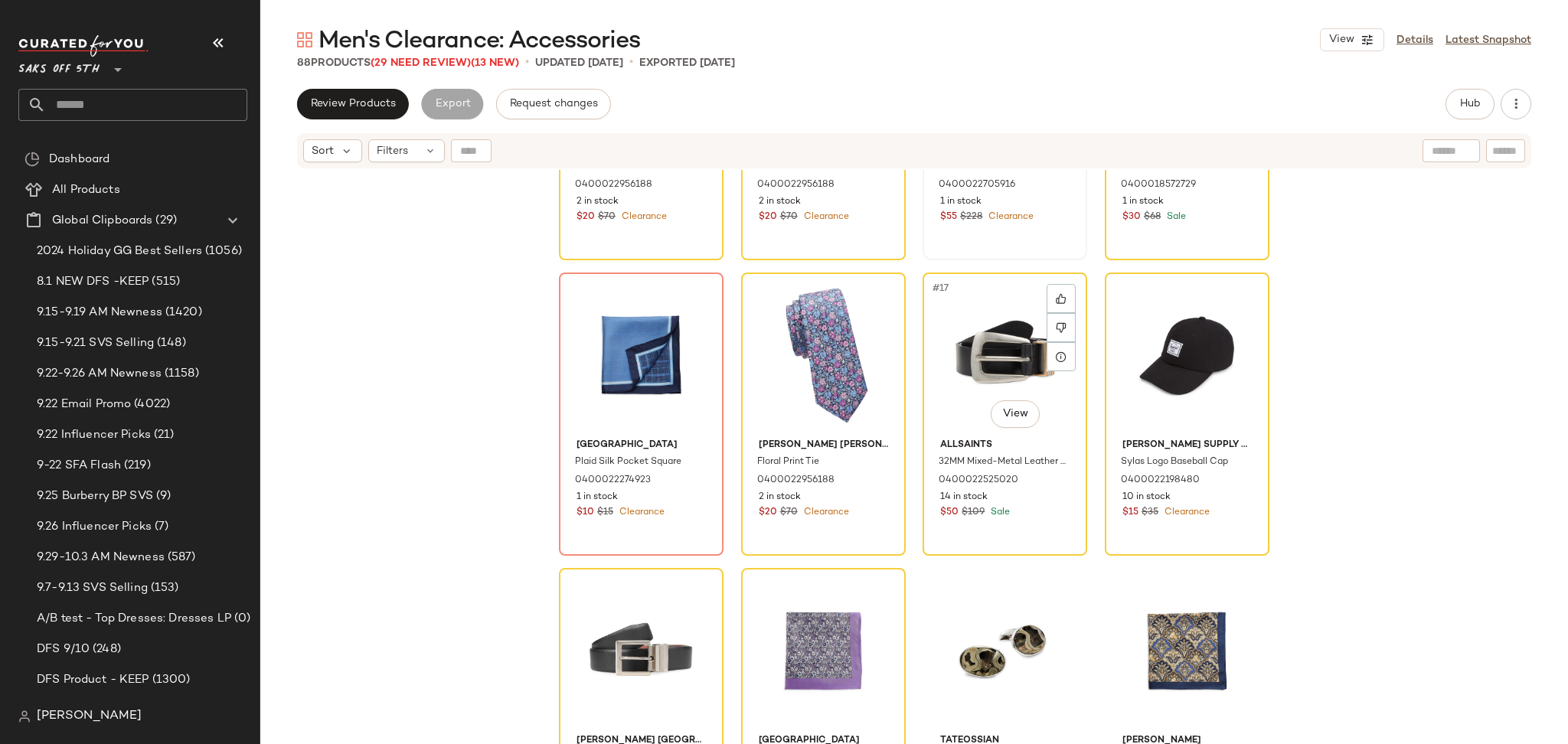
scroll to position [1101, 0]
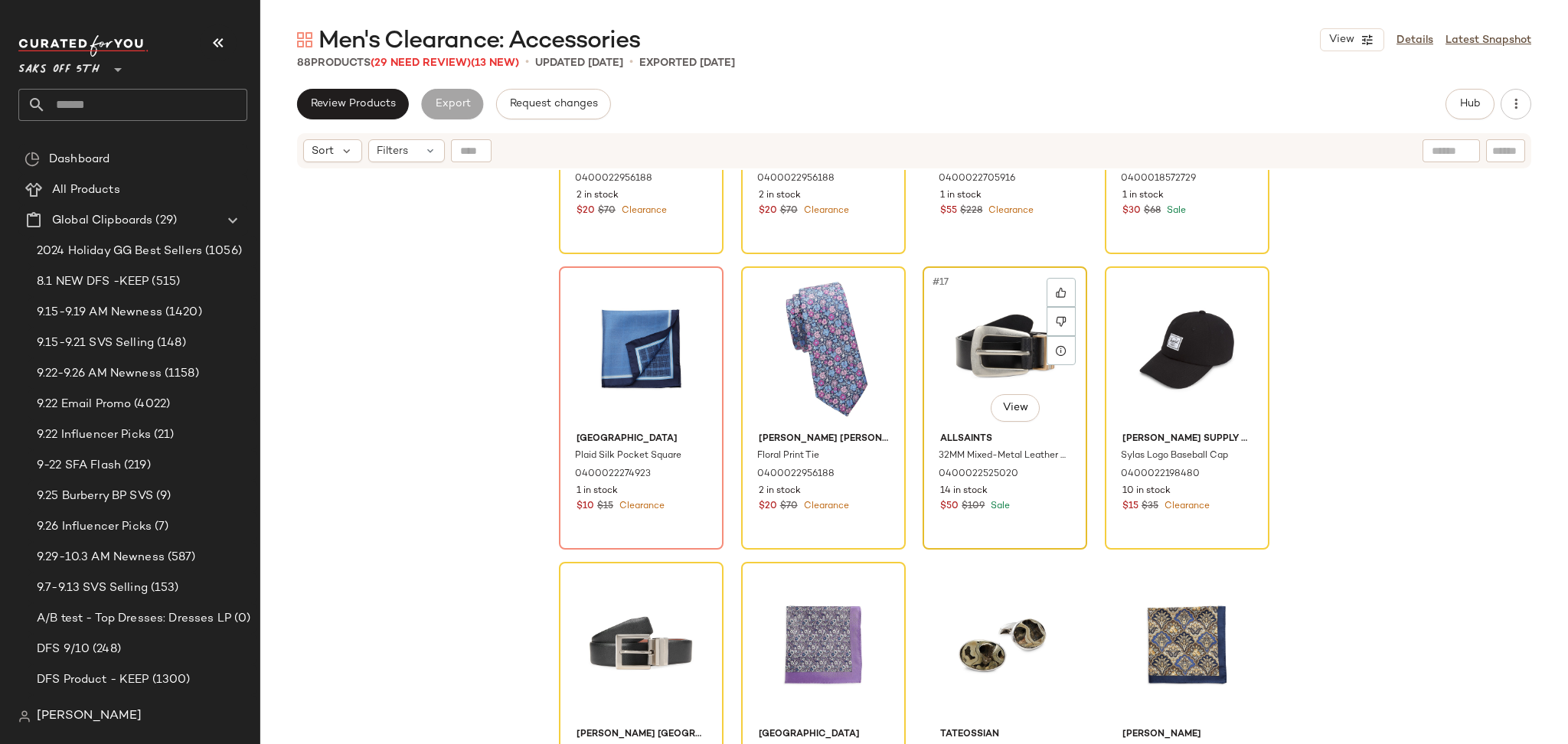
click at [1006, 312] on div "#17 View" at bounding box center [1005, 348] width 154 height 154
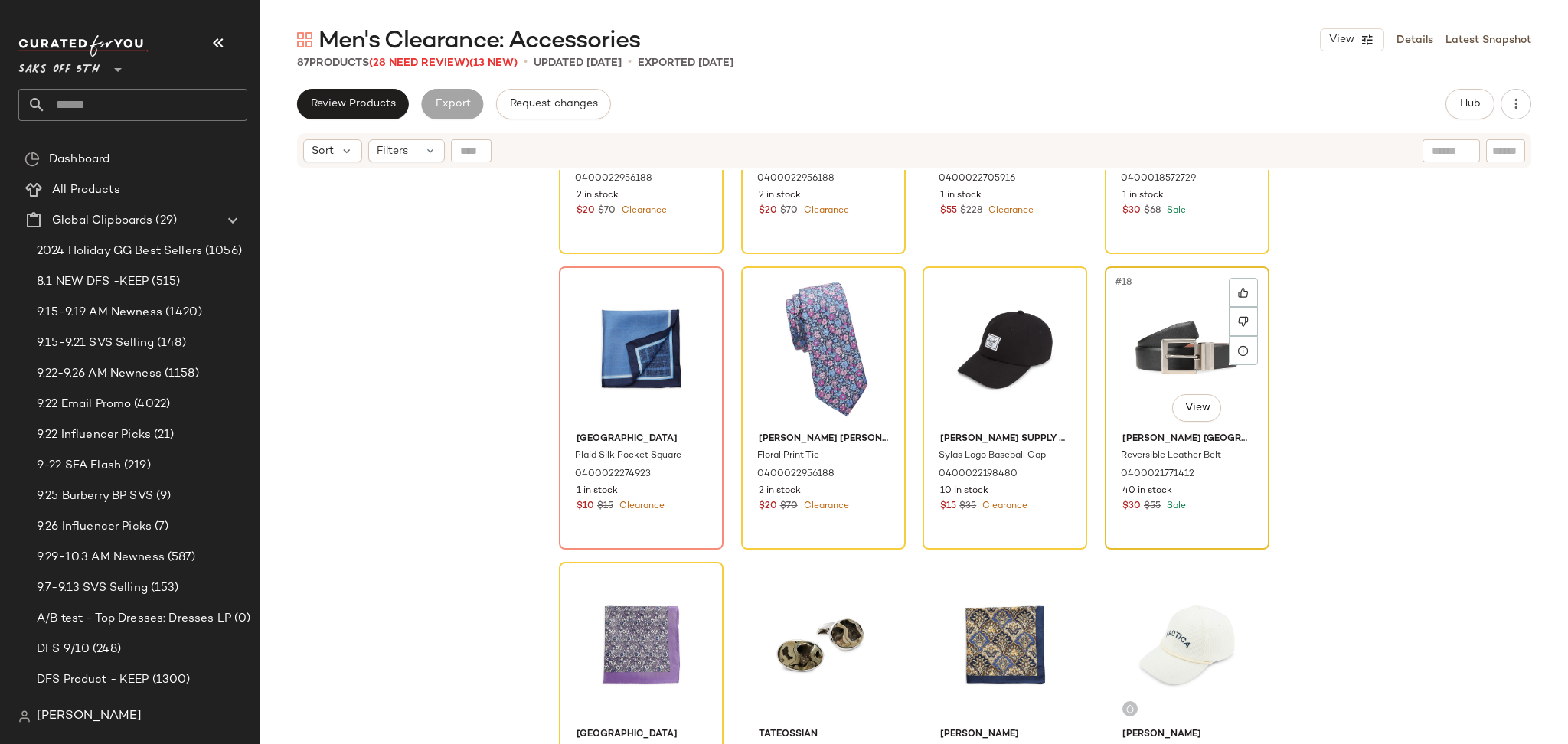
click at [1164, 334] on div "#18 View" at bounding box center [1187, 348] width 154 height 154
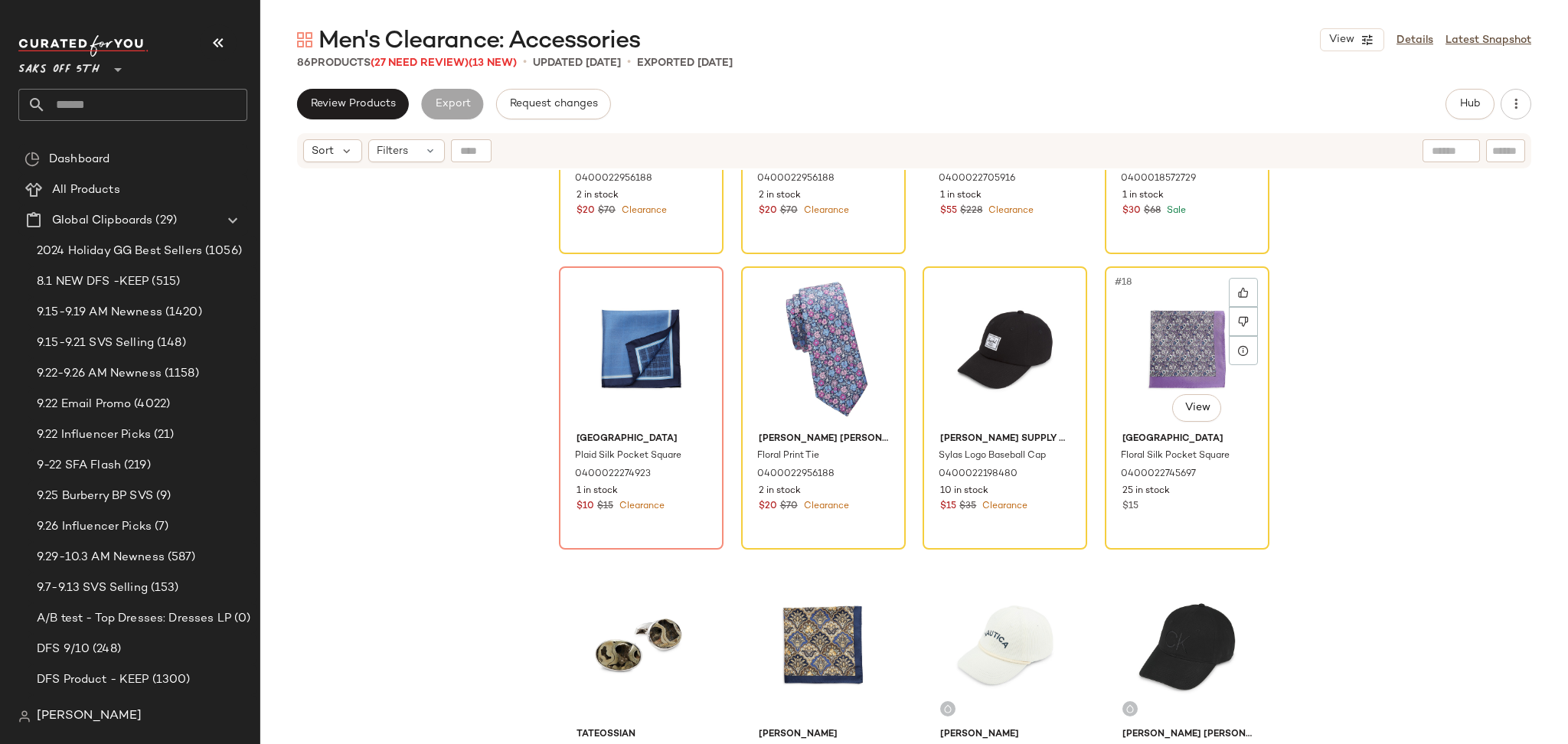
click at [1164, 334] on div "#18 View" at bounding box center [1187, 348] width 154 height 154
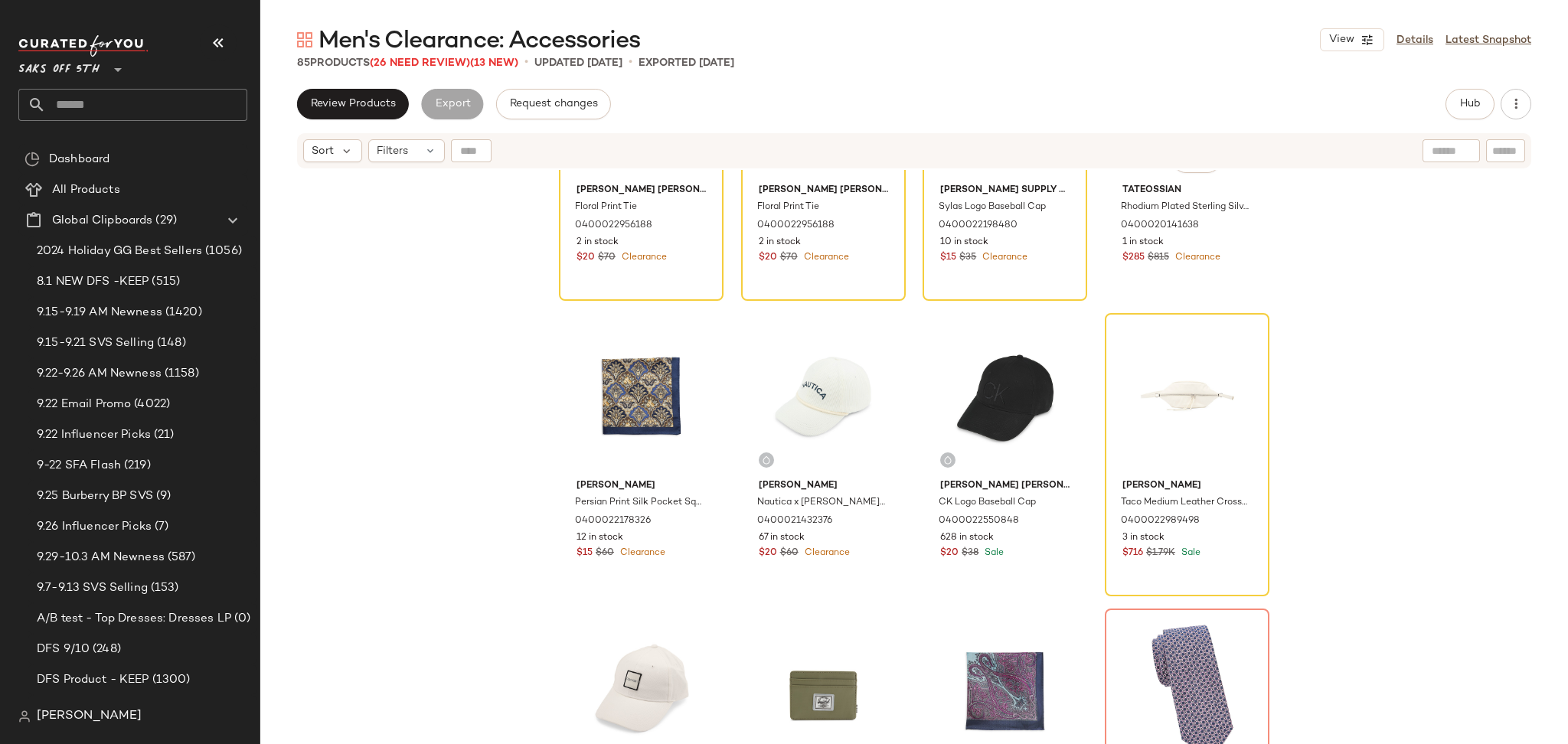
scroll to position [1354, 0]
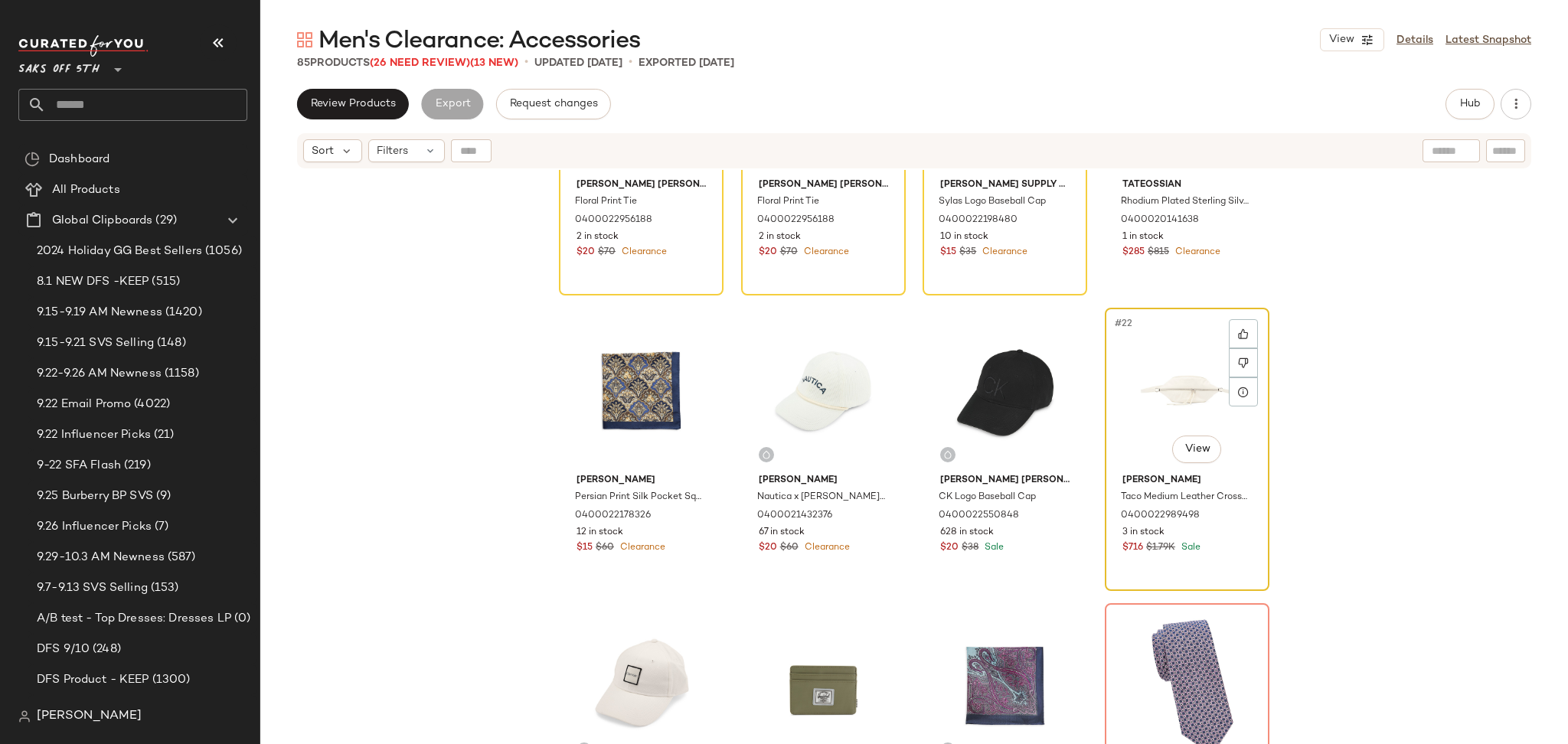
click at [1156, 384] on div "#22 View" at bounding box center [1187, 390] width 154 height 154
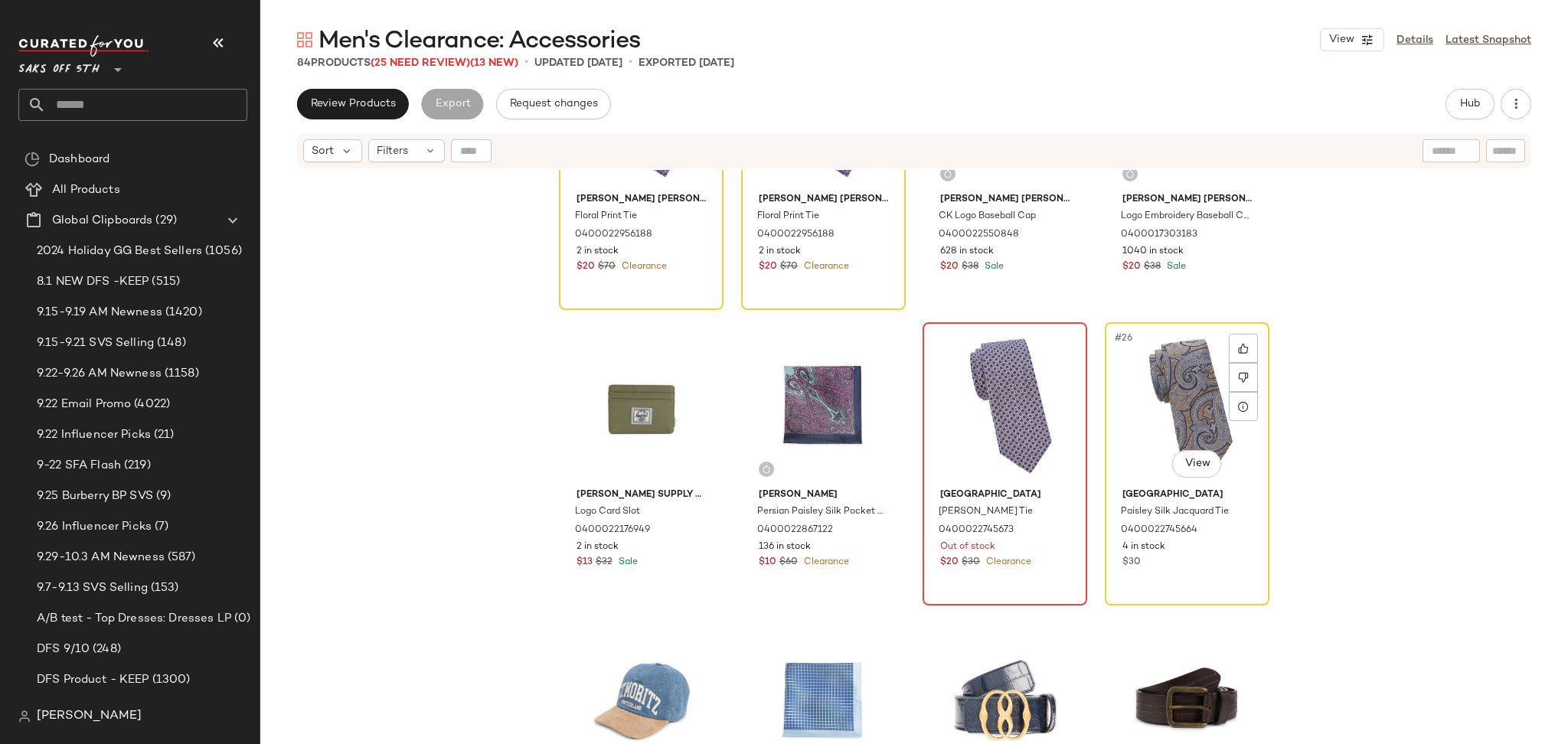
scroll to position [1636, 0]
click at [1003, 399] on div "#25 View" at bounding box center [1005, 404] width 154 height 154
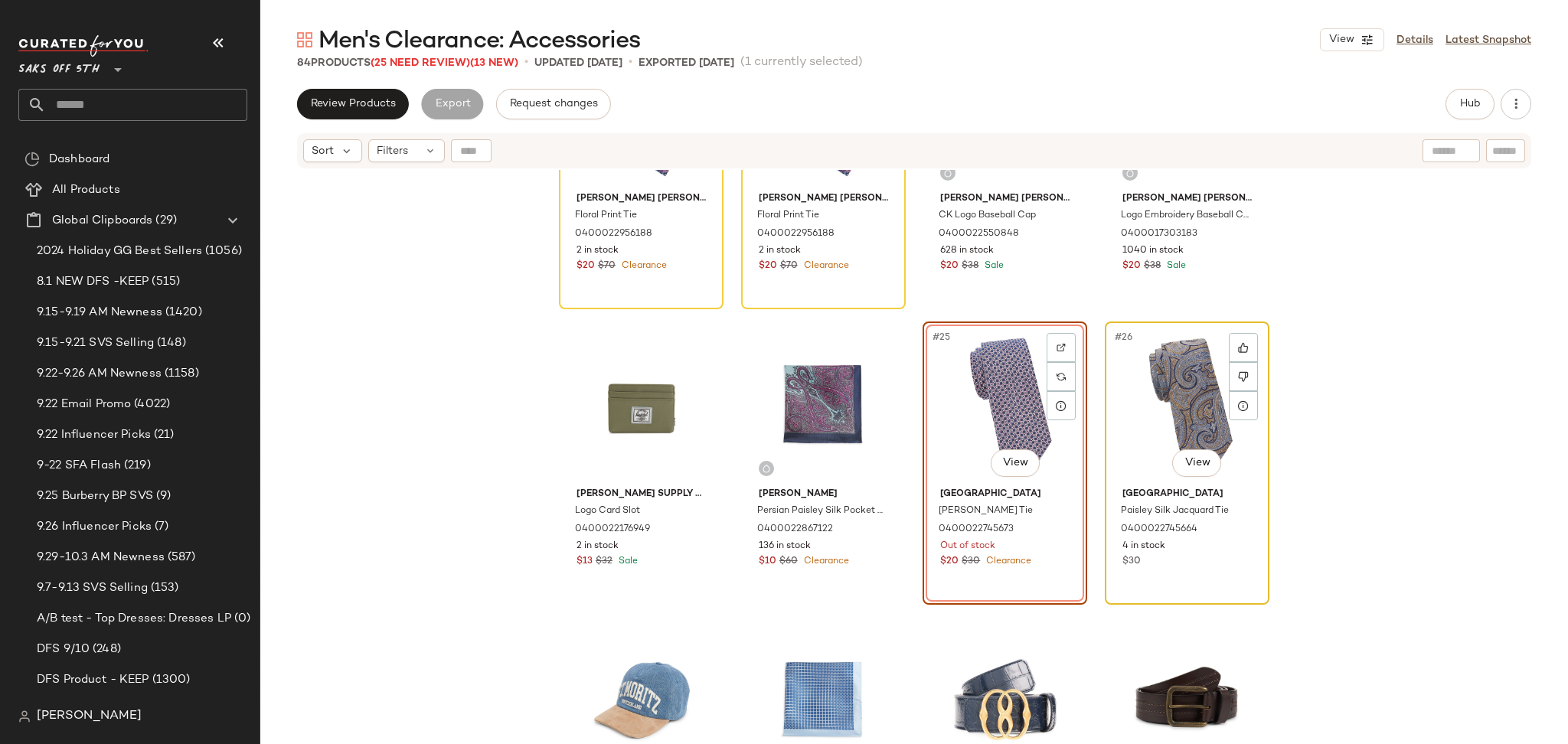
click at [1152, 391] on div "#26 View" at bounding box center [1187, 404] width 154 height 154
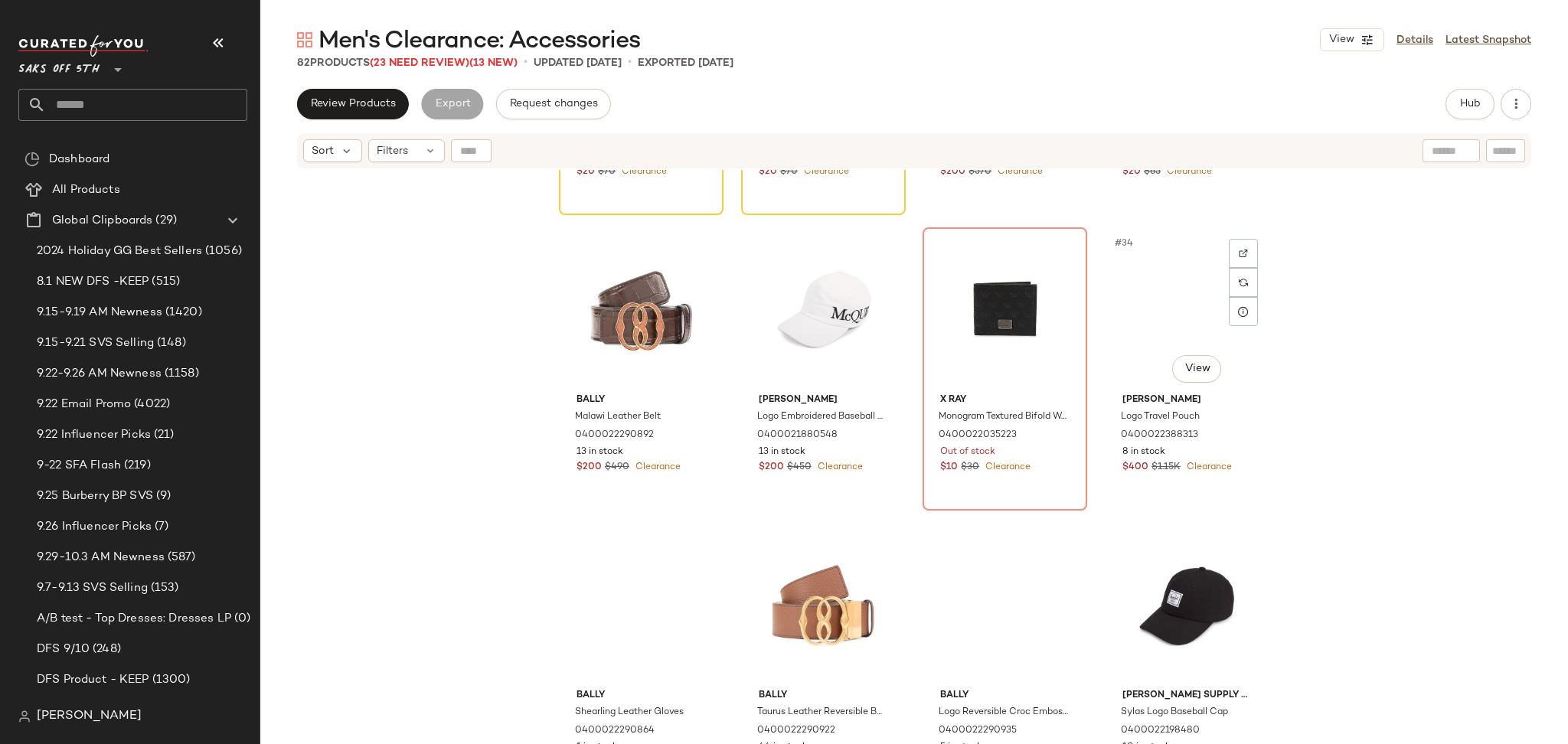
scroll to position [2323, 0]
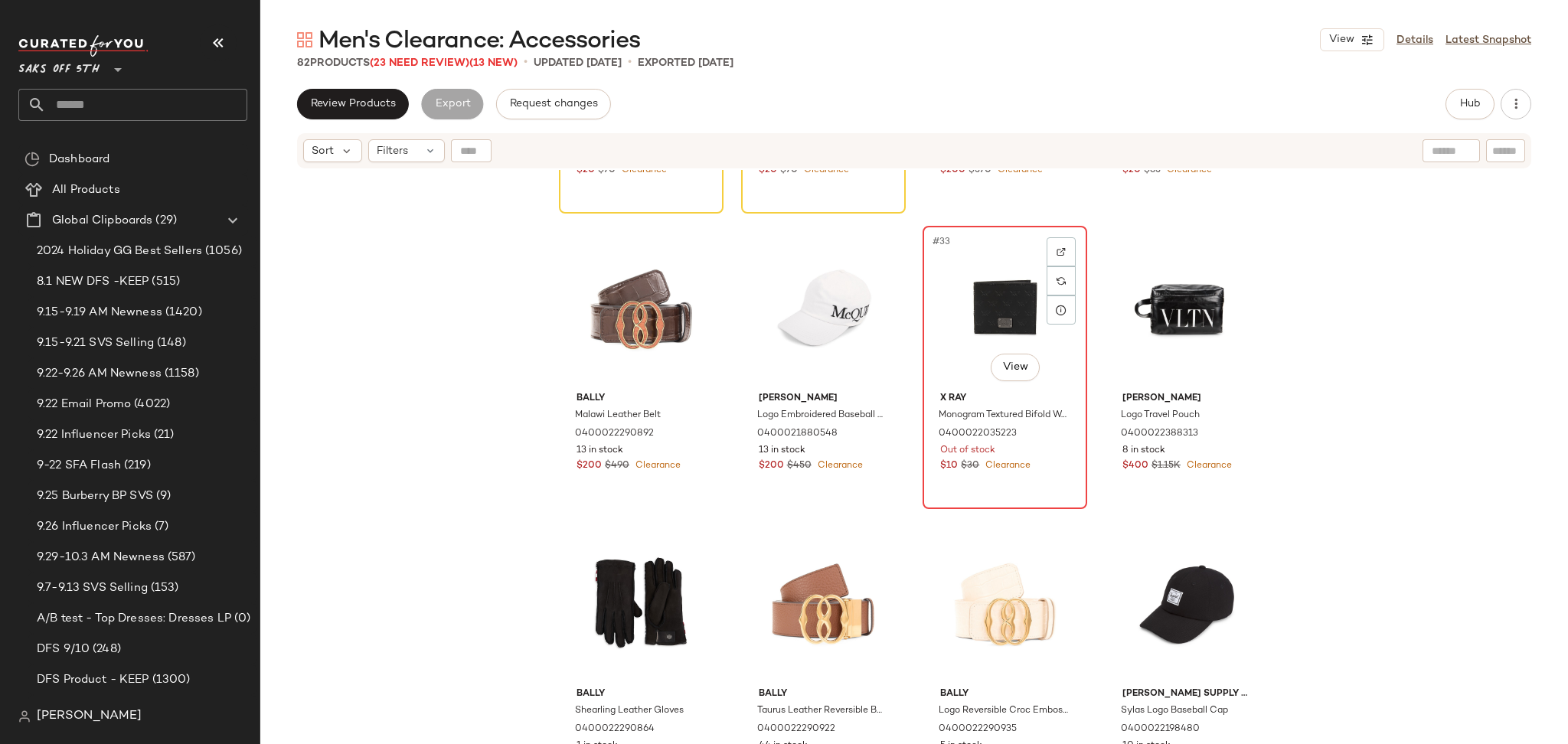
click at [1017, 287] on div "#33 View" at bounding box center [1005, 308] width 154 height 154
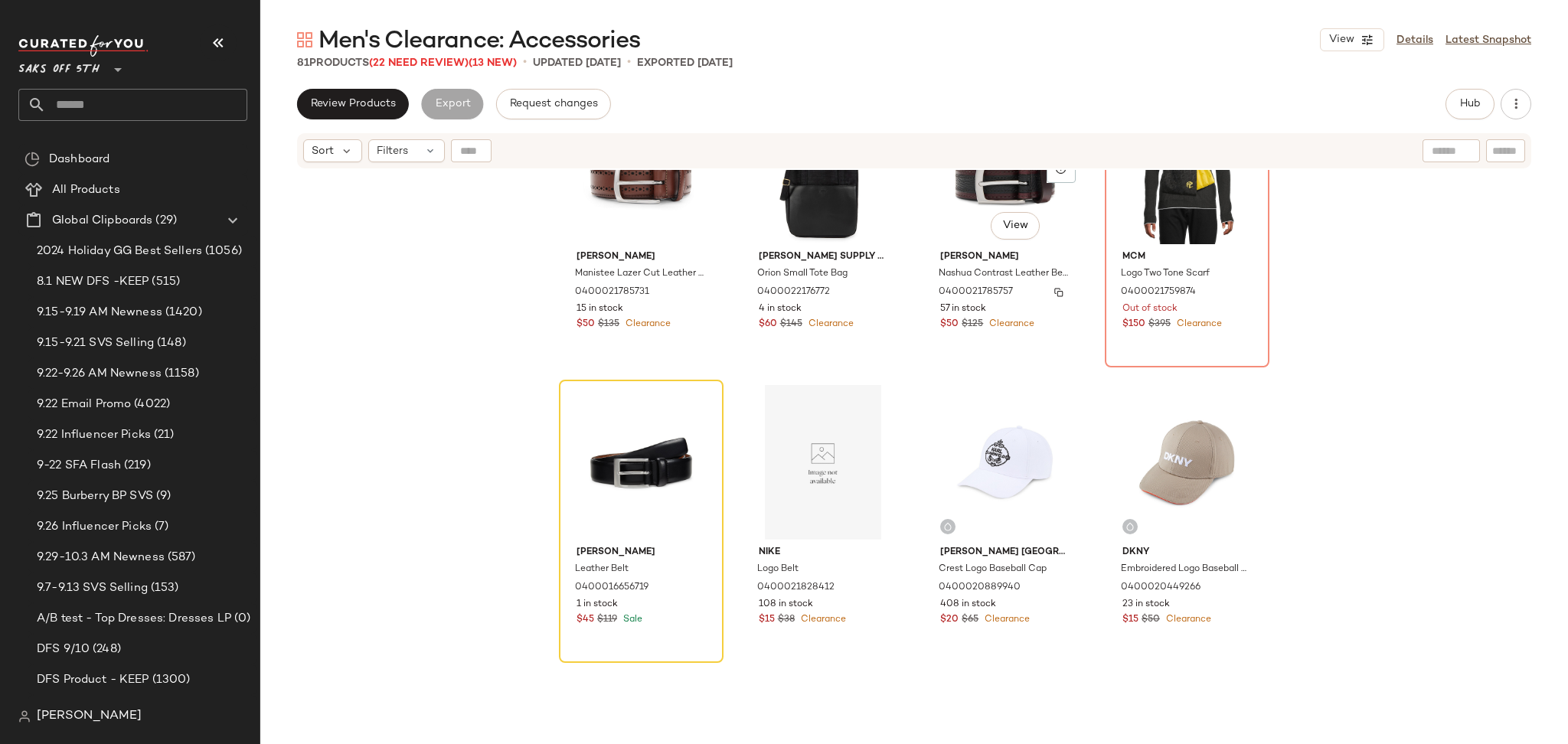
scroll to position [3359, 0]
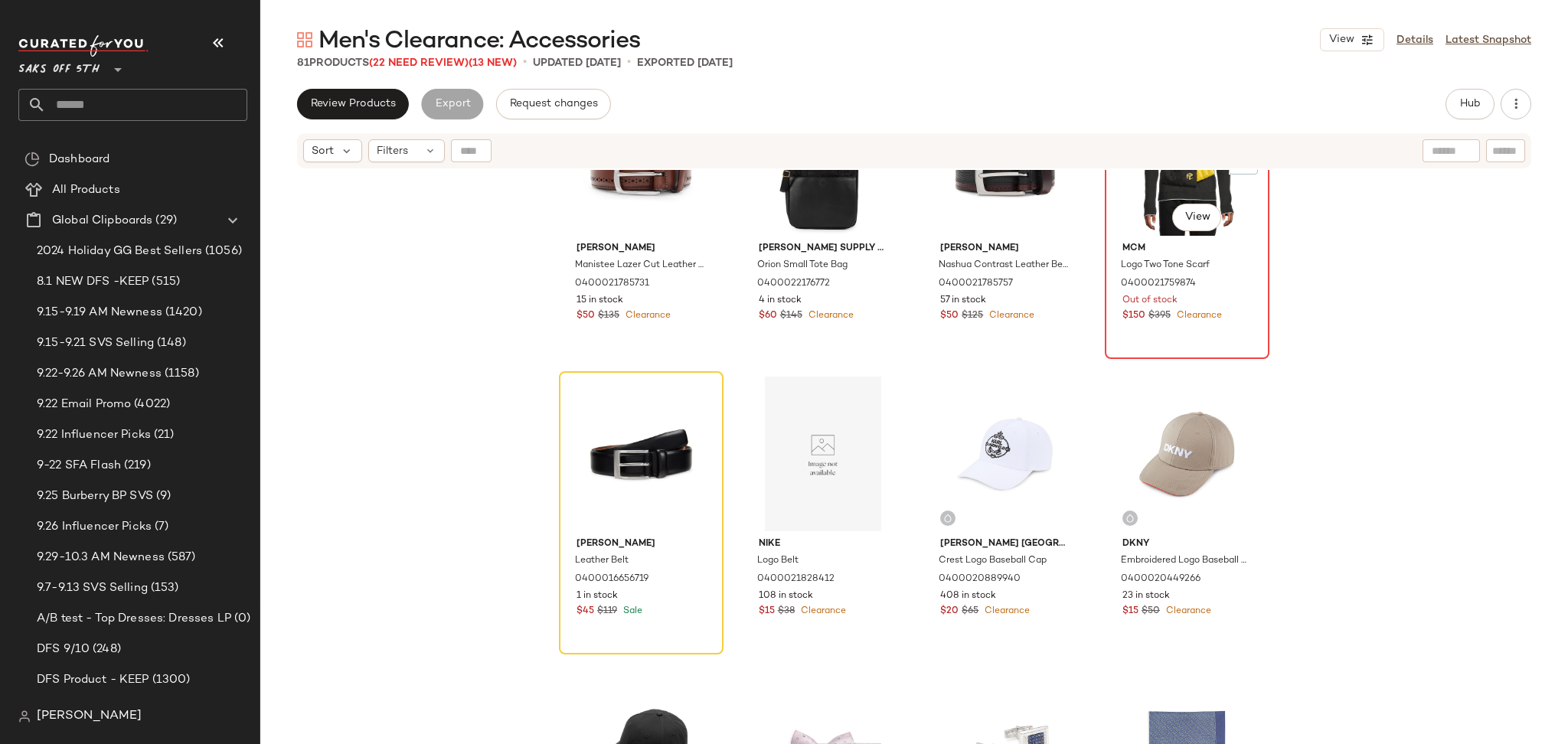
click at [1148, 179] on div "#46 View" at bounding box center [1187, 158] width 154 height 154
click at [649, 439] on div "#47 View" at bounding box center [641, 453] width 154 height 154
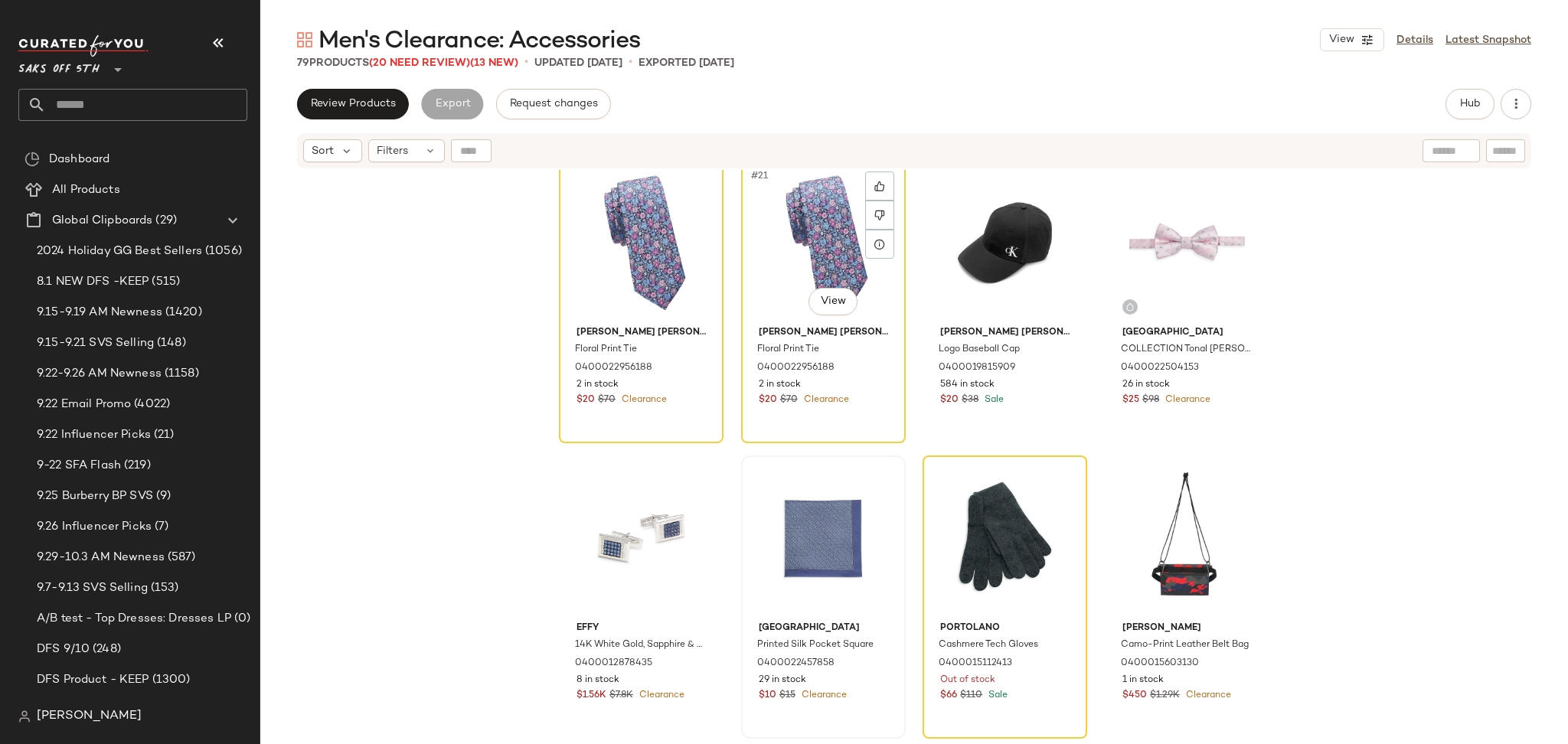
scroll to position [3569, 0]
click at [947, 539] on div "#53 View" at bounding box center [1005, 538] width 154 height 154
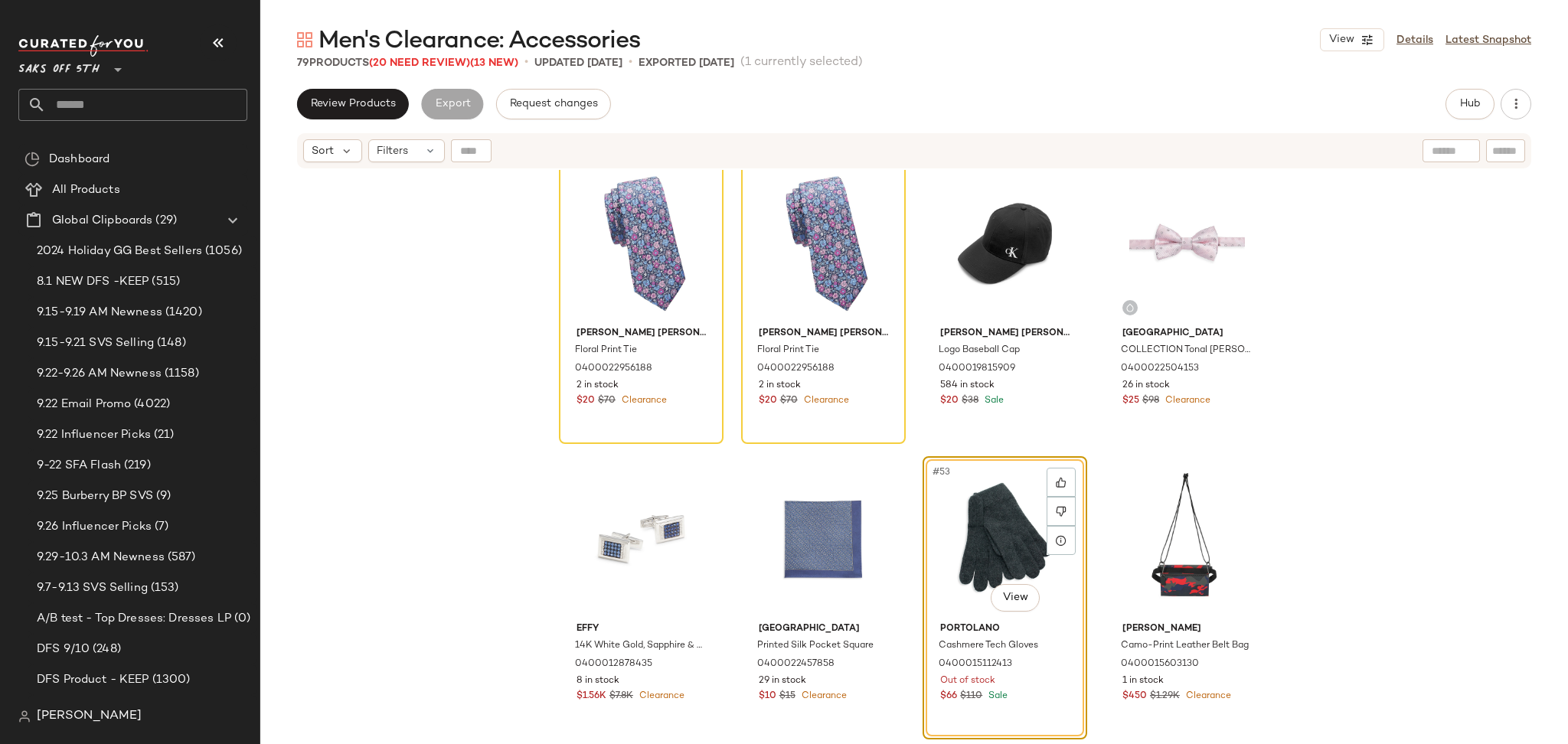
scroll to position [3843, 0]
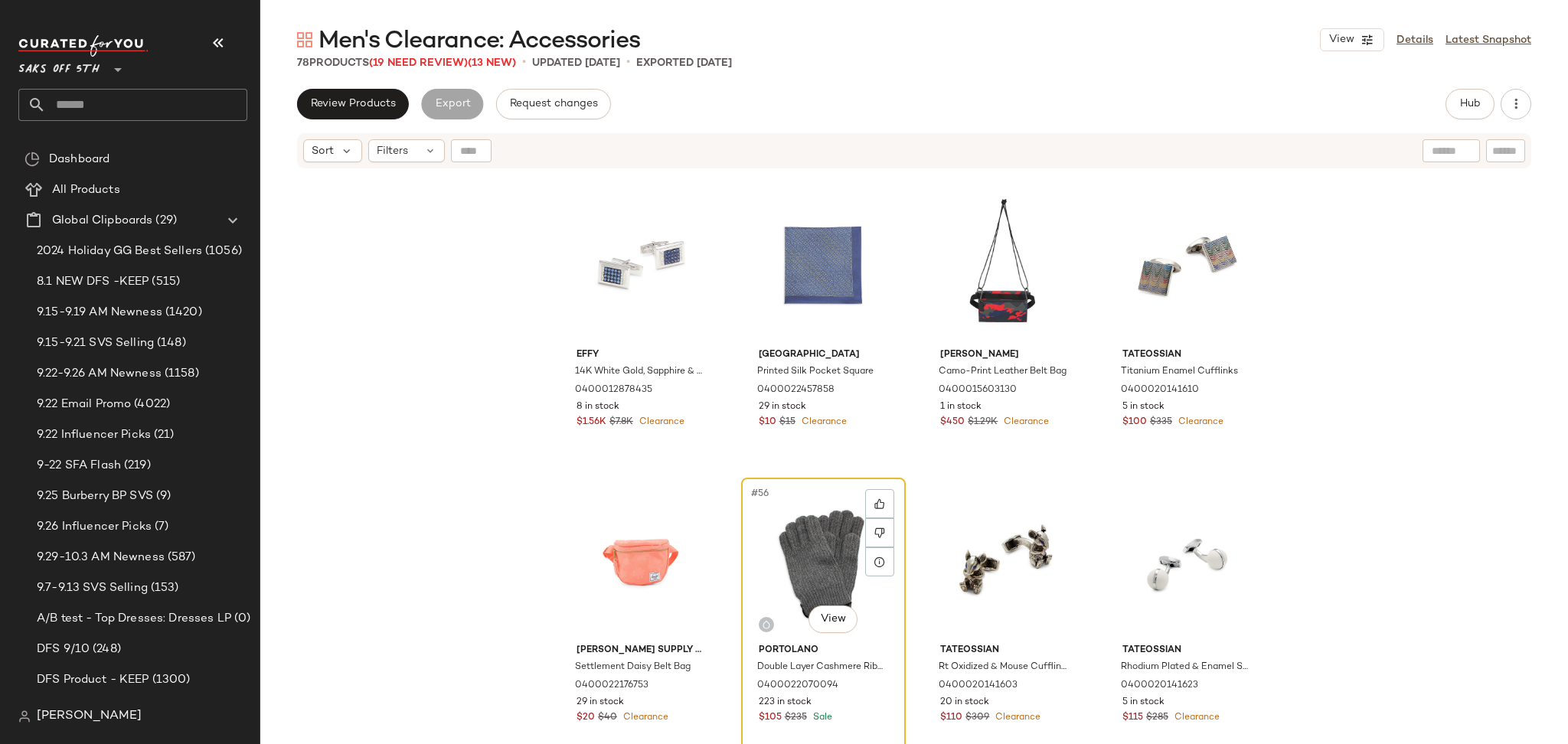
click at [797, 563] on div "#56 View" at bounding box center [824, 560] width 154 height 154
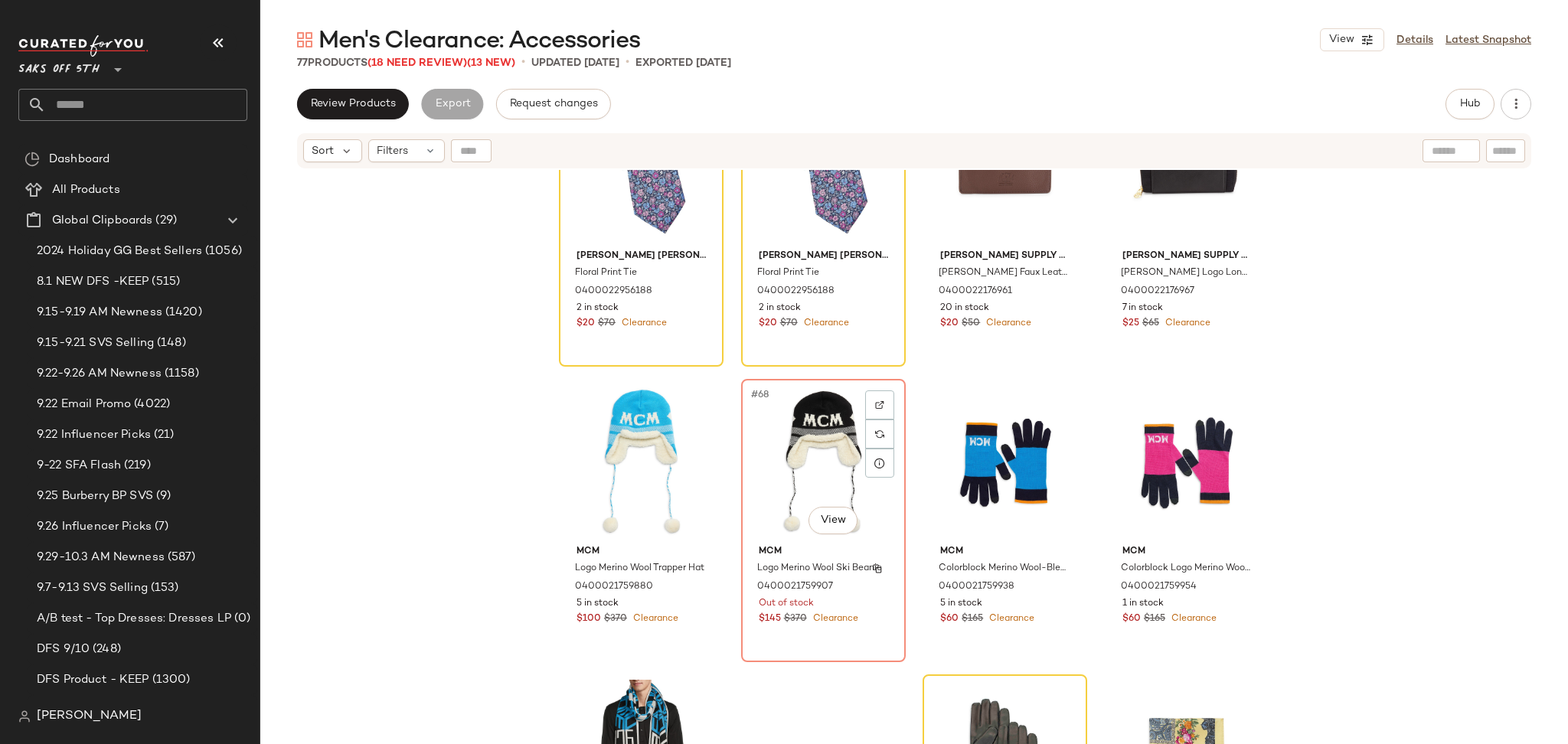
scroll to position [4851, 0]
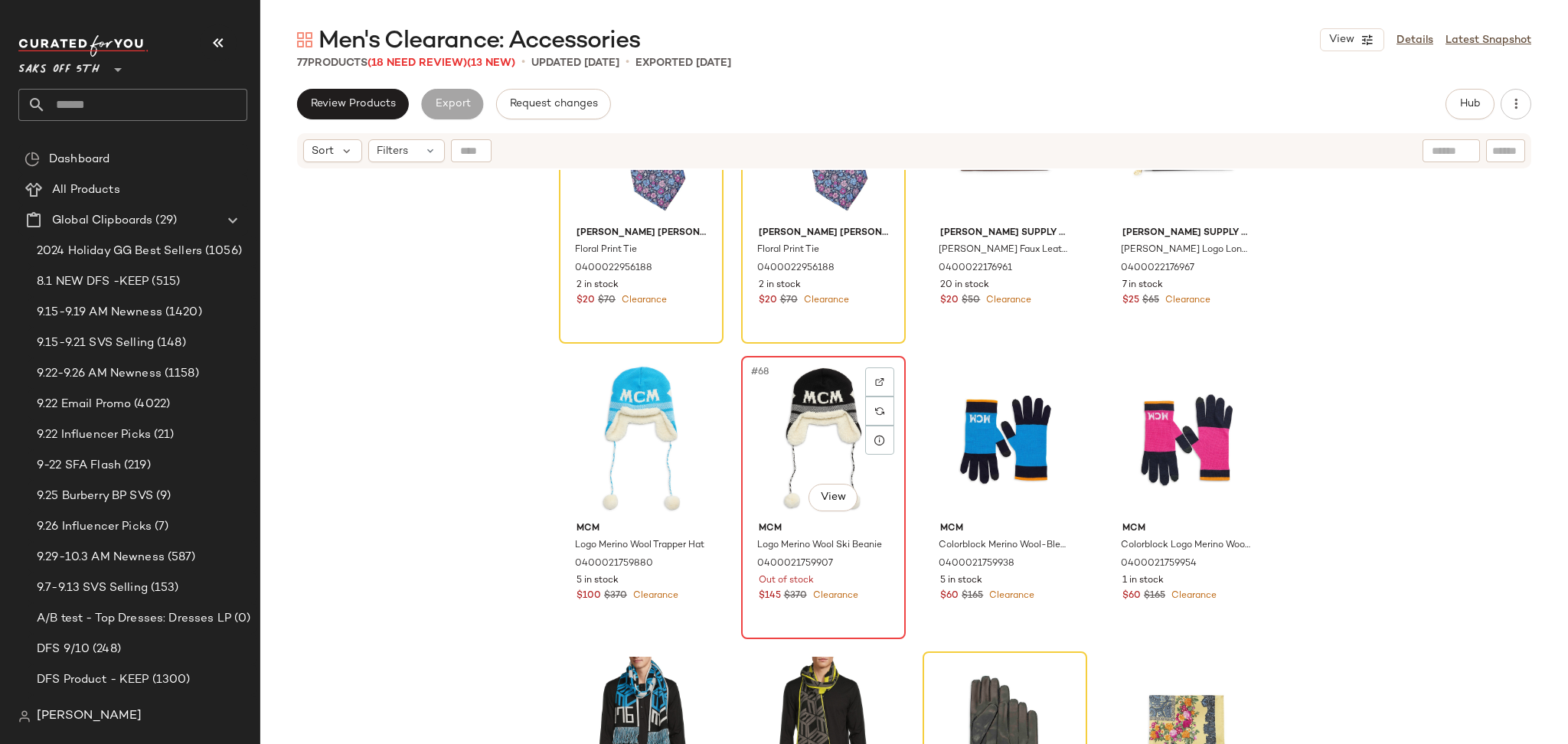
click at [786, 396] on div "#68 View" at bounding box center [824, 438] width 154 height 154
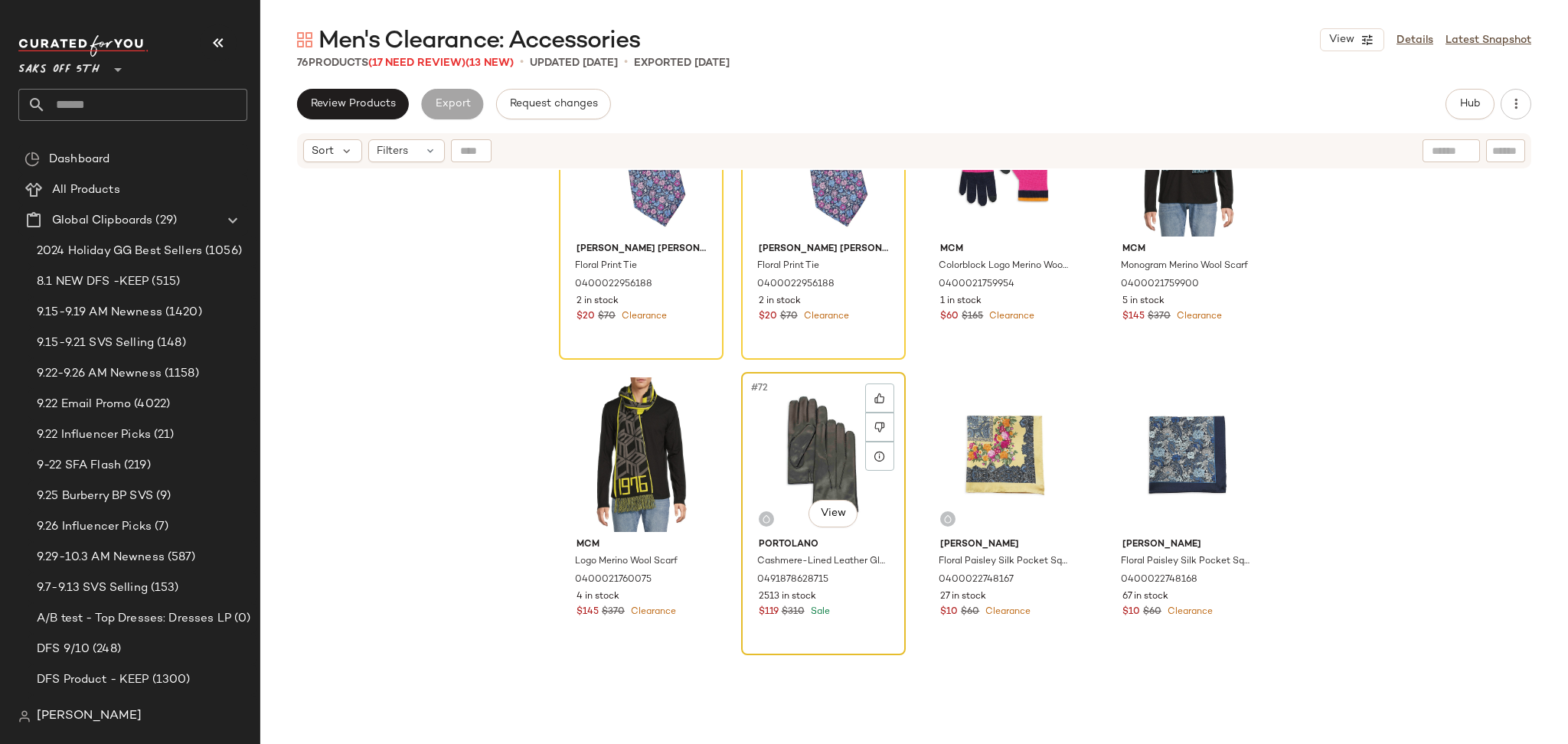
scroll to position [5131, 0]
click at [796, 402] on div "#72 View" at bounding box center [824, 453] width 154 height 154
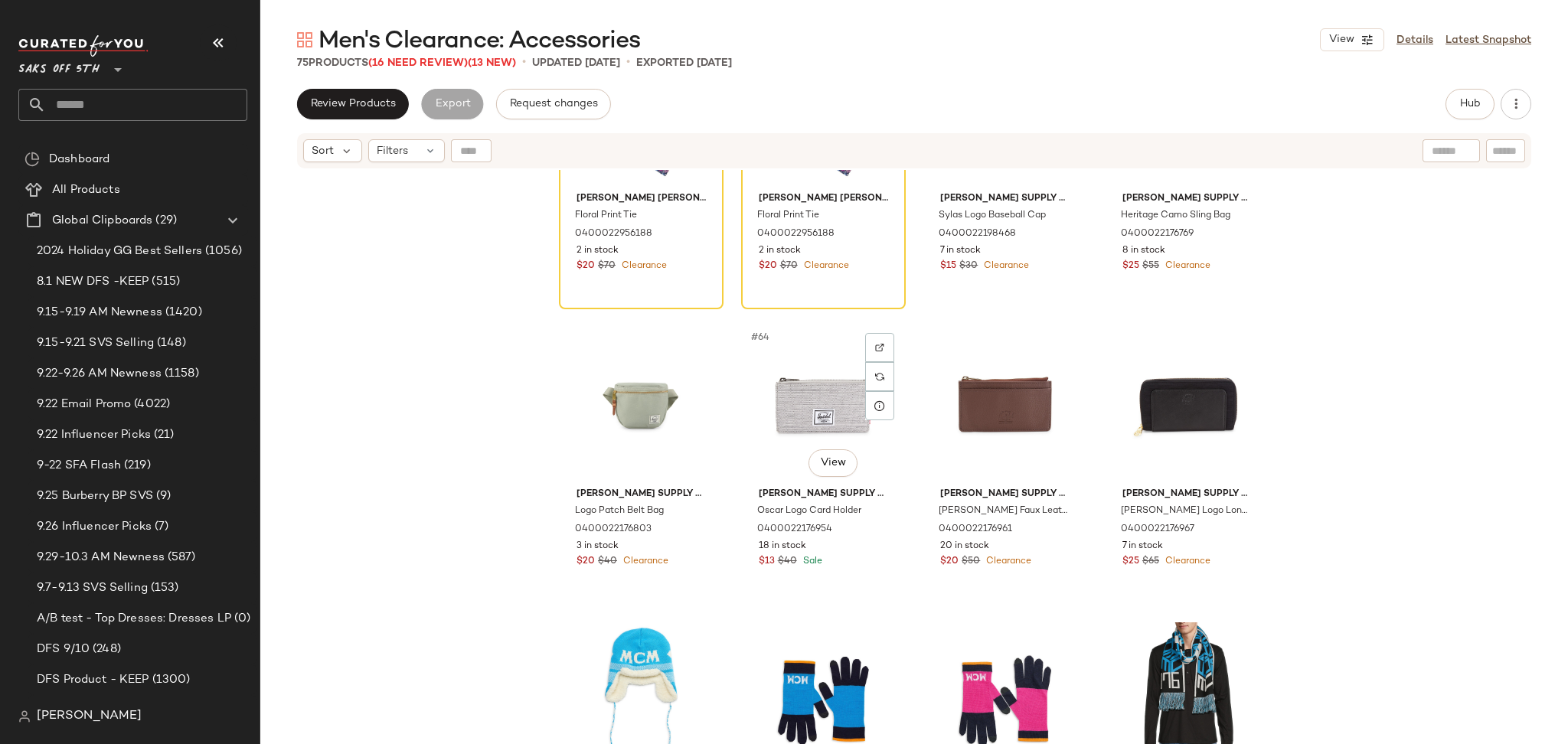
scroll to position [4440, 0]
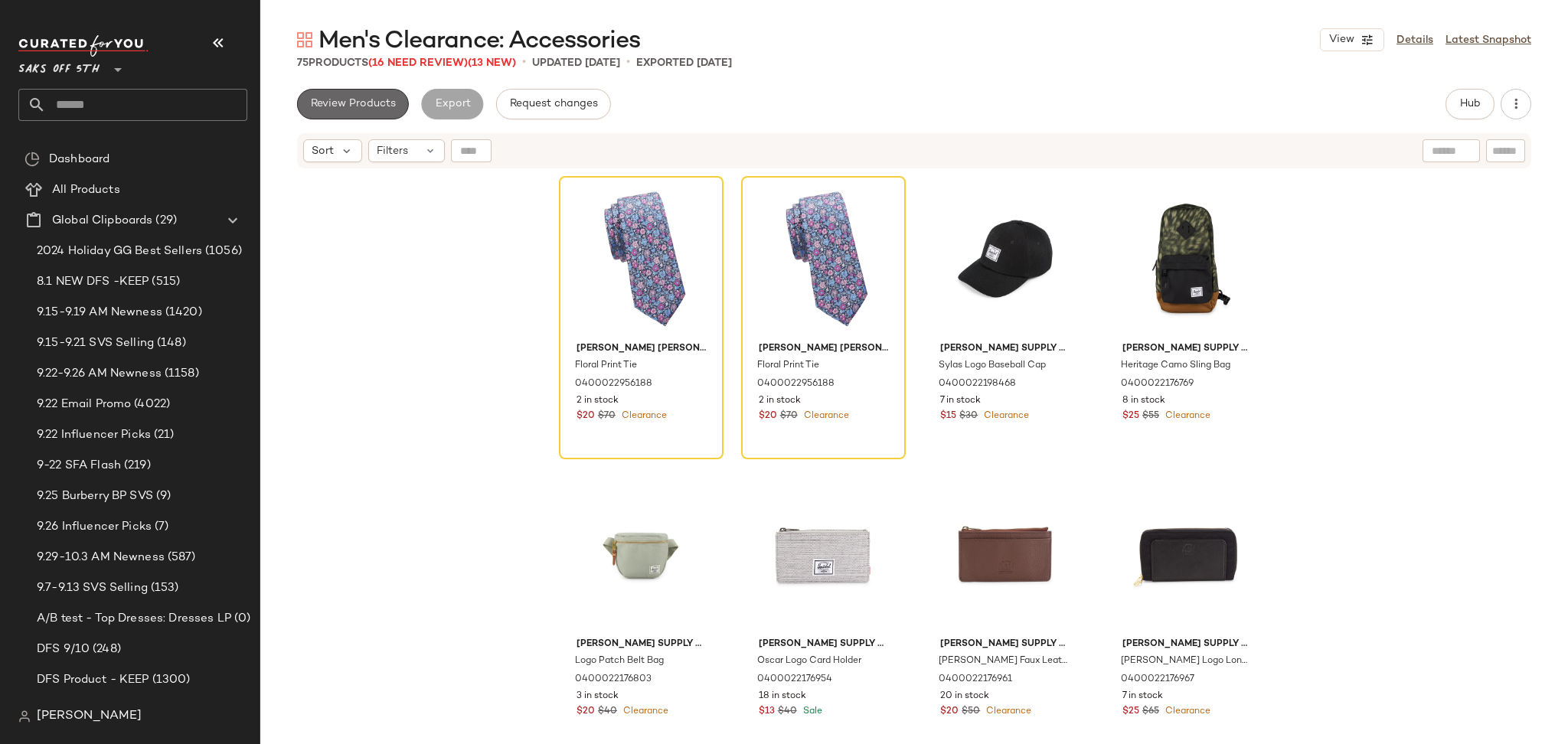
click at [374, 102] on span "Review Products" at bounding box center [353, 104] width 86 height 12
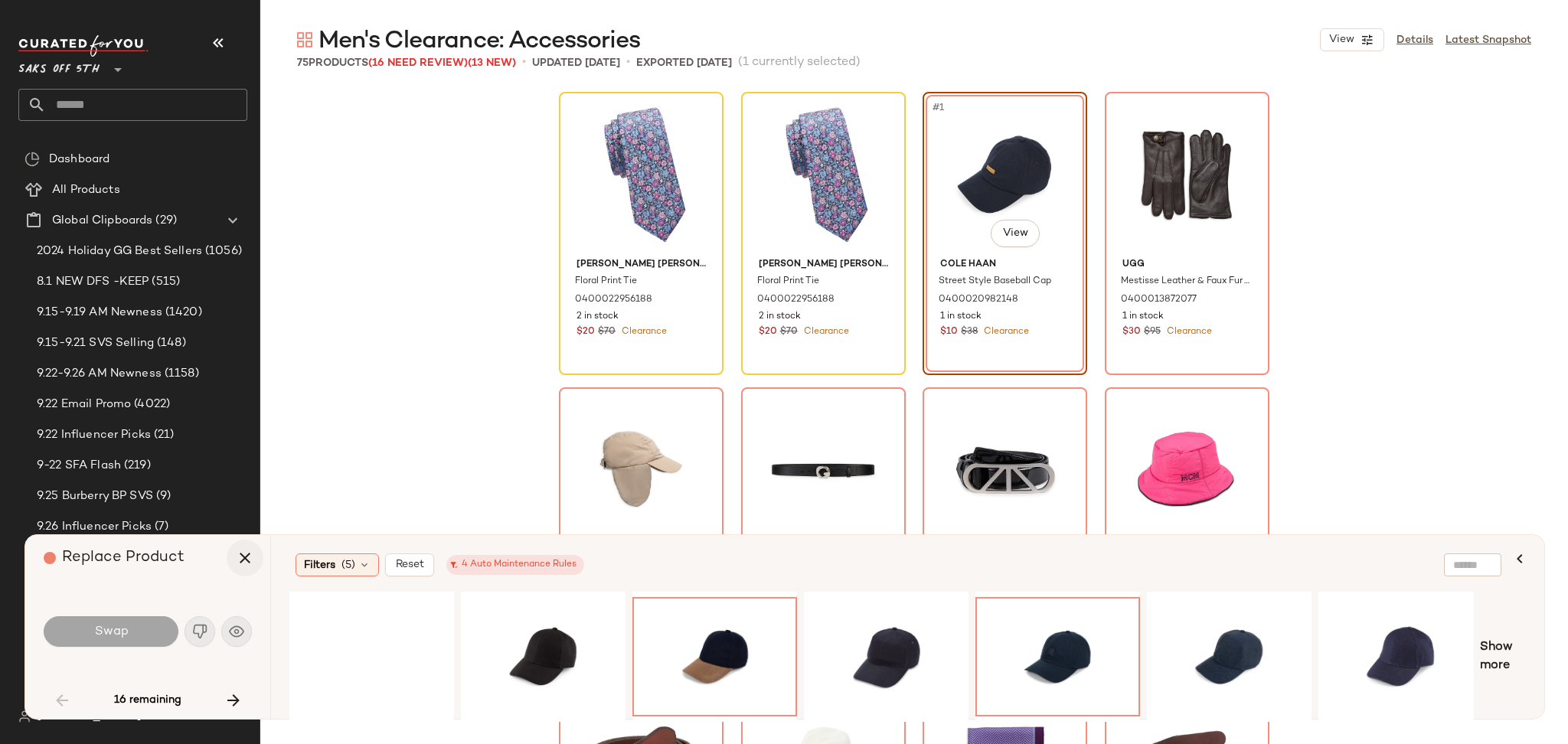
click at [252, 559] on icon "button" at bounding box center [245, 557] width 18 height 18
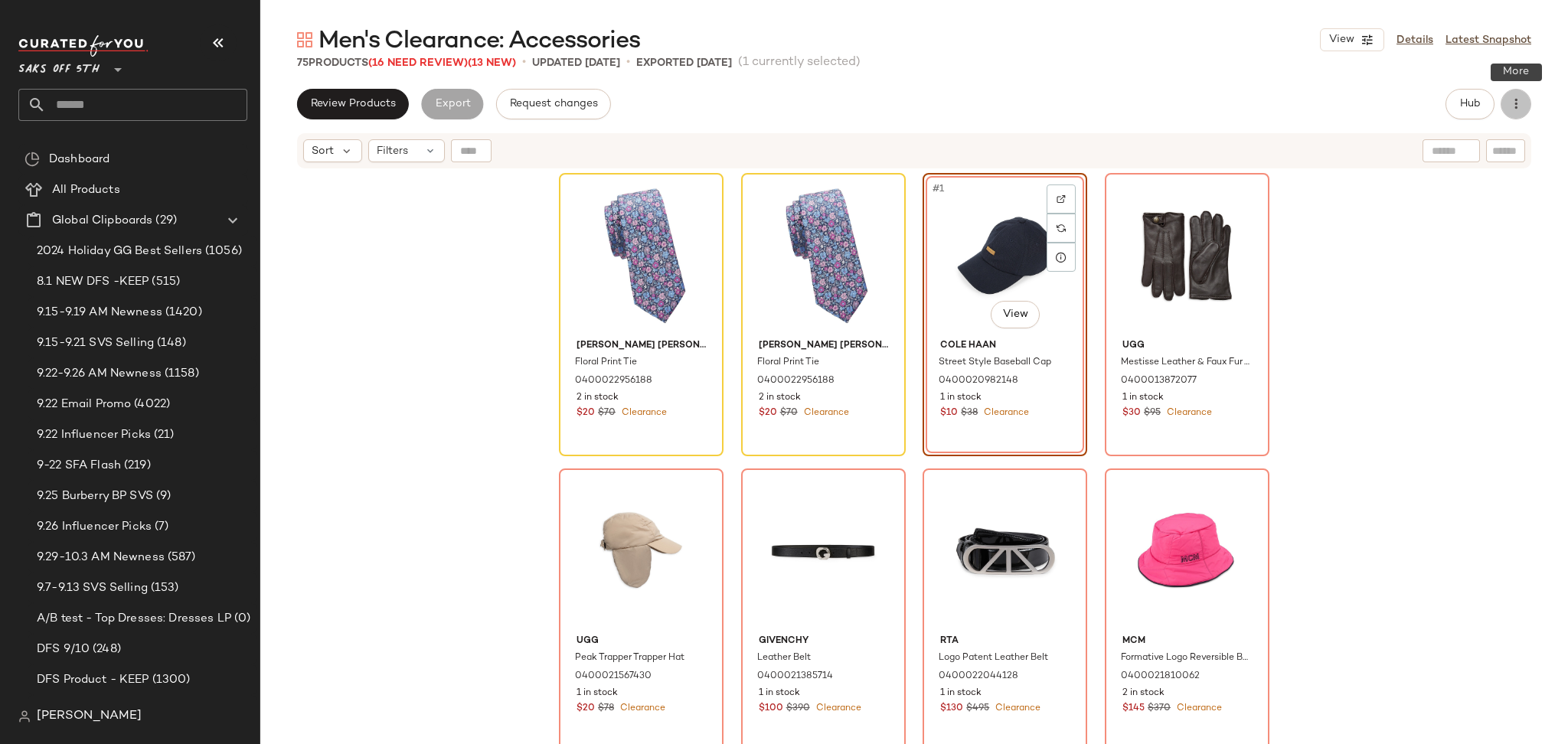
click at [1502, 107] on button "button" at bounding box center [1515, 104] width 31 height 31
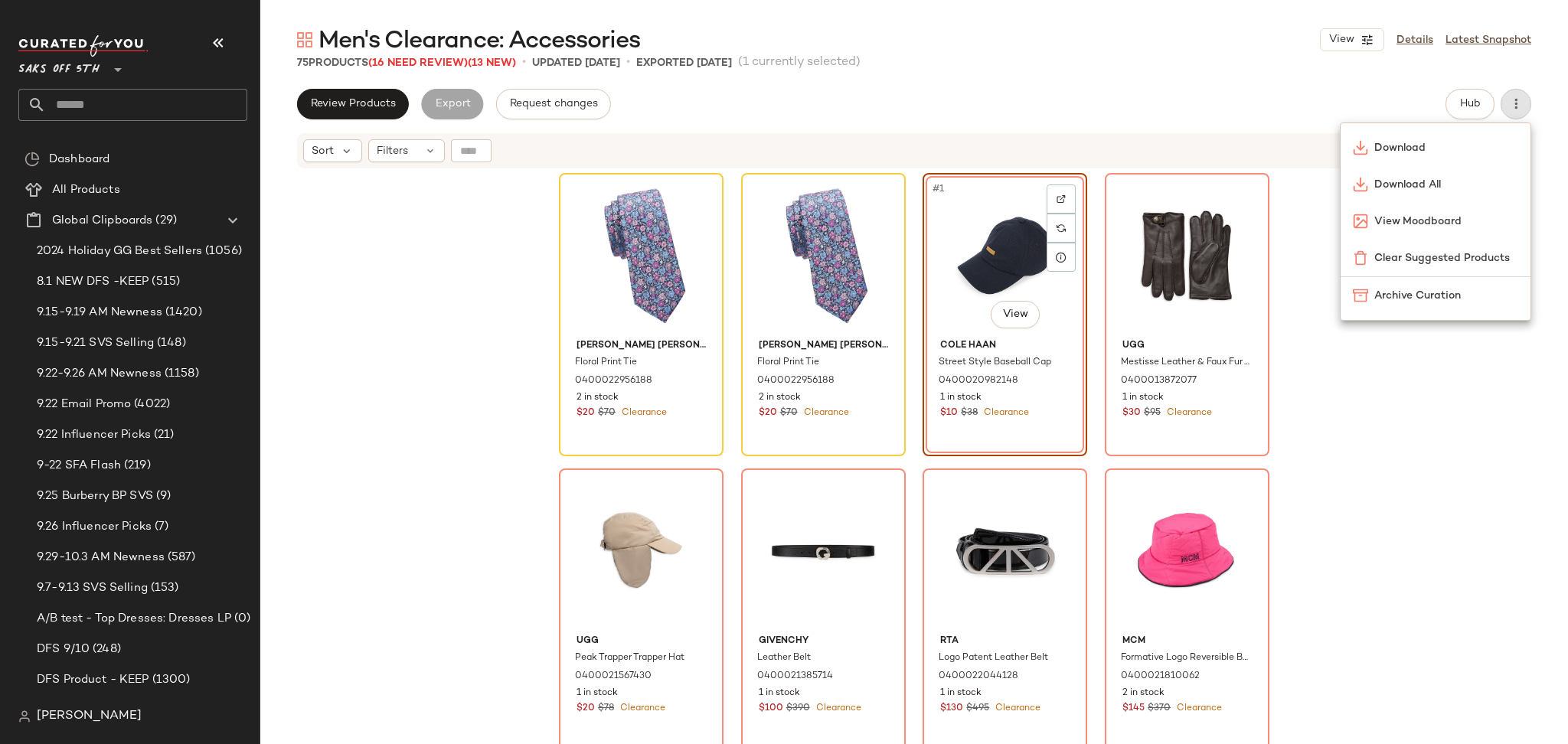
click at [1145, 78] on div "Men's Clearance: Accessories View Details Latest Snapshot 75 Products (16 Need …" at bounding box center [914, 384] width 1308 height 719
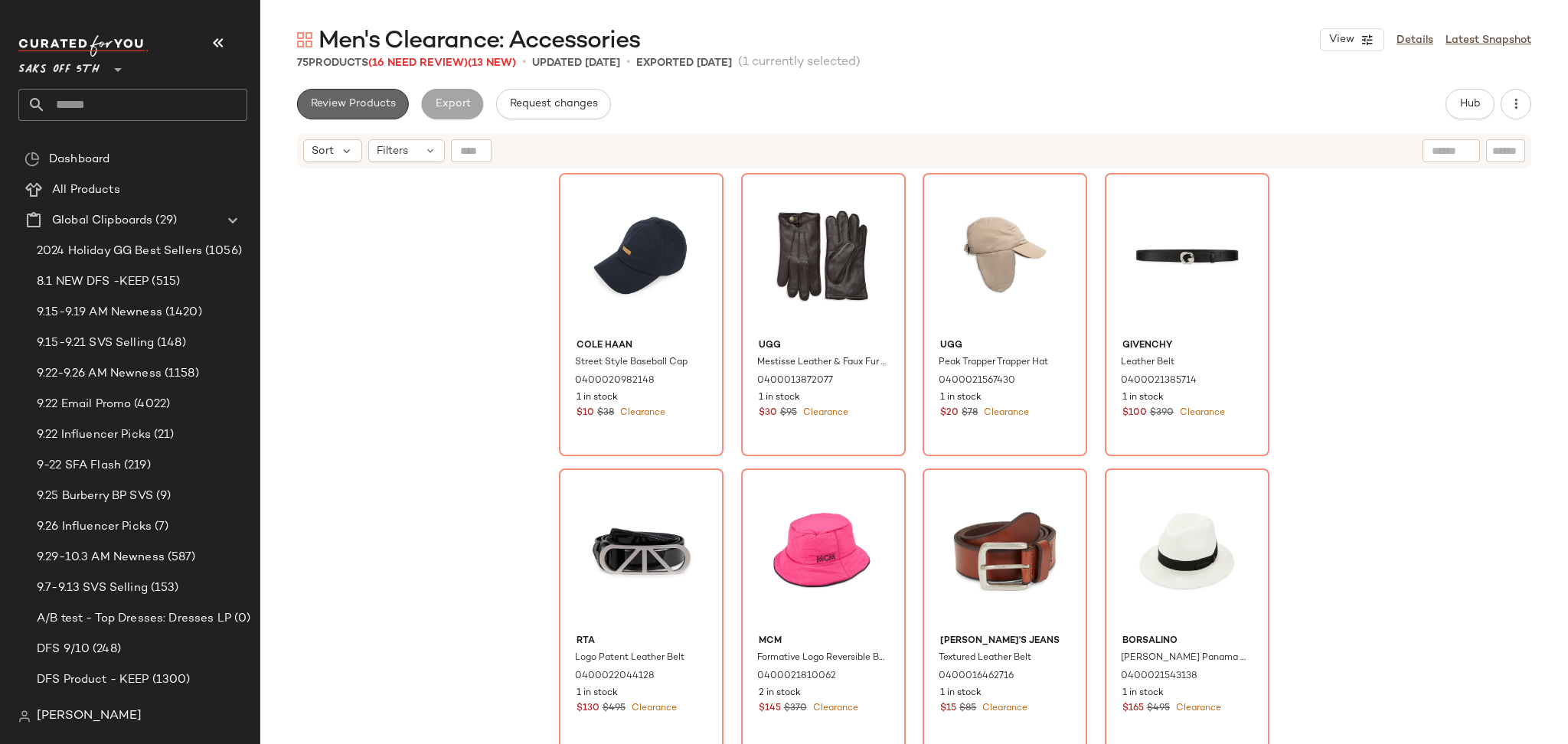
click at [380, 98] on span "Review Products" at bounding box center [353, 104] width 86 height 12
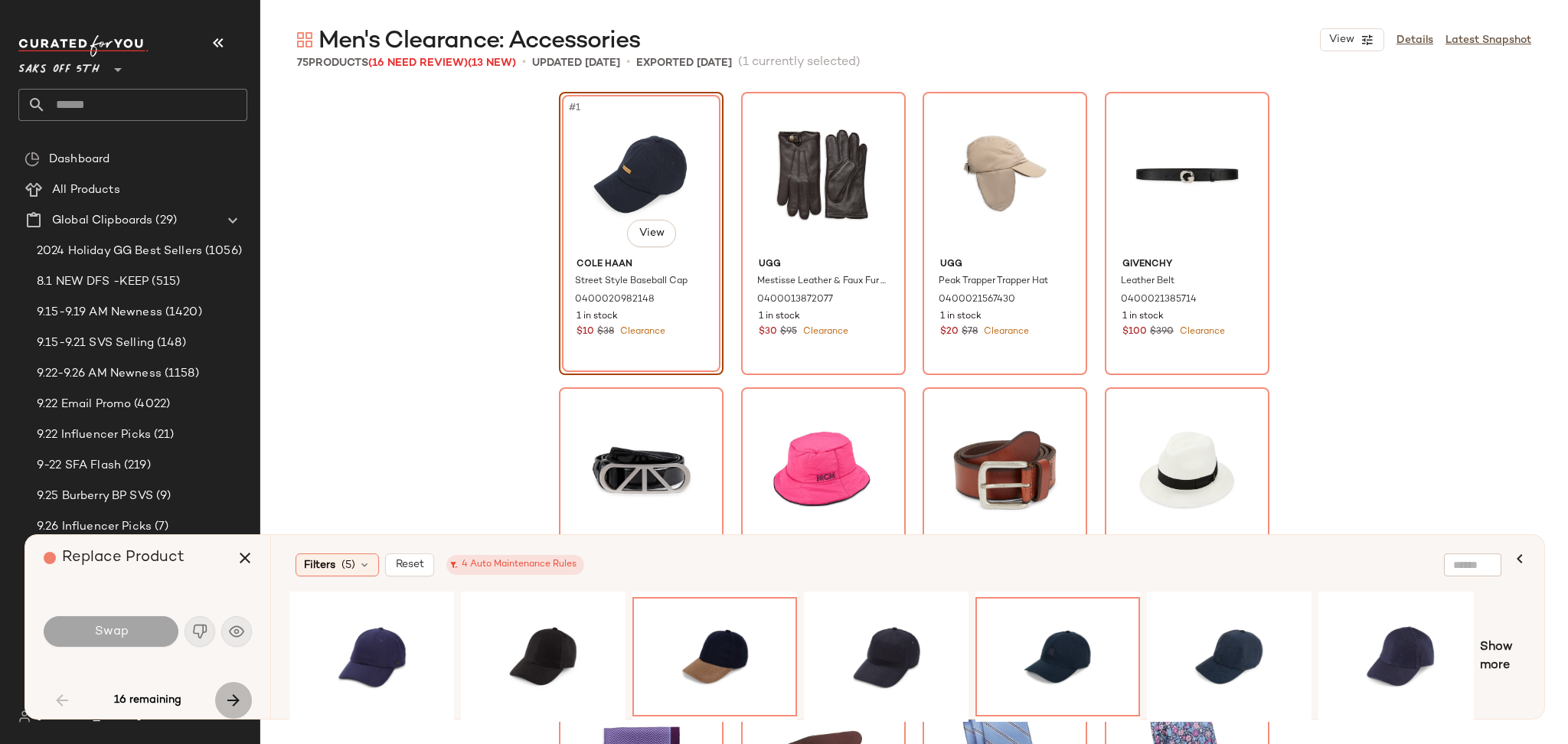
click at [236, 704] on icon "button" at bounding box center [234, 700] width 18 height 18
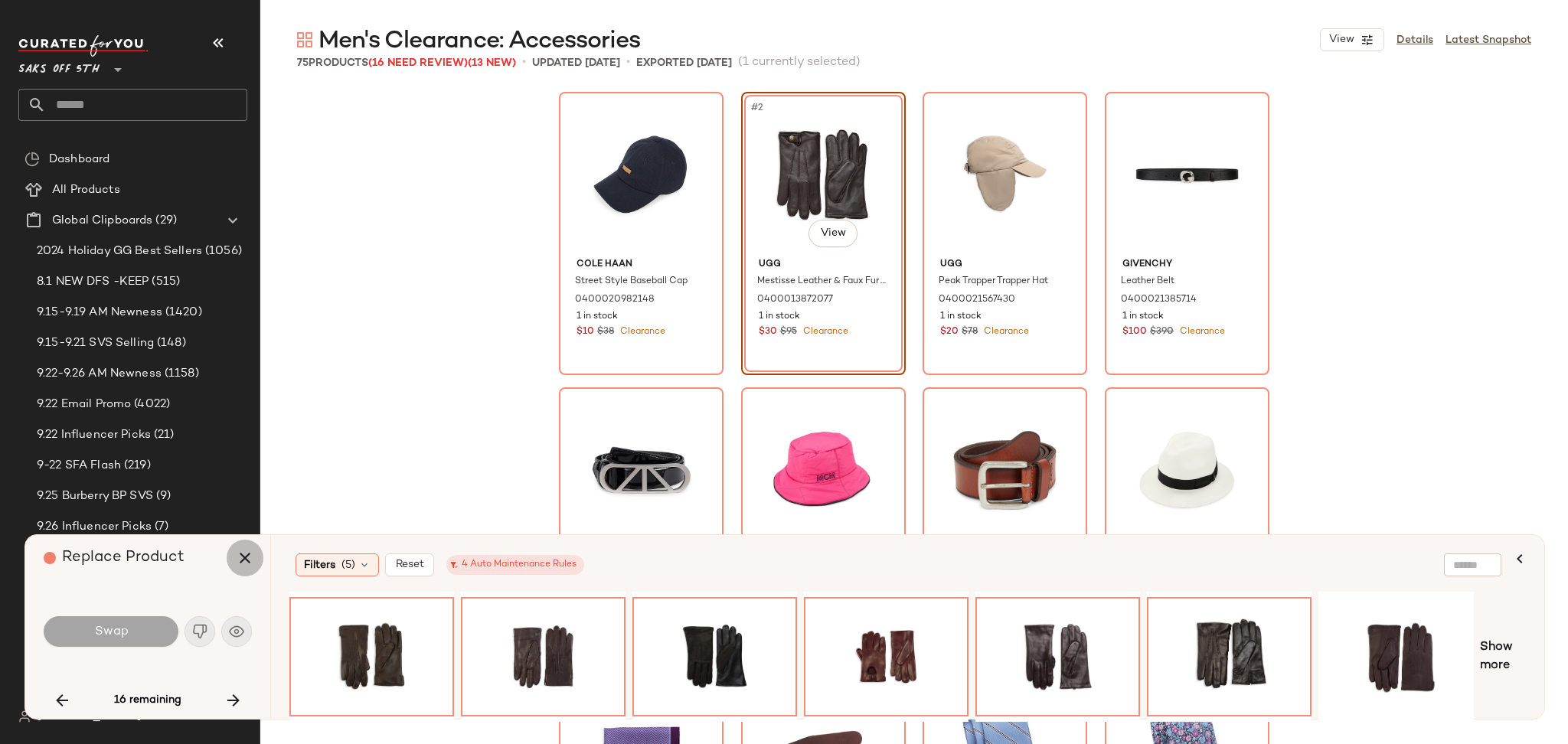
click at [250, 552] on icon "button" at bounding box center [245, 557] width 18 height 18
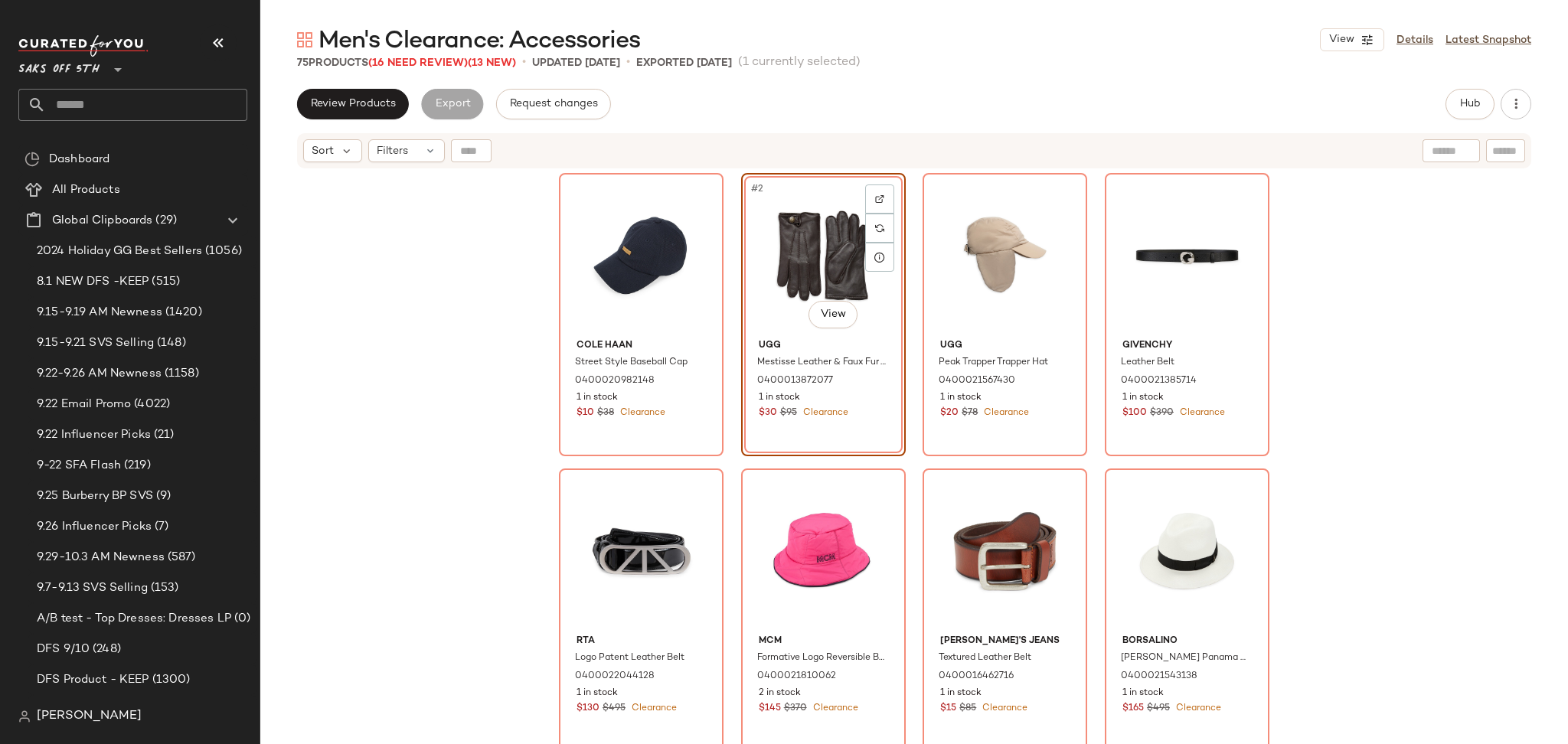
click at [1503, 120] on div "Review Products Export Request changes Hub Send for Review External Review Inte…" at bounding box center [914, 416] width 1308 height 655
click at [1513, 108] on icon "button" at bounding box center [1516, 104] width 16 height 16
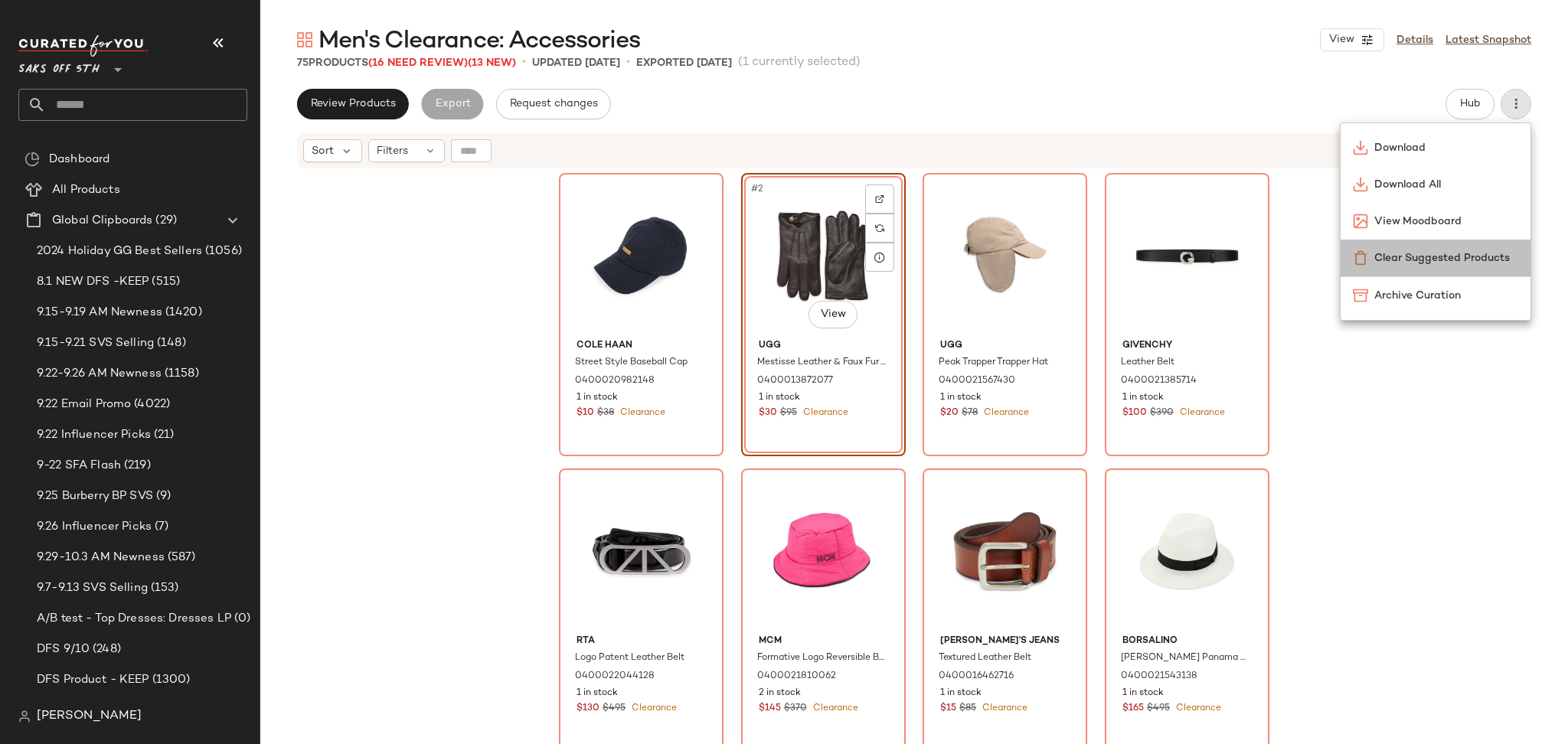
click at [1385, 251] on span "Clear Suggested Products" at bounding box center [1447, 258] width 144 height 16
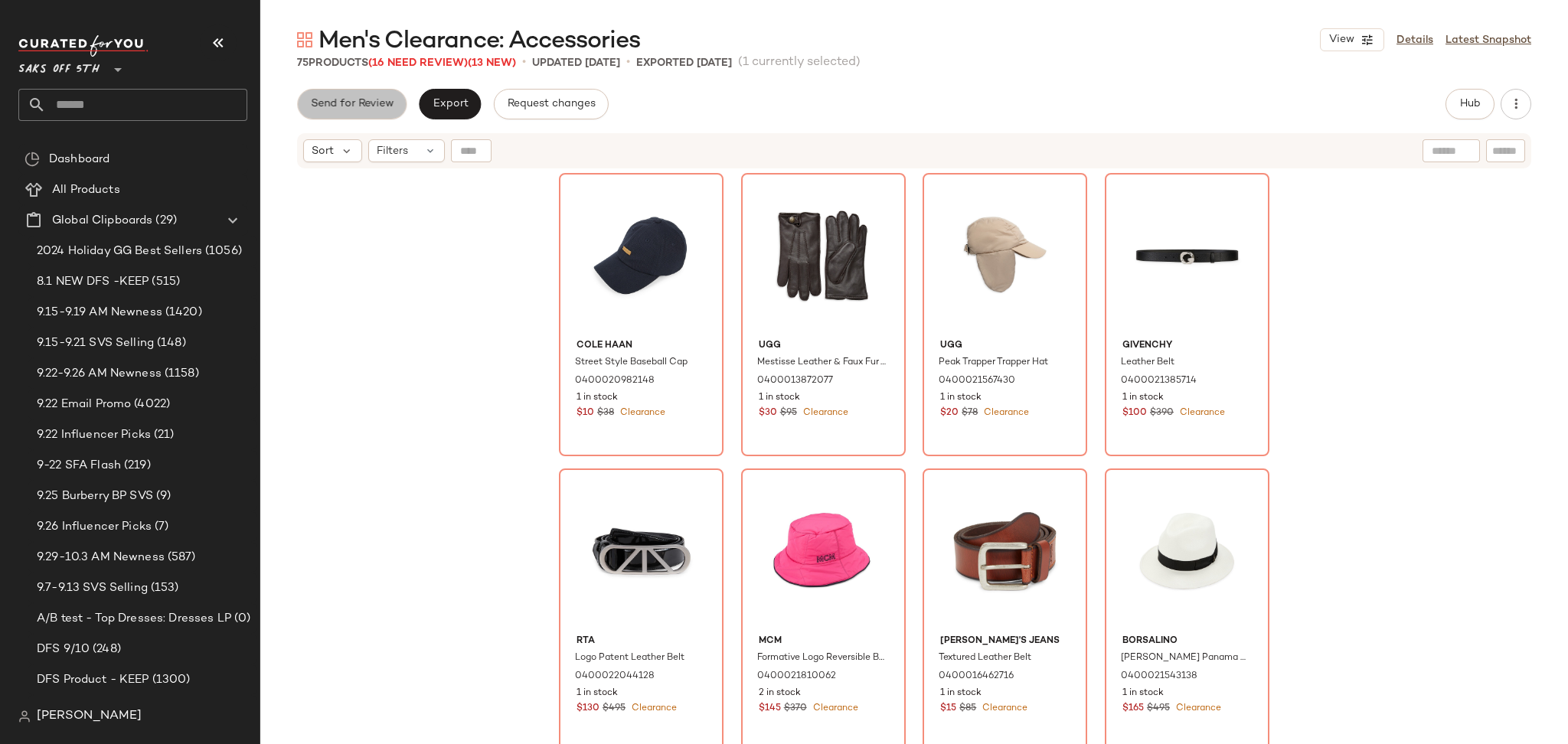
click at [368, 108] on span "Send for Review" at bounding box center [351, 104] width 83 height 12
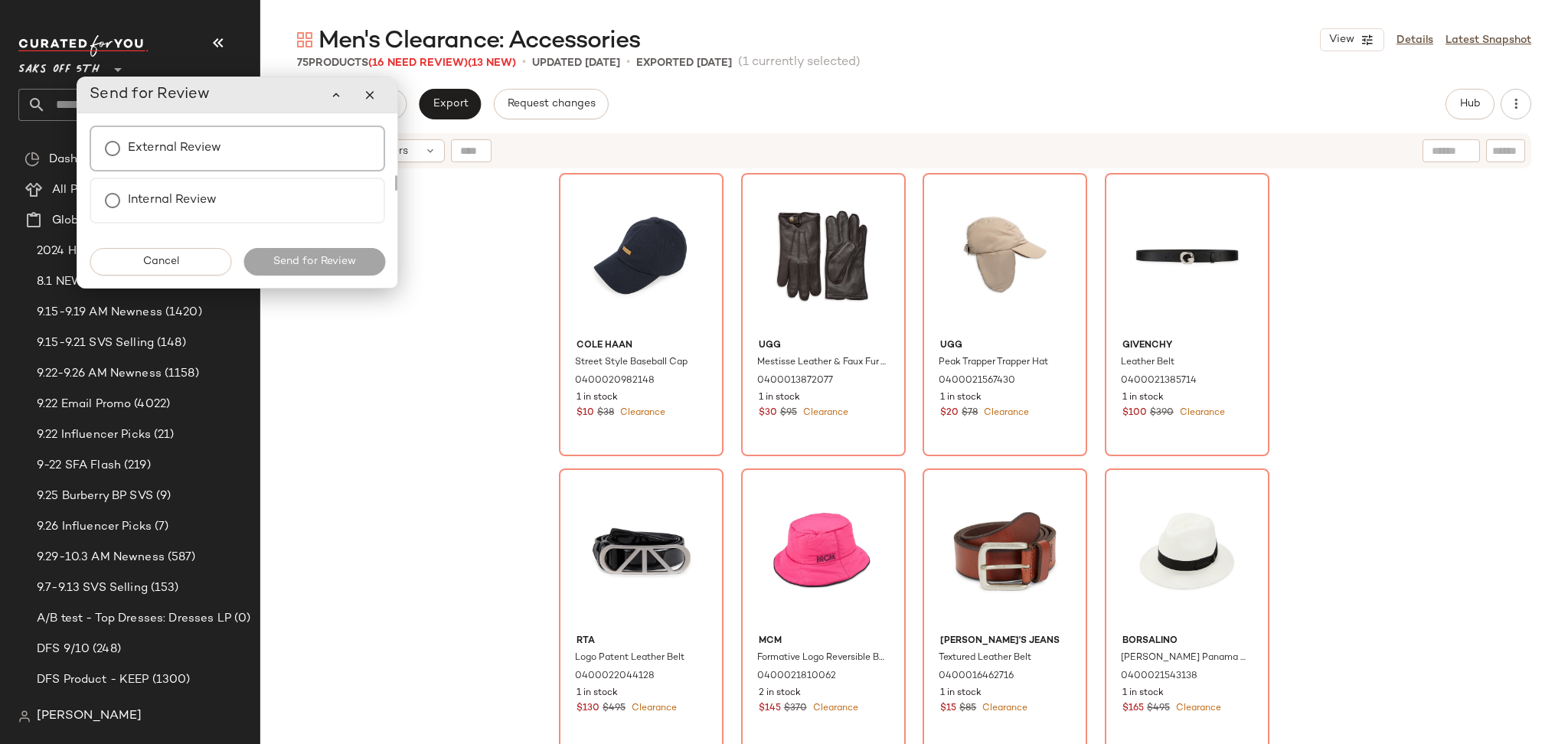
click at [207, 156] on label "External Review" at bounding box center [174, 148] width 93 height 31
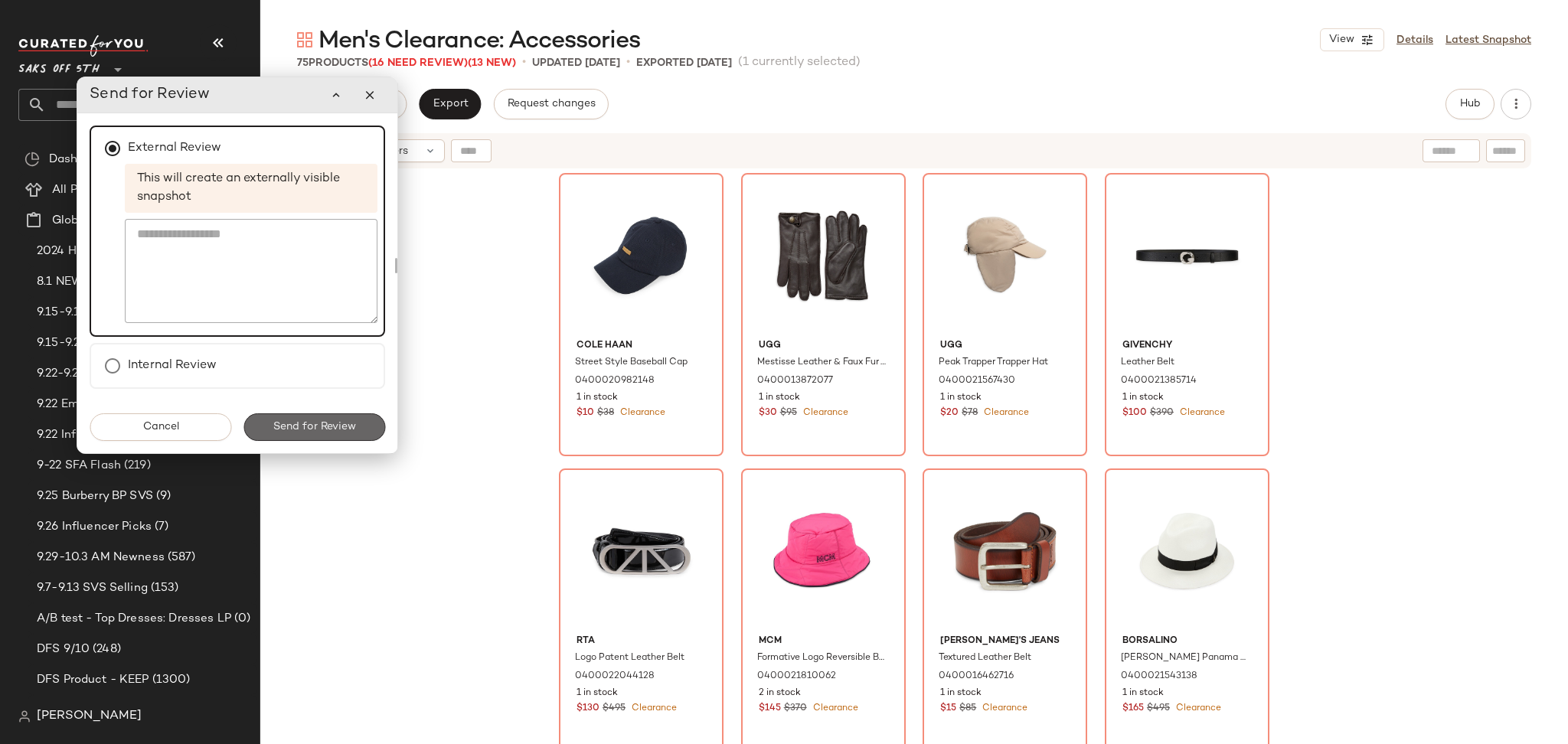
click at [314, 429] on span "Send for Review" at bounding box center [314, 427] width 83 height 12
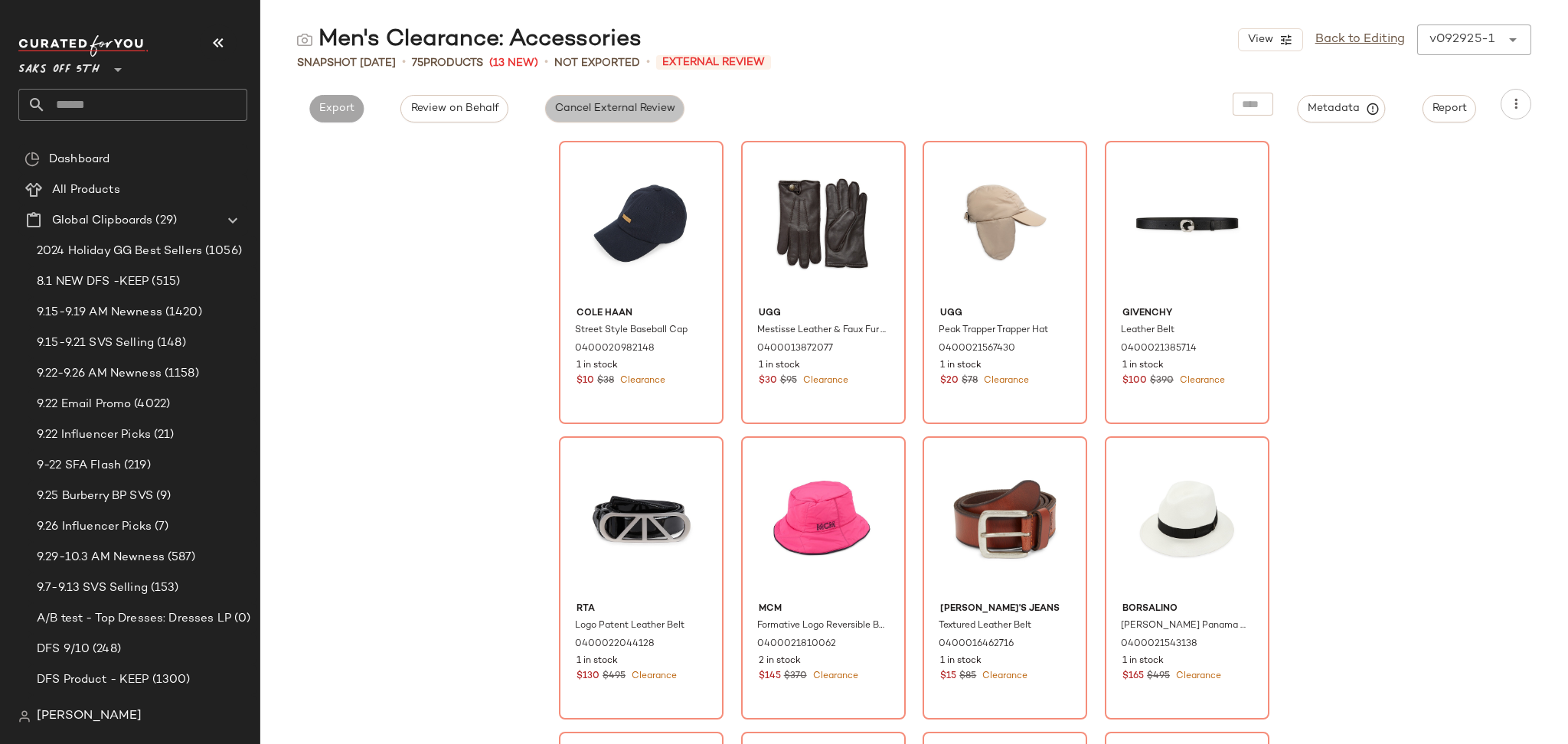
click at [620, 99] on button "Cancel External Review" at bounding box center [615, 108] width 140 height 27
click at [475, 104] on span "Export" at bounding box center [475, 108] width 36 height 12
click at [473, 111] on span "Export" at bounding box center [475, 108] width 36 height 12
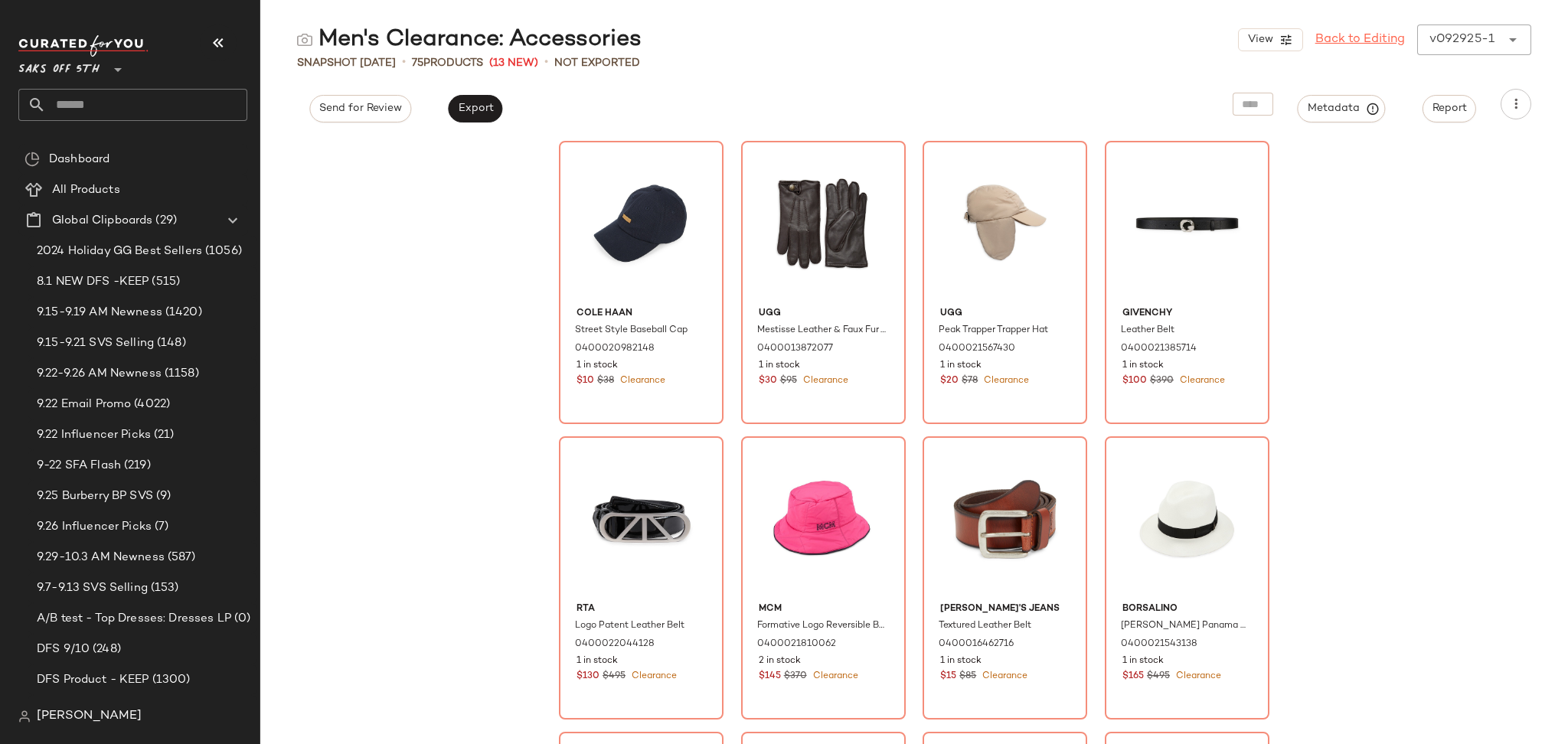
click at [1387, 36] on link "Back to Editing" at bounding box center [1360, 40] width 89 height 18
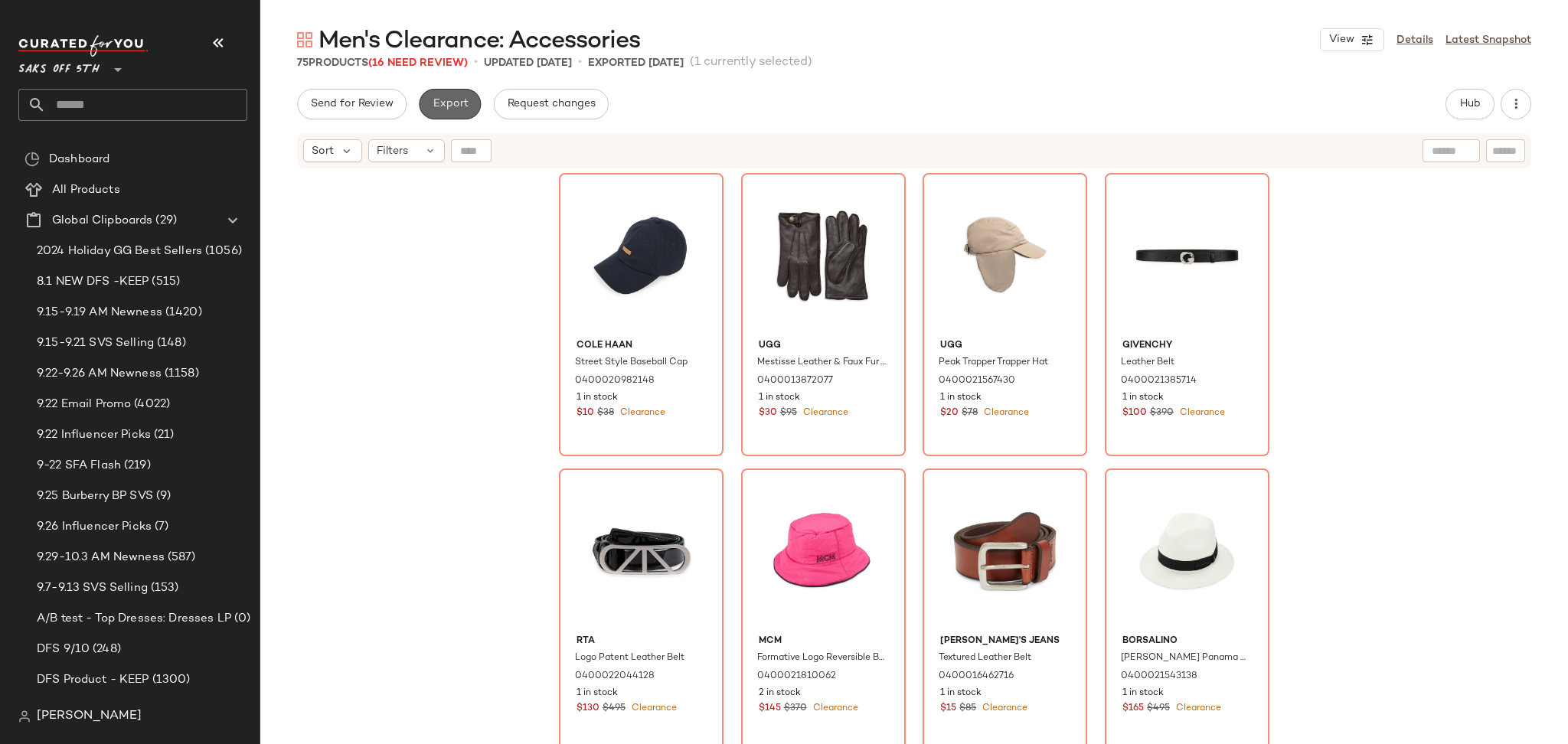
click at [460, 90] on button "Export" at bounding box center [449, 104] width 62 height 31
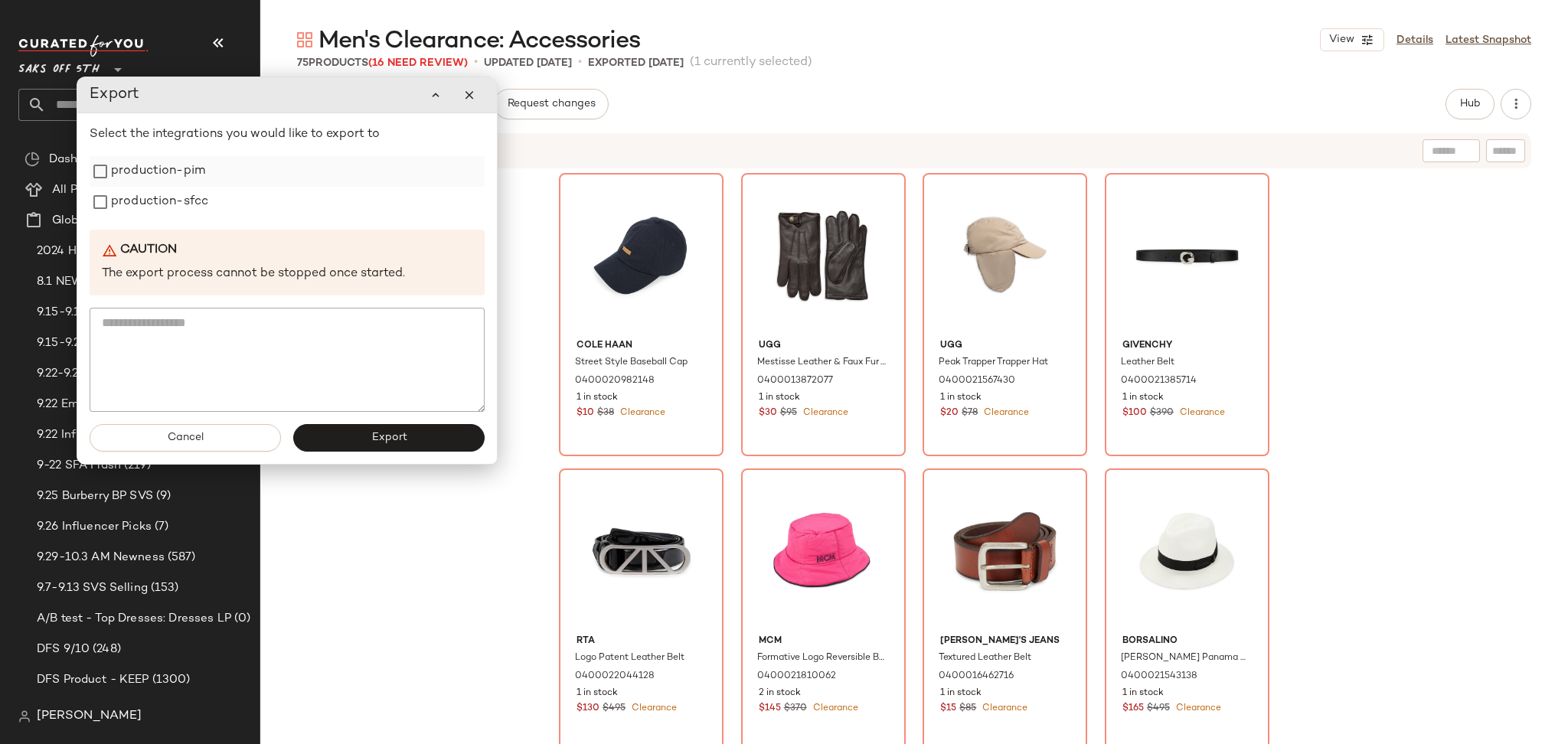
click at [192, 173] on label "production-pim" at bounding box center [158, 171] width 94 height 31
click at [187, 189] on label "production-sfcc" at bounding box center [159, 201] width 97 height 31
click at [344, 441] on button "Export" at bounding box center [389, 437] width 192 height 27
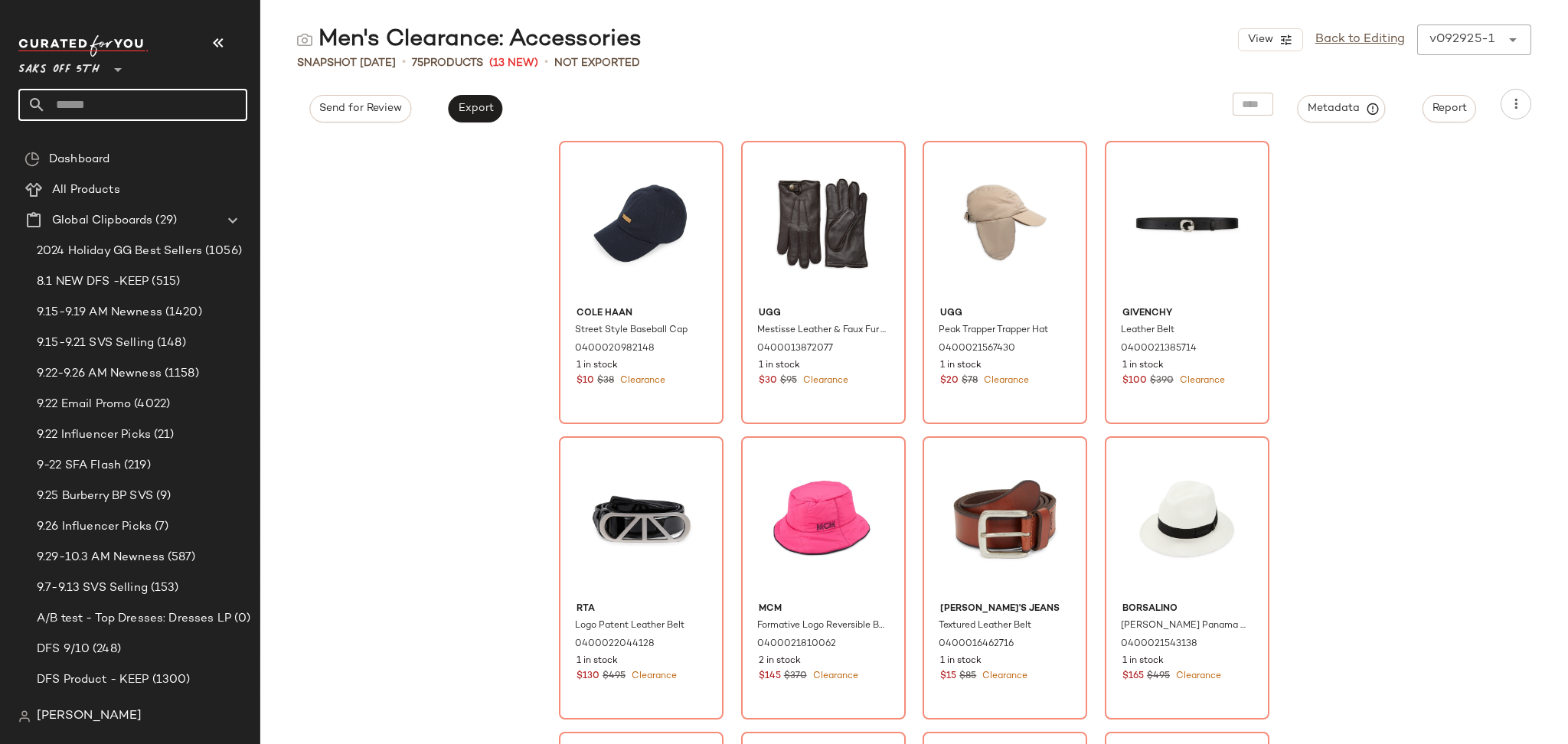
click at [169, 108] on input "text" at bounding box center [147, 105] width 202 height 32
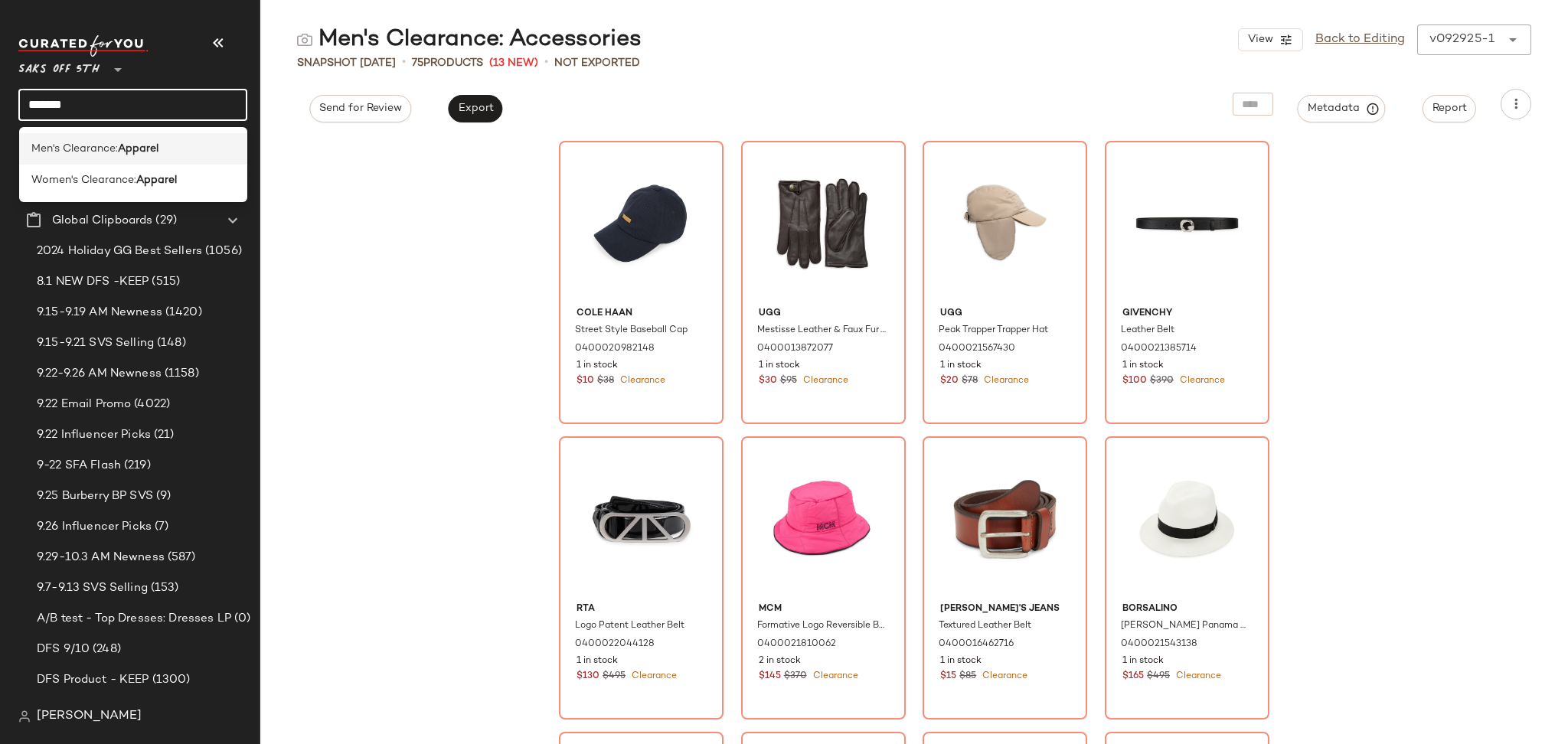
type input "*******"
click at [152, 145] on b "Apparel" at bounding box center [138, 149] width 40 height 16
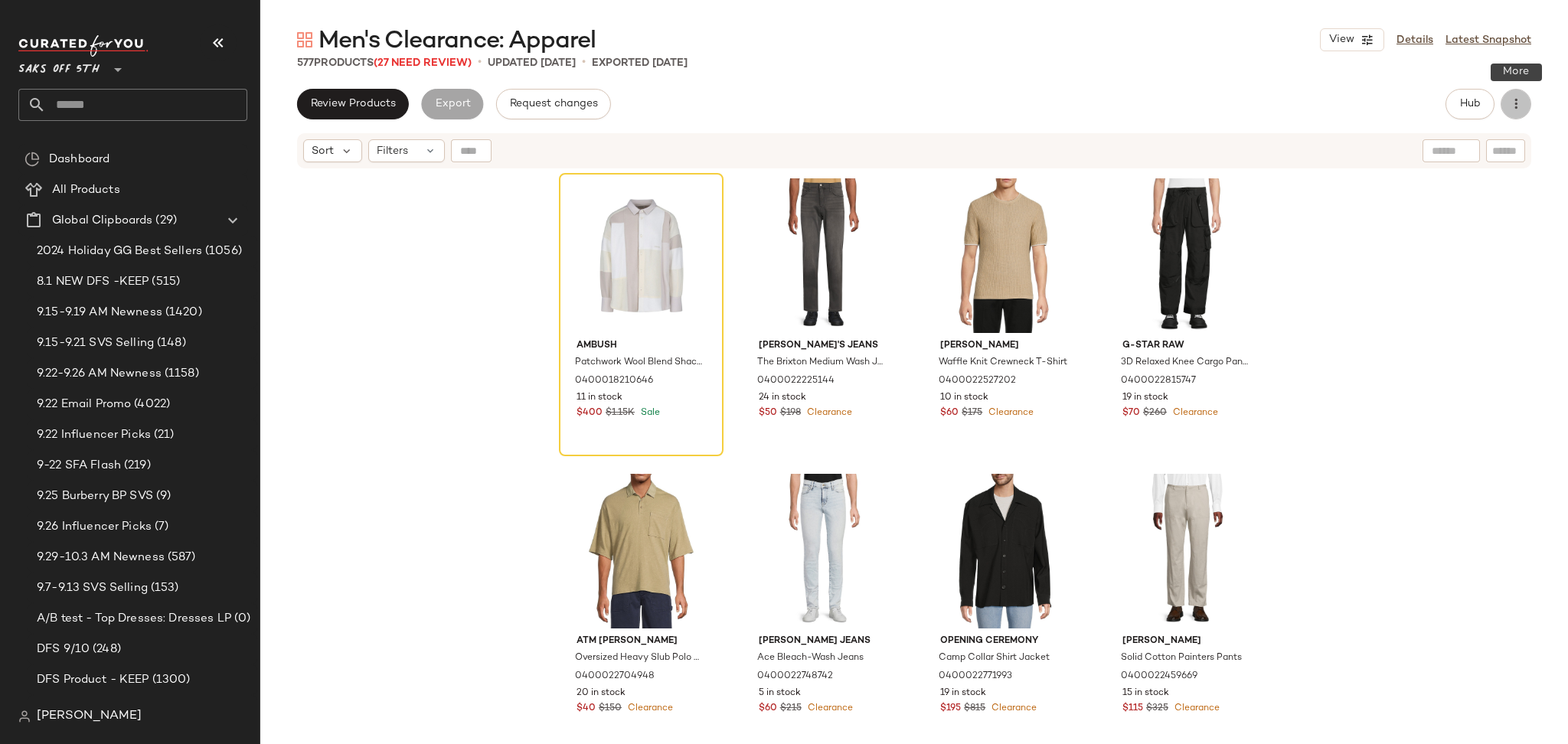
click at [1519, 115] on button "button" at bounding box center [1515, 104] width 31 height 31
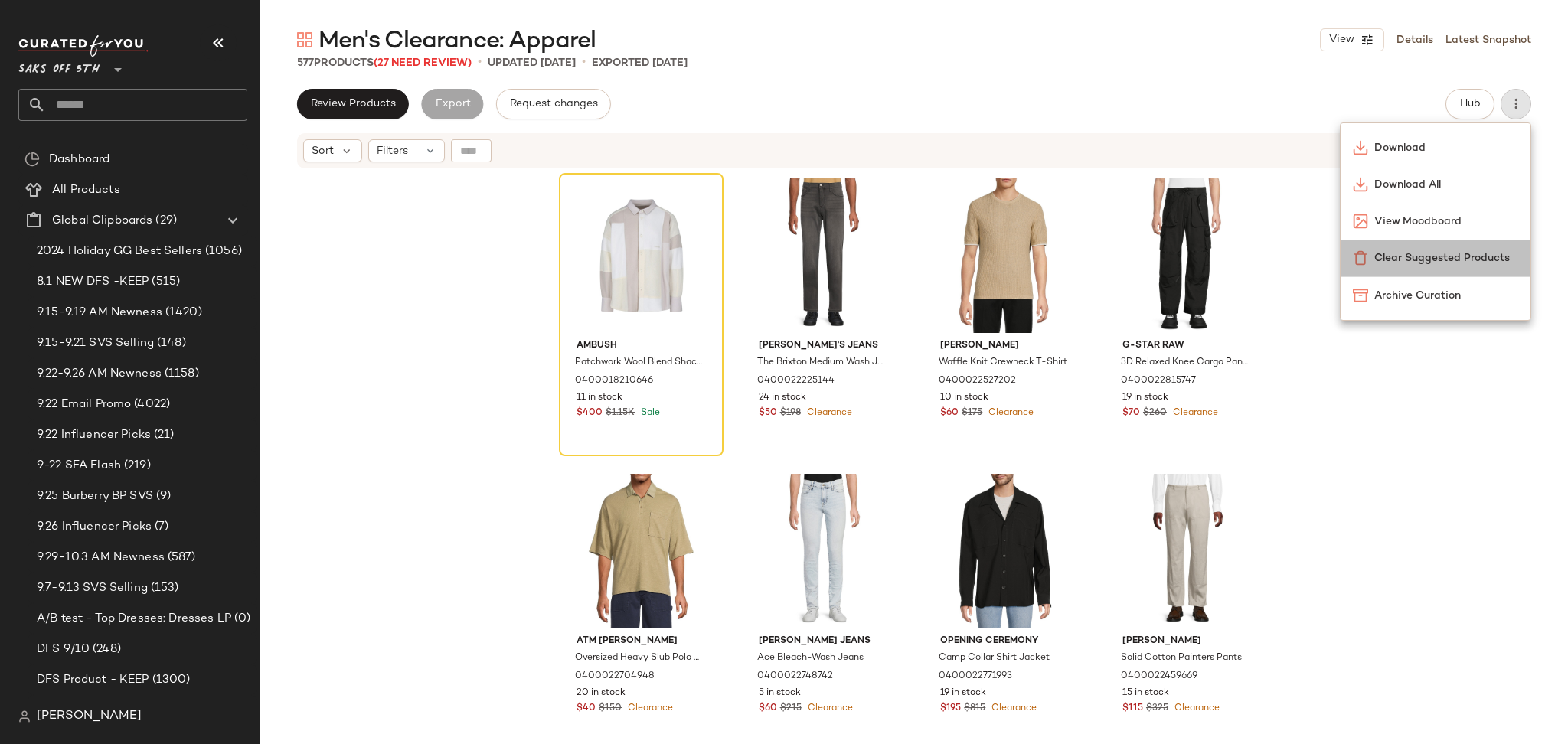
click at [1417, 254] on span "Clear Suggested Products" at bounding box center [1447, 258] width 144 height 16
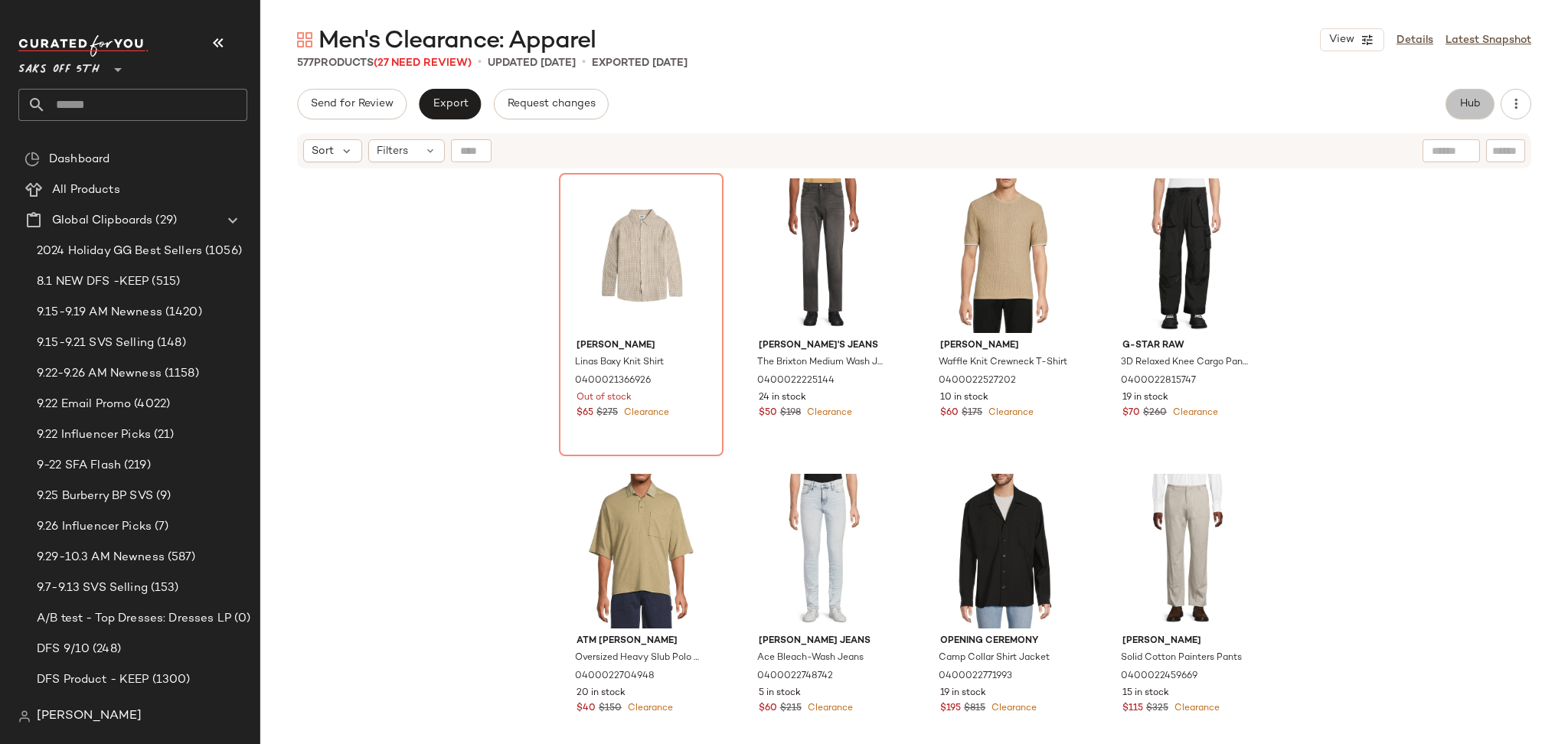
click at [1470, 109] on span "Hub" at bounding box center [1470, 104] width 21 height 12
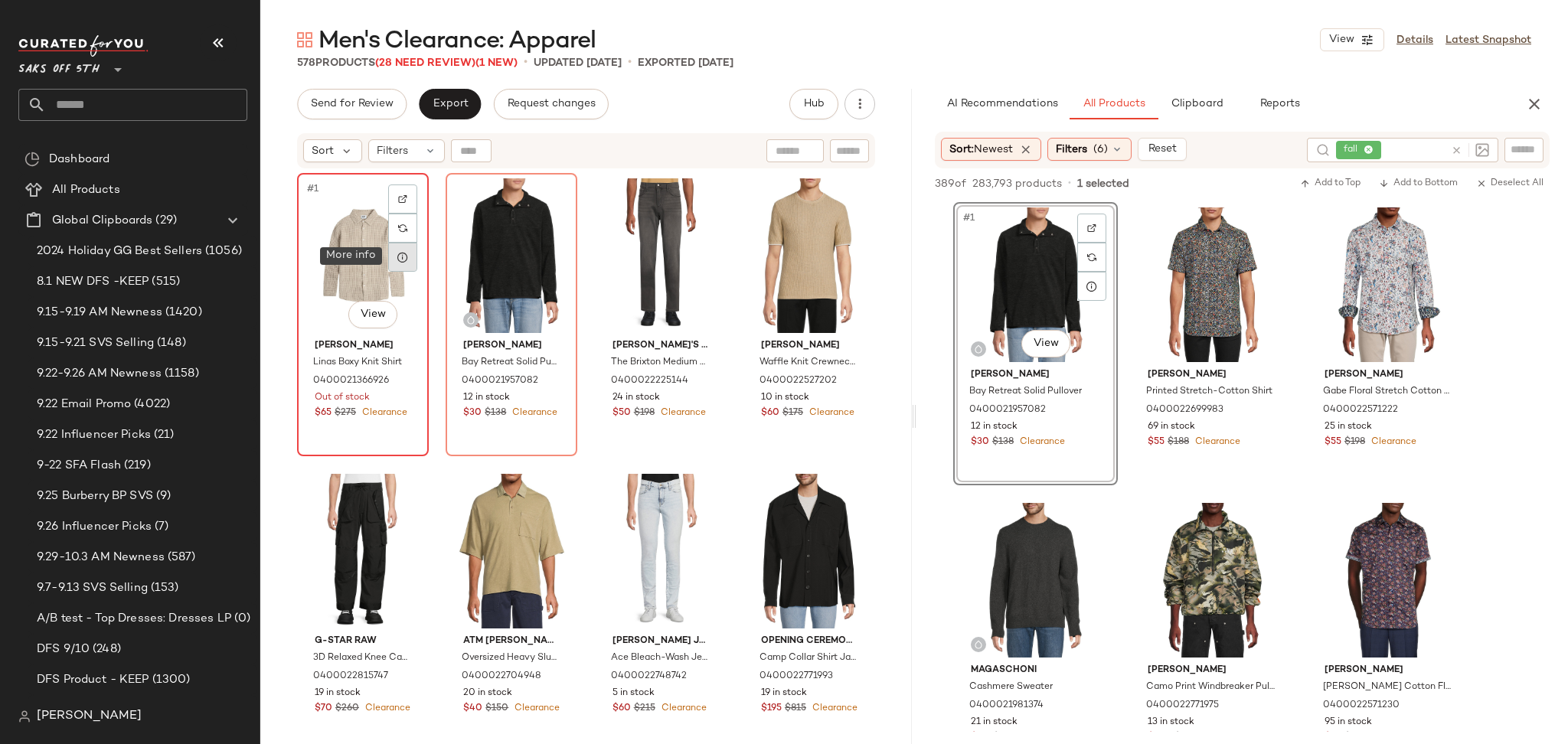
click at [393, 254] on div at bounding box center [402, 257] width 29 height 29
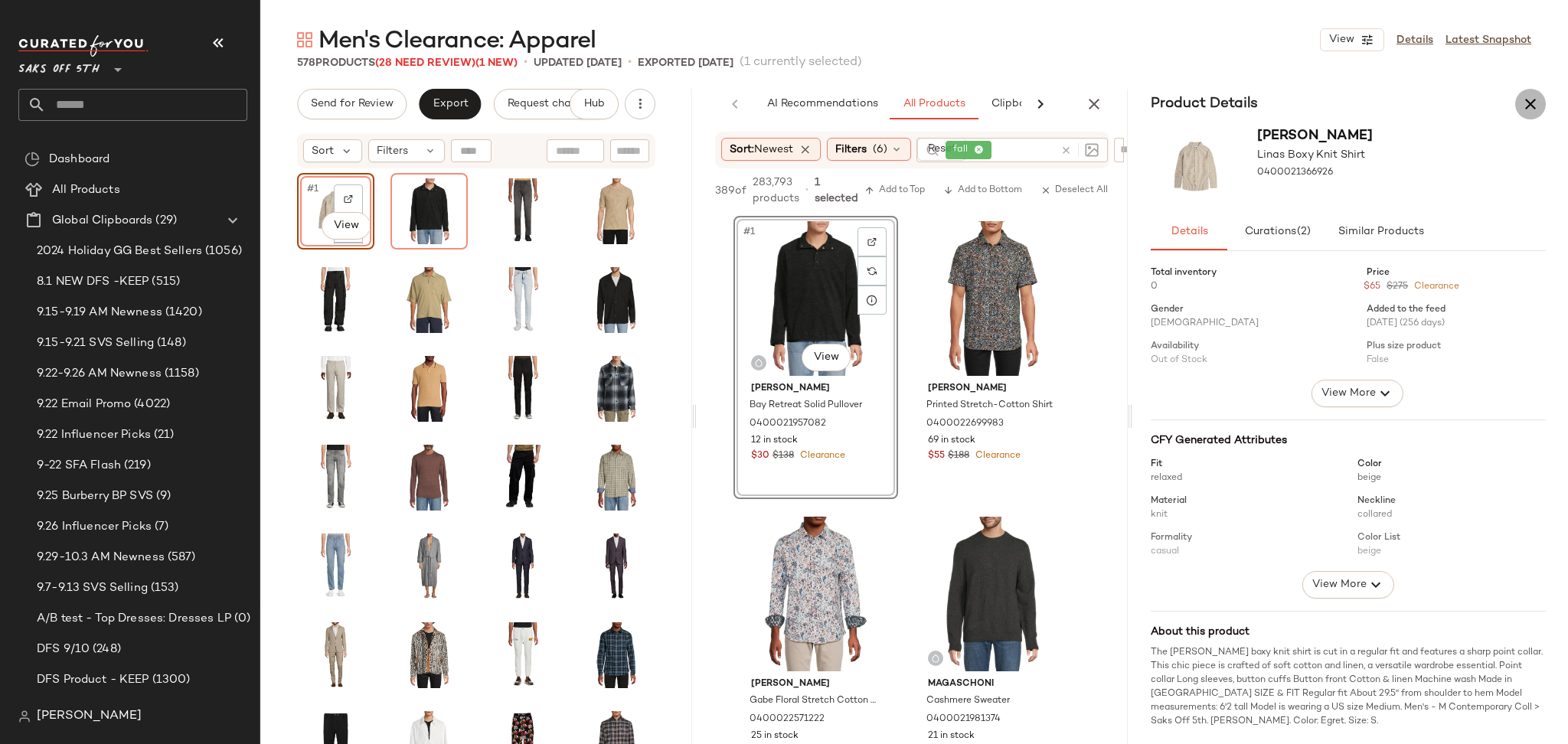
click at [1527, 95] on icon "button" at bounding box center [1530, 104] width 18 height 18
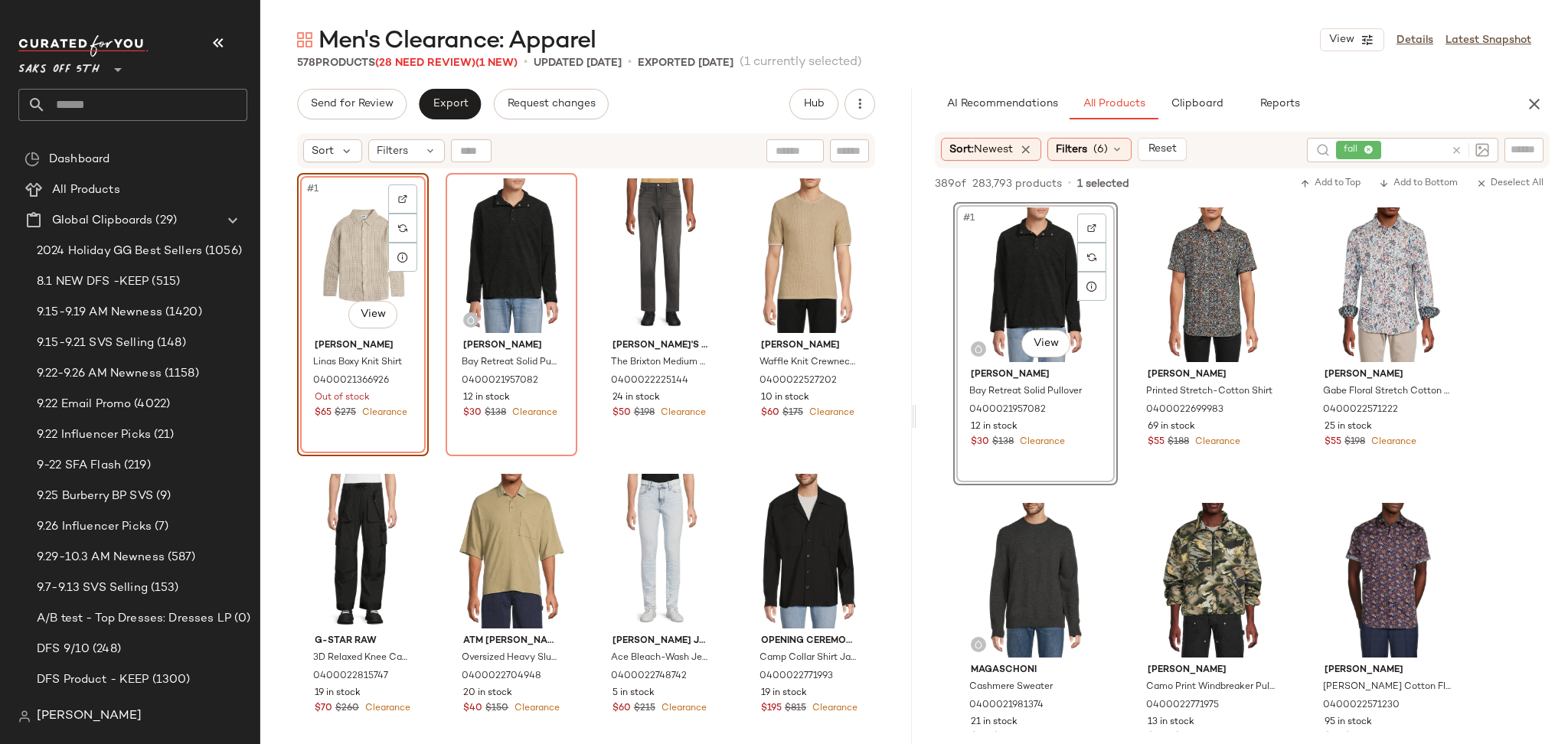
click at [320, 238] on div "#1 View" at bounding box center [363, 255] width 121 height 154
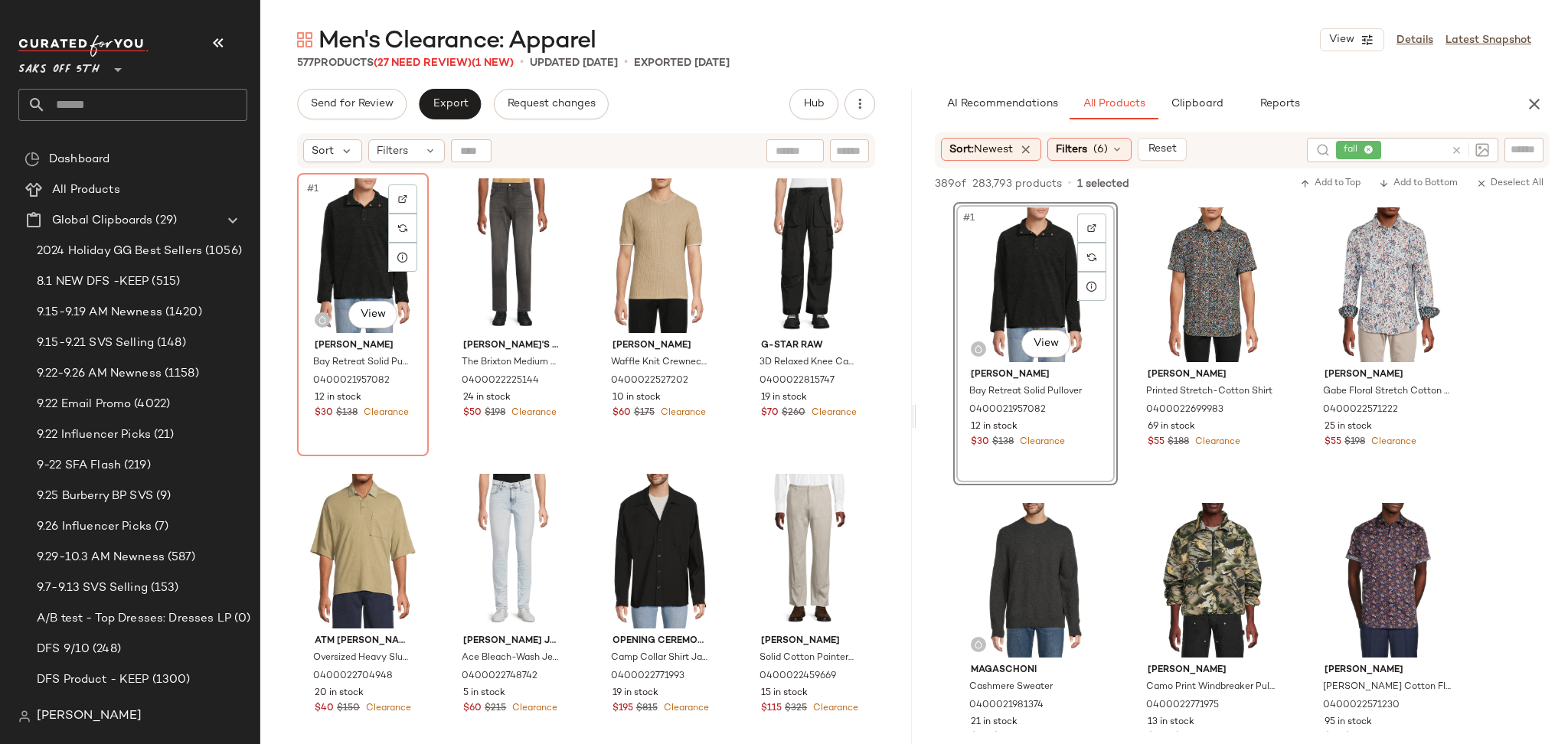
click at [320, 238] on div "#1 View" at bounding box center [363, 255] width 121 height 154
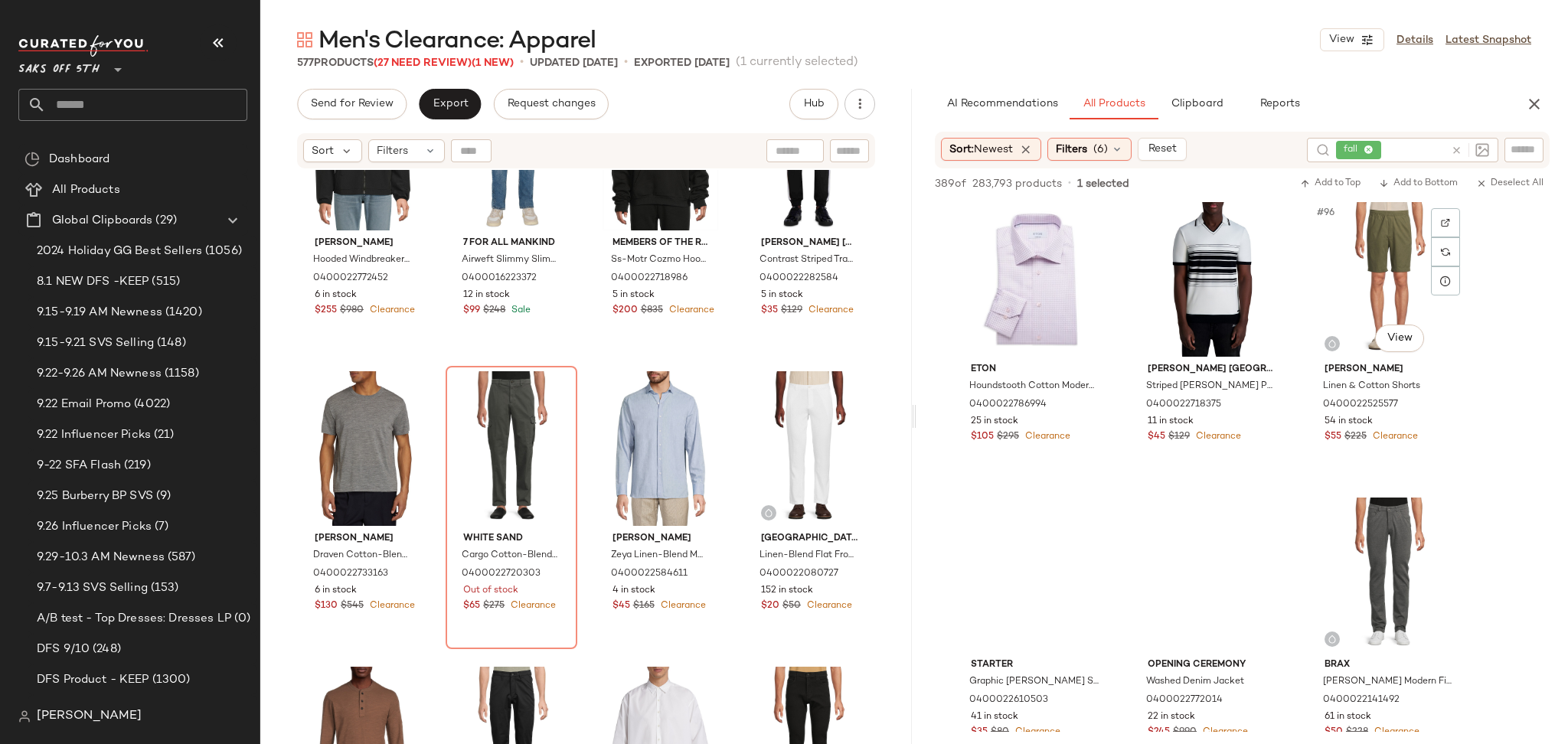
scroll to position [9174, 0]
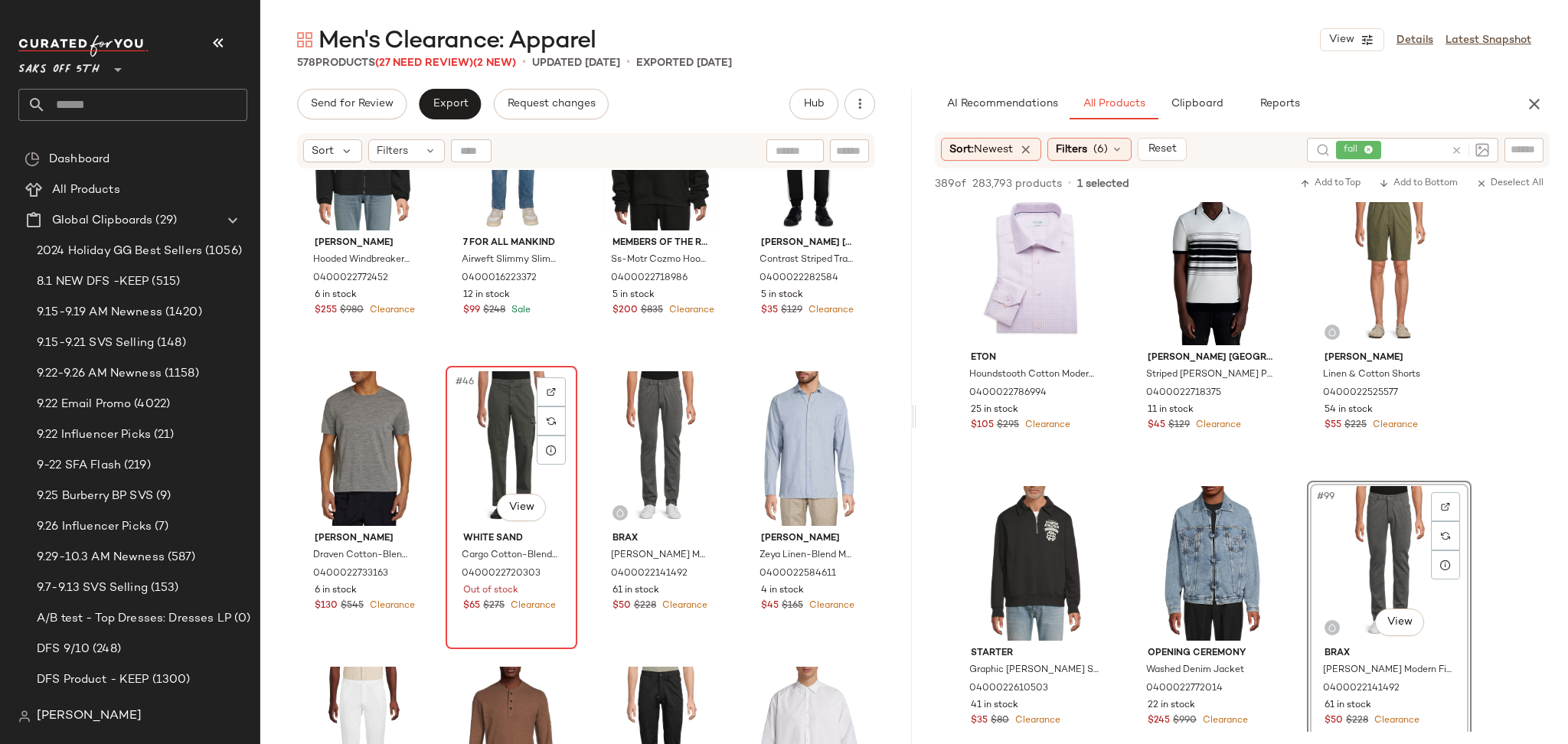
click at [459, 425] on div "#46 View" at bounding box center [511, 448] width 121 height 154
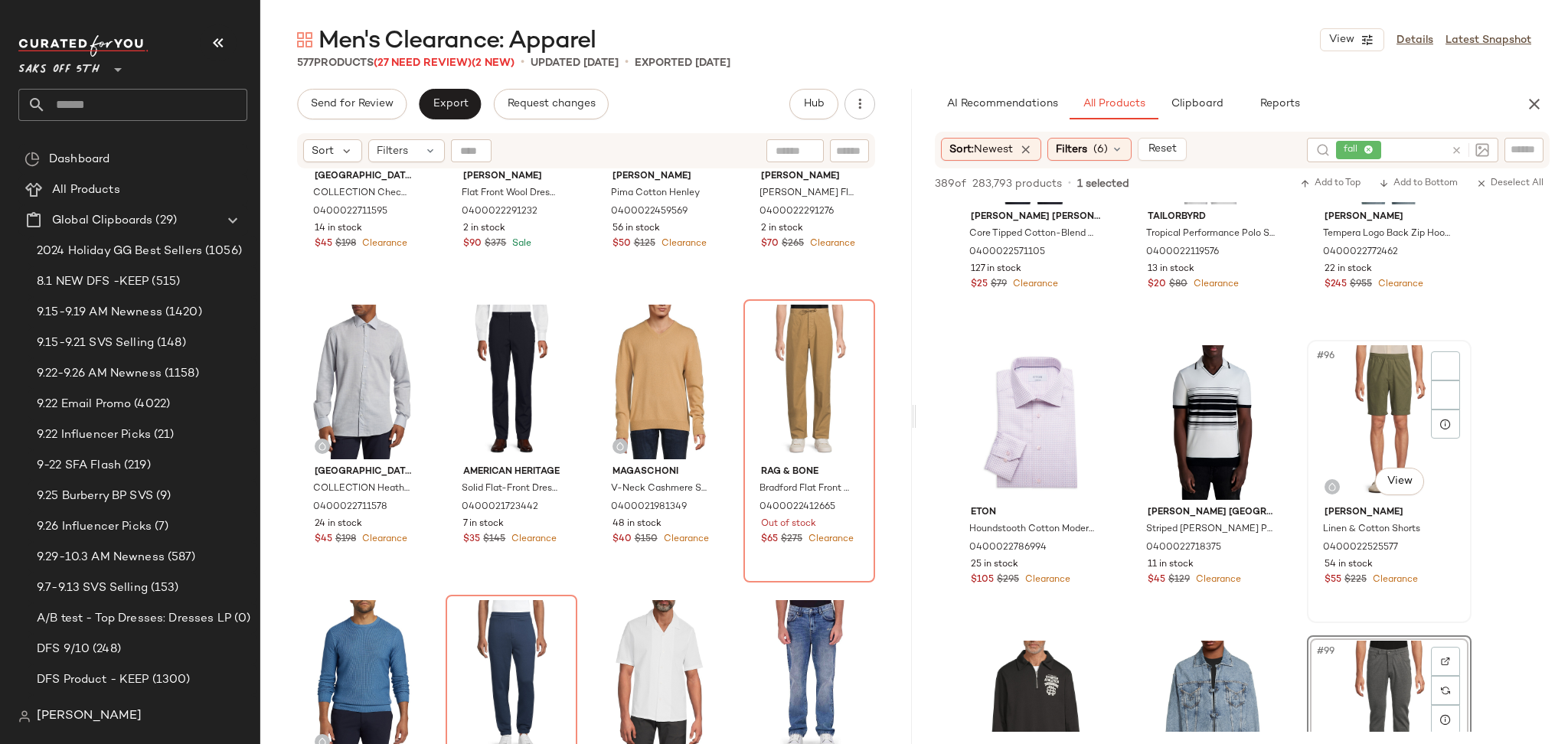
scroll to position [9019, 0]
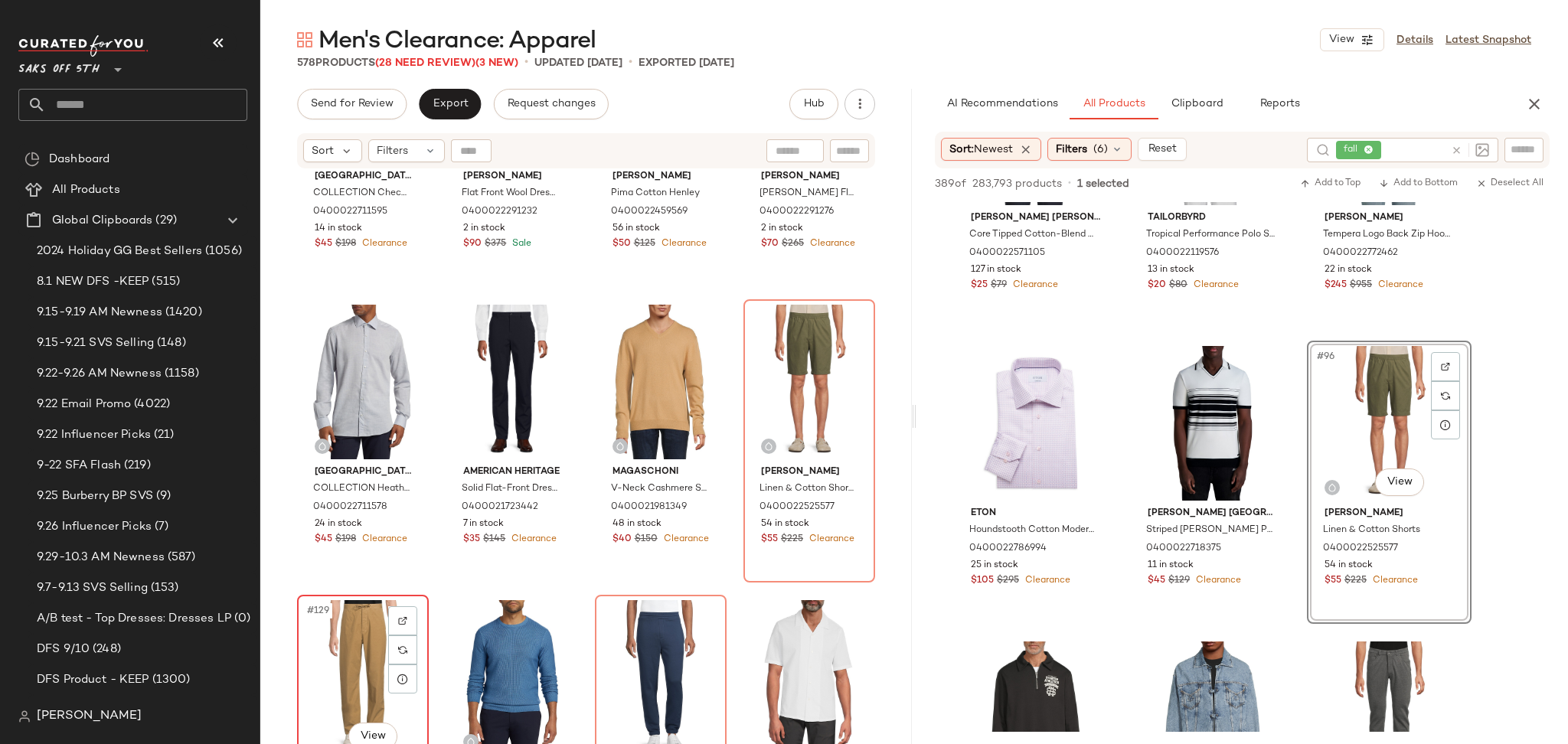
click at [357, 625] on div "#129 View" at bounding box center [363, 677] width 121 height 154
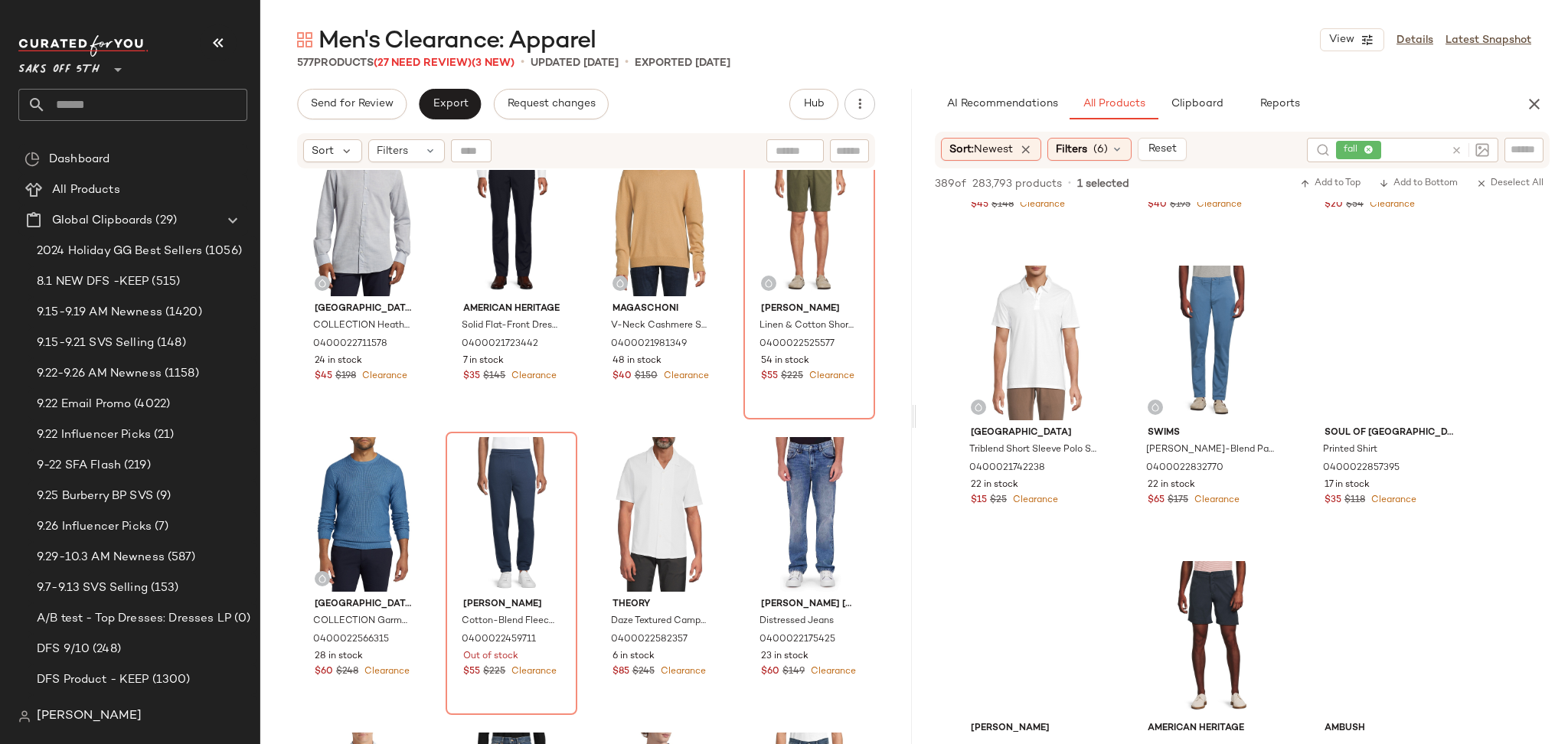
scroll to position [9987, 0]
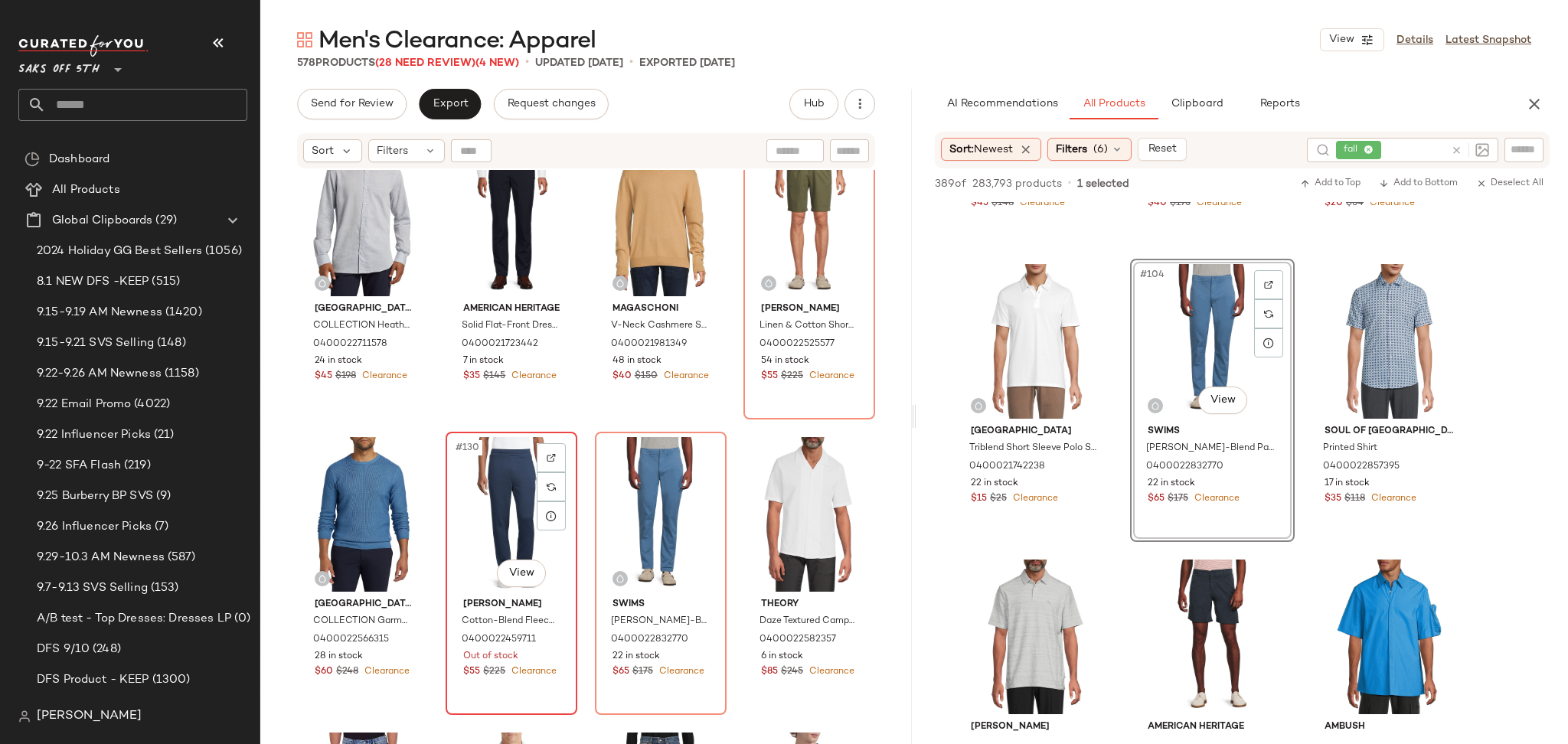
click at [508, 489] on div "#130 View" at bounding box center [511, 514] width 121 height 154
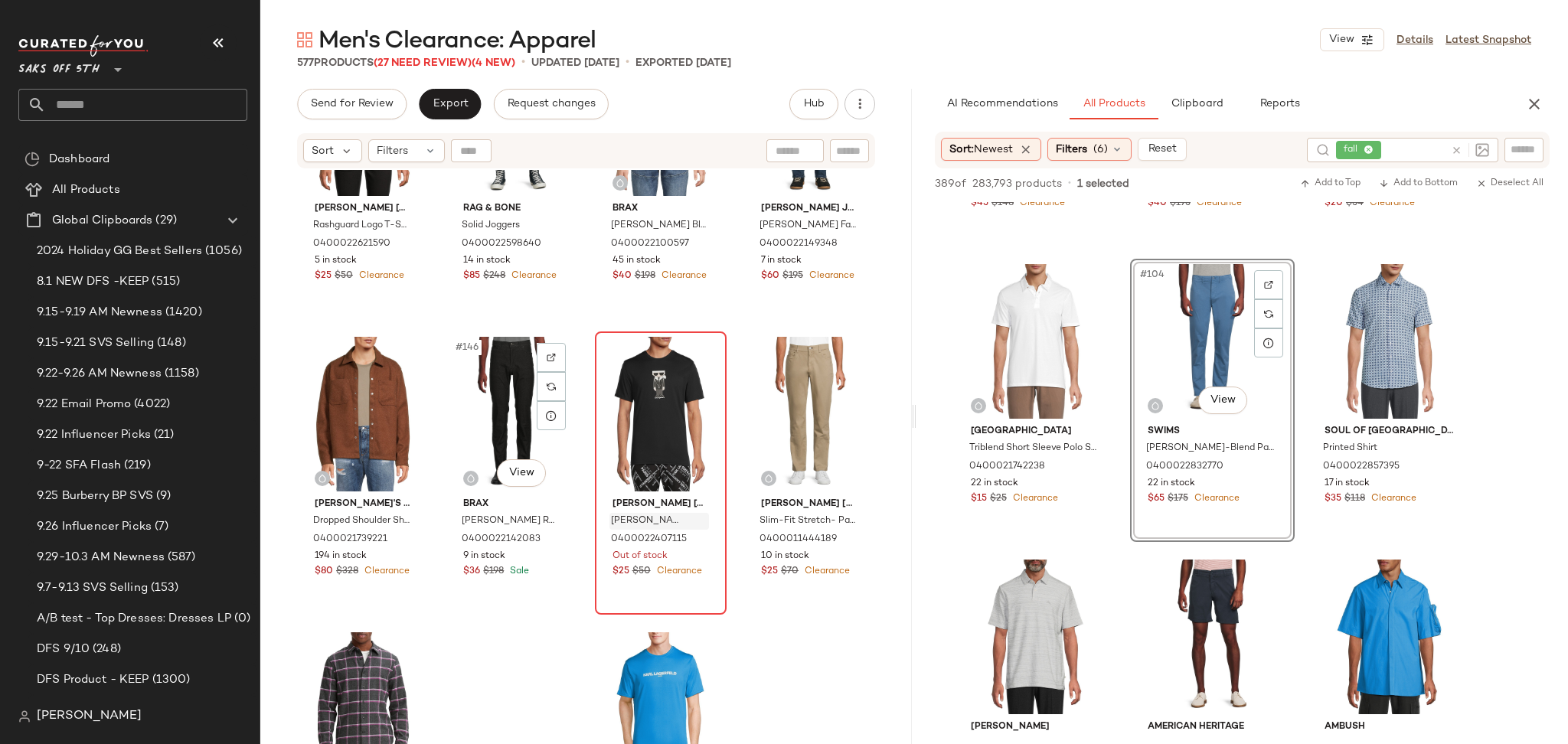
scroll to position [10494, 0]
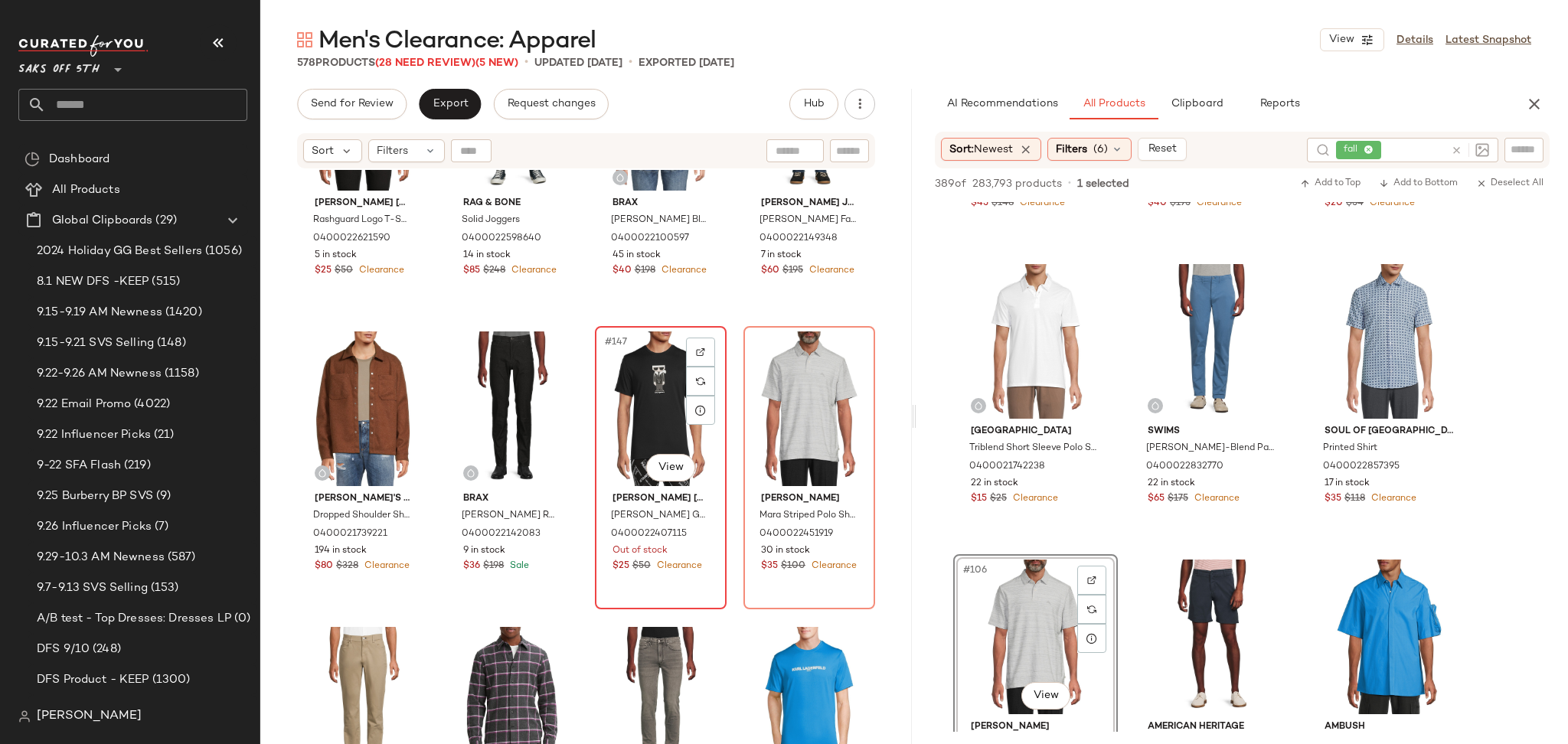
click at [648, 377] on div "#147 View" at bounding box center [661, 408] width 121 height 154
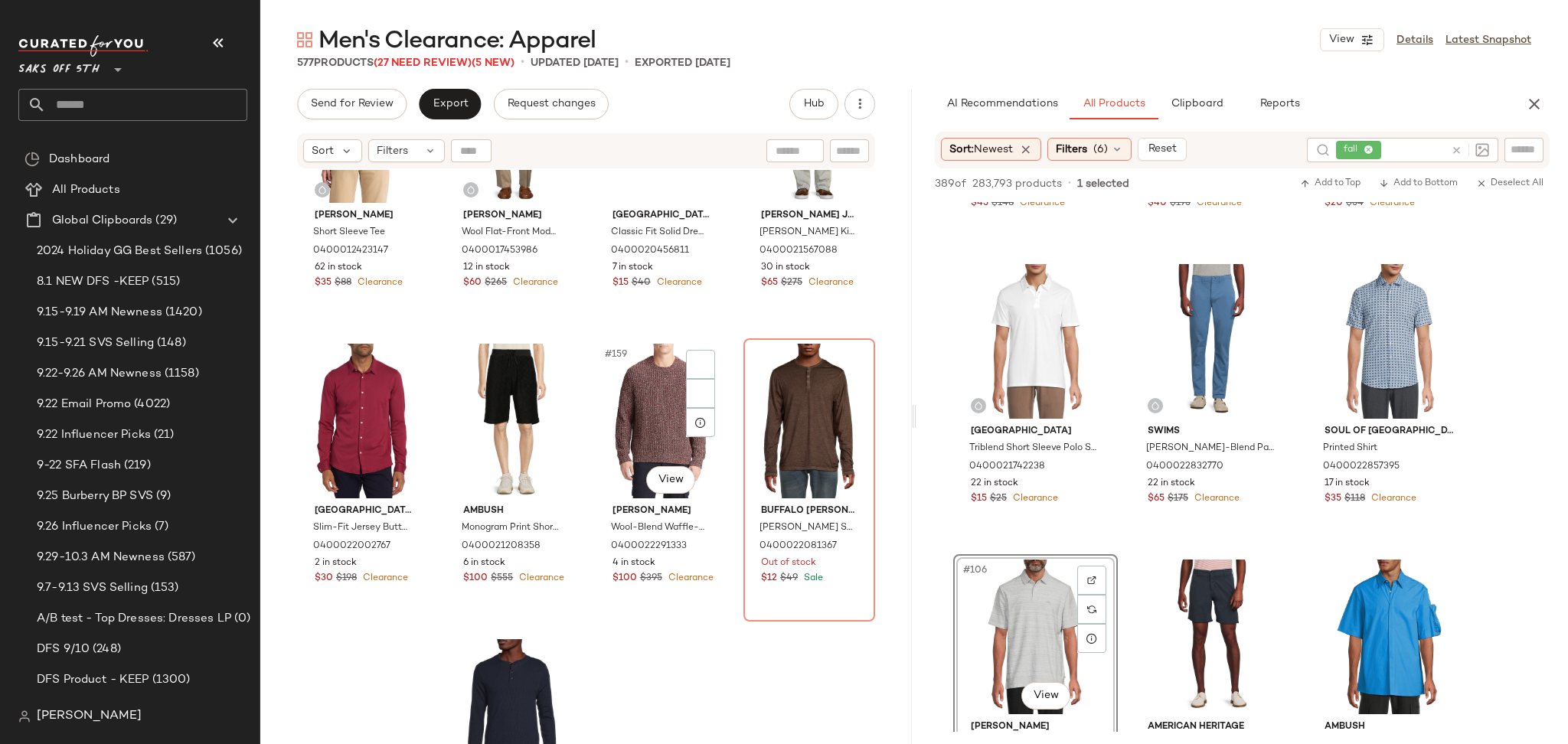
scroll to position [11371, 0]
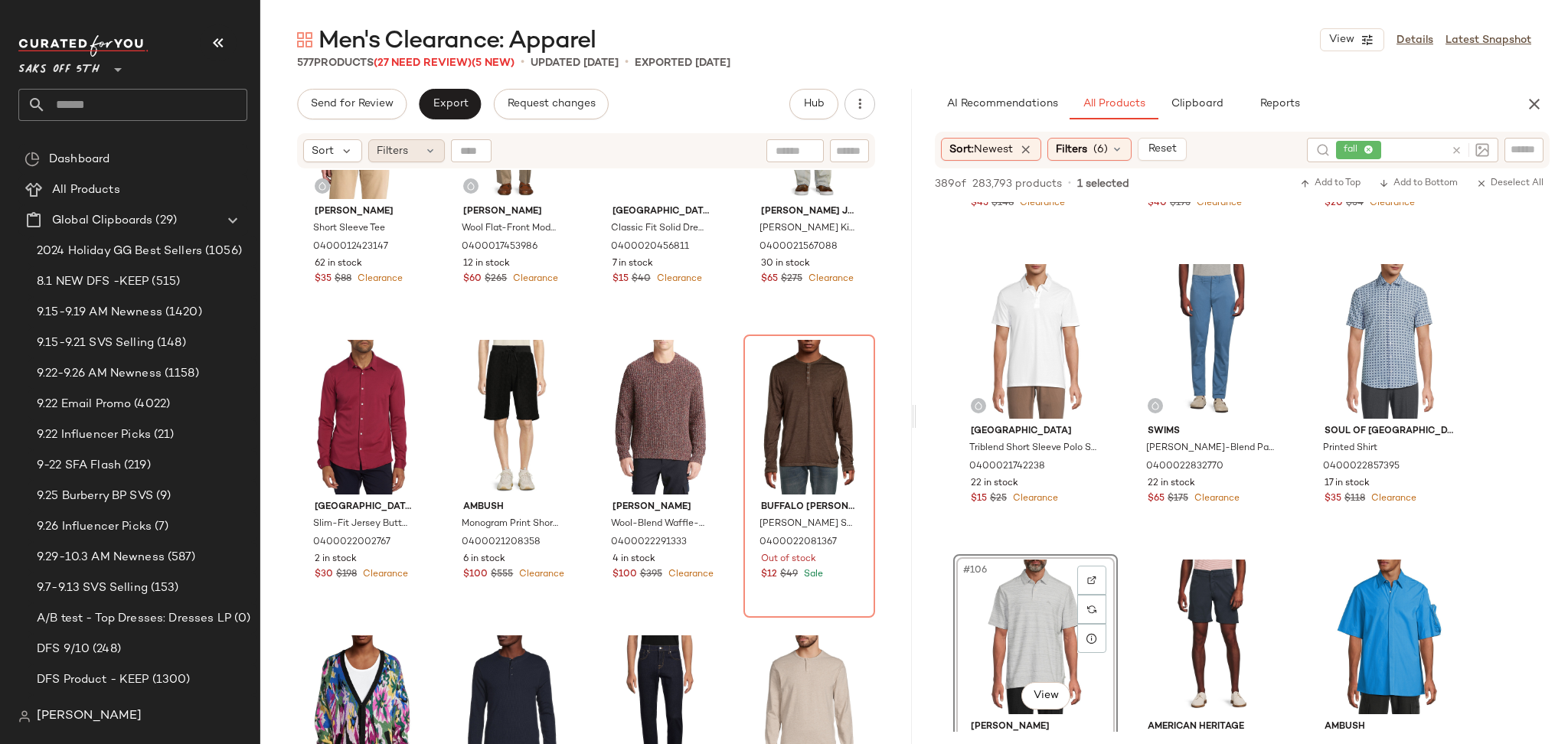
click at [398, 154] on span "Filters" at bounding box center [392, 150] width 31 height 16
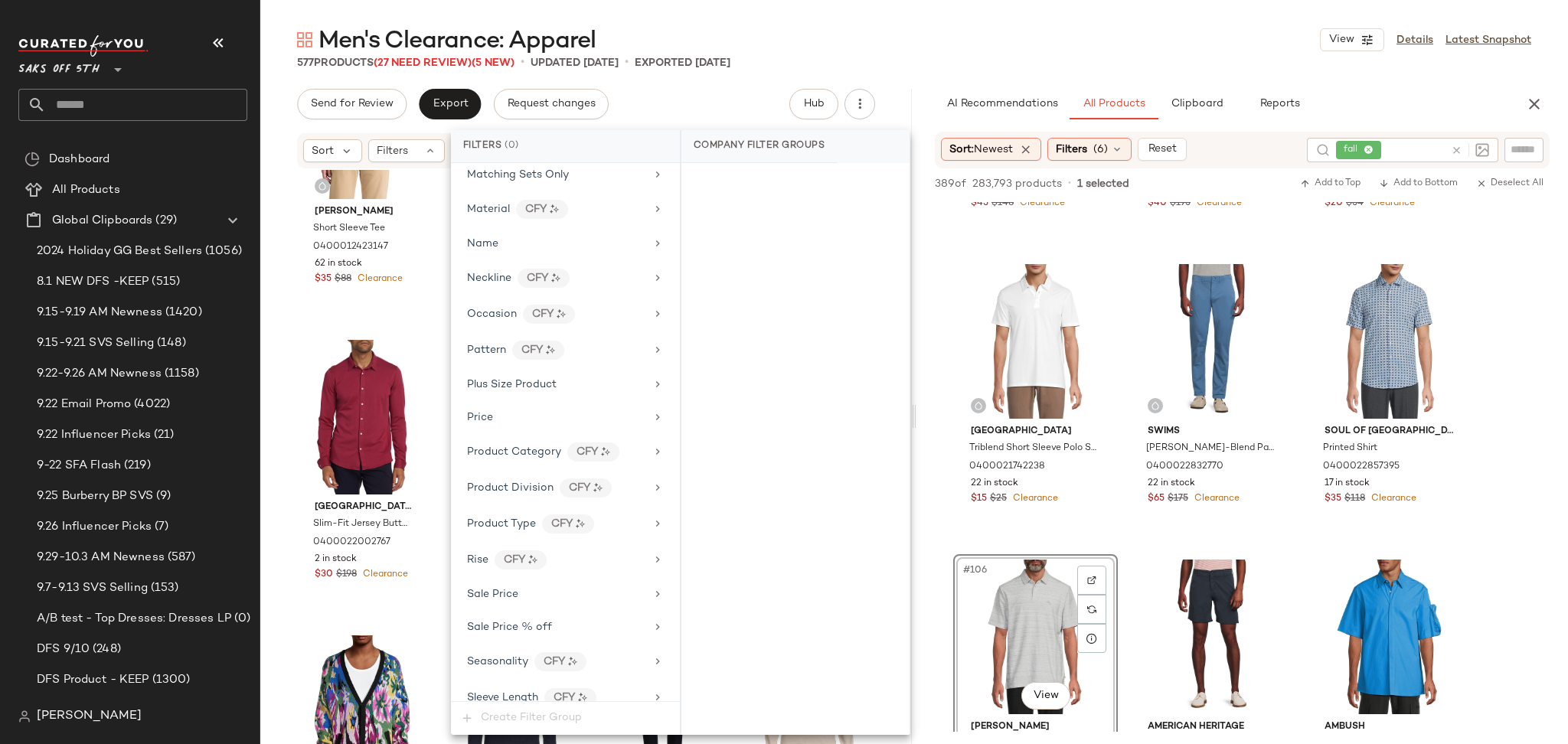
scroll to position [806, 0]
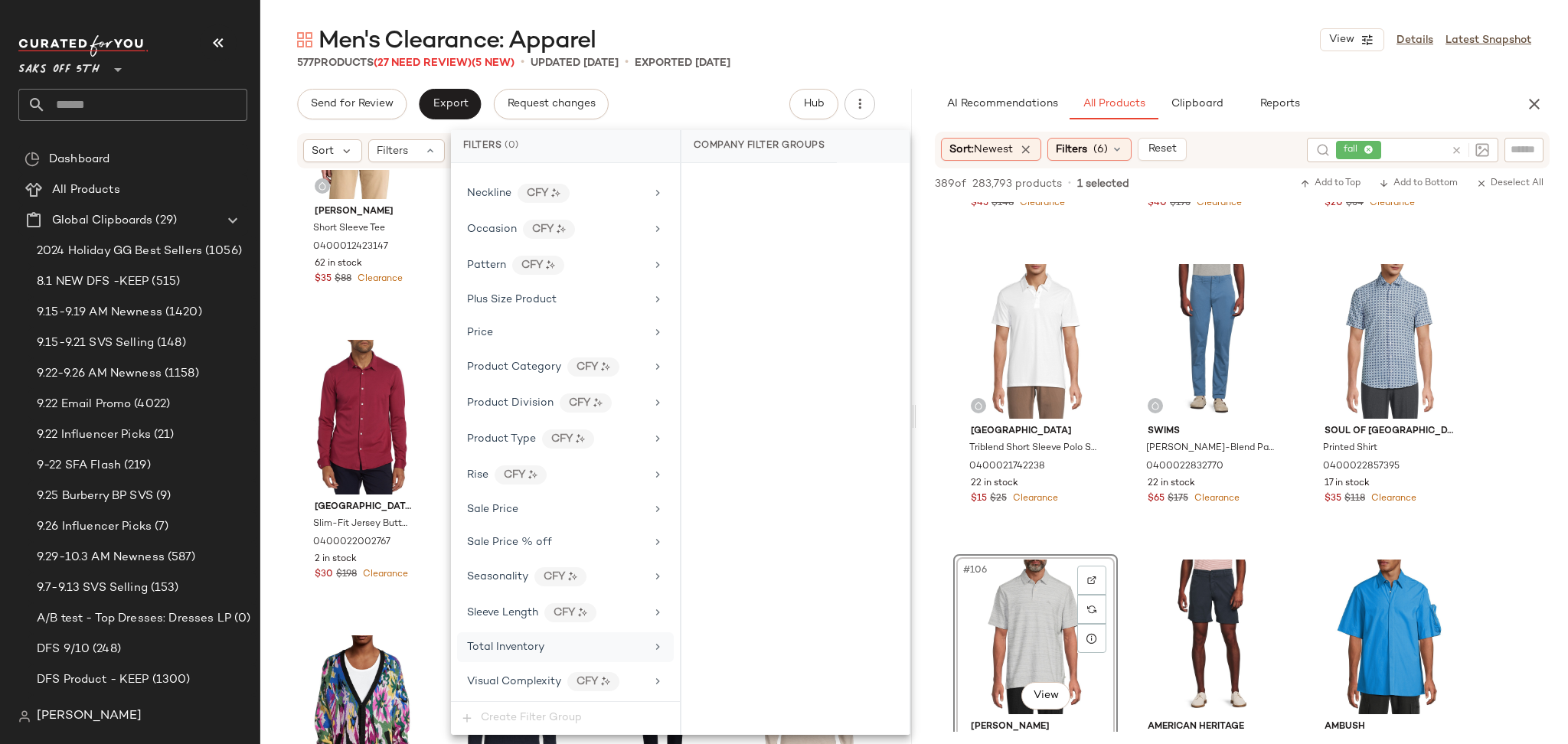
click at [535, 655] on div "Total Inventory" at bounding box center [565, 647] width 216 height 30
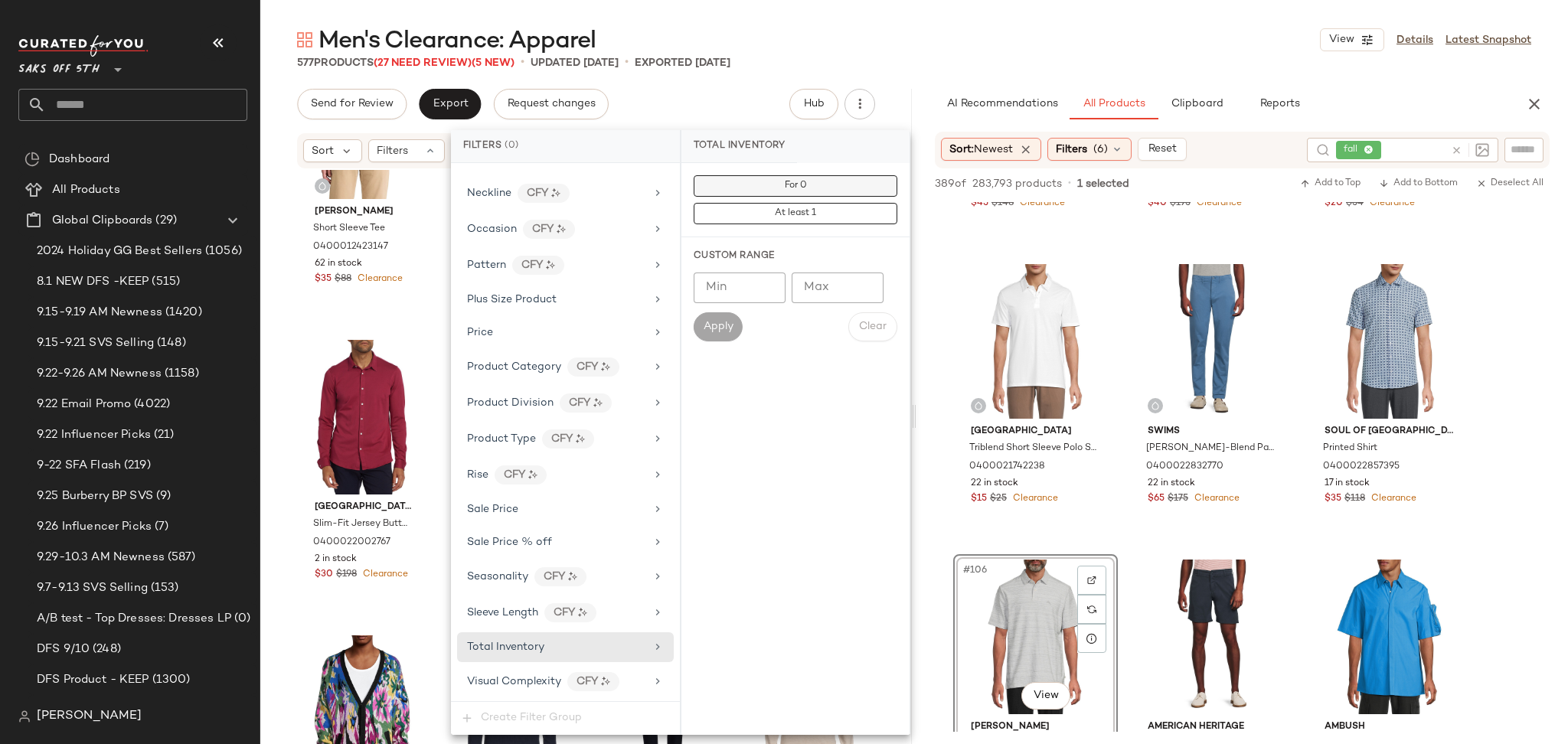
click at [779, 183] on button "For 0" at bounding box center [796, 186] width 204 height 21
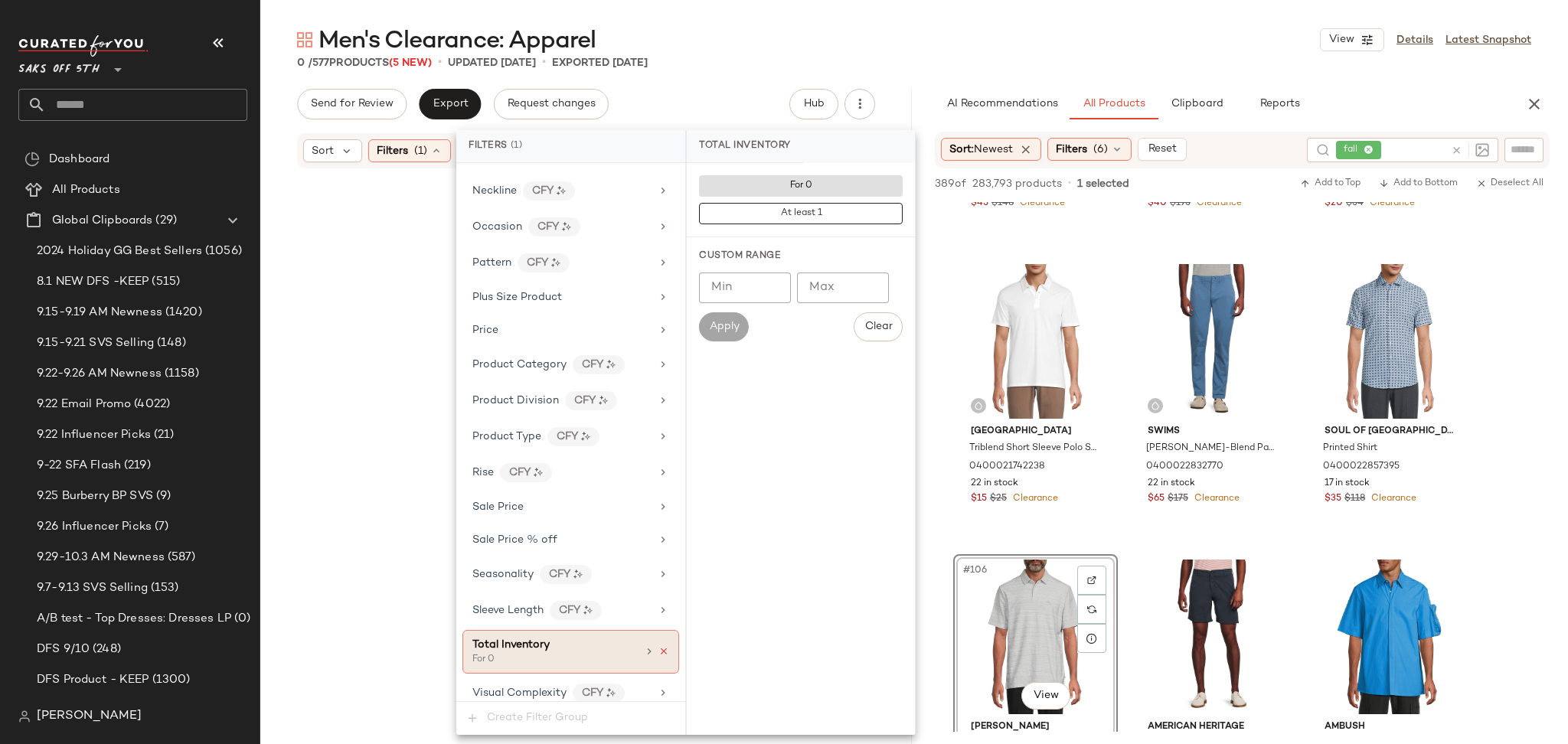
click at [658, 650] on icon at bounding box center [663, 651] width 11 height 11
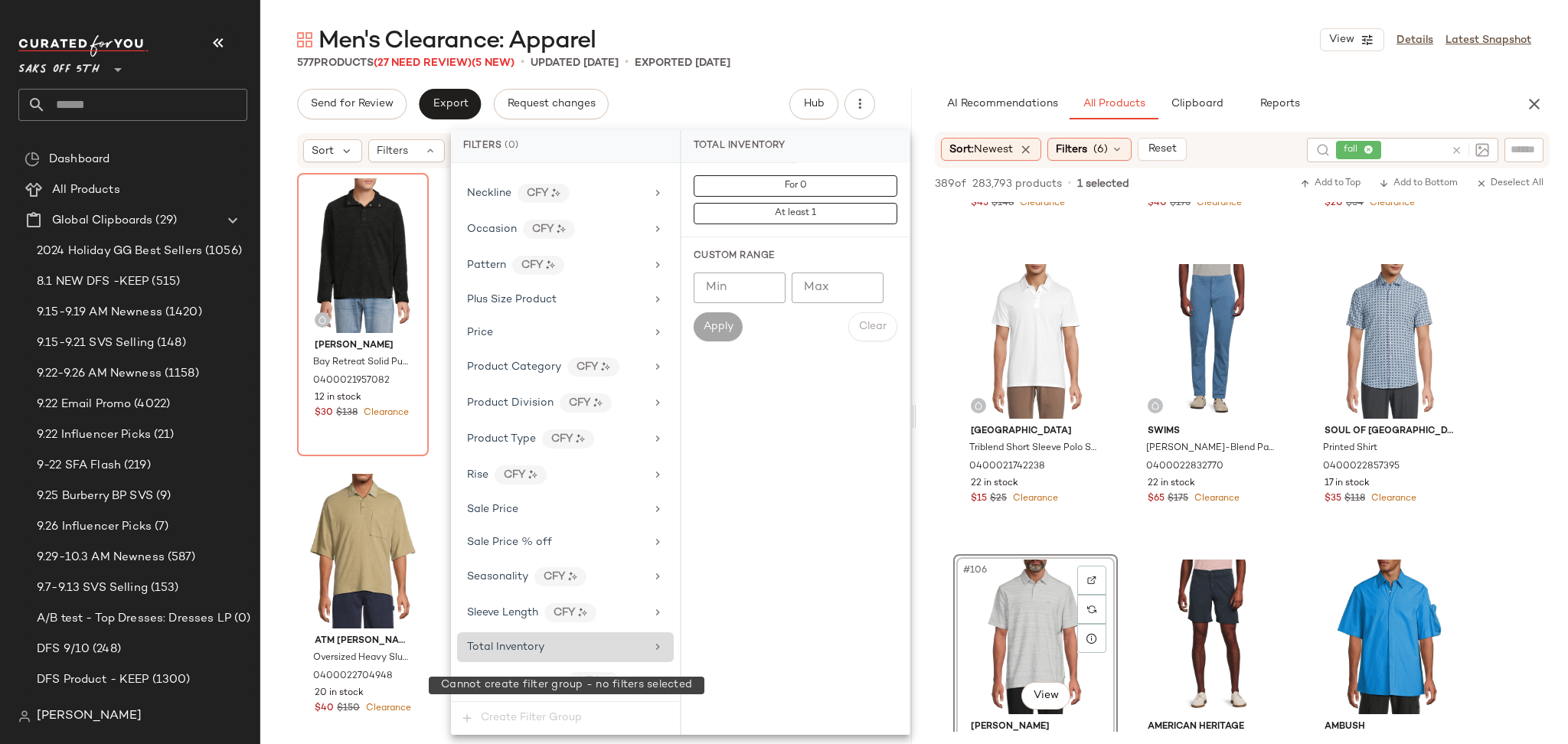
click at [570, 725] on span "Create Filter Group" at bounding box center [565, 718] width 229 height 33
click at [549, 719] on span "Create Filter Group" at bounding box center [565, 718] width 229 height 33
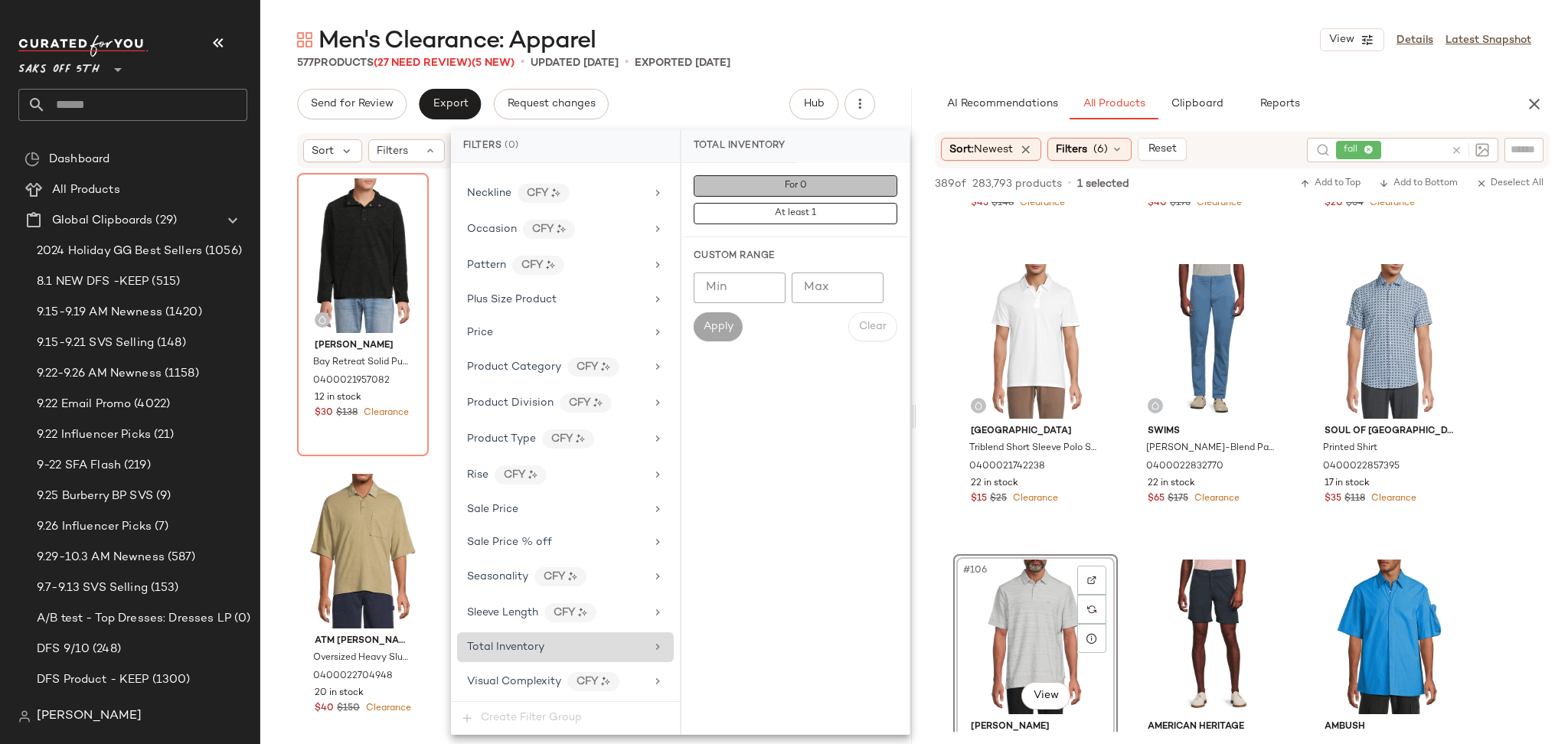
click at [772, 177] on button "For 0" at bounding box center [796, 186] width 204 height 21
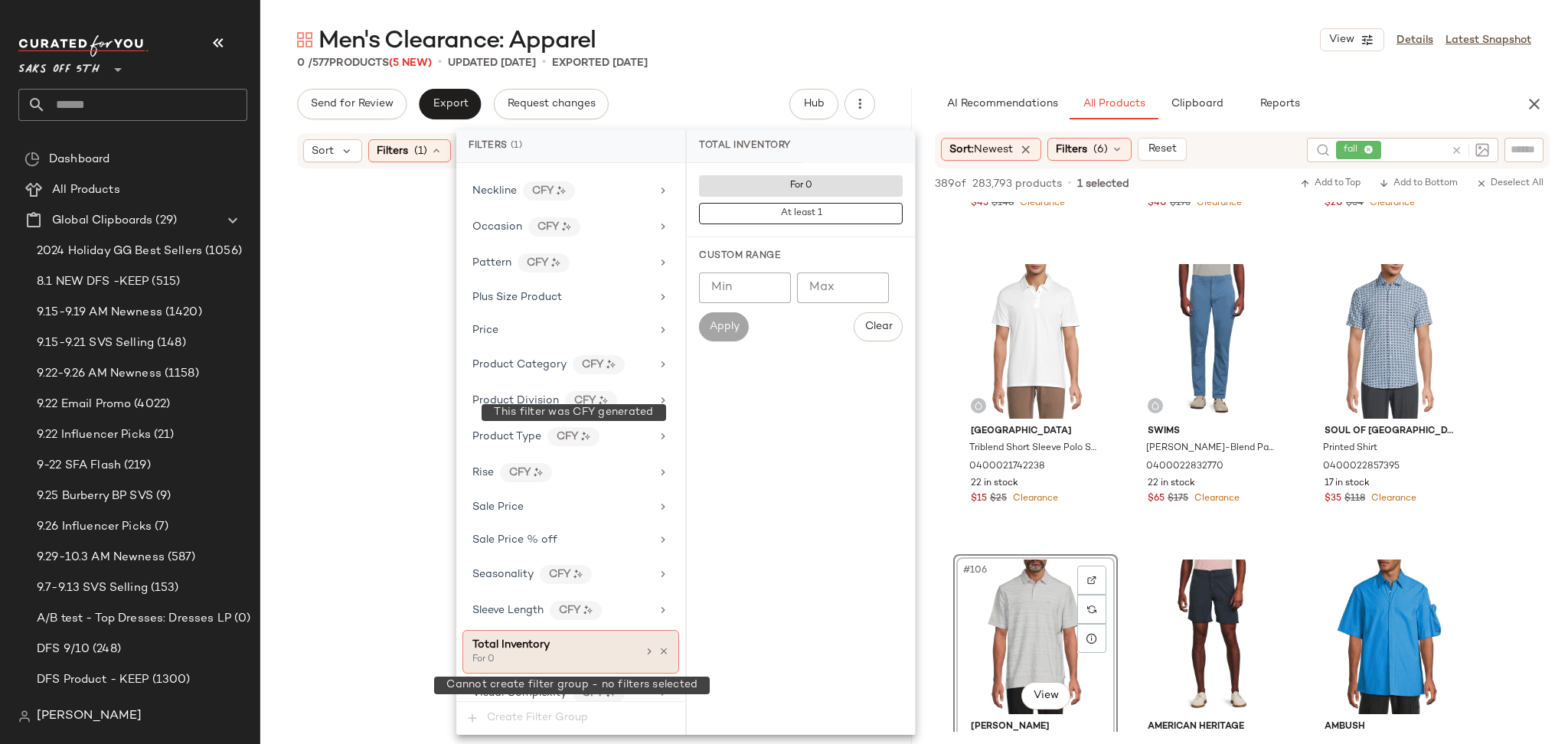
click at [490, 715] on span "Create Filter Group" at bounding box center [570, 718] width 229 height 33
click at [658, 655] on icon at bounding box center [663, 651] width 11 height 11
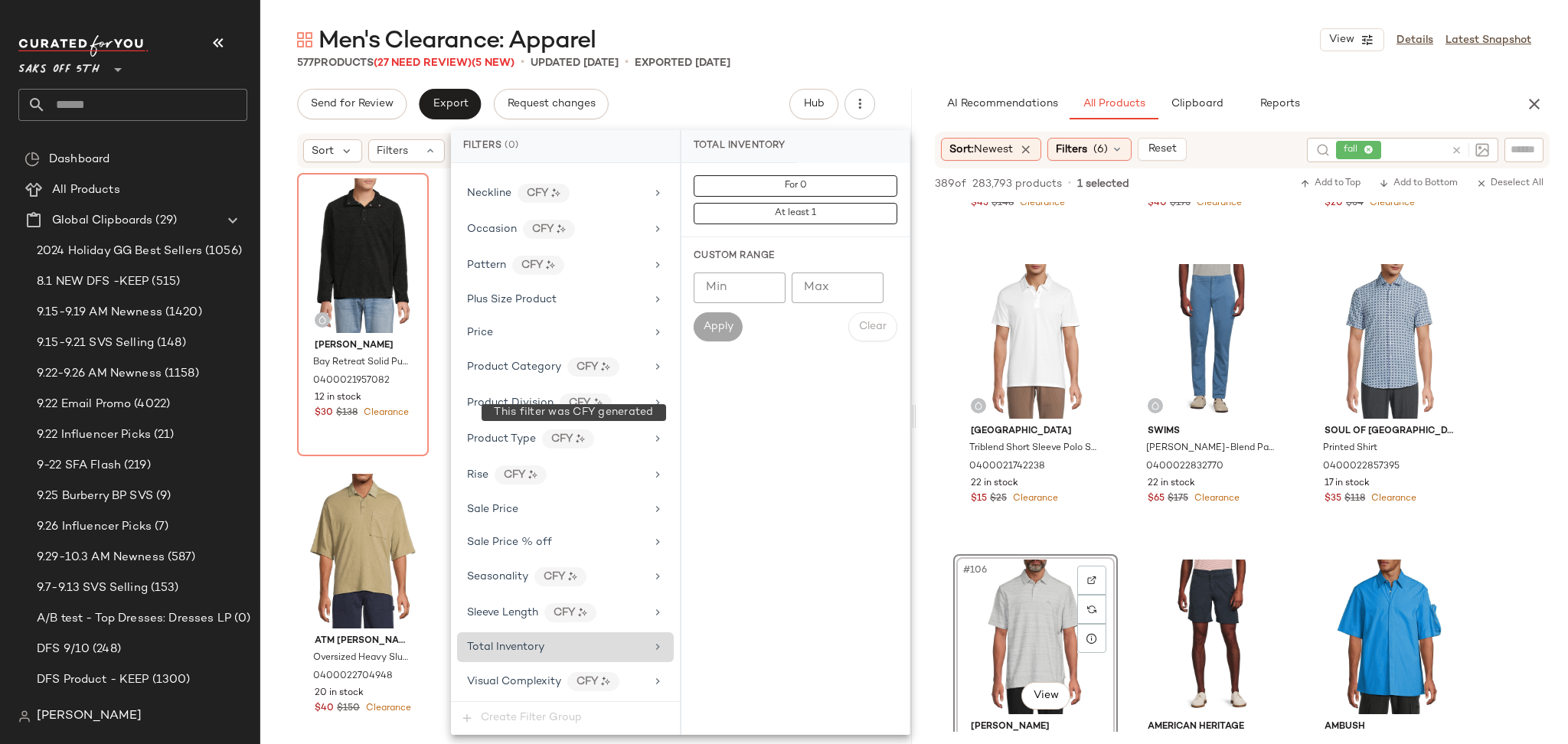
click at [692, 89] on div "Send for Review Export Request changes Hub Send for Review External Review Inte…" at bounding box center [587, 104] width 578 height 31
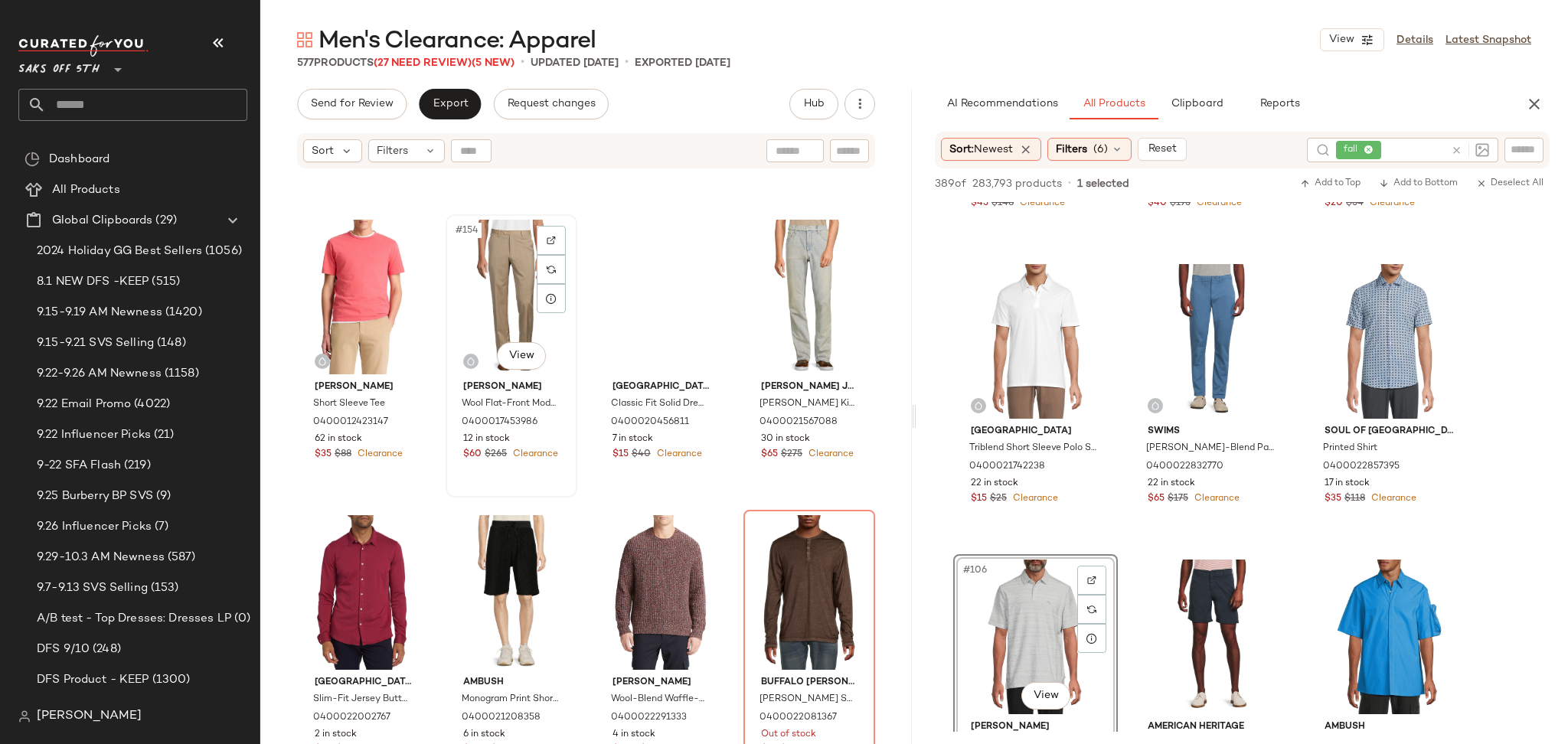
scroll to position [11466, 0]
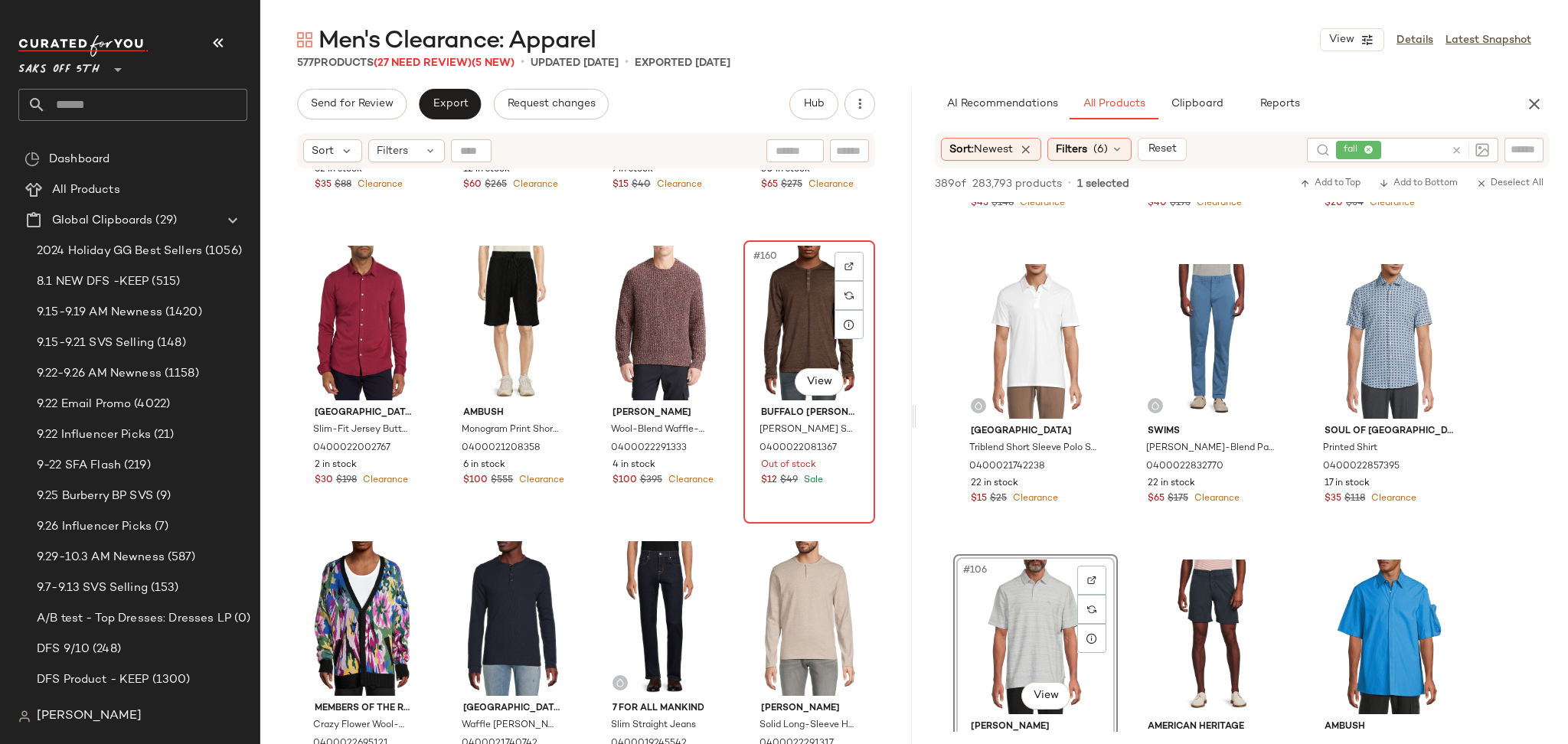
click at [789, 282] on div "#160 View" at bounding box center [809, 322] width 121 height 154
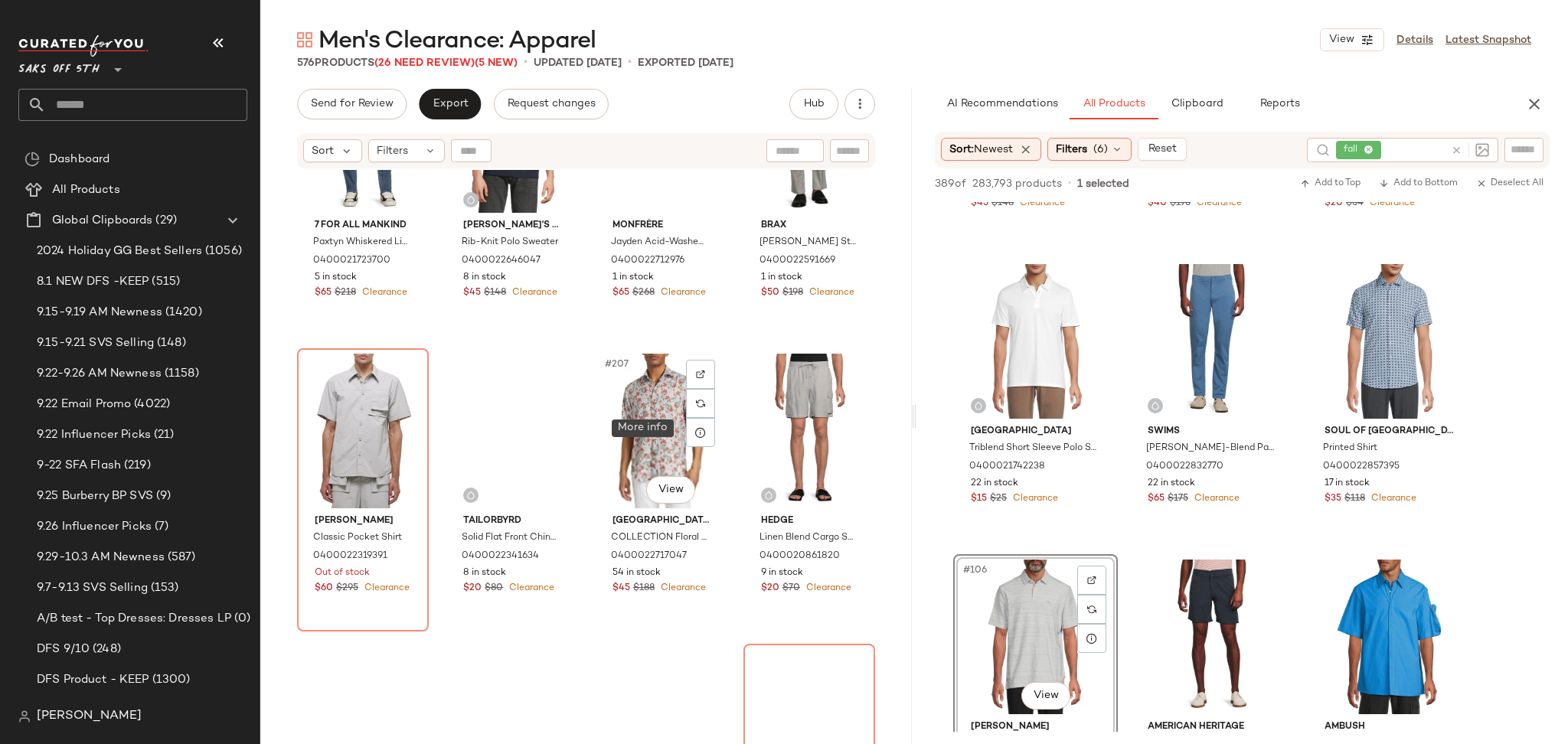
scroll to position [14909, 0]
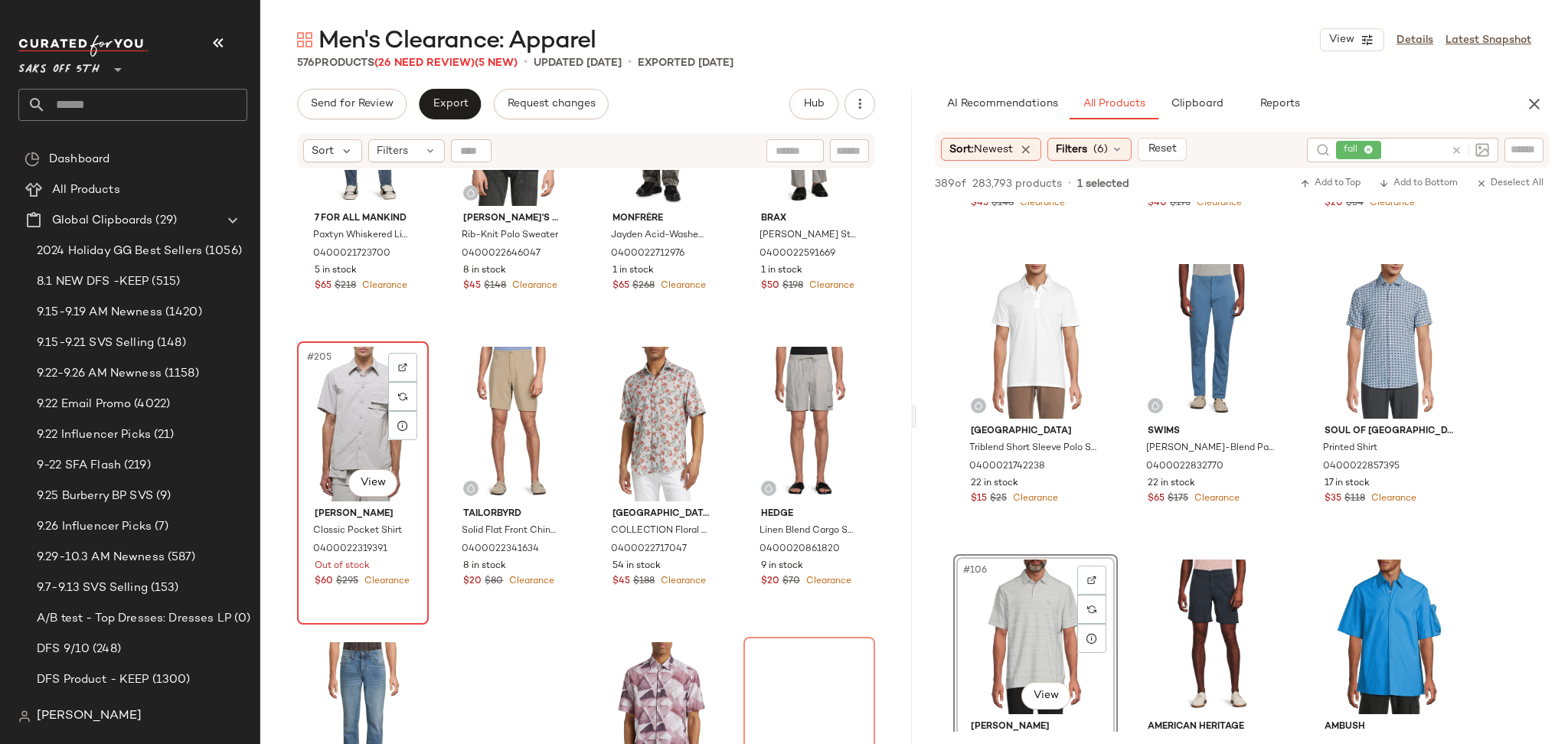
click at [309, 362] on span "#205" at bounding box center [320, 358] width 29 height 16
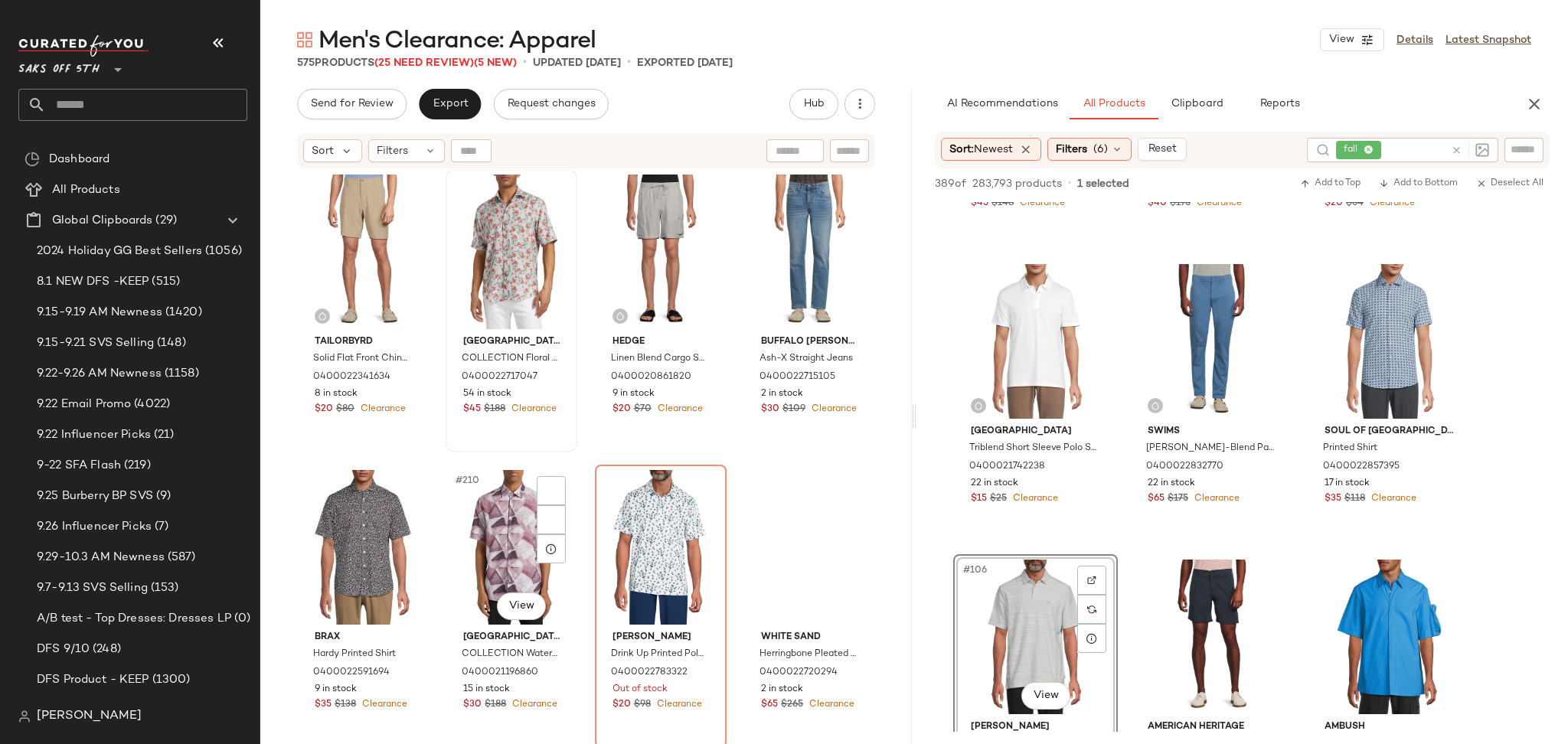
scroll to position [15087, 0]
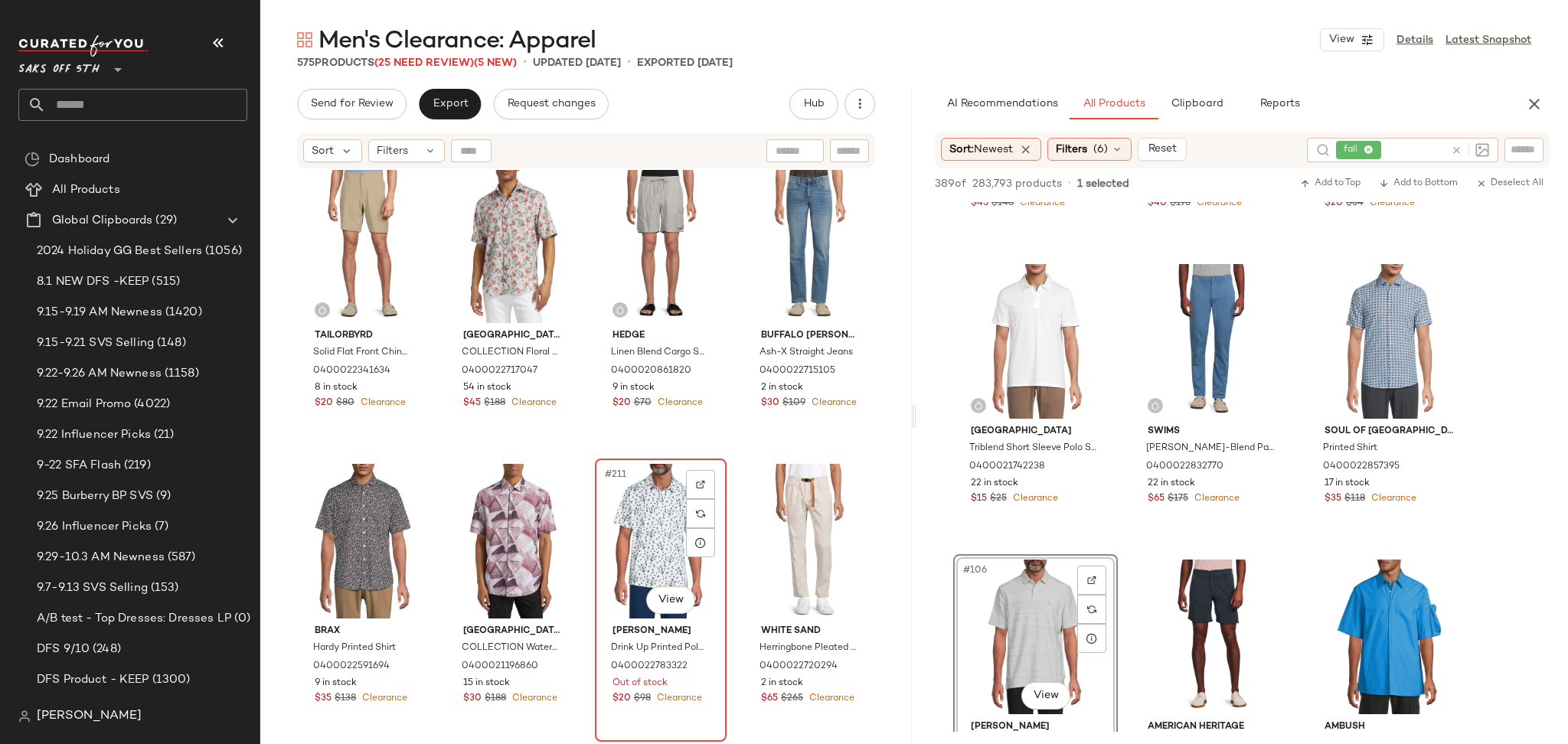
click at [671, 511] on div "#211 View" at bounding box center [661, 541] width 121 height 154
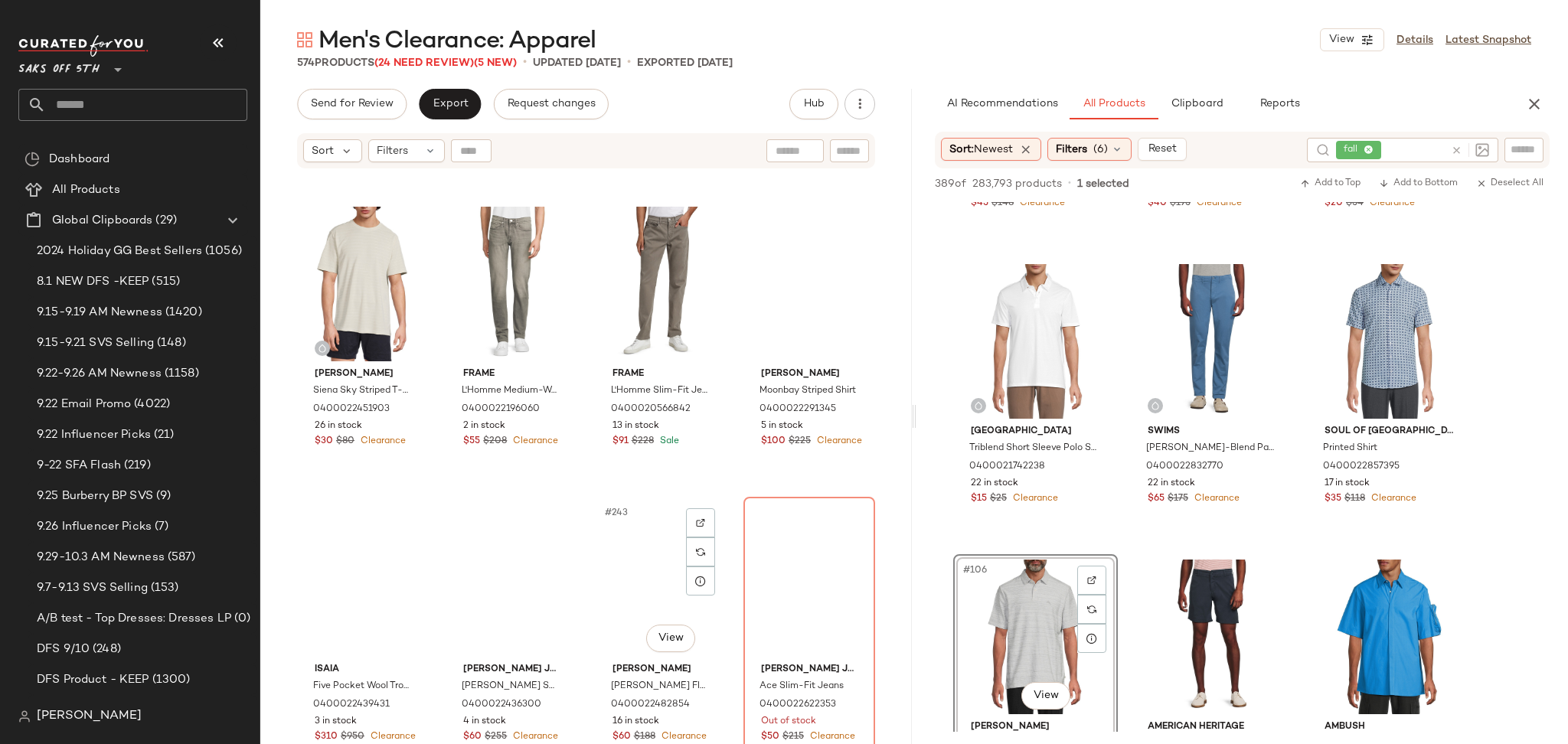
scroll to position [17413, 0]
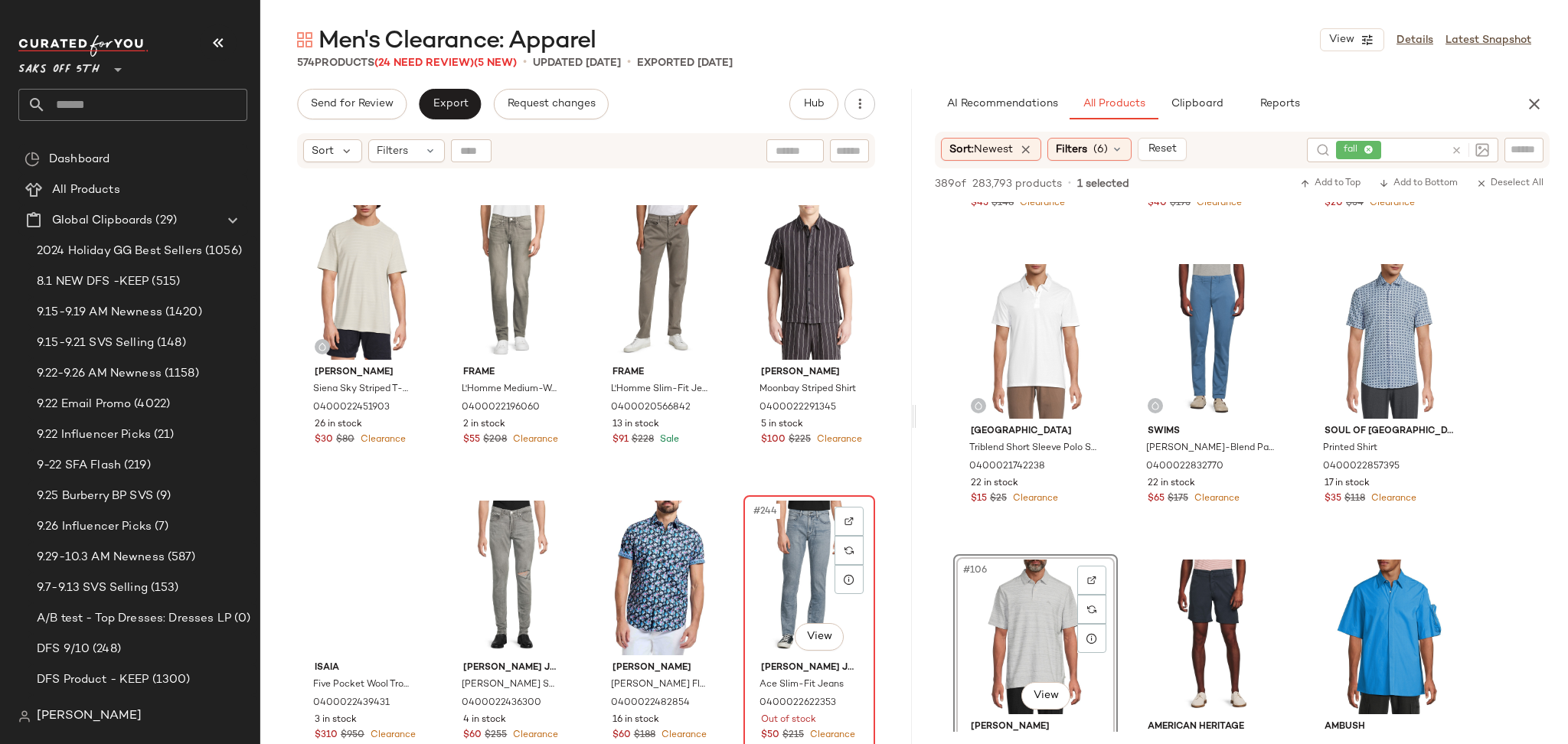
click at [792, 581] on div "#244 View" at bounding box center [809, 577] width 121 height 154
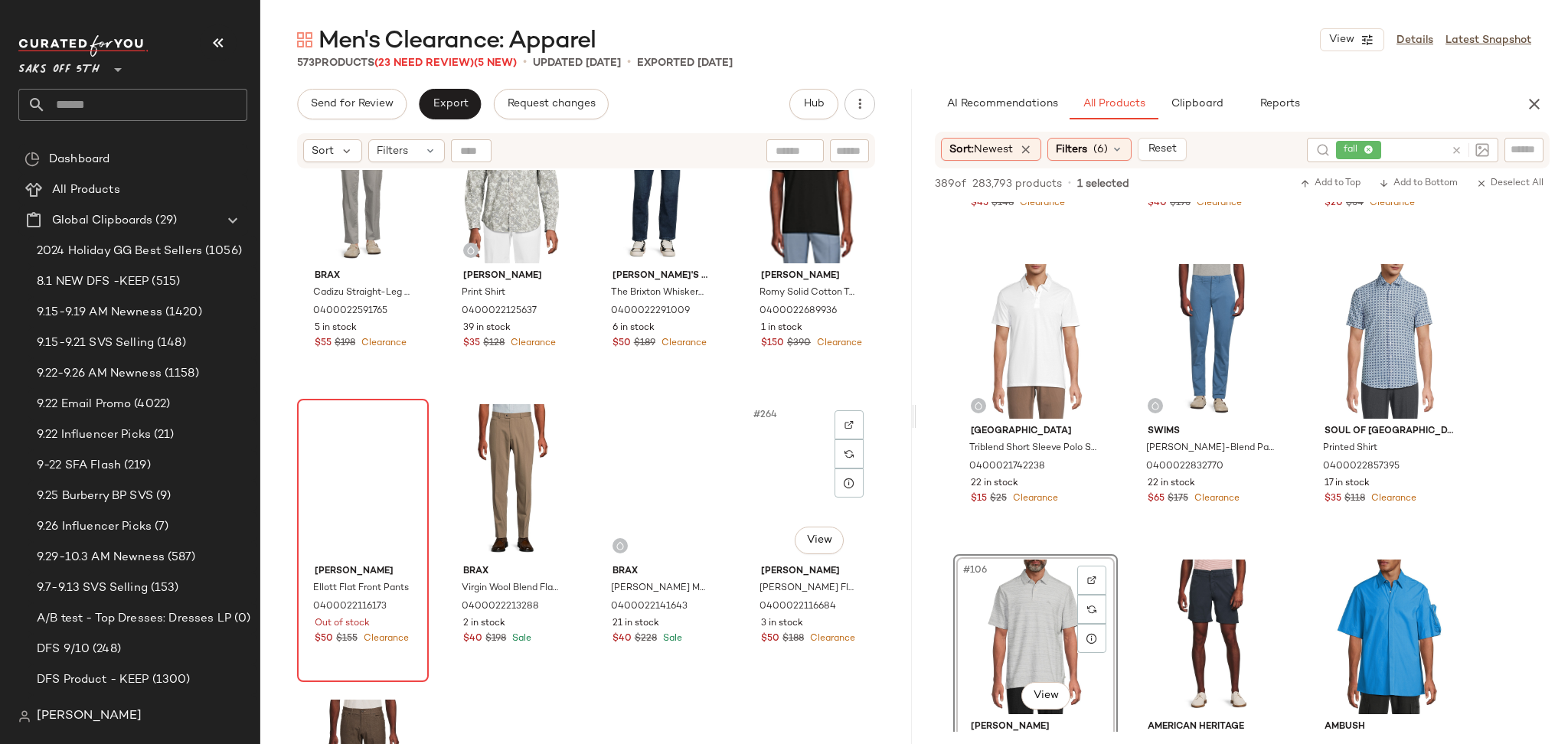
scroll to position [18990, 0]
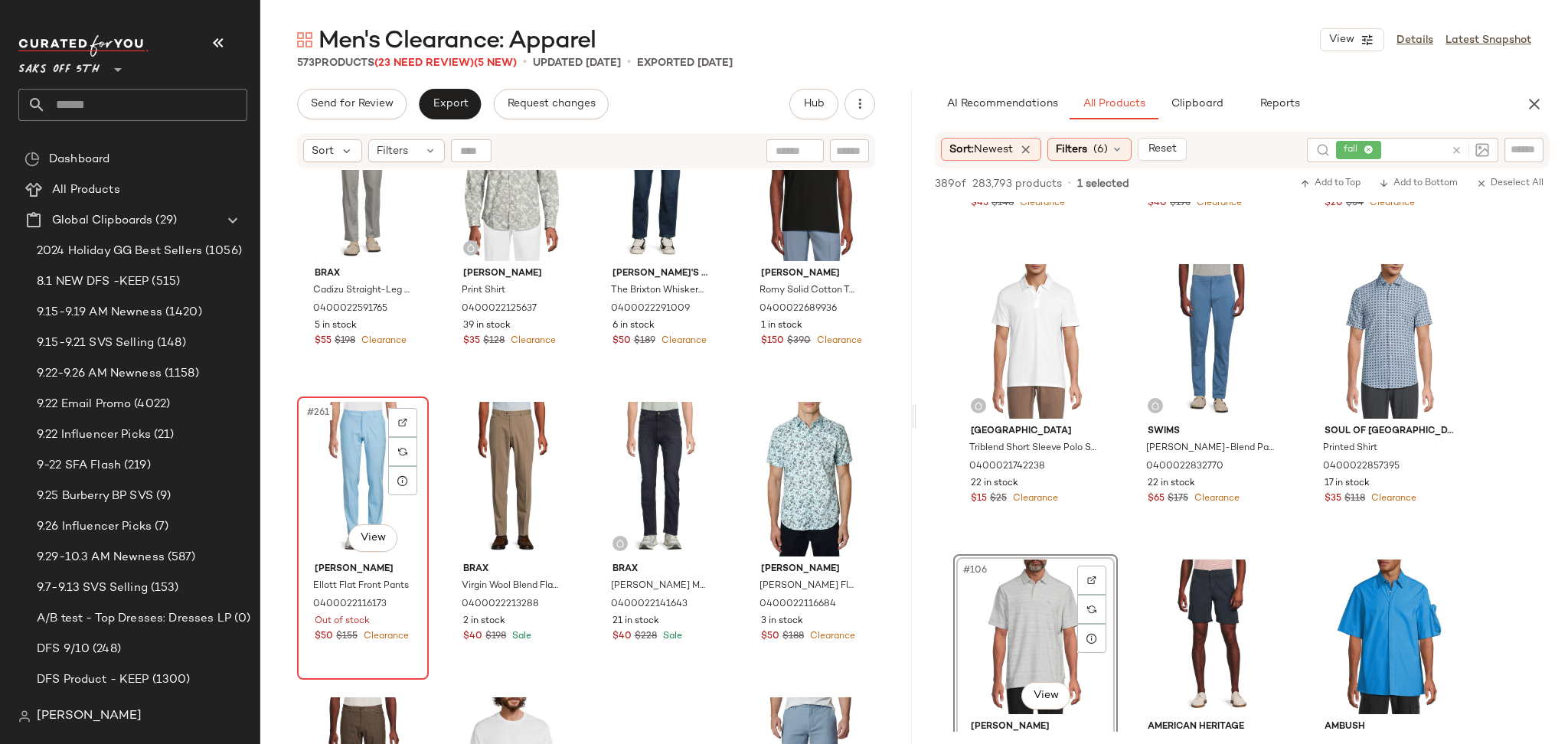
click at [339, 480] on div "#261 View" at bounding box center [363, 479] width 121 height 154
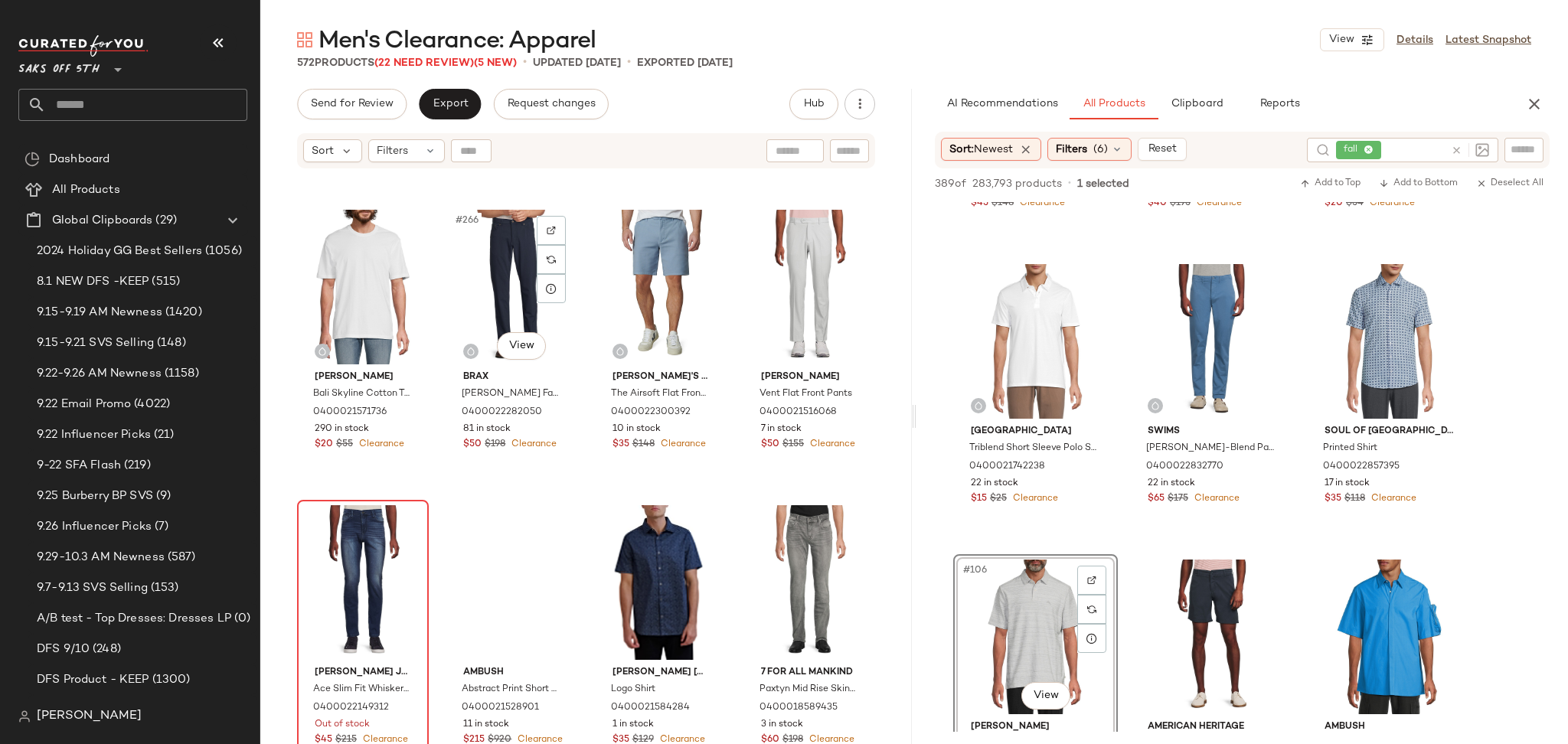
scroll to position [19479, 0]
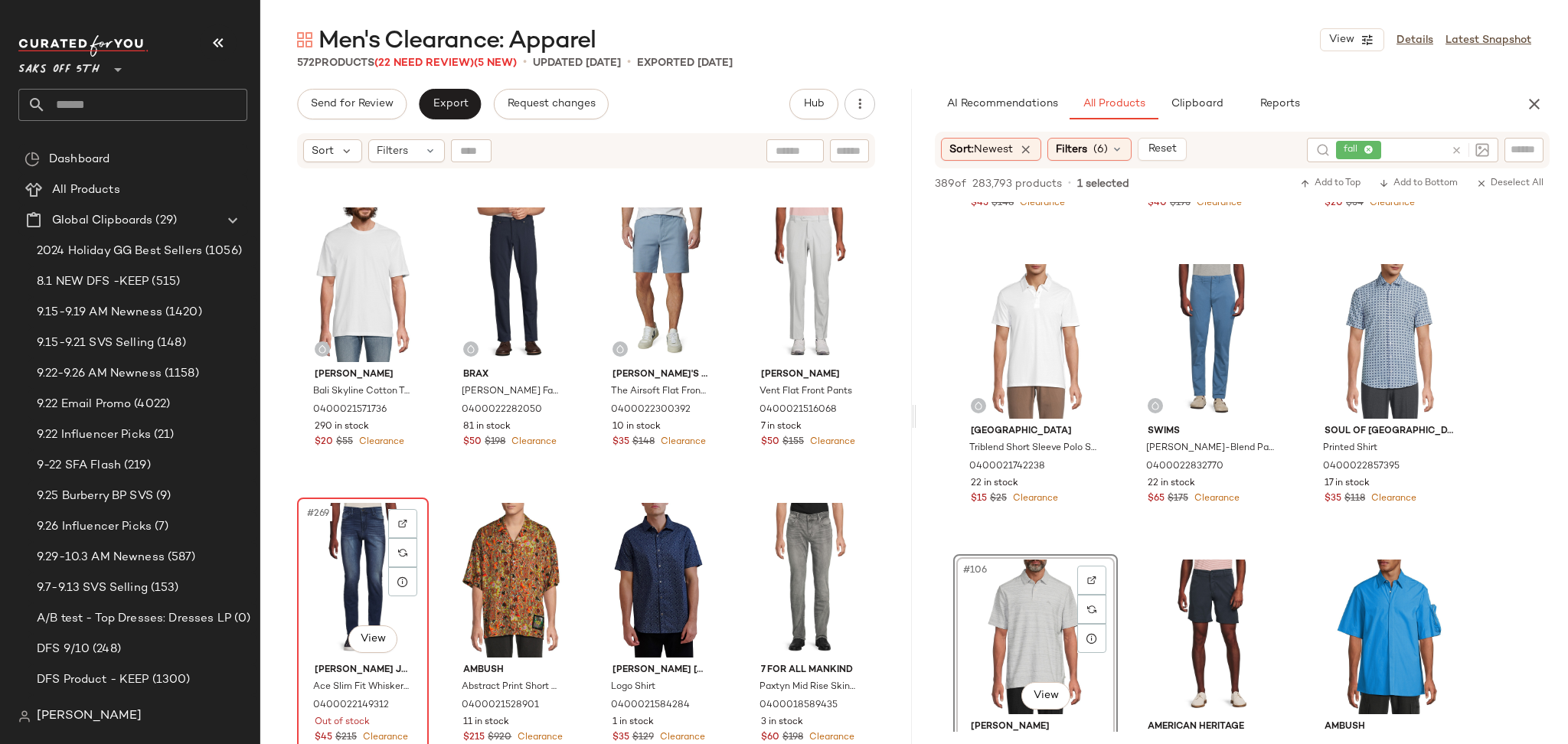
click at [355, 551] on div "#269 View" at bounding box center [363, 580] width 121 height 154
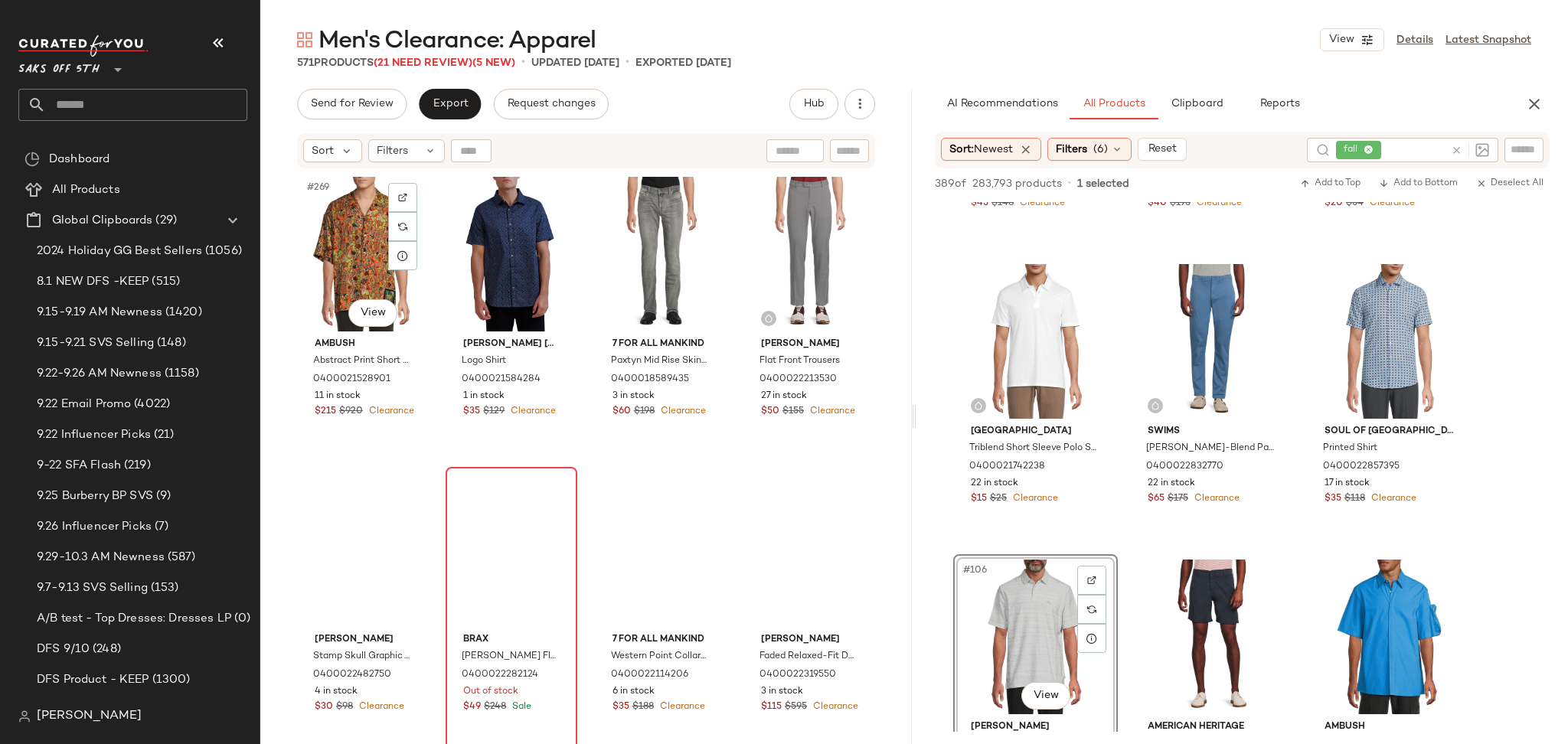
scroll to position [19806, 0]
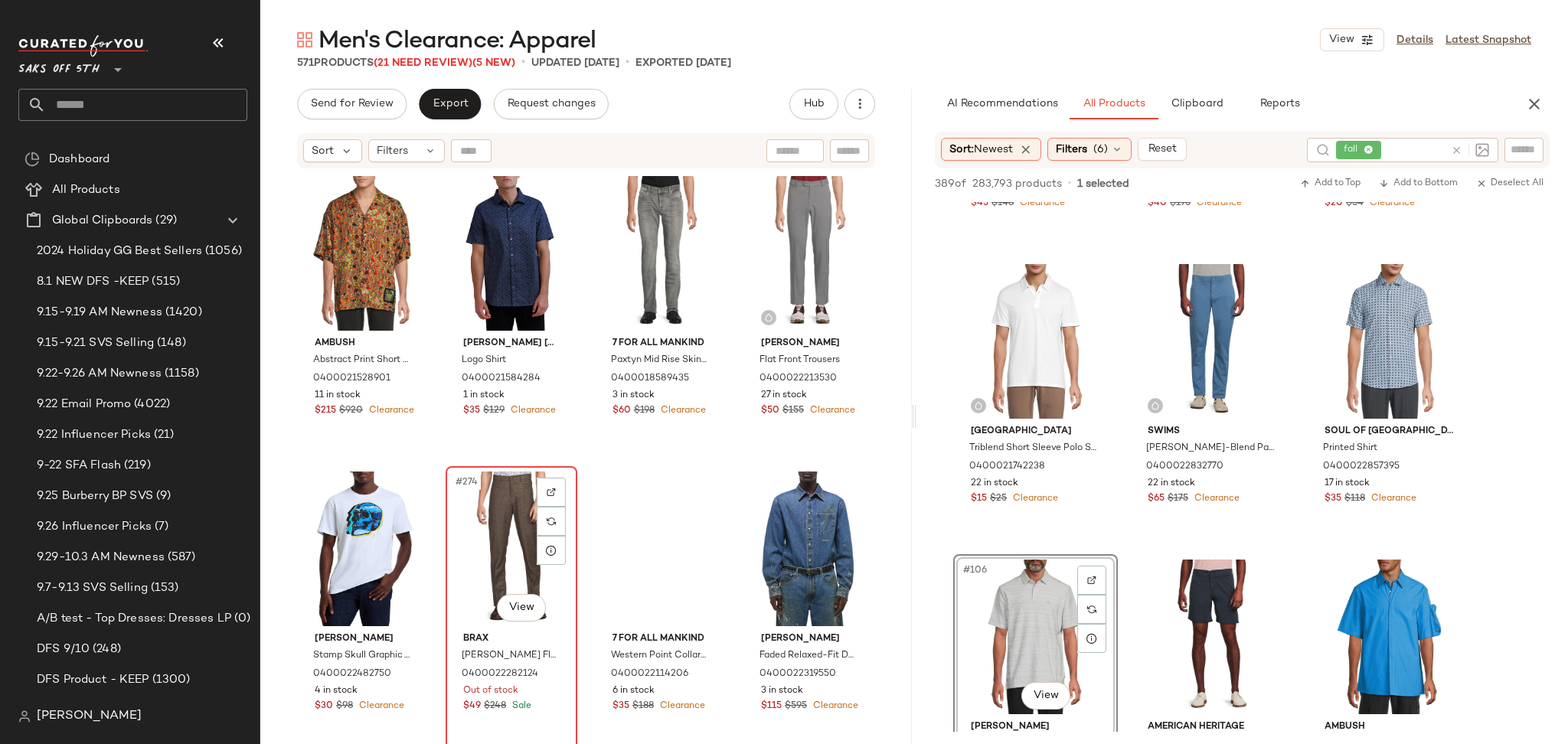
click at [508, 508] on div "#274 View" at bounding box center [511, 548] width 121 height 154
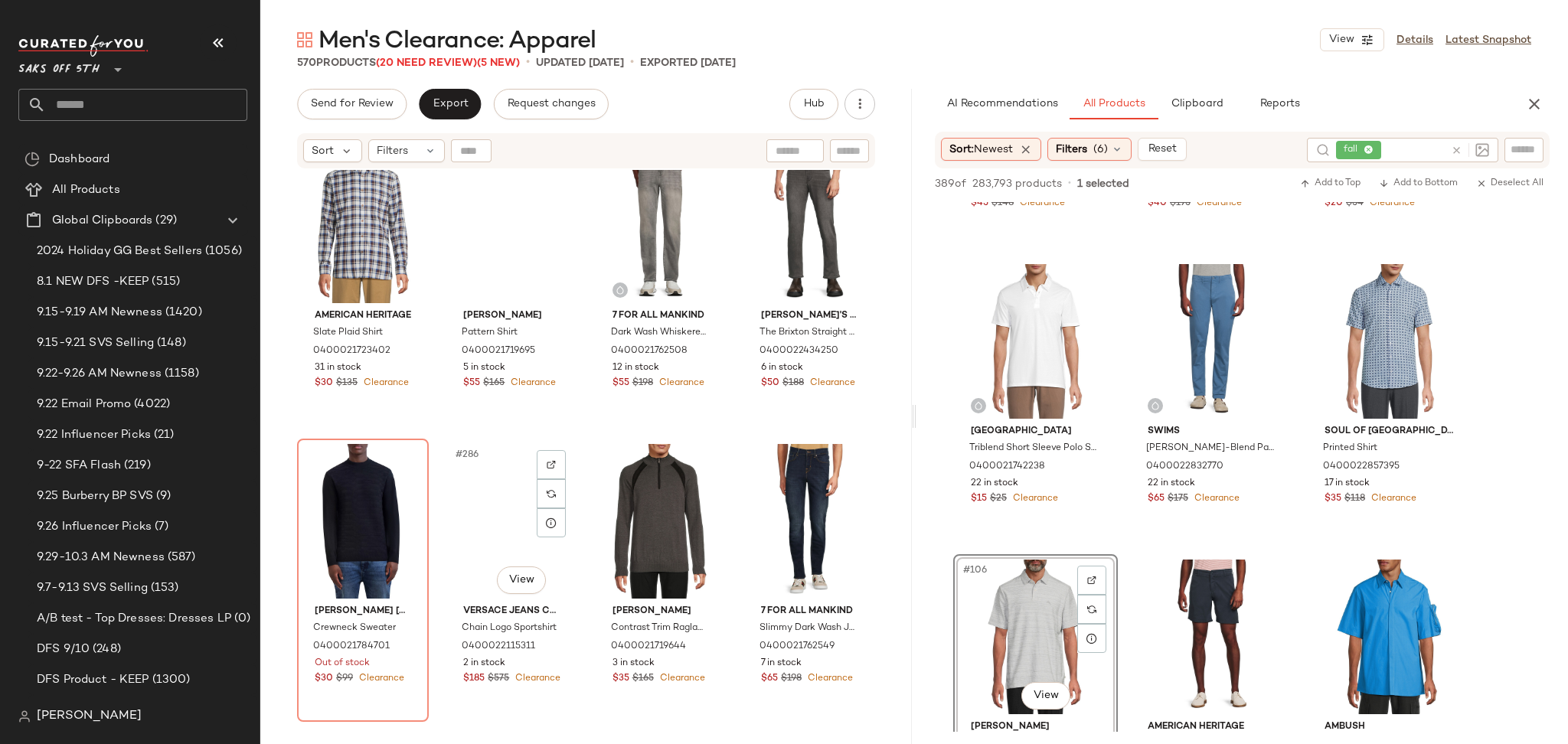
scroll to position [20725, 0]
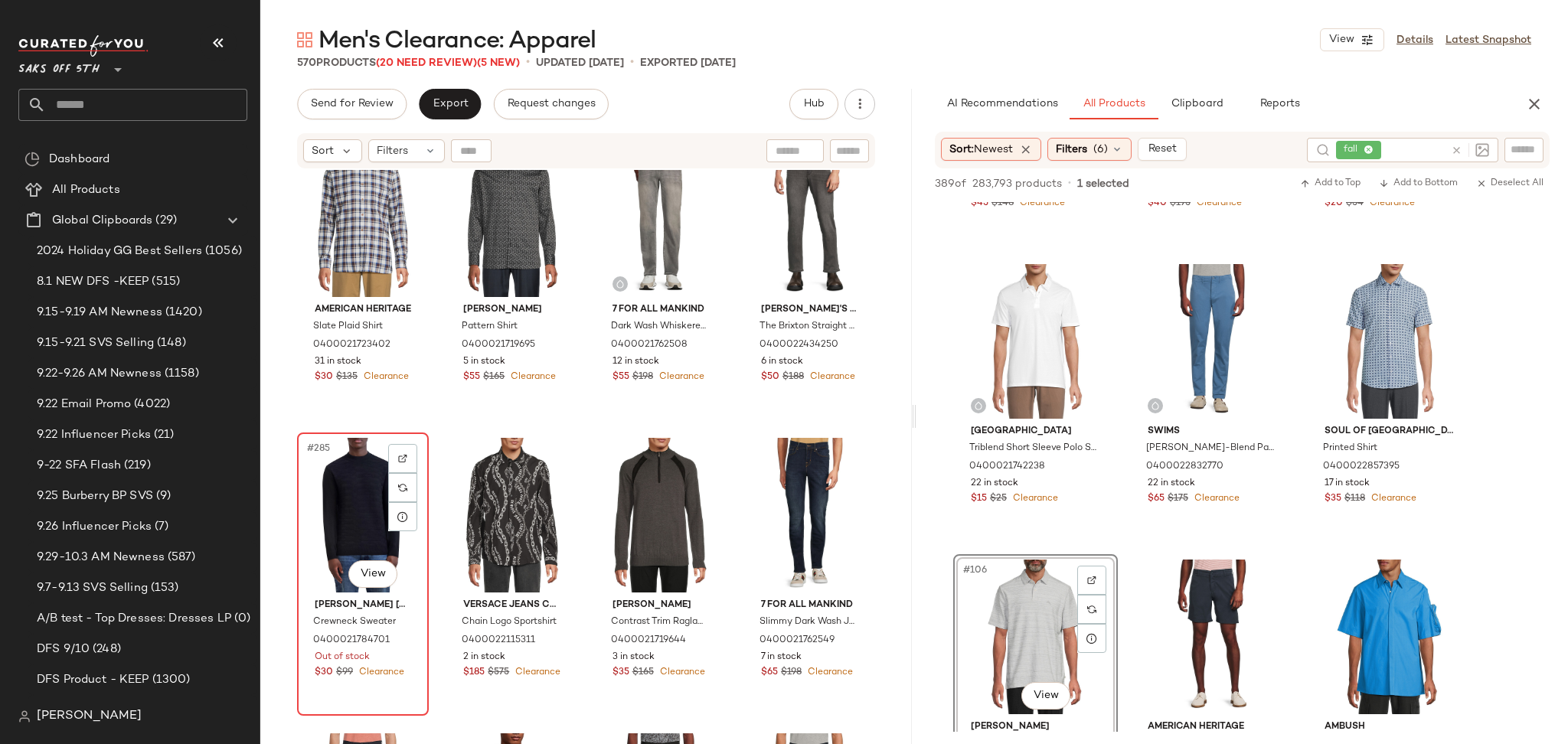
click at [312, 483] on div "#285 View" at bounding box center [363, 514] width 121 height 154
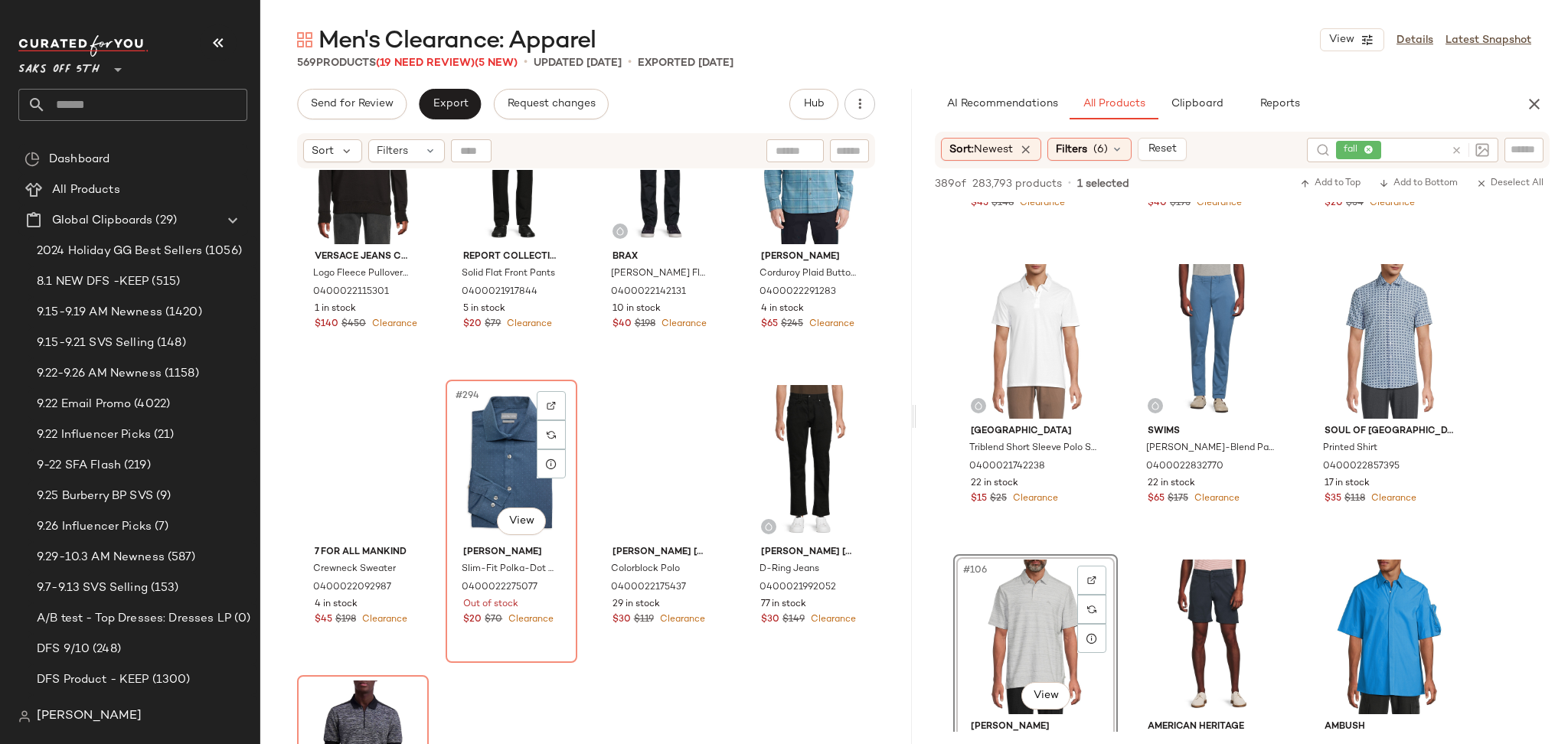
scroll to position [21424, 0]
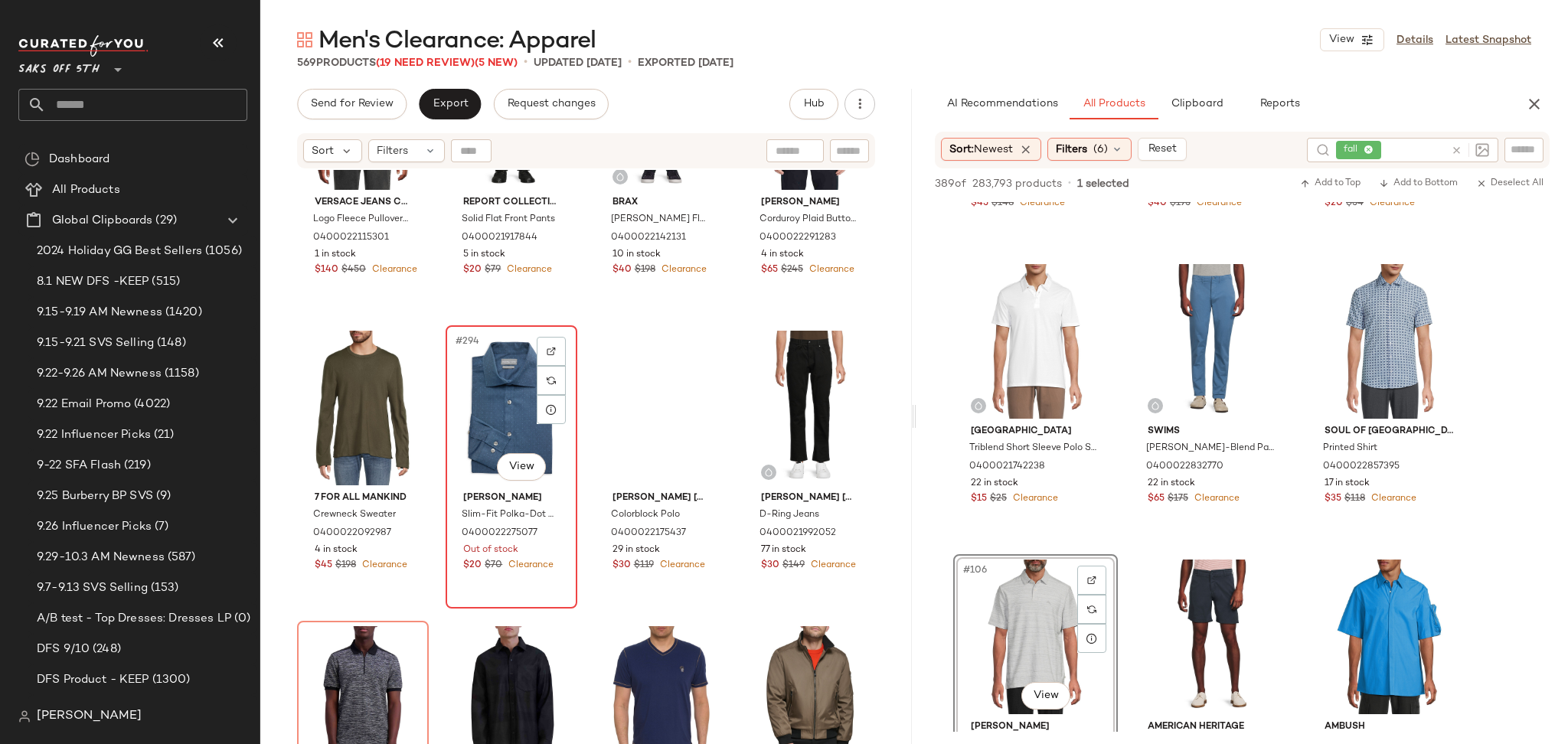
click at [478, 395] on div "#294 View" at bounding box center [511, 407] width 121 height 154
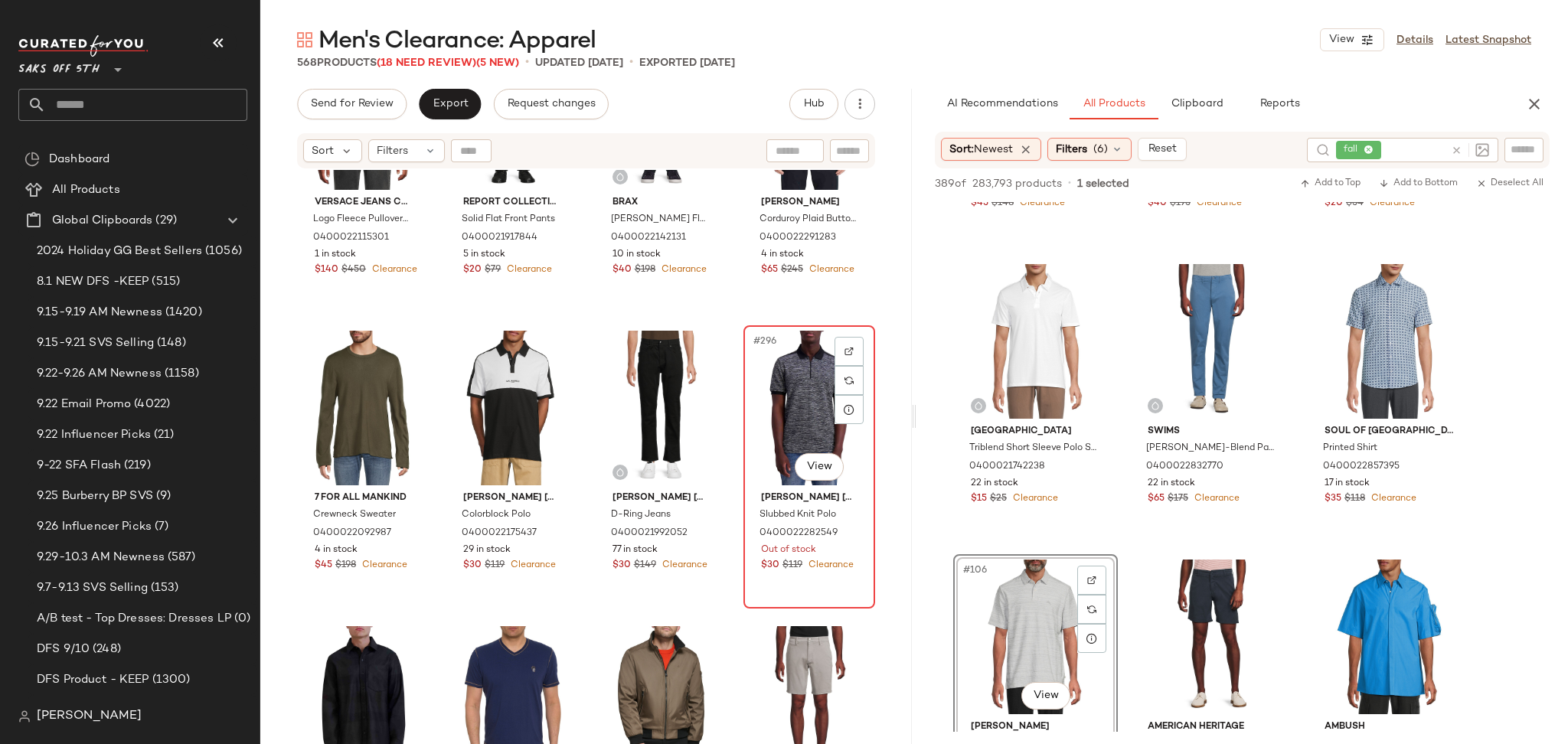
click at [745, 392] on div "#296 View [PERSON_NAME] Paris Slubbed Knit Polo 0400022282549 Out of stock $30 …" at bounding box center [810, 467] width 129 height 280
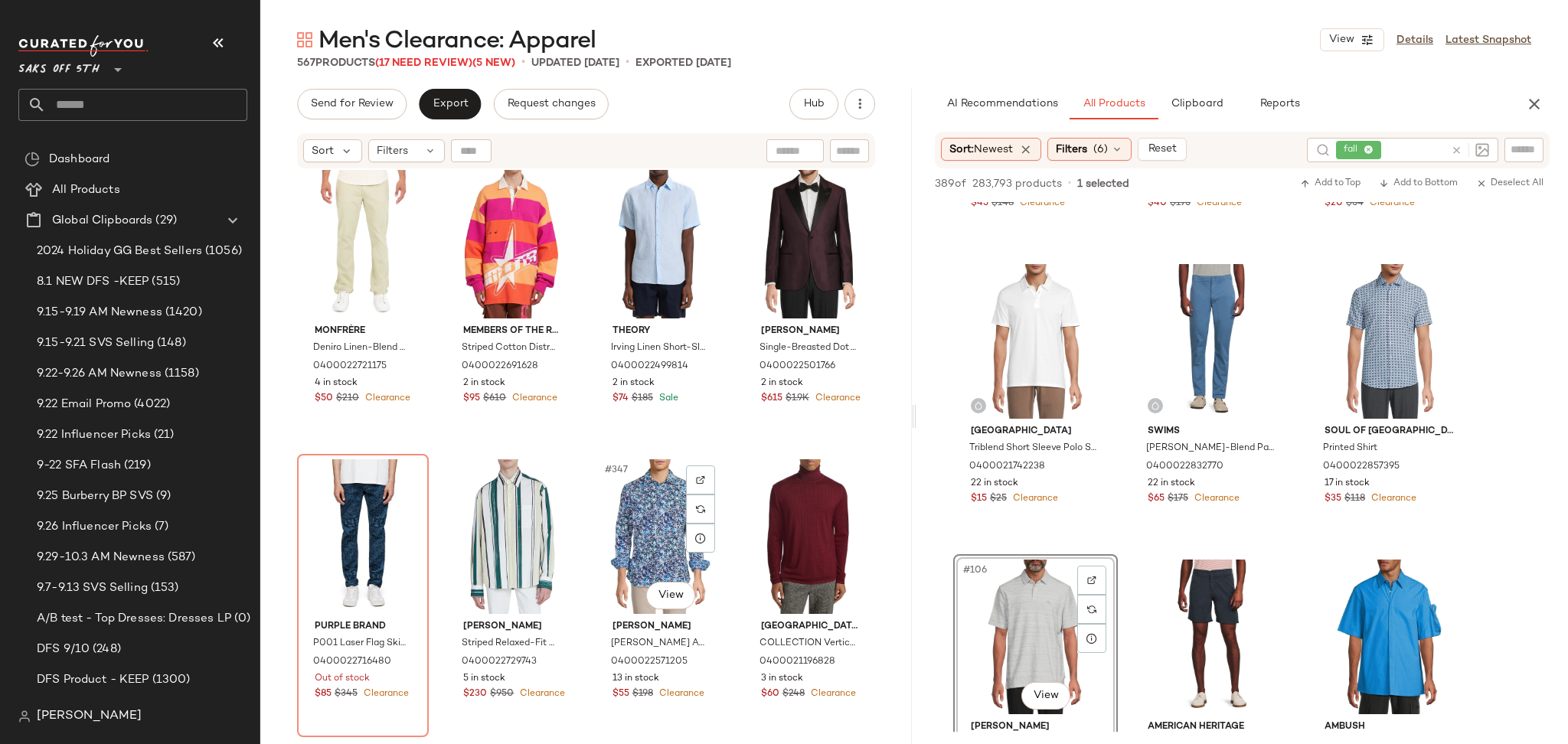
scroll to position [25137, 0]
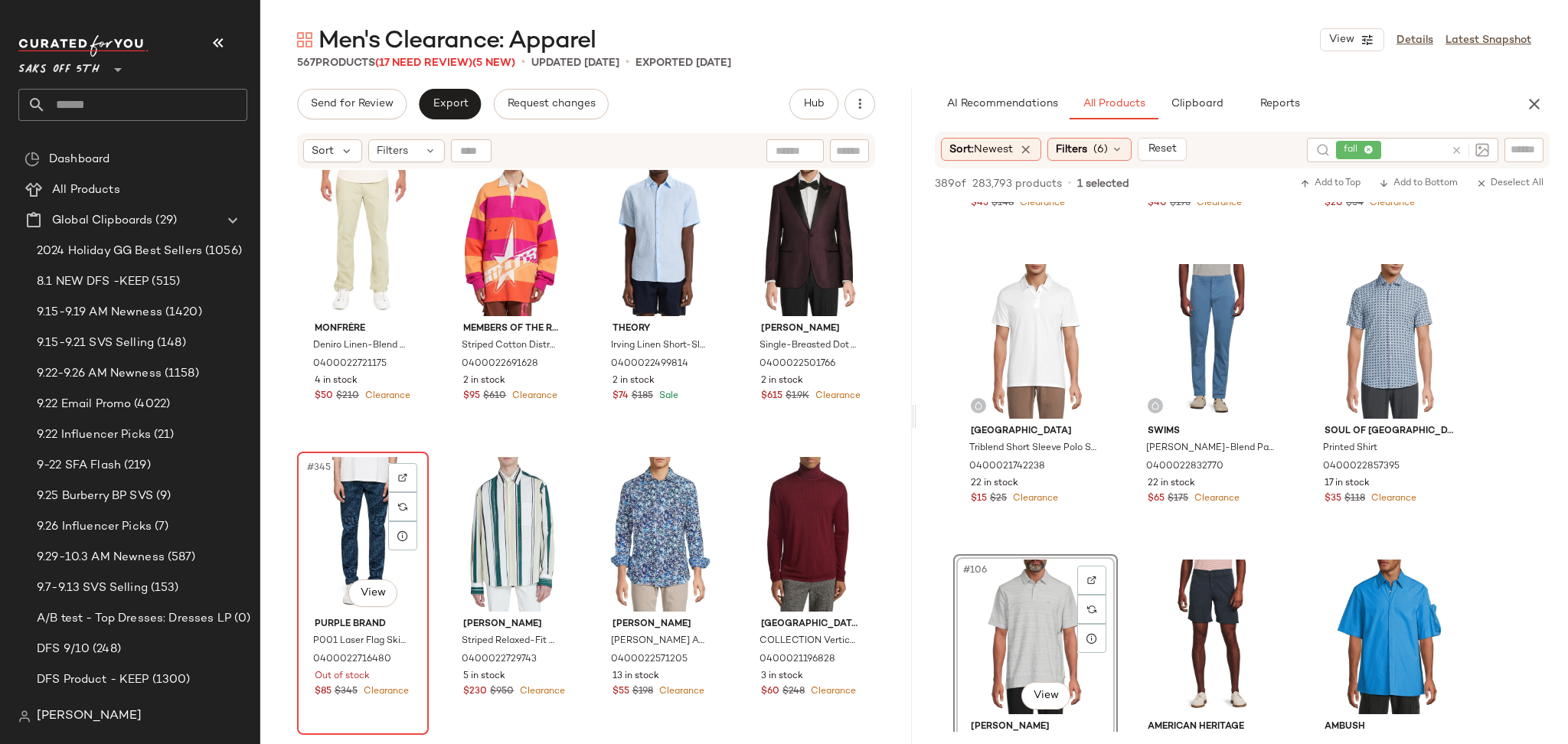
click at [321, 512] on div "#345 View" at bounding box center [363, 533] width 121 height 154
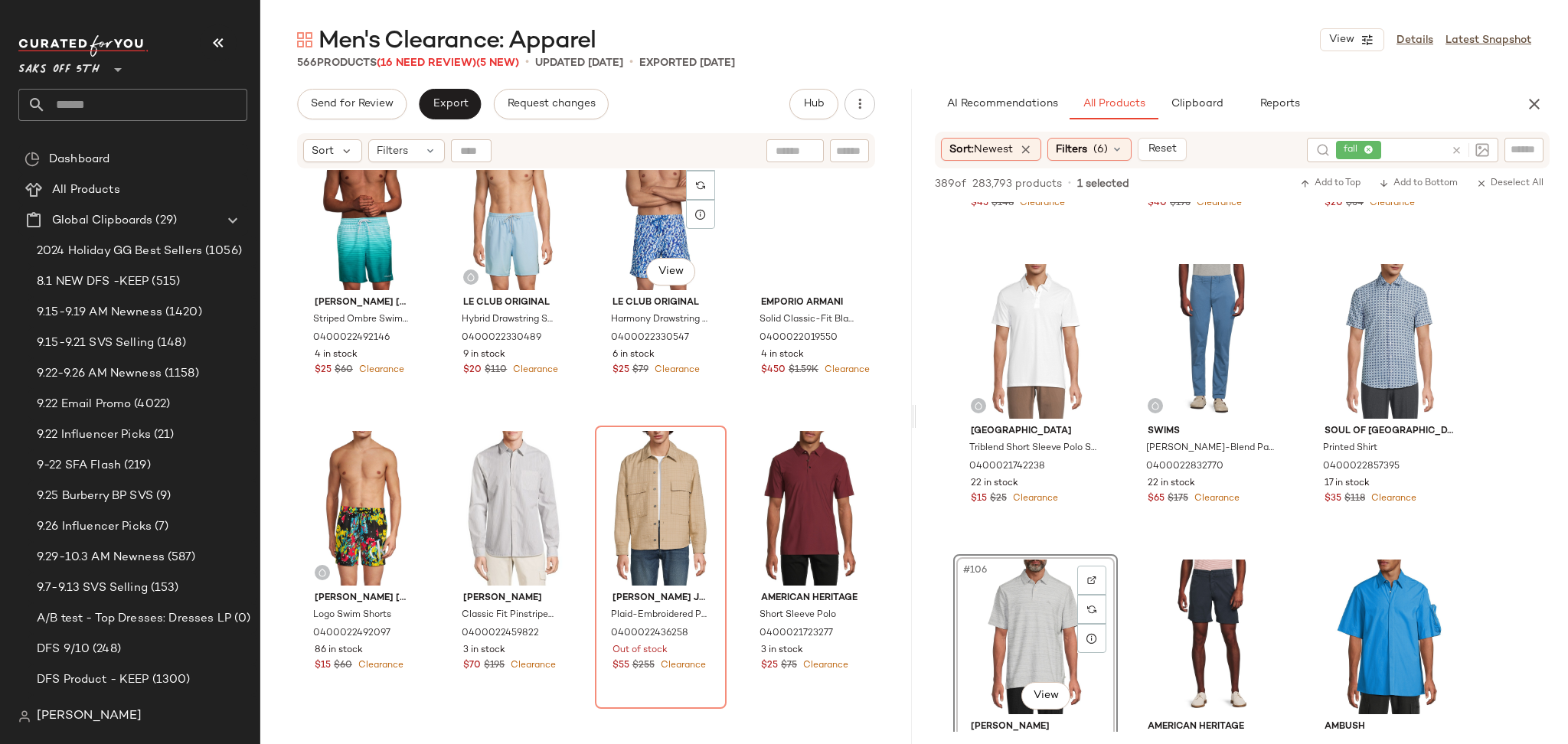
scroll to position [27240, 0]
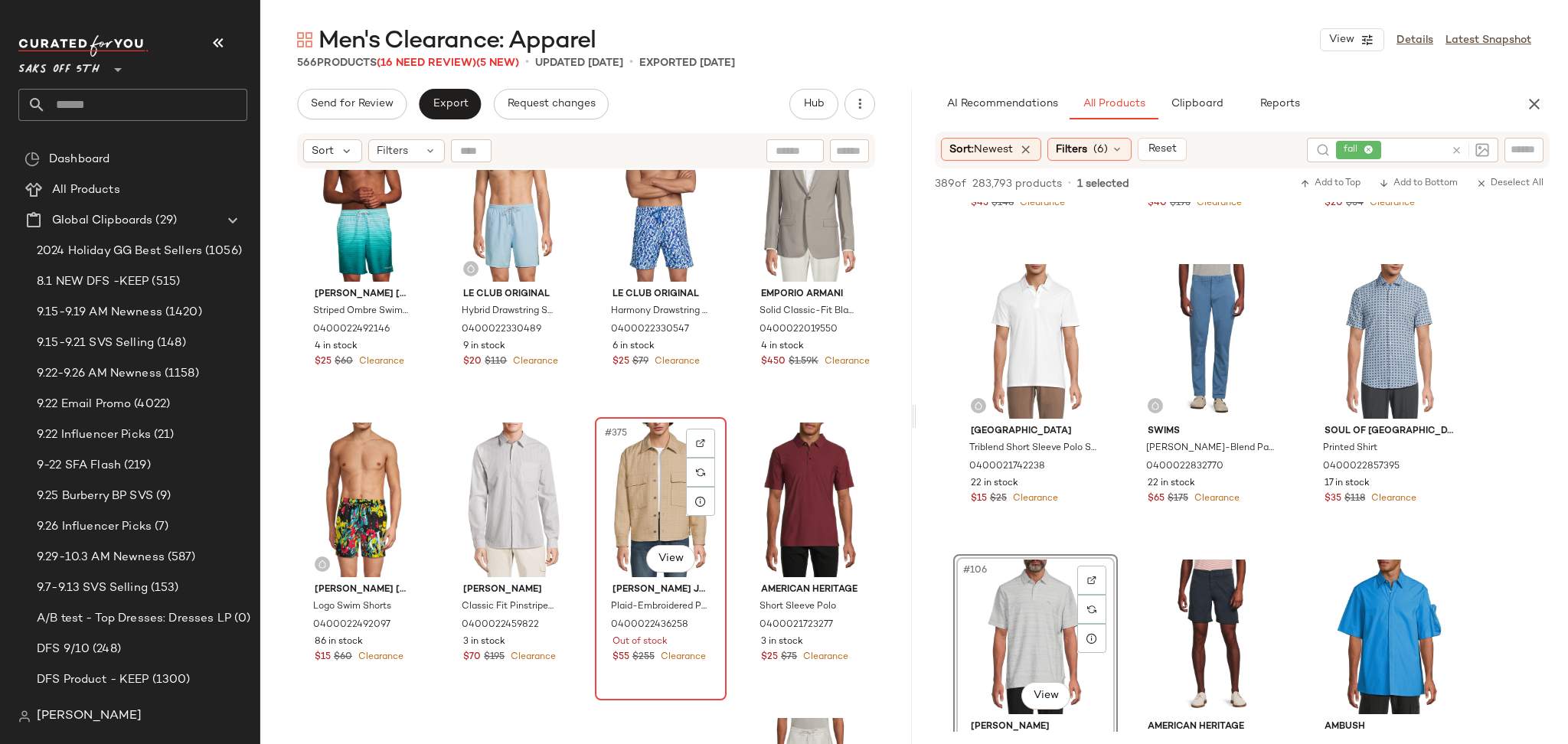
click at [640, 464] on div "#375 View" at bounding box center [661, 500] width 121 height 154
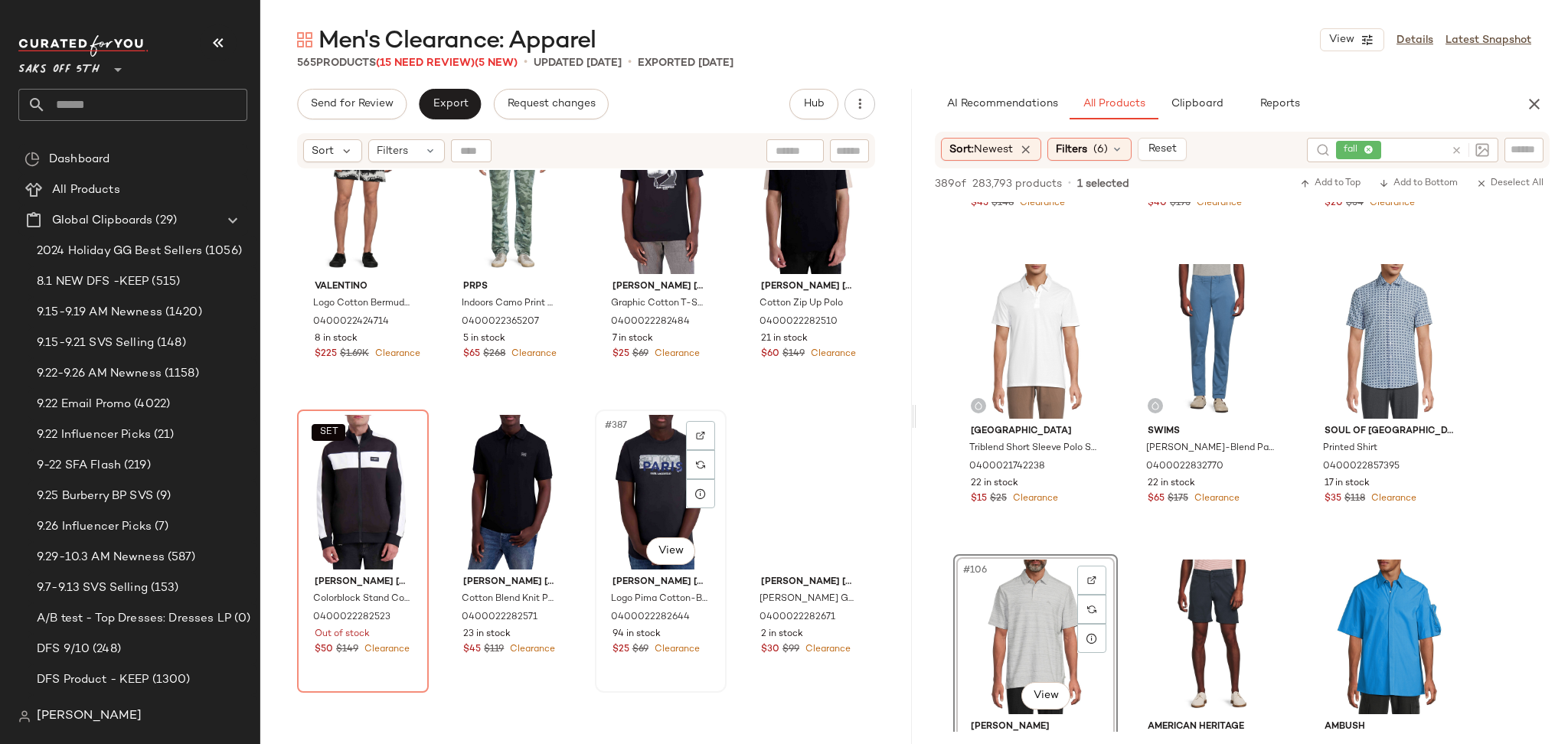
scroll to position [28137, 0]
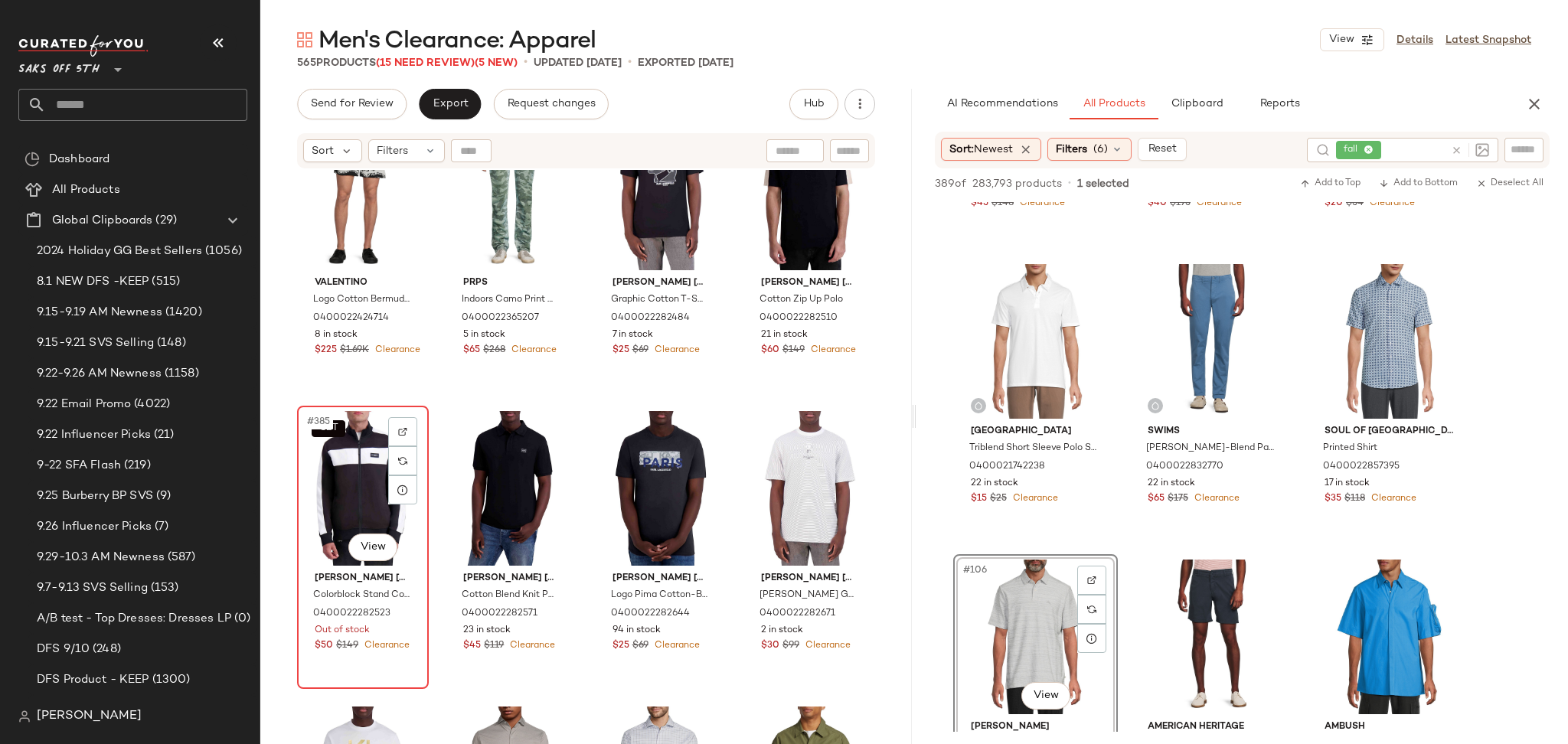
click at [333, 461] on div "SET #385 View" at bounding box center [363, 488] width 121 height 154
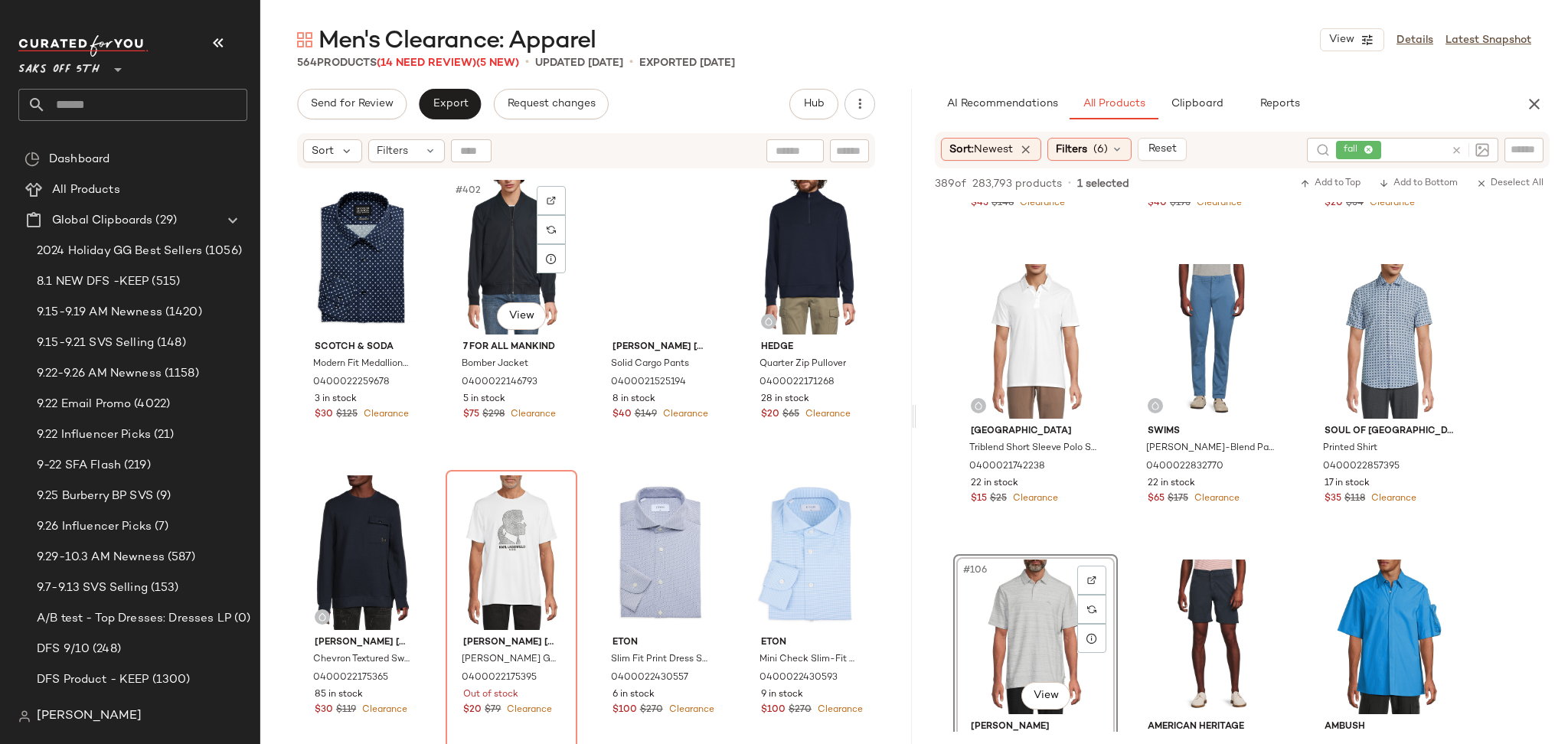
scroll to position [29573, 0]
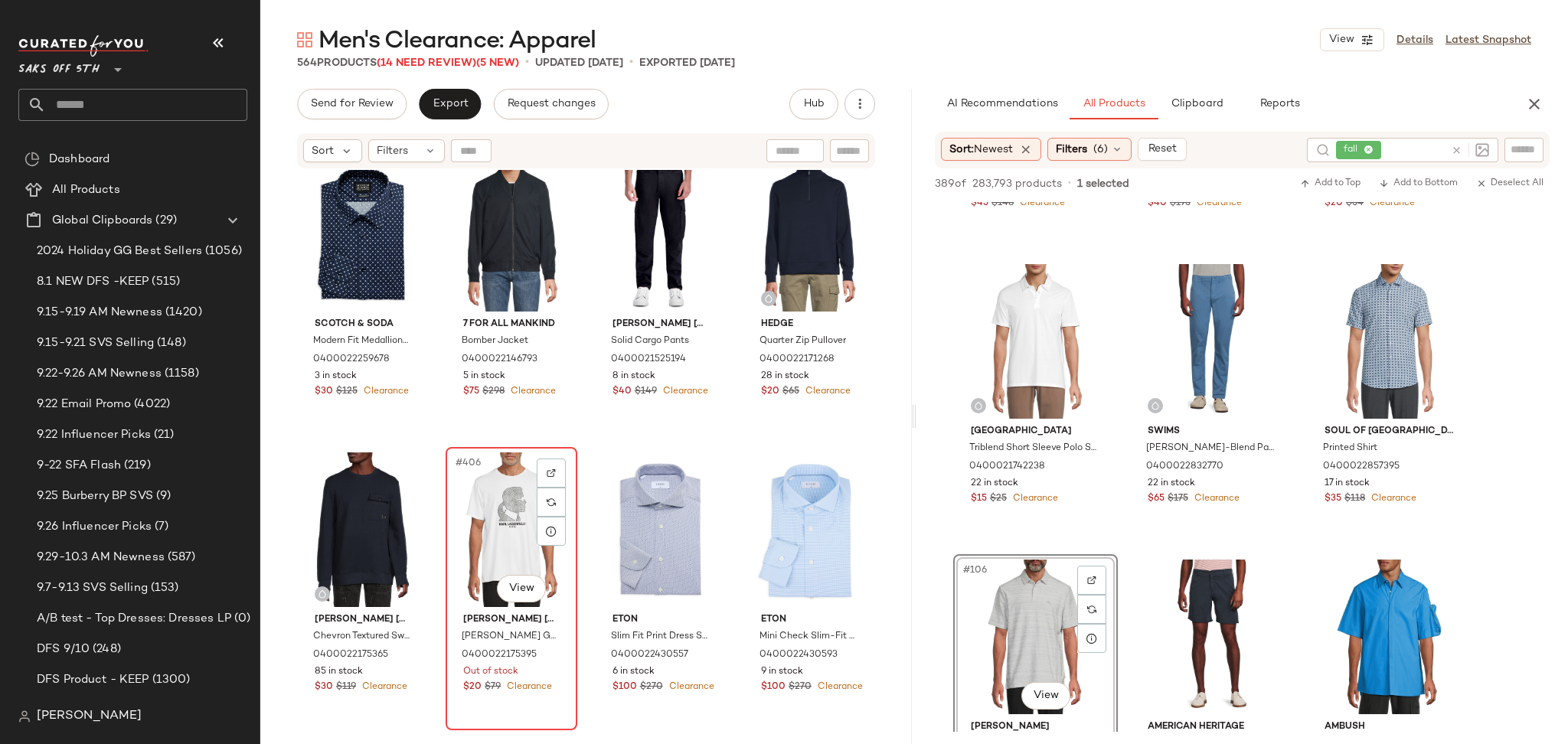
click at [478, 530] on div "#406 View" at bounding box center [511, 529] width 121 height 154
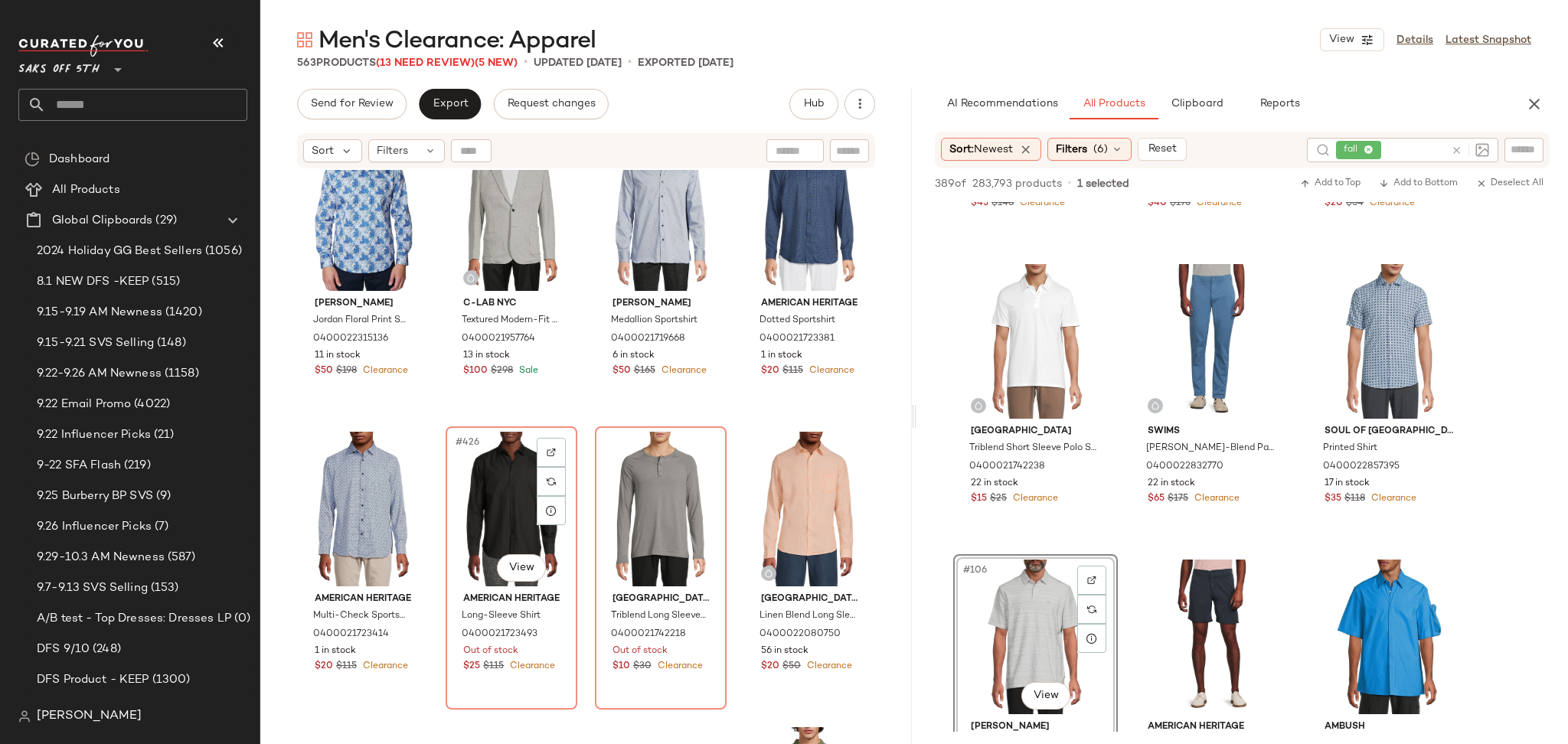
scroll to position [31221, 0]
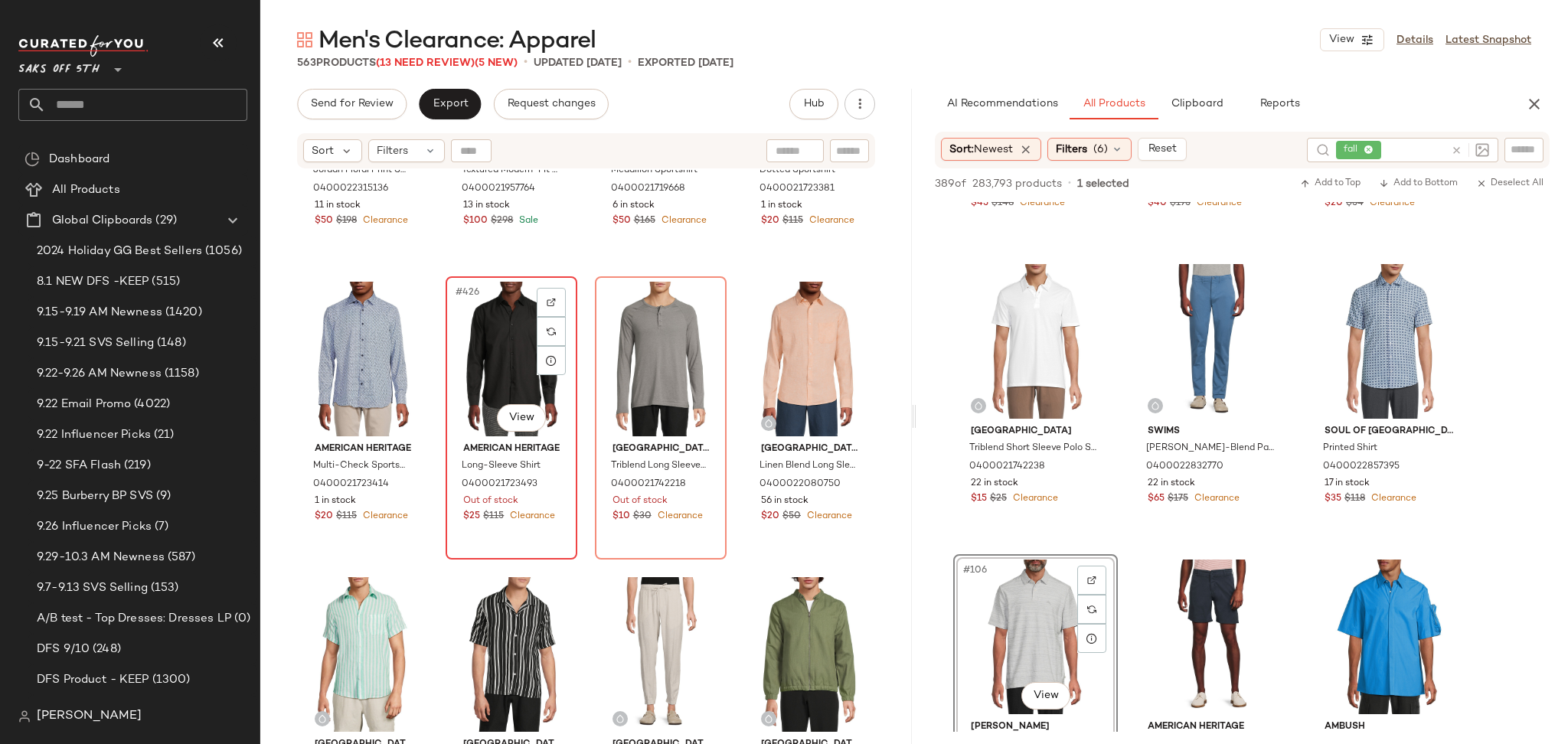
click at [475, 324] on div "#426 View" at bounding box center [511, 358] width 121 height 154
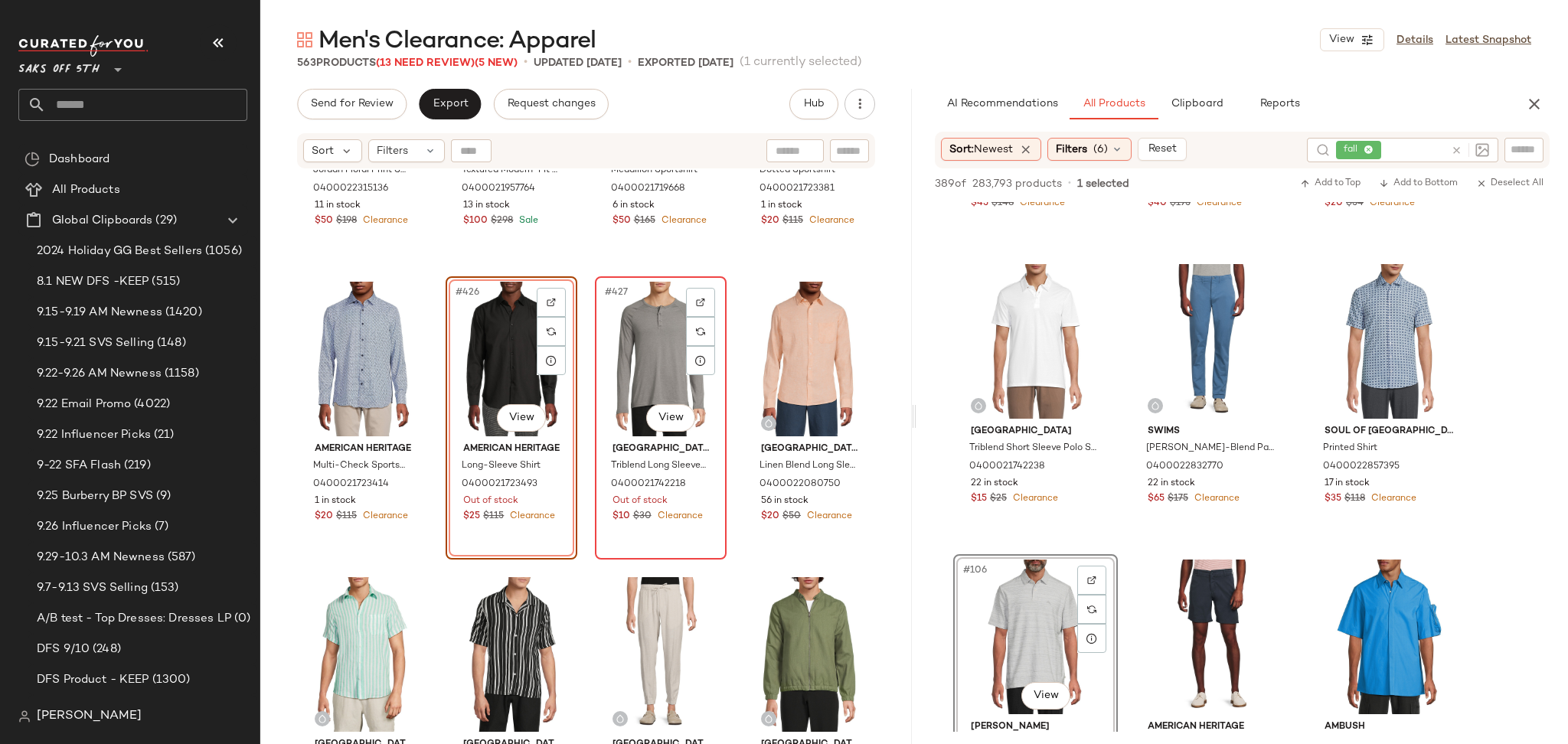
click at [623, 331] on div "#427 View" at bounding box center [661, 358] width 121 height 154
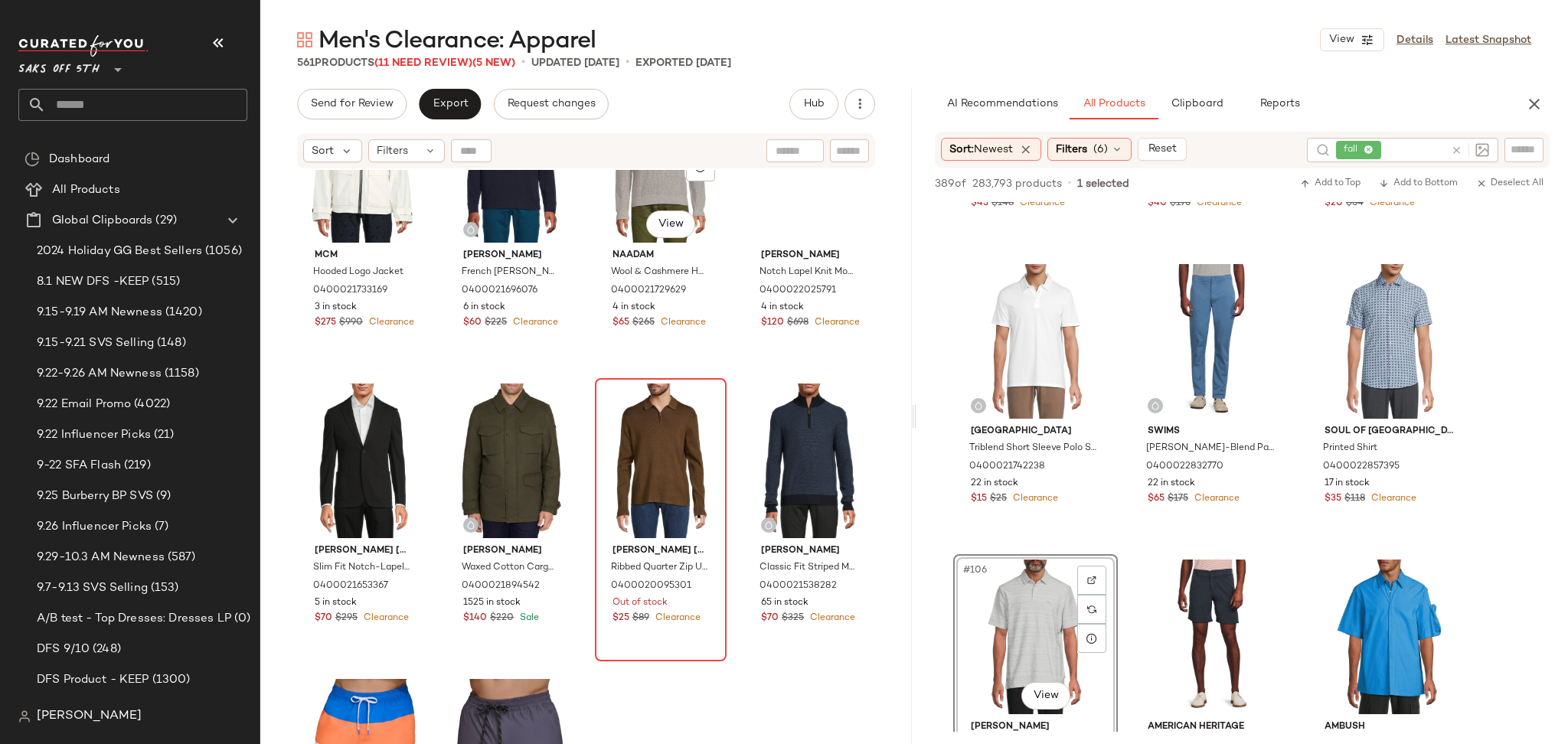
scroll to position [34670, 0]
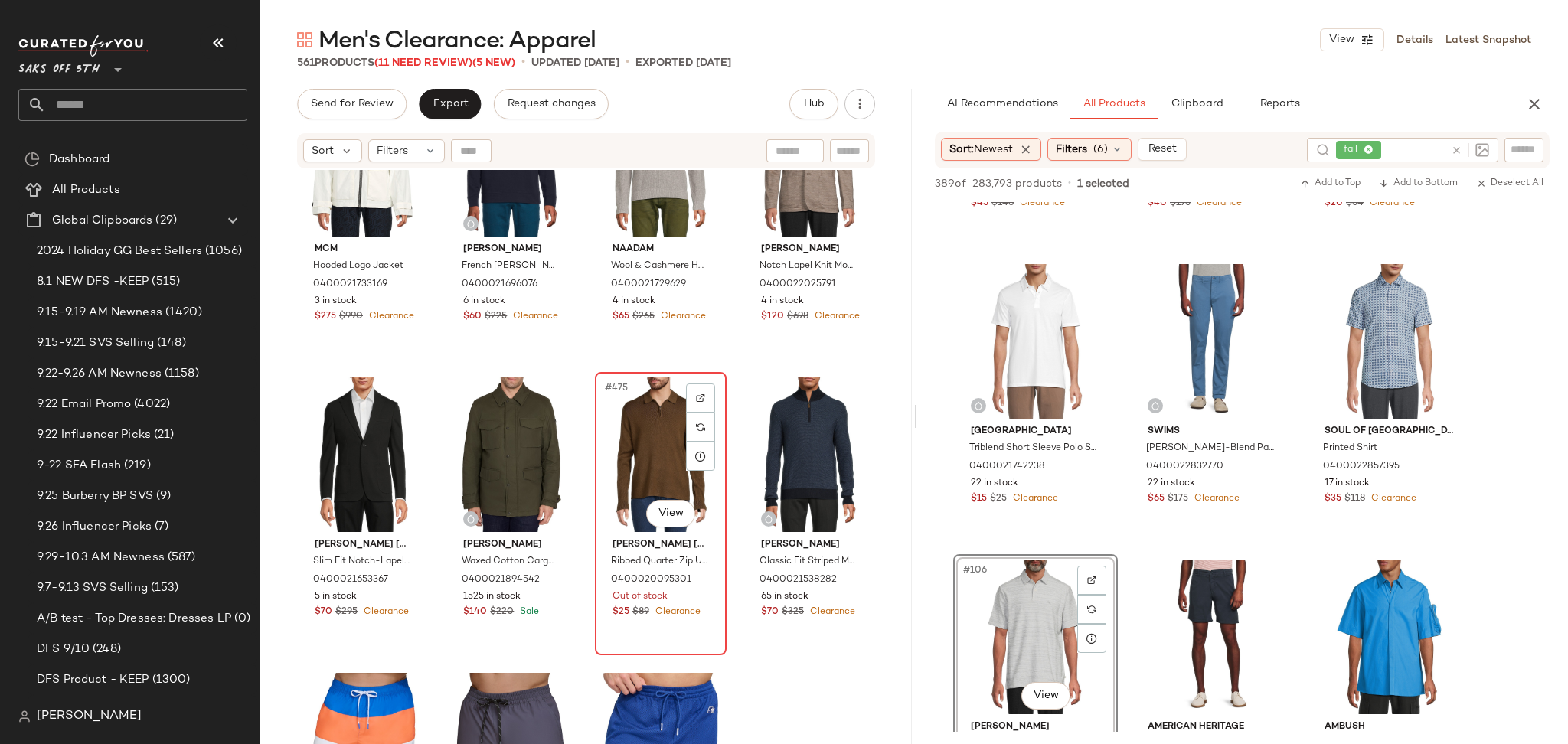
click at [643, 461] on div "#475 View" at bounding box center [661, 454] width 121 height 154
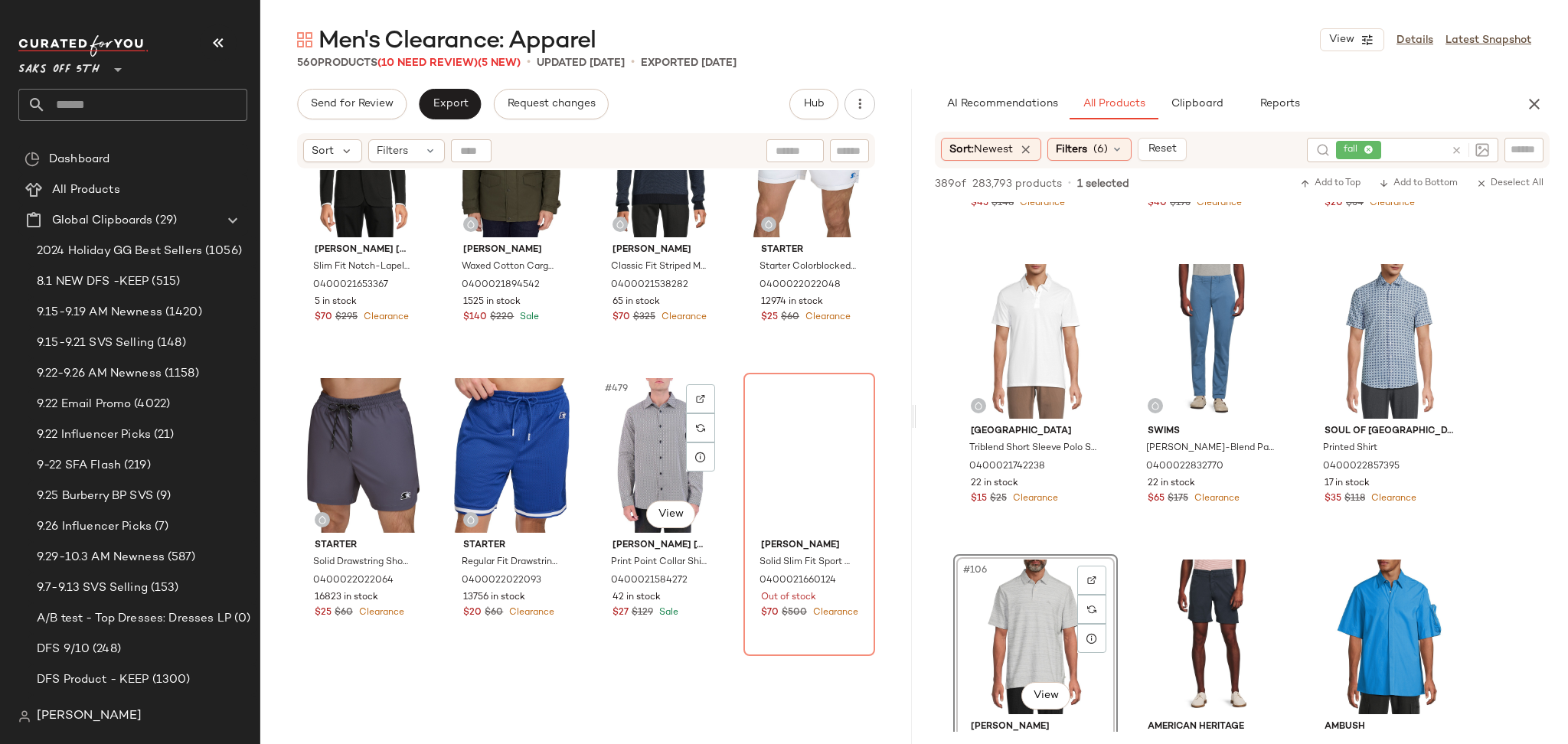
scroll to position [34987, 0]
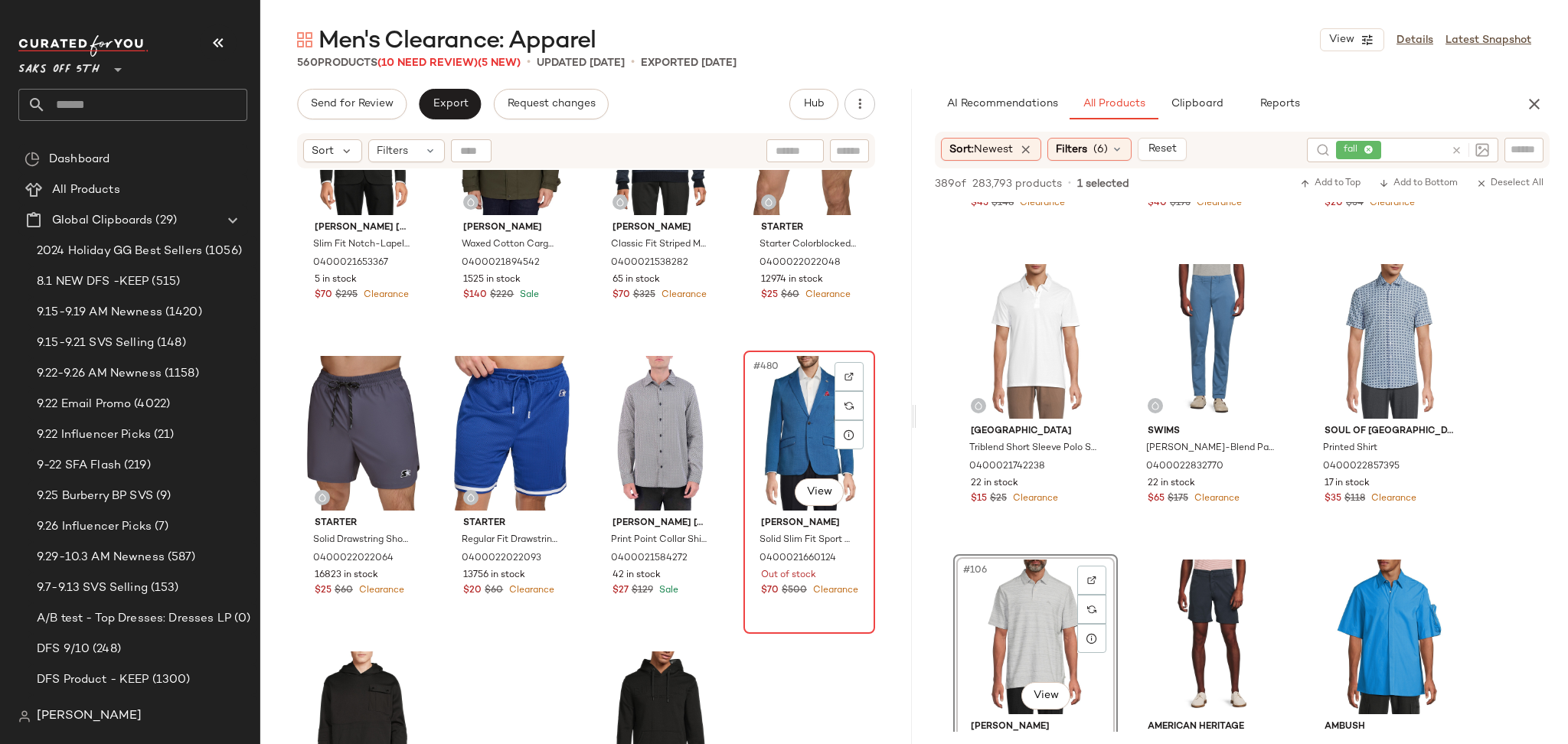
click at [791, 373] on div "#480 View" at bounding box center [809, 433] width 121 height 154
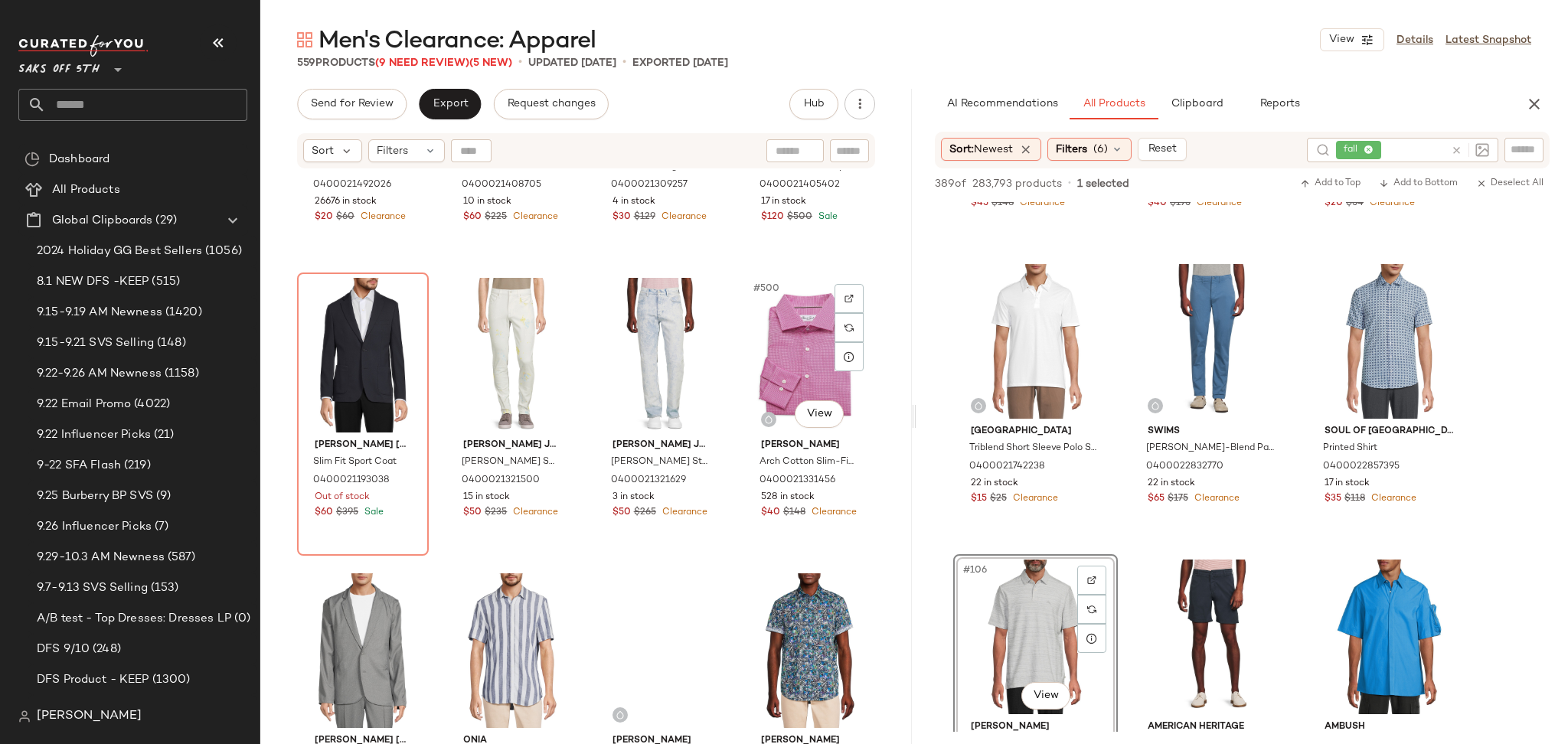
scroll to position [36548, 0]
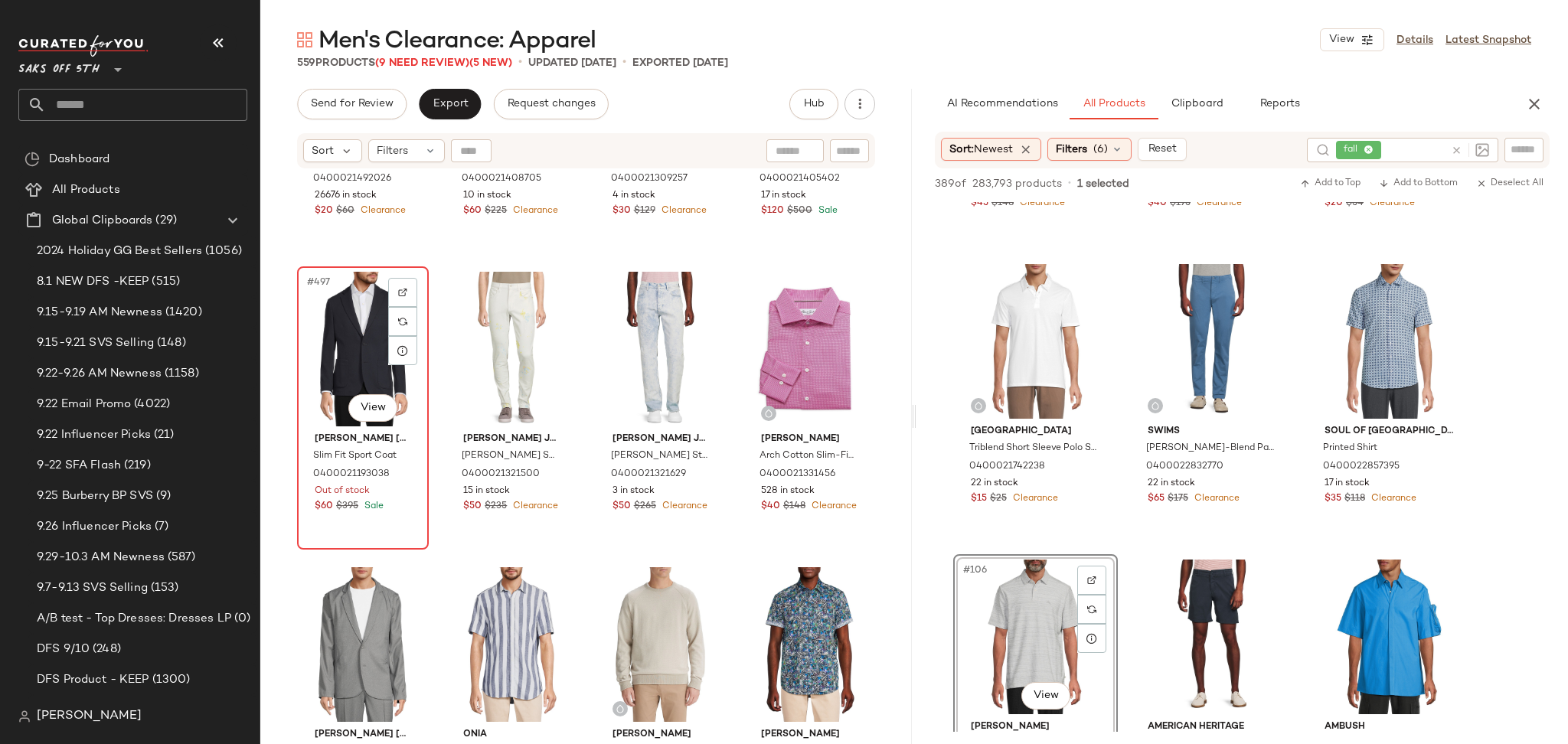
click at [298, 329] on div "#497 View [PERSON_NAME] [PERSON_NAME] Slim Fit Sport Coat 0400021193038 Out of …" at bounding box center [363, 407] width 129 height 280
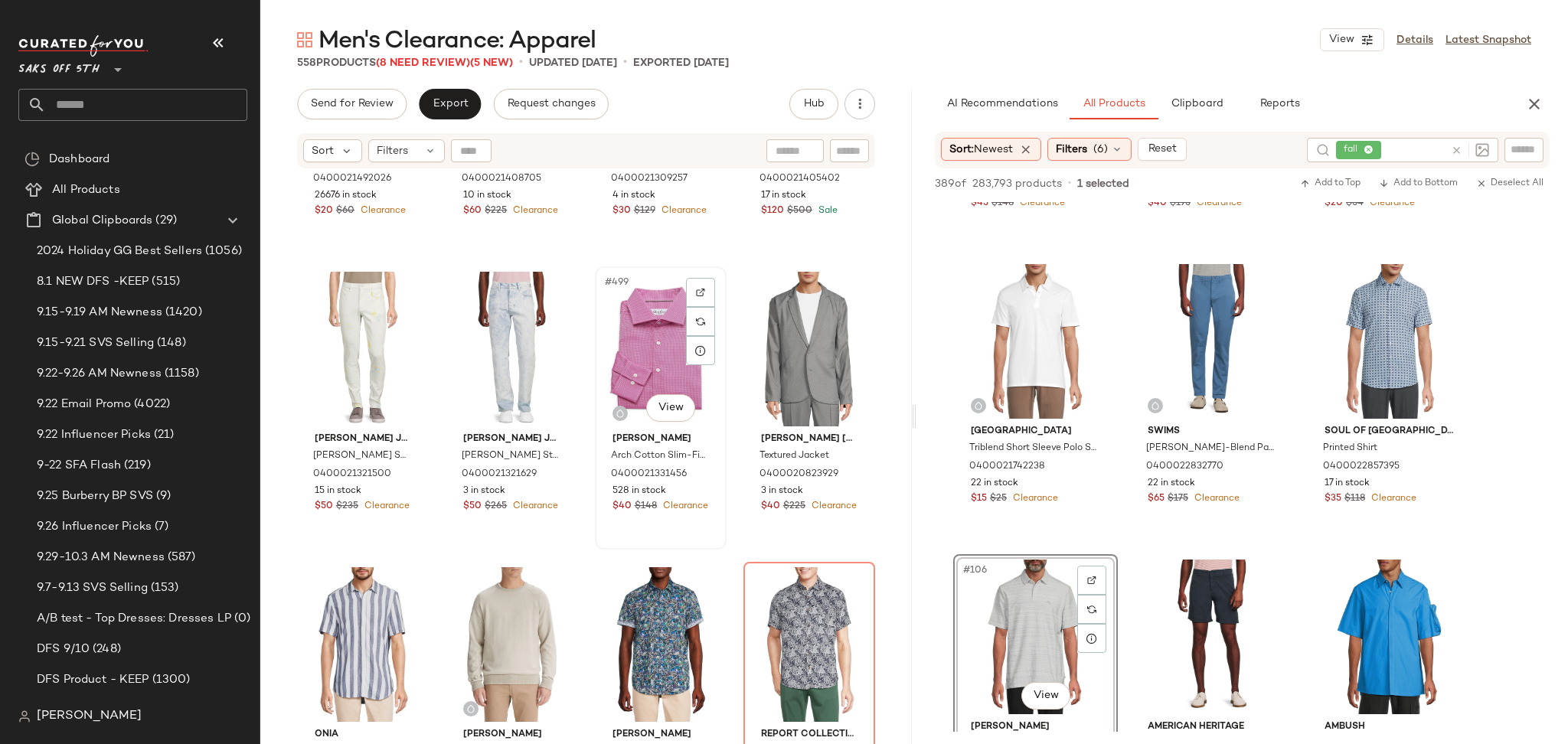
scroll to position [36729, 0]
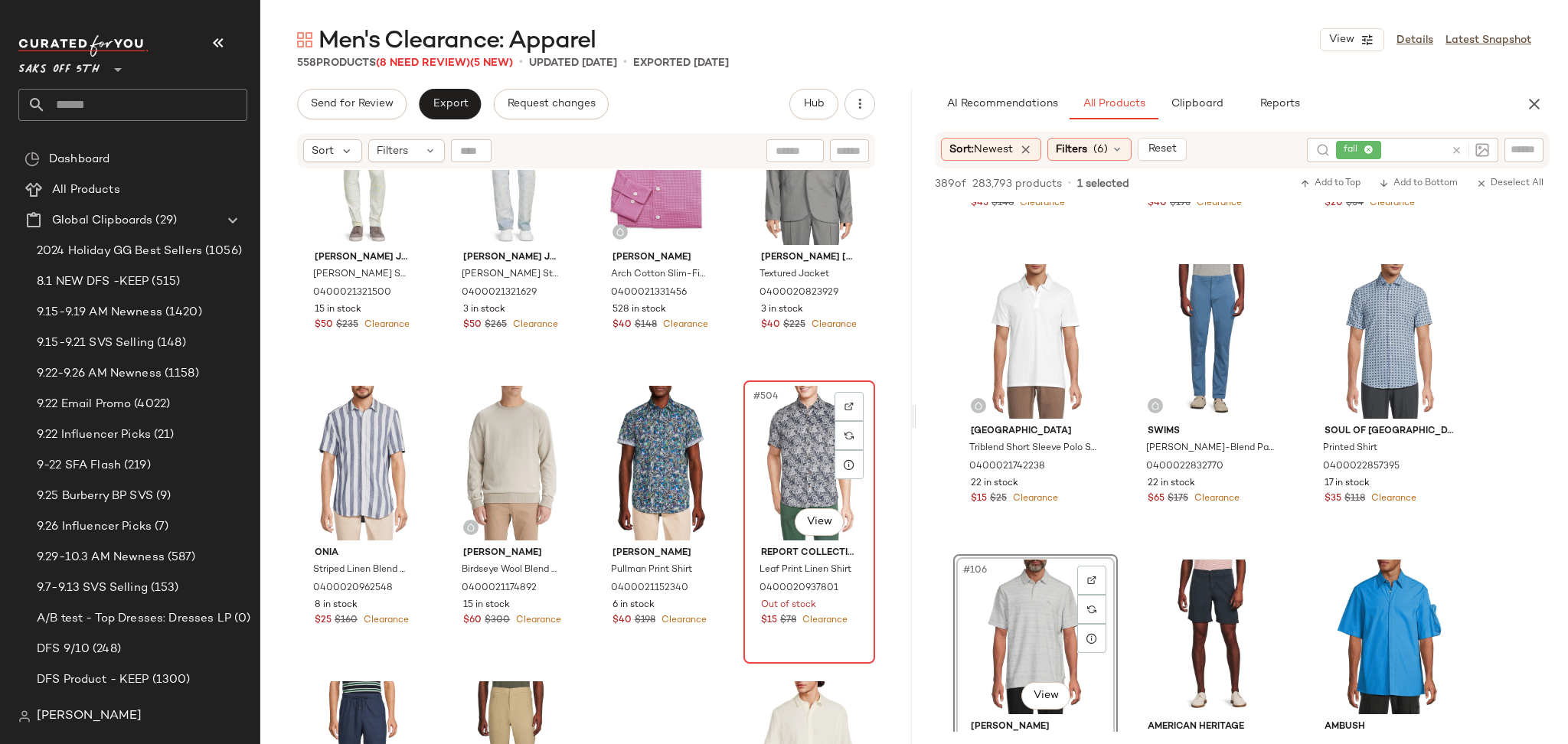
click at [795, 411] on div "#504 View" at bounding box center [809, 462] width 121 height 154
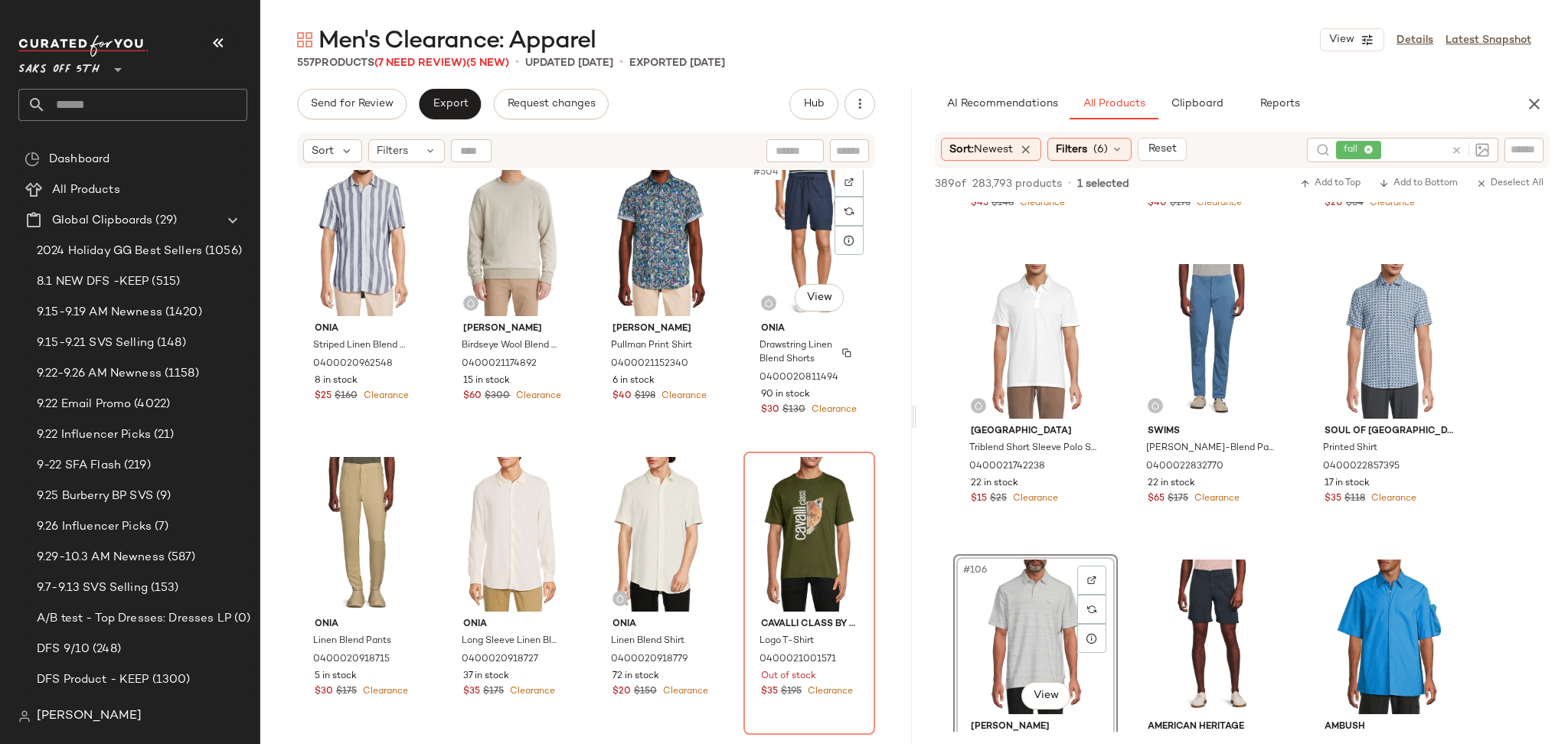
scroll to position [36961, 0]
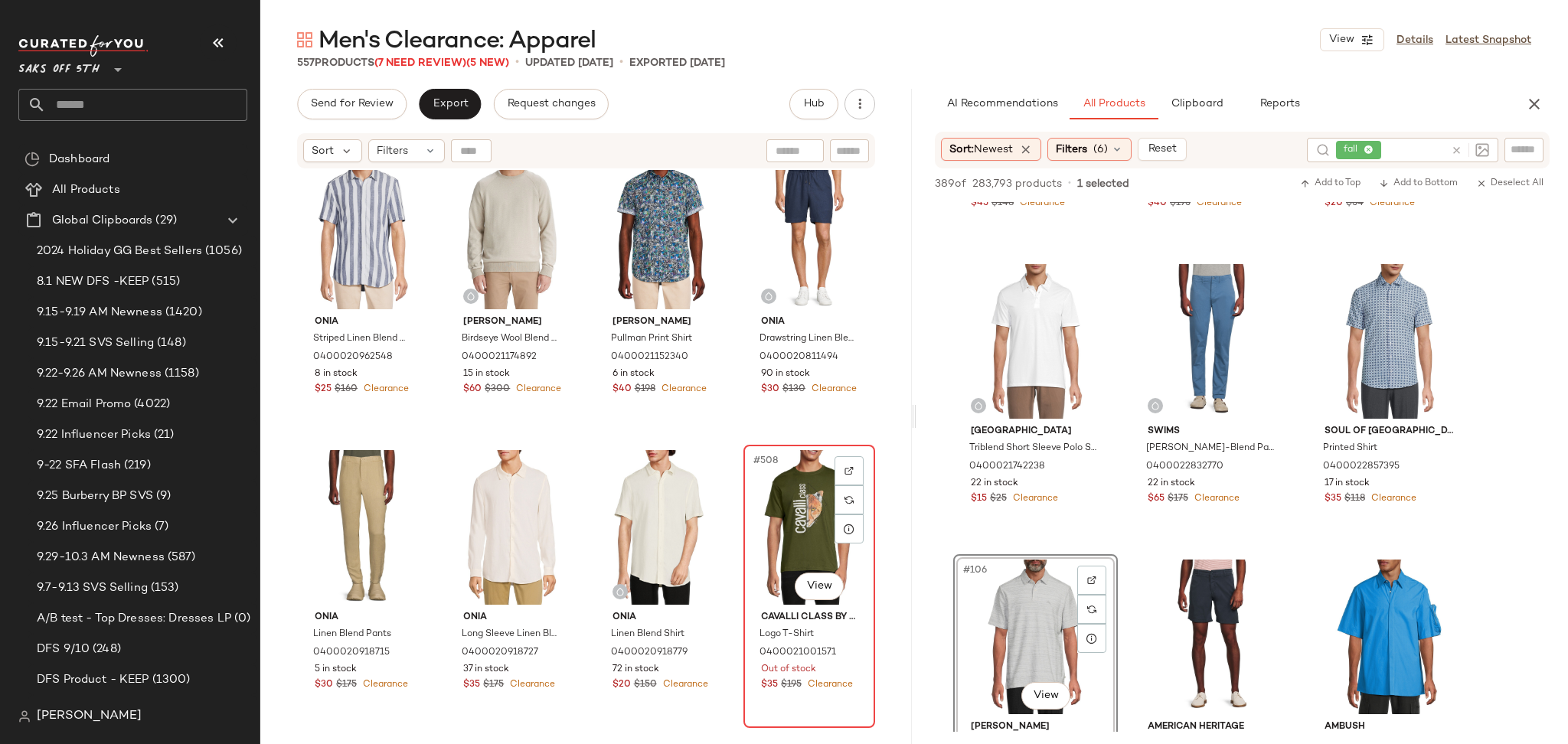
click at [782, 505] on div "#508 View" at bounding box center [809, 527] width 121 height 154
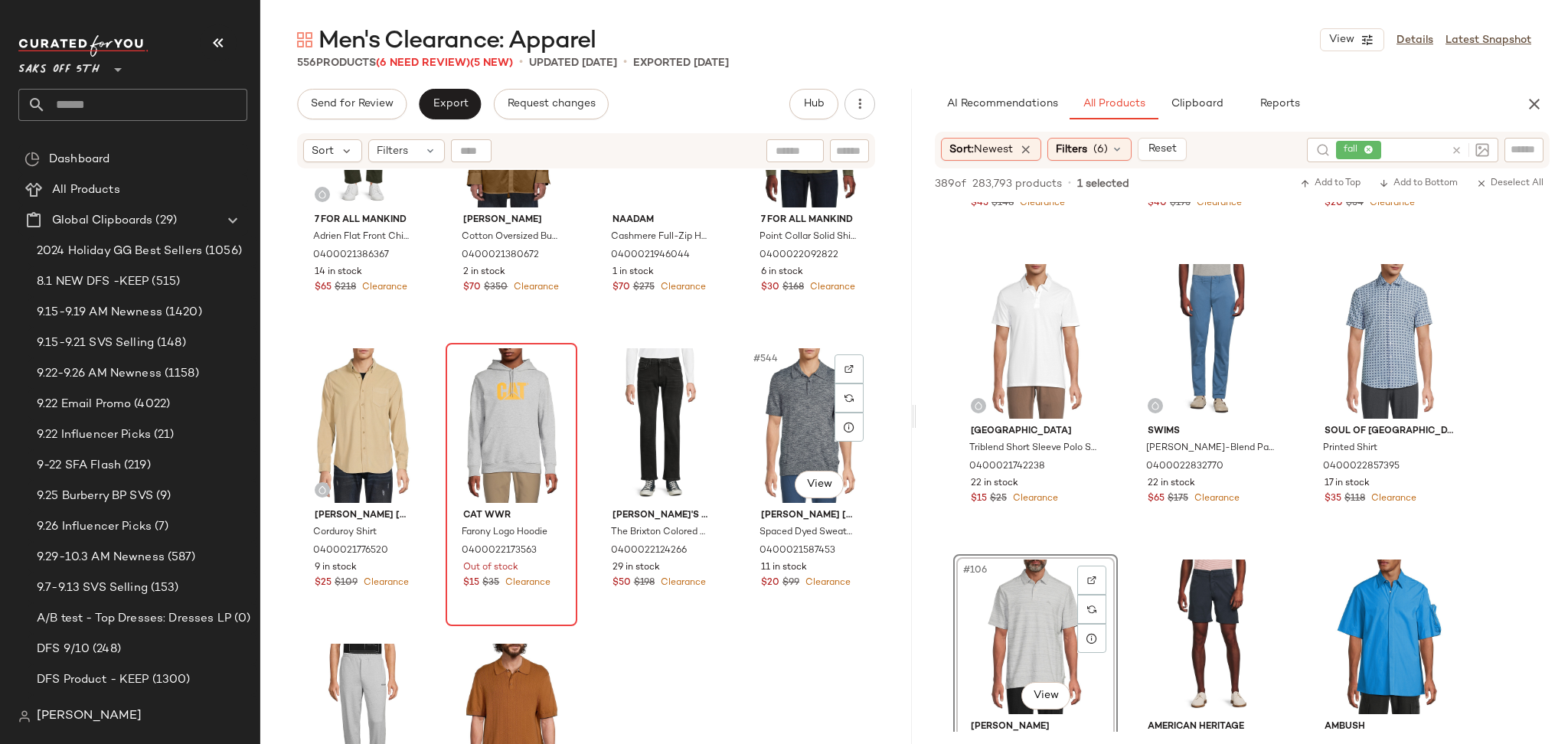
scroll to position [39723, 0]
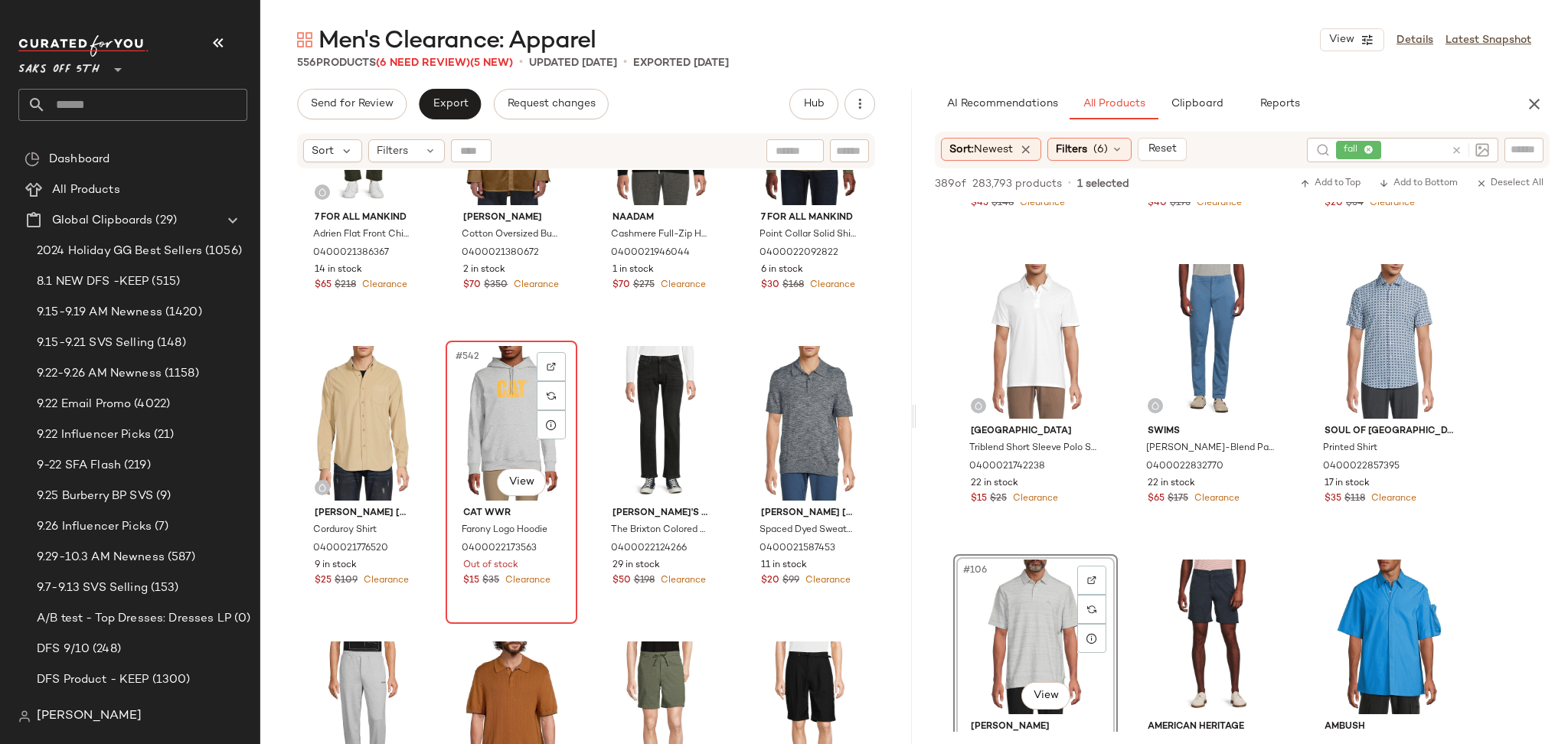
click at [506, 386] on div "#542 View" at bounding box center [511, 423] width 121 height 154
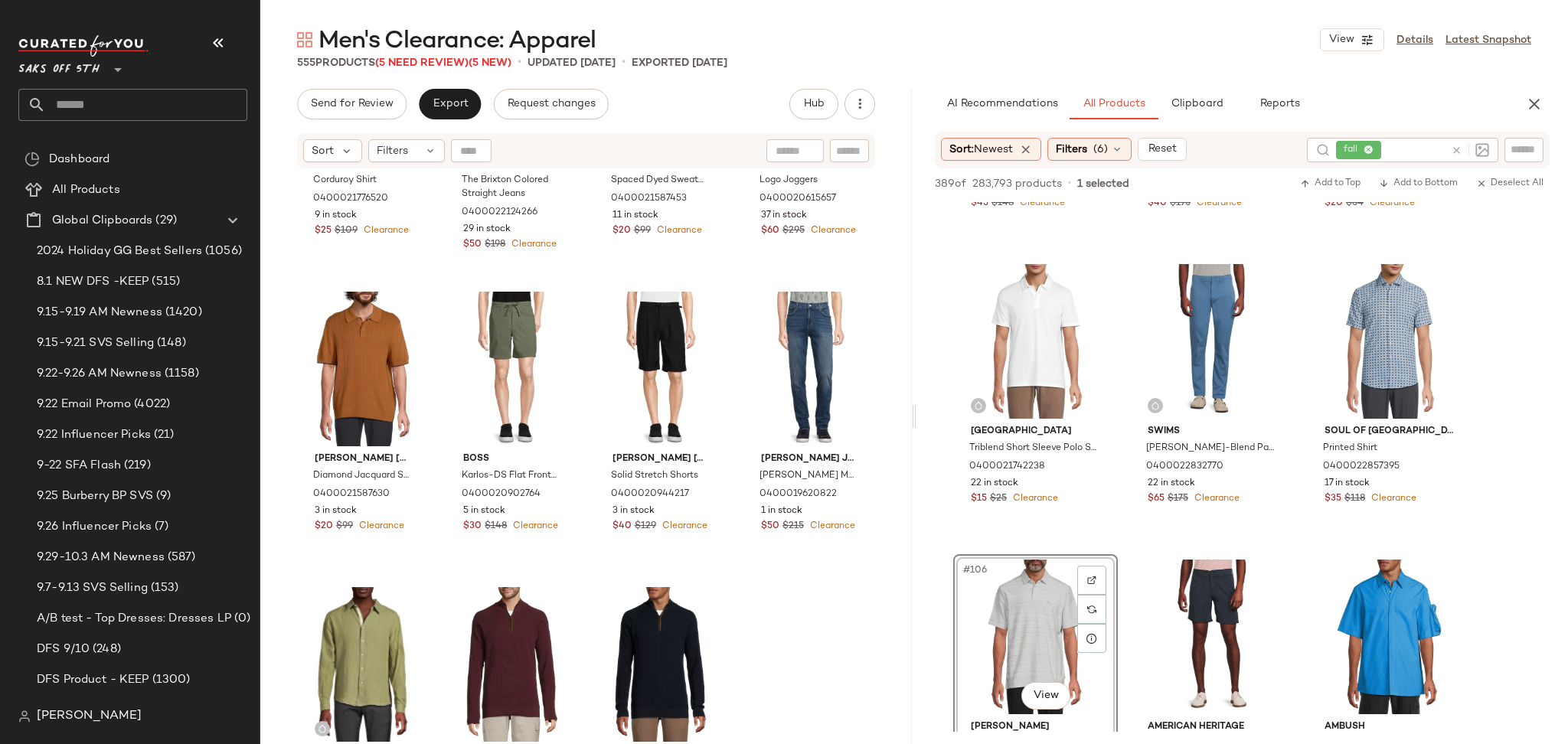
scroll to position [39734, 0]
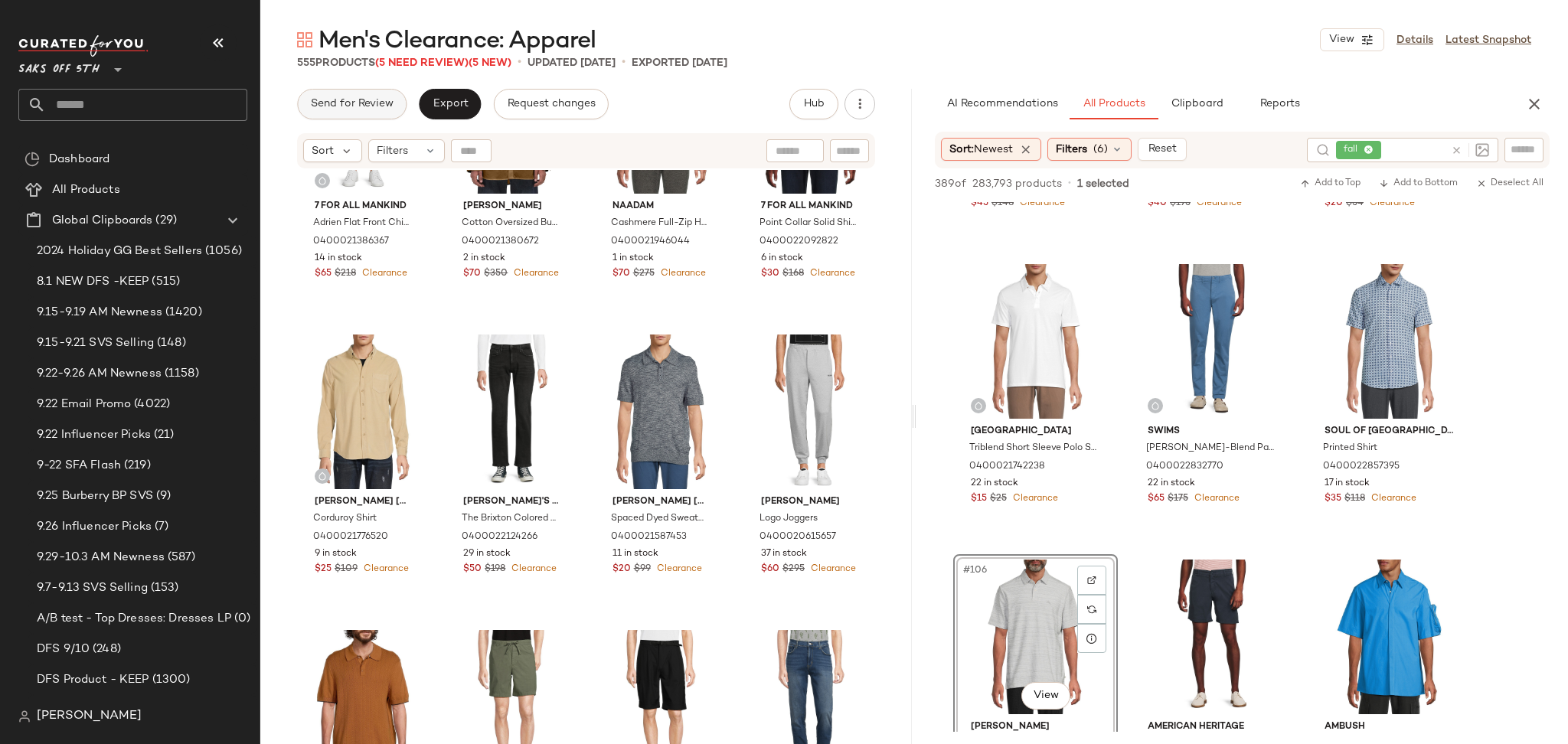
drag, startPoint x: 382, startPoint y: 123, endPoint x: 390, endPoint y: 99, distance: 25.3
click at [390, 99] on div "Send for Review Export Request changes Hub Send for Review External Review Inte…" at bounding box center [586, 416] width 652 height 655
click at [390, 99] on span "Send for Review" at bounding box center [351, 104] width 83 height 12
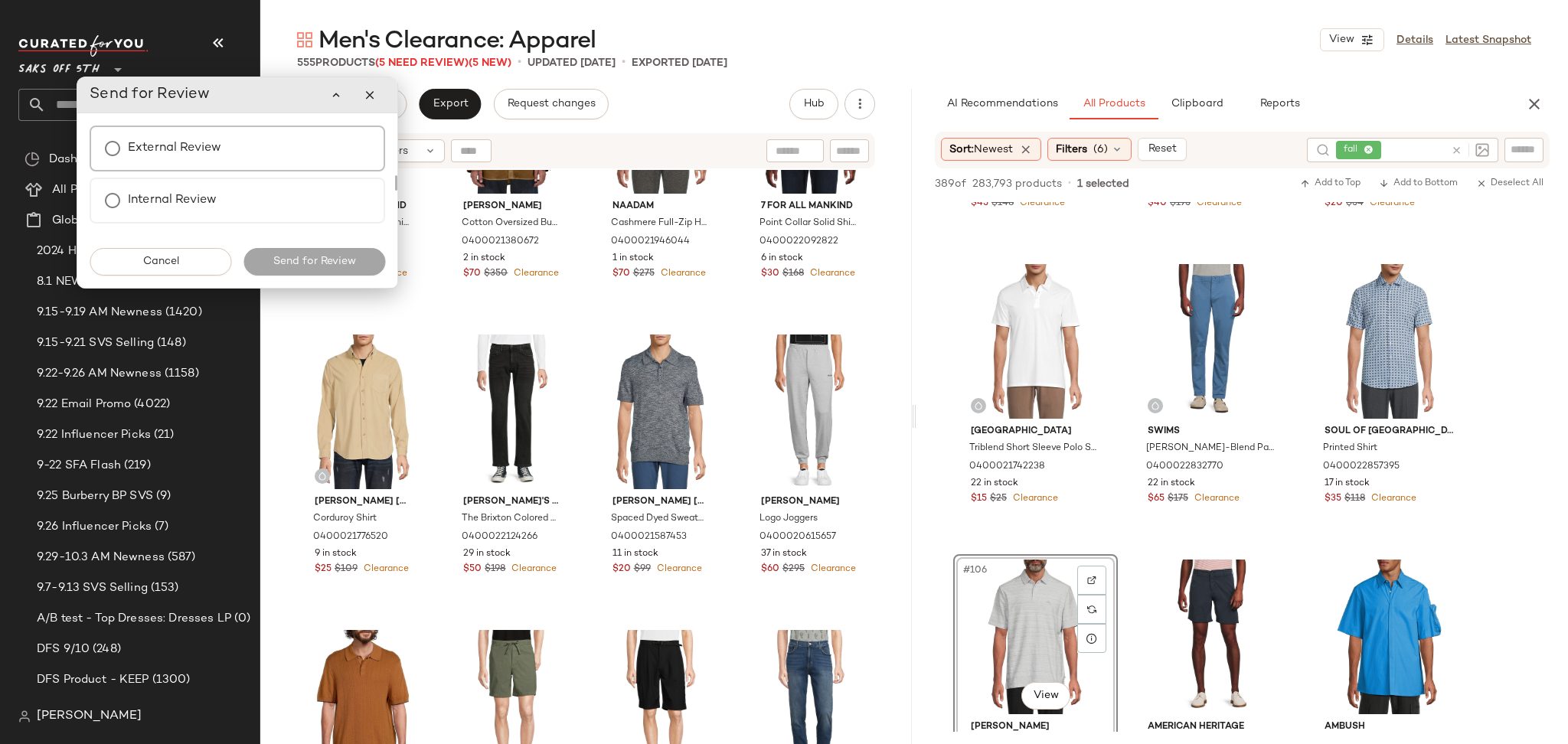
click at [226, 128] on div "External Review" at bounding box center [237, 149] width 296 height 46
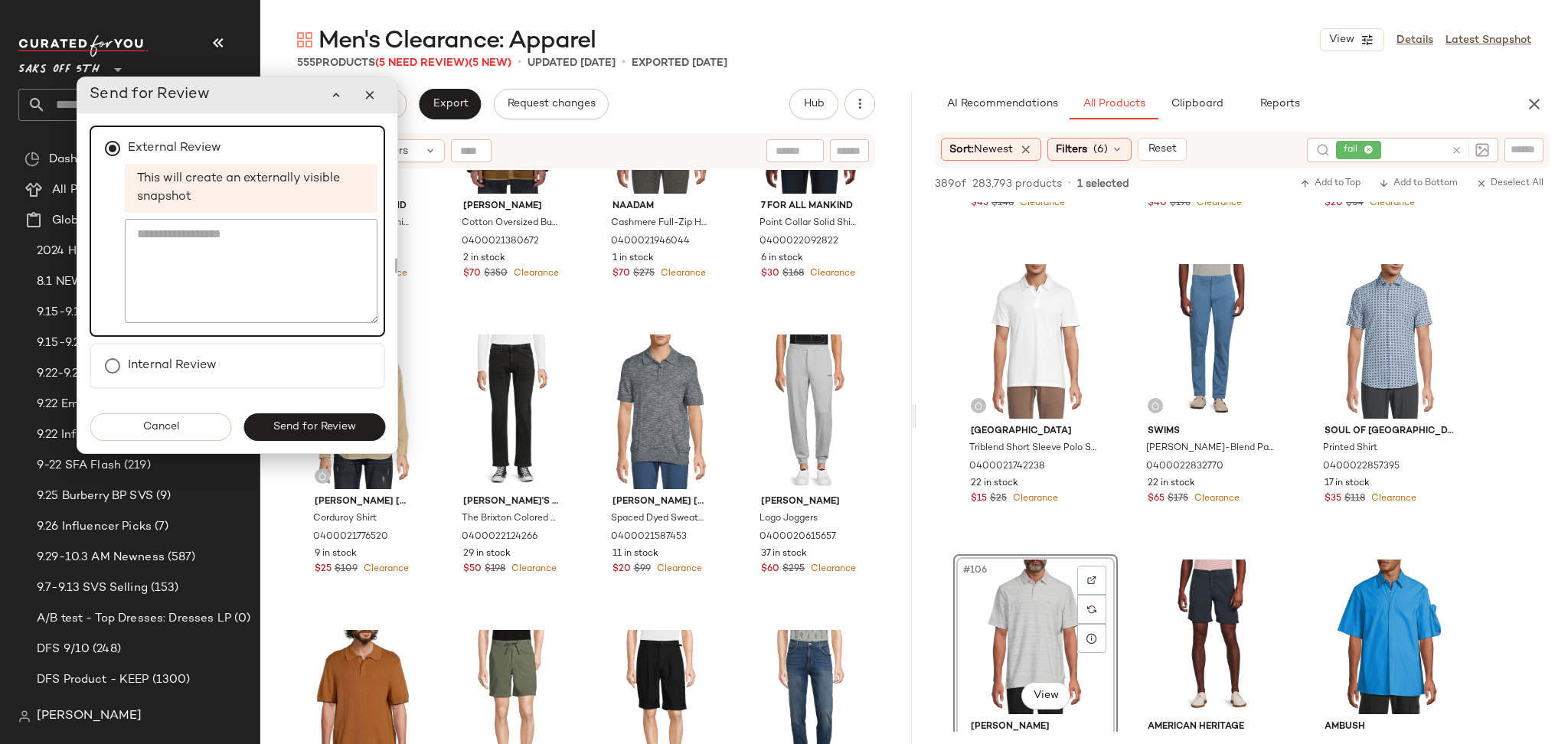
click at [295, 443] on div "Cancel Send for Review" at bounding box center [237, 427] width 320 height 52
click at [287, 434] on button "Send for Review" at bounding box center [314, 426] width 141 height 27
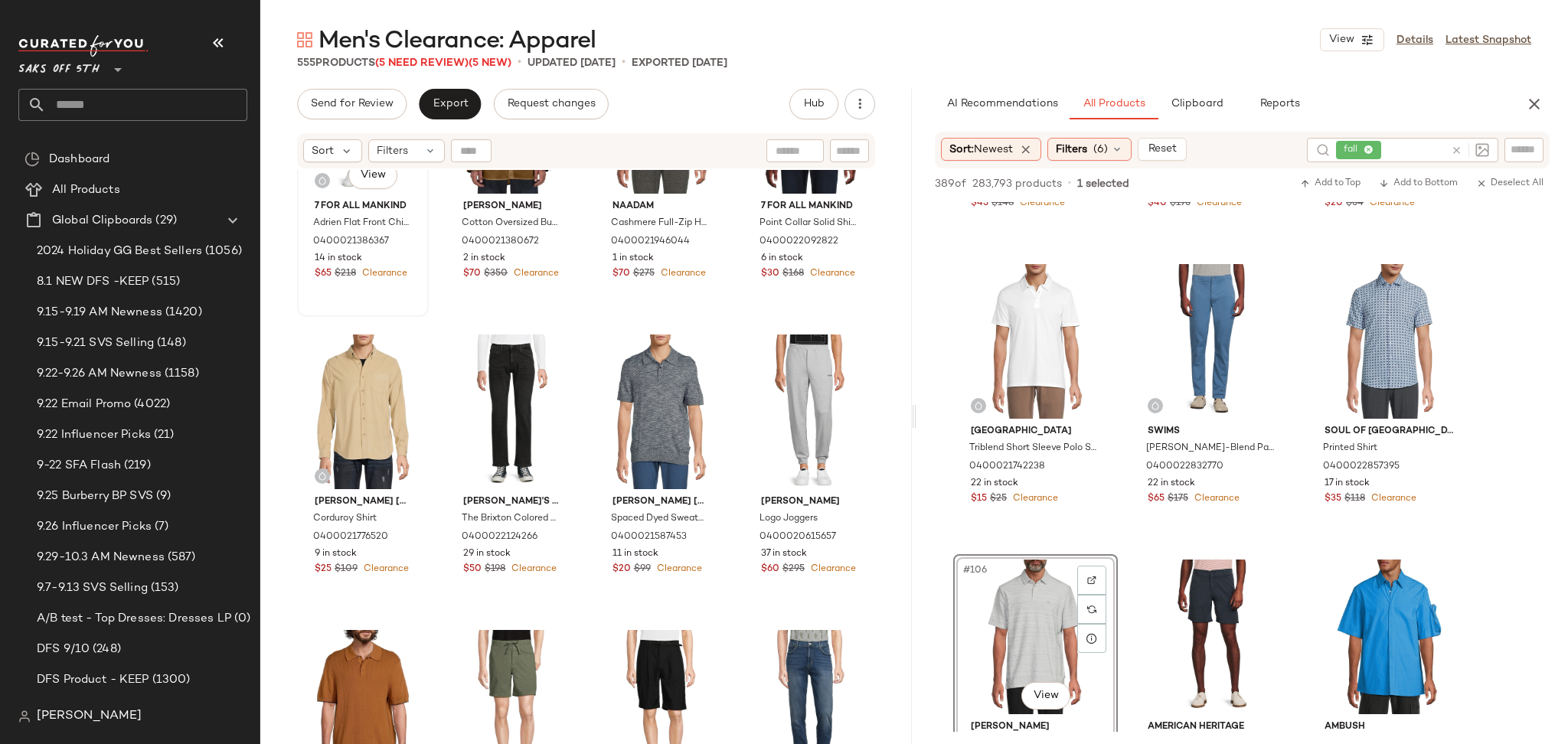
scroll to position [14713, 0]
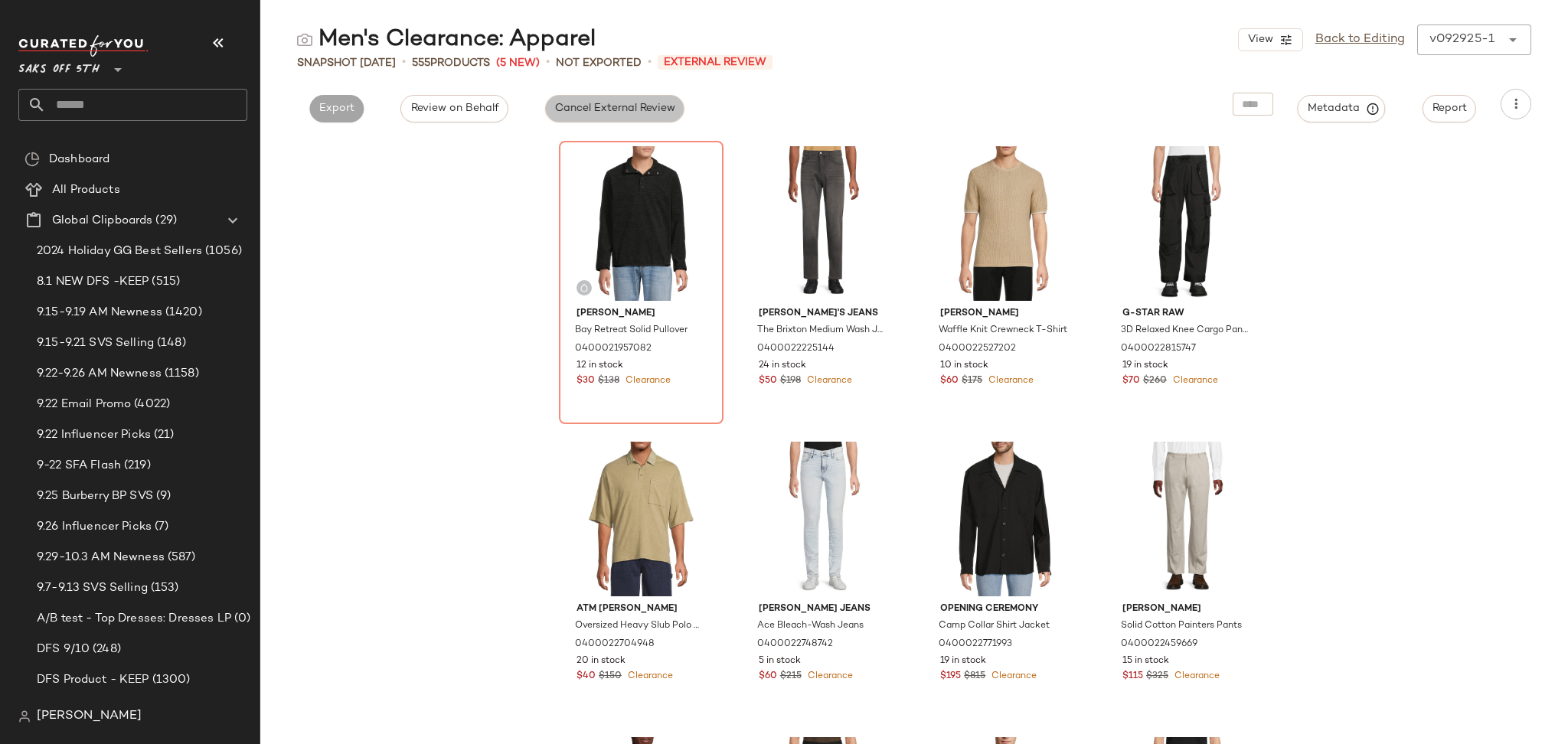
click at [582, 116] on button "Cancel External Review" at bounding box center [615, 108] width 140 height 27
click at [492, 110] on button "Export" at bounding box center [475, 108] width 55 height 27
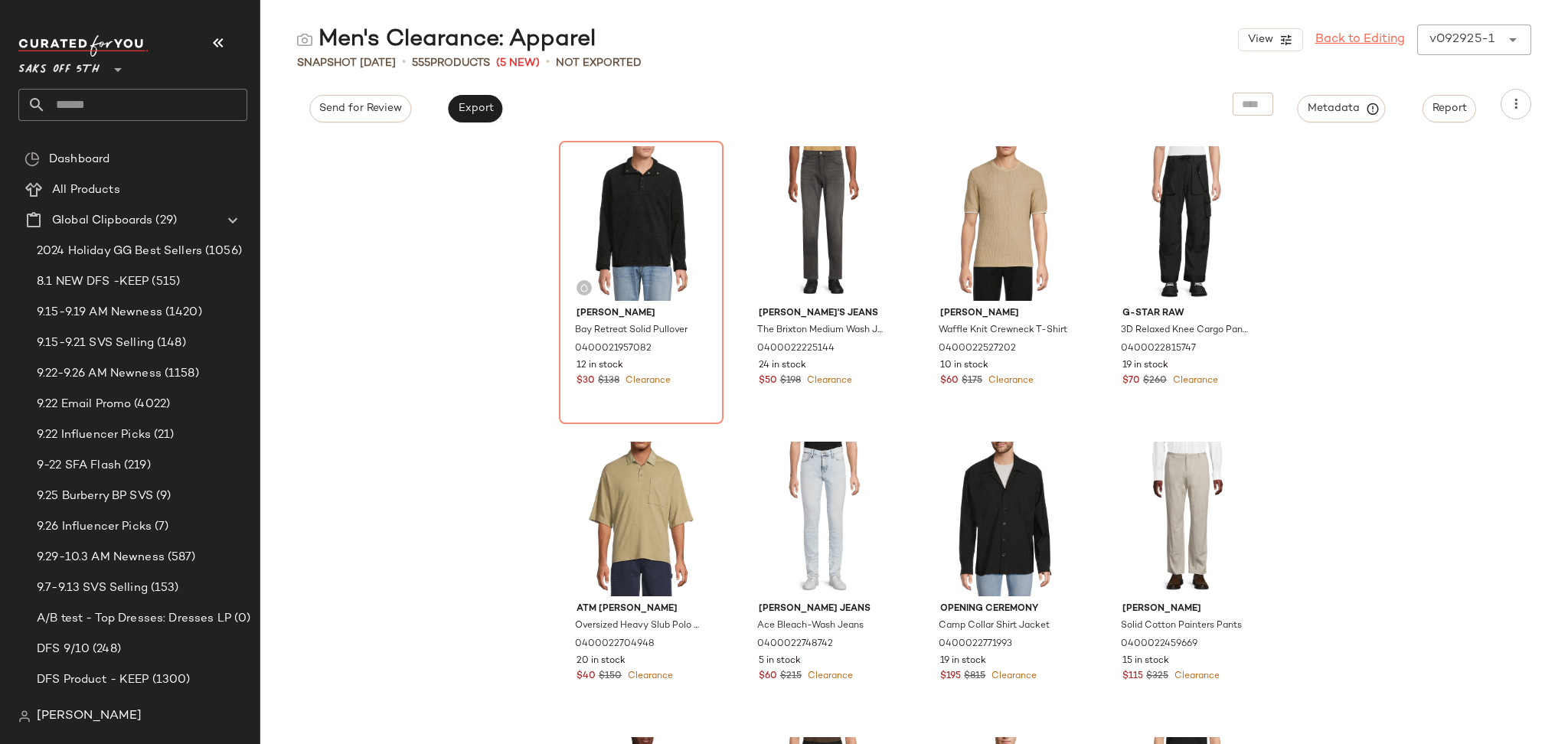
click at [1385, 44] on link "Back to Editing" at bounding box center [1360, 40] width 89 height 18
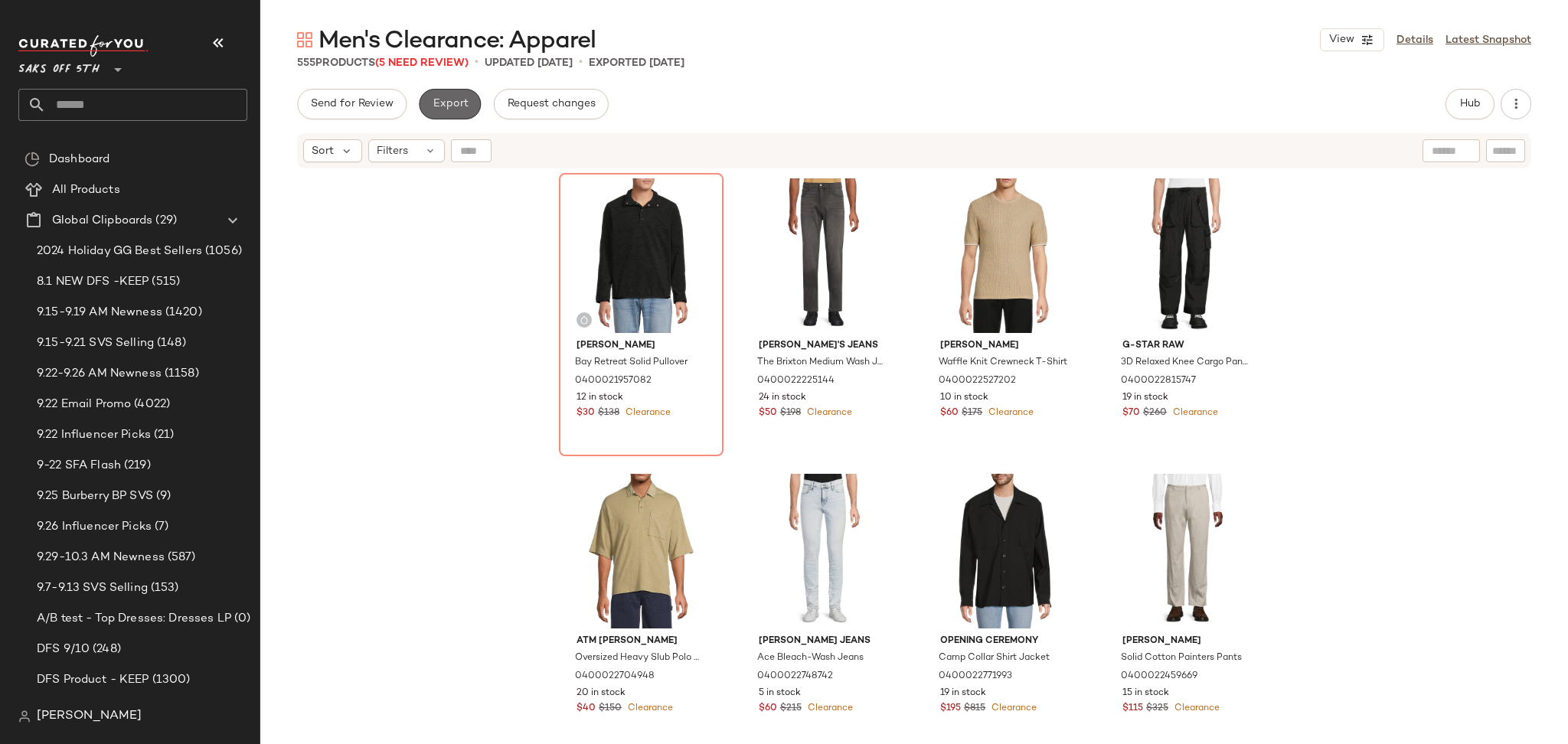
click at [456, 110] on span "Export" at bounding box center [450, 104] width 36 height 12
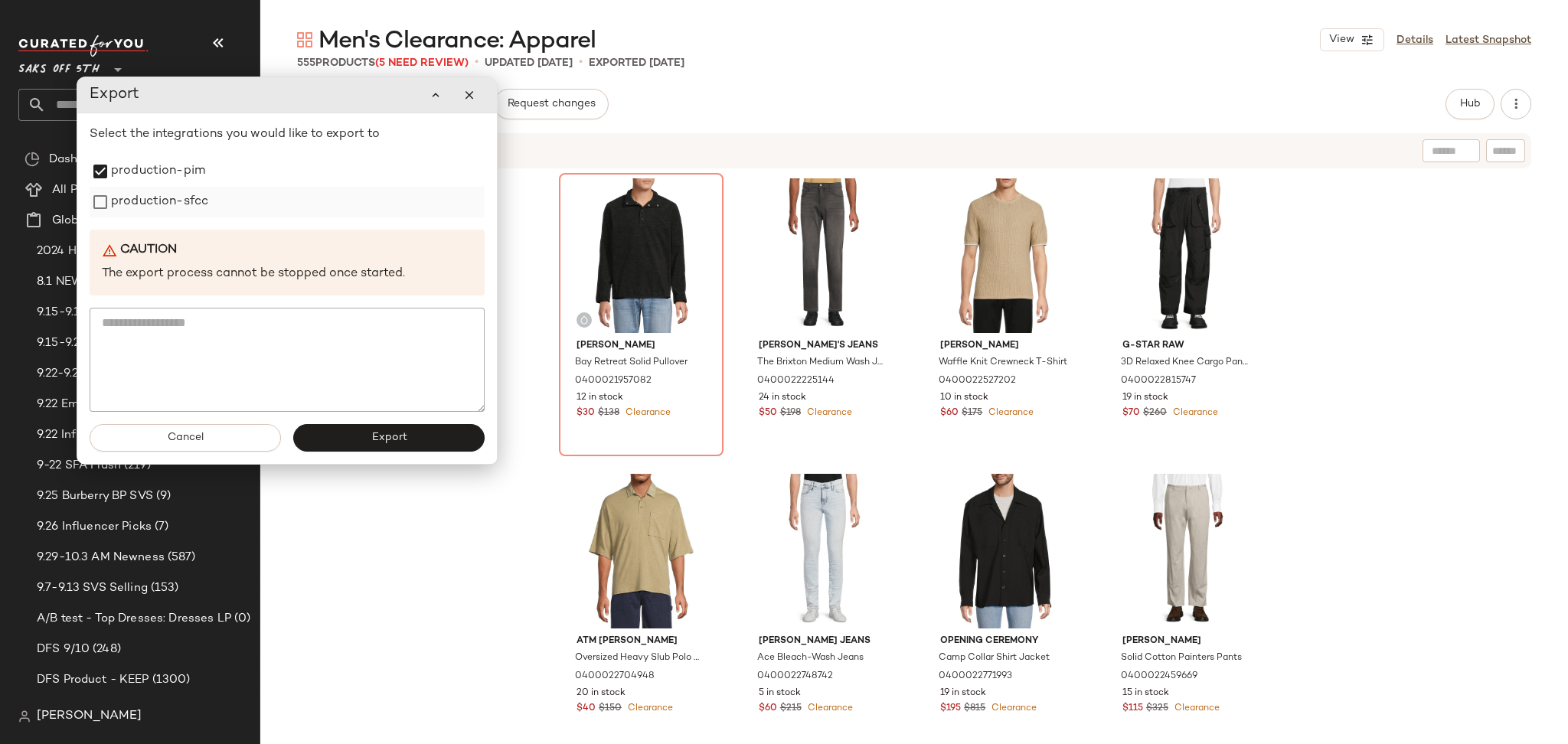
click at [101, 215] on div "production-sfcc" at bounding box center [287, 201] width 395 height 31
click at [340, 442] on button "Export" at bounding box center [389, 437] width 192 height 27
